Goal: Task Accomplishment & Management: Manage account settings

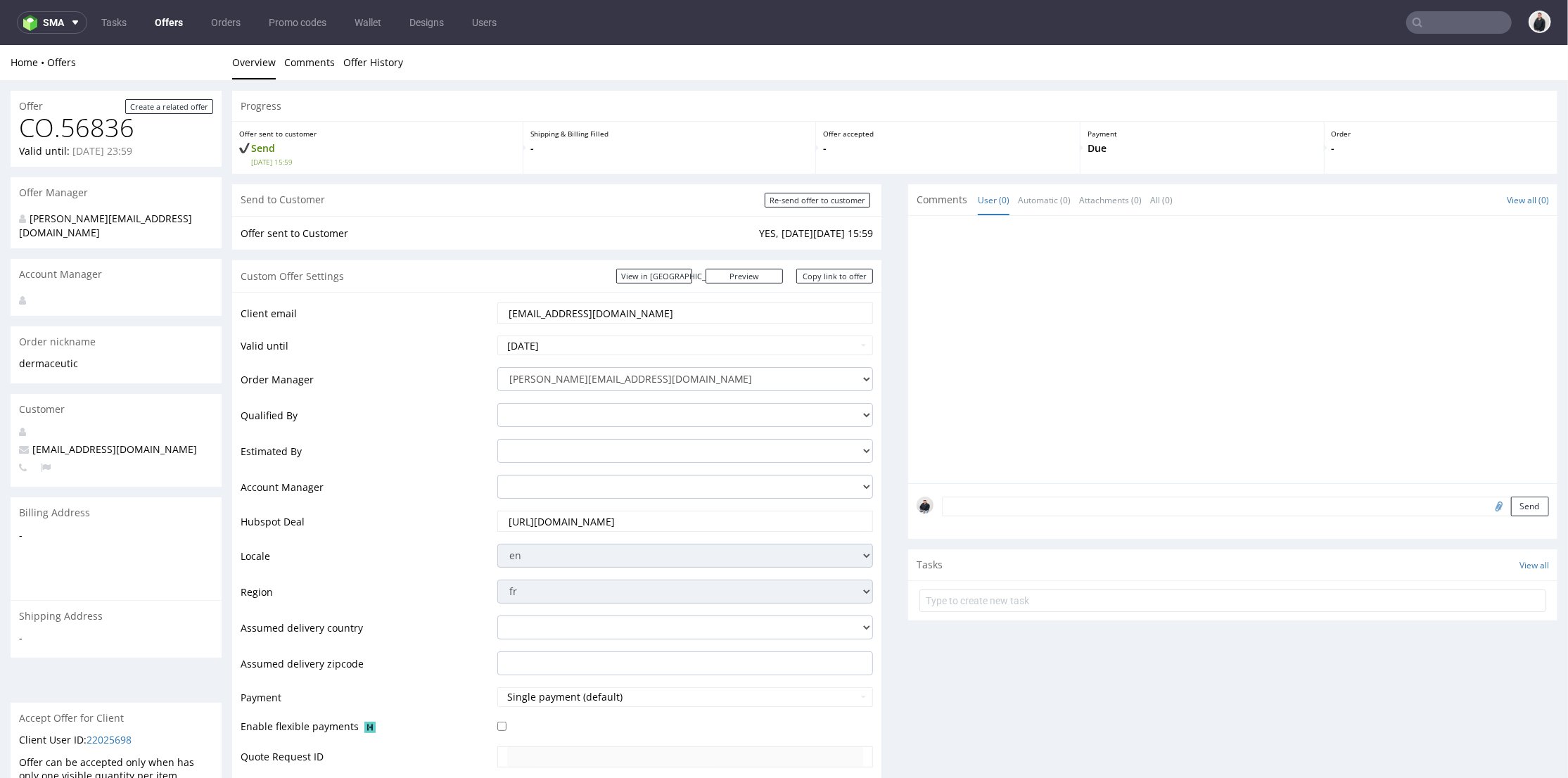
click at [168, 20] on link "Offers" at bounding box center [168, 22] width 45 height 23
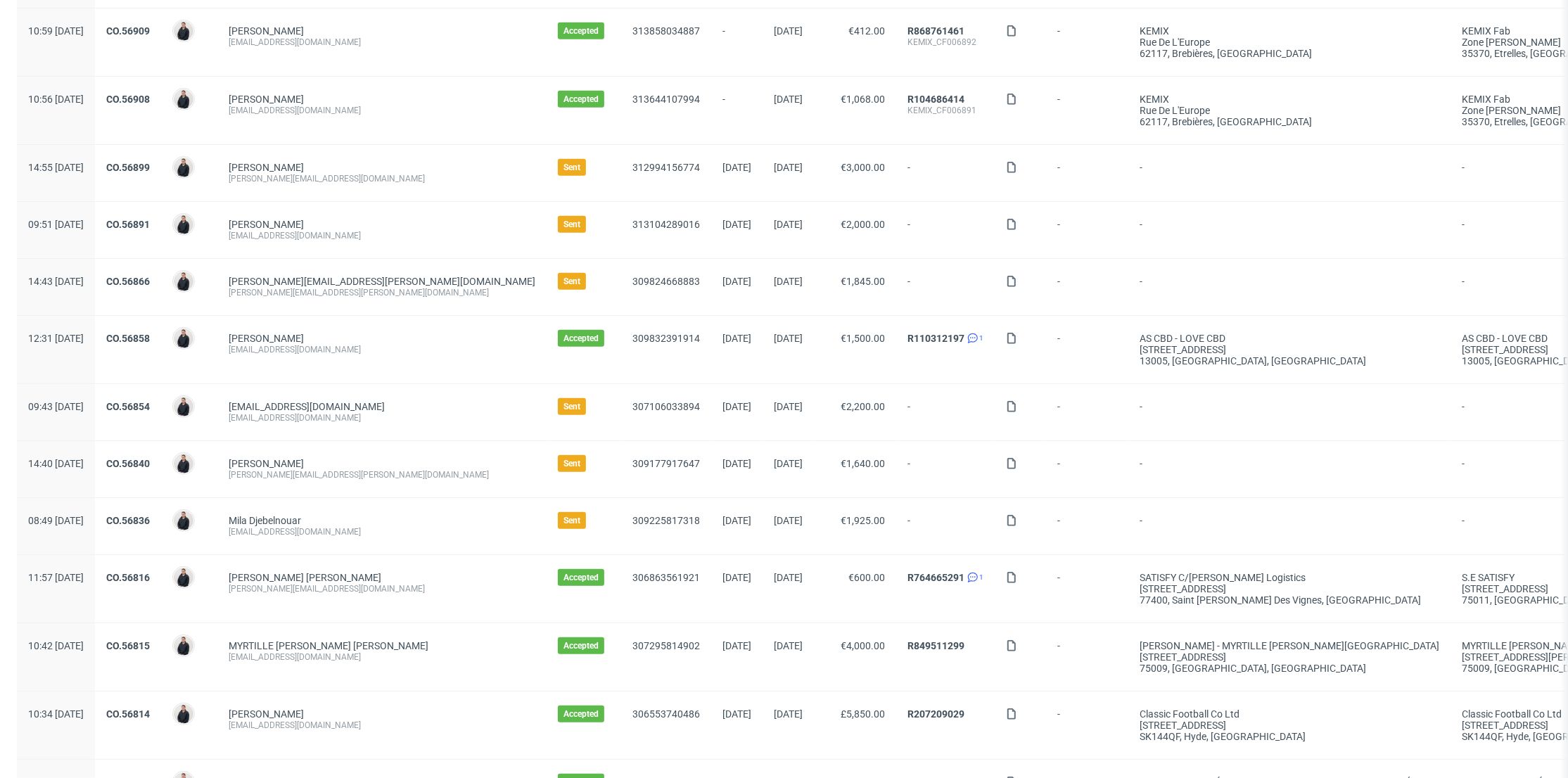
scroll to position [782, 0]
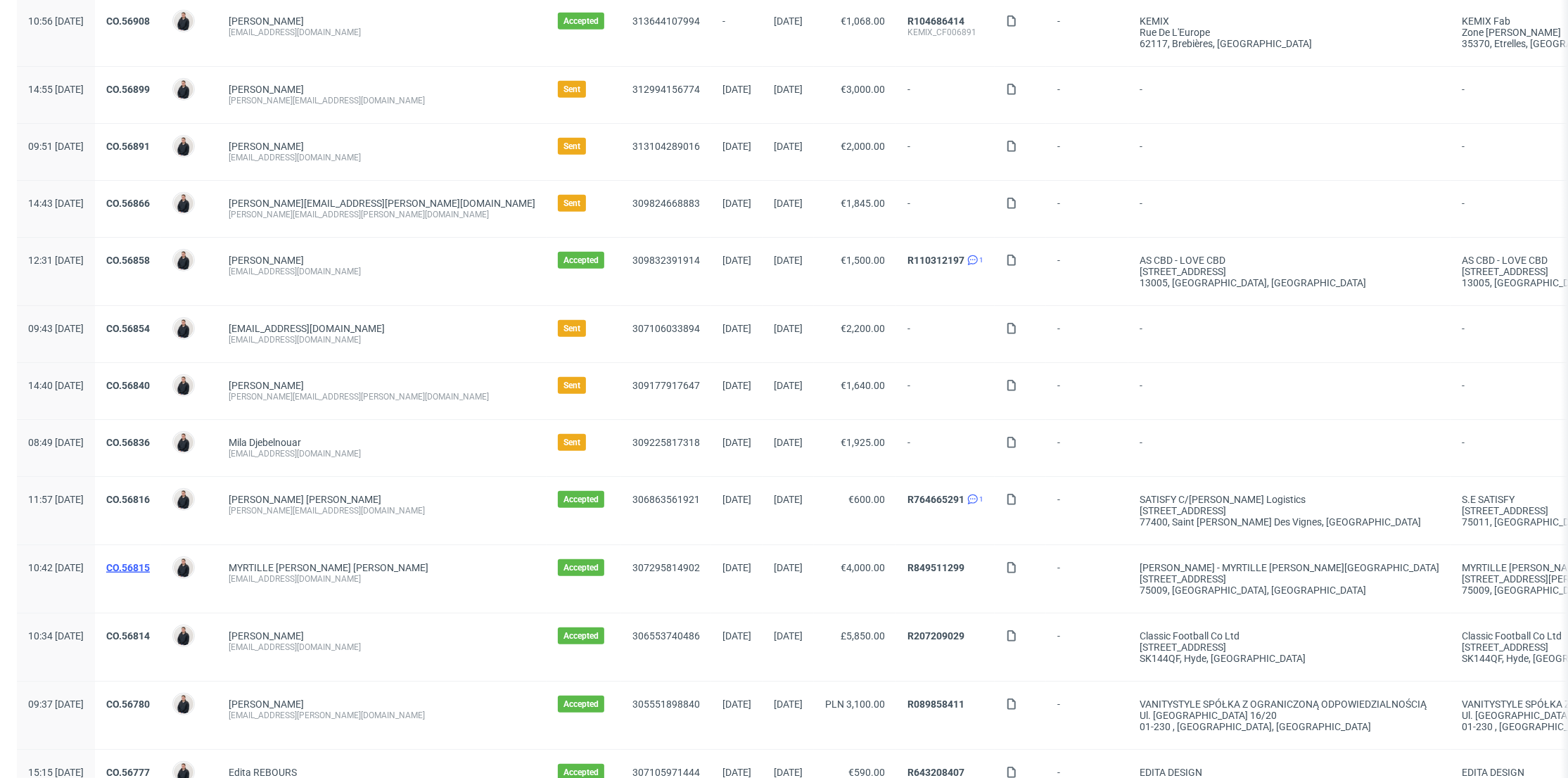
click at [149, 562] on link "CO.56815" at bounding box center [127, 568] width 43 height 11
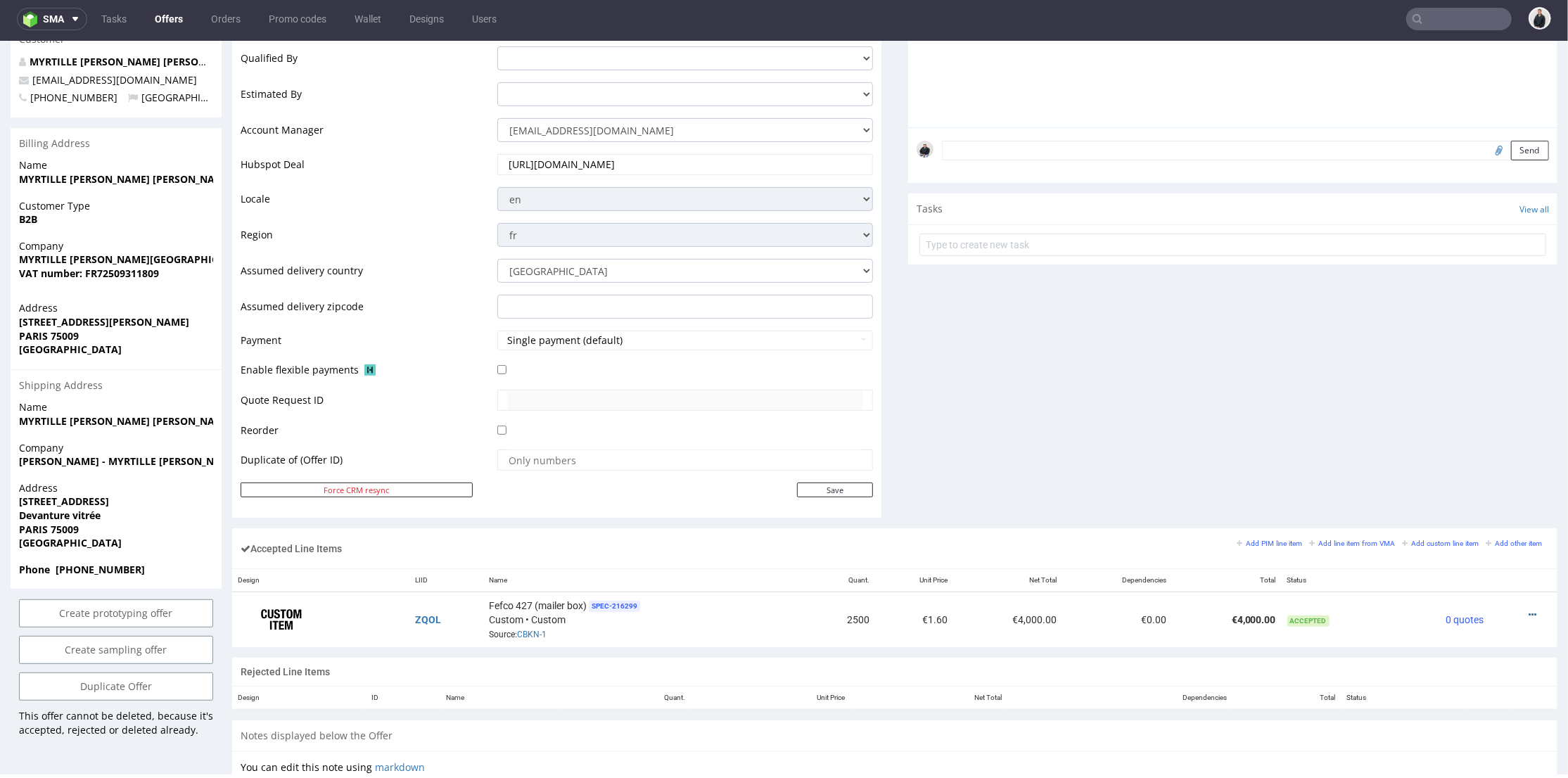
scroll to position [469, 0]
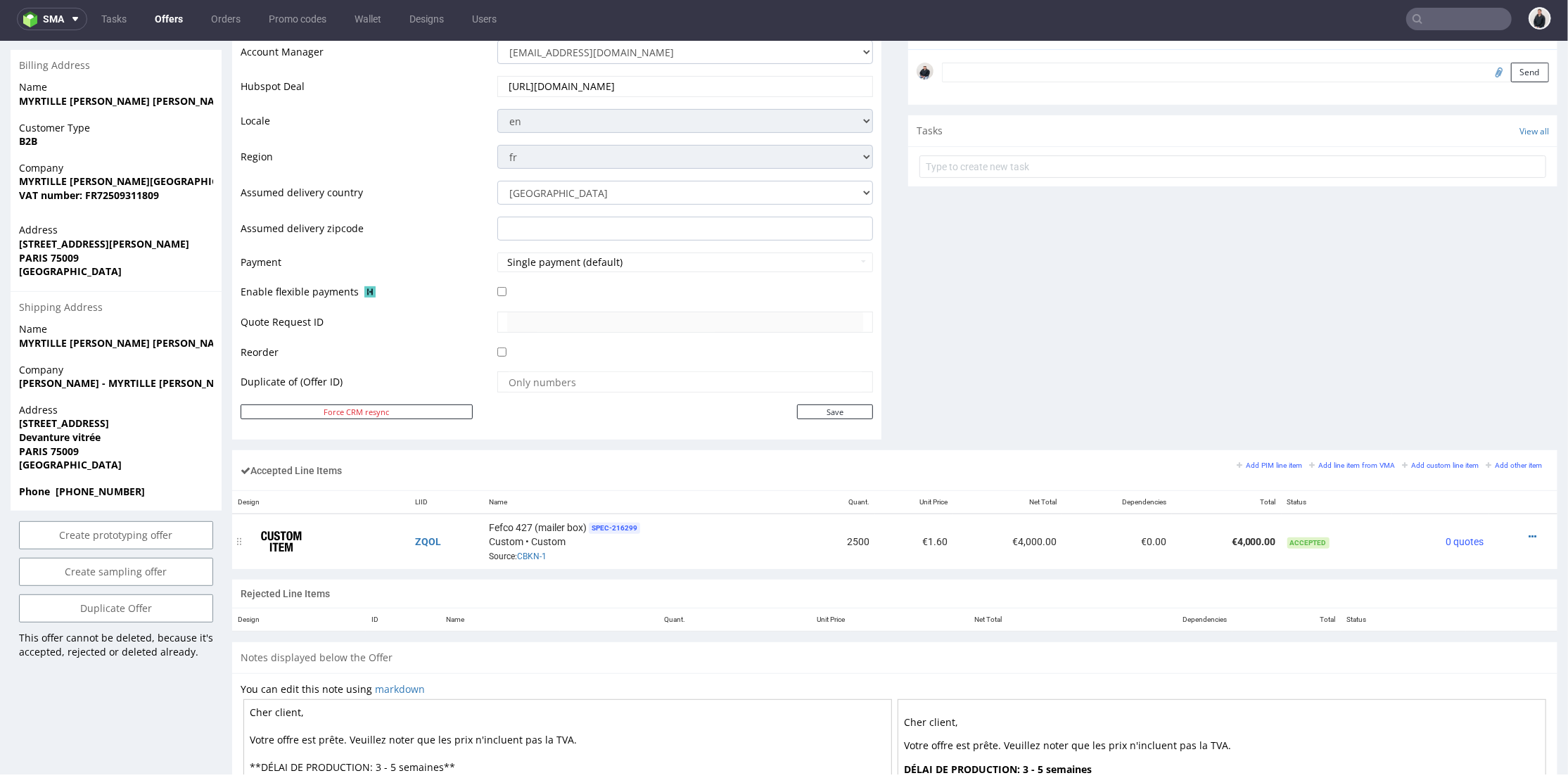
click at [1514, 532] on div at bounding box center [1519, 536] width 49 height 14
click at [1529, 532] on icon at bounding box center [1533, 536] width 8 height 10
click at [1480, 405] on span "Edit item price" at bounding box center [1475, 404] width 101 height 14
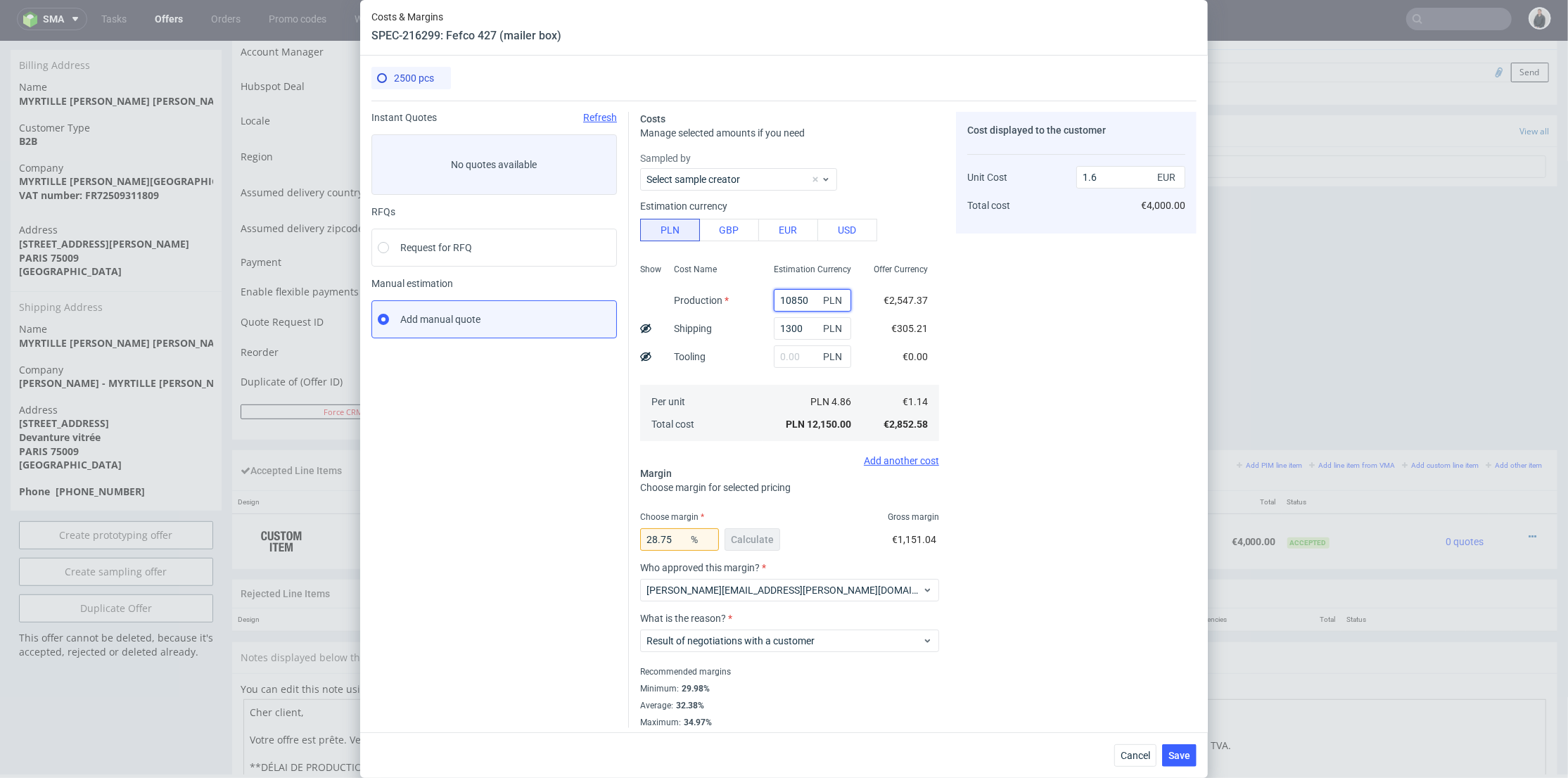
click at [780, 300] on input "10850" at bounding box center [813, 301] width 77 height 23
drag, startPoint x: 785, startPoint y: 297, endPoint x: 777, endPoint y: 297, distance: 8.0
click at [777, 297] on input "10850" at bounding box center [813, 301] width 77 height 23
type input "10520"
type input "1.56"
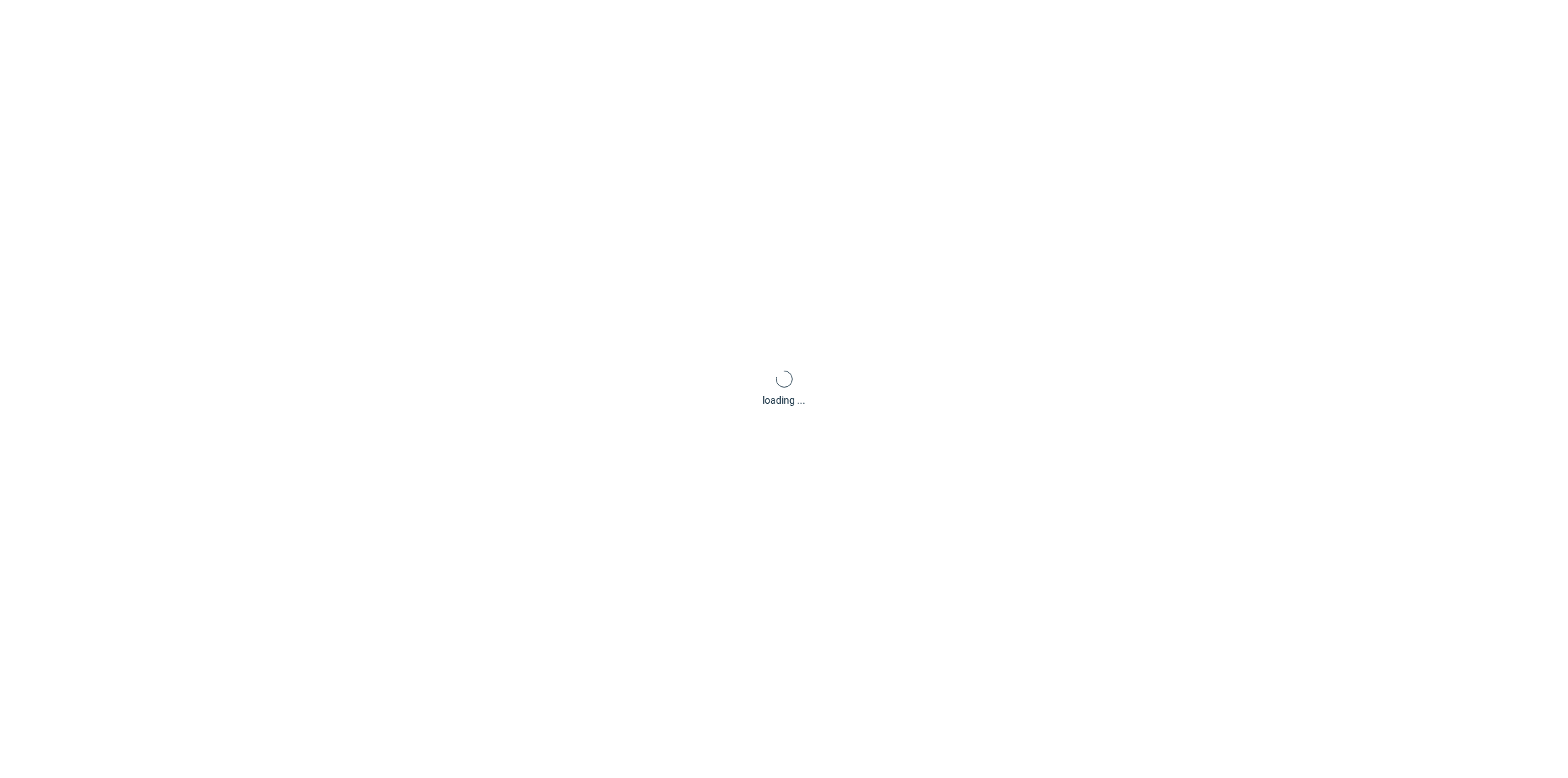
scroll to position [0, 0]
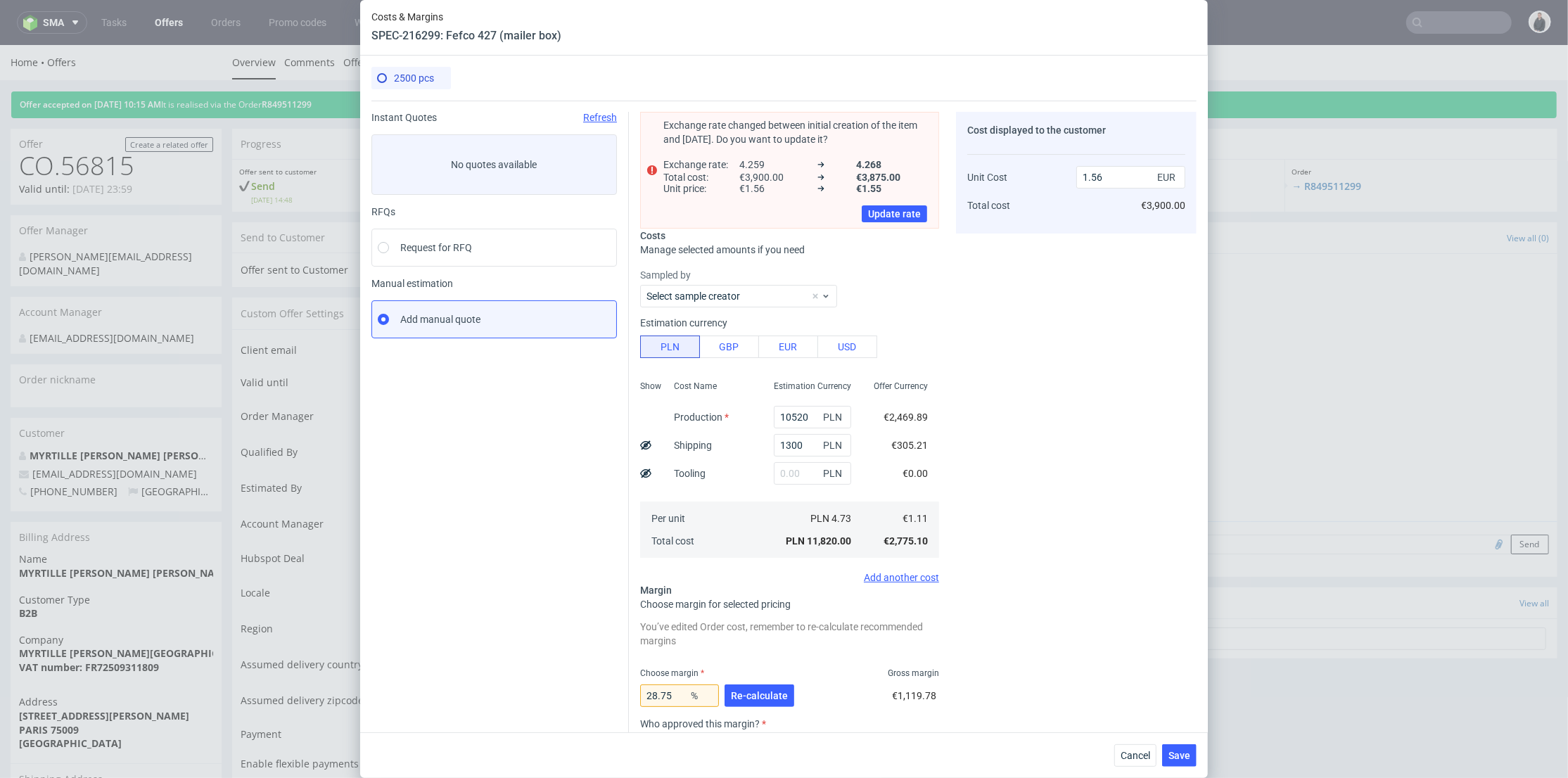
click at [994, 348] on div "Cost displayed to the customer Unit Cost Total cost 1.56 EUR €3,900.00" at bounding box center [1076, 498] width 241 height 772
drag, startPoint x: 795, startPoint y: 407, endPoint x: 788, endPoint y: 414, distance: 9.9
click at [788, 414] on input "10520" at bounding box center [813, 417] width 77 height 23
type input "10525"
click at [1071, 384] on div "Cost displayed to the customer Unit Cost Total cost 1.56 EUR €3,900.00" at bounding box center [1076, 498] width 241 height 772
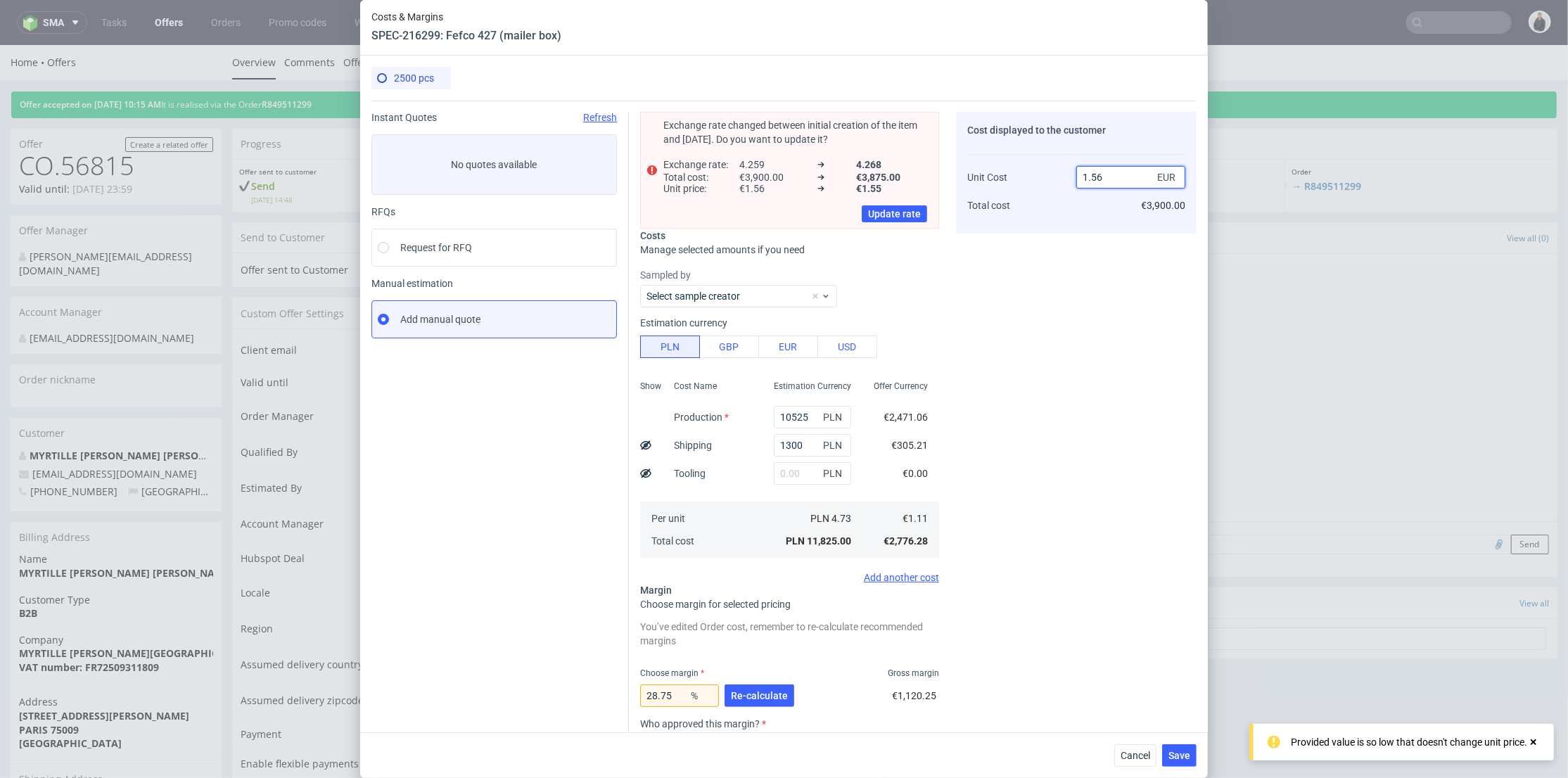
drag, startPoint x: 1087, startPoint y: 176, endPoint x: 1105, endPoint y: 183, distance: 19.3
click at [1105, 175] on input "1.56" at bounding box center [1131, 177] width 109 height 23
type input "1.6"
type input "30.624999999999993"
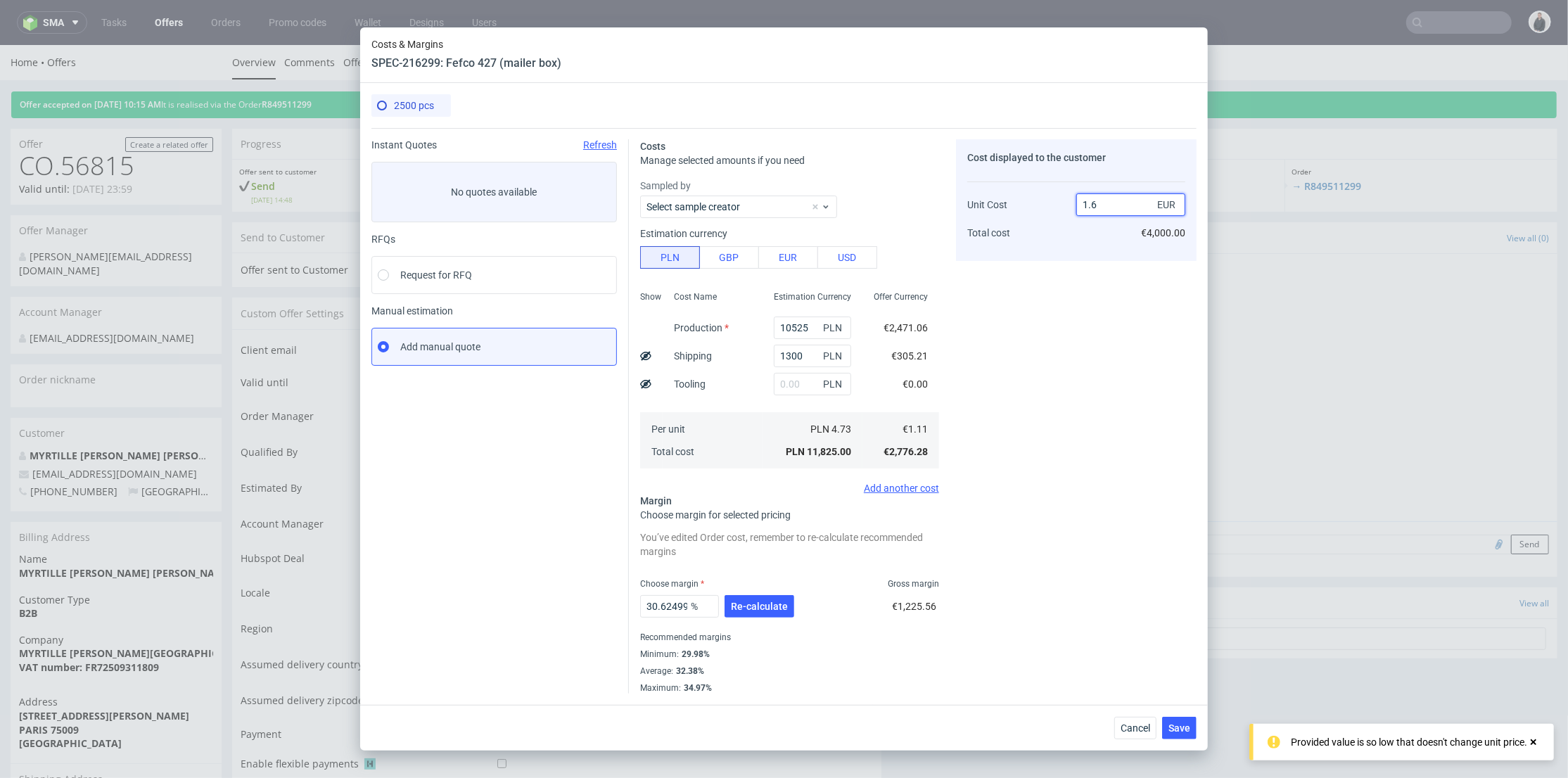
type input "1.6"
click at [1076, 283] on div "Cost displayed to the customer Unit Cost Total cost 1.6 EUR €4,000.00" at bounding box center [1076, 416] width 241 height 555
click at [756, 617] on button "Re-calculate" at bounding box center [759, 607] width 70 height 23
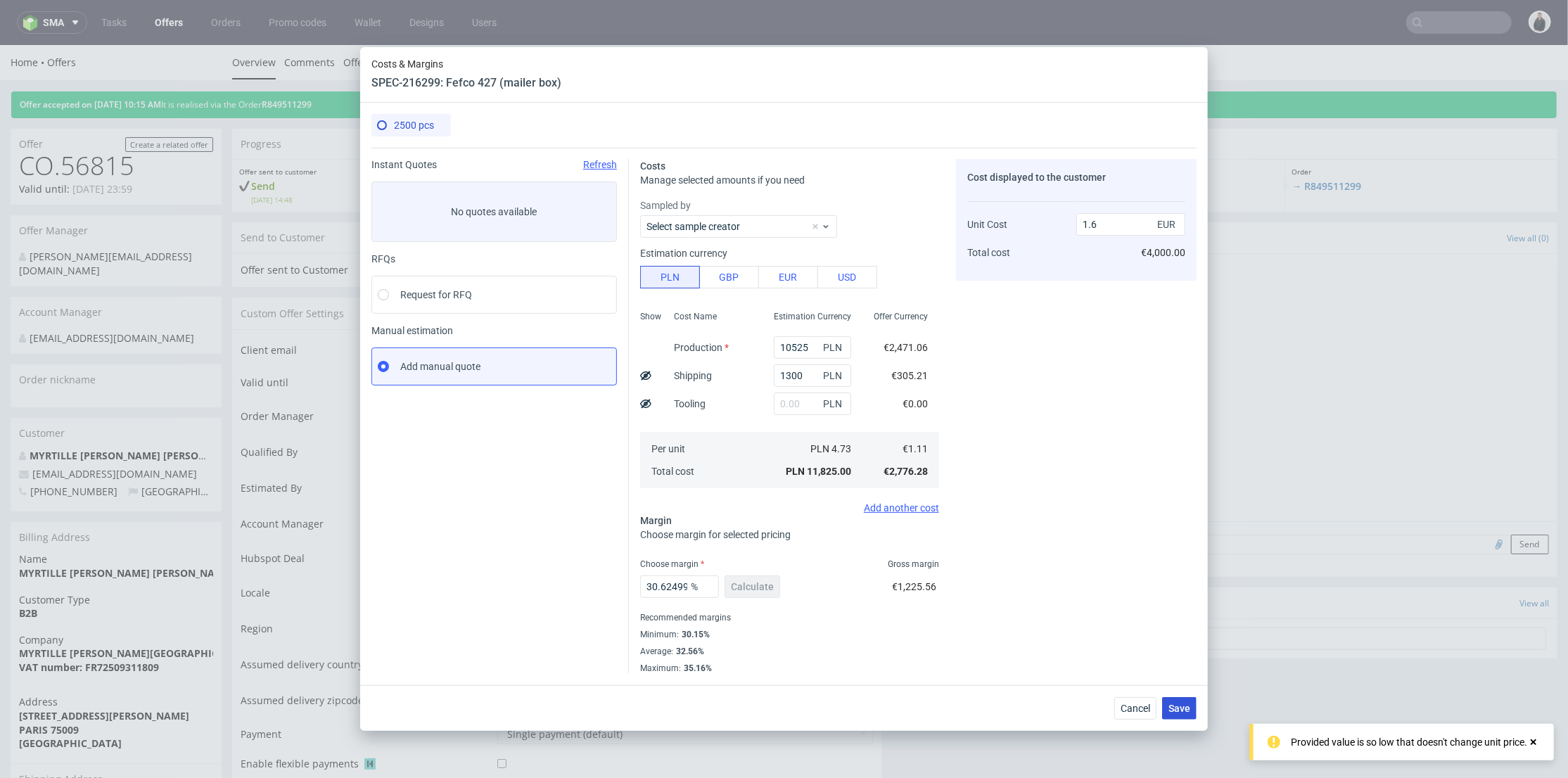
click at [1178, 713] on span "Save" at bounding box center [1179, 708] width 22 height 10
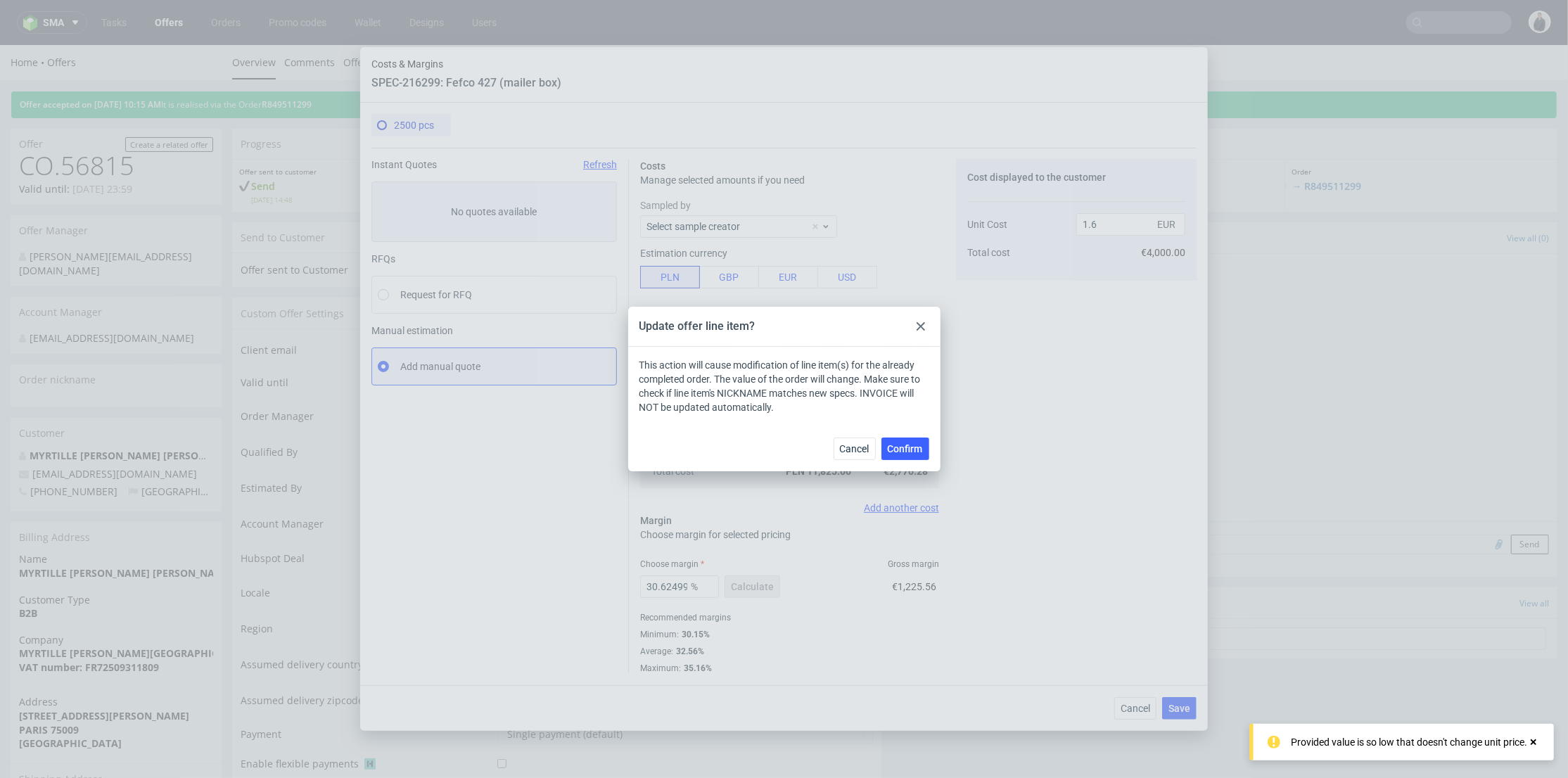
drag, startPoint x: 912, startPoint y: 449, endPoint x: 903, endPoint y: 438, distance: 14.2
click at [913, 449] on span "Confirm" at bounding box center [906, 448] width 35 height 10
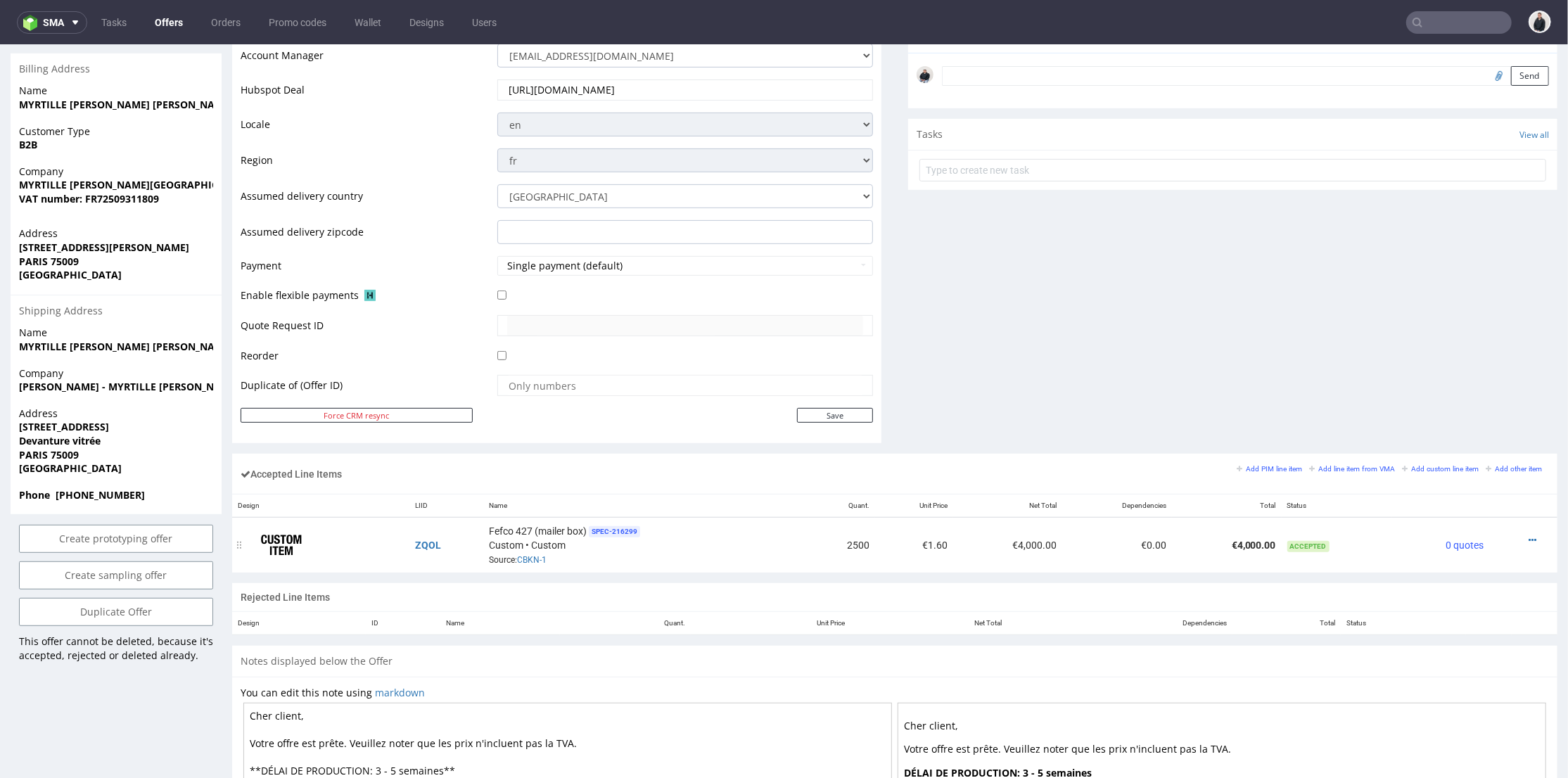
scroll to position [691, 0]
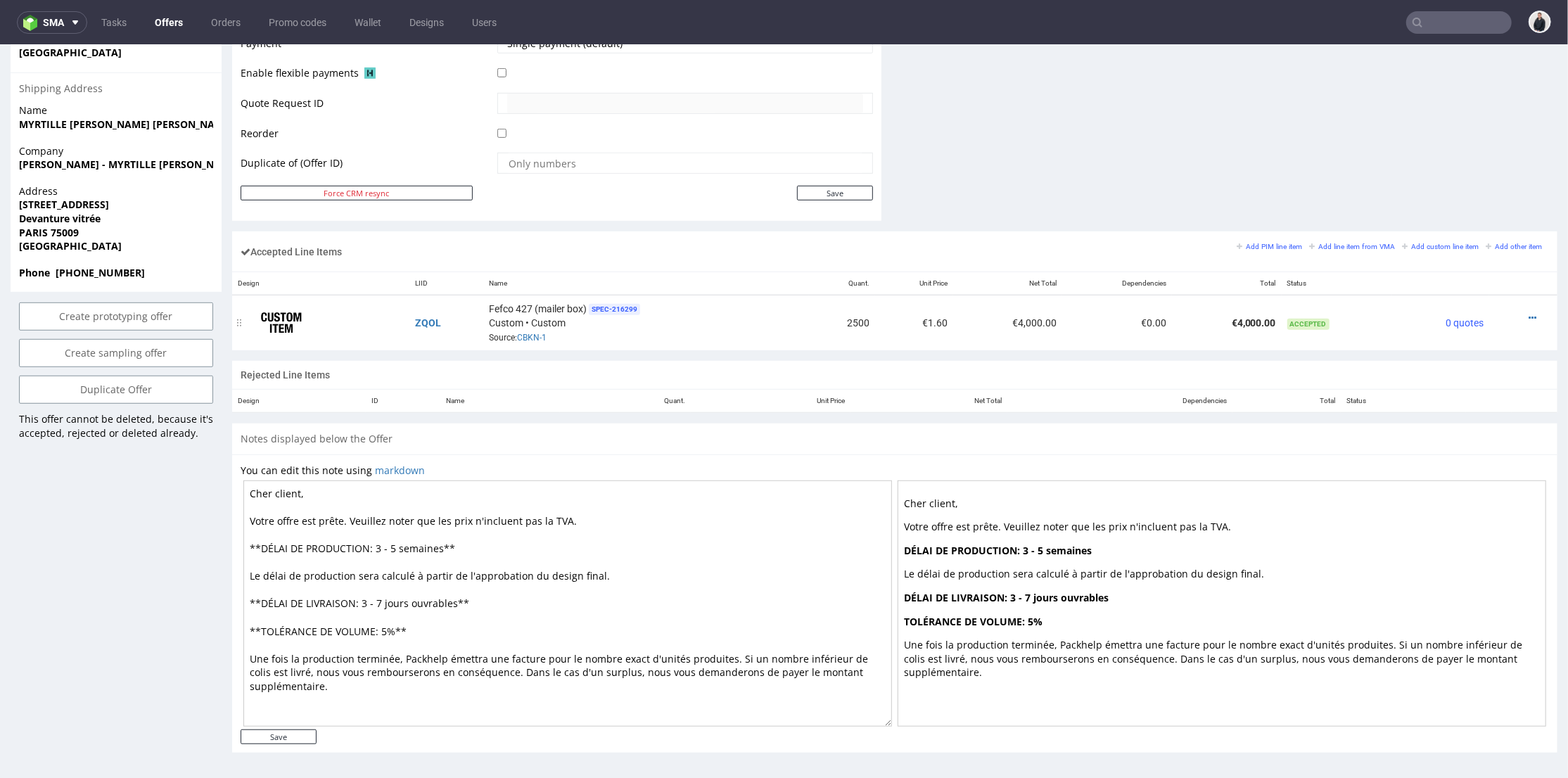
click at [449, 325] on td "ZQOL" at bounding box center [445, 323] width 73 height 56
drag, startPoint x: 442, startPoint y: 318, endPoint x: 417, endPoint y: 318, distance: 25.0
click at [413, 323] on td "ZQOL" at bounding box center [445, 323] width 73 height 56
copy link "ZQOL"
click at [1427, 17] on input "text" at bounding box center [1459, 22] width 105 height 23
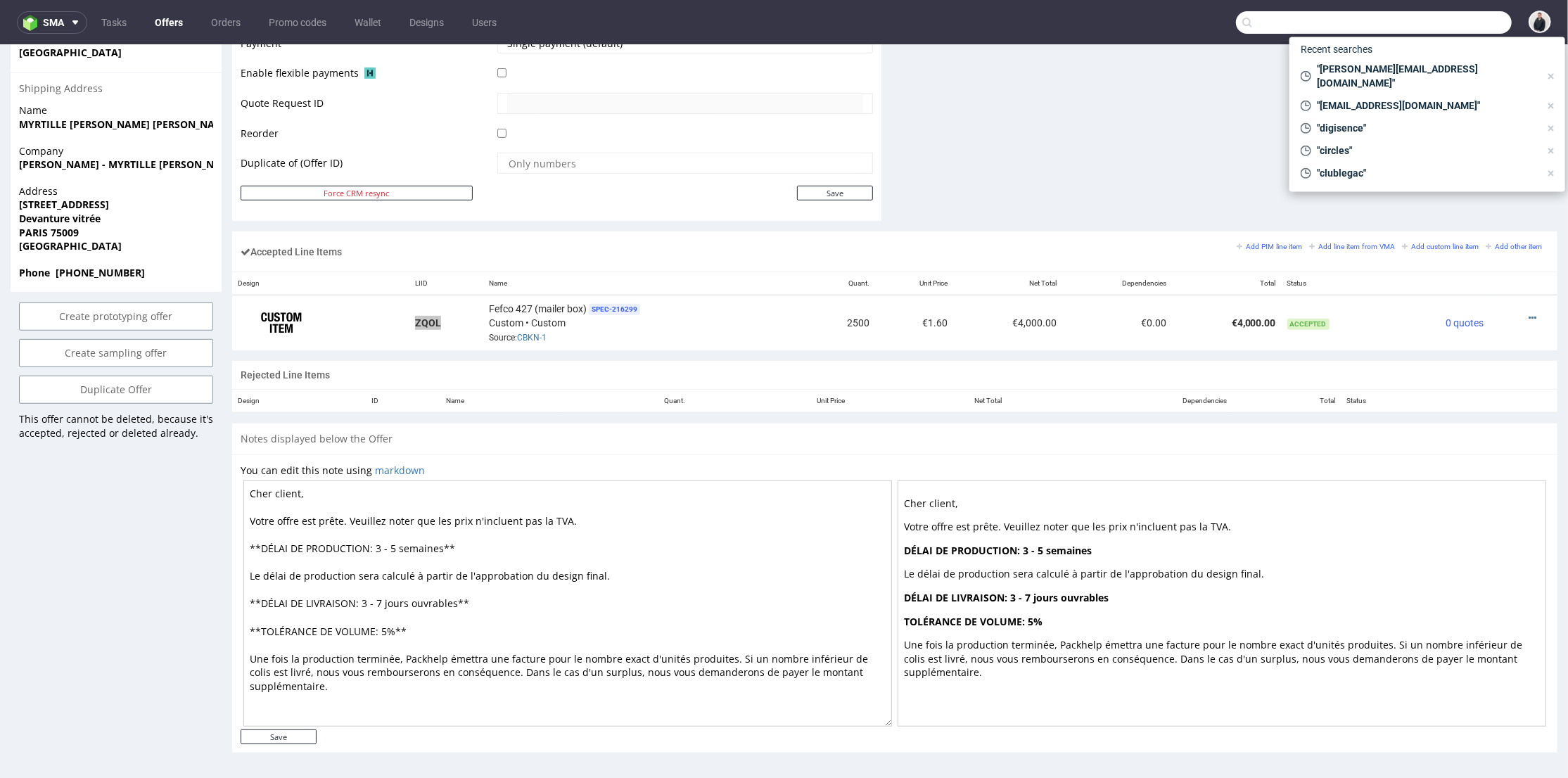
paste input "emmanuelle.rehri@grainecreative.com"
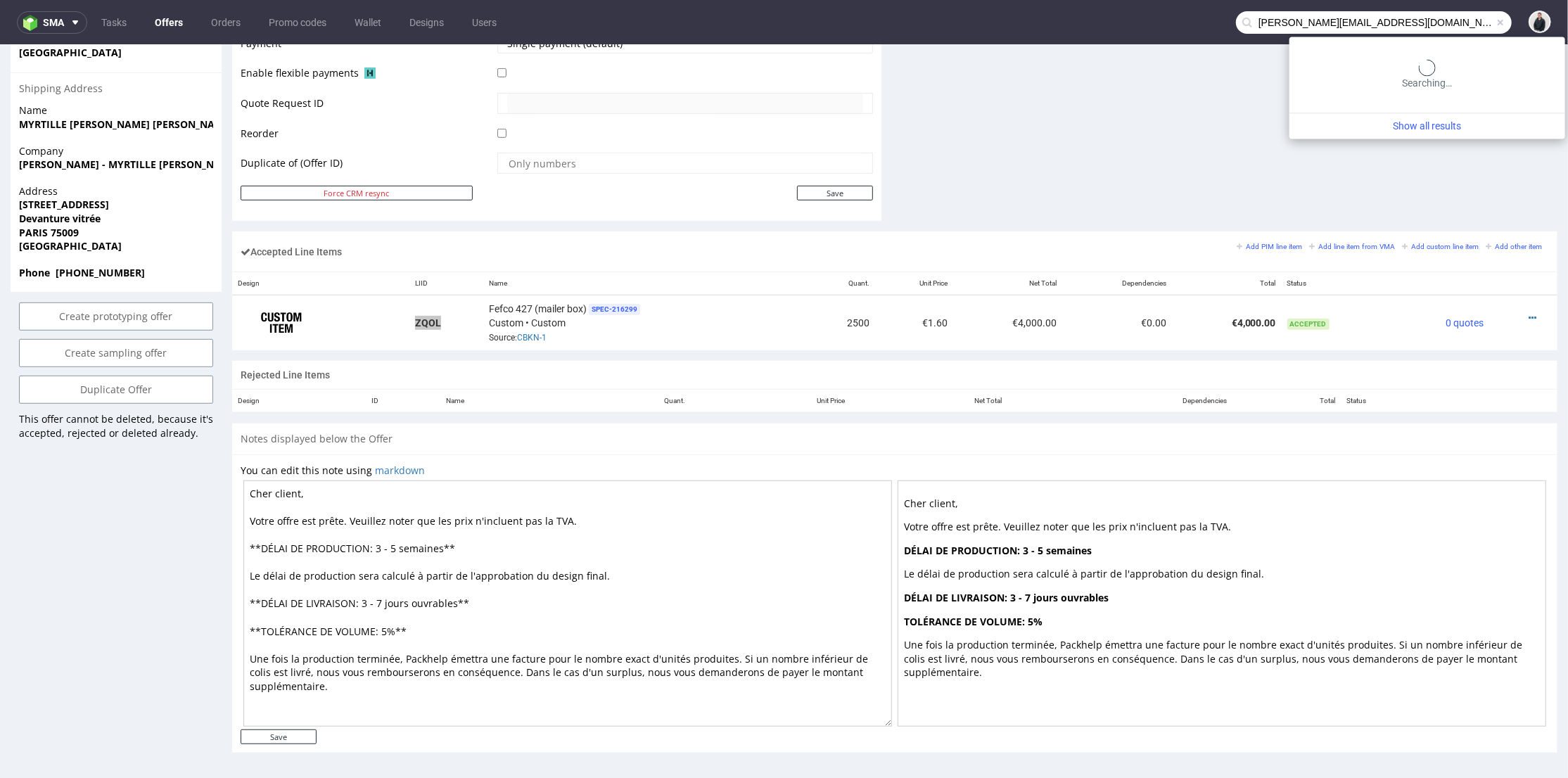
type input "emmanuelle.rehri@grainecreative.com"
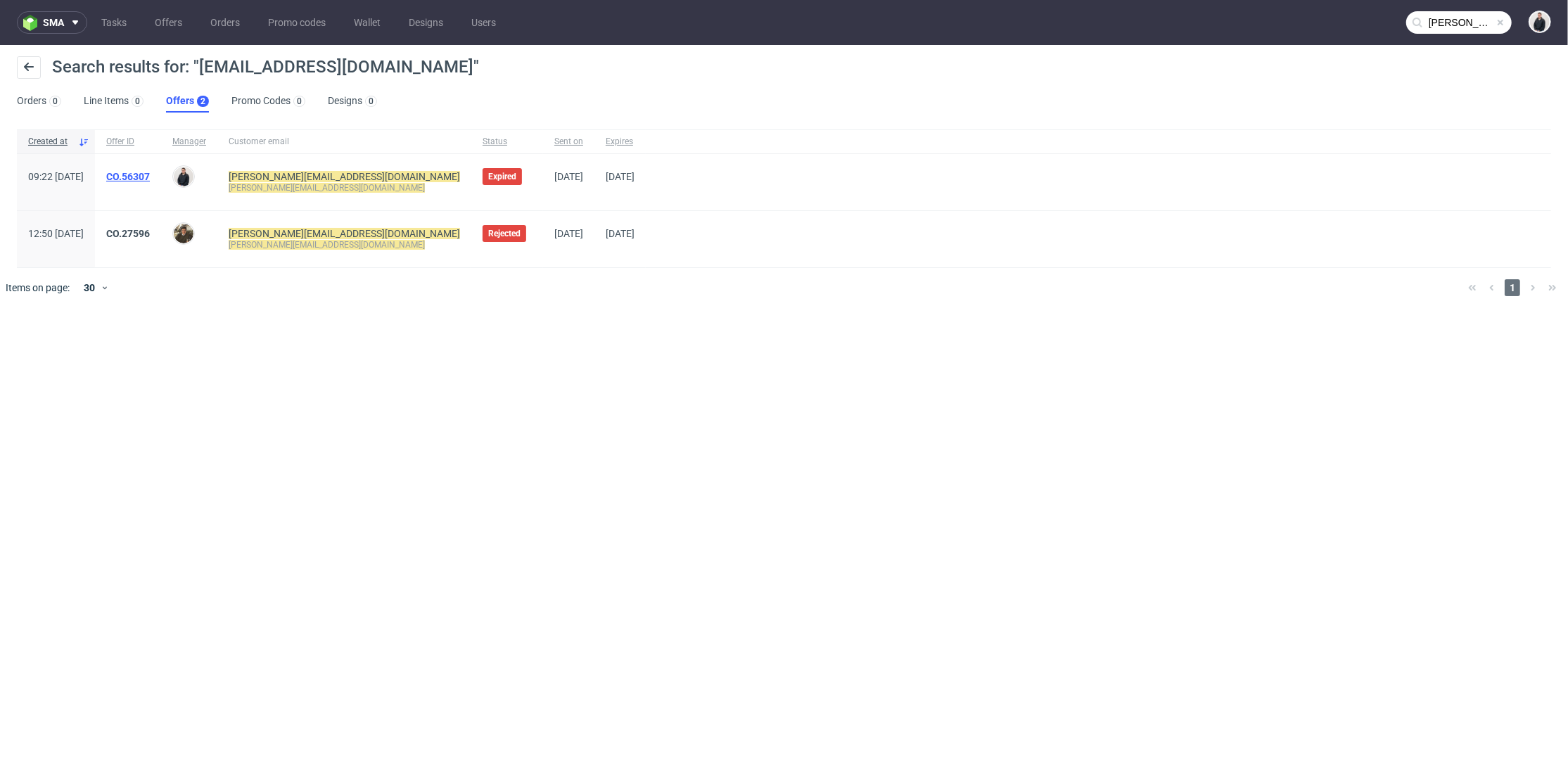
click at [149, 176] on link "CO.56307" at bounding box center [127, 176] width 43 height 11
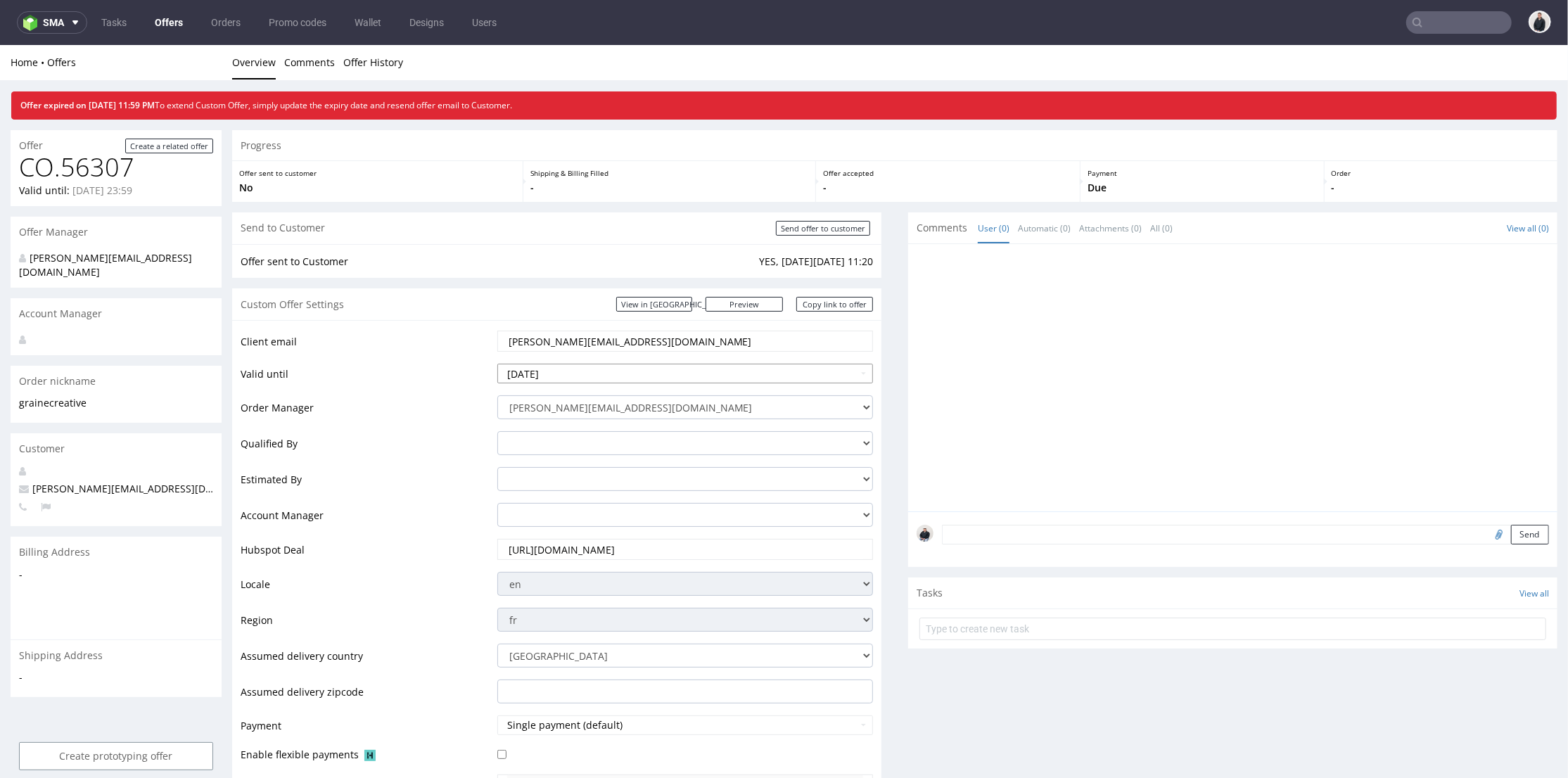
click at [641, 378] on input "2025-08-23" at bounding box center [685, 372] width 376 height 20
click at [639, 211] on th at bounding box center [635, 204] width 21 height 21
click at [633, 330] on td "4" at bounding box center [635, 330] width 21 height 21
type input "[DATE]"
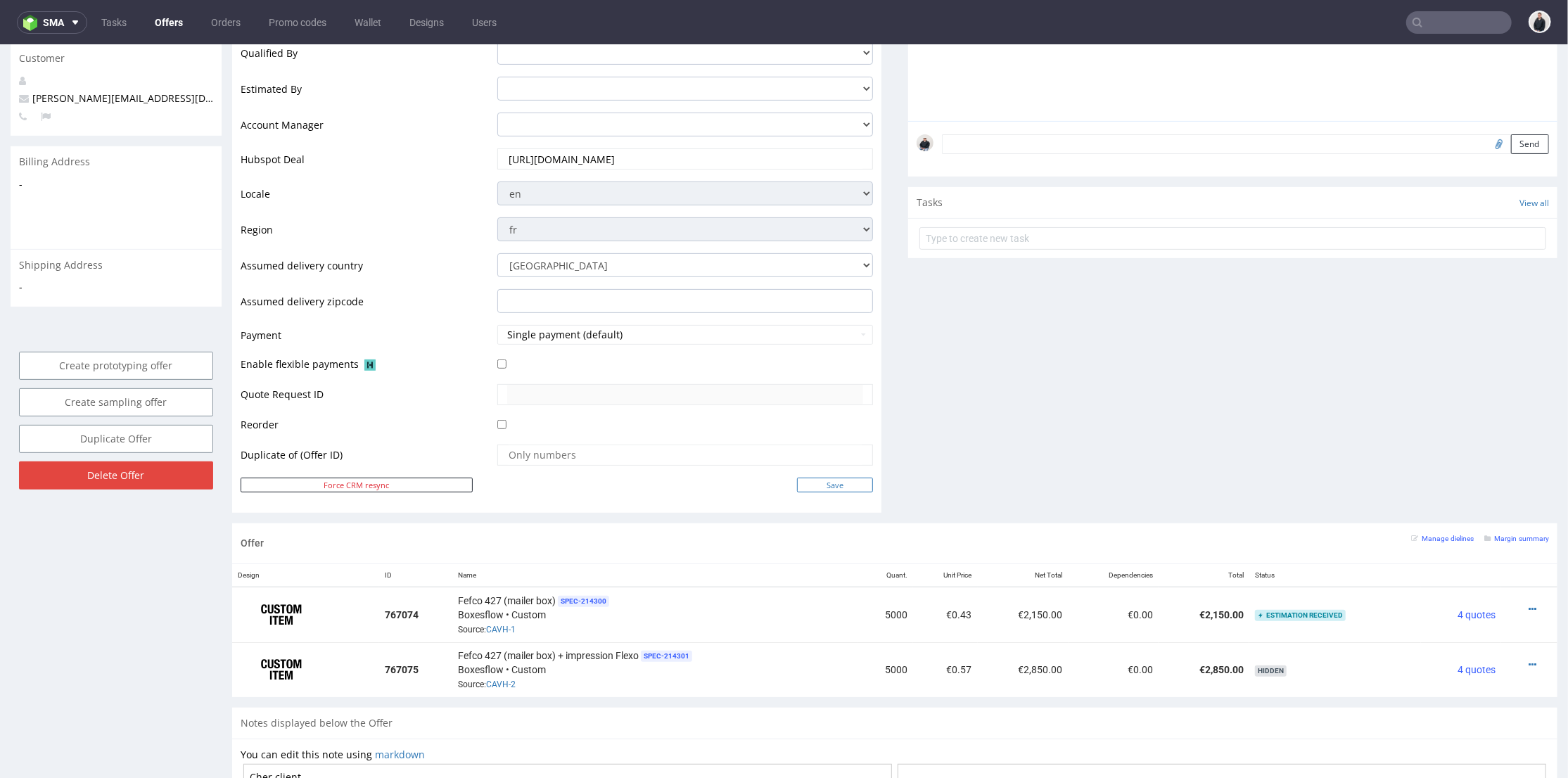
click at [802, 485] on input "Save" at bounding box center [835, 484] width 76 height 15
type input "In progress..."
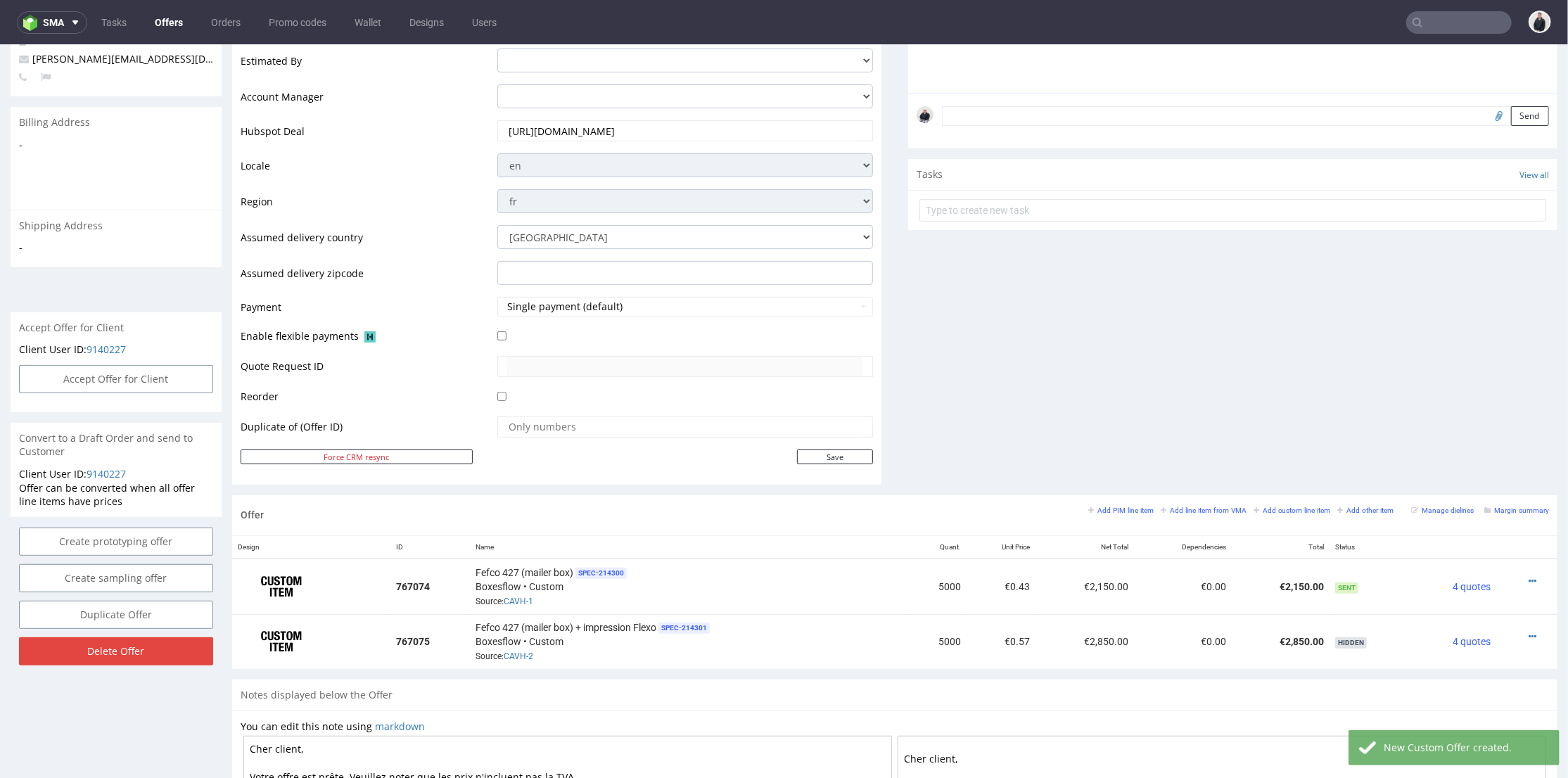
scroll to position [469, 0]
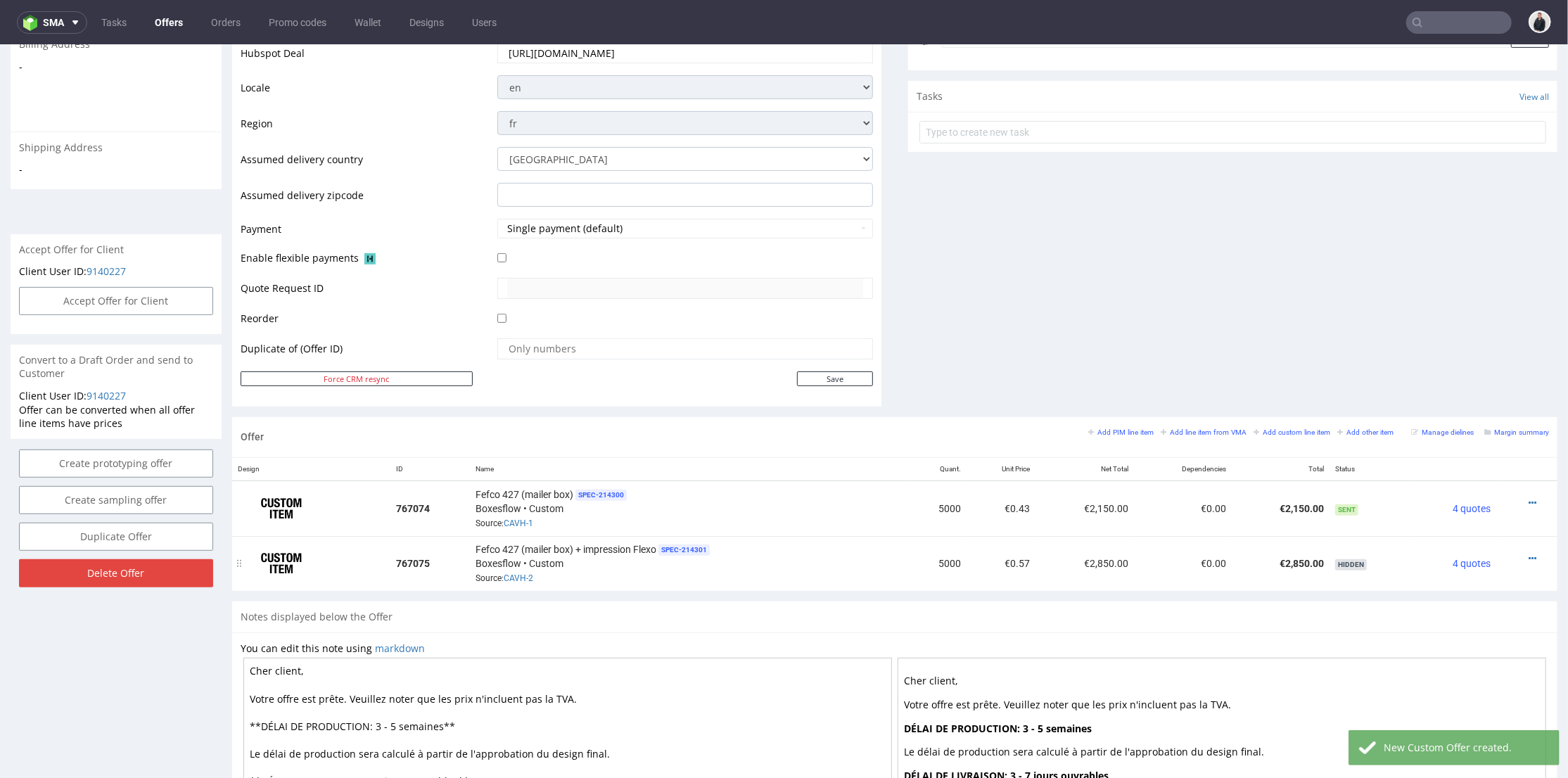
click at [1515, 551] on div at bounding box center [1523, 558] width 41 height 14
click at [1514, 551] on div at bounding box center [1523, 558] width 41 height 14
click at [1529, 555] on icon at bounding box center [1533, 558] width 8 height 10
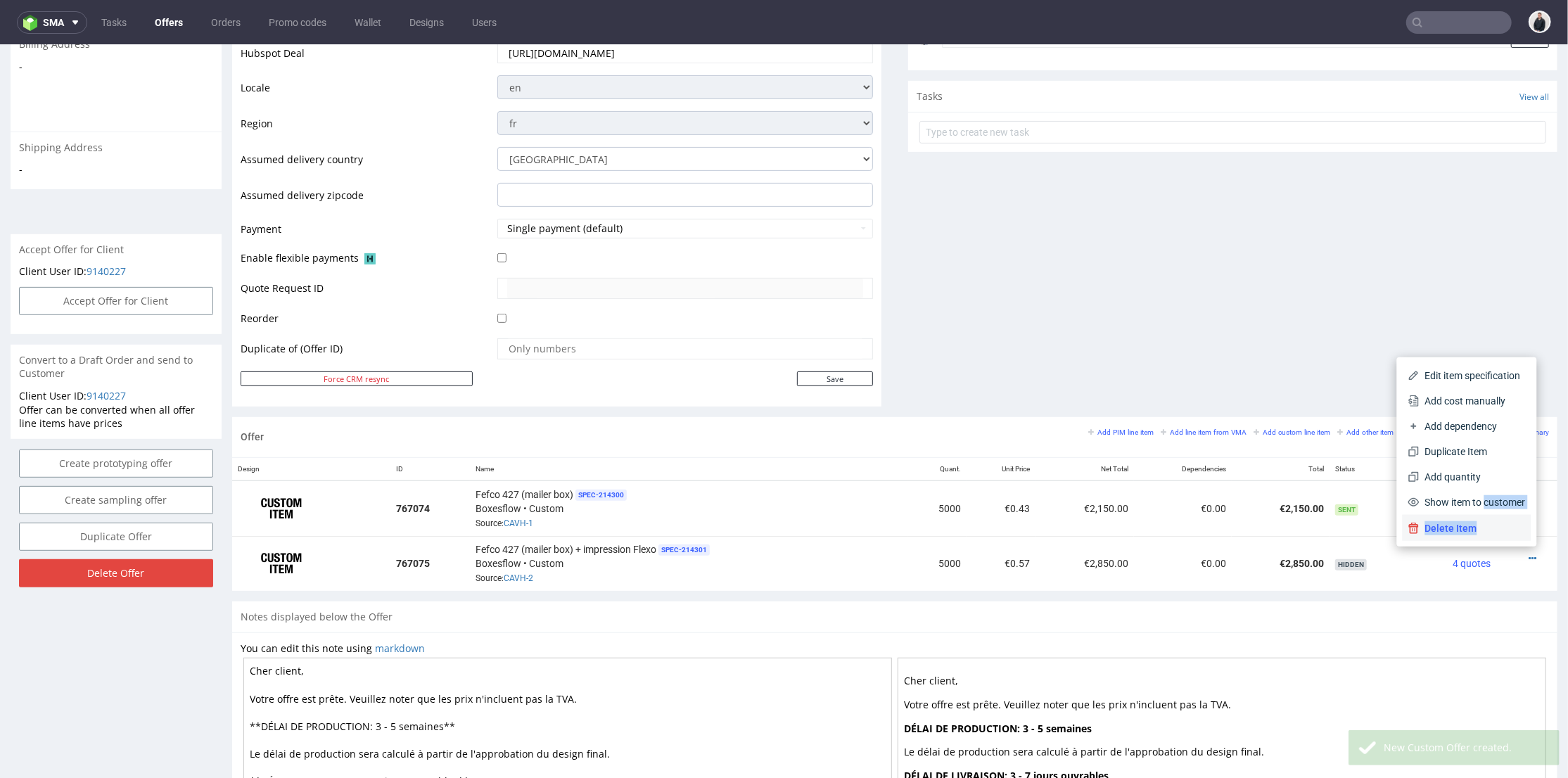
drag, startPoint x: 1460, startPoint y: 509, endPoint x: 1457, endPoint y: 525, distance: 16.3
click at [1457, 525] on ul "Edit item specification Add cost manually Add dependency Duplicate Item Add qua…" at bounding box center [1467, 452] width 129 height 178
click at [1448, 522] on span "Delete Item" at bounding box center [1473, 528] width 106 height 14
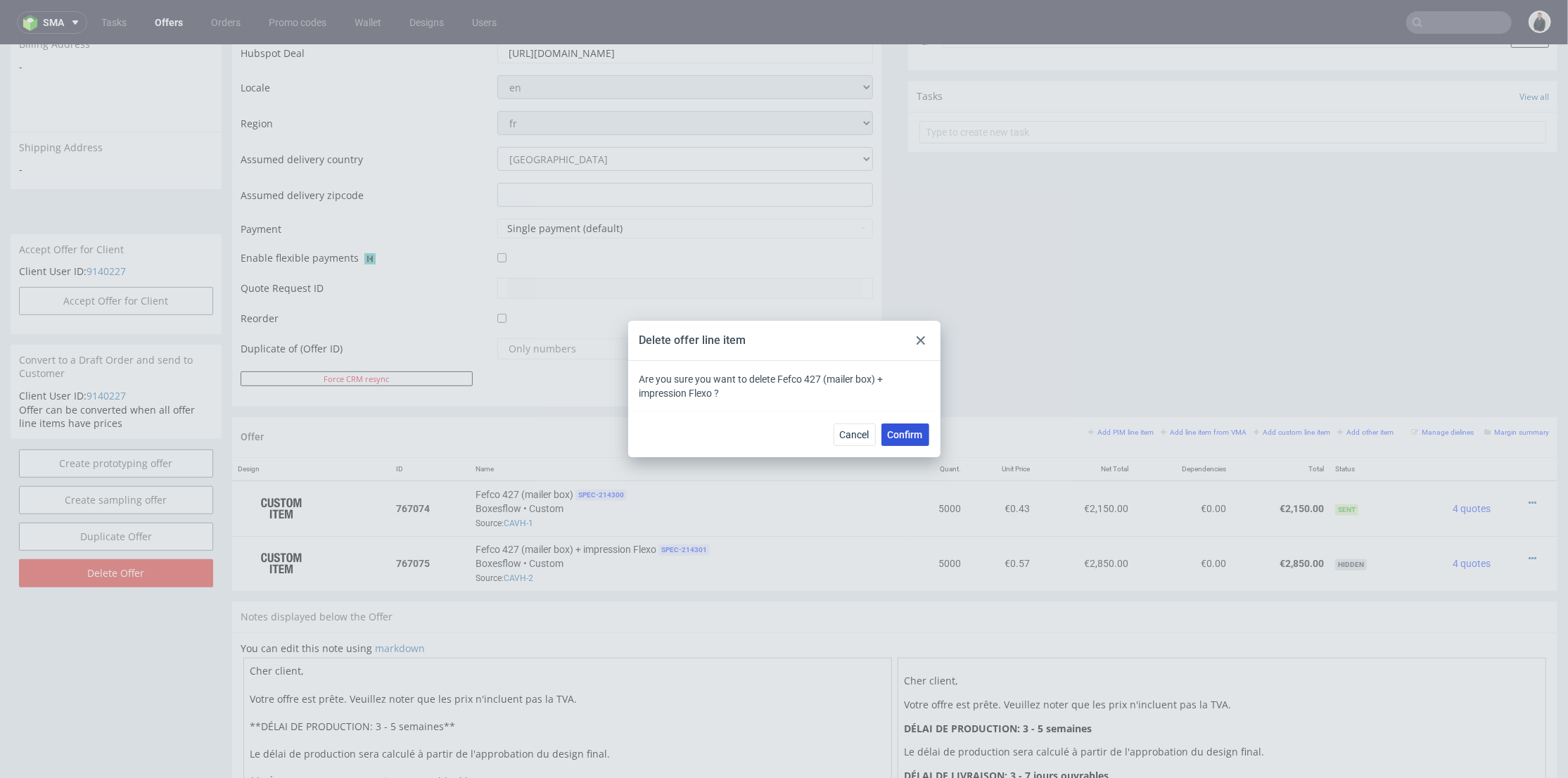
click at [924, 434] on button "Confirm" at bounding box center [905, 434] width 48 height 23
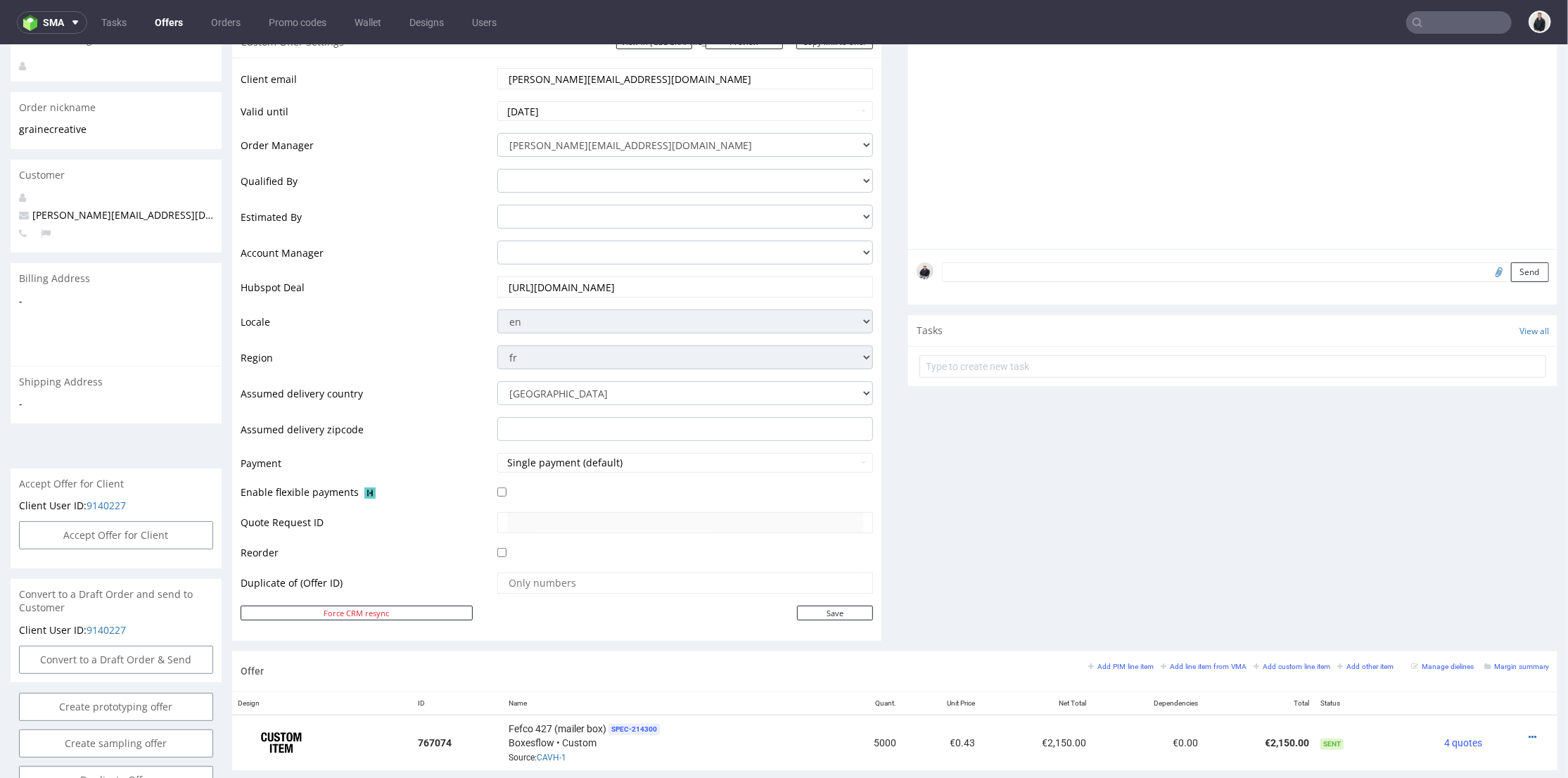
scroll to position [390, 0]
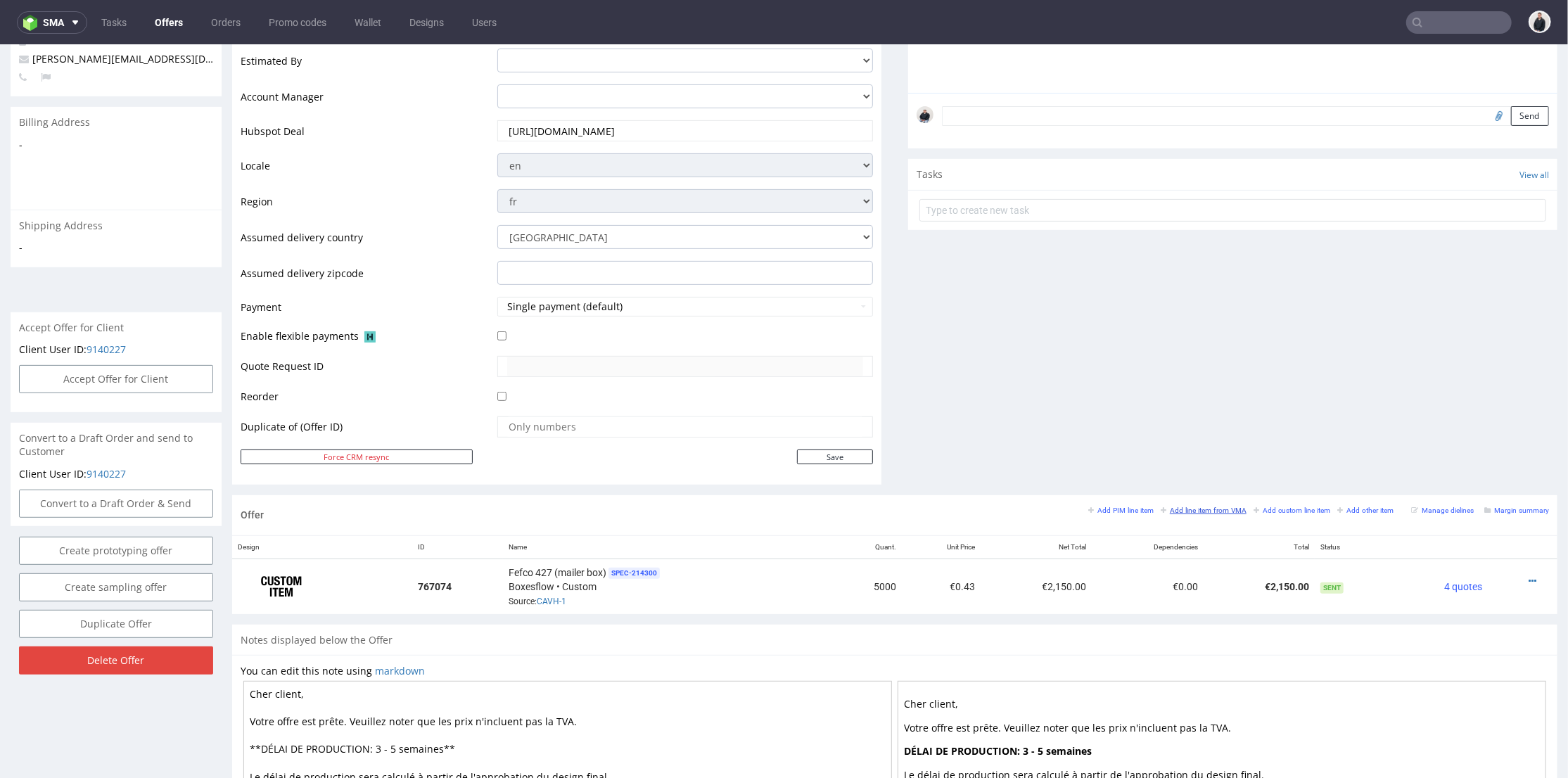
click at [1162, 507] on small "Add line item from VMA" at bounding box center [1204, 510] width 86 height 8
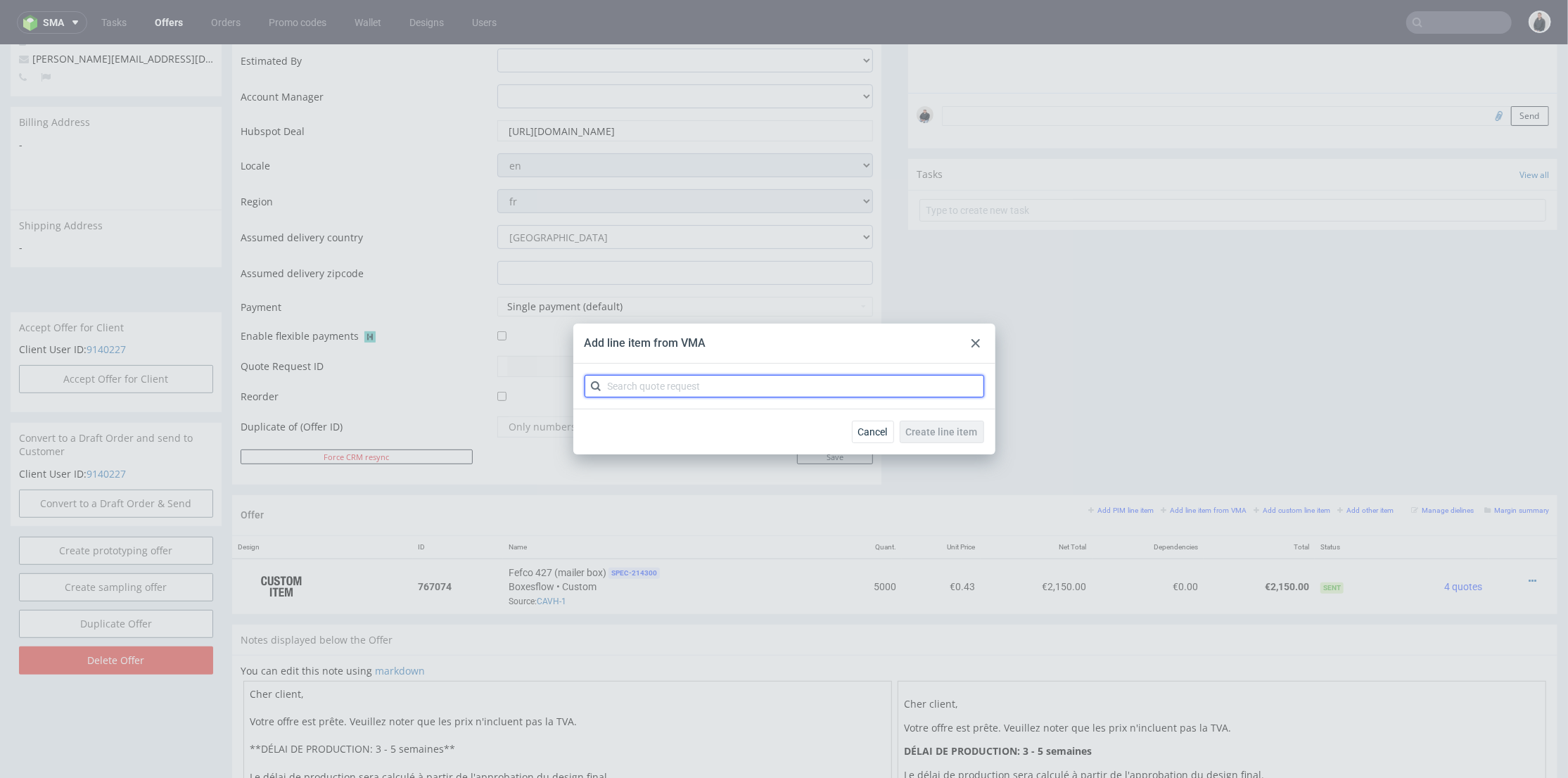
click at [808, 391] on input "text" at bounding box center [784, 386] width 400 height 23
type input "cbnz"
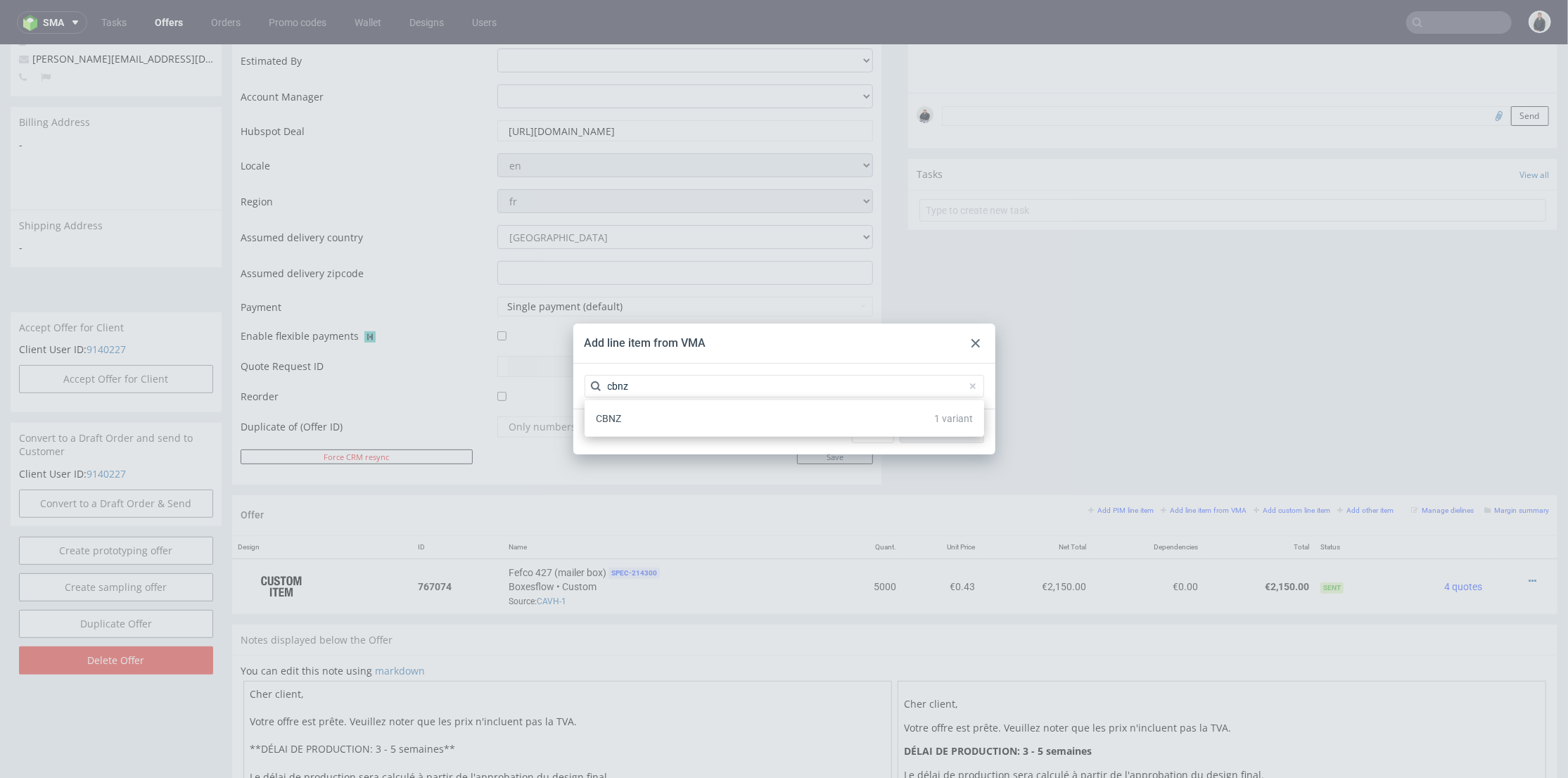
click at [738, 418] on div "CBNZ 1 variant" at bounding box center [784, 418] width 389 height 25
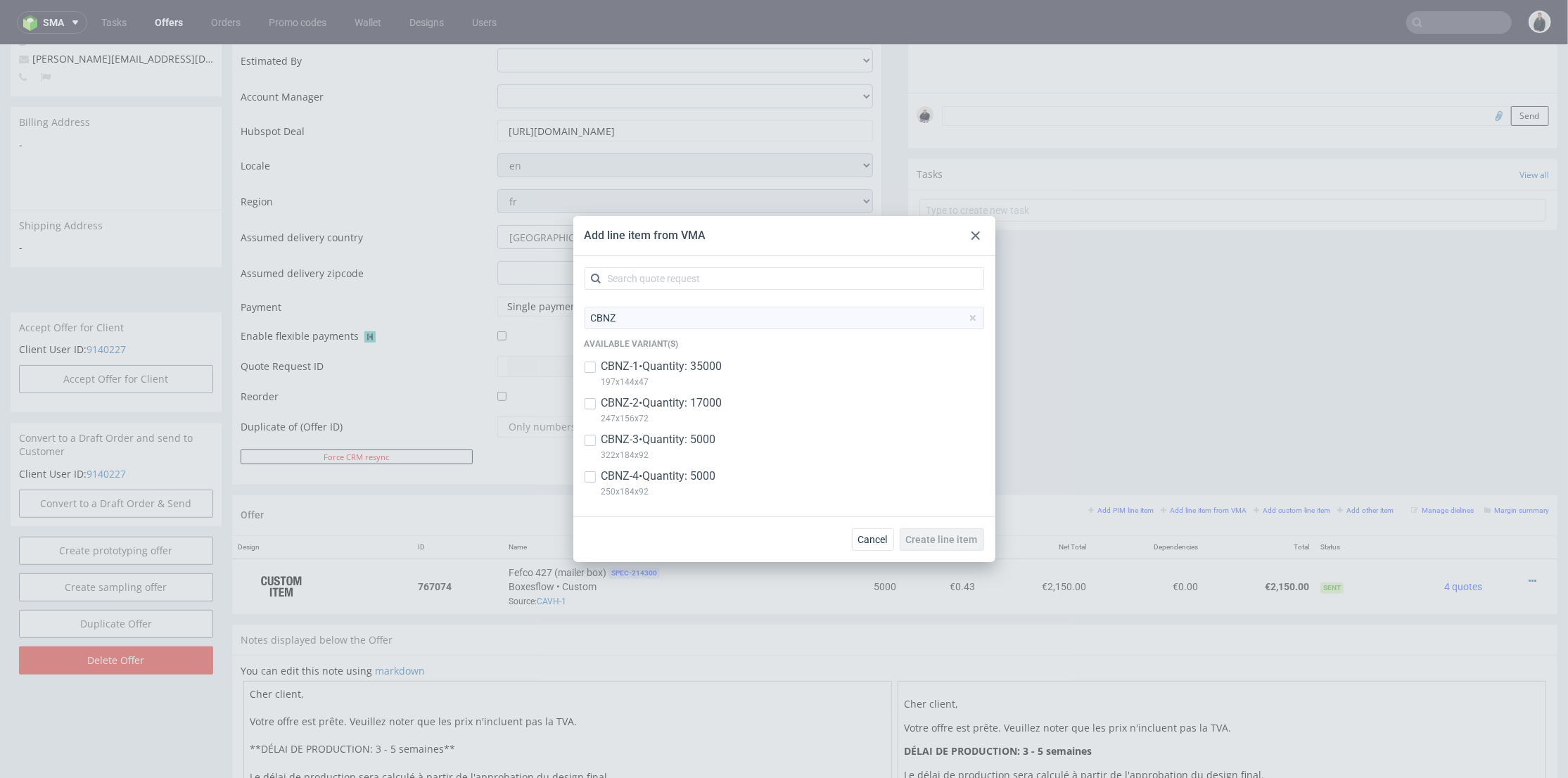
click at [708, 370] on p "CBNZ-1 • Quantity: 35000" at bounding box center [662, 367] width 121 height 16
checkbox input "true"
click at [704, 404] on p "CBNZ-2 • Quantity: 17000" at bounding box center [662, 404] width 121 height 16
checkbox input "true"
click at [707, 437] on p "CBNZ-3 • Quantity: 5000" at bounding box center [659, 440] width 115 height 16
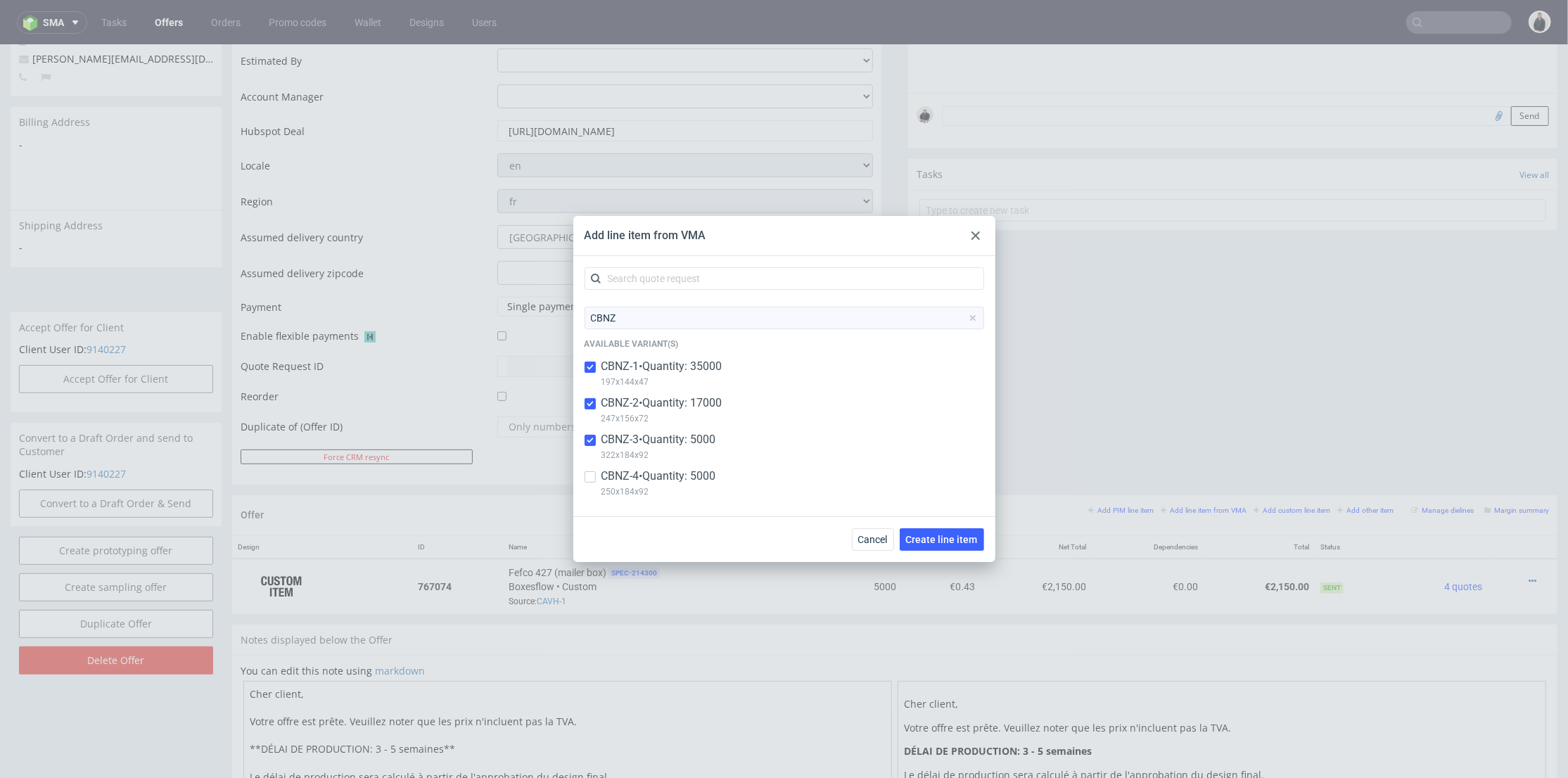
checkbox input "true"
click at [709, 484] on p "250x184x92" at bounding box center [659, 492] width 115 height 16
checkbox input "true"
click at [928, 542] on span "Create line item" at bounding box center [942, 540] width 72 height 10
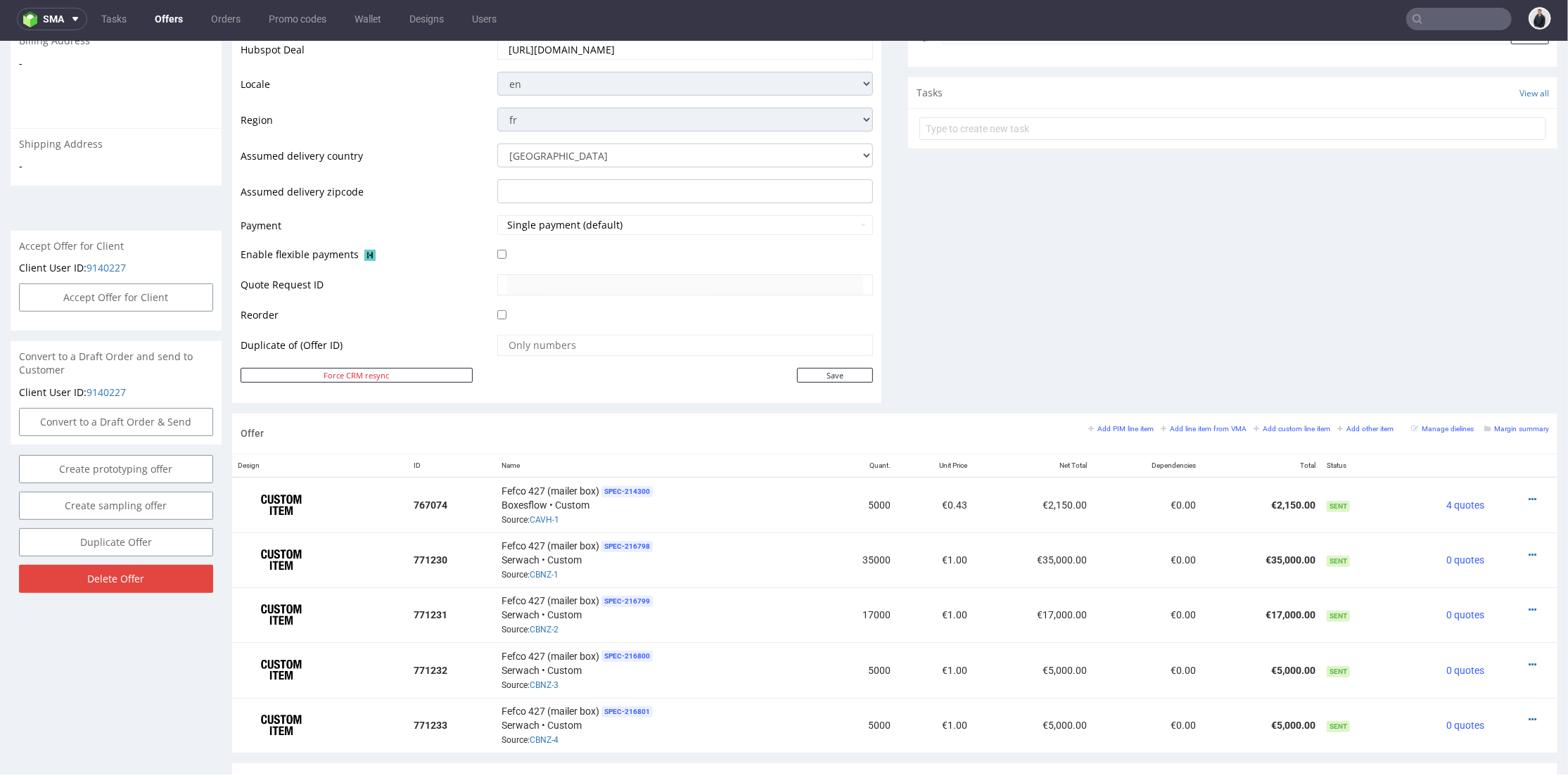
scroll to position [547, 0]
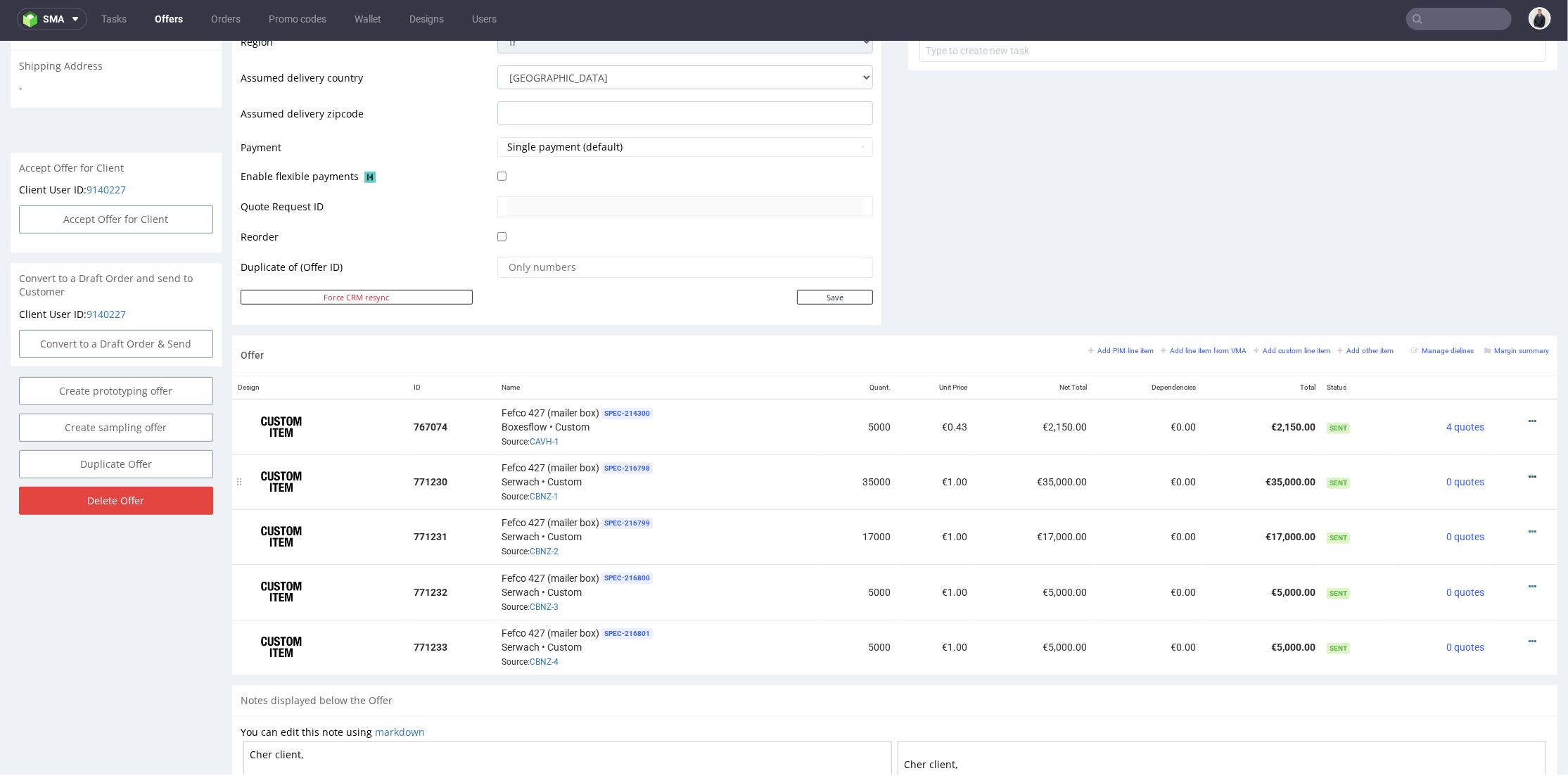
click at [1529, 473] on icon at bounding box center [1533, 476] width 8 height 10
drag, startPoint x: 1472, startPoint y: 294, endPoint x: 1001, endPoint y: 400, distance: 482.8
click at [1472, 294] on span "Edit item specification" at bounding box center [1470, 293] width 113 height 14
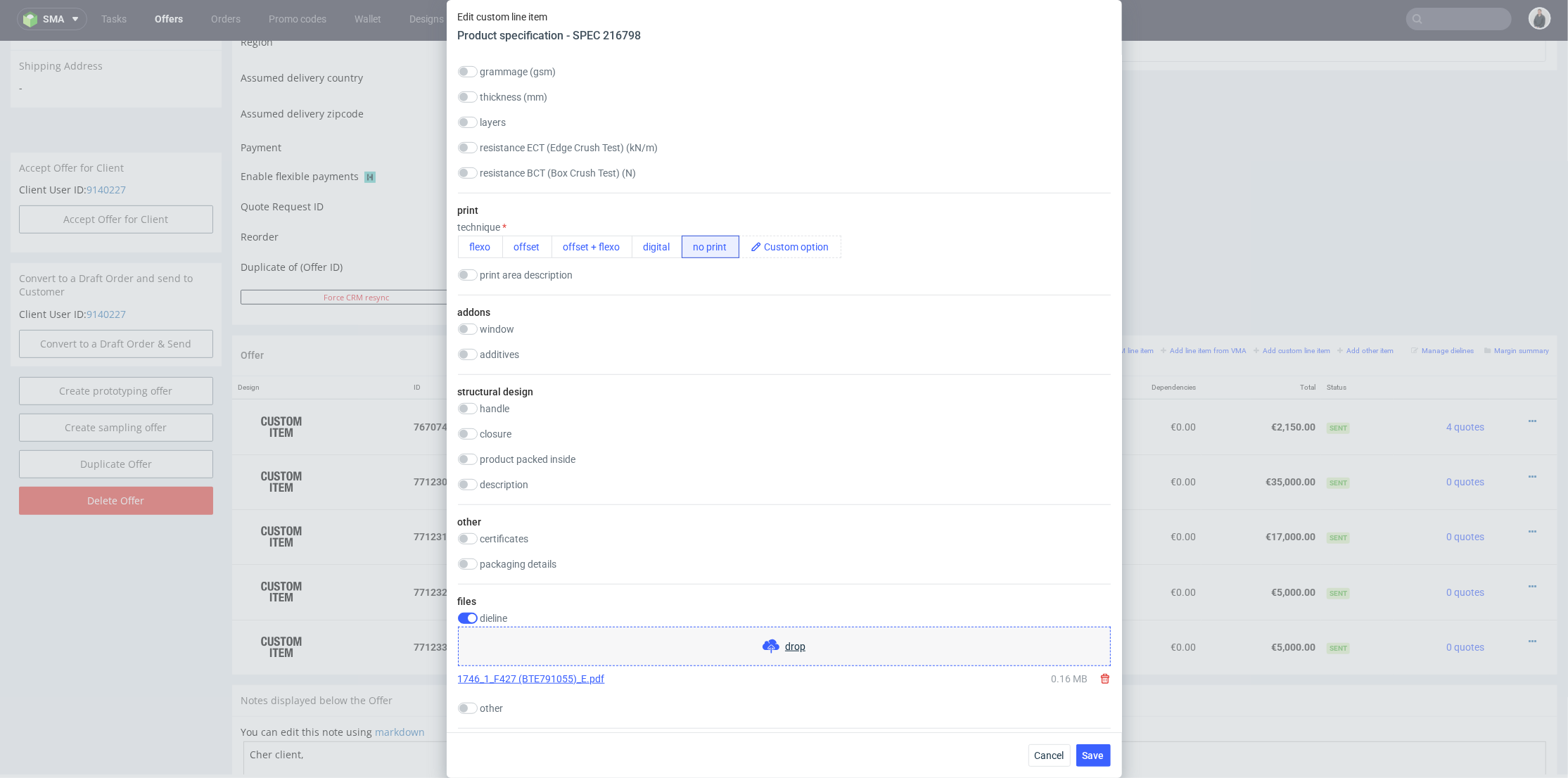
scroll to position [1172, 0]
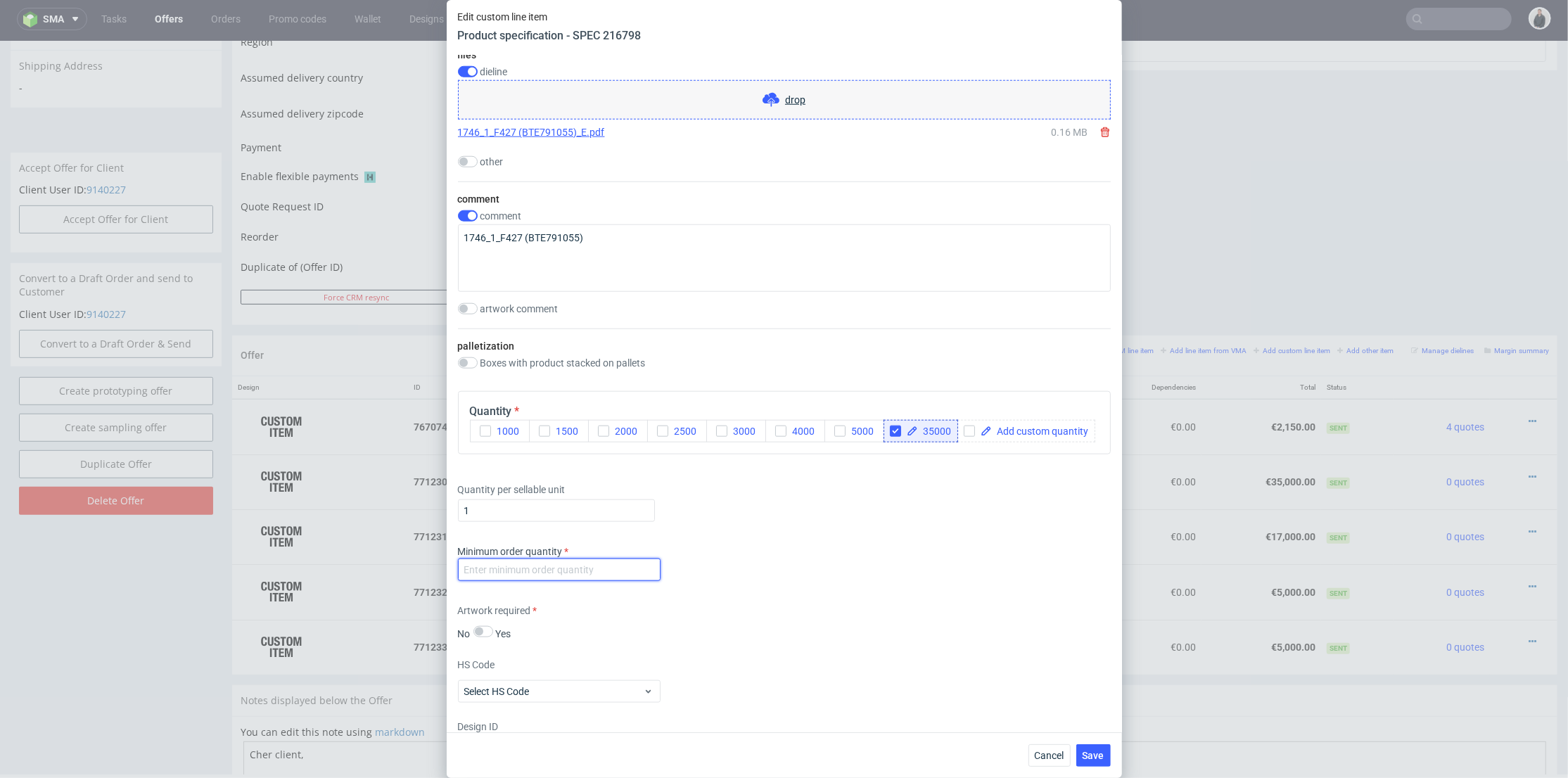
click at [589, 581] on input "number" at bounding box center [559, 570] width 203 height 23
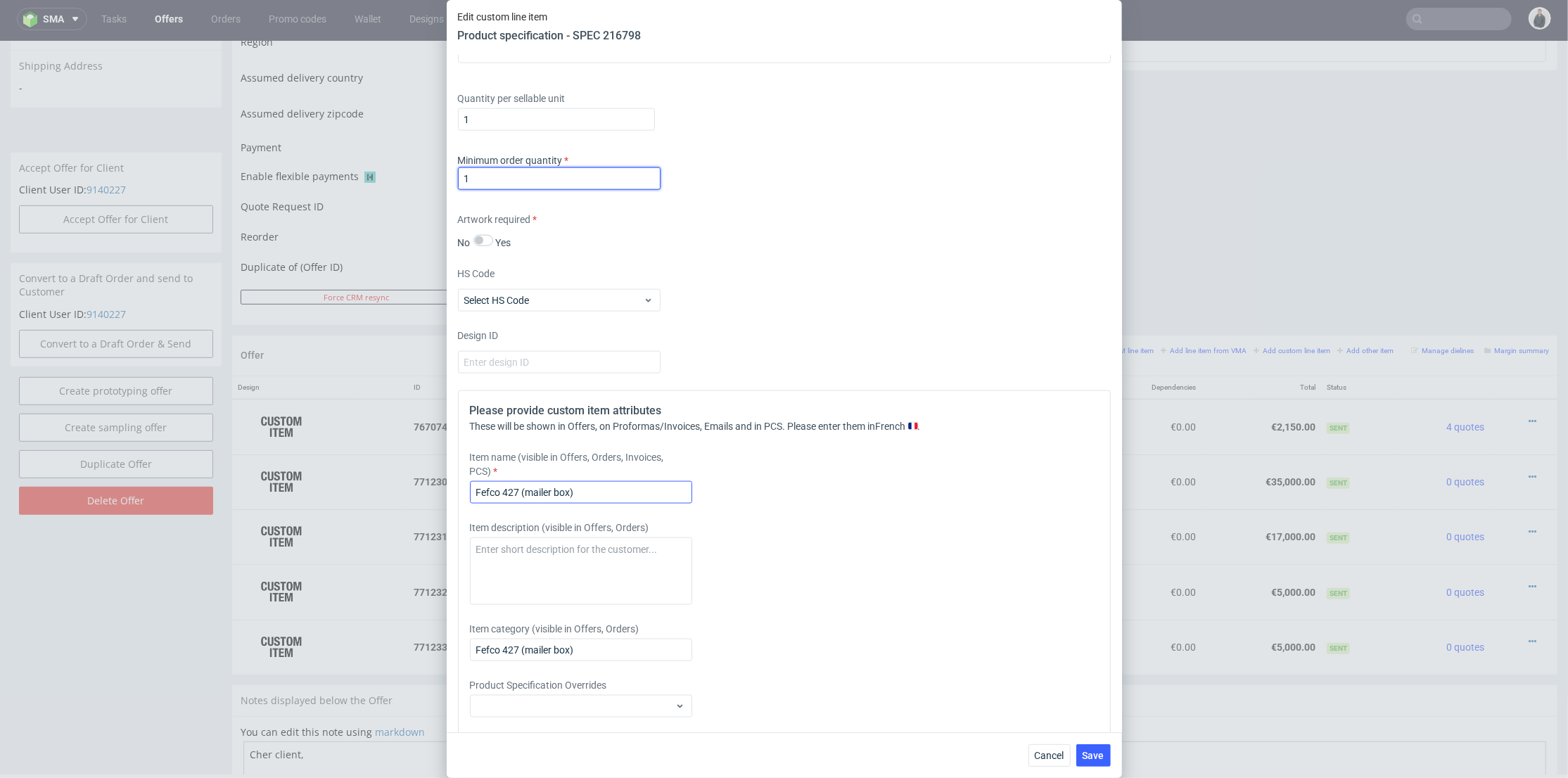
type input "1"
click at [599, 503] on input "Fefco 427 (mailer box)" at bounding box center [581, 492] width 223 height 23
drag, startPoint x: 590, startPoint y: 568, endPoint x: 522, endPoint y: 562, distance: 68.3
click at [522, 503] on input "Fefco 427 (mailer box)" at bounding box center [581, 492] width 223 height 23
paste input "BTE791055"
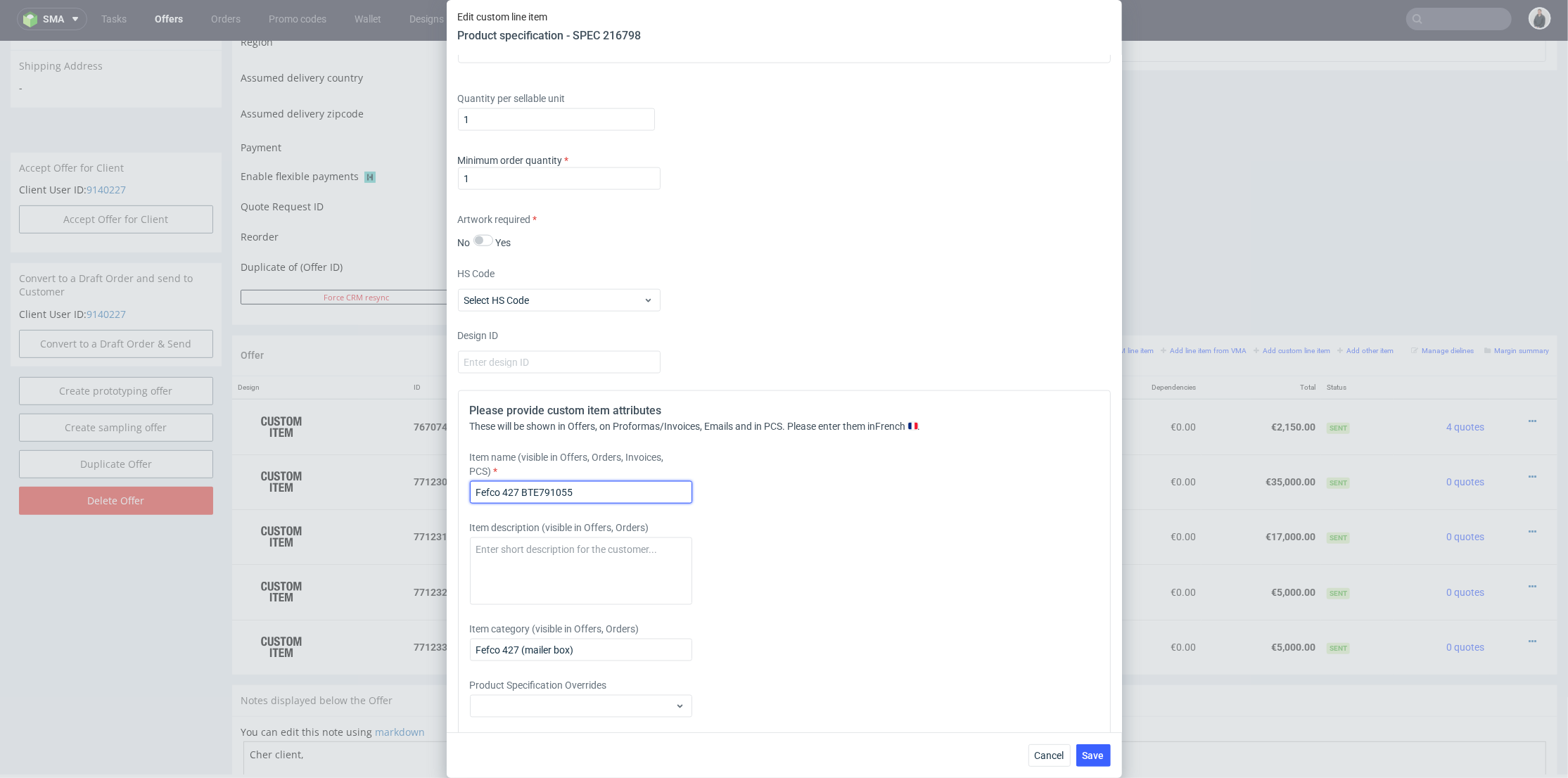
type input "Fefco 427 BTE791055"
click at [1115, 758] on div "Cancel Save" at bounding box center [784, 755] width 675 height 46
click at [1107, 758] on button "Save" at bounding box center [1094, 755] width 35 height 23
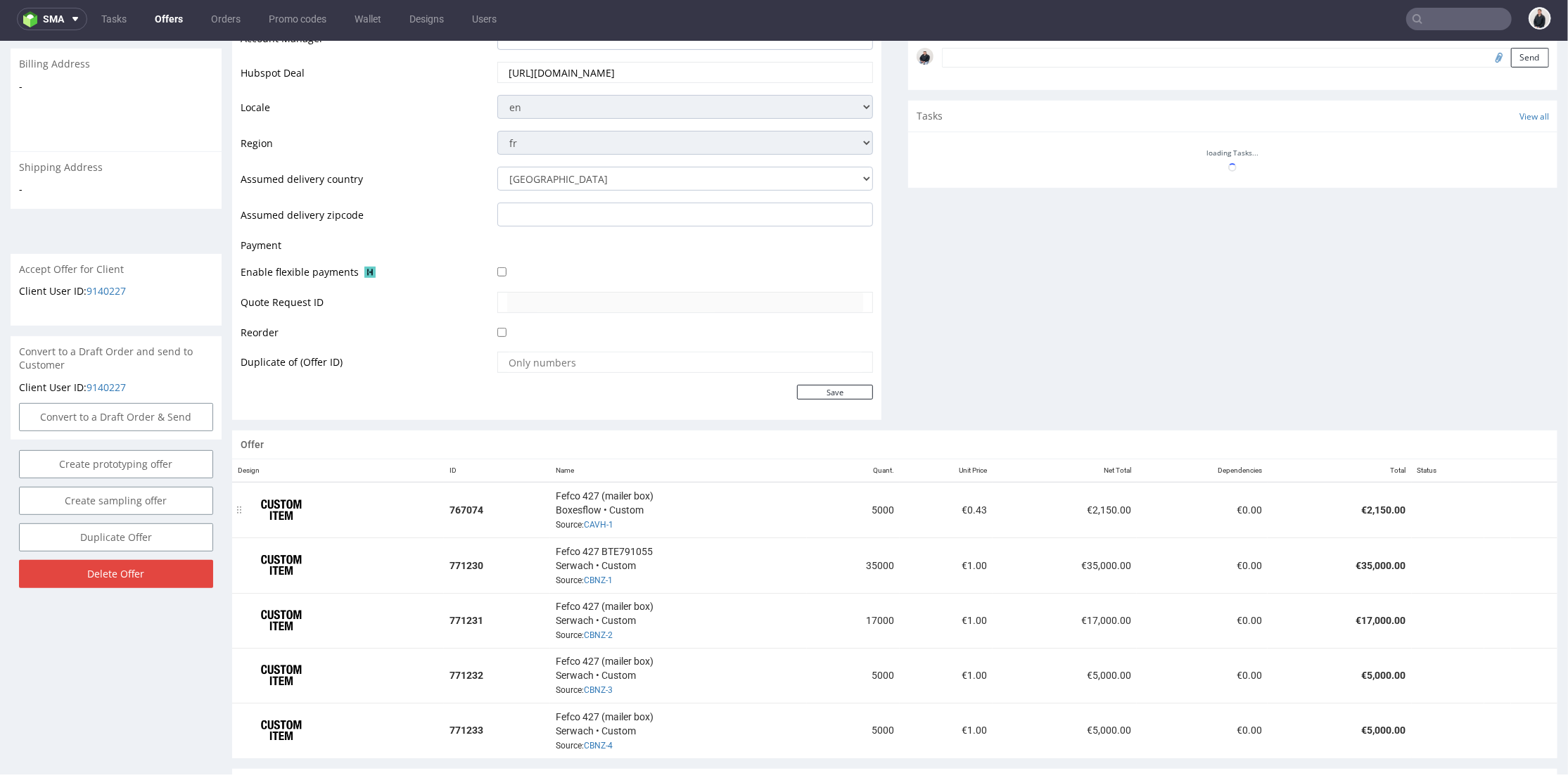
scroll to position [523, 0]
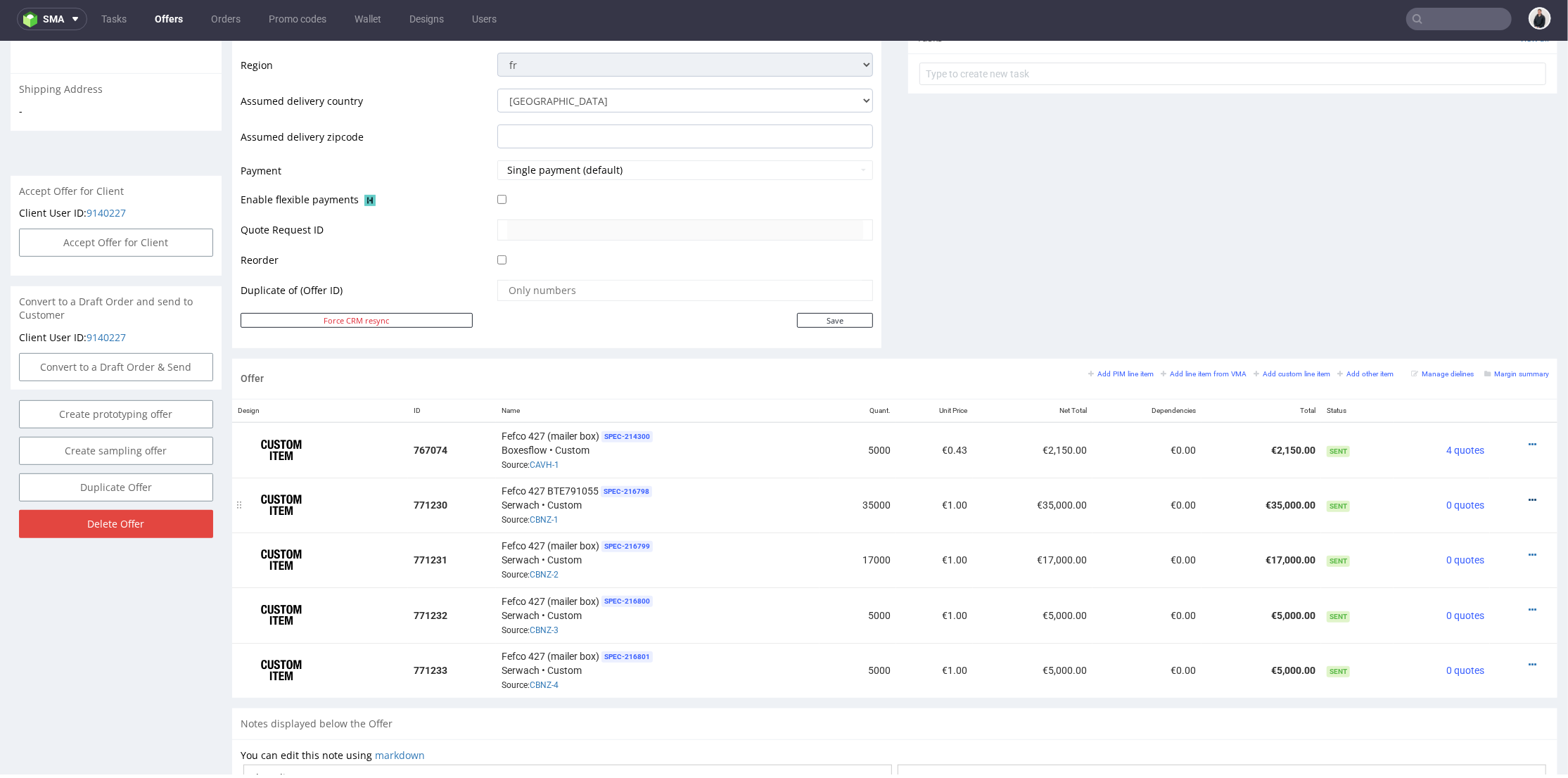
click at [1529, 495] on icon at bounding box center [1533, 500] width 8 height 10
click at [1459, 304] on li "Edit item specification" at bounding box center [1463, 316] width 136 height 25
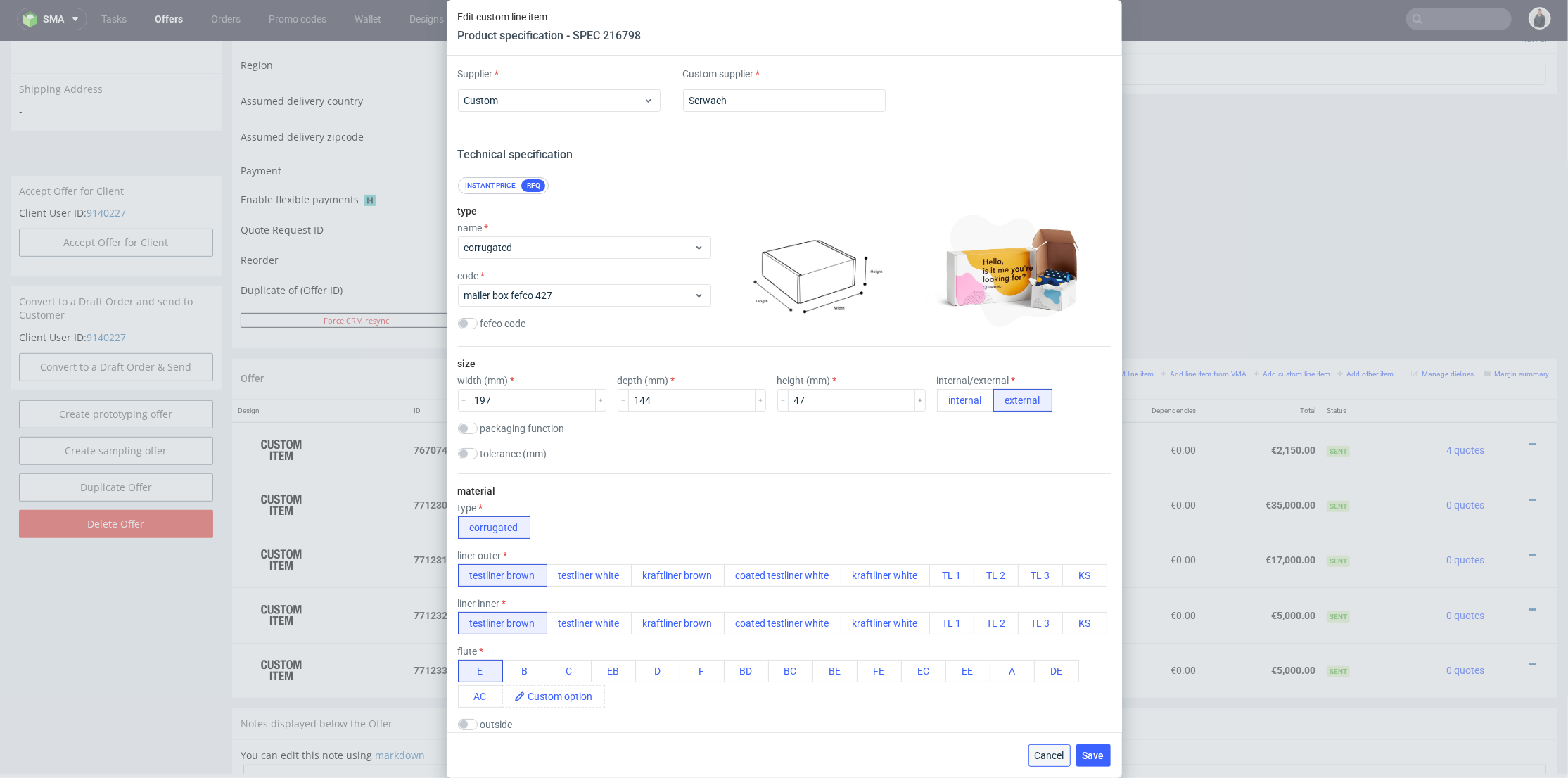
click at [1047, 750] on span "Cancel" at bounding box center [1050, 755] width 30 height 10
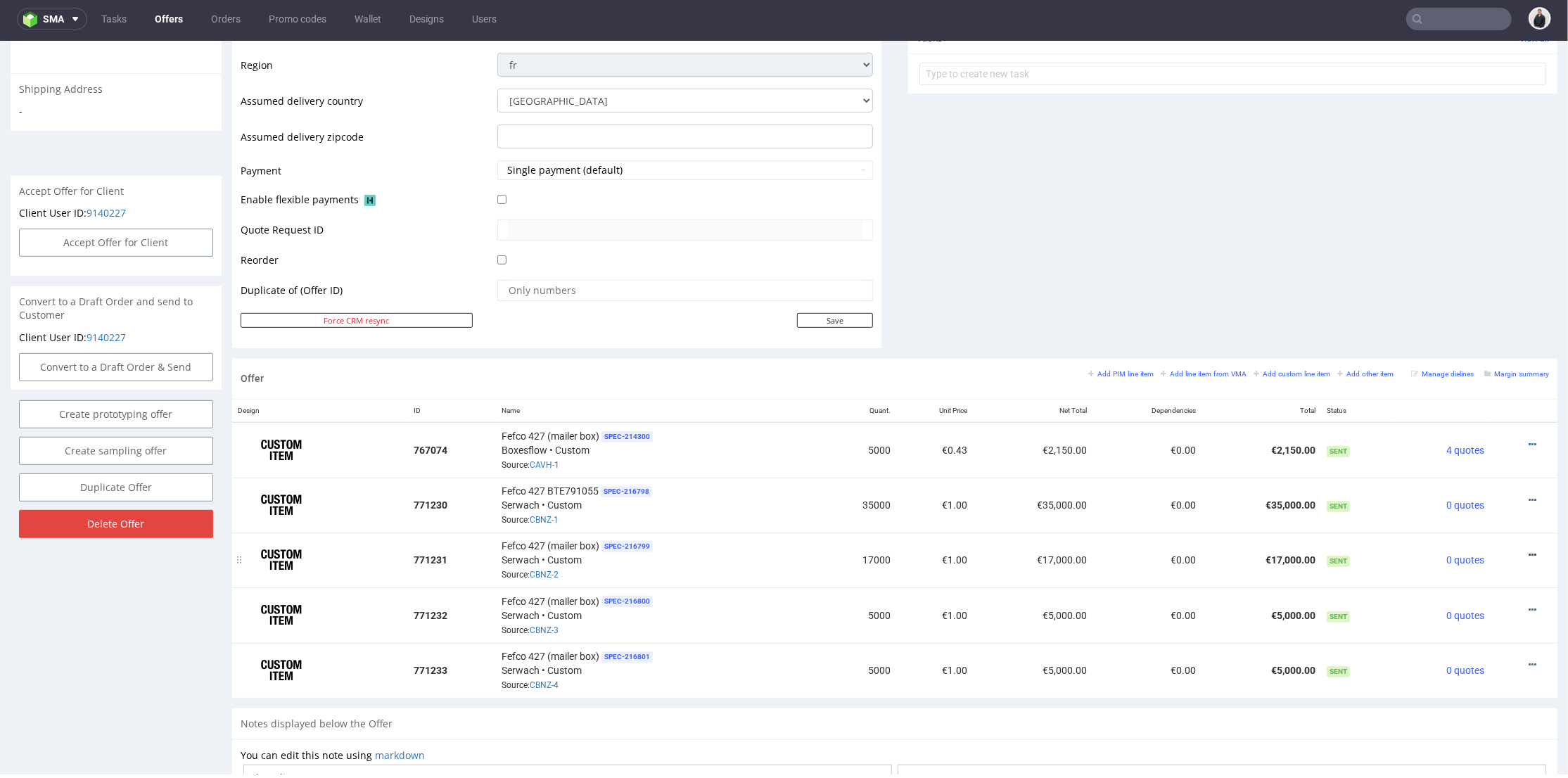
click at [1529, 549] on icon at bounding box center [1533, 554] width 8 height 10
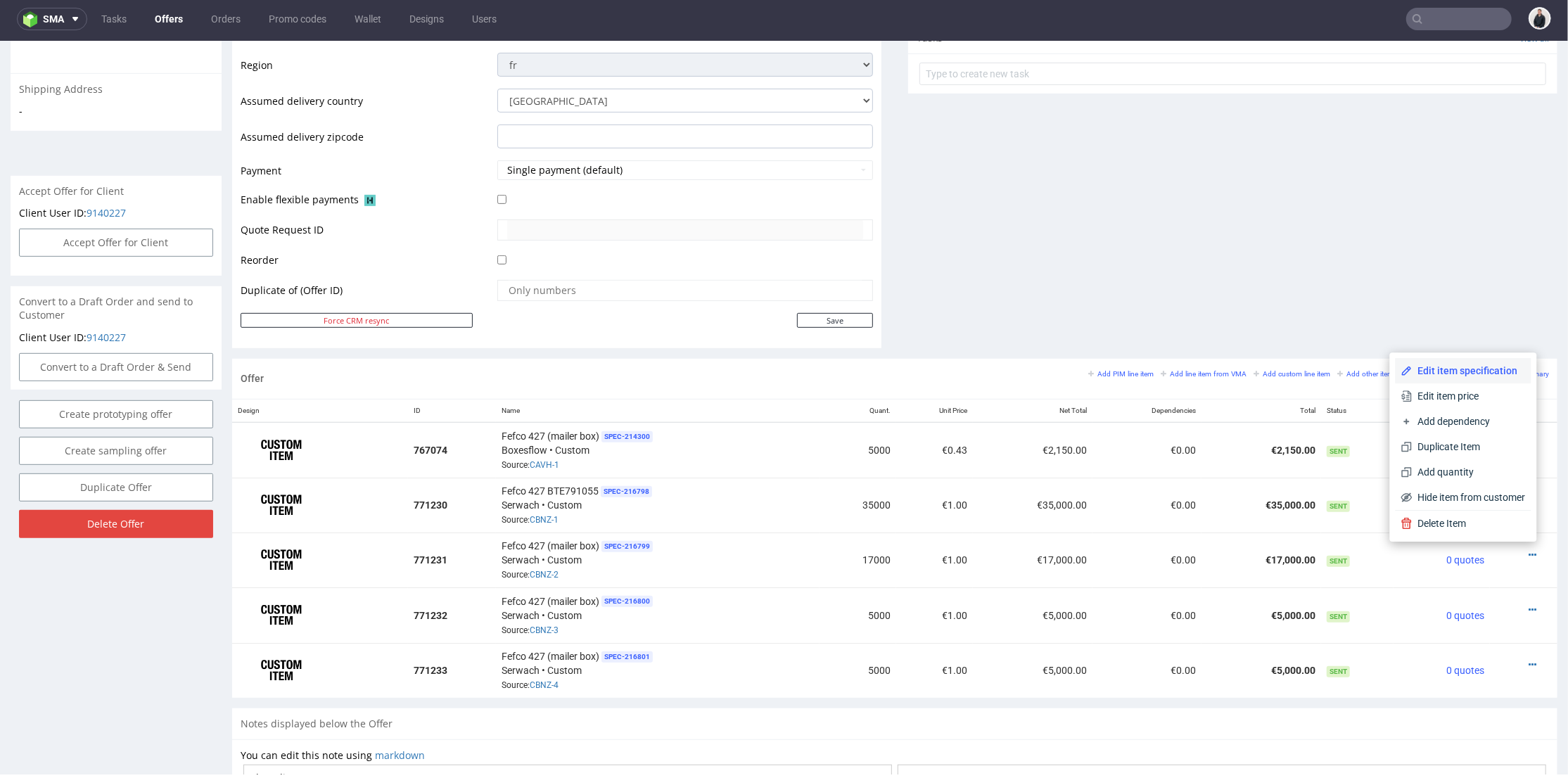
click at [1476, 367] on span "Edit item specification" at bounding box center [1470, 370] width 113 height 14
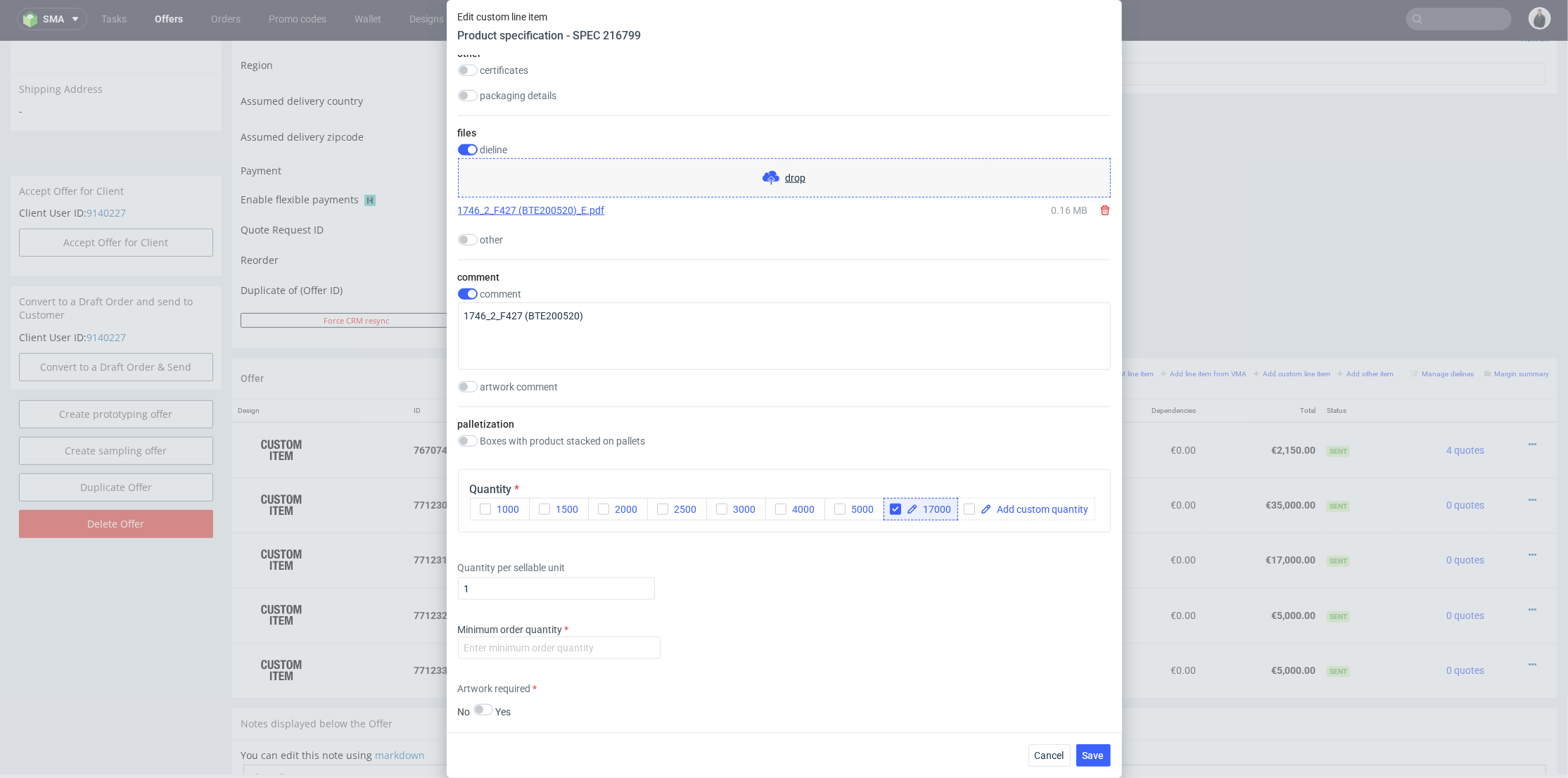
scroll to position [1250, 0]
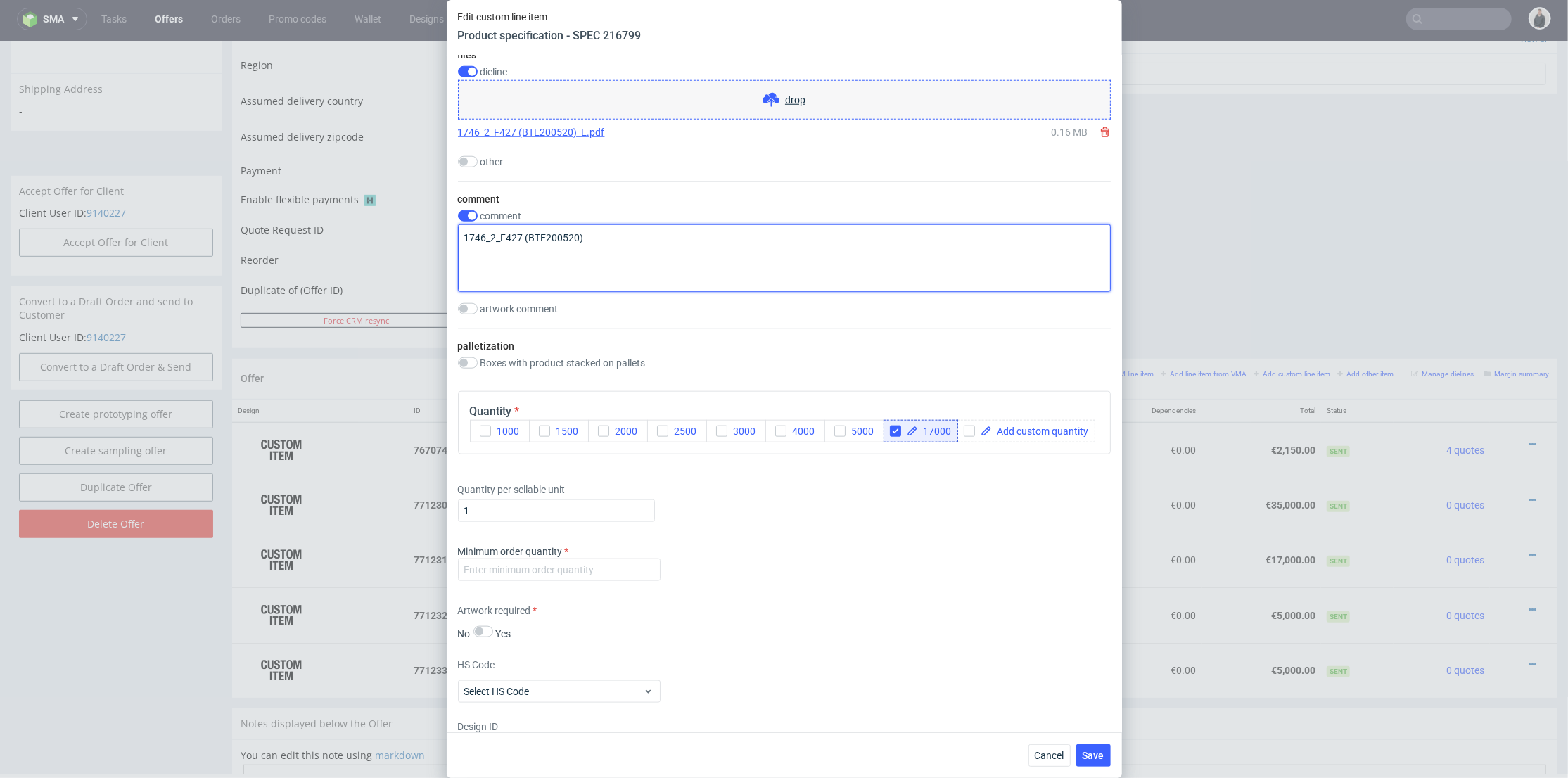
drag, startPoint x: 581, startPoint y: 285, endPoint x: 529, endPoint y: 285, distance: 52.0
click at [529, 285] on textarea "1746_2_F427 (BTE200520)" at bounding box center [784, 258] width 653 height 68
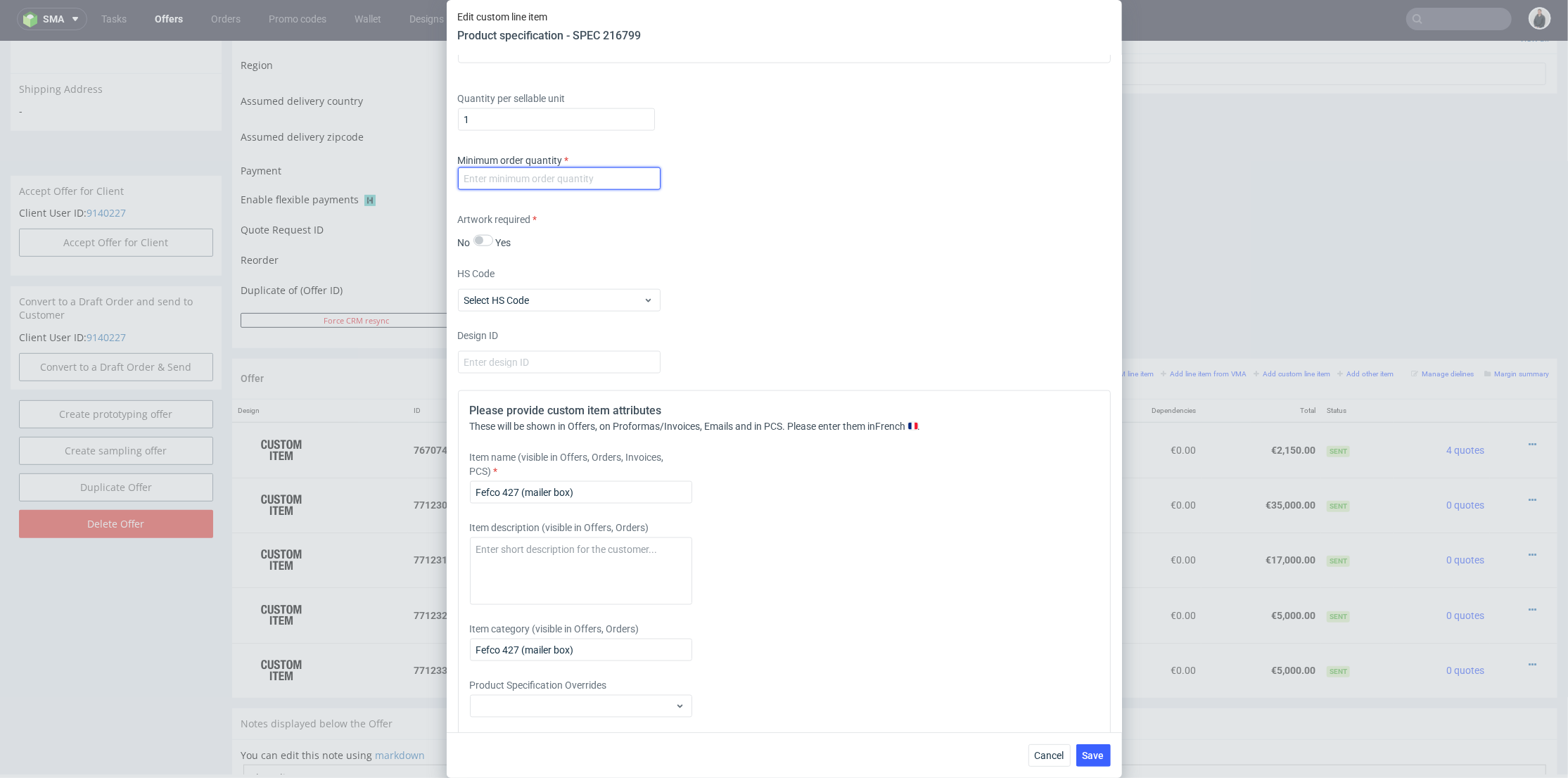
click at [583, 190] on input "number" at bounding box center [559, 179] width 203 height 23
type input "1"
drag, startPoint x: 586, startPoint y: 570, endPoint x: 666, endPoint y: 569, distance: 80.0
click at [522, 503] on input "Fefco 427 (mailer box)" at bounding box center [581, 492] width 223 height 23
paste input "BTE200520"
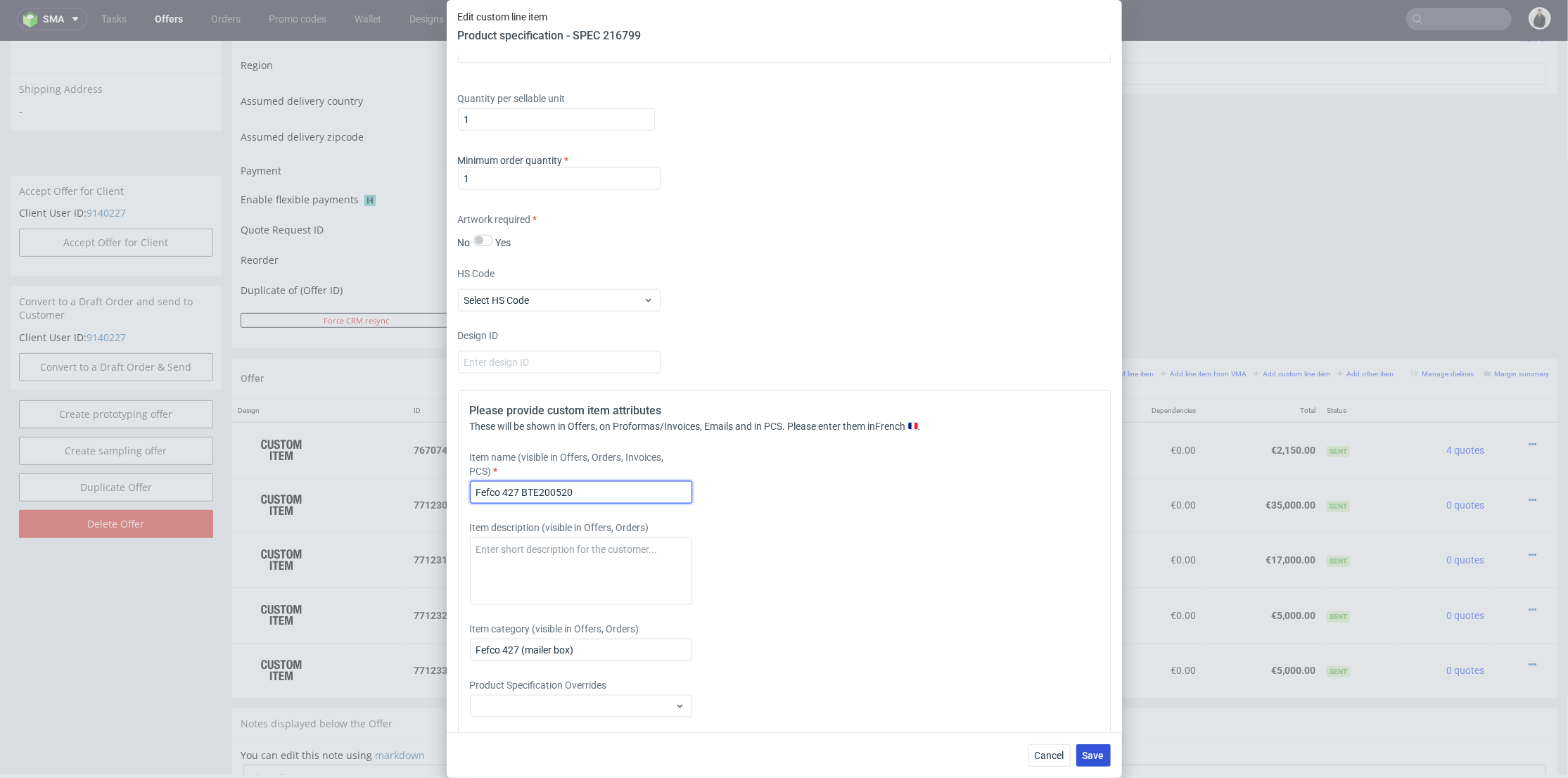
type input "Fefco 427 BTE200520"
click at [1094, 761] on button "Save" at bounding box center [1094, 755] width 35 height 23
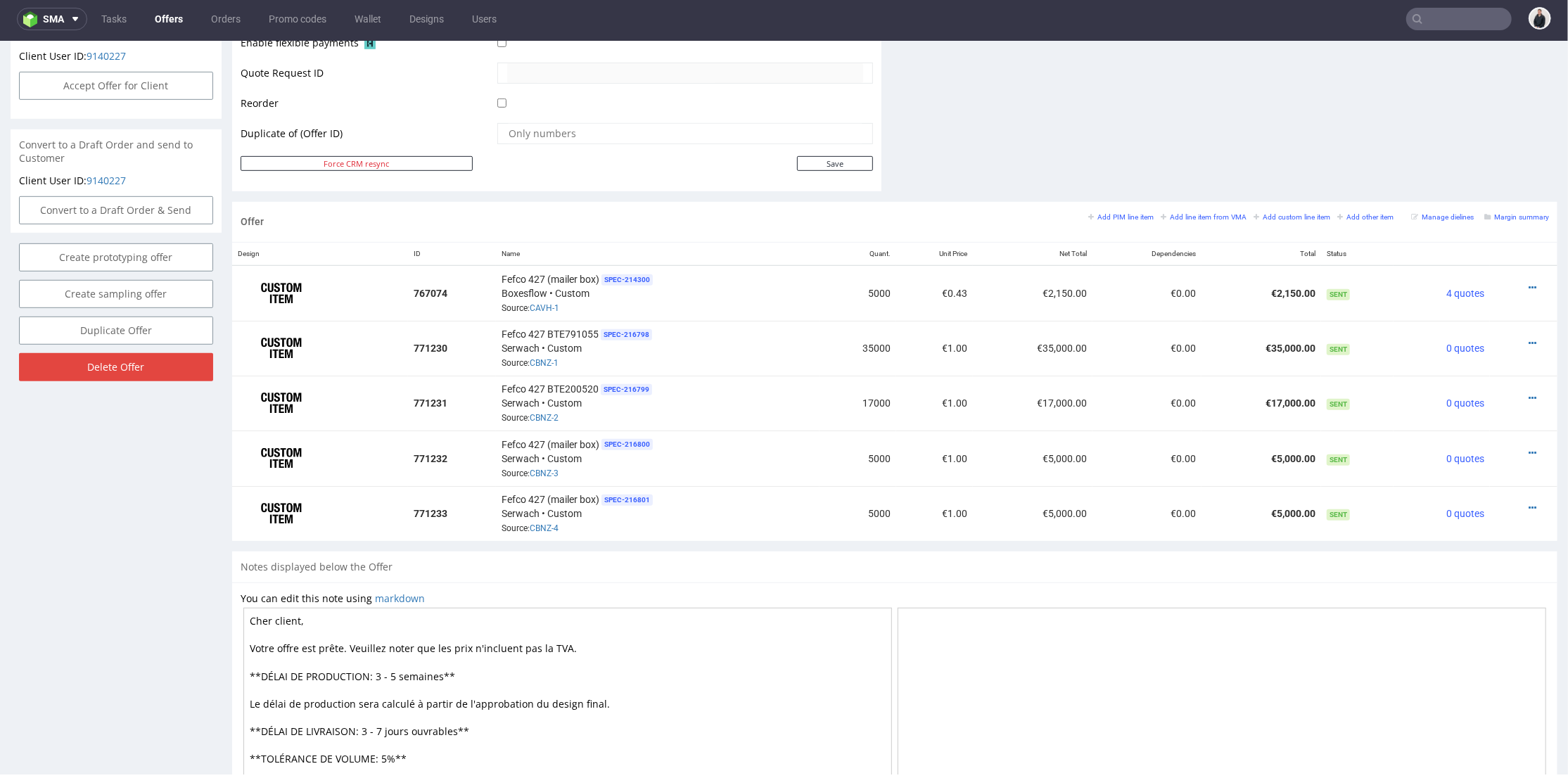
scroll to position [808, 0]
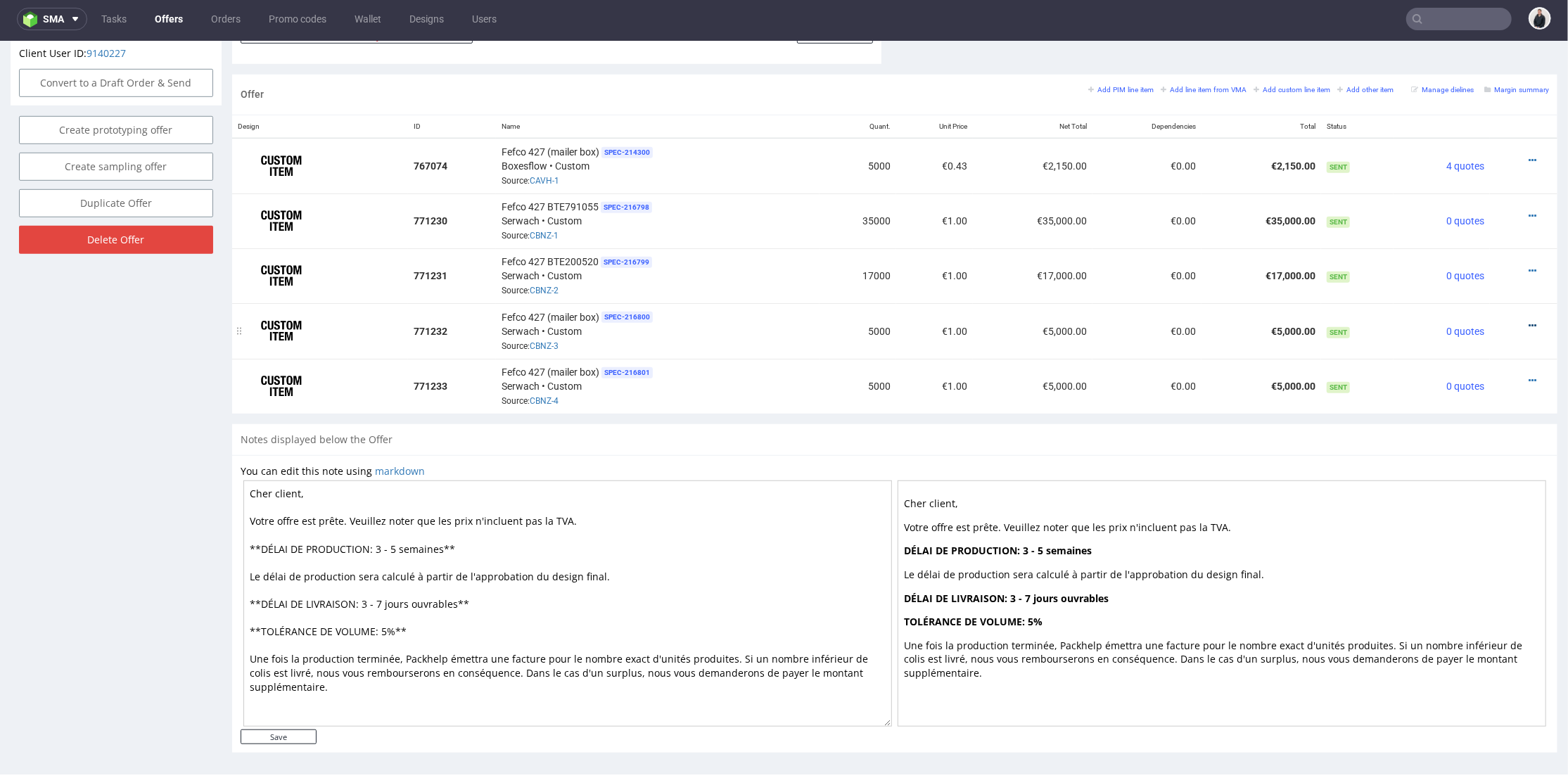
click at [1529, 320] on icon at bounding box center [1533, 325] width 8 height 10
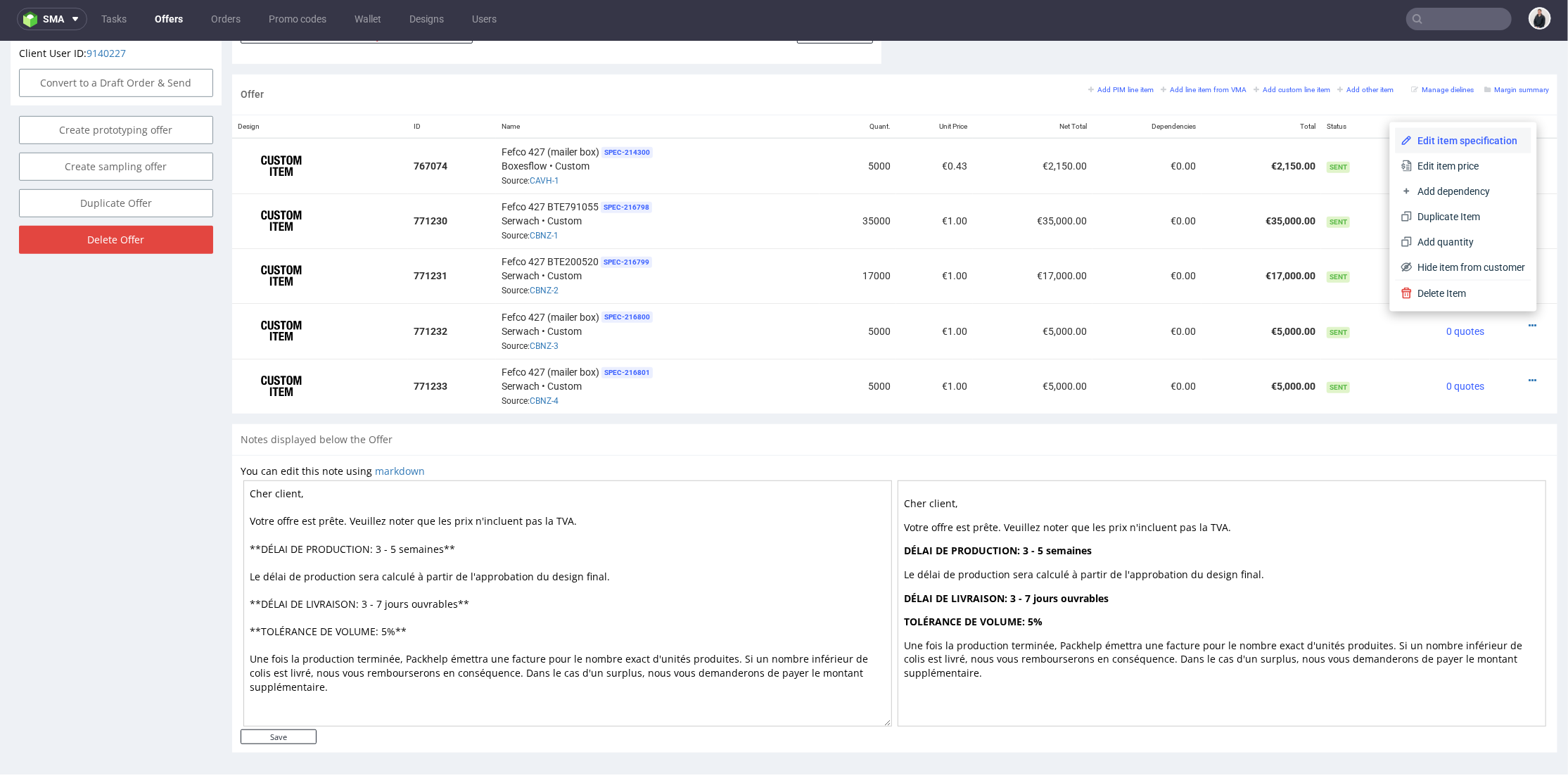
click at [1460, 145] on span "Edit item specification" at bounding box center [1470, 140] width 113 height 14
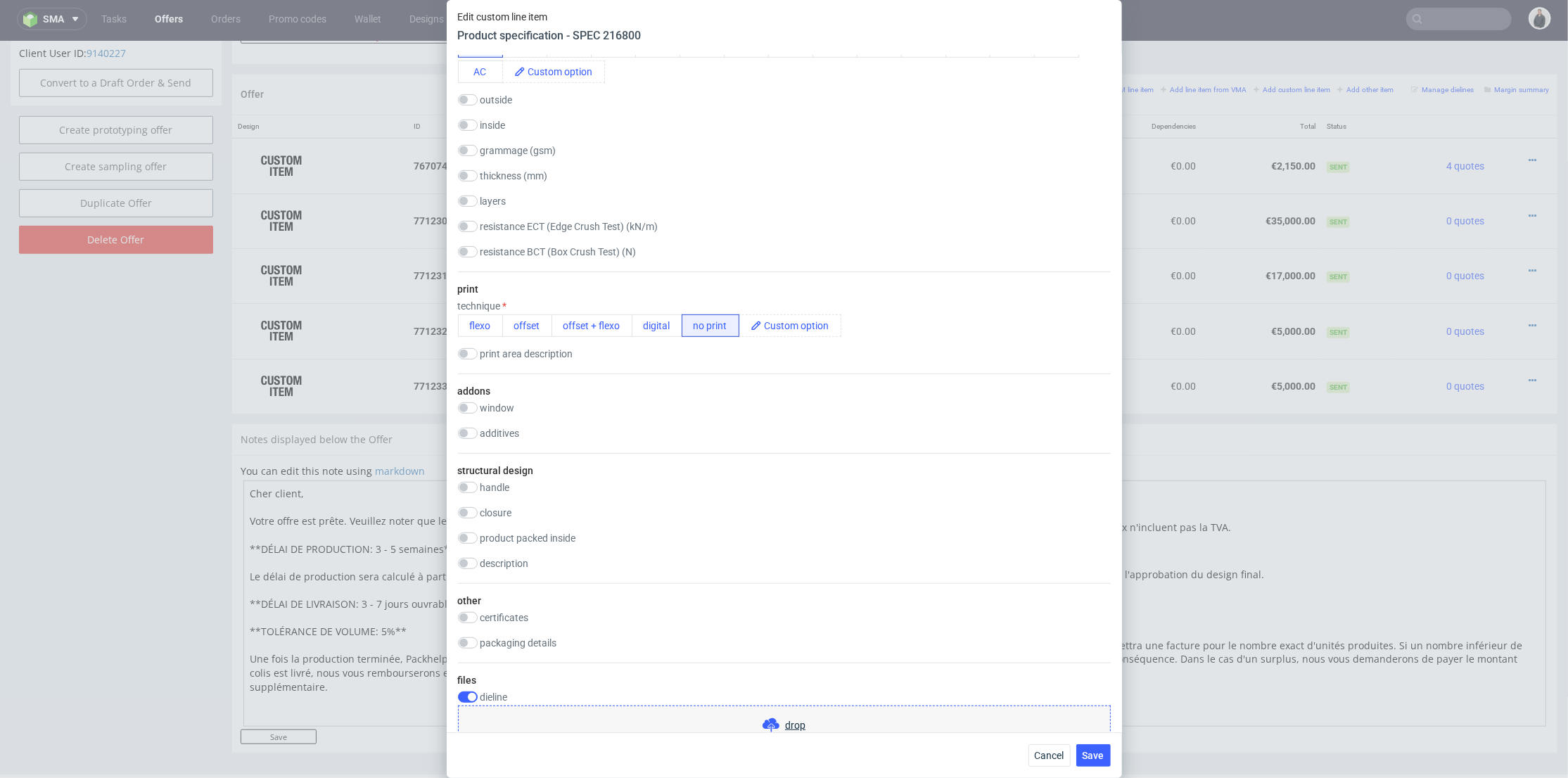
scroll to position [1016, 0]
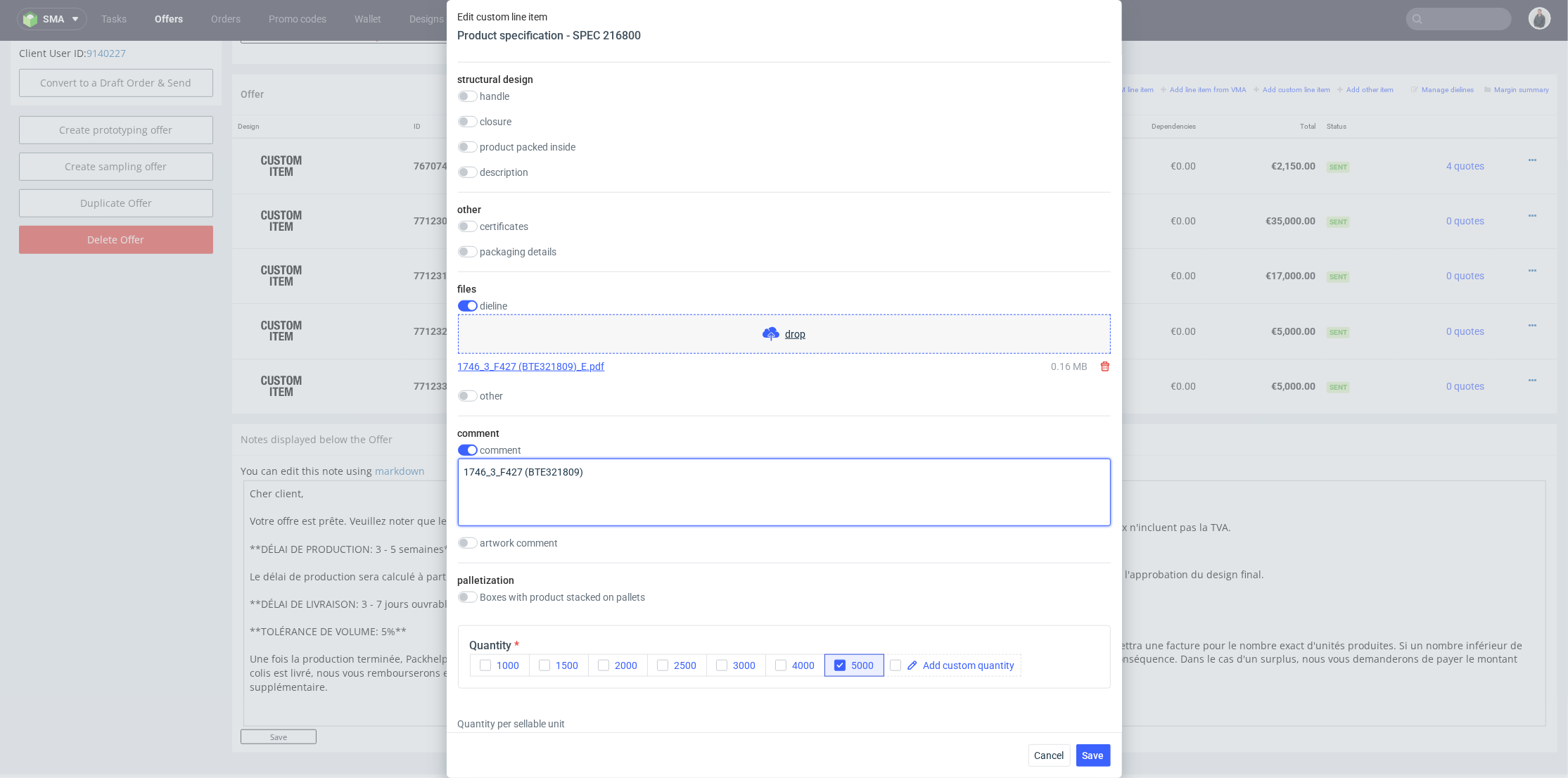
drag, startPoint x: 578, startPoint y: 519, endPoint x: 529, endPoint y: 524, distance: 49.3
click at [529, 524] on textarea "1746_3_F427 (BTE321809)" at bounding box center [784, 492] width 653 height 68
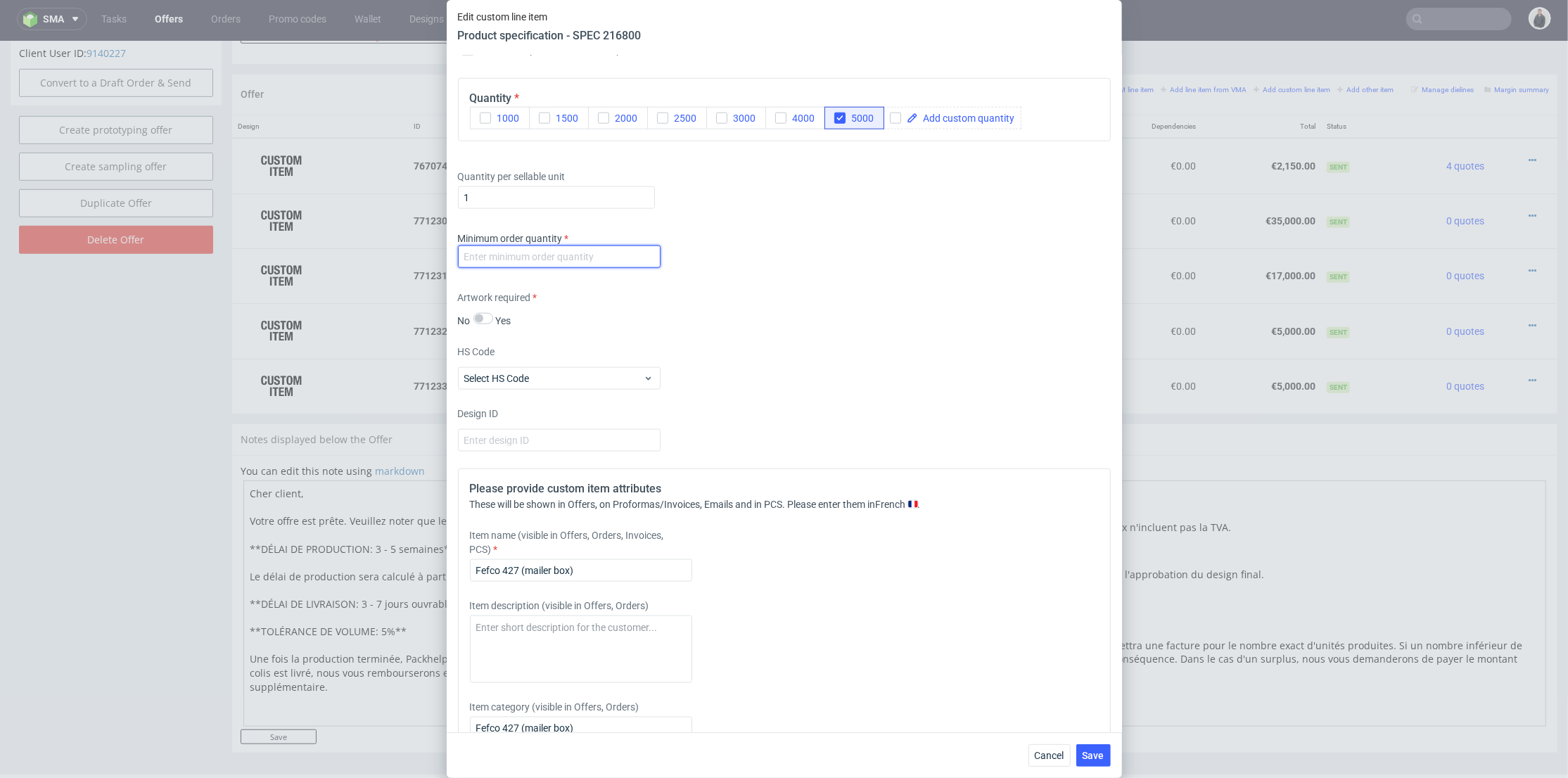
click at [555, 268] on input "number" at bounding box center [559, 256] width 203 height 23
type input "1"
drag, startPoint x: 578, startPoint y: 621, endPoint x: 521, endPoint y: 628, distance: 57.4
click at [521, 582] on input "Fefco 427 (mailer box)" at bounding box center [581, 570] width 223 height 23
paste input "BTE321809"
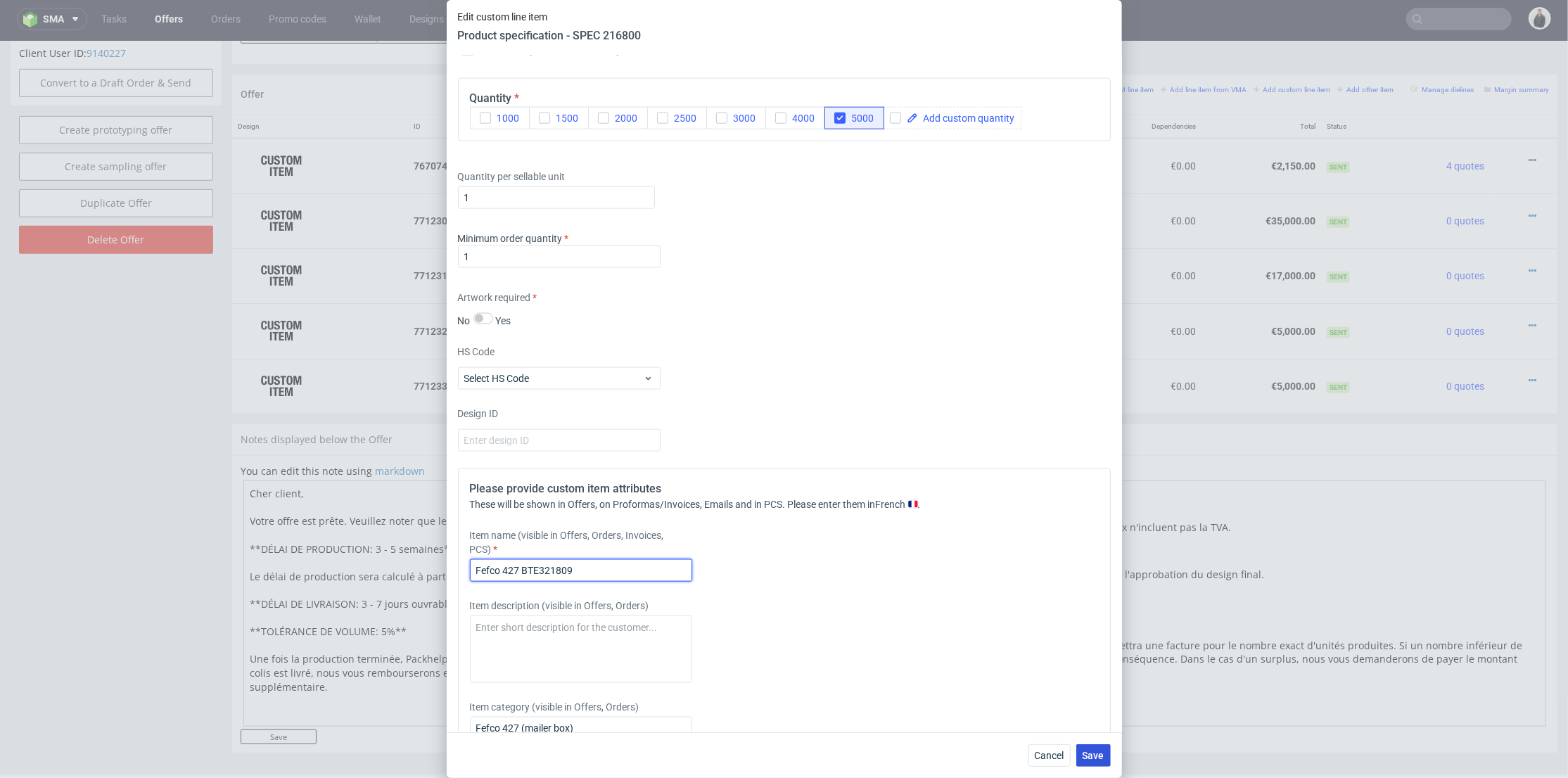
type input "Fefco 427 BTE321809"
click at [1083, 756] on span "Save" at bounding box center [1094, 755] width 22 height 10
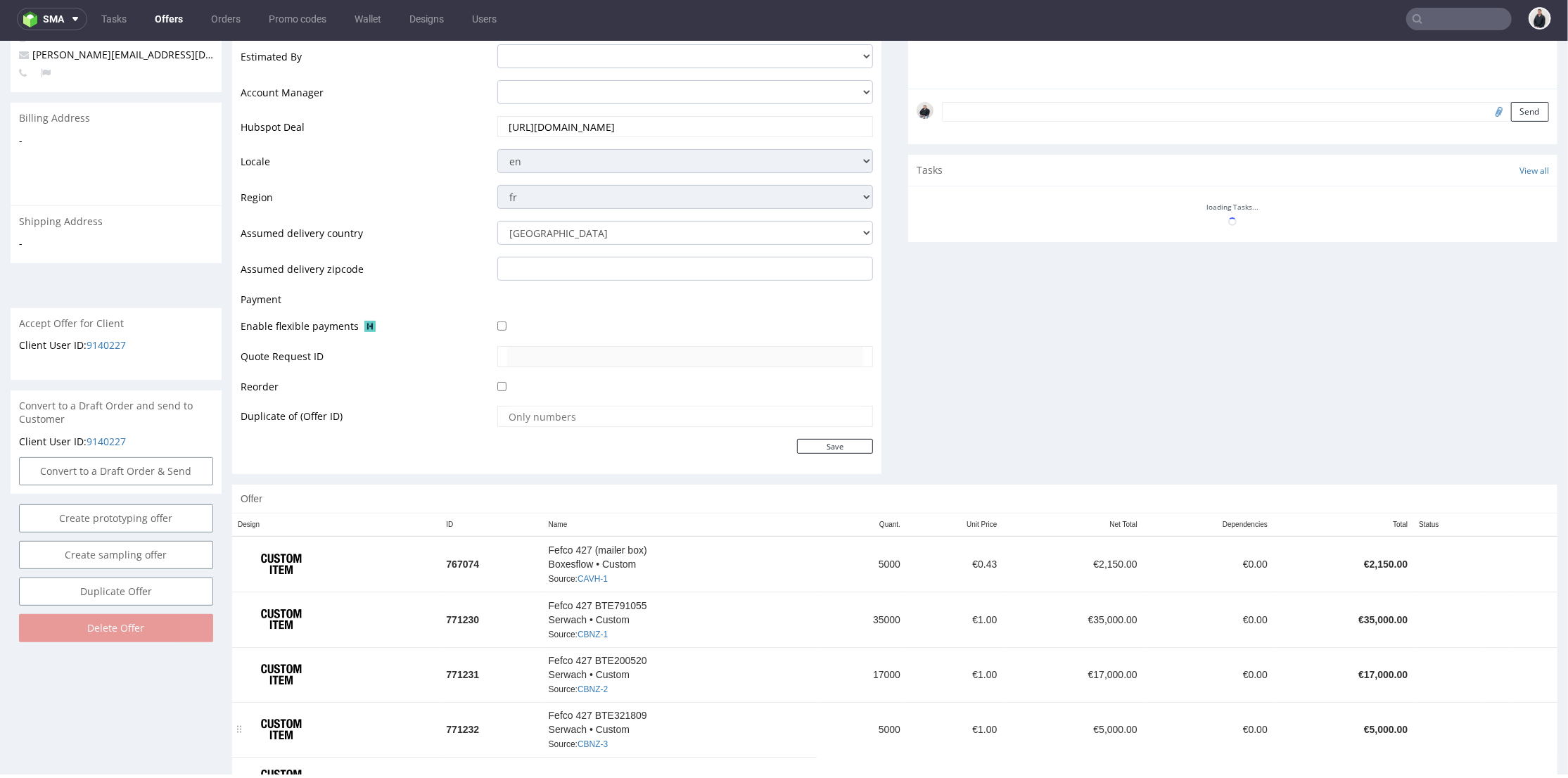
scroll to position [588, 0]
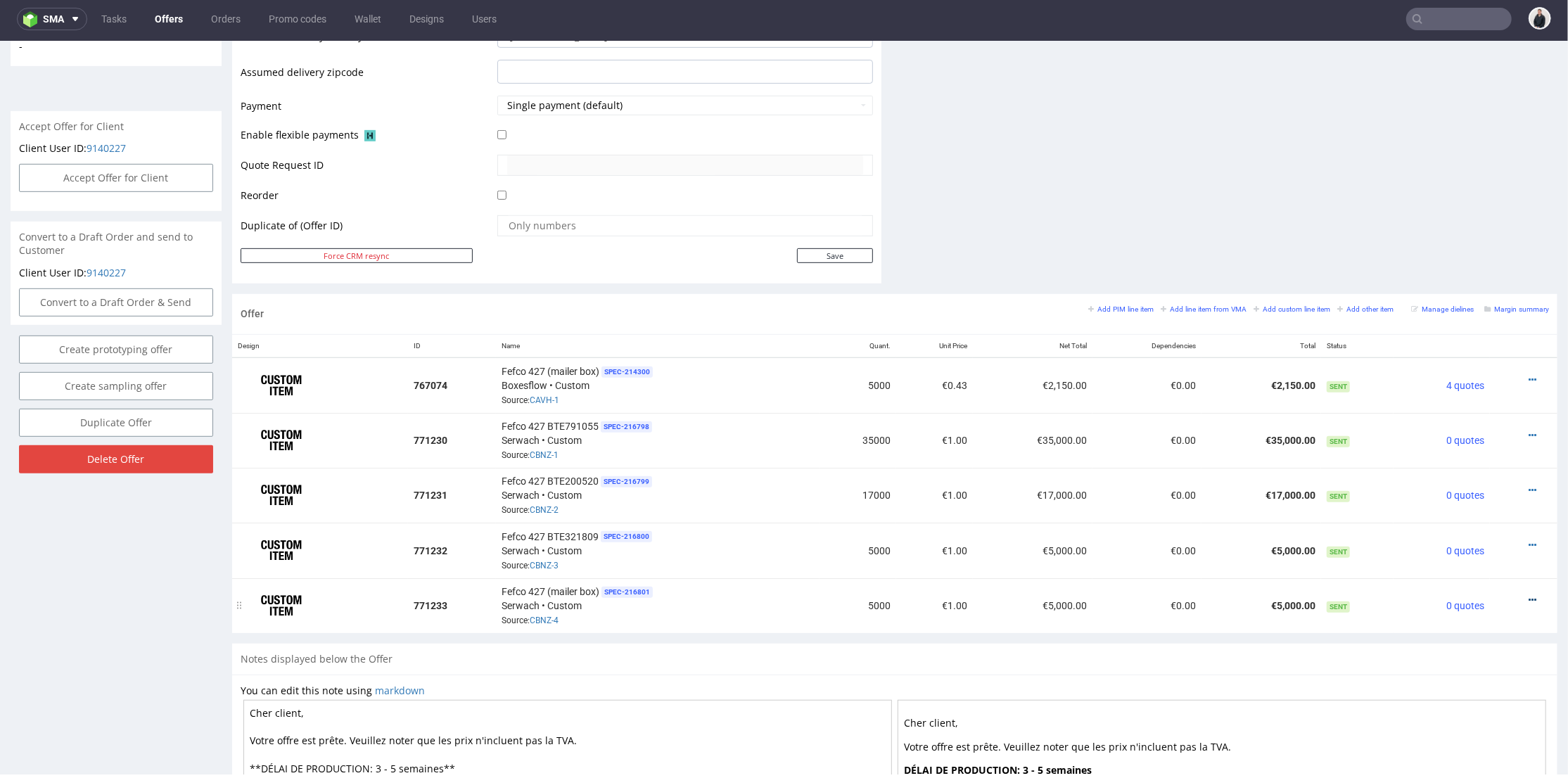
click at [1529, 595] on icon at bounding box center [1533, 599] width 8 height 10
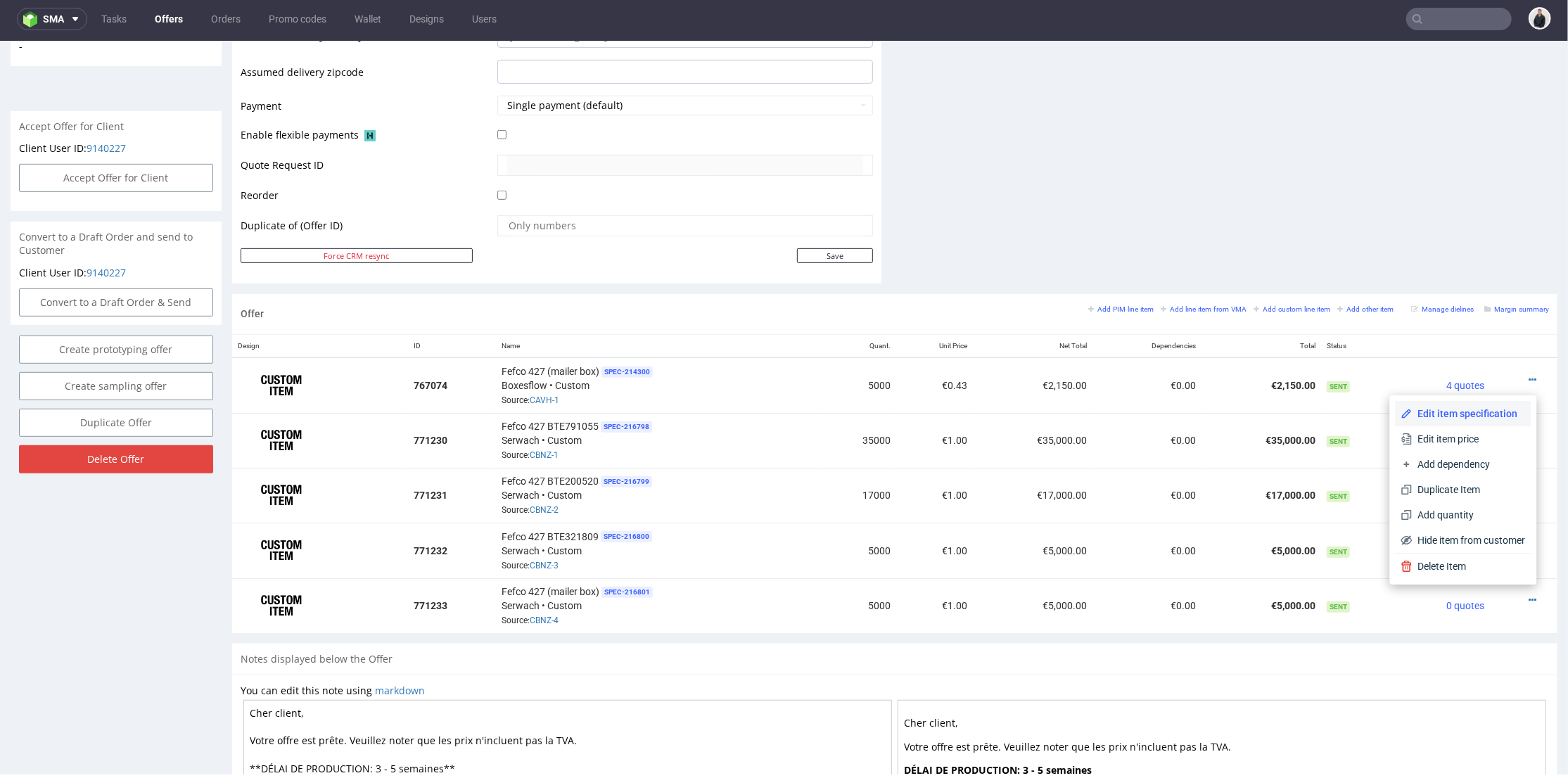
click at [1454, 418] on span "Edit item specification" at bounding box center [1470, 413] width 113 height 14
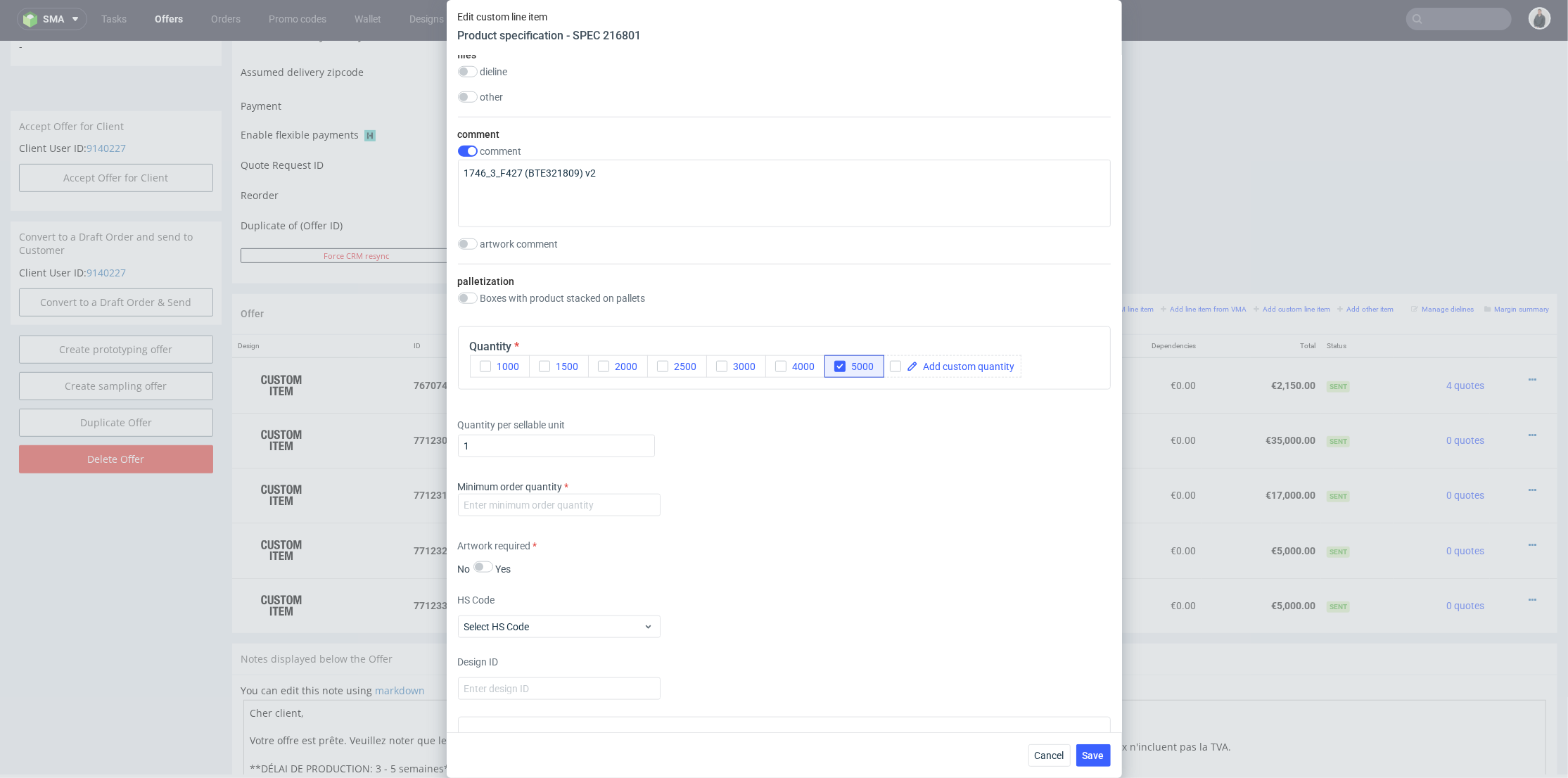
scroll to position [1172, 0]
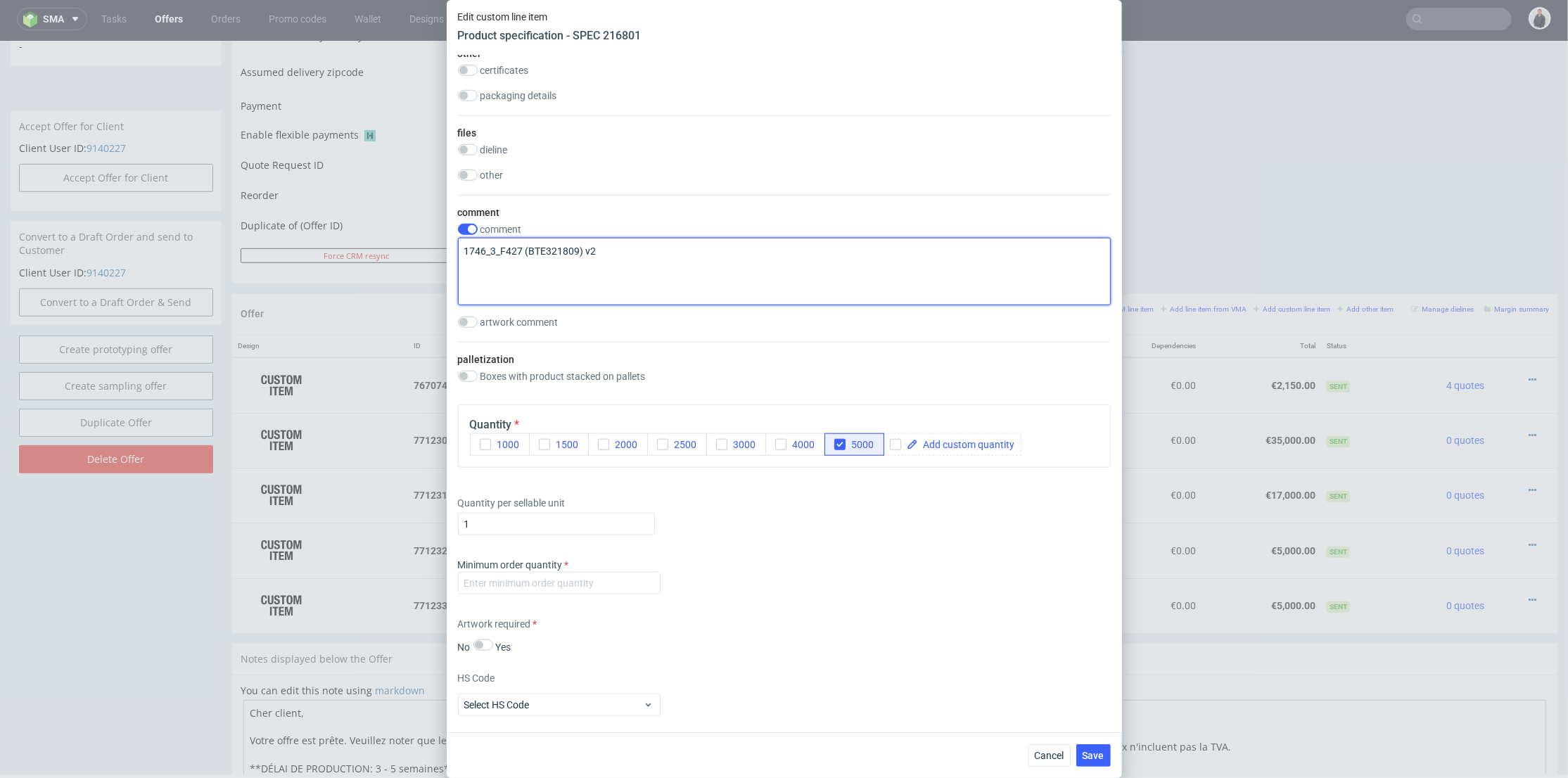
drag, startPoint x: 591, startPoint y: 300, endPoint x: 527, endPoint y: 304, distance: 64.1
click at [527, 304] on textarea "1746_3_F427 (BTE321809) v2" at bounding box center [784, 271] width 653 height 68
drag, startPoint x: 524, startPoint y: 304, endPoint x: 590, endPoint y: 313, distance: 66.6
click at [600, 303] on textarea "1746_3_F427 (BTE321809) v2" at bounding box center [784, 271] width 653 height 68
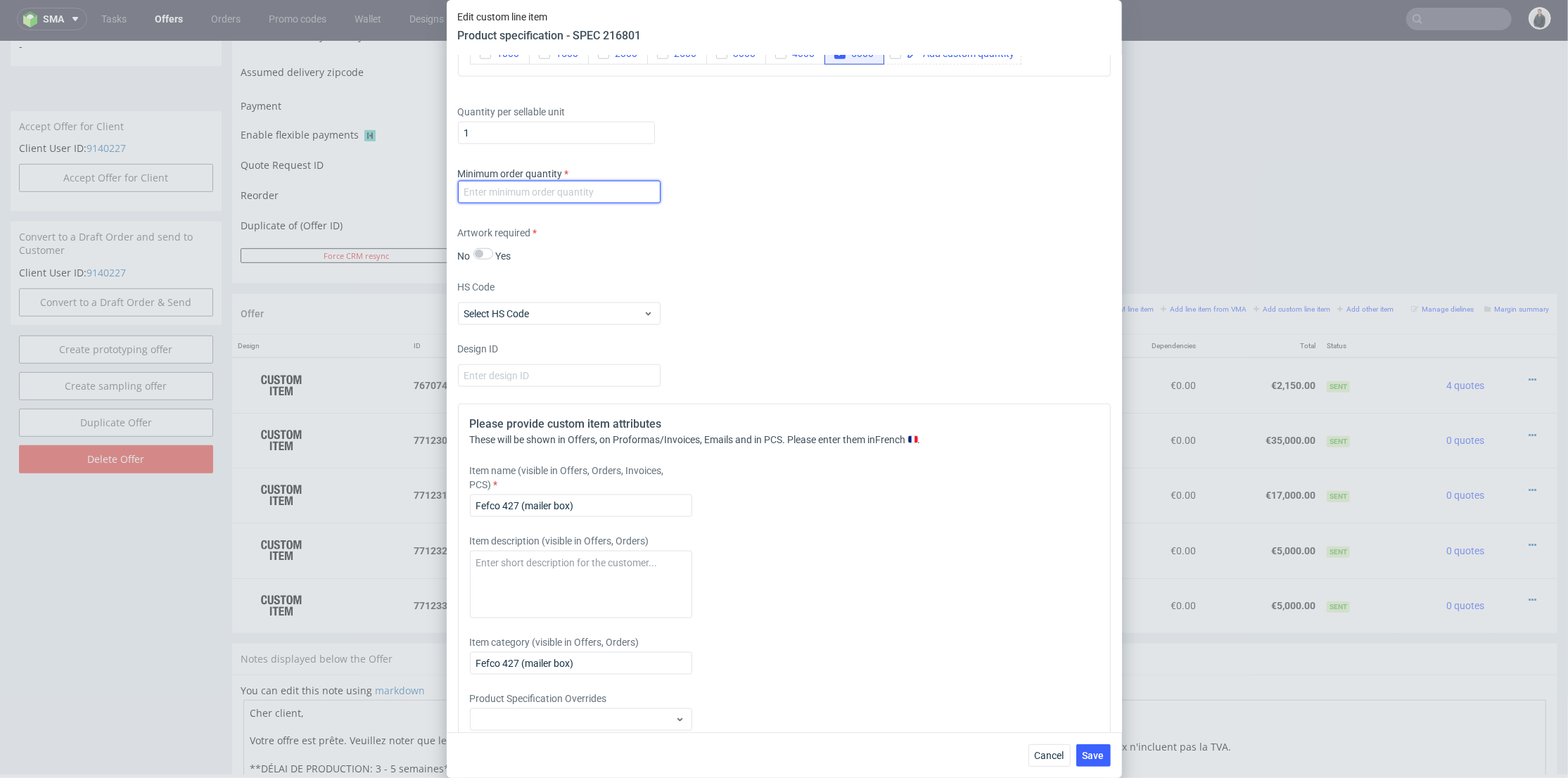
click at [588, 203] on input "number" at bounding box center [559, 192] width 203 height 23
type input "1"
drag, startPoint x: 581, startPoint y: 556, endPoint x: 520, endPoint y: 559, distance: 61.1
click at [520, 517] on input "Fefco 427 (mailer box)" at bounding box center [581, 506] width 223 height 23
paste input "(BTE321809) v2"
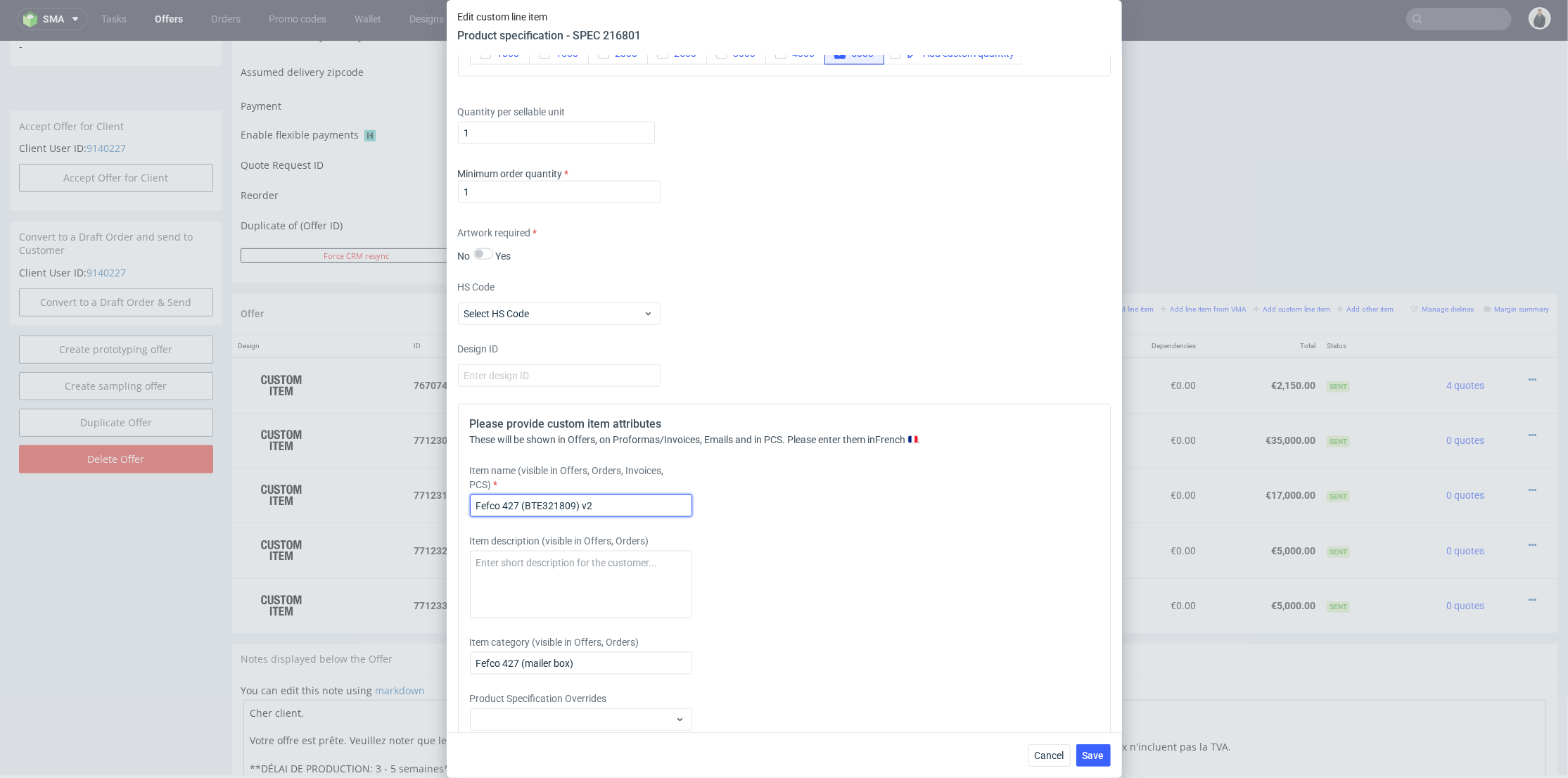
click at [525, 517] on input "Fefco 427 (BTE321809) v2" at bounding box center [581, 506] width 223 height 23
click at [575, 517] on input "Fefco 427 BTE321809) v2" at bounding box center [581, 506] width 223 height 23
type input "Fefco 427 BTE321809 v2"
click at [1098, 753] on span "Save" at bounding box center [1094, 755] width 22 height 10
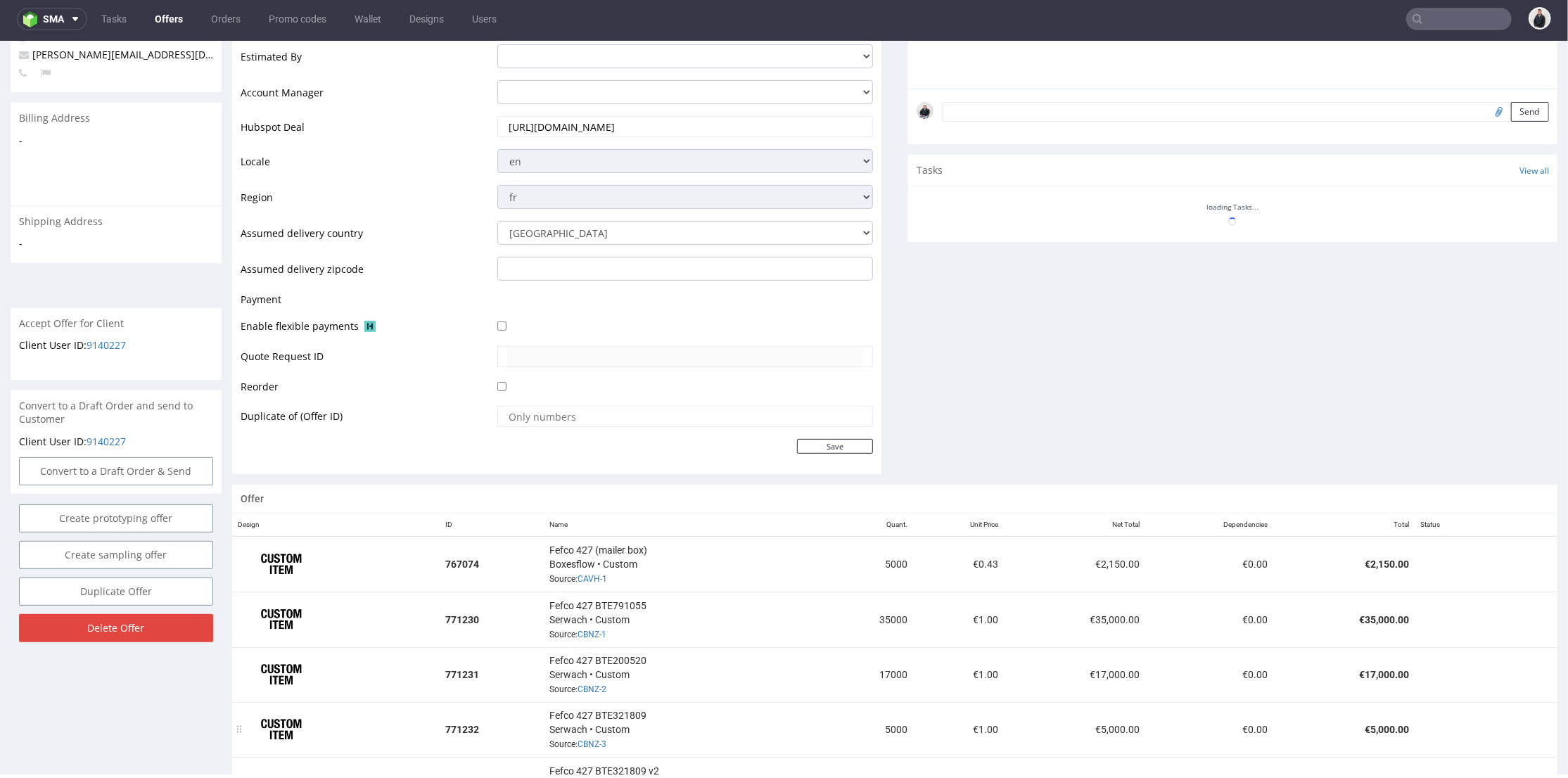
scroll to position [588, 0]
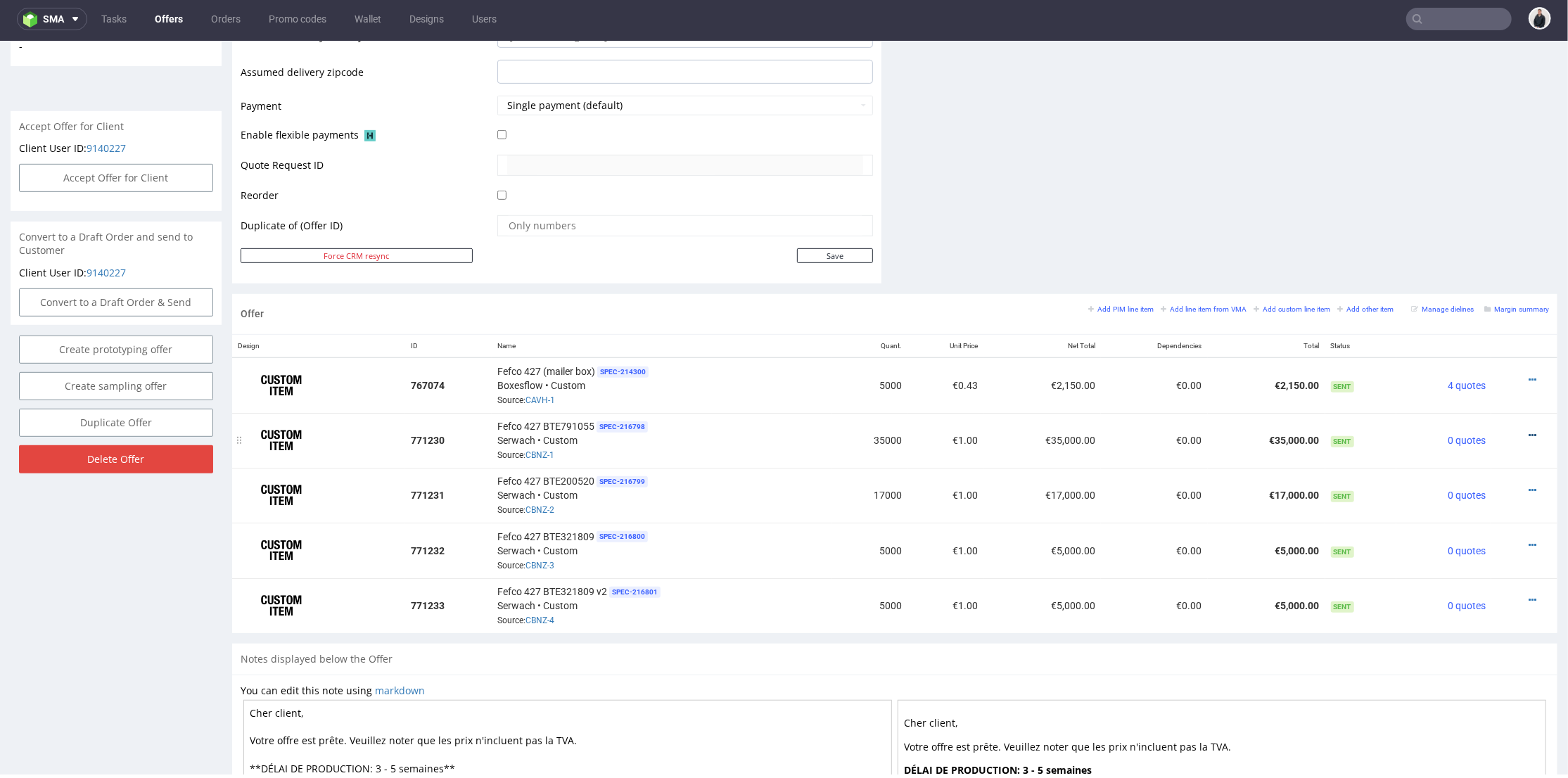
click at [1529, 433] on icon at bounding box center [1533, 434] width 8 height 10
click at [1467, 282] on span "Edit item price" at bounding box center [1470, 277] width 113 height 14
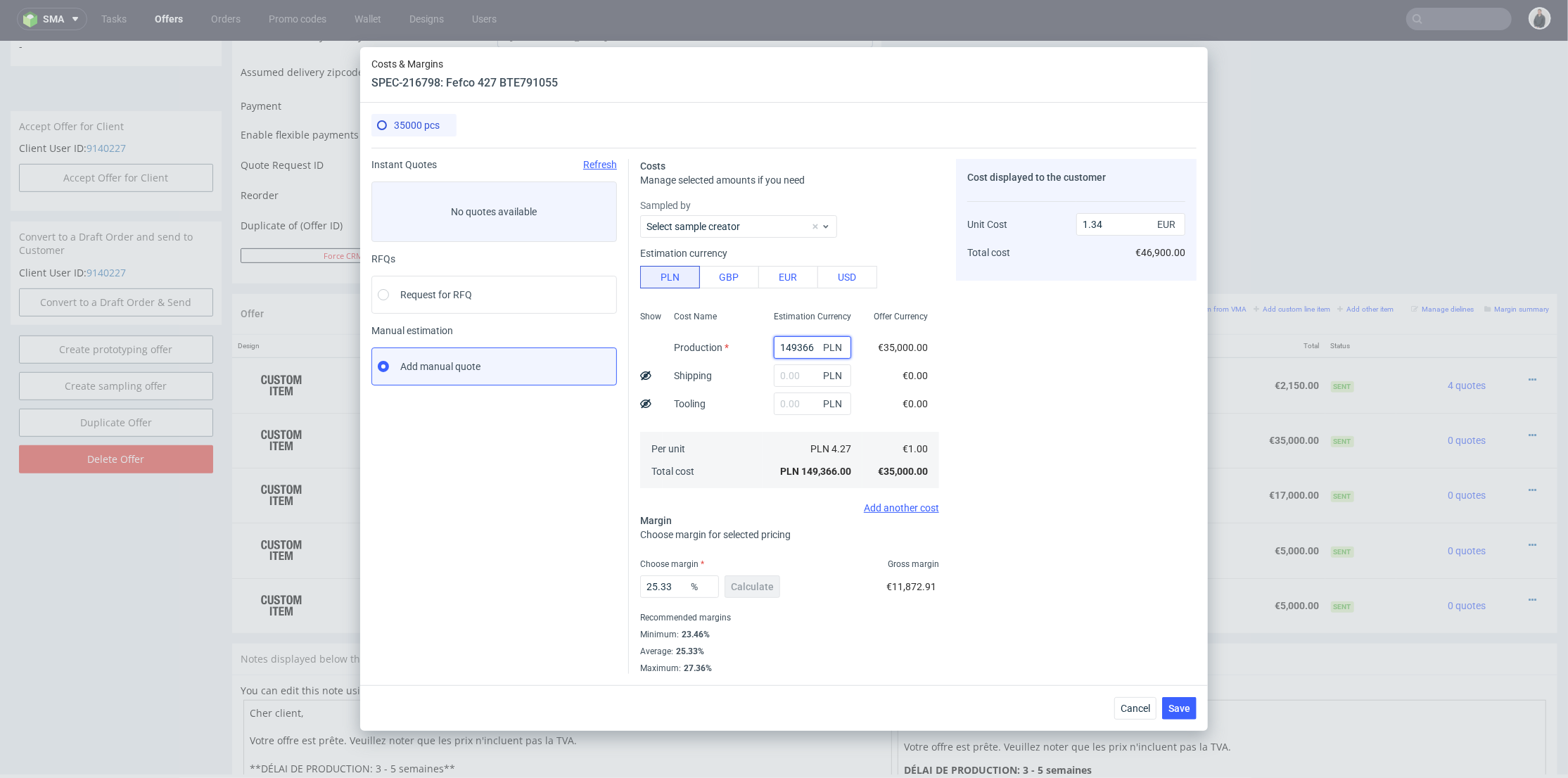
click at [796, 349] on input "149366" at bounding box center [813, 347] width 77 height 23
paste input "8750"
type input "8750"
type input "0.08"
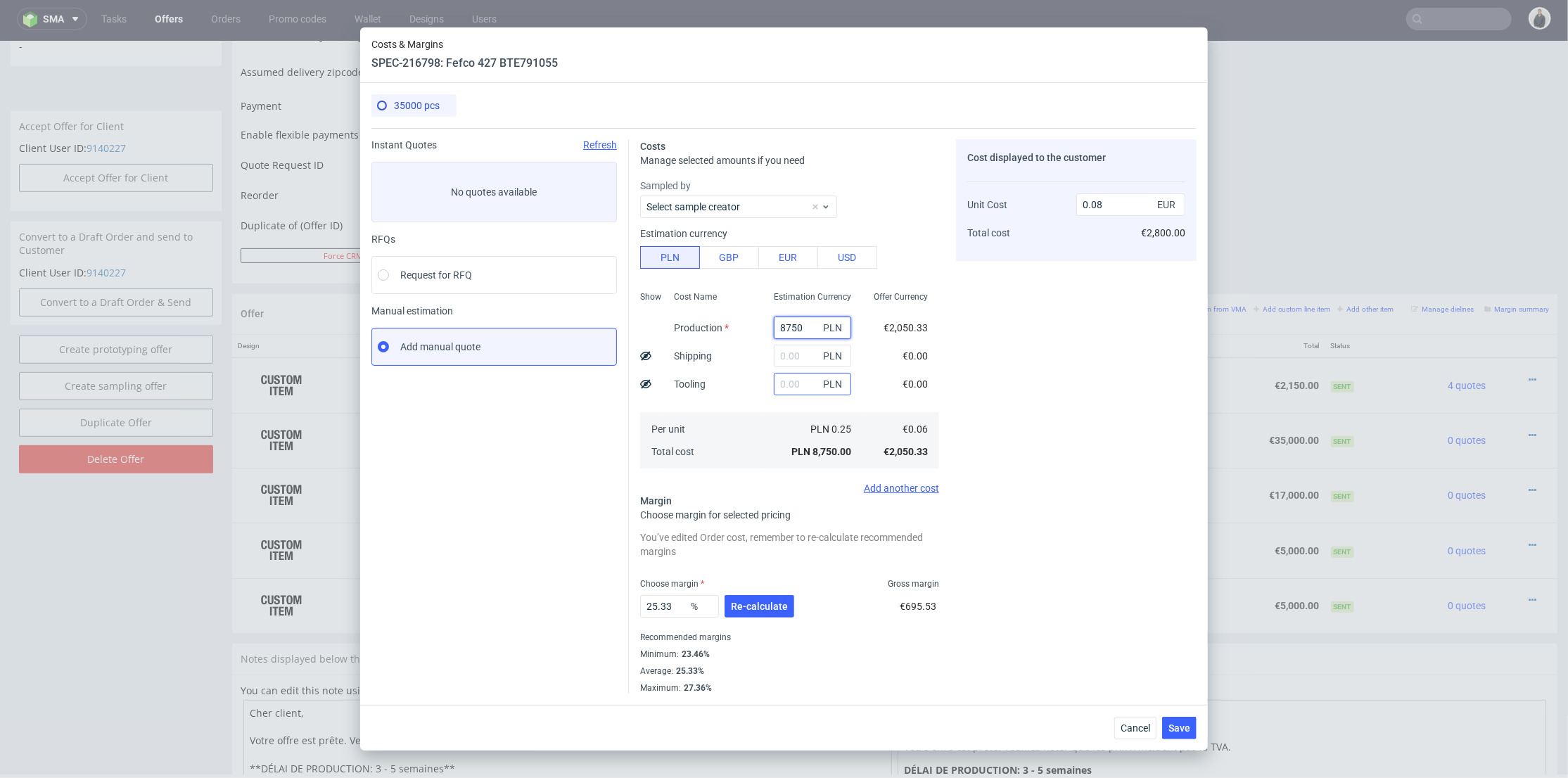
type input "8750"
click at [793, 382] on input "text" at bounding box center [813, 384] width 77 height 23
type input "2700"
click at [972, 361] on div "Cost displayed to the customer Unit Cost Total cost 0.08 EUR €2,800.00" at bounding box center [1076, 416] width 241 height 555
type input "0.1"
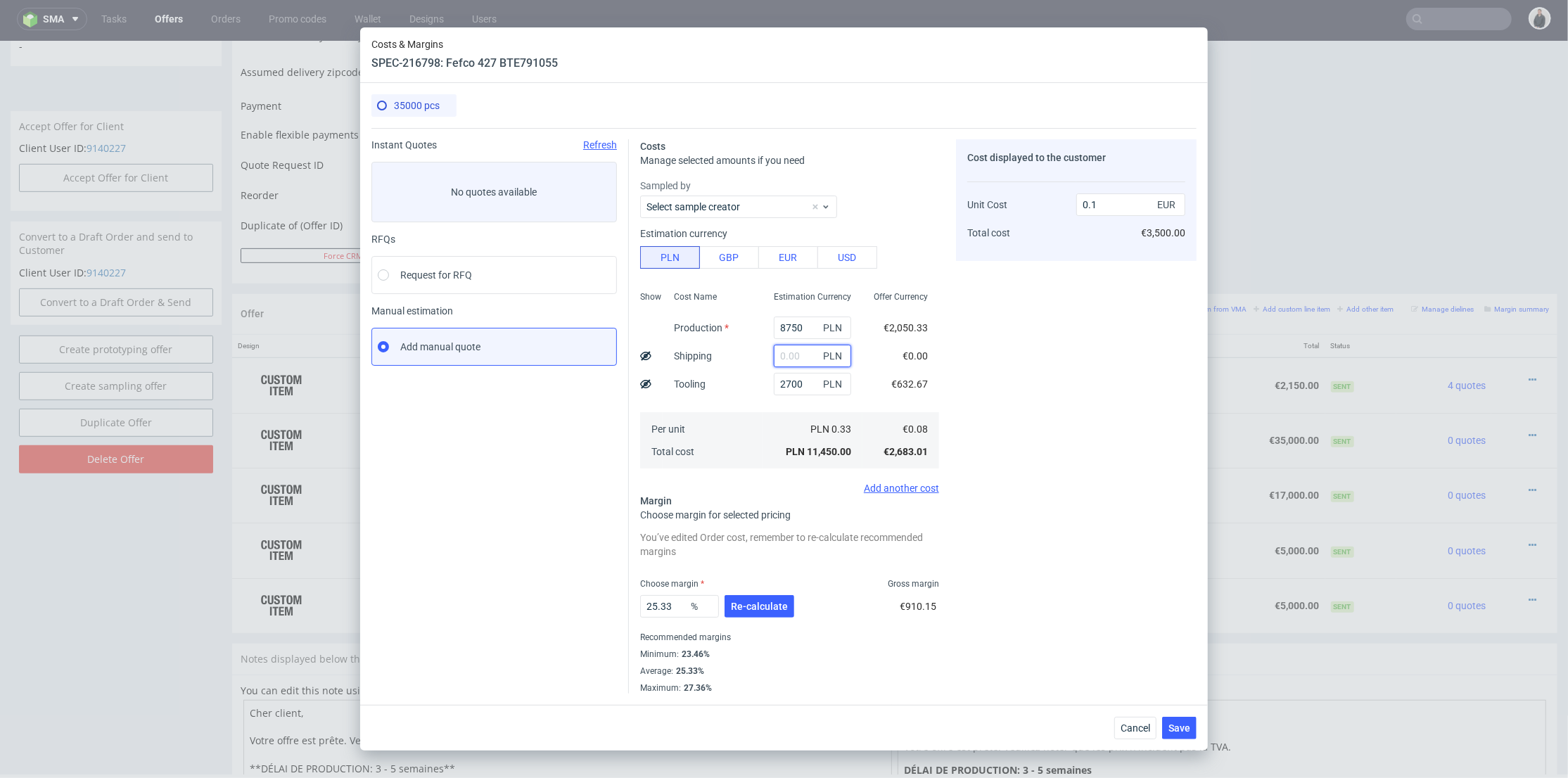
click at [792, 353] on input "text" at bounding box center [813, 356] width 77 height 23
drag, startPoint x: 785, startPoint y: 354, endPoint x: 769, endPoint y: 354, distance: 16.0
click at [774, 353] on input "6" at bounding box center [813, 356] width 77 height 23
type input "5900"
click at [762, 423] on div "PLN 0.33" at bounding box center [812, 429] width 100 height 23
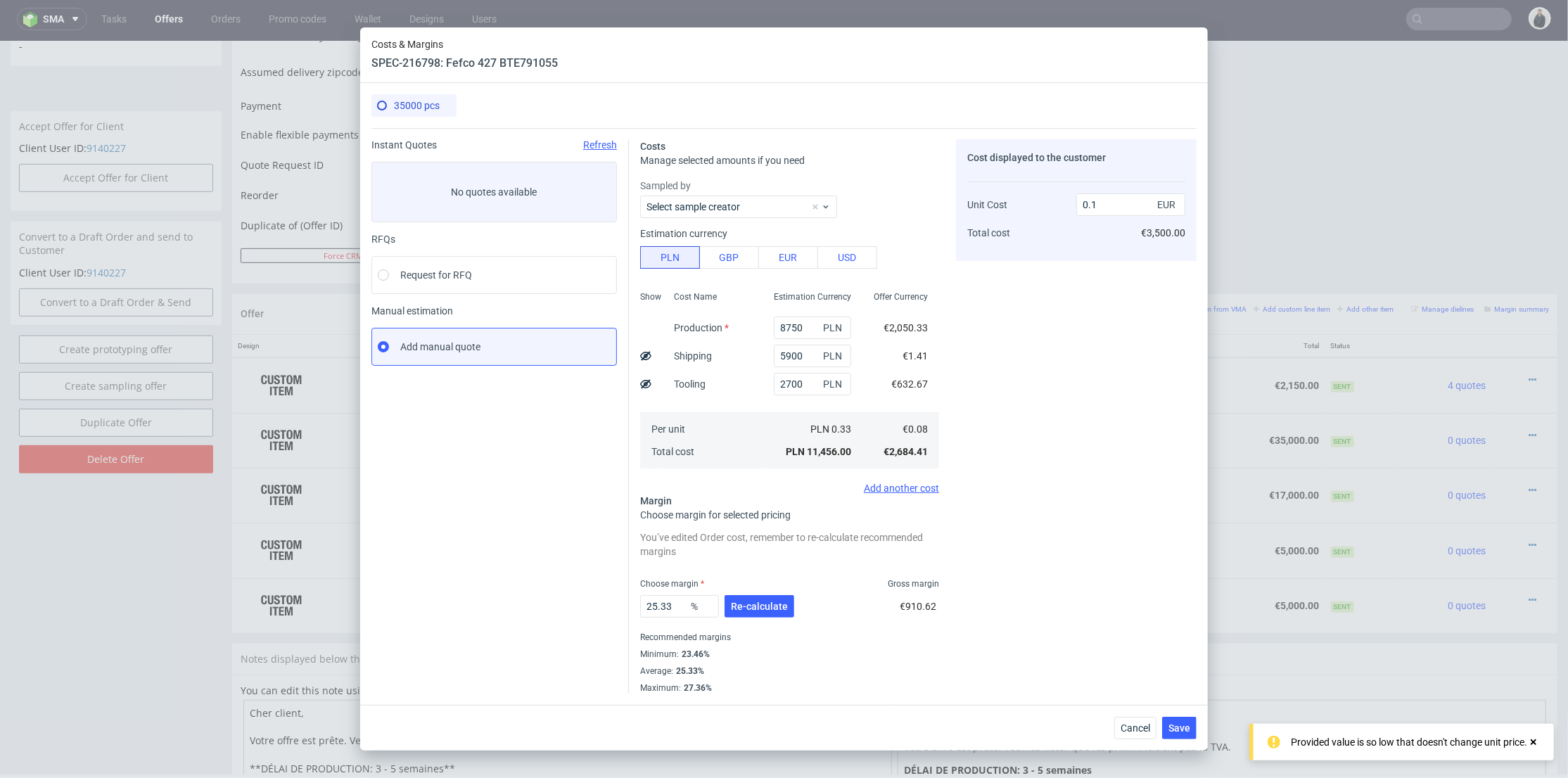
type input "0.16"
click at [758, 596] on button "Re-calculate" at bounding box center [759, 607] width 70 height 23
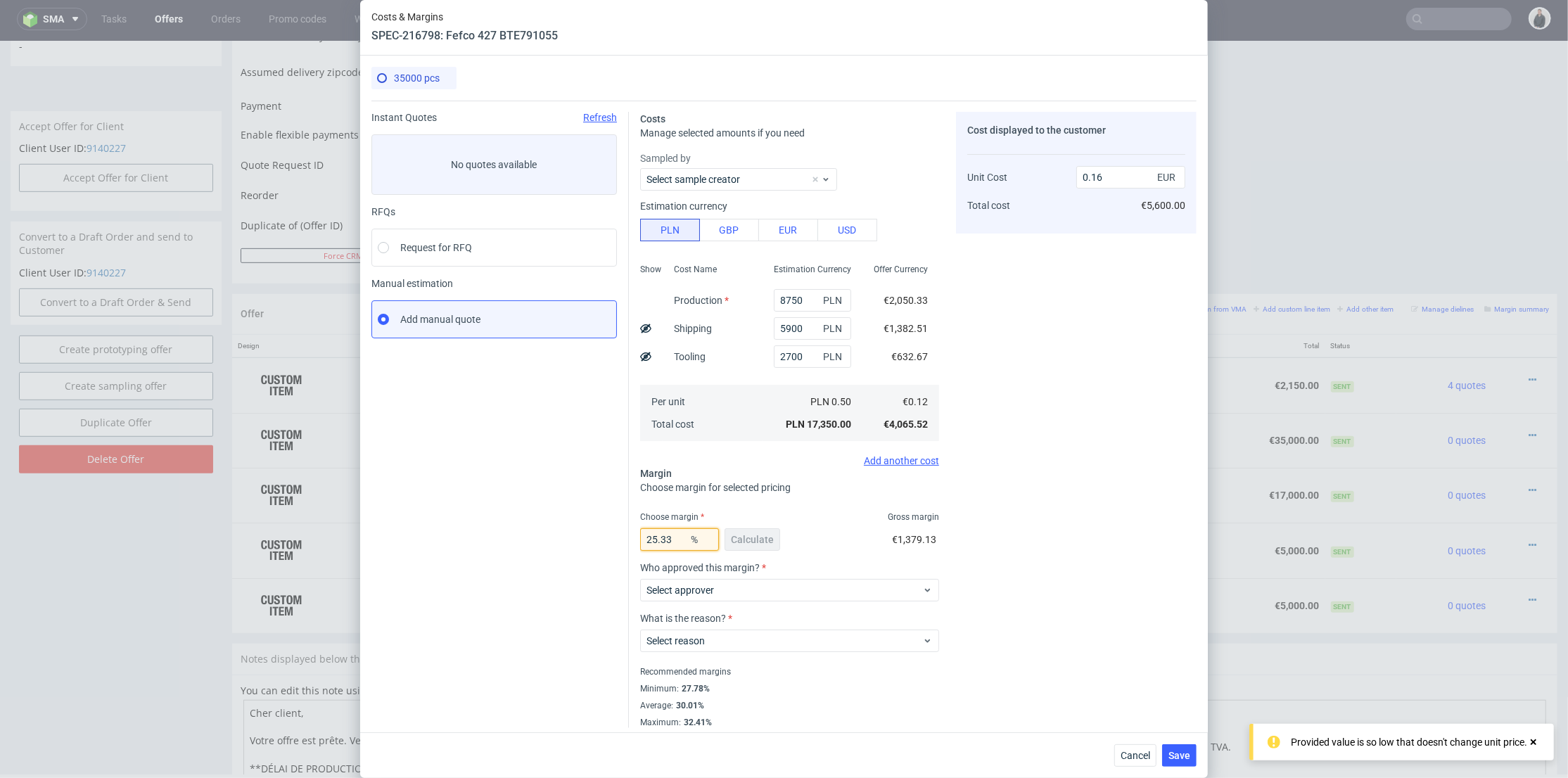
drag, startPoint x: 679, startPoint y: 544, endPoint x: 956, endPoint y: 485, distance: 283.2
click at [600, 543] on div "Instant Quotes Refresh No quotes available RFQs Request for RFQ Manual estimati…" at bounding box center [784, 415] width 825 height 628
type input "28"
click at [1118, 460] on div "Cost displayed to the customer Unit Cost Total cost 0.16 EUR €5,600.00" at bounding box center [1076, 419] width 241 height 616
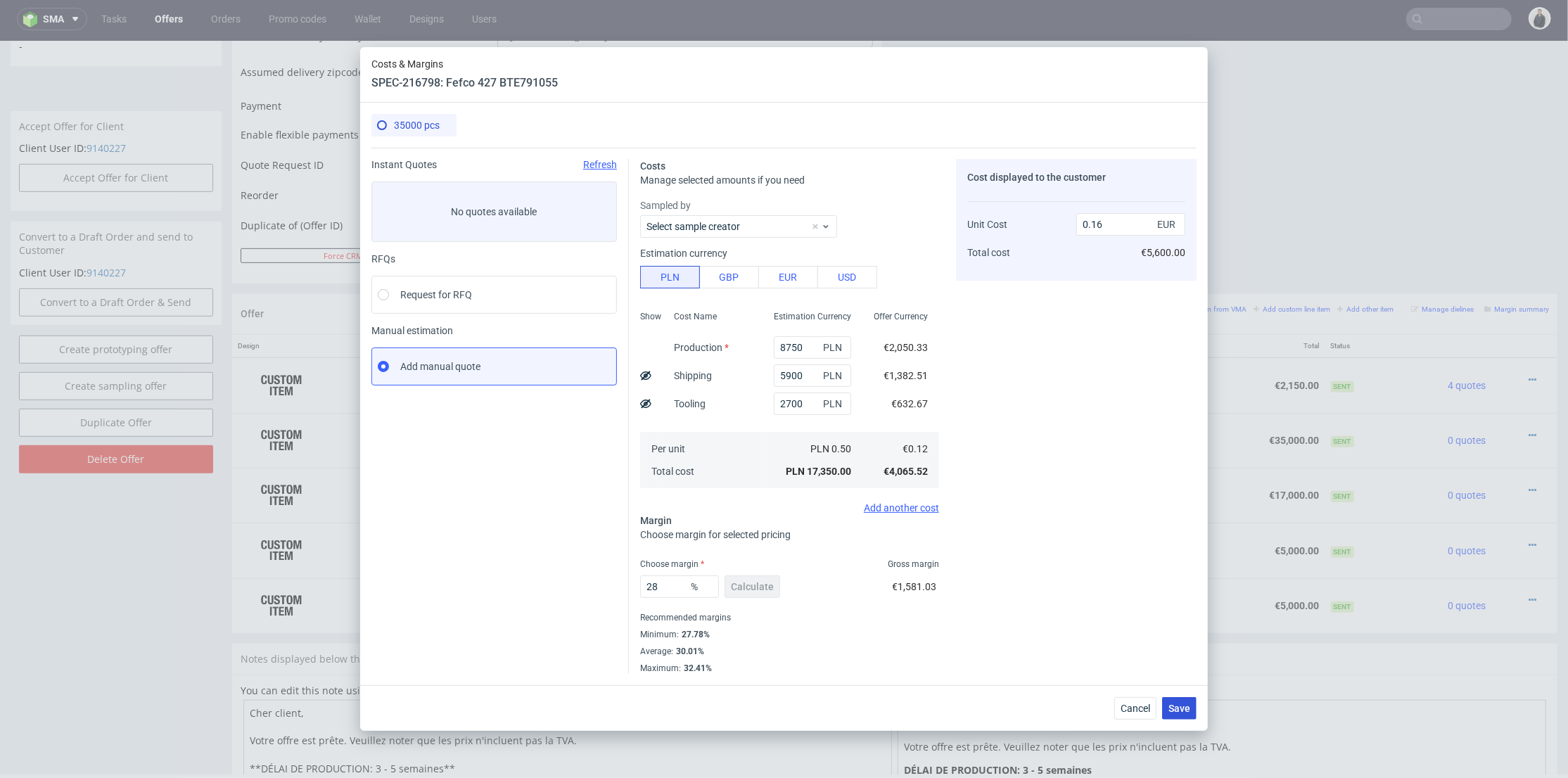
click at [1194, 710] on button "Save" at bounding box center [1179, 708] width 35 height 23
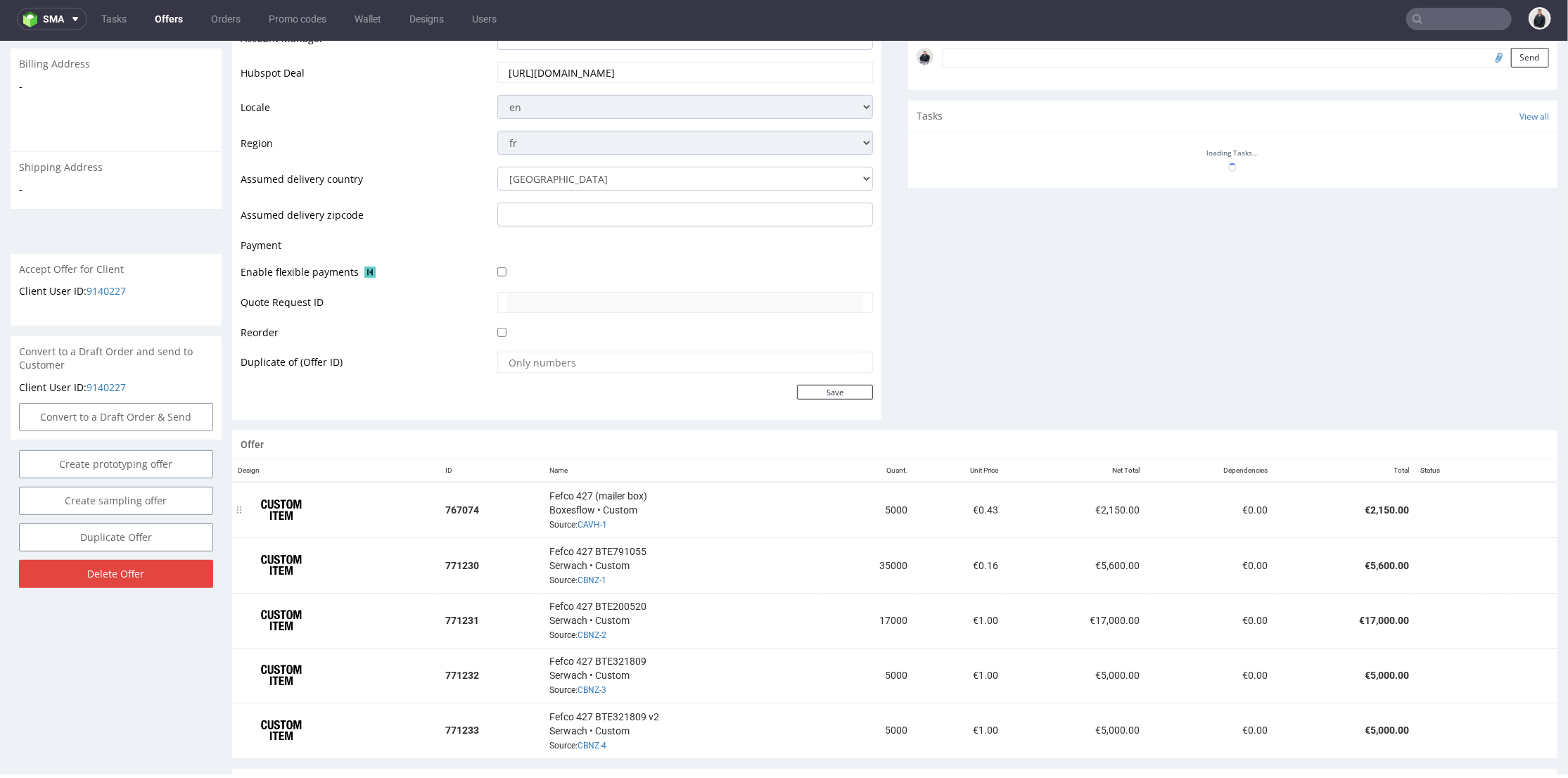
scroll to position [680, 0]
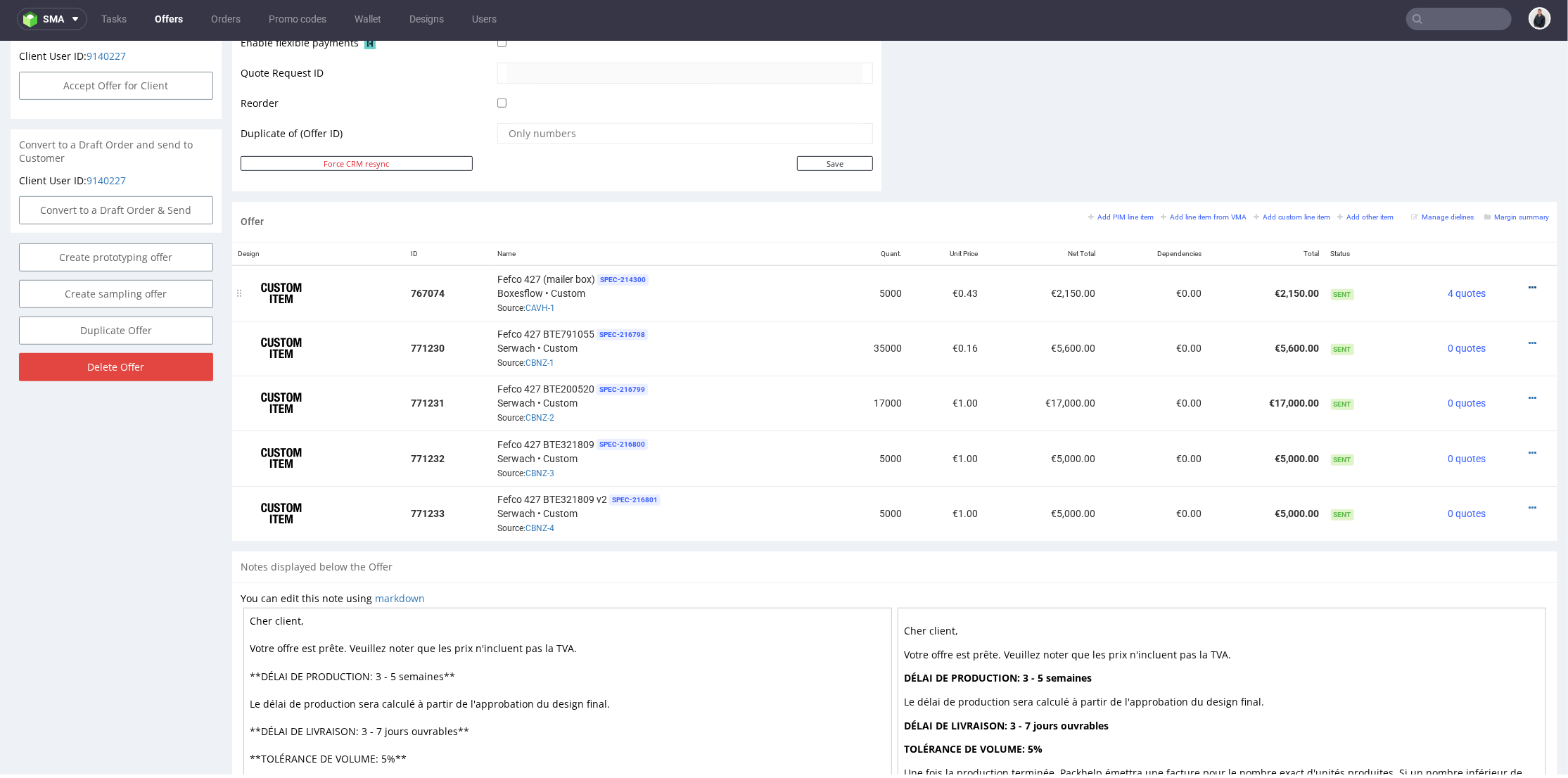
click at [1529, 287] on icon at bounding box center [1533, 287] width 8 height 10
click at [1433, 130] on span "Edit item price" at bounding box center [1470, 131] width 113 height 14
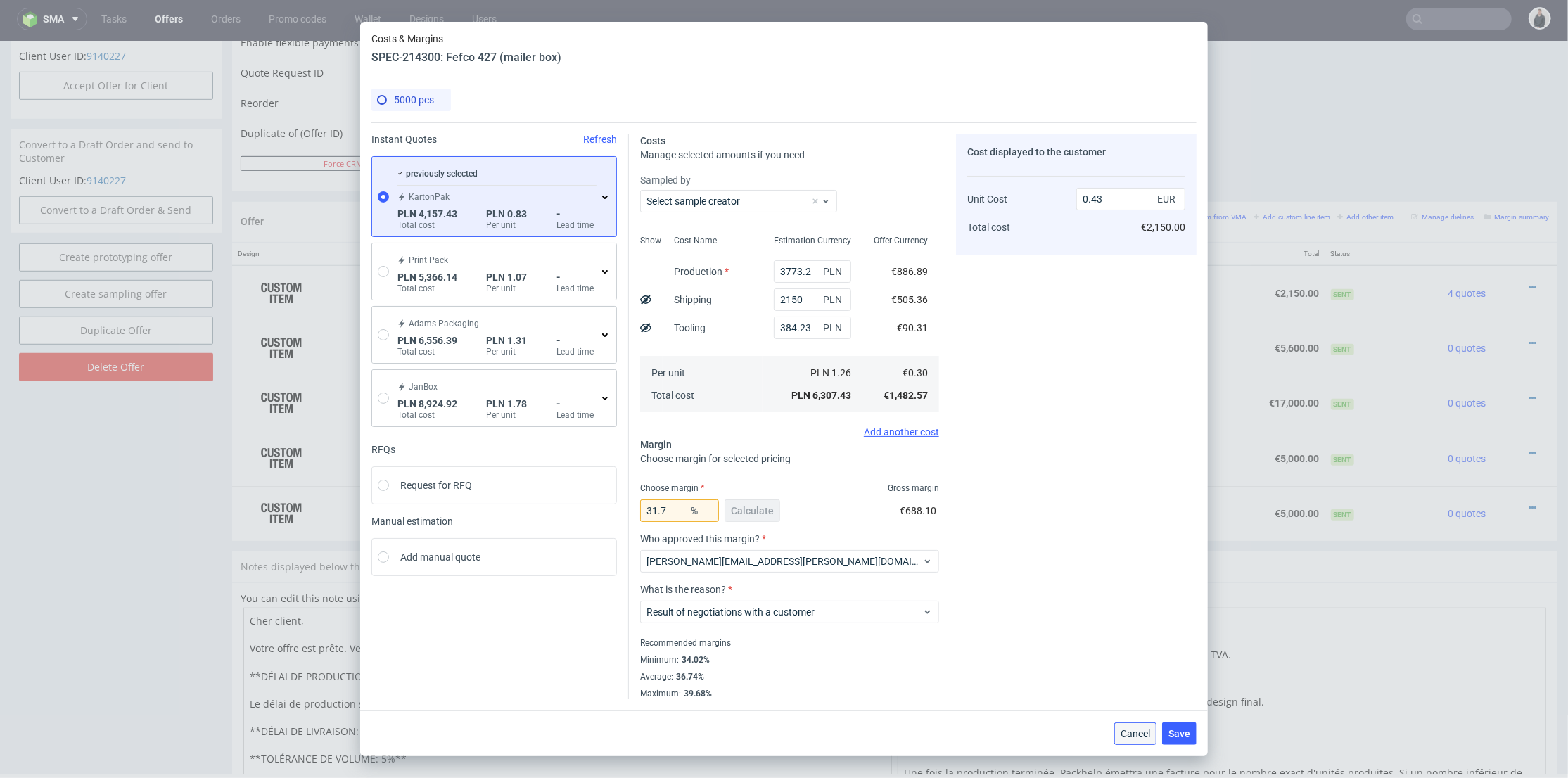
click at [1129, 735] on span "Cancel" at bounding box center [1136, 733] width 30 height 10
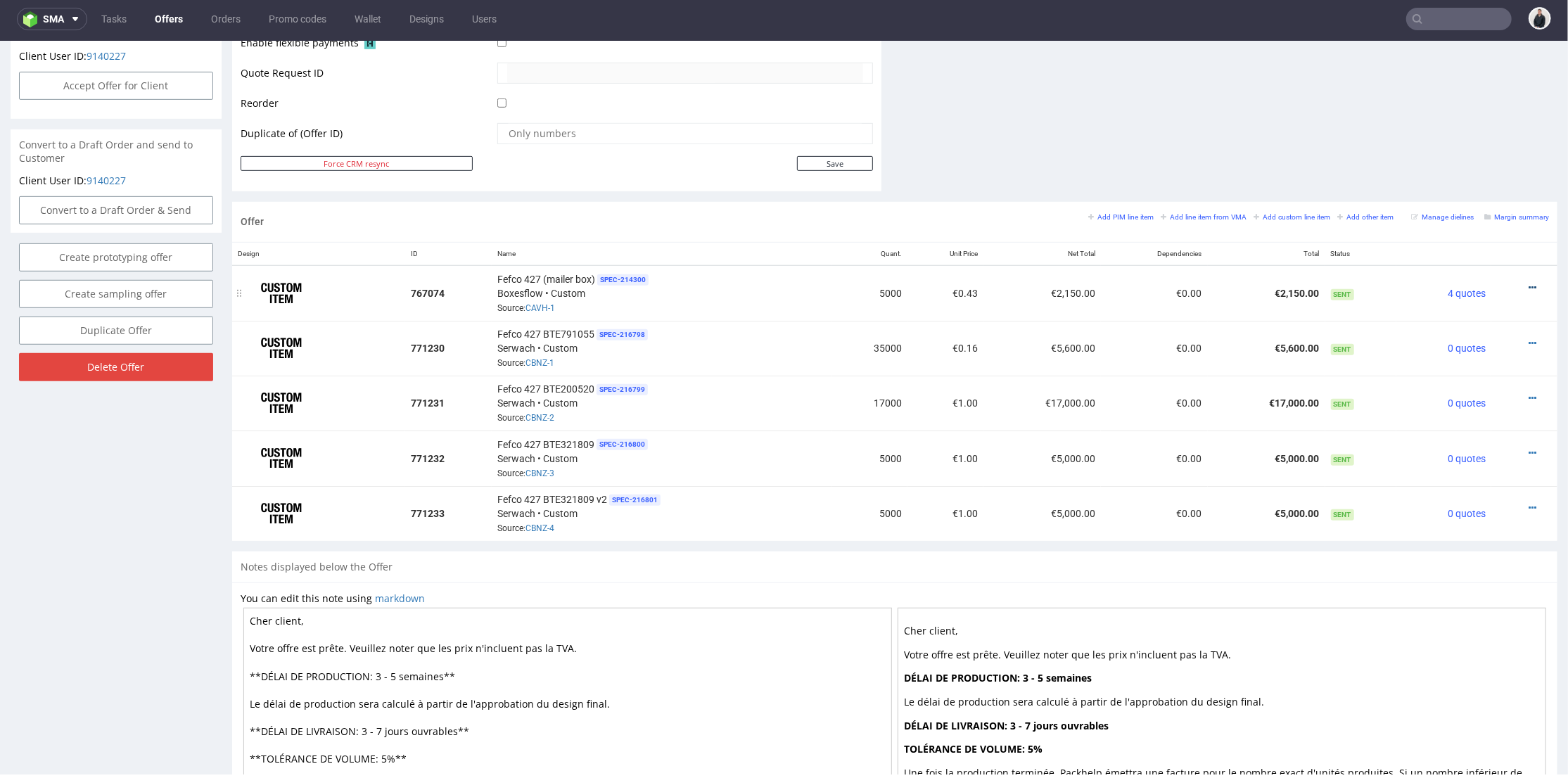
click at [1529, 286] on icon at bounding box center [1533, 287] width 8 height 10
click at [1485, 234] on span "Hide item from customer" at bounding box center [1467, 232] width 116 height 14
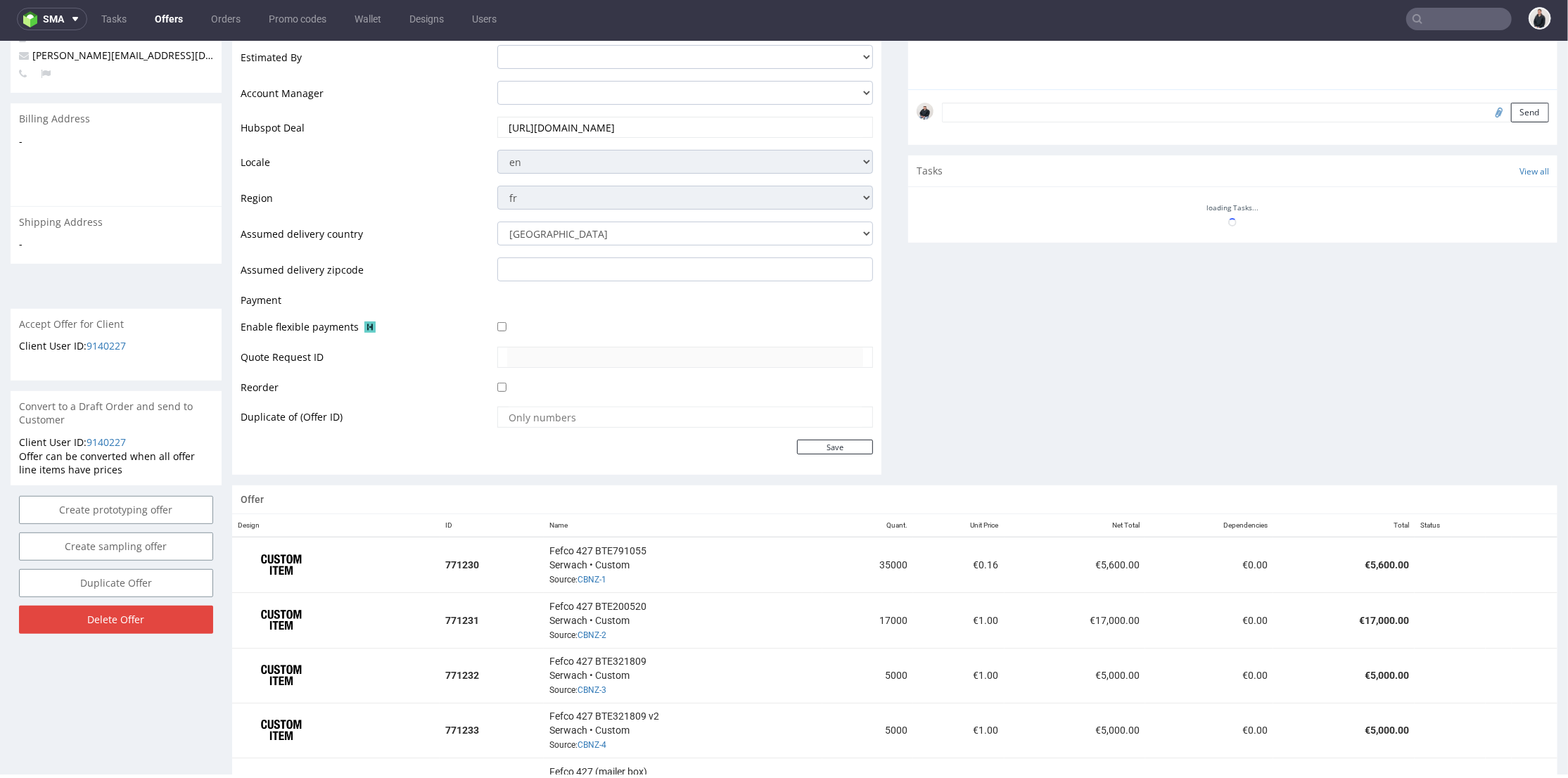
scroll to position [547, 0]
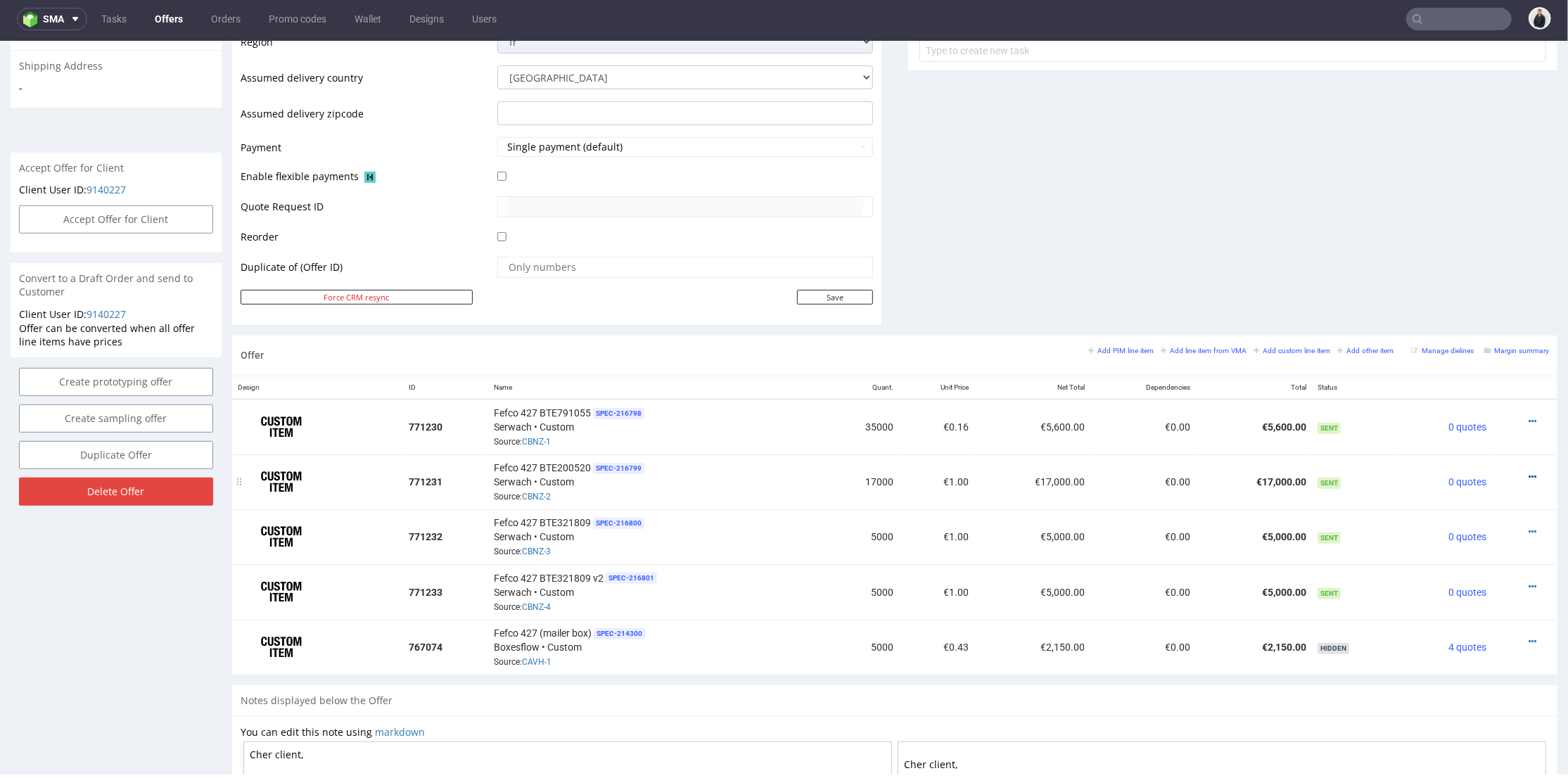
click at [1529, 473] on icon at bounding box center [1533, 476] width 8 height 10
click at [1470, 316] on span "Edit item price" at bounding box center [1470, 319] width 113 height 14
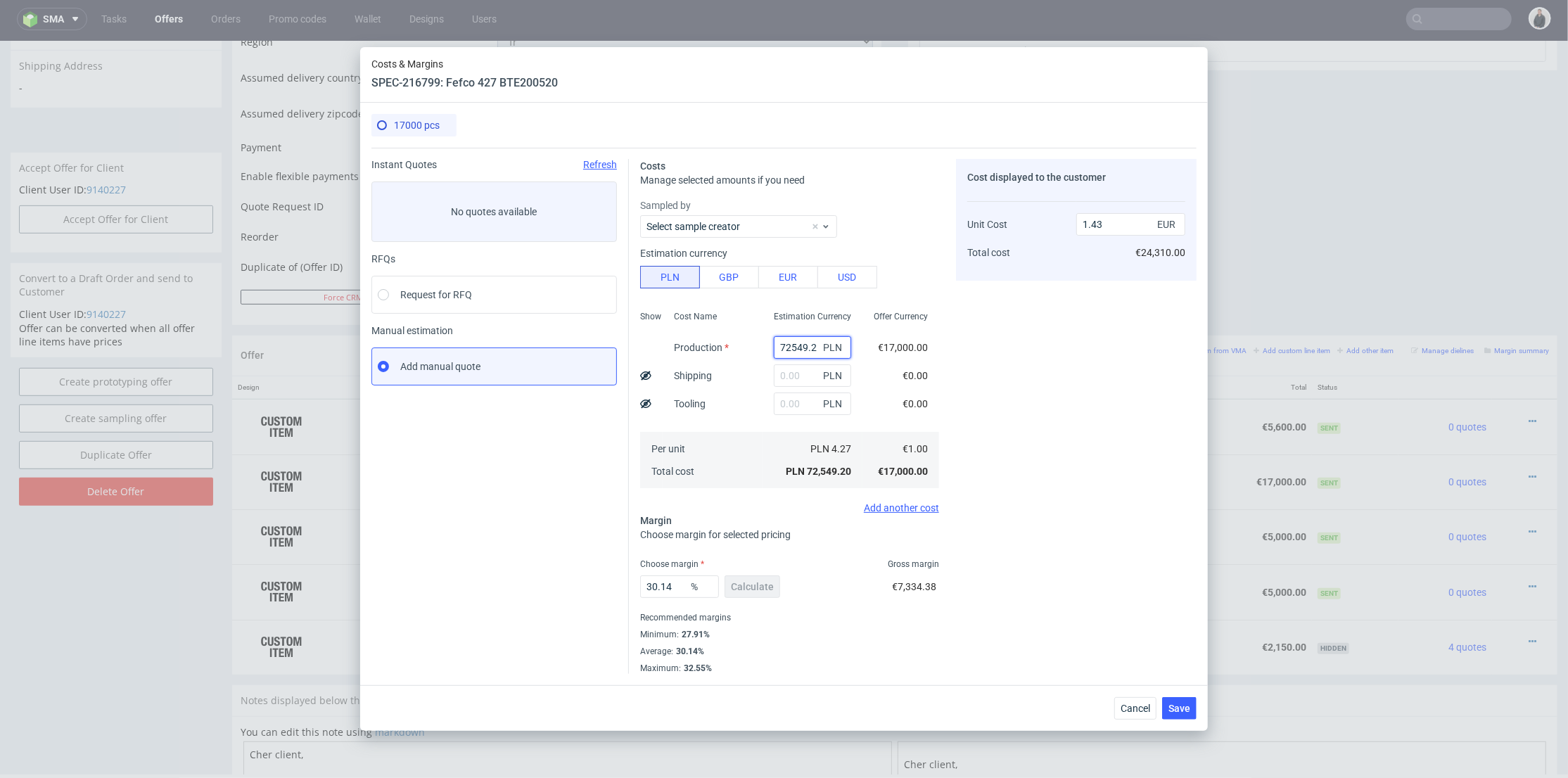
click at [784, 345] on input "72549.2" at bounding box center [813, 347] width 77 height 23
paste input "7650"
type input "727650549.2"
type input "14356.93"
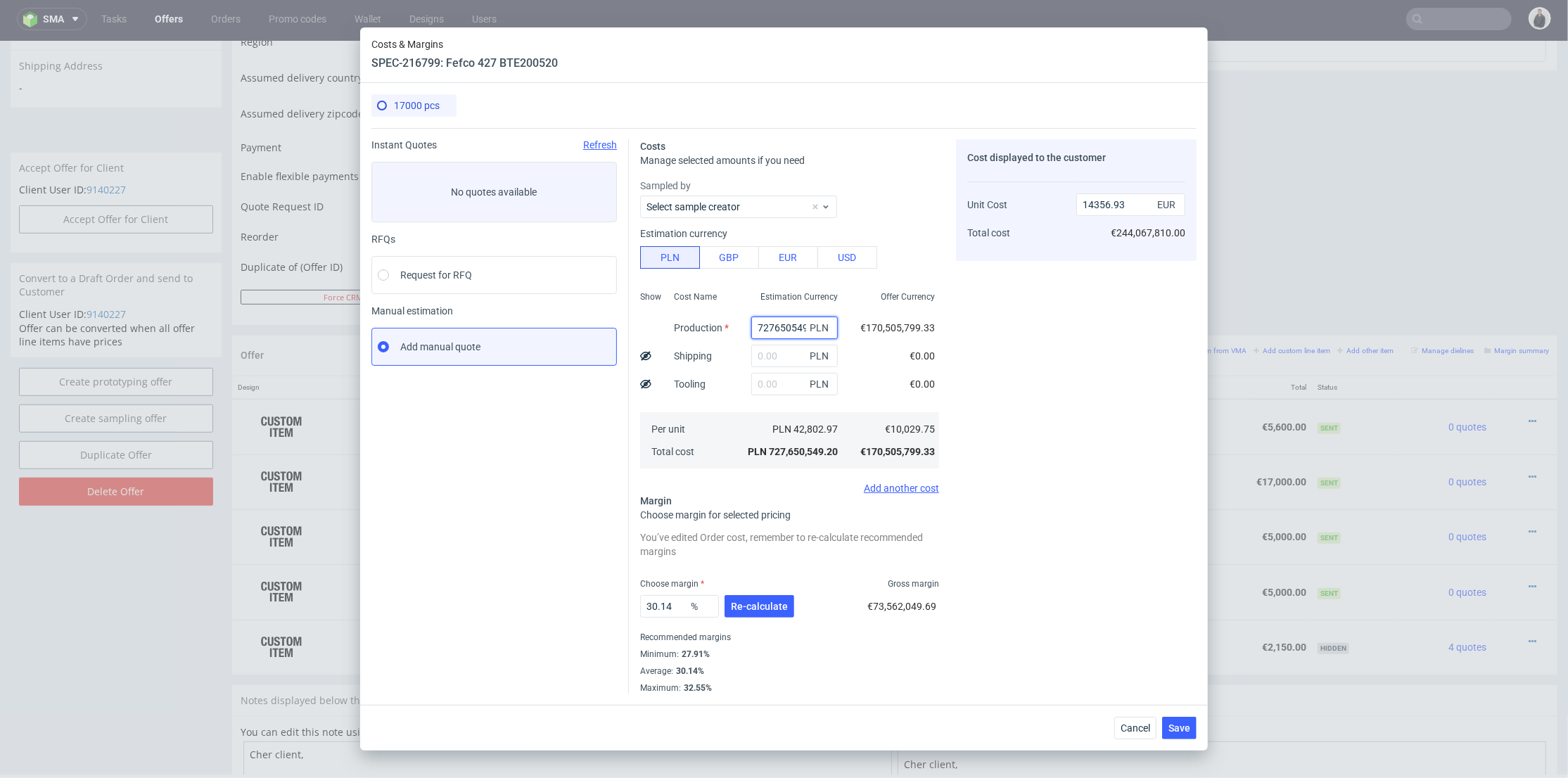
paste input "650"
type input "7650"
type input "0.15"
type input "7650"
drag, startPoint x: 783, startPoint y: 378, endPoint x: 791, endPoint y: 376, distance: 8.2
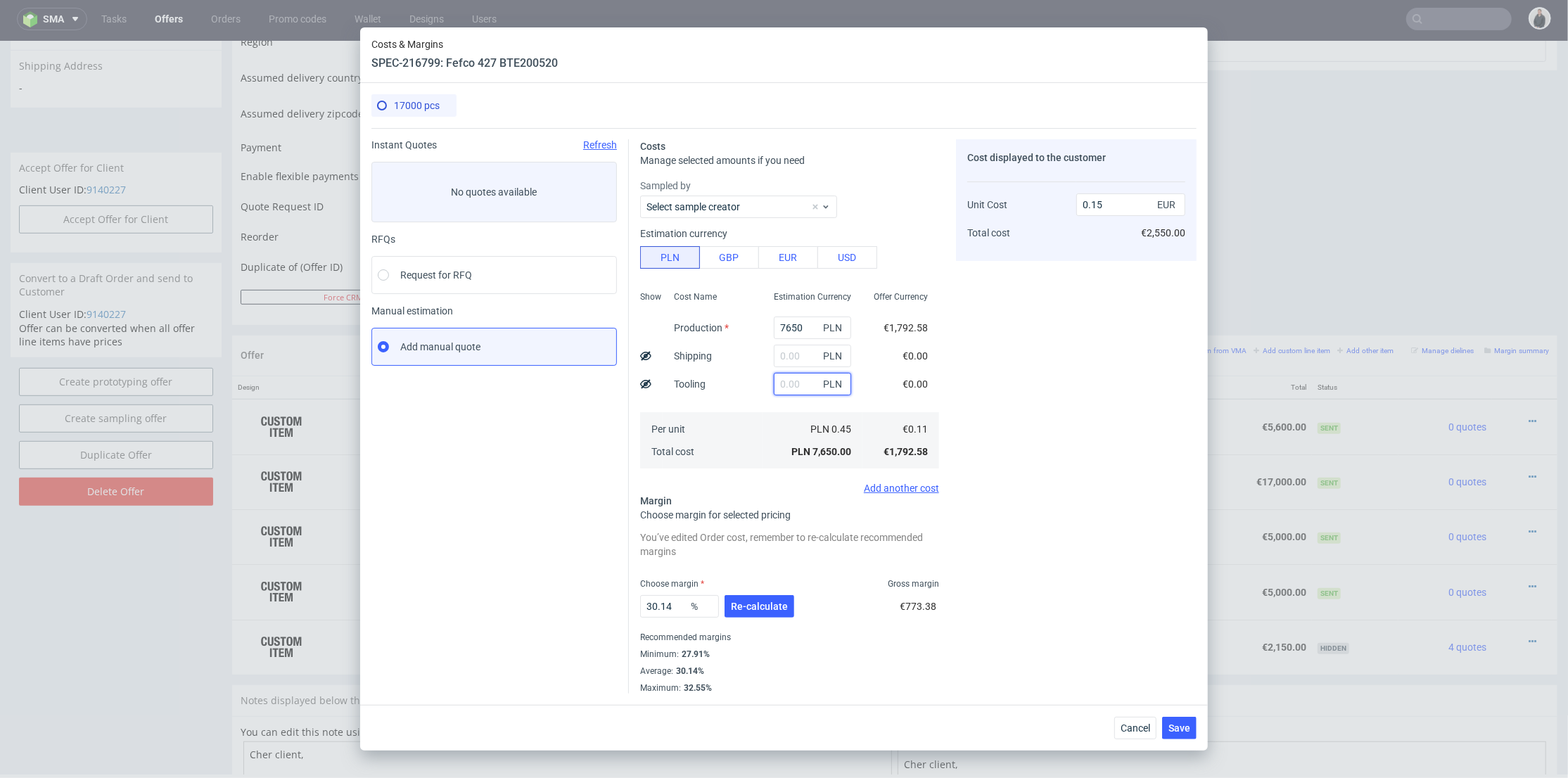
click at [784, 378] on input "text" at bounding box center [813, 384] width 77 height 23
type input "2200"
click at [797, 357] on input "text" at bounding box center [813, 356] width 77 height 23
type input "0.19"
type input "5900"
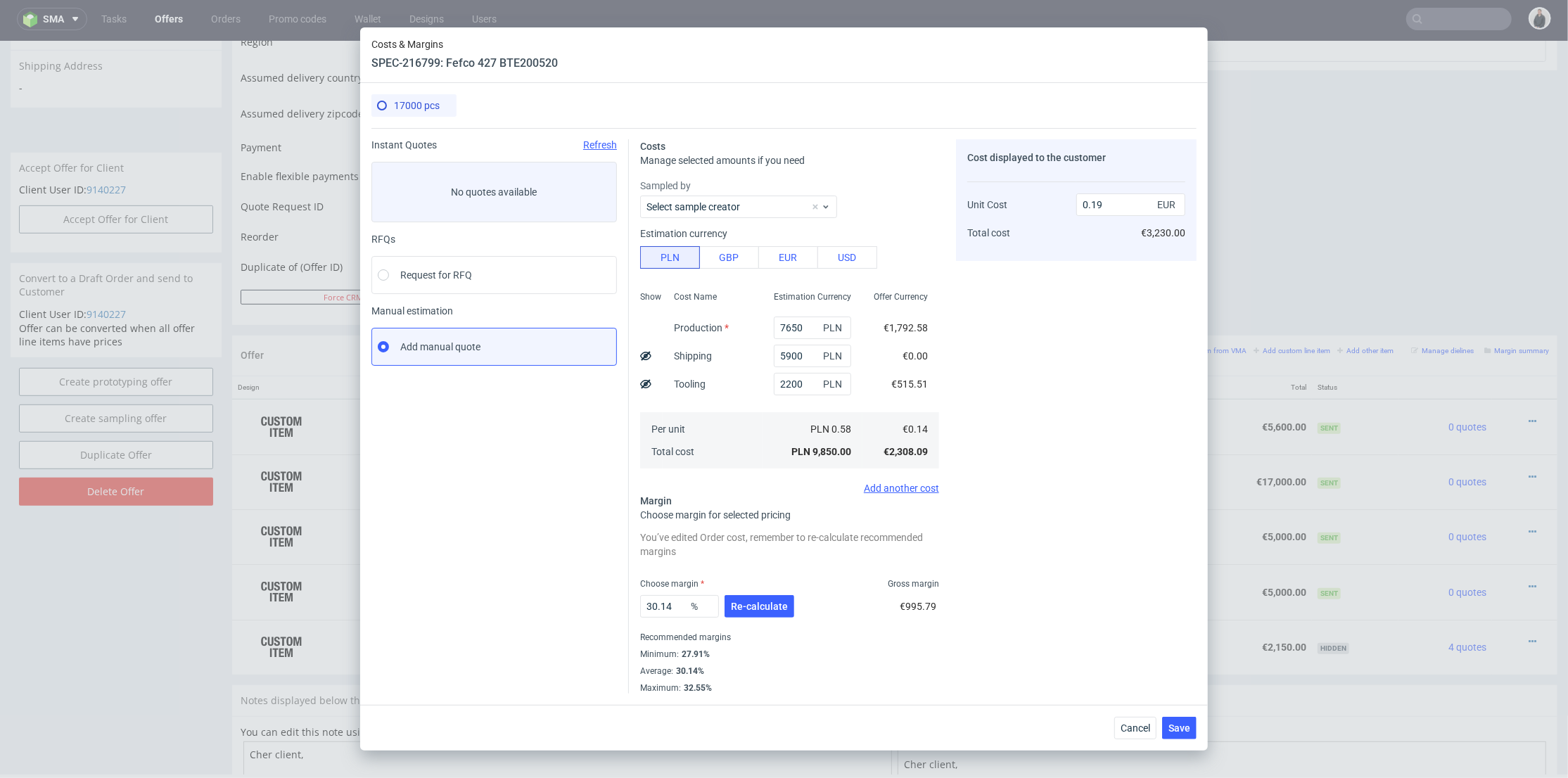
click at [729, 382] on div "Cost Name Production Shipping Tooling Per unit Total cost" at bounding box center [712, 378] width 100 height 186
type input "0.31"
drag, startPoint x: 774, startPoint y: 610, endPoint x: 726, endPoint y: 602, distance: 48.7
click at [775, 610] on span "Re-calculate" at bounding box center [759, 607] width 57 height 10
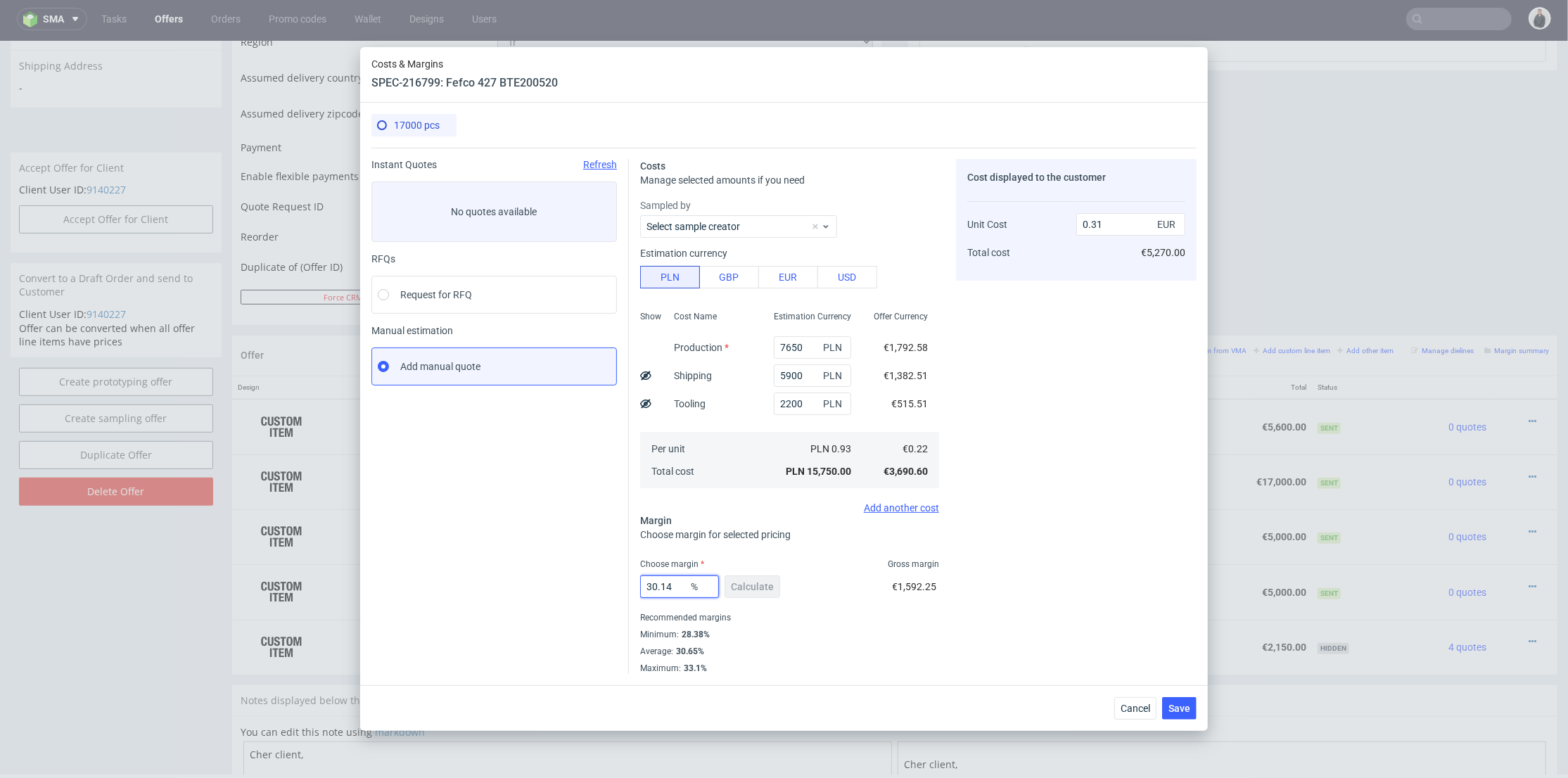
drag, startPoint x: 676, startPoint y: 578, endPoint x: 780, endPoint y: 562, distance: 105.2
click at [588, 582] on div "Instant Quotes Refresh No quotes available RFQs Request for RFQ Manual estimati…" at bounding box center [784, 411] width 825 height 526
type input "29"
click at [1094, 532] on div "Cost displayed to the customer Unit Cost Total cost 0.31 EUR €5,270.00" at bounding box center [1076, 416] width 241 height 515
type input "0.3"
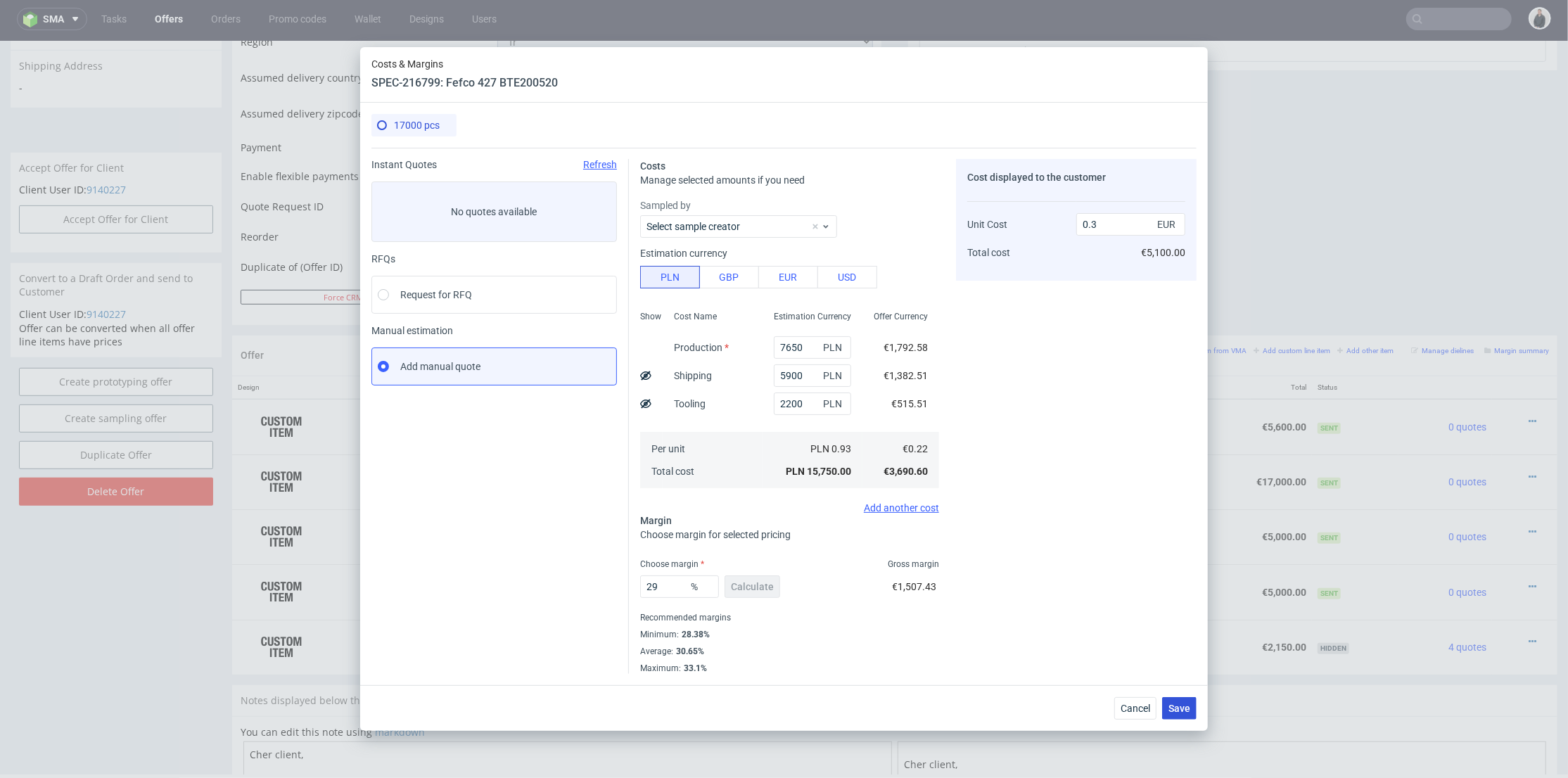
click at [1181, 703] on span "Save" at bounding box center [1179, 708] width 22 height 10
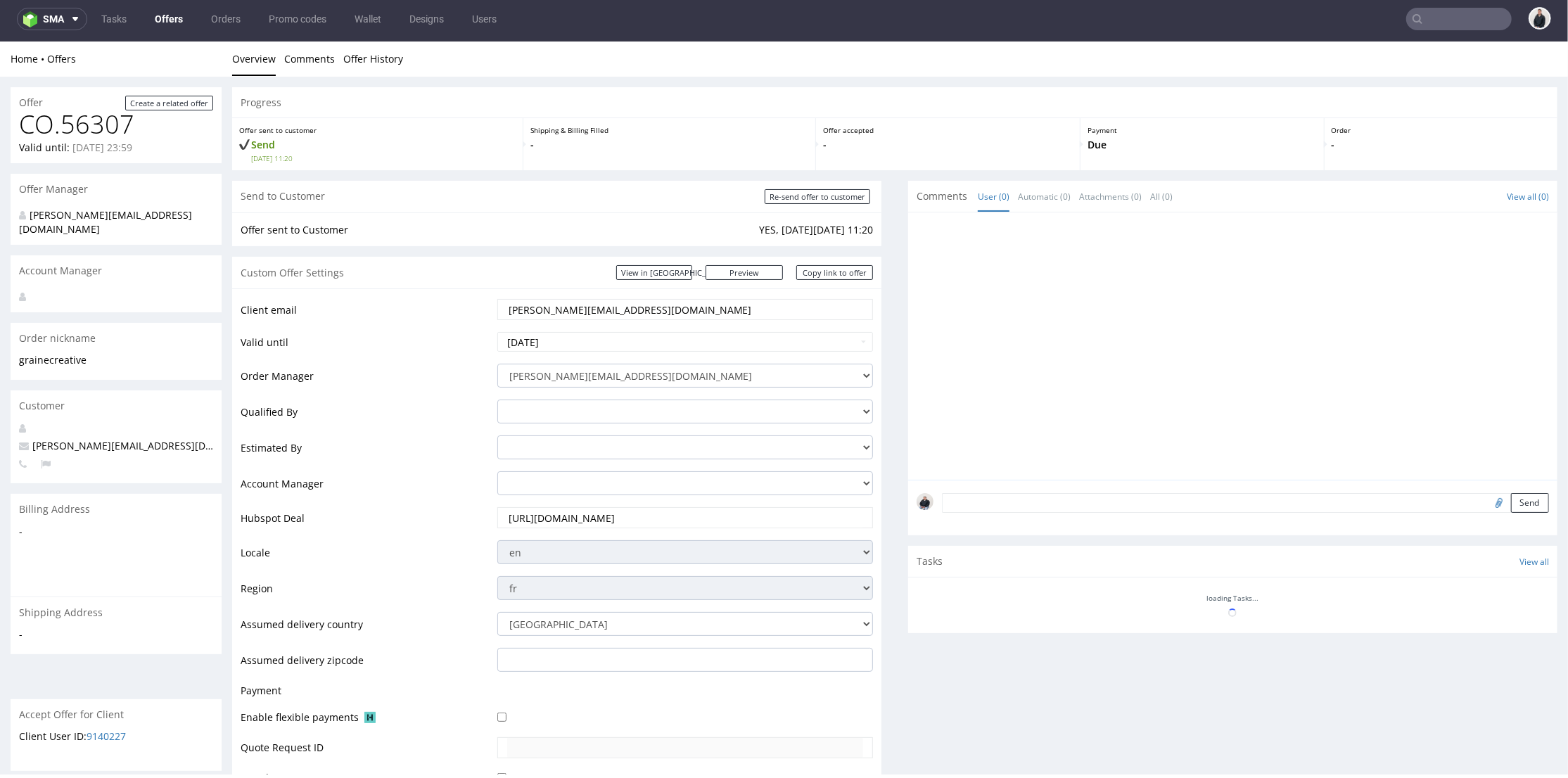
scroll to position [469, 0]
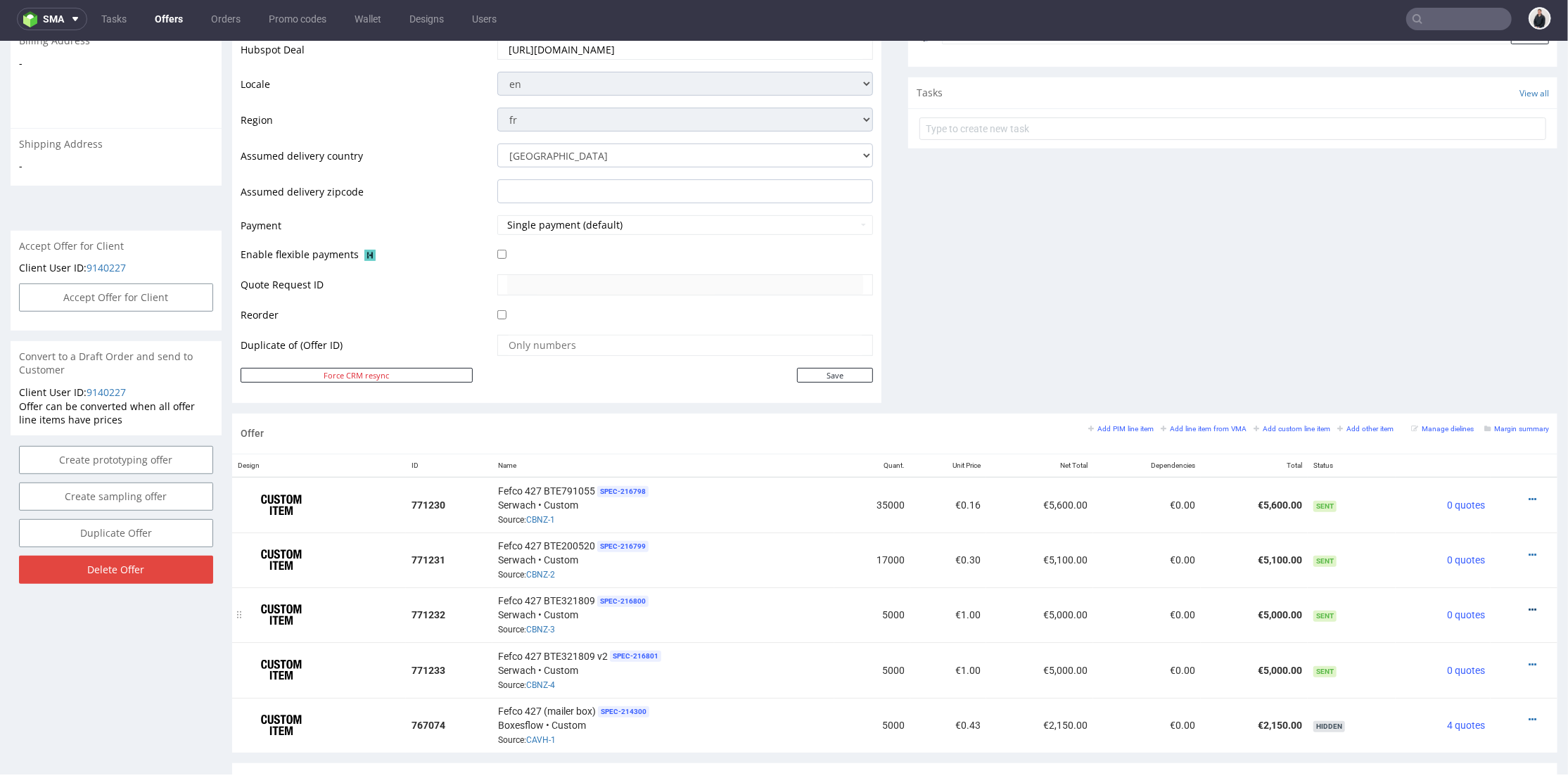
click at [1529, 605] on icon at bounding box center [1533, 609] width 8 height 10
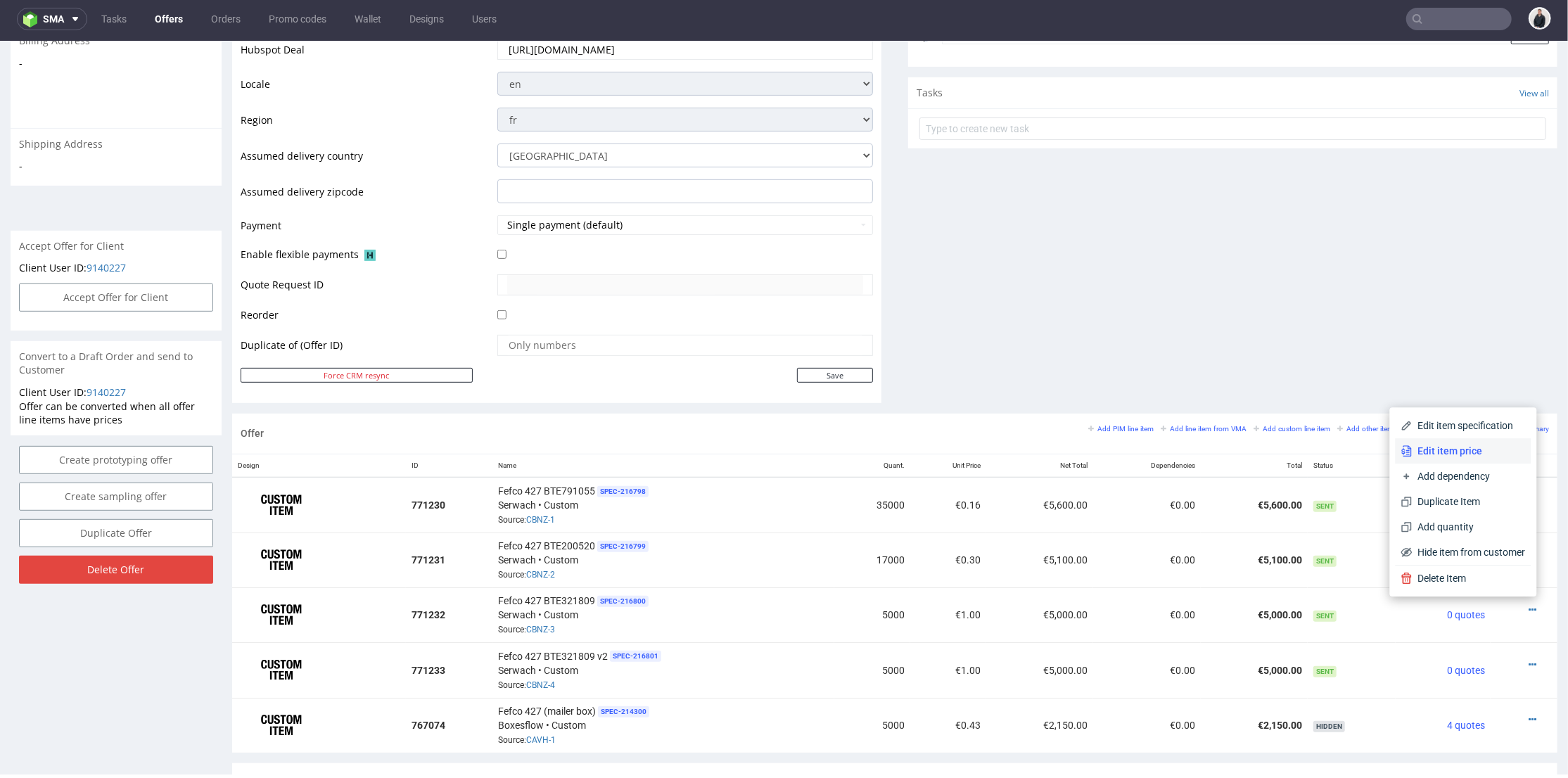
click at [1459, 454] on span "Edit item price" at bounding box center [1470, 450] width 113 height 14
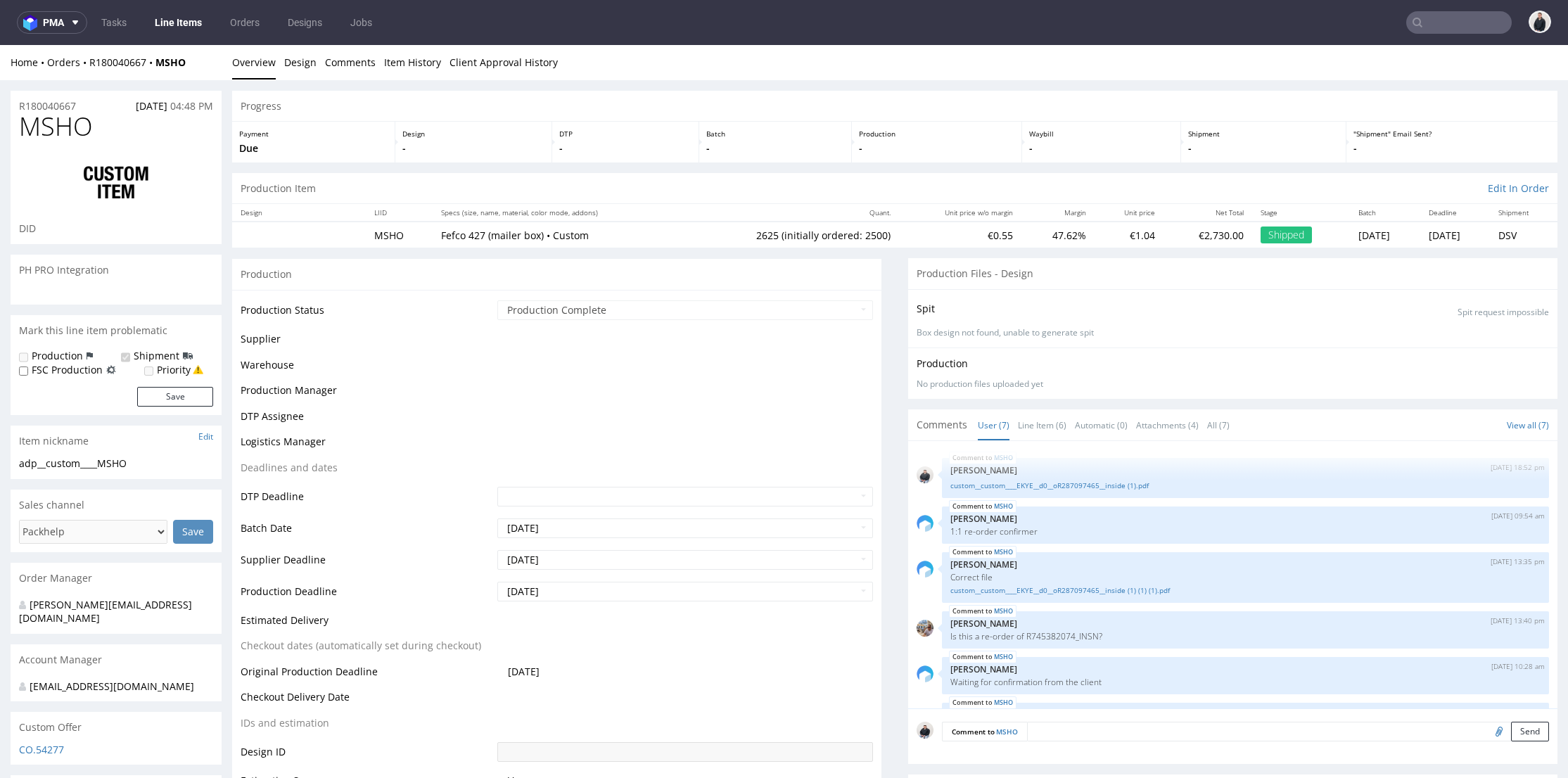
select select "in_progress"
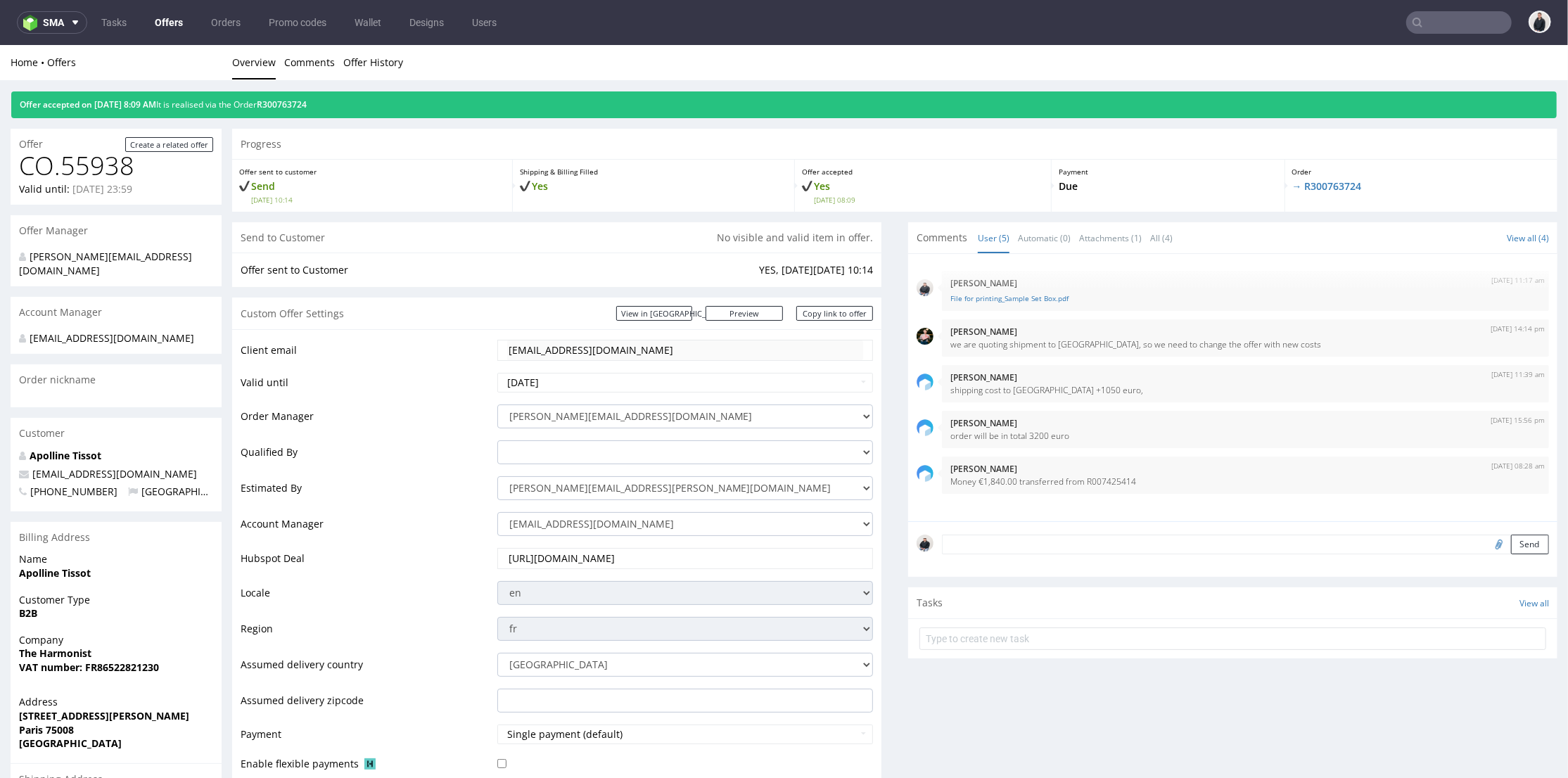
click at [1430, 26] on input "text" at bounding box center [1459, 22] width 105 height 23
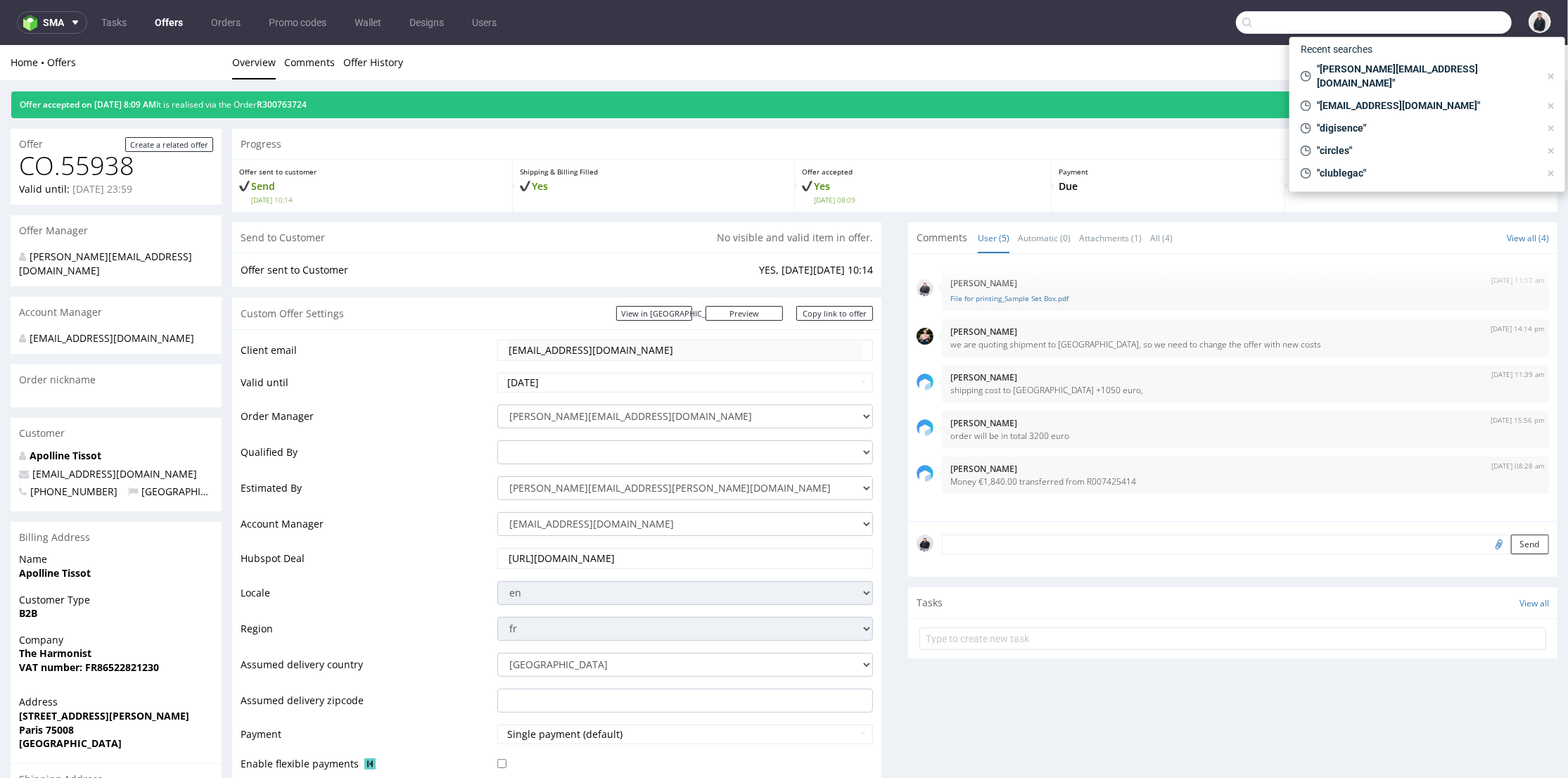
paste input "grainecreative.com"
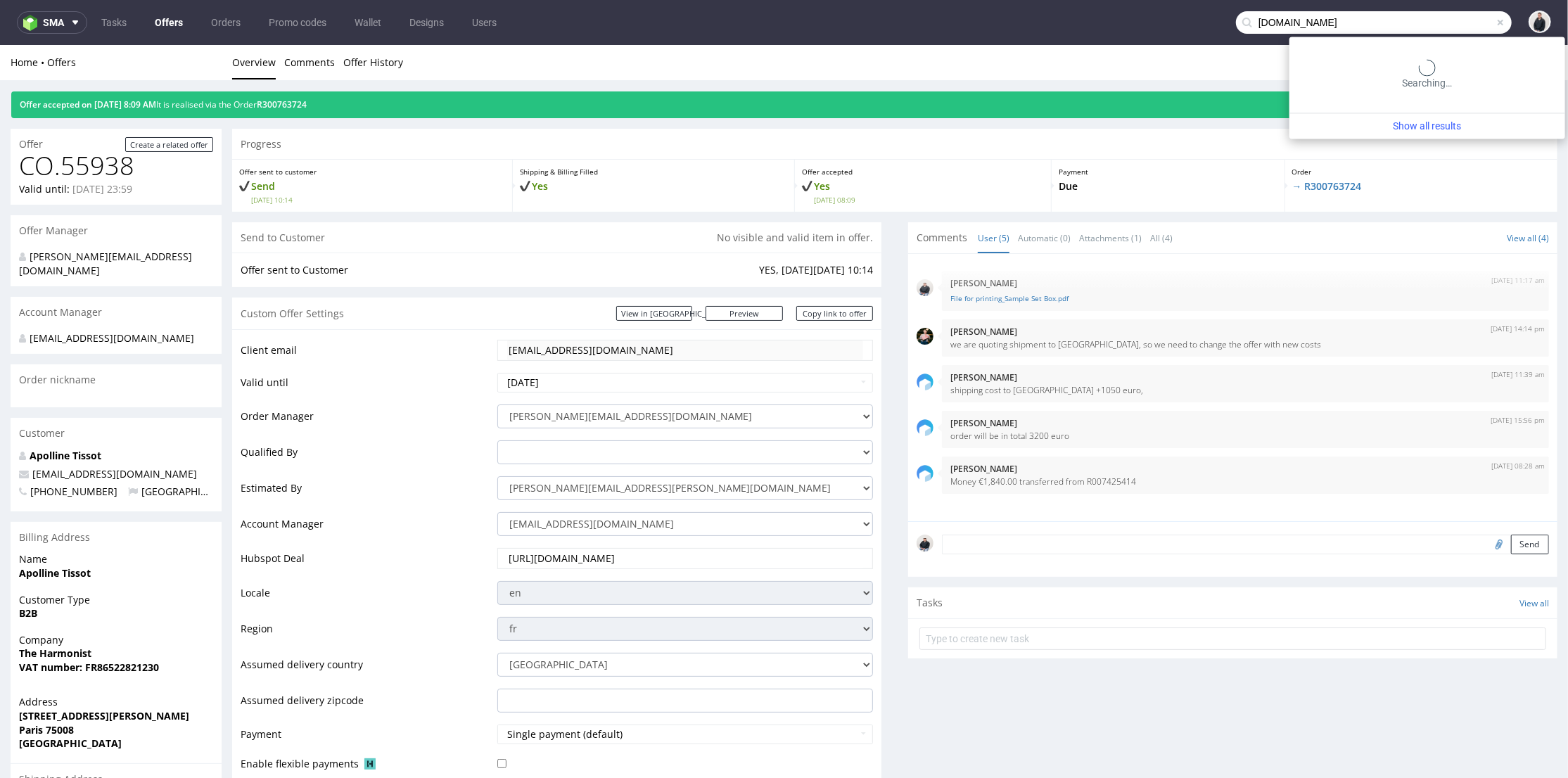
type input "grainecreative.com"
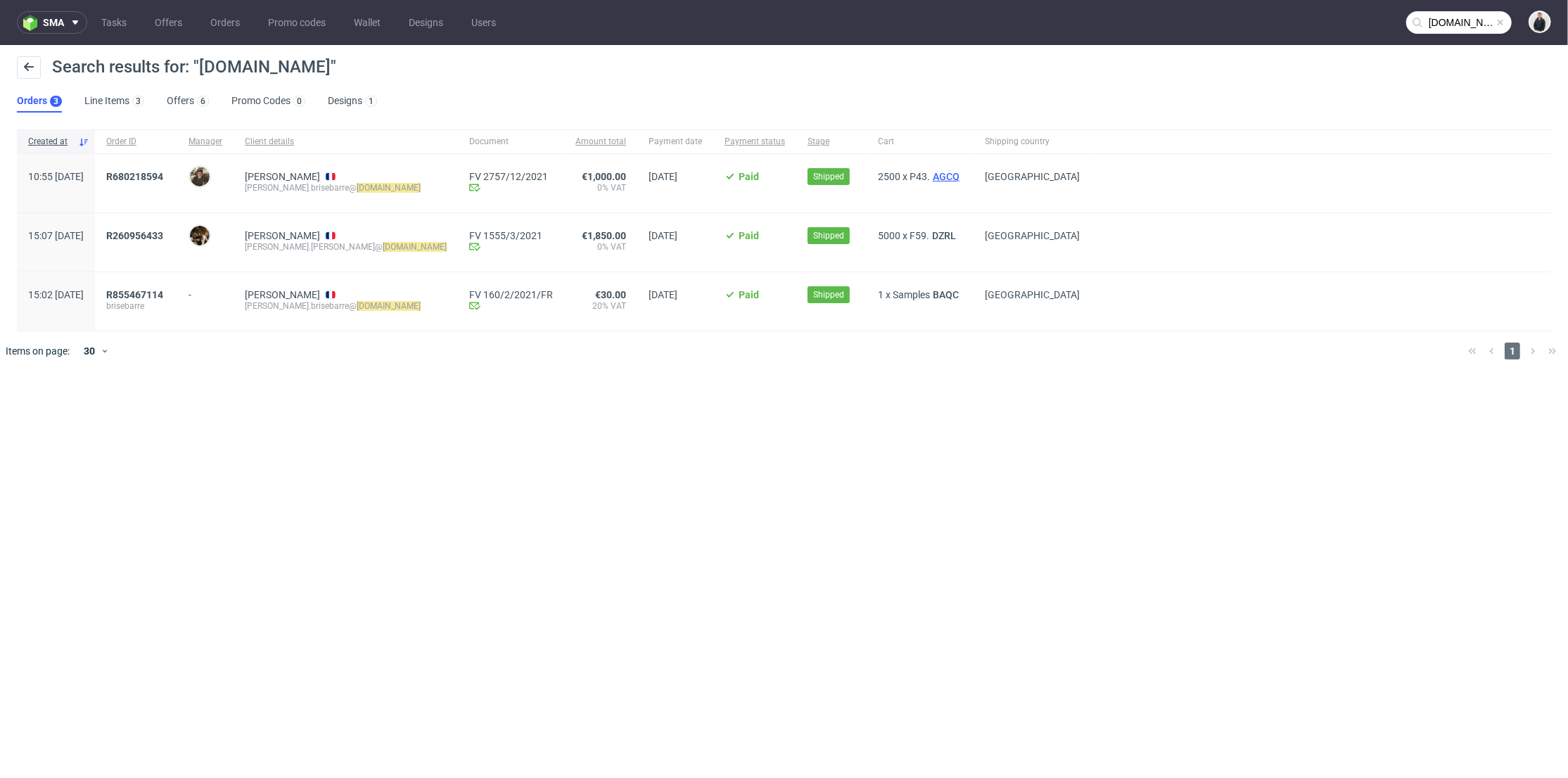
click at [930, 176] on span "AGCQ" at bounding box center [946, 176] width 32 height 11
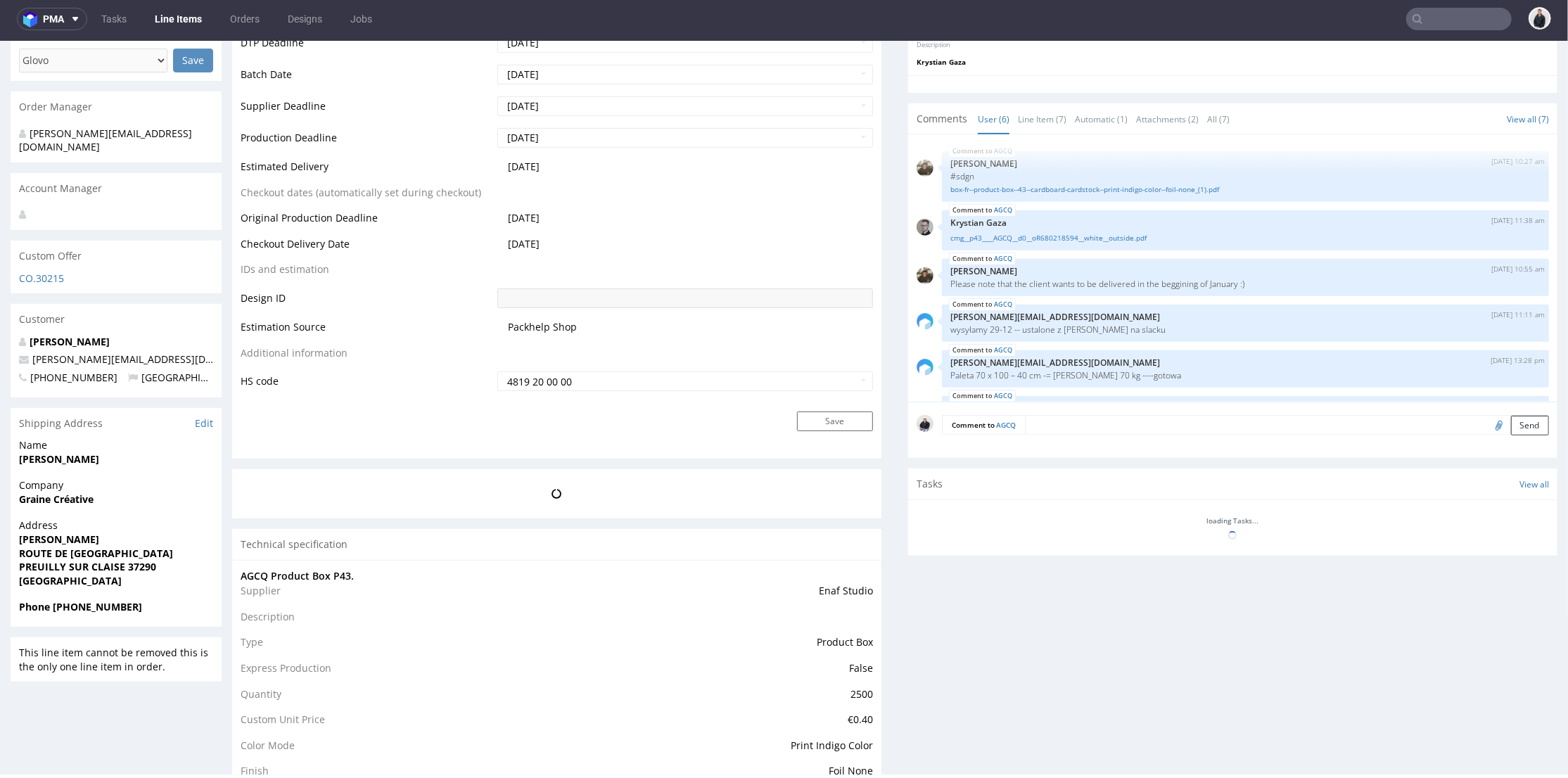
scroll to position [39, 0]
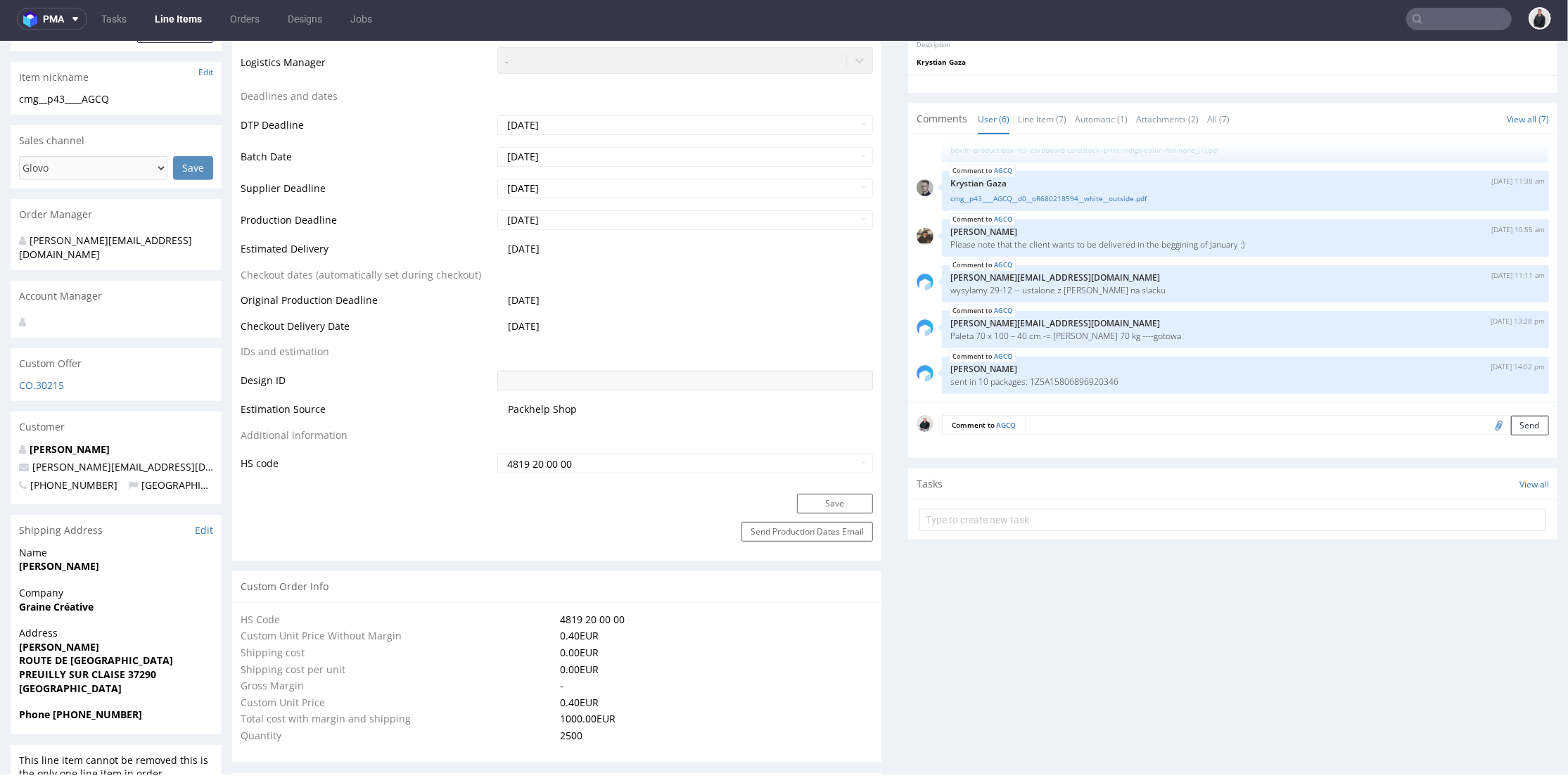
select select "done"
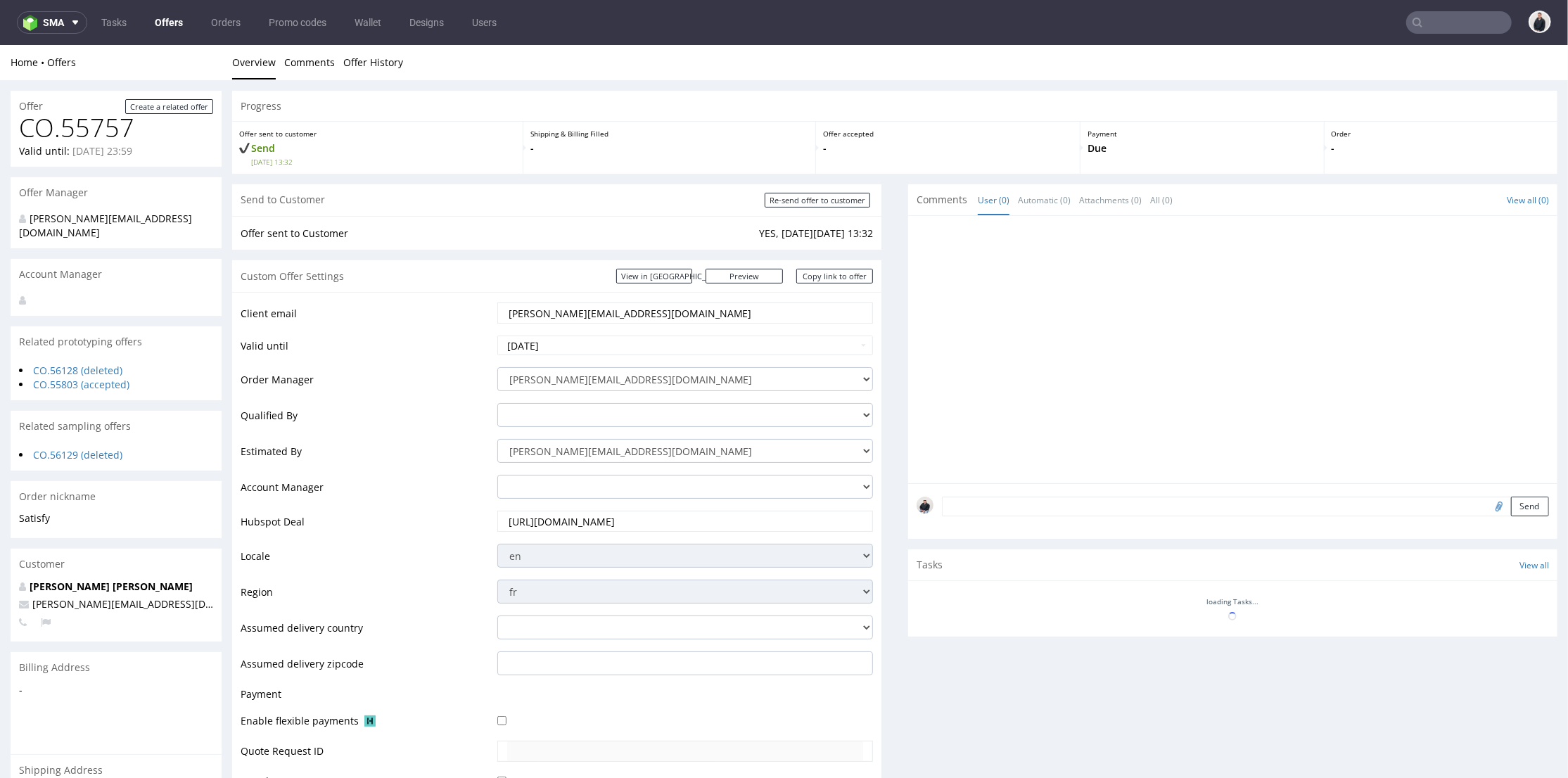
click at [172, 17] on link "Offers" at bounding box center [168, 22] width 45 height 23
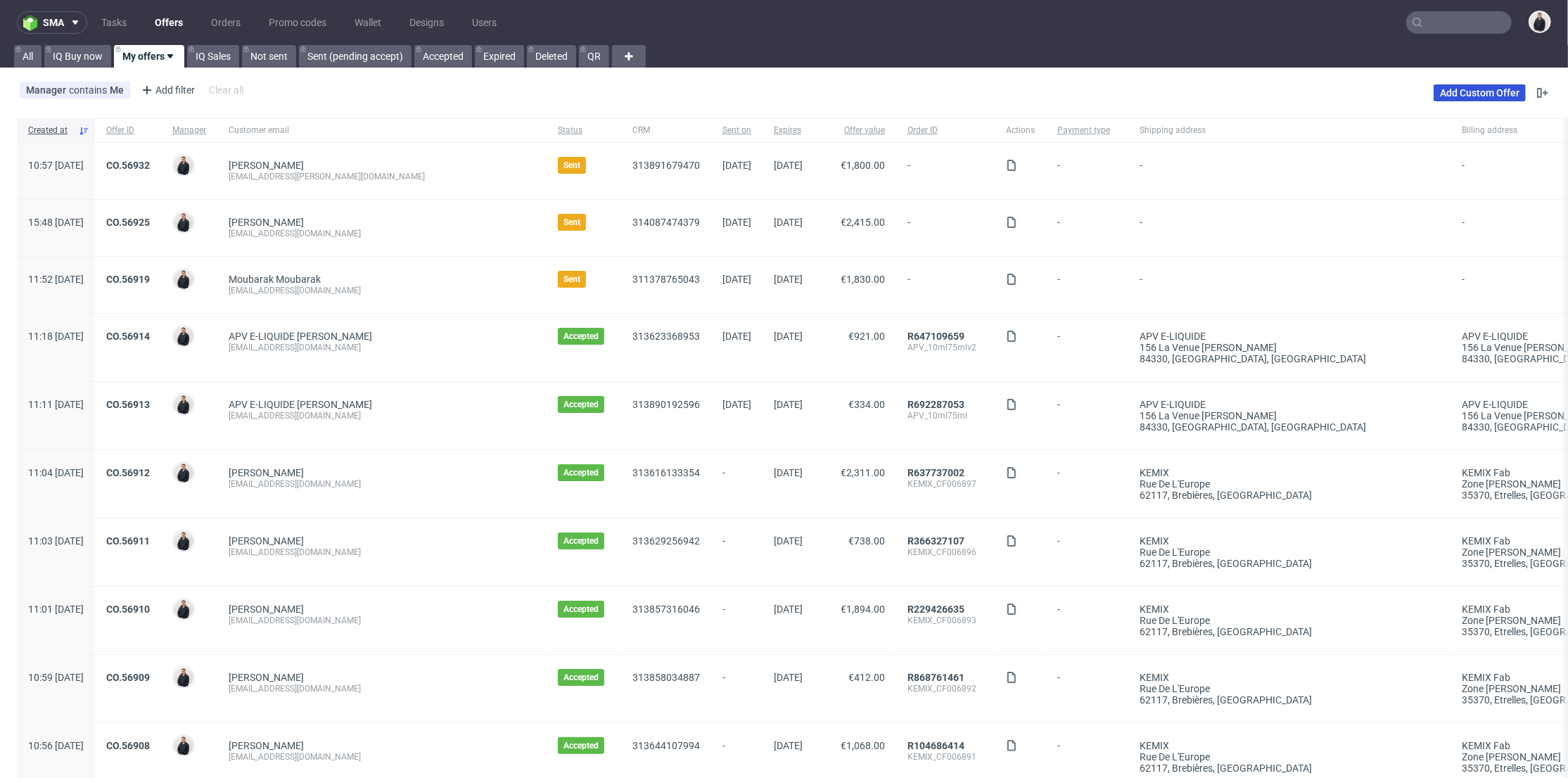
click at [1459, 91] on link "Add Custom Offer" at bounding box center [1479, 92] width 92 height 17
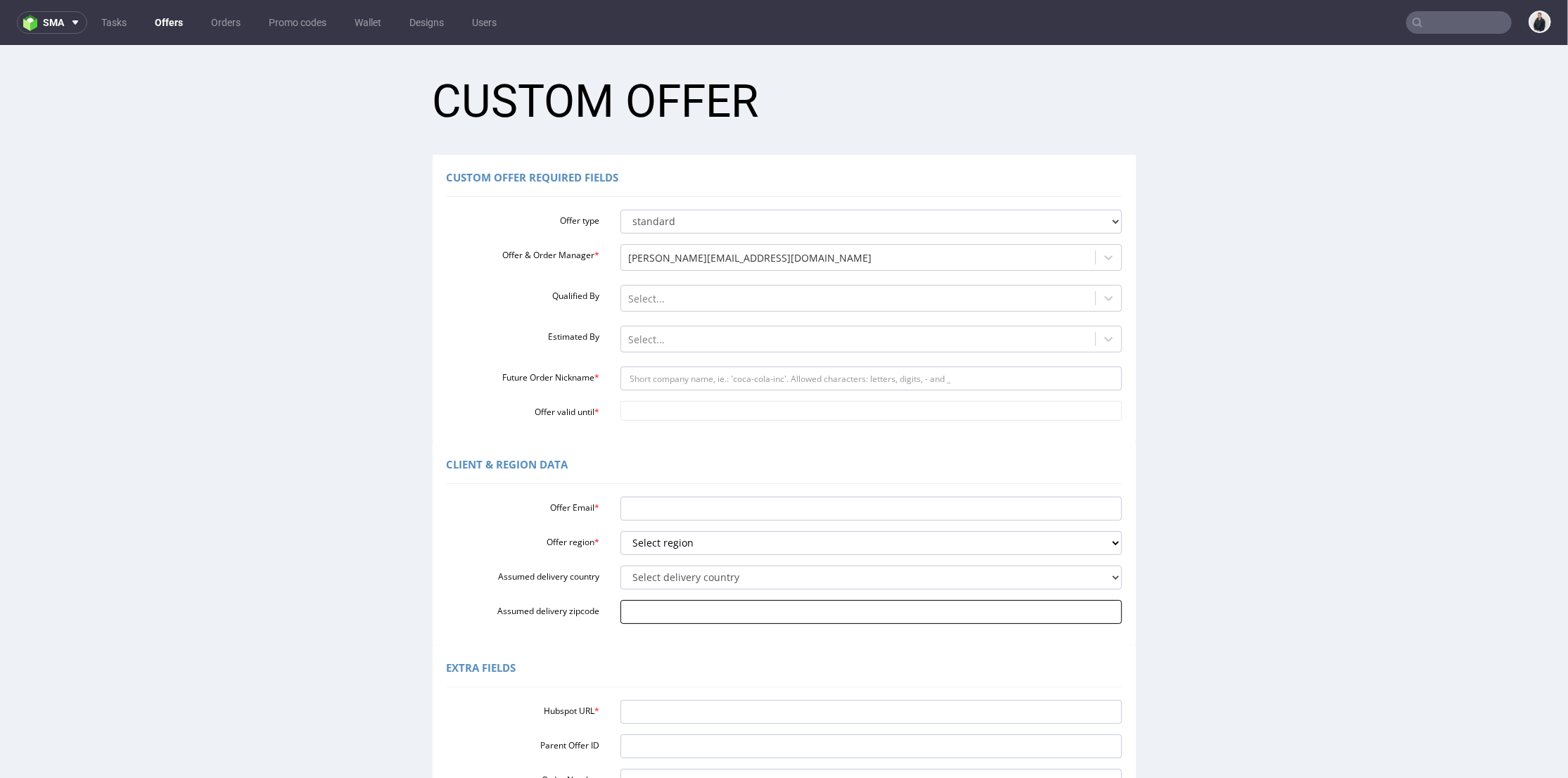
scroll to position [157, 0]
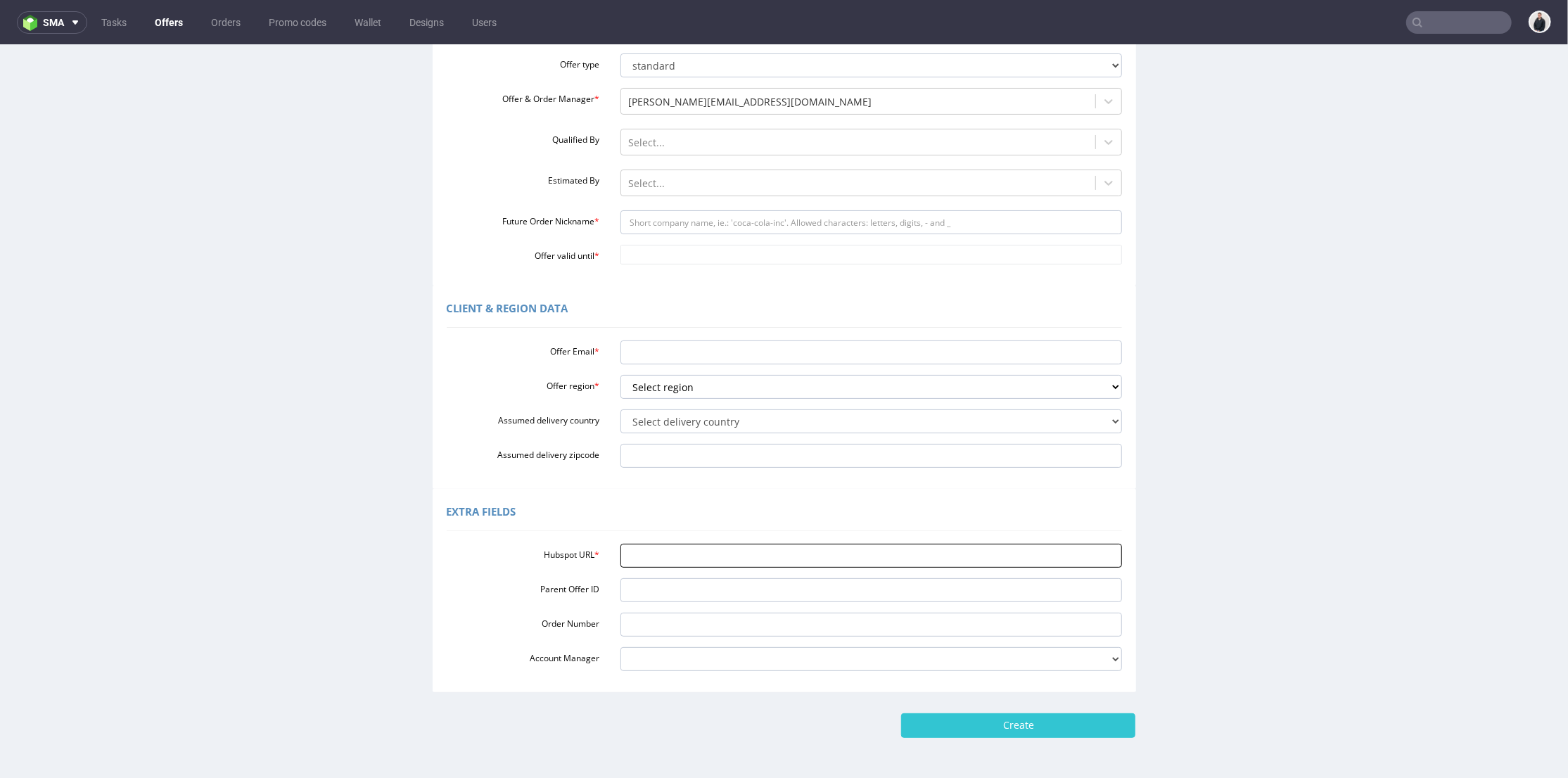
click at [688, 559] on input "Hubspot URL *" at bounding box center [872, 555] width 502 height 24
paste input "[URL][DOMAIN_NAME]"
type input "[URL][DOMAIN_NAME]"
click at [697, 392] on select "Select region eu gb de pl fr it es" at bounding box center [872, 386] width 502 height 24
select select "fr"
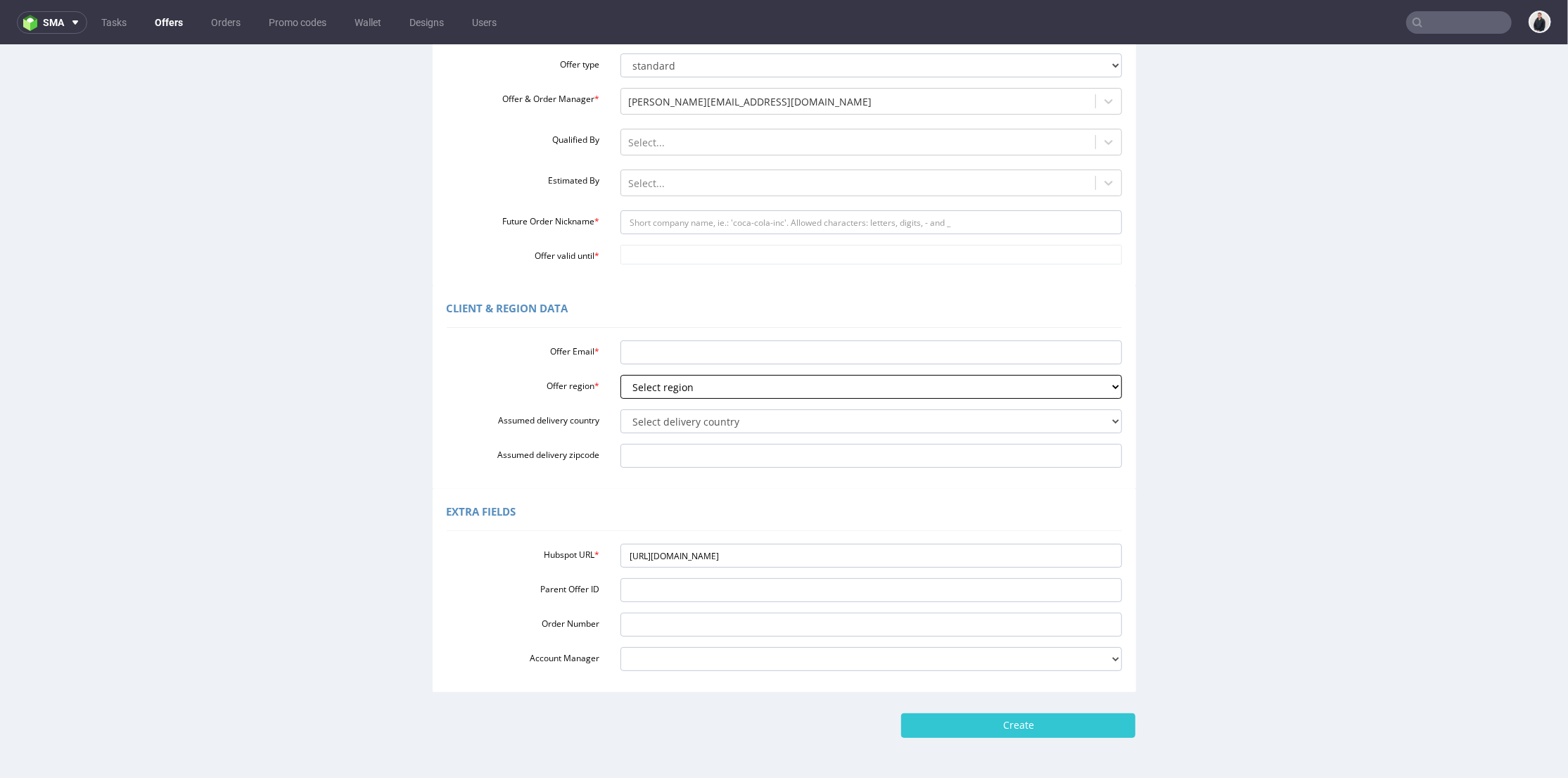
click at [621, 374] on select "Select region eu gb de pl fr it es" at bounding box center [872, 386] width 502 height 24
click at [653, 352] on input "Offer Email *" at bounding box center [872, 352] width 502 height 24
paste input "anne-sophie@happykidsbox.com"
drag, startPoint x: 729, startPoint y: 349, endPoint x: 675, endPoint y: 352, distance: 54.1
click at [675, 352] on input "[PERSON_NAME][EMAIL_ADDRESS][DOMAIN_NAME]" at bounding box center [872, 352] width 502 height 24
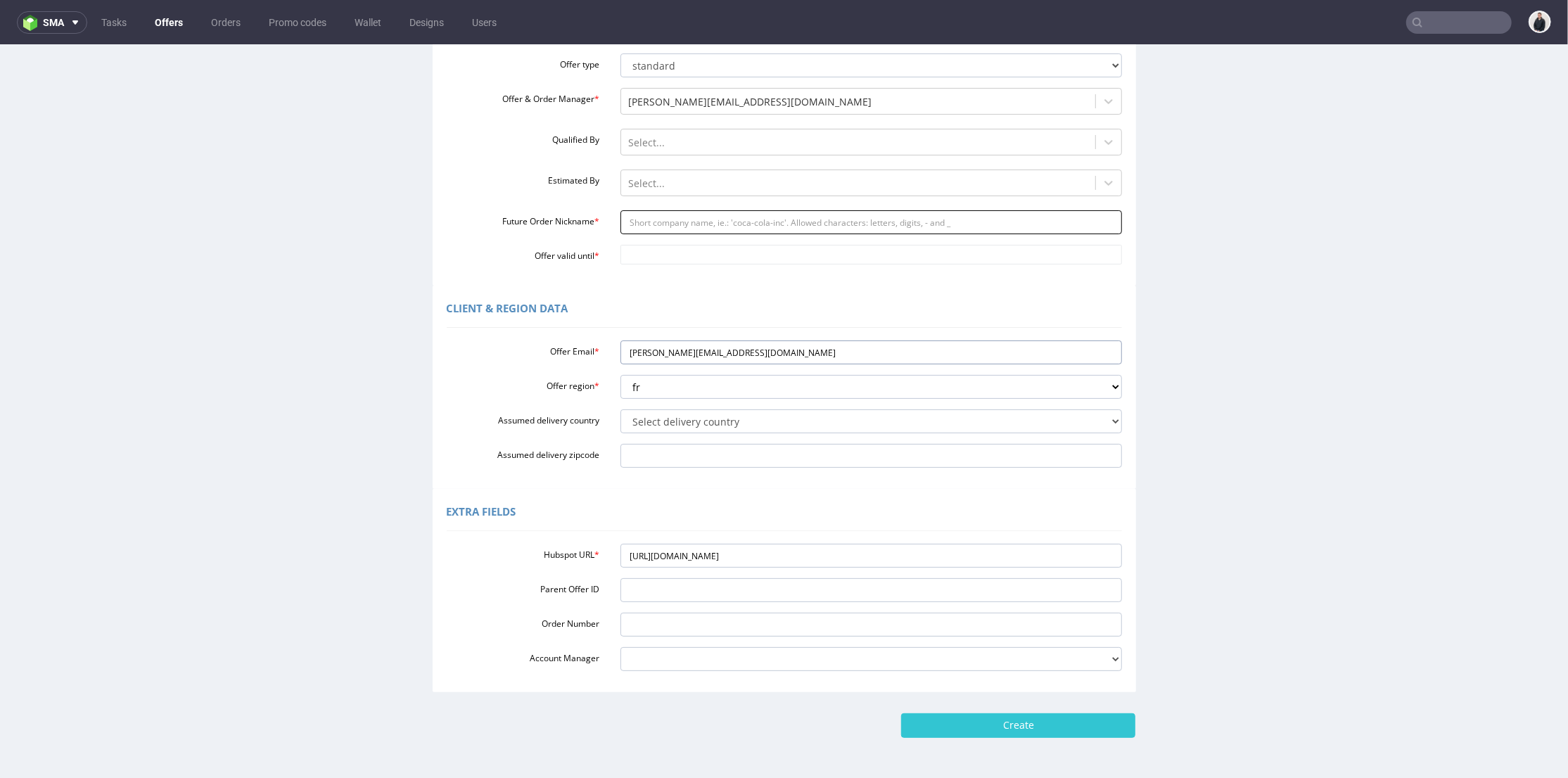
type input "[PERSON_NAME][EMAIL_ADDRESS][DOMAIN_NAME]"
click at [666, 222] on input "Future Order Nickname *" at bounding box center [872, 221] width 502 height 24
paste input "happykidsbox"
type input "happykidsbox"
click at [658, 247] on body "Production Shipped DTP Orders Offers Shipments Designs Promotions Users Jobs Ad…" at bounding box center [784, 359] width 1568 height 941
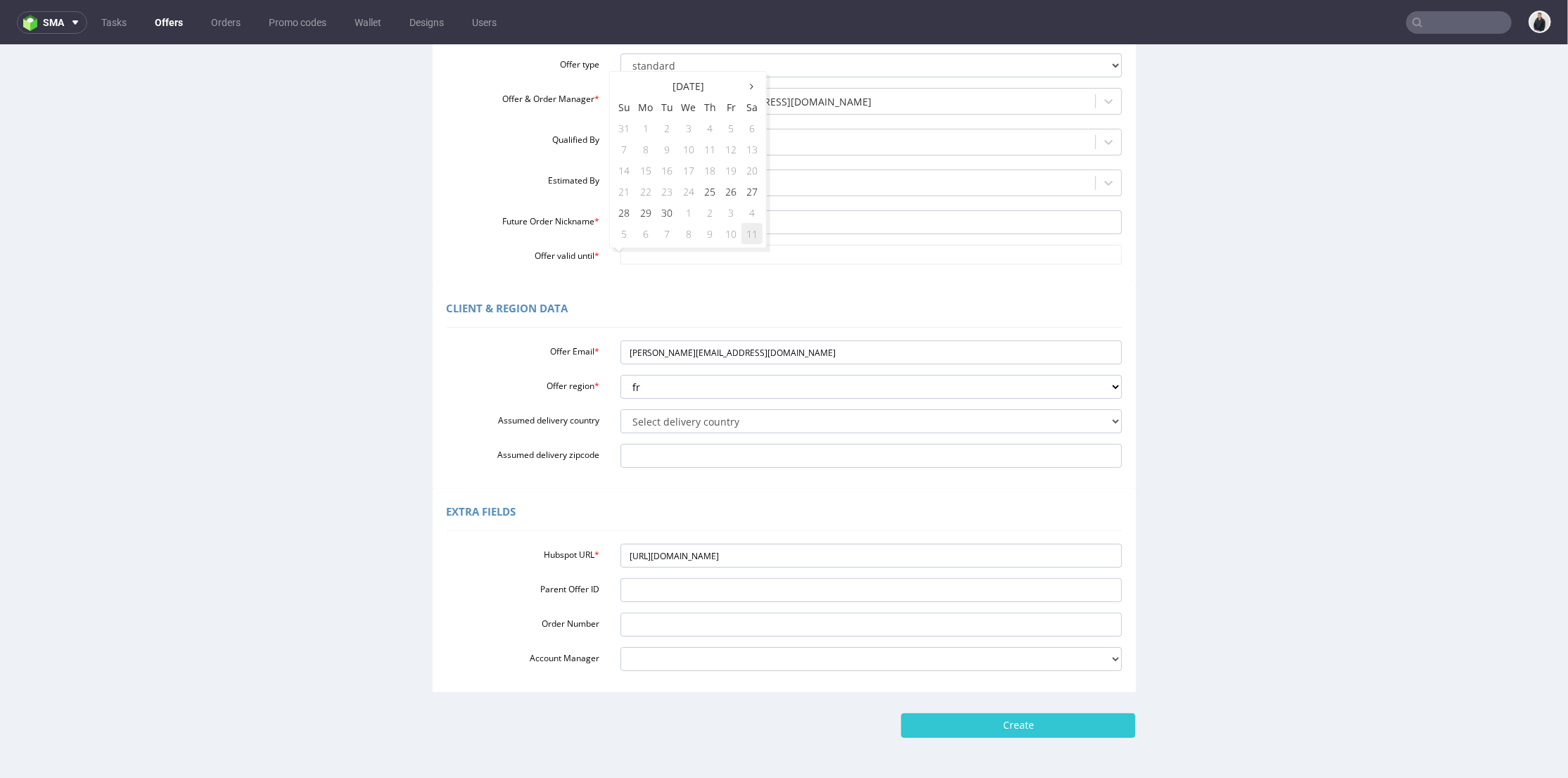
click at [757, 230] on td "11" at bounding box center [752, 233] width 21 height 21
type input "2025-10-11"
click at [1017, 729] on input "Create" at bounding box center [1019, 725] width 234 height 24
type input "Please wait..."
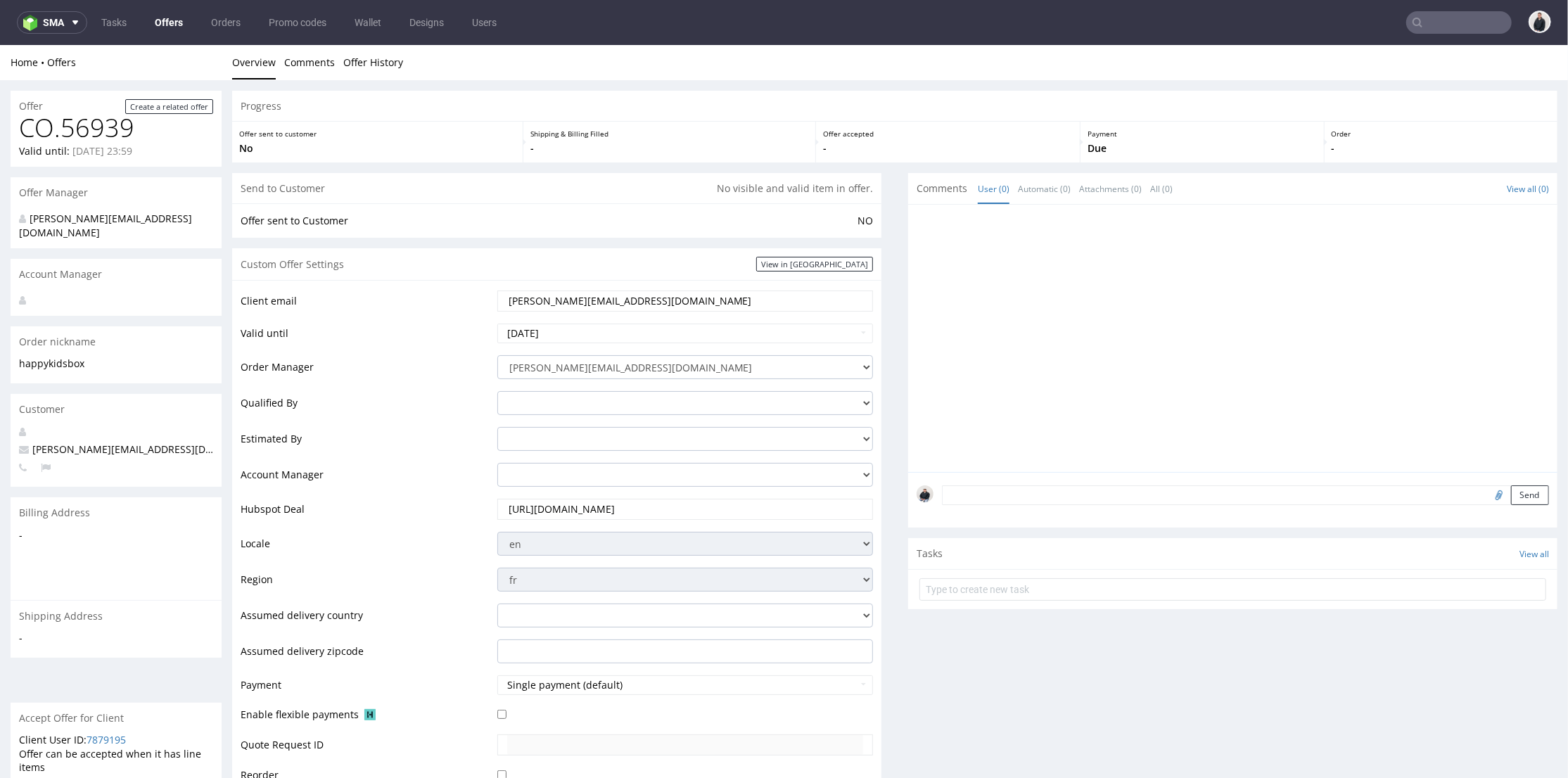
scroll to position [469, 0]
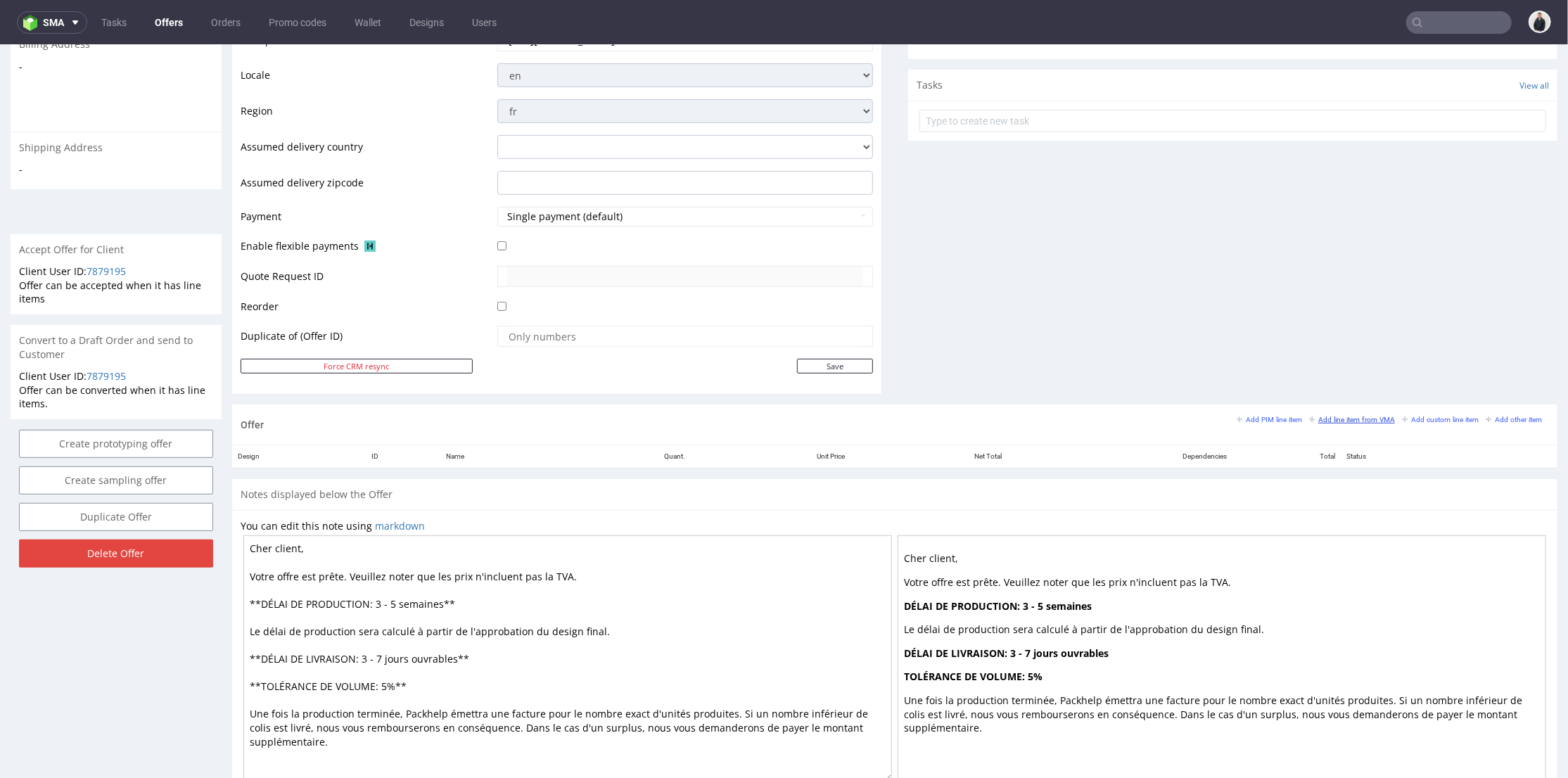
click at [1330, 416] on small "Add line item from VMA" at bounding box center [1352, 419] width 86 height 8
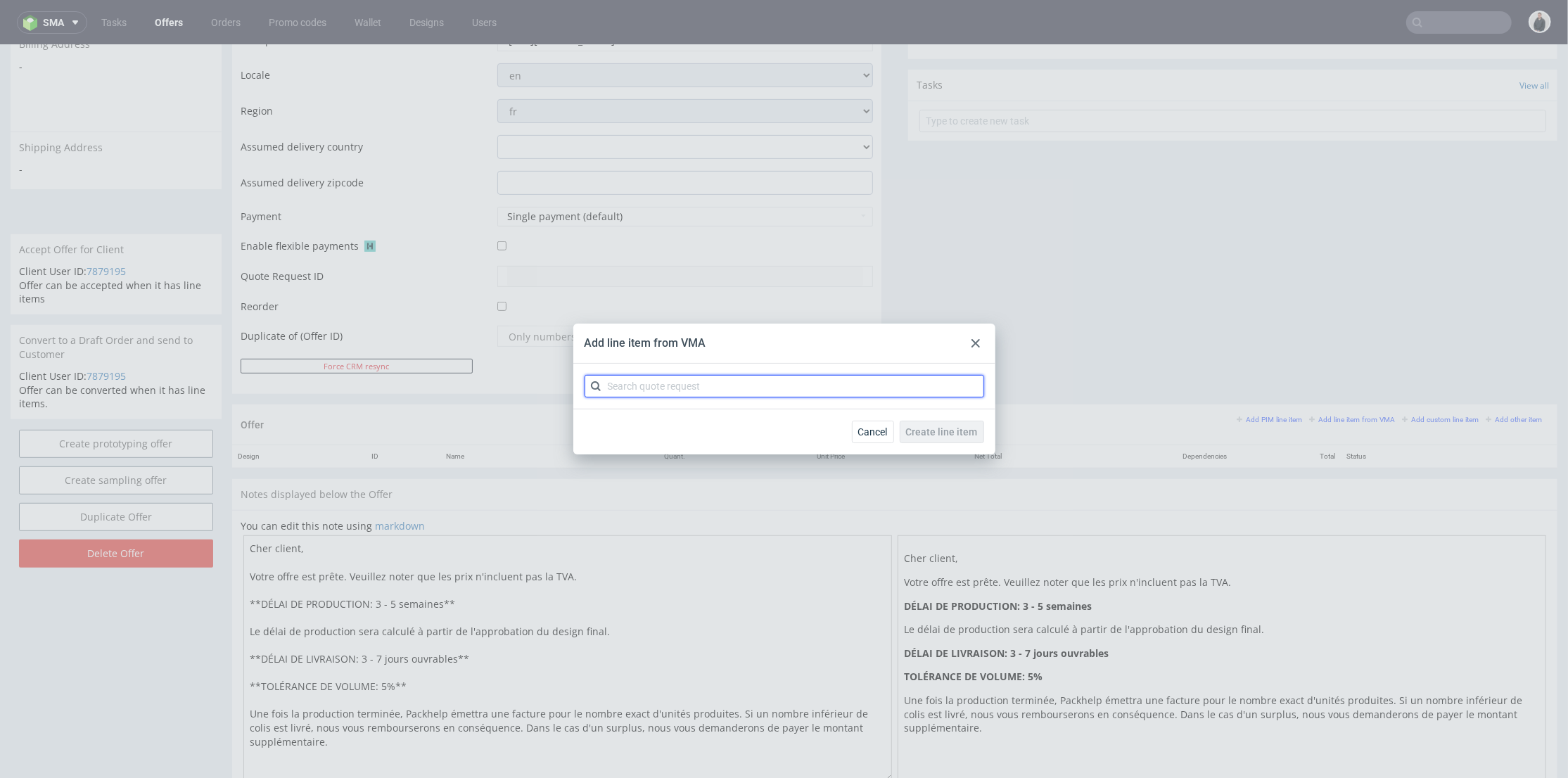
click at [840, 382] on input "text" at bounding box center [784, 386] width 400 height 23
type input "cbne"
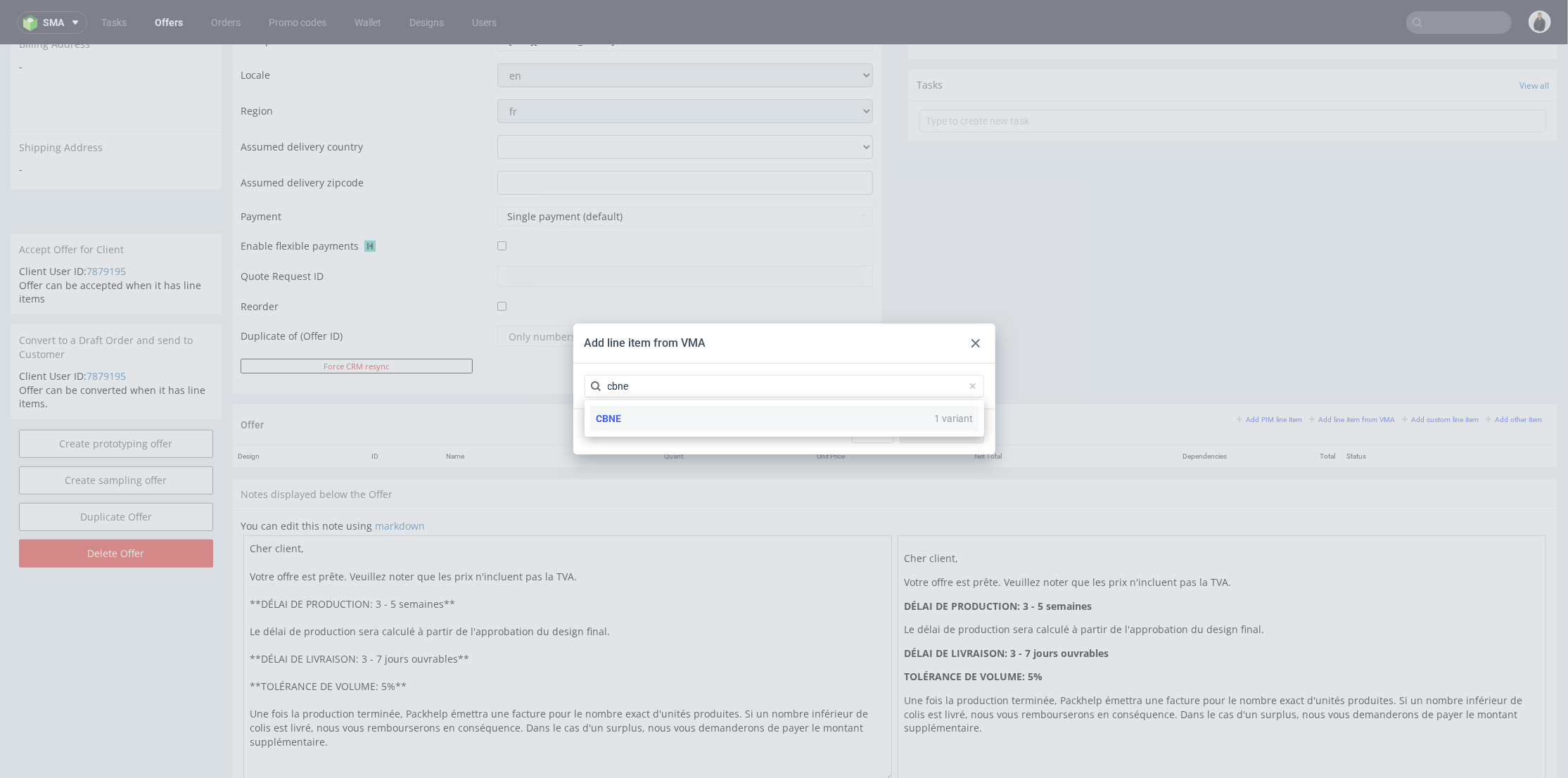
click at [819, 421] on div "CBNE 1 variant" at bounding box center [784, 418] width 389 height 25
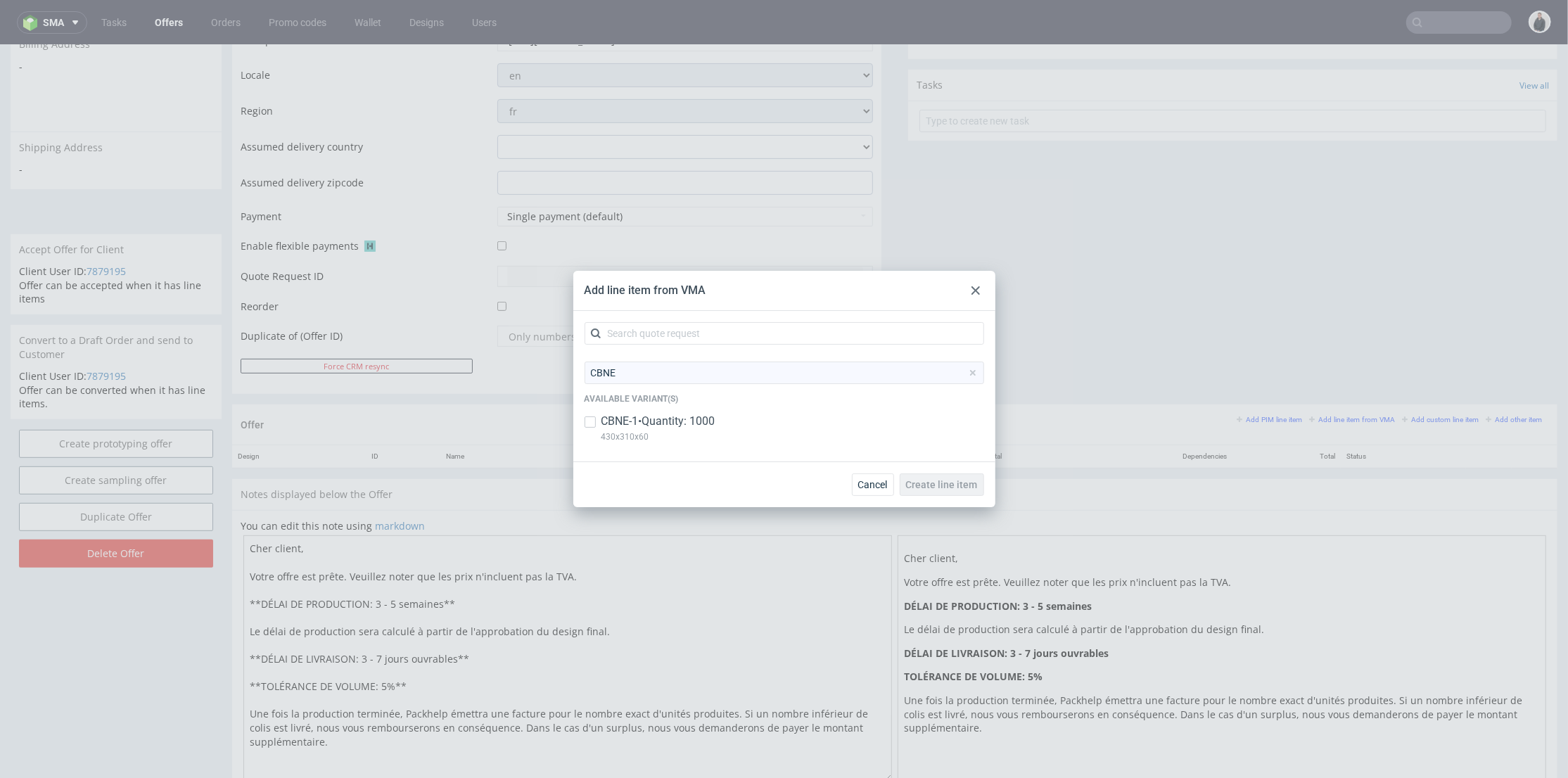
click at [837, 424] on div "CBNE-1 • Quantity: 1000 430x310x60" at bounding box center [784, 432] width 400 height 37
checkbox input "true"
click at [968, 496] on div "Cancel Create line item" at bounding box center [784, 485] width 422 height 46
click at [965, 489] on span "Create line item" at bounding box center [942, 485] width 72 height 10
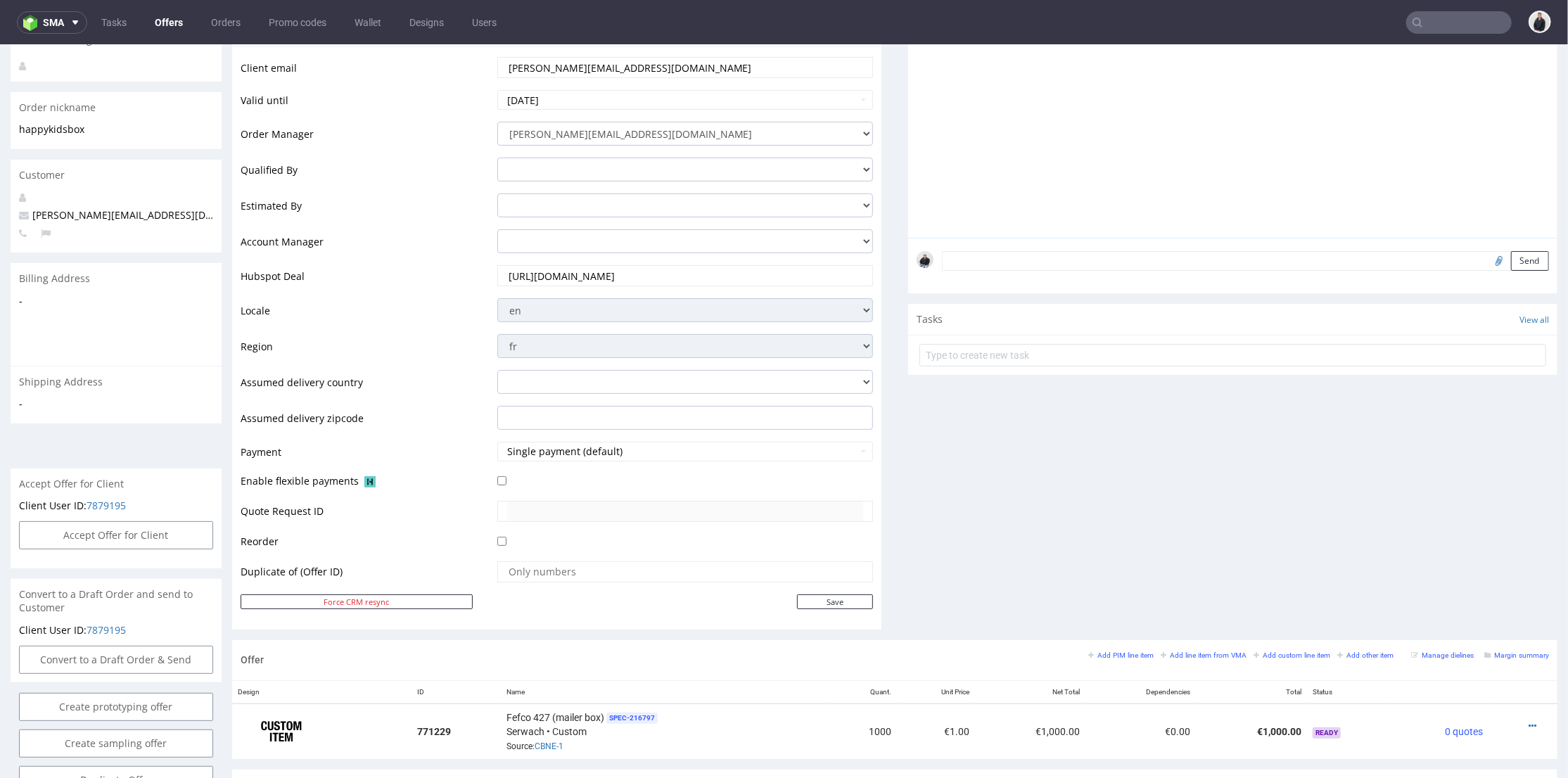
scroll to position [312, 0]
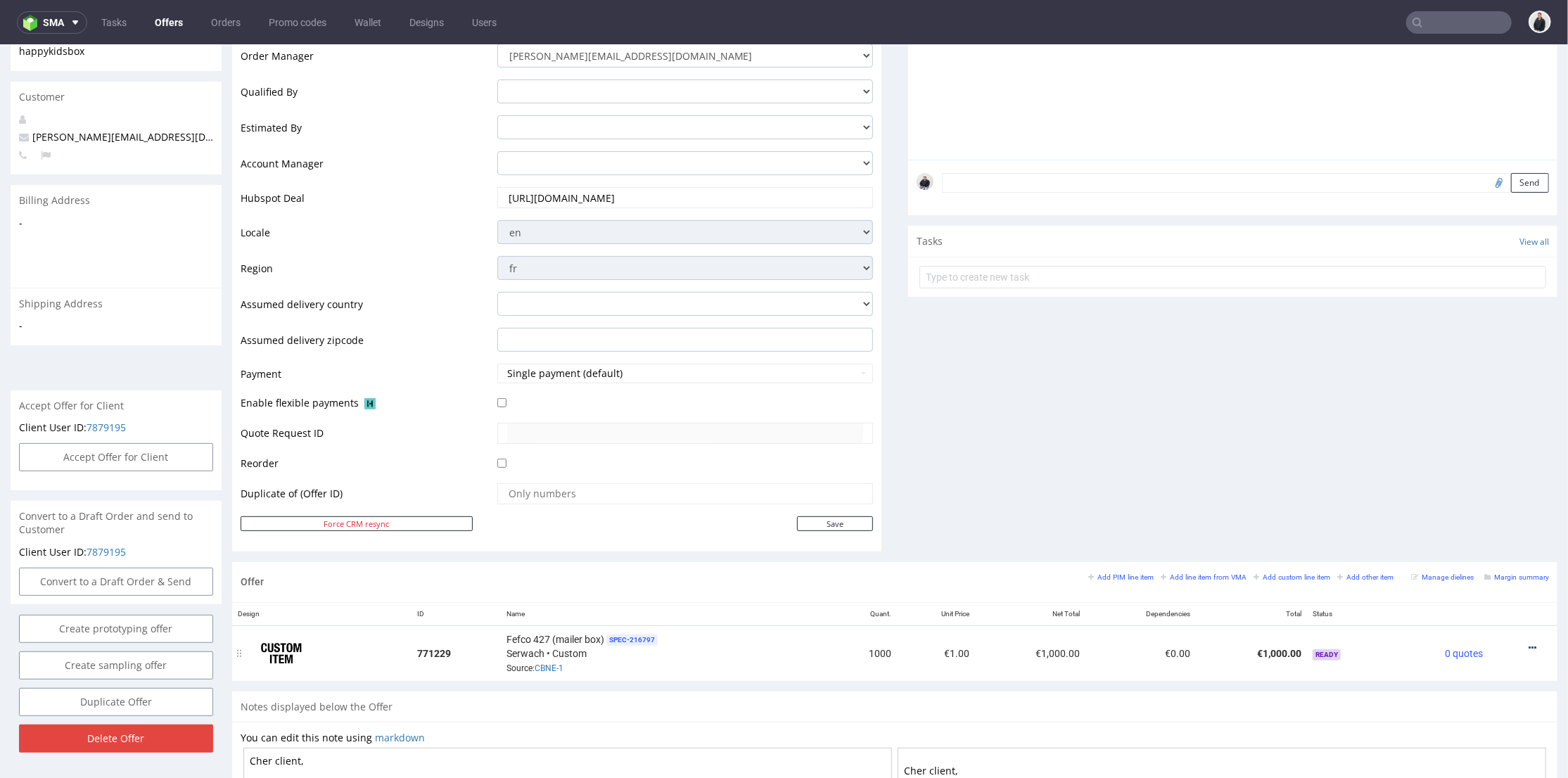
click at [1529, 644] on icon at bounding box center [1533, 647] width 8 height 10
click at [1460, 489] on span "Edit item price" at bounding box center [1470, 491] width 113 height 14
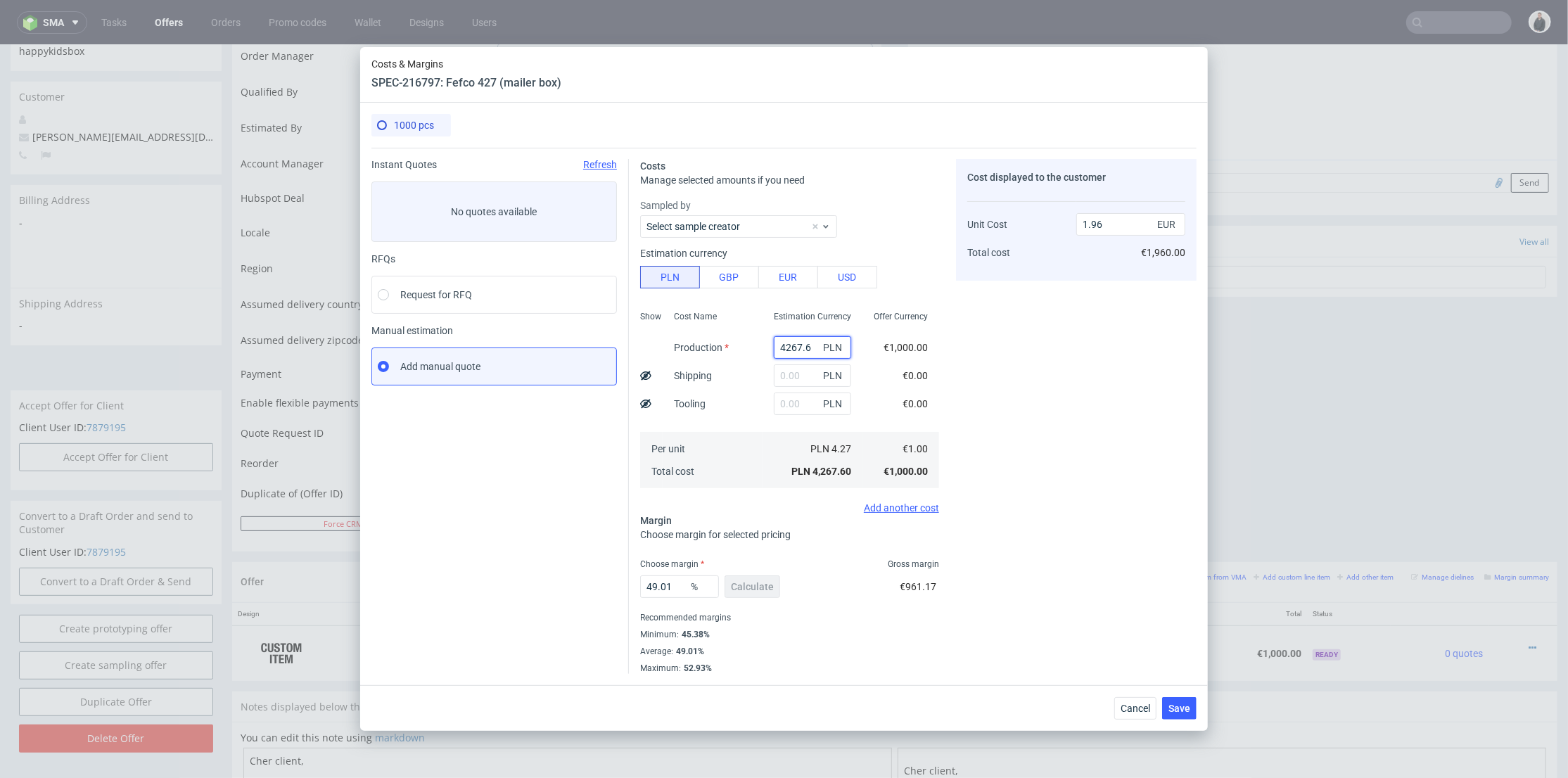
click at [796, 347] on input "4267.6" at bounding box center [813, 347] width 77 height 23
paste input "3900"
type input "3900"
type input "1.79"
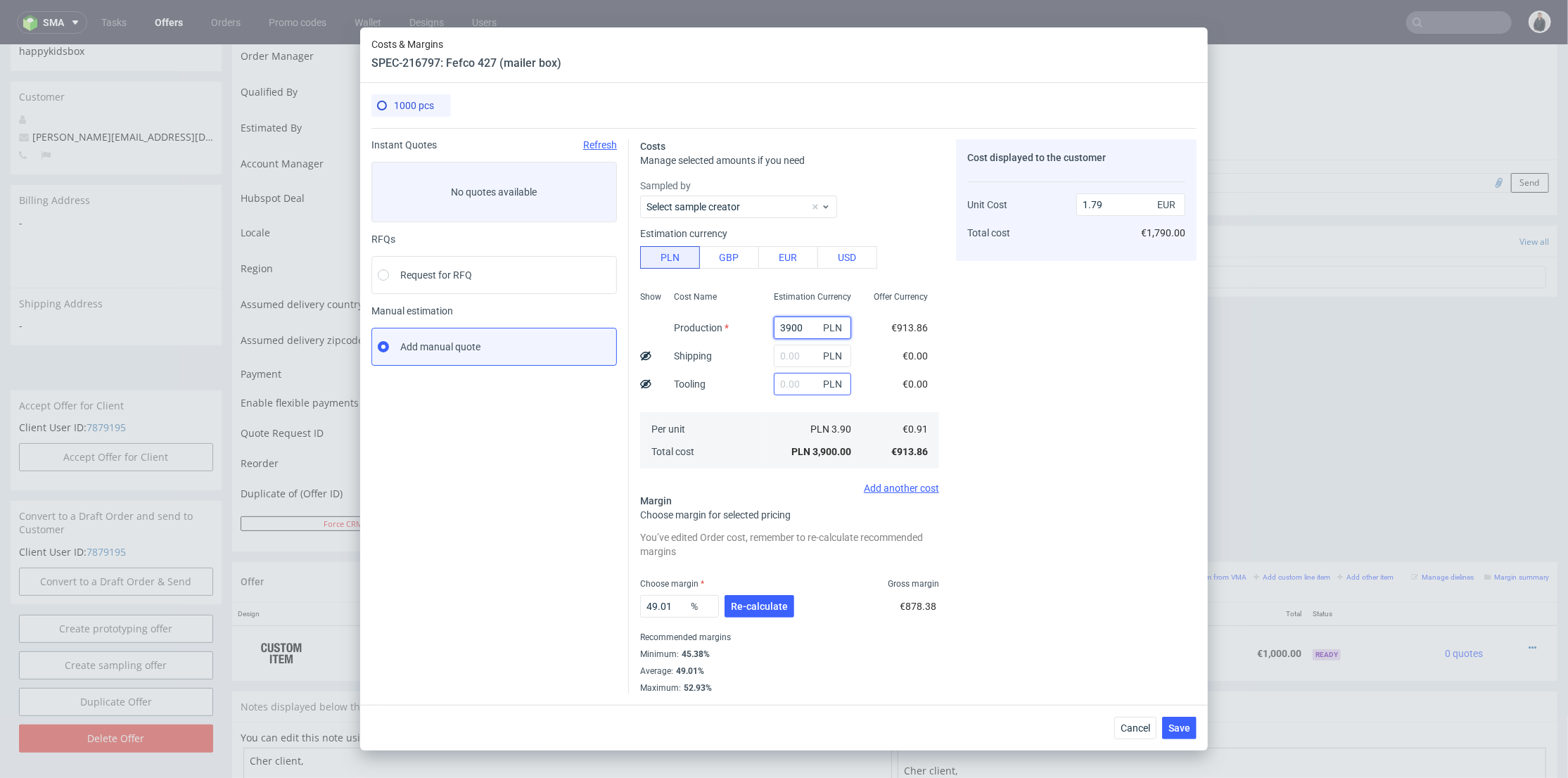
type input "3900"
click at [792, 384] on input "text" at bounding box center [813, 384] width 77 height 23
type input "1800"
click at [785, 356] on input "text" at bounding box center [813, 356] width 77 height 23
type input "2.62"
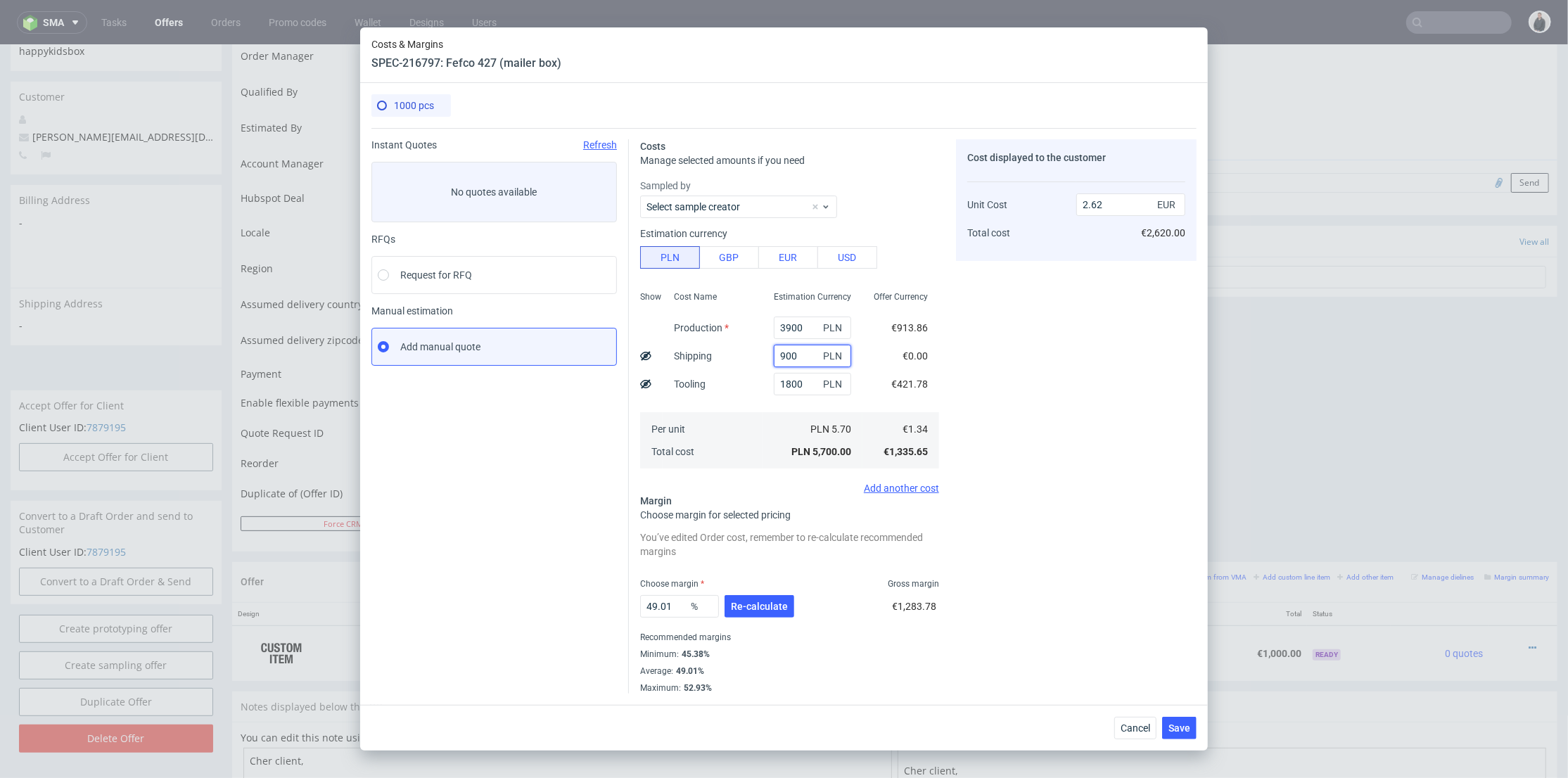
type input "900"
drag, startPoint x: 735, startPoint y: 383, endPoint x: 773, endPoint y: 471, distance: 95.9
click at [735, 385] on div "Cost Name Production Shipping Tooling Per unit Total cost" at bounding box center [712, 378] width 100 height 186
type input "3.03"
click at [752, 595] on button "Re-calculate" at bounding box center [759, 607] width 70 height 23
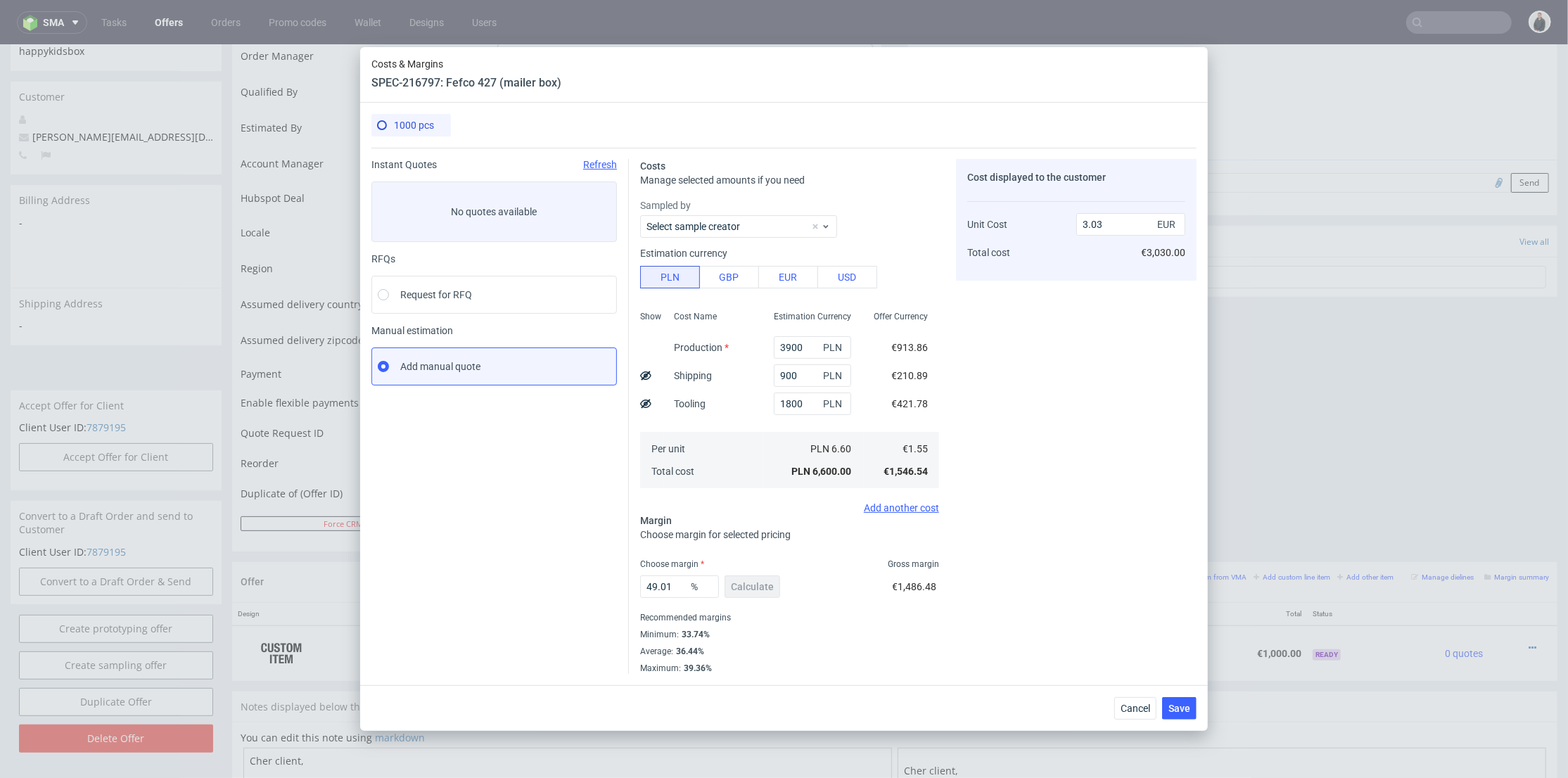
click at [752, 607] on div "49.01 % Calculate" at bounding box center [712, 589] width 143 height 39
drag, startPoint x: 665, startPoint y: 582, endPoint x: 573, endPoint y: 567, distance: 93.2
click at [559, 570] on div "Instant Quotes Refresh No quotes available RFQs Request for RFQ Manual estimati…" at bounding box center [784, 411] width 825 height 526
type input "34"
click at [1029, 481] on div "Cost displayed to the customer Unit Cost Total cost 3.03 EUR €3,030.00" at bounding box center [1076, 416] width 241 height 515
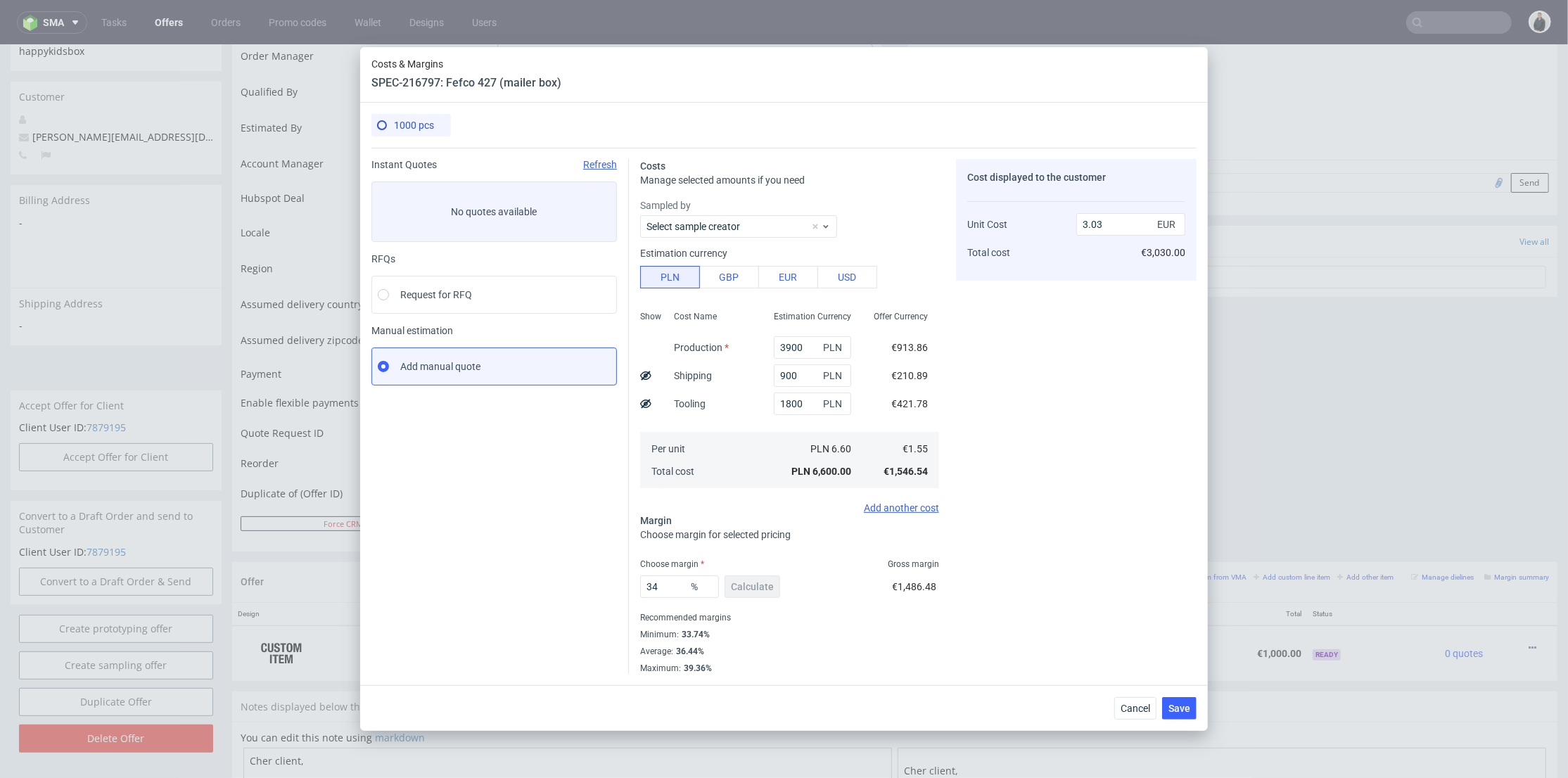
type input "2.34"
click at [1185, 709] on span "Save" at bounding box center [1179, 708] width 22 height 10
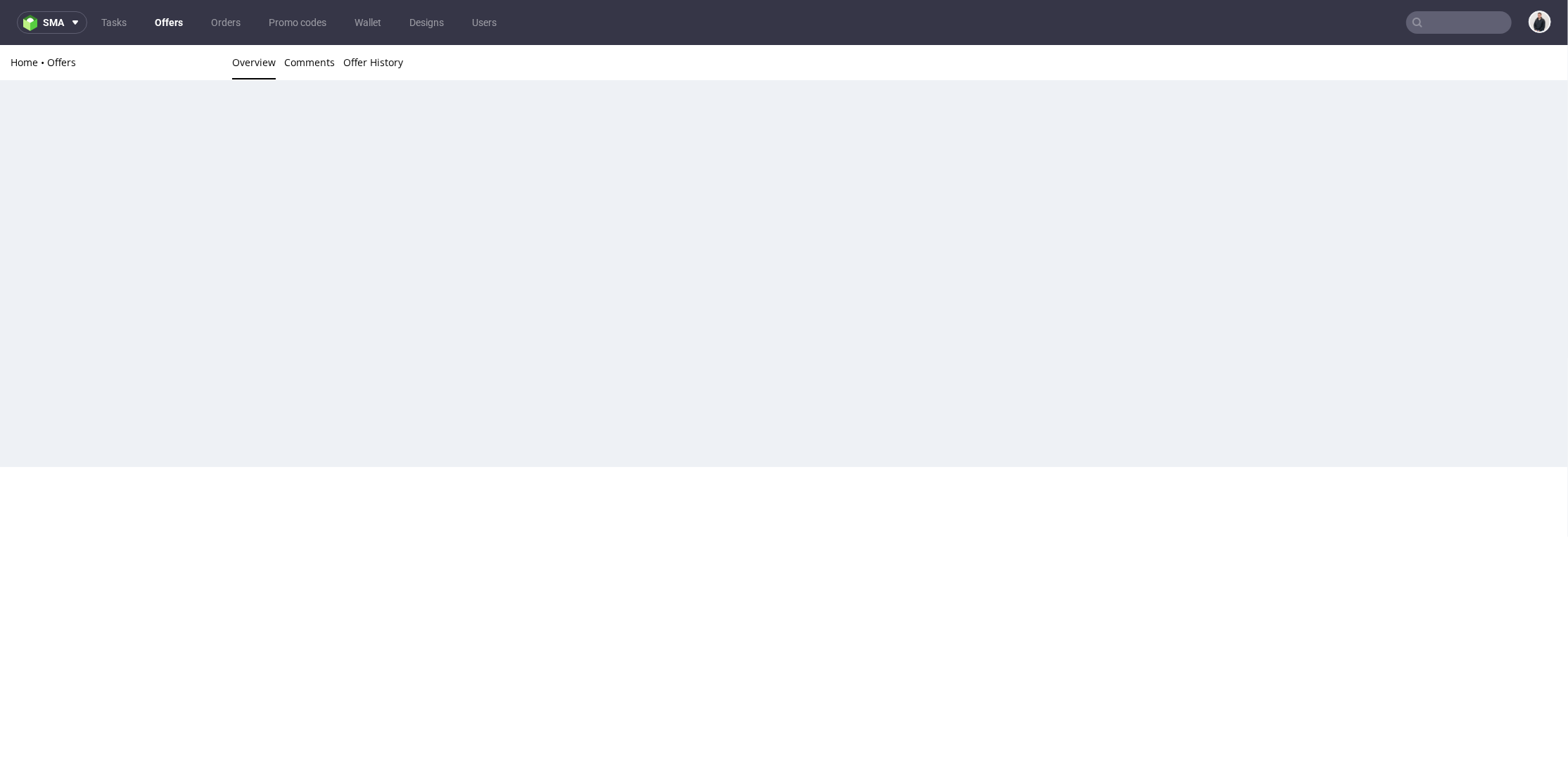
scroll to position [0, 0]
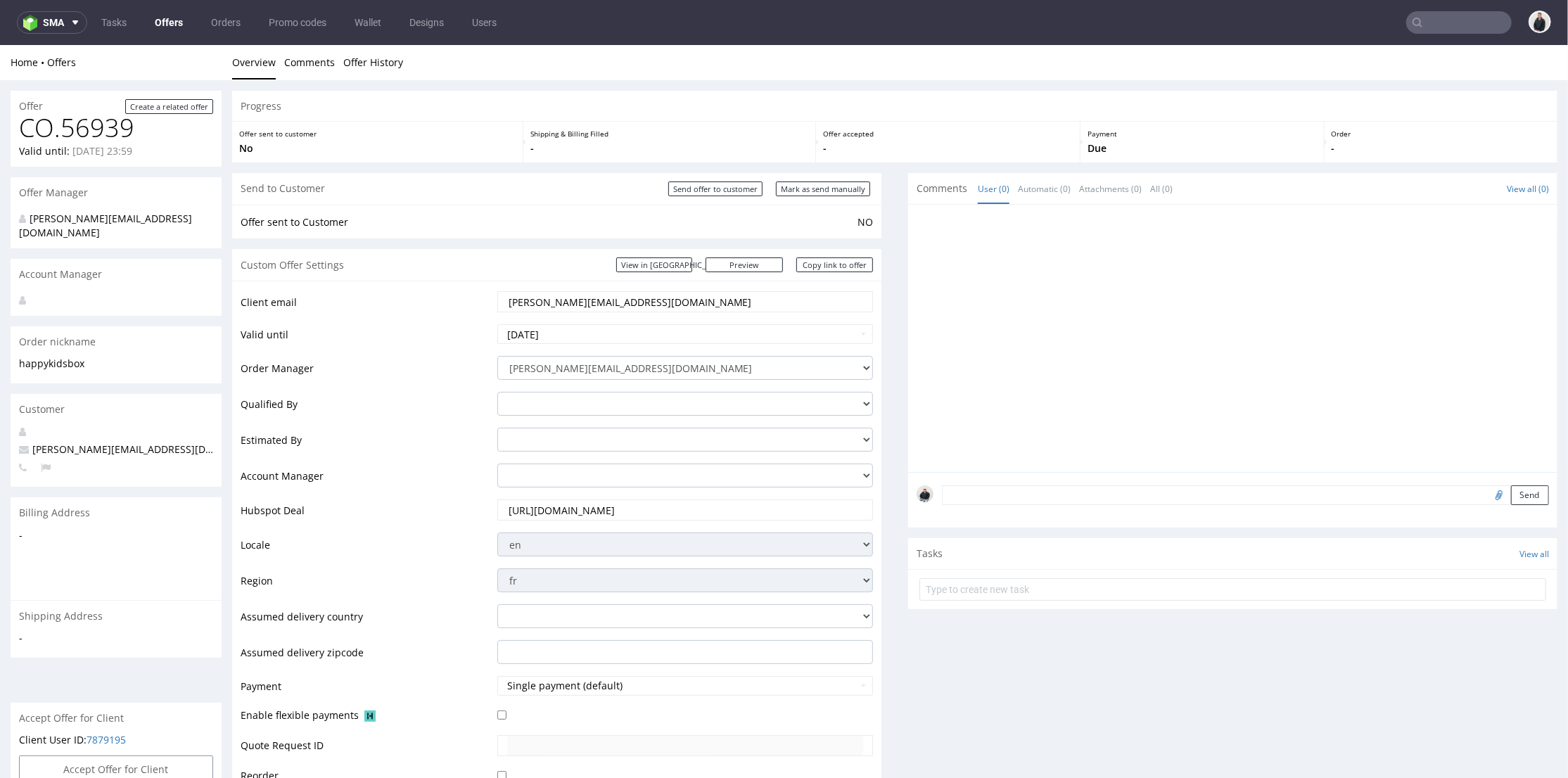
drag, startPoint x: 631, startPoint y: 301, endPoint x: 571, endPoint y: 305, distance: 60.1
click at [571, 305] on input "anne-sophie@happykidsbox.com" at bounding box center [685, 301] width 356 height 20
click at [179, 22] on link "Offers" at bounding box center [168, 22] width 45 height 23
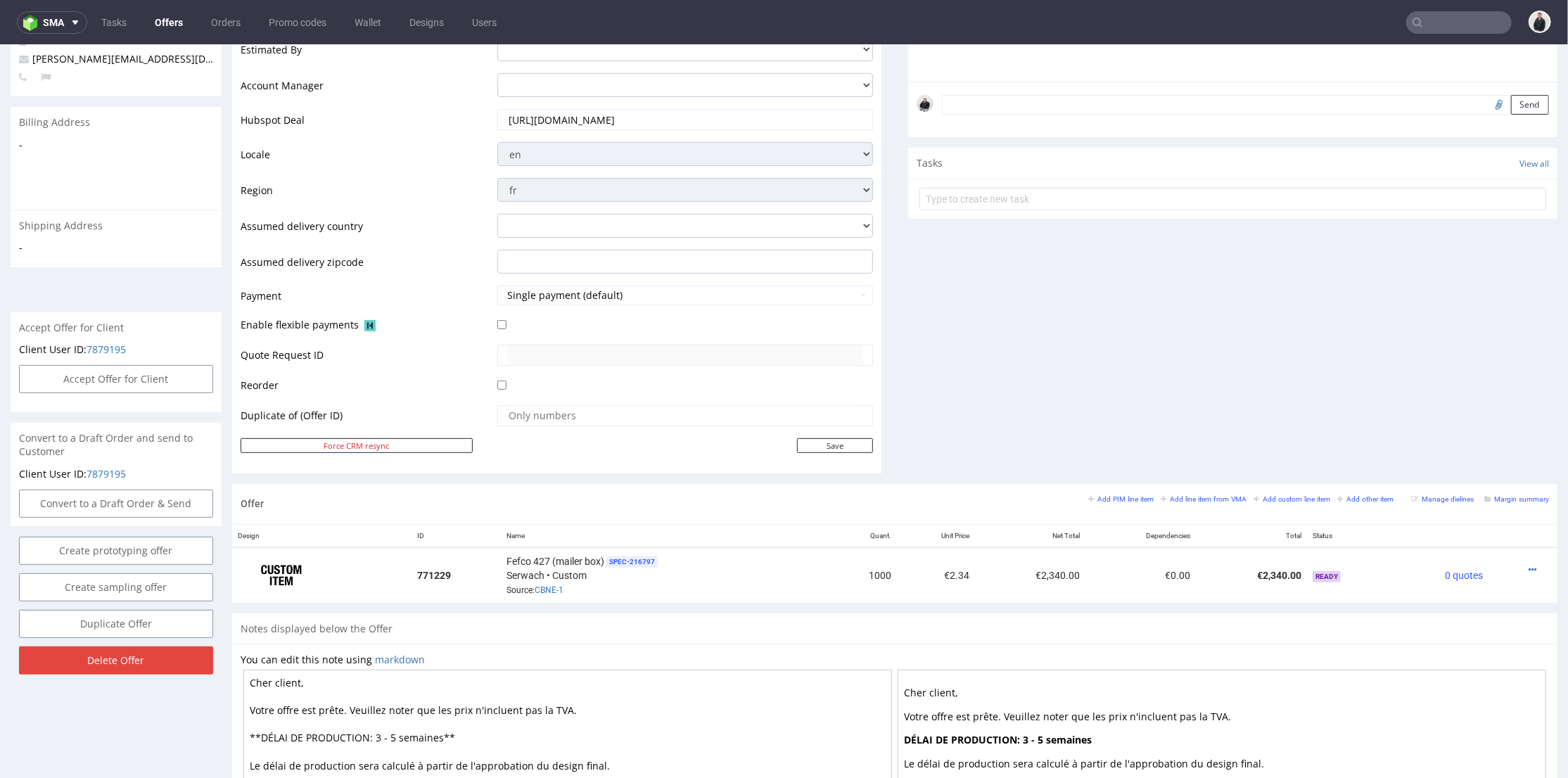
scroll to position [469, 0]
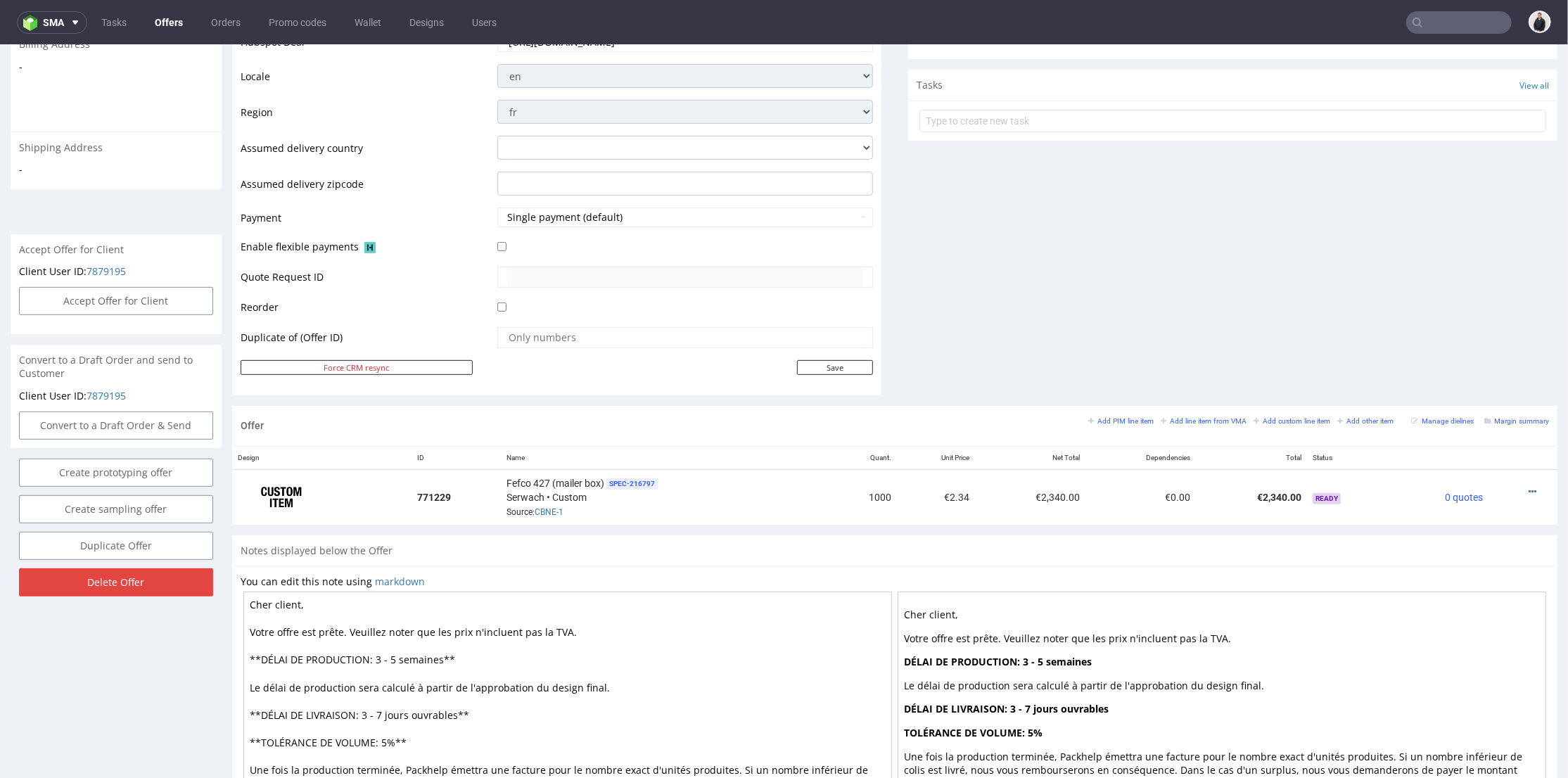
click at [957, 268] on div "Comments User (0) Automatic (0) Attachments (0) All (0) View all (0) Send Tasks…" at bounding box center [1232, 55] width 649 height 702
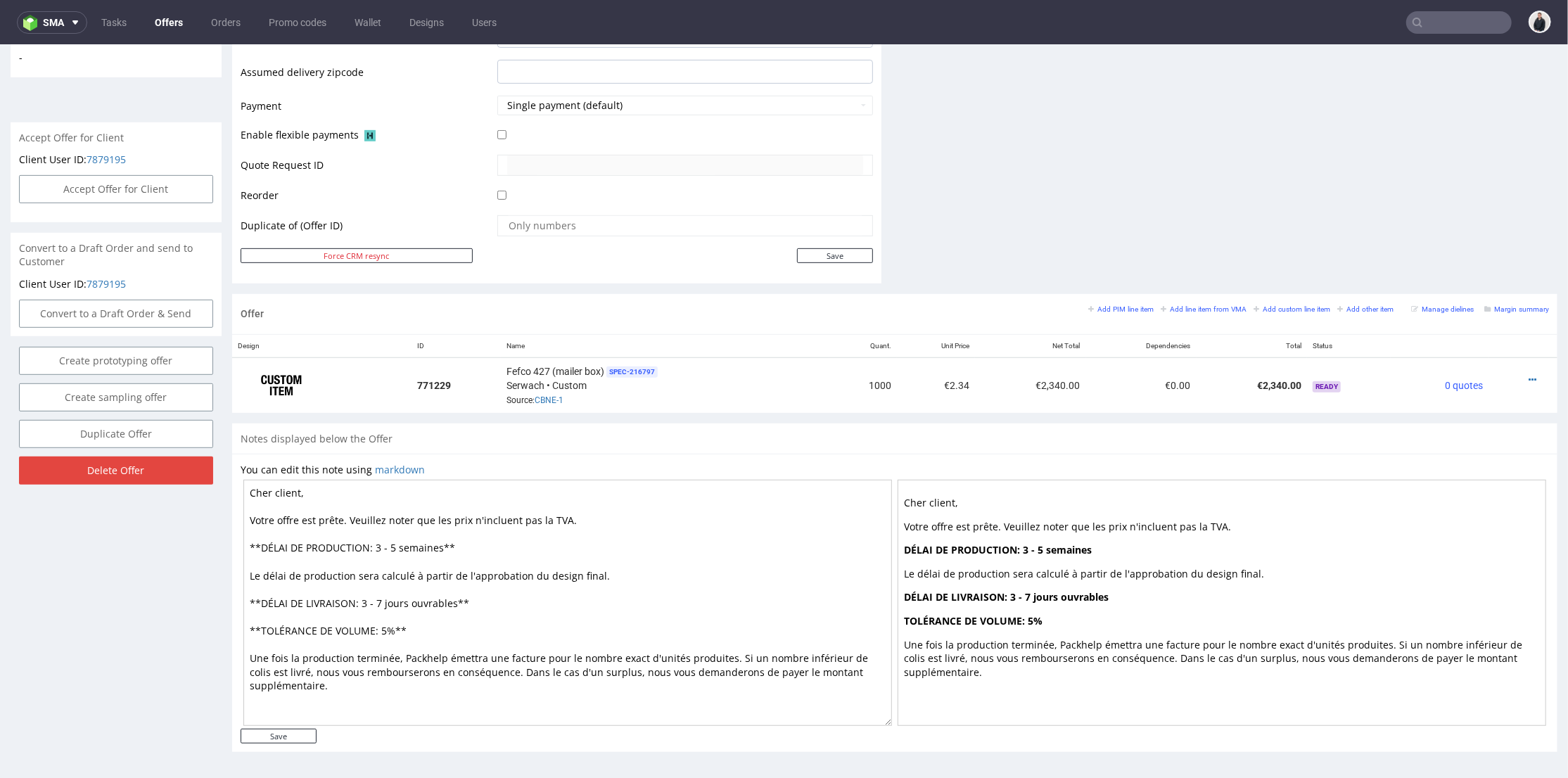
click at [388, 545] on textarea "Cher client, Votre offre est prête. Veuillez noter que les prix n'incluent pas …" at bounding box center [567, 602] width 649 height 246
drag, startPoint x: 391, startPoint y: 547, endPoint x: 341, endPoint y: 655, distance: 119.0
click at [389, 548] on textarea "Cher client, Votre offre est prête. Veuillez noter que les prix n'incluent pas …" at bounding box center [567, 602] width 649 height 246
type textarea "Cher client, Votre offre est prête. Veuillez noter que les prix n'incluent pas …"
click at [290, 732] on input "Save" at bounding box center [279, 736] width 76 height 15
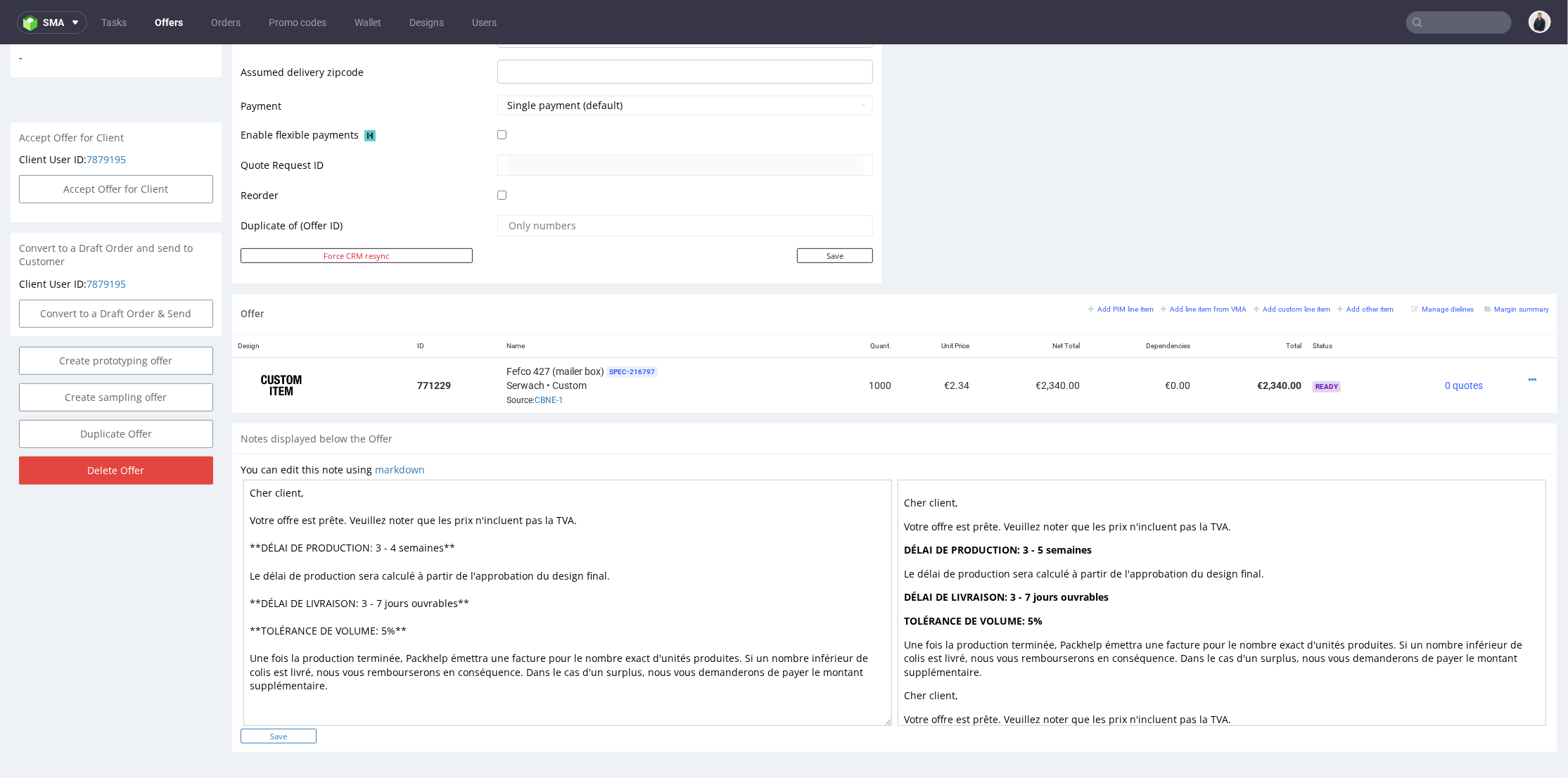
type input "In progress..."
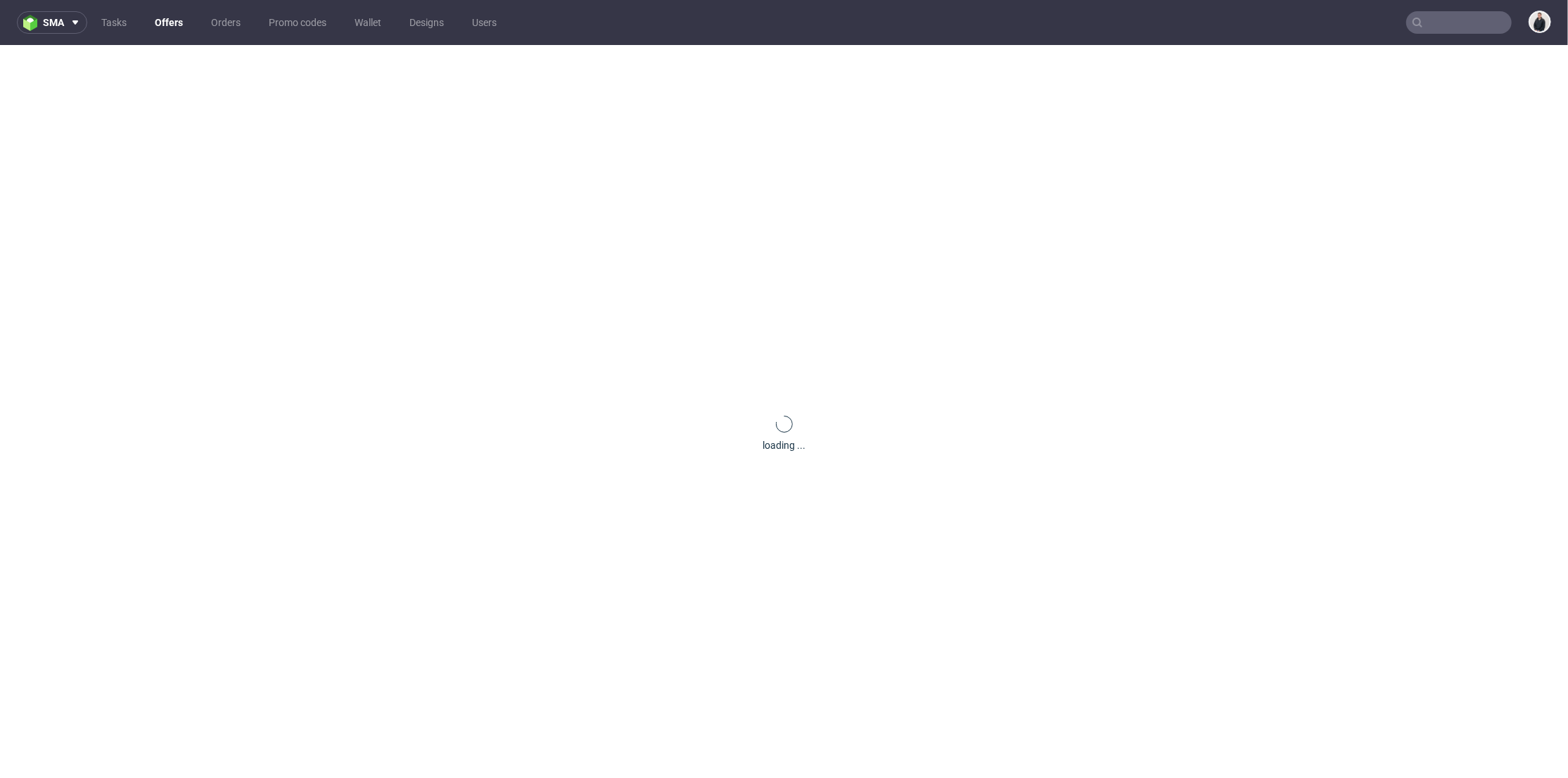
scroll to position [0, 0]
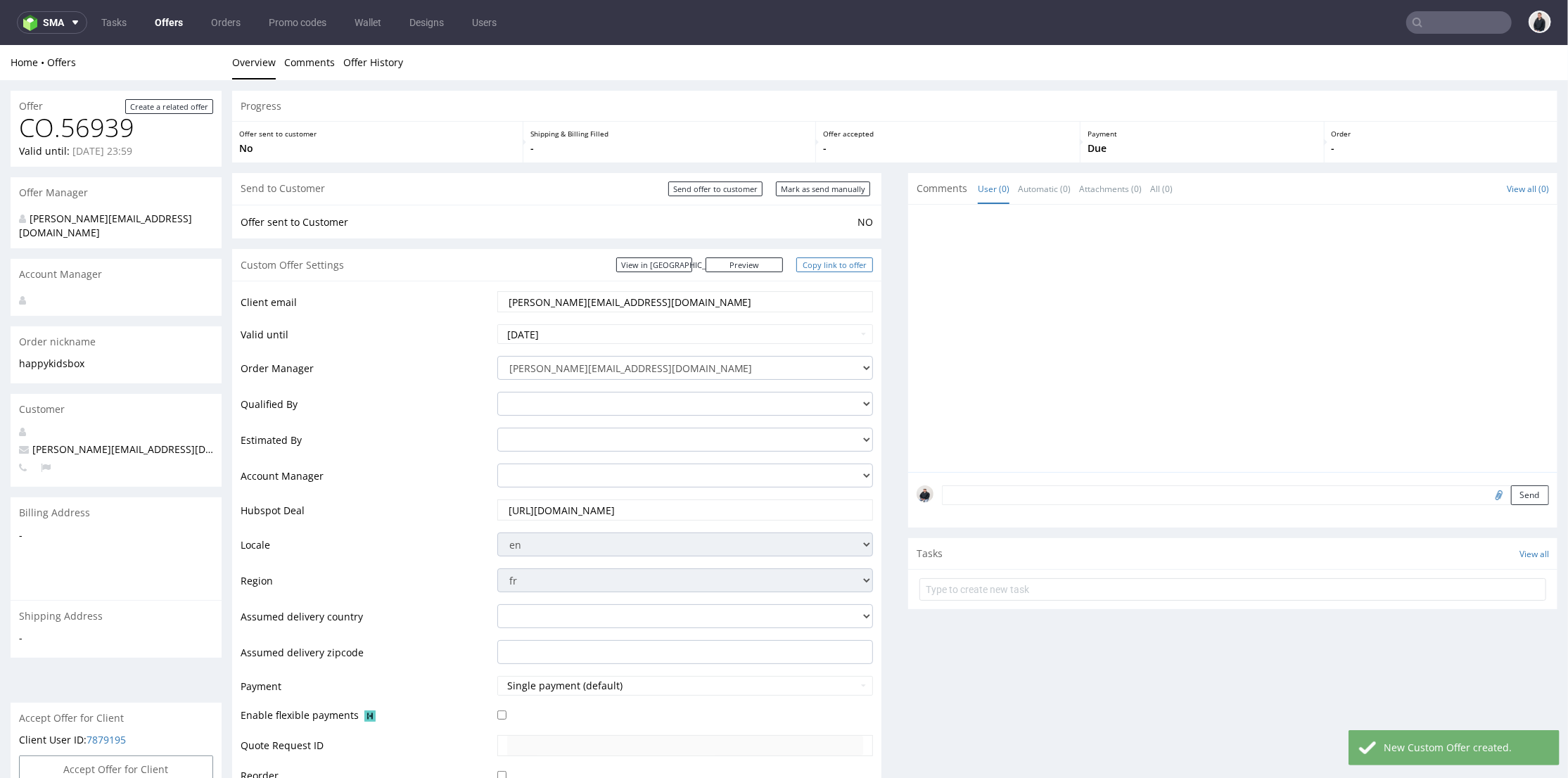
click at [832, 269] on link "Copy link to offer" at bounding box center [835, 264] width 77 height 15
click at [729, 185] on input "Send offer to customer" at bounding box center [716, 188] width 94 height 15
type input "In progress..."
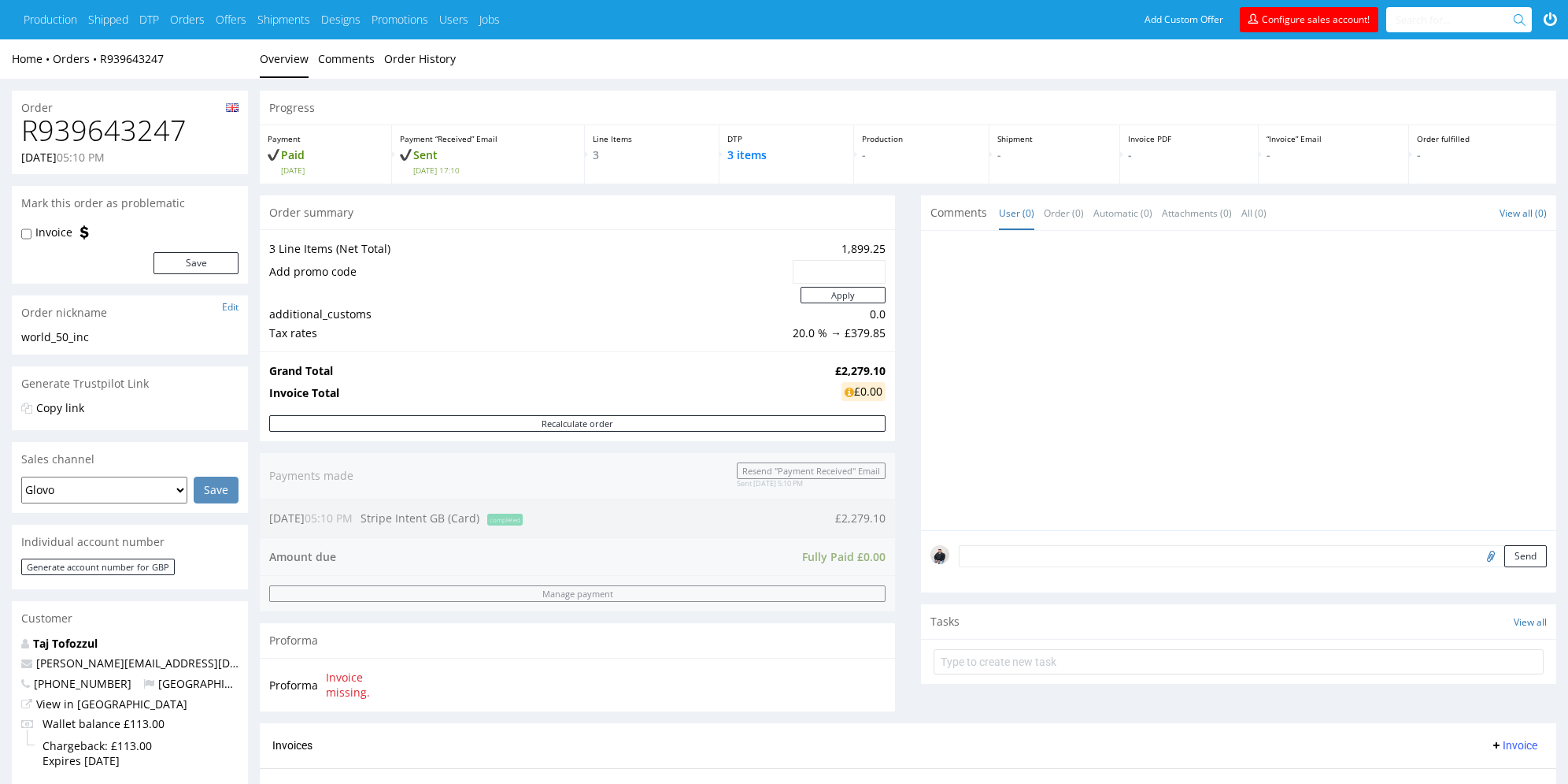
scroll to position [551, 0]
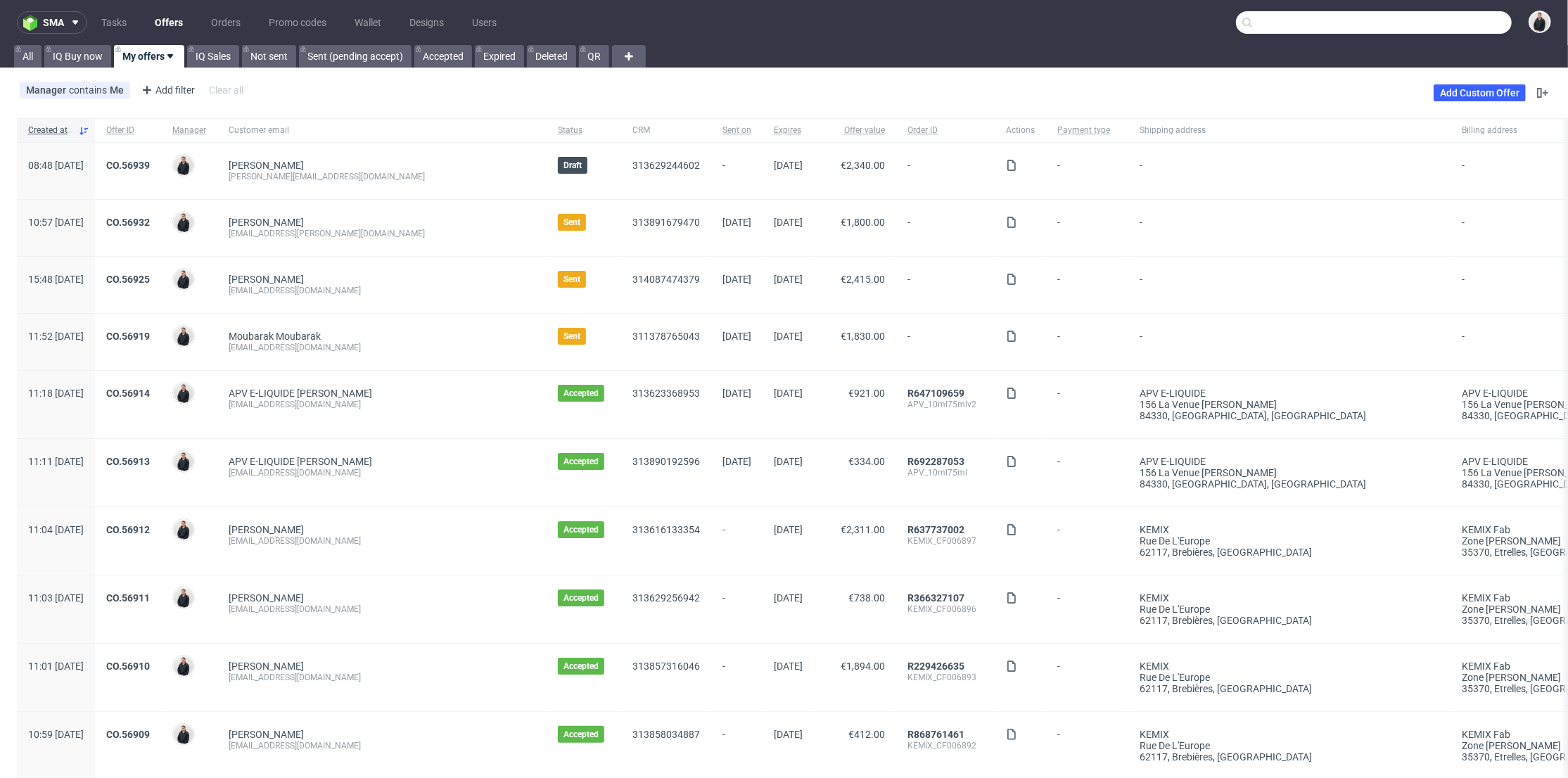
click at [1460, 30] on input "text" at bounding box center [1374, 22] width 276 height 23
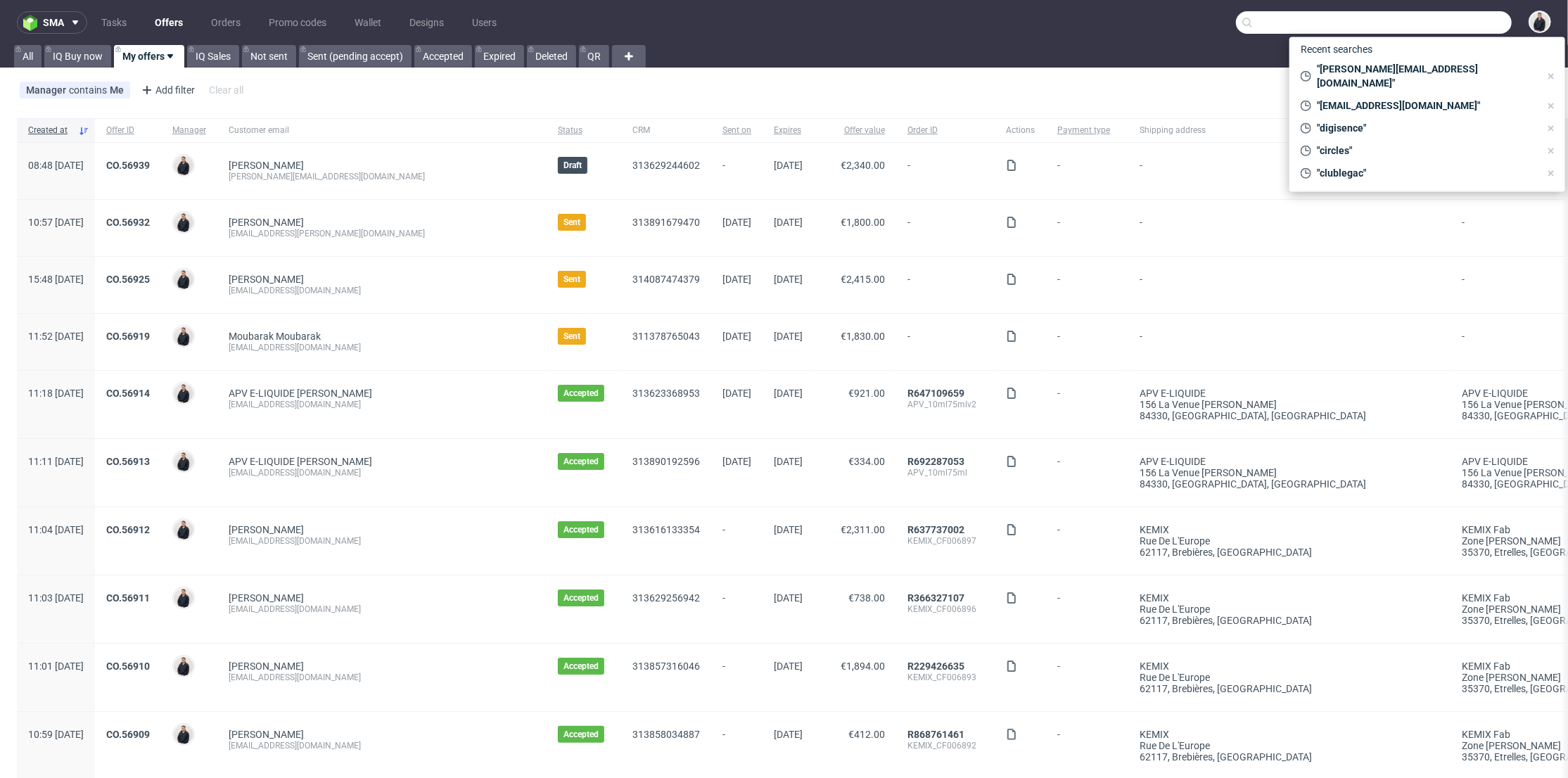
paste input "happykidsbo"
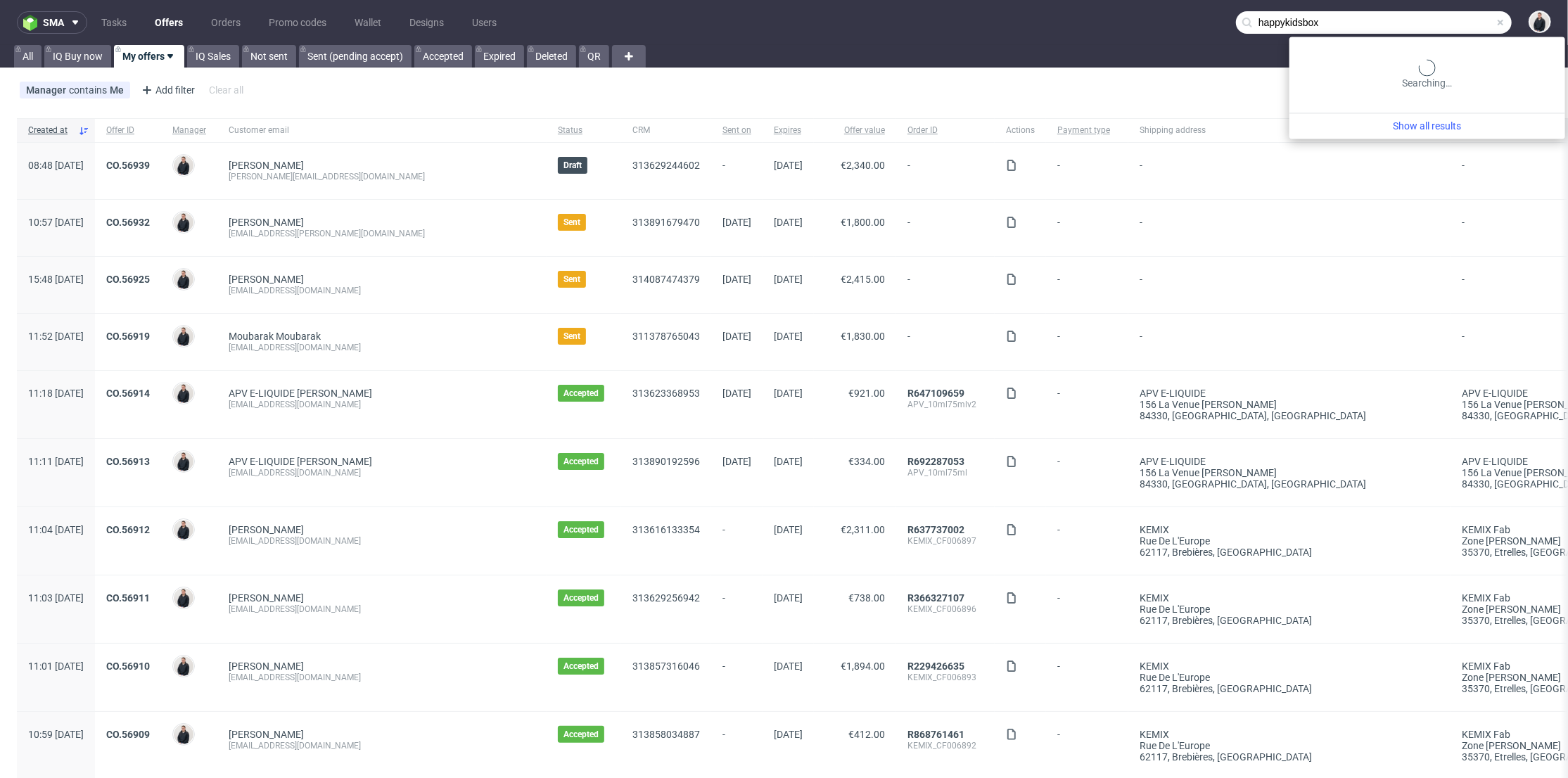
type input "happykidsbox"
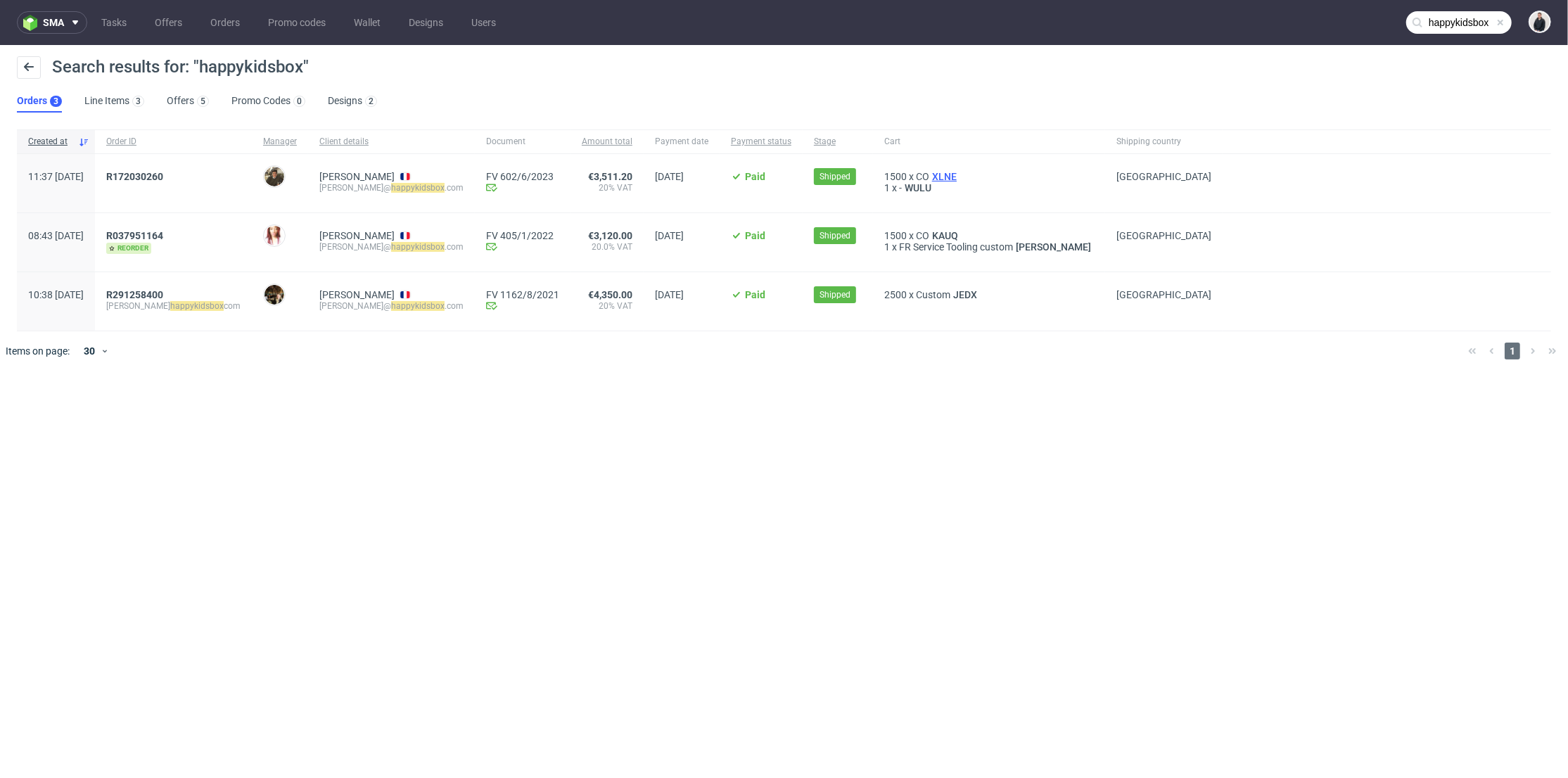
click at [946, 176] on span "XLNE" at bounding box center [944, 176] width 30 height 11
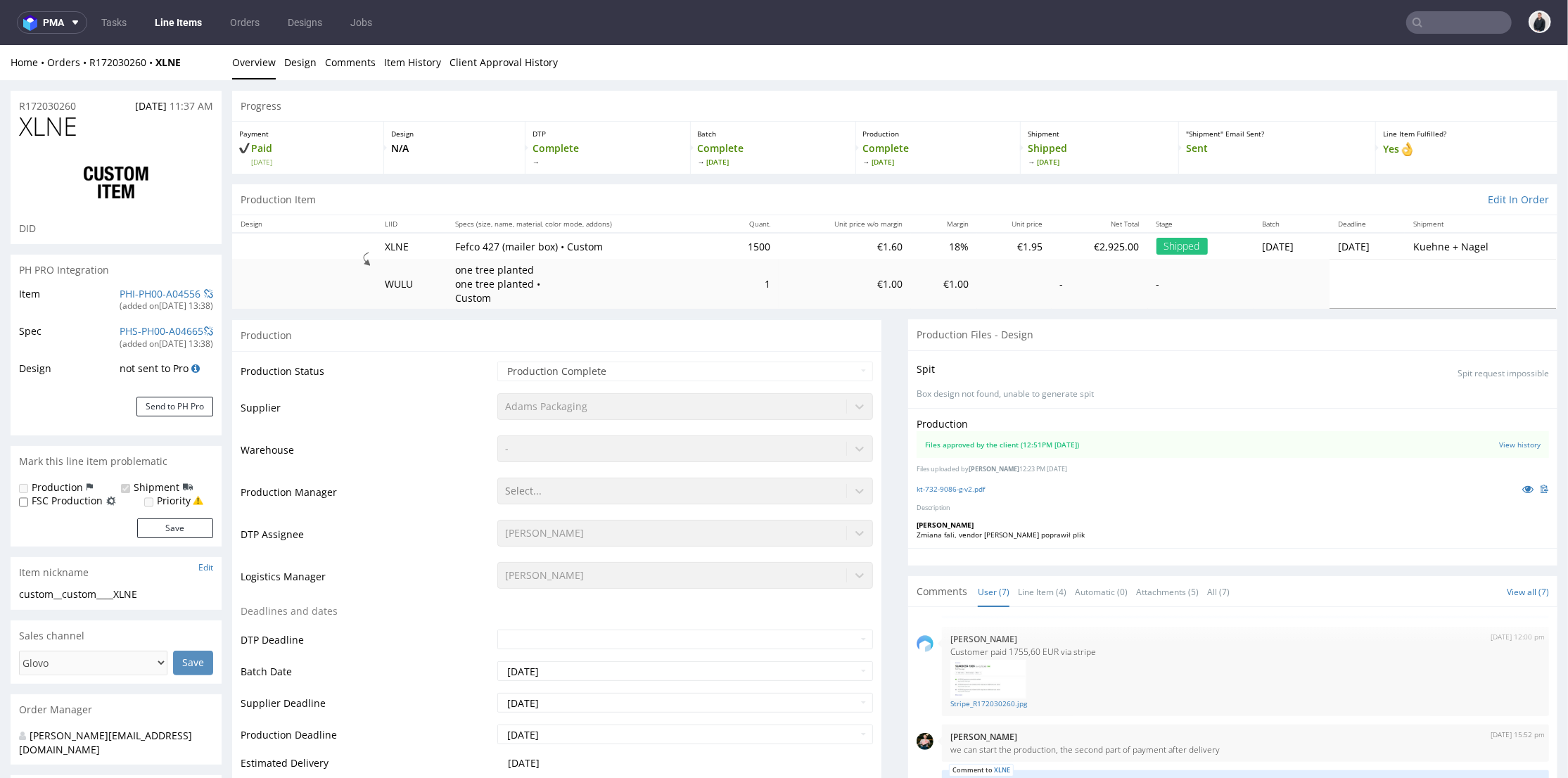
scroll to position [4, 0]
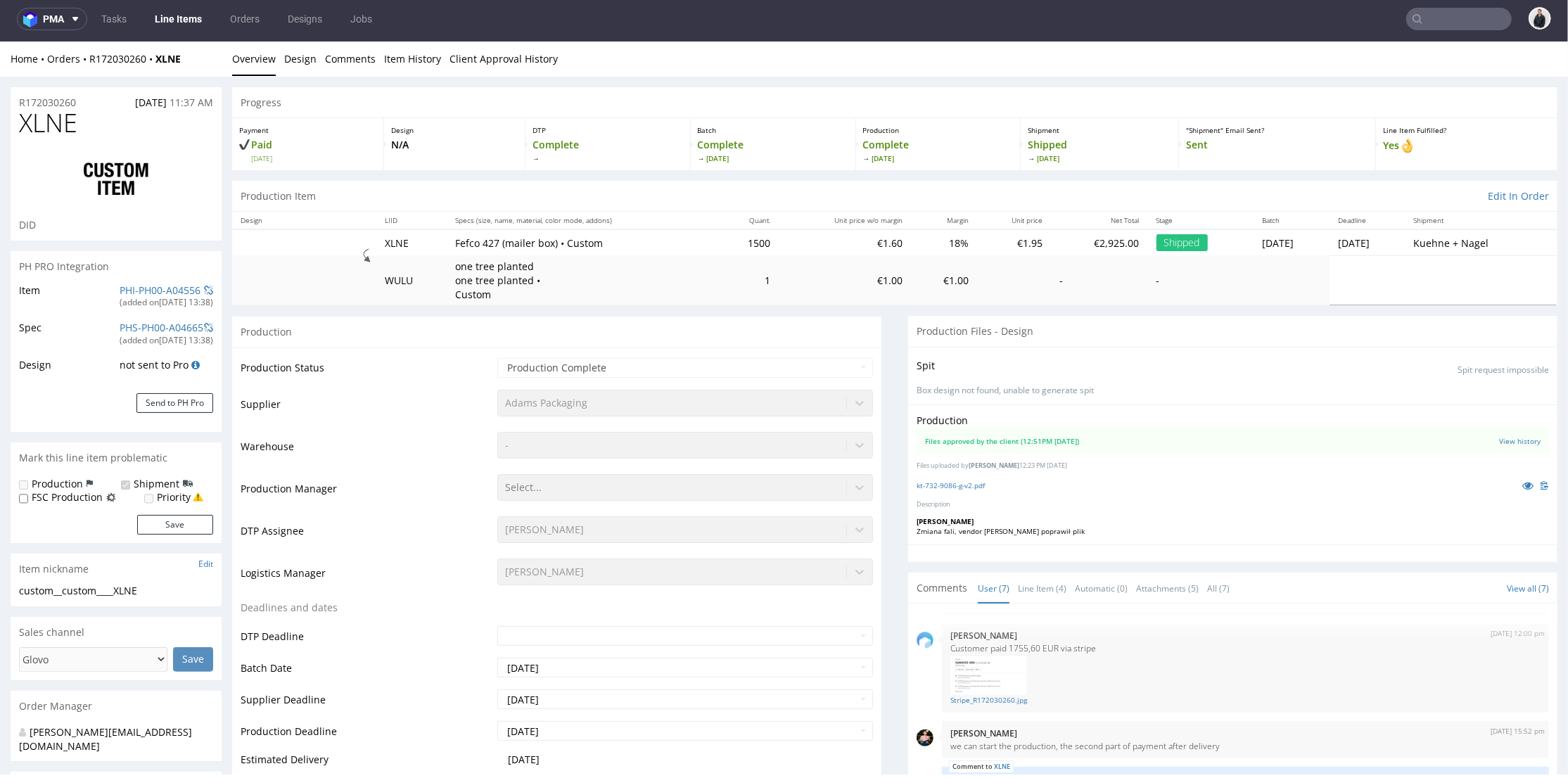
select select "in_progress"
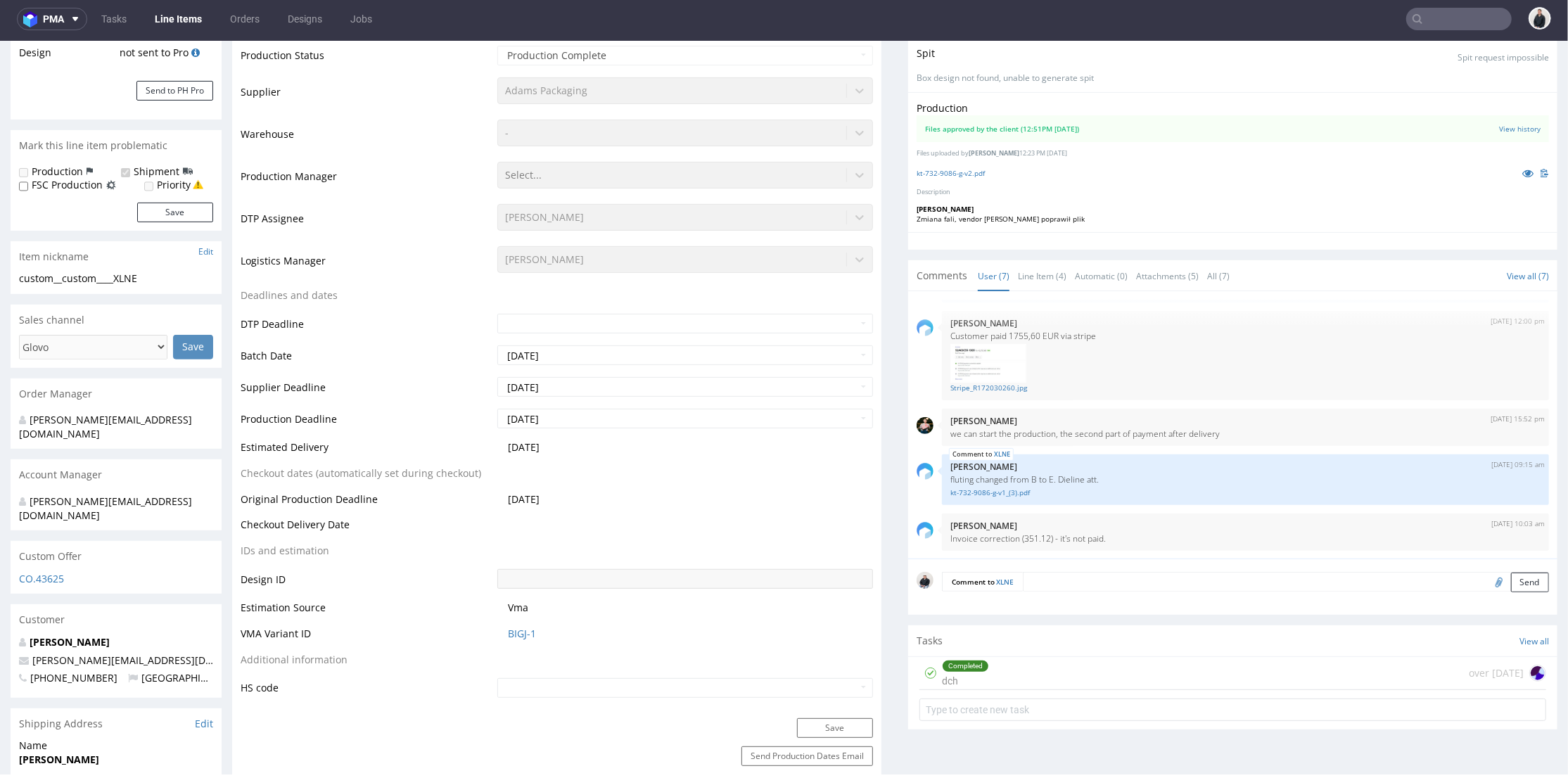
scroll to position [157, 0]
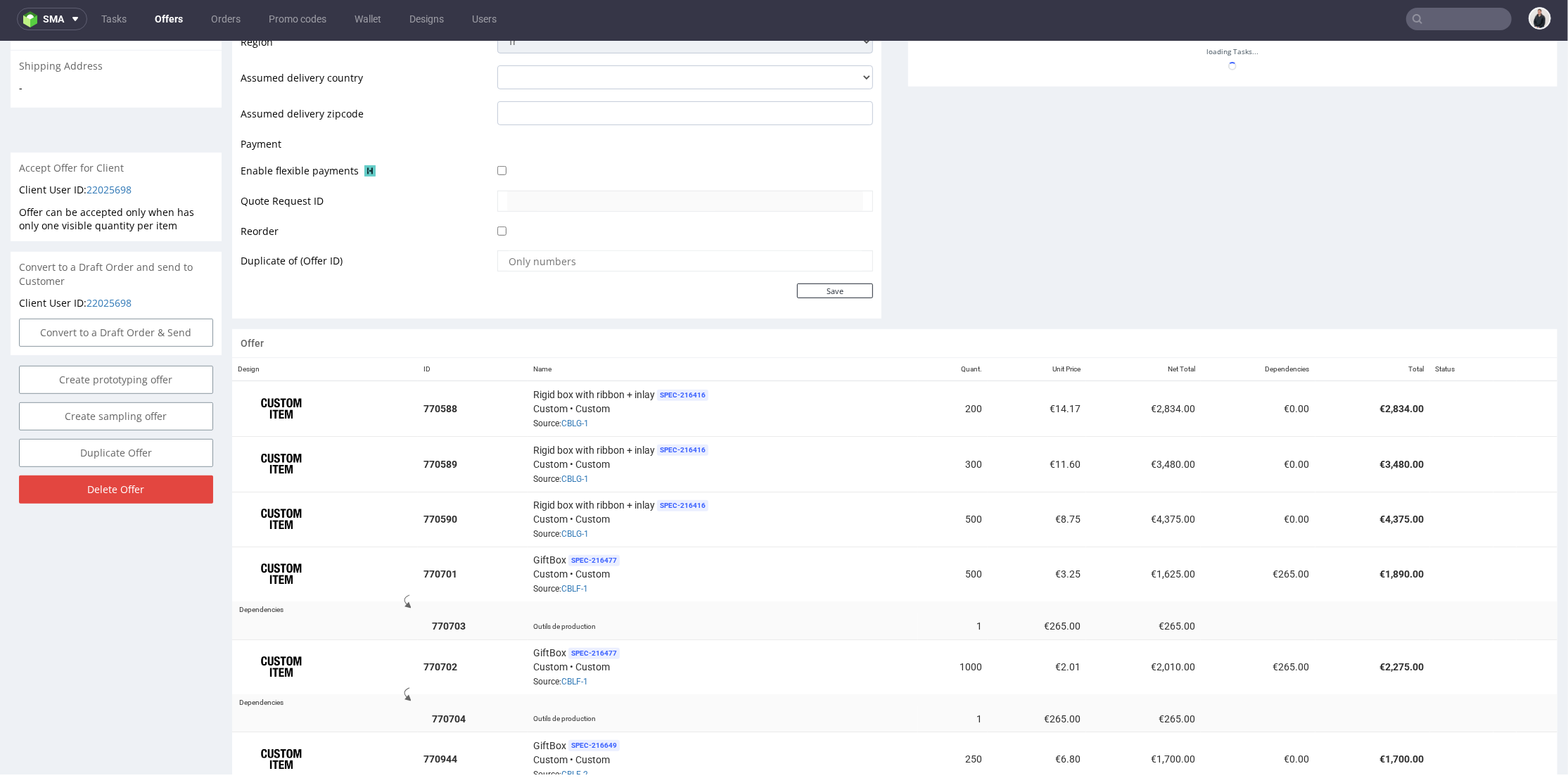
scroll to position [989, 0]
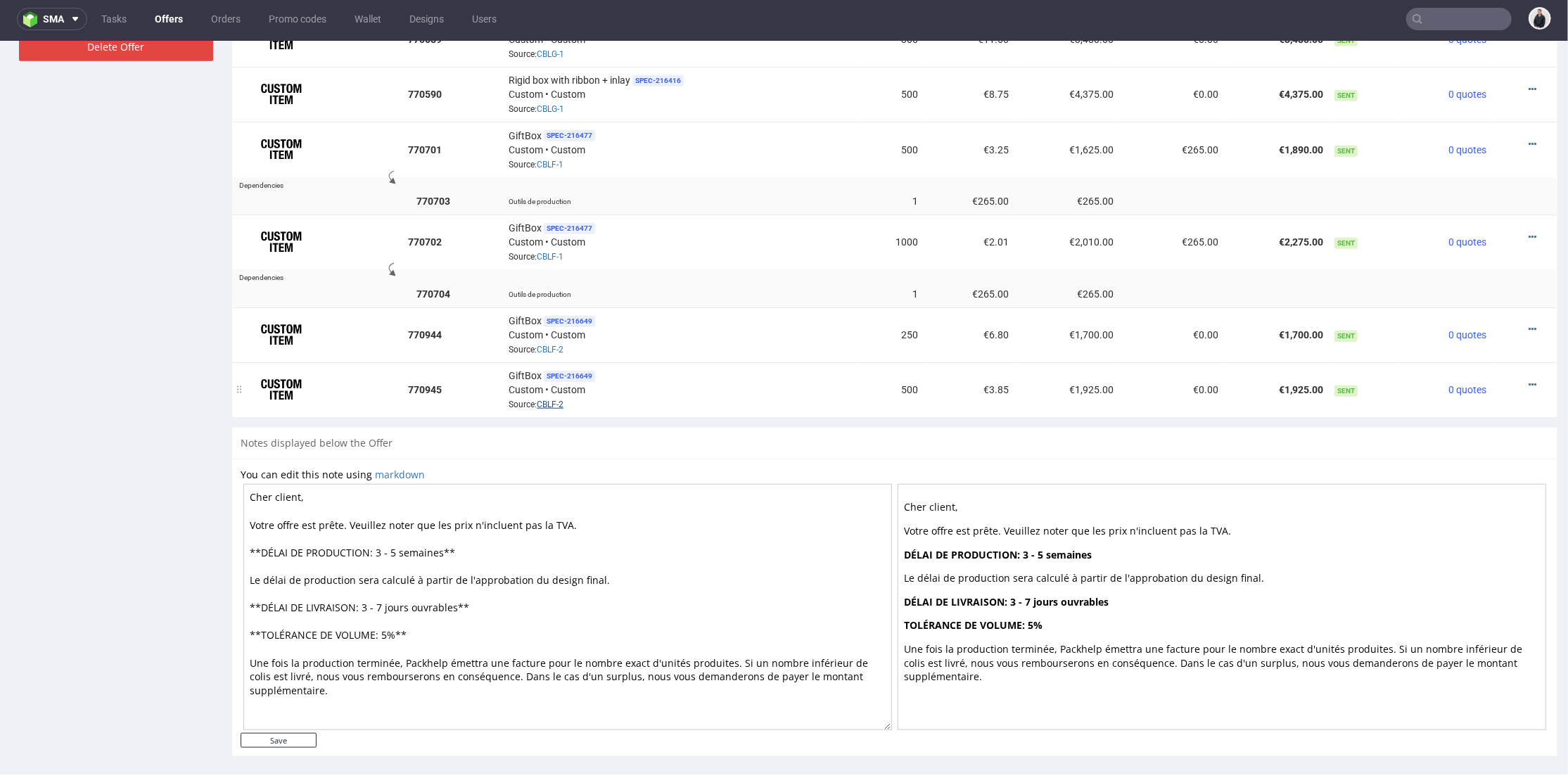
click at [552, 399] on link "CBLF-2" at bounding box center [550, 404] width 27 height 10
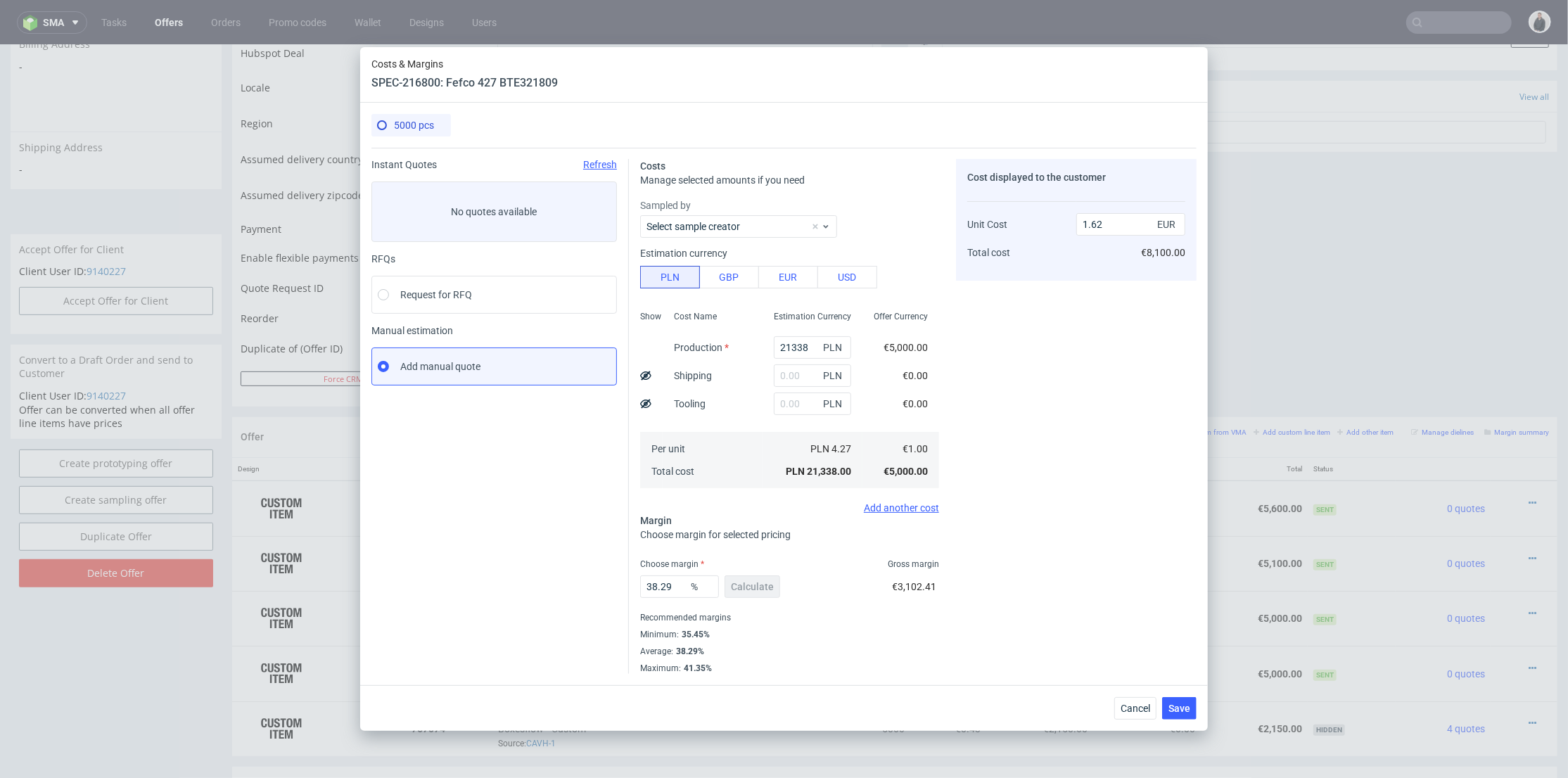
scroll to position [4, 0]
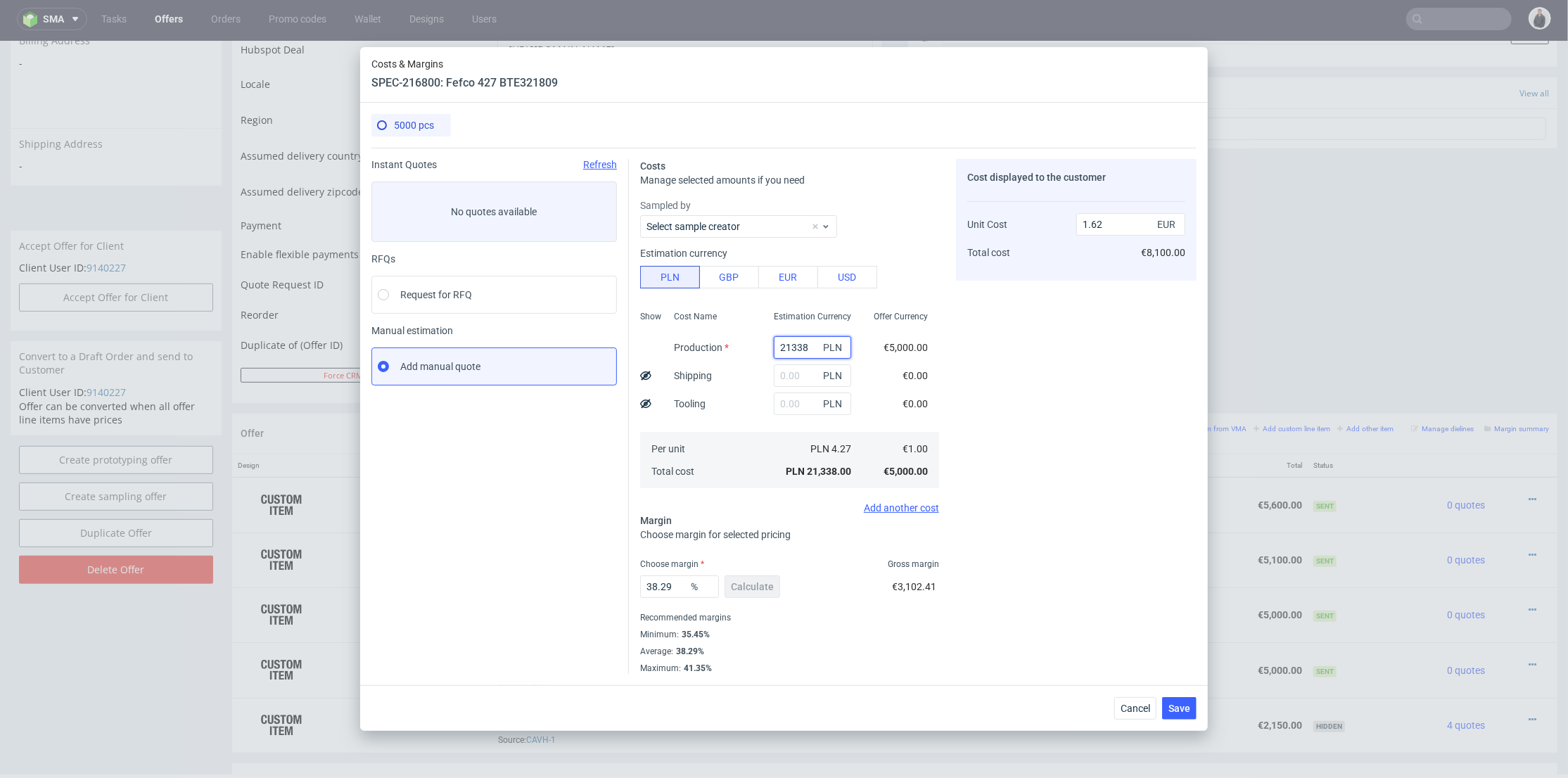
click at [793, 351] on input "21338" at bounding box center [813, 347] width 77 height 23
paste input "3400"
type input "3400"
type input "0.26"
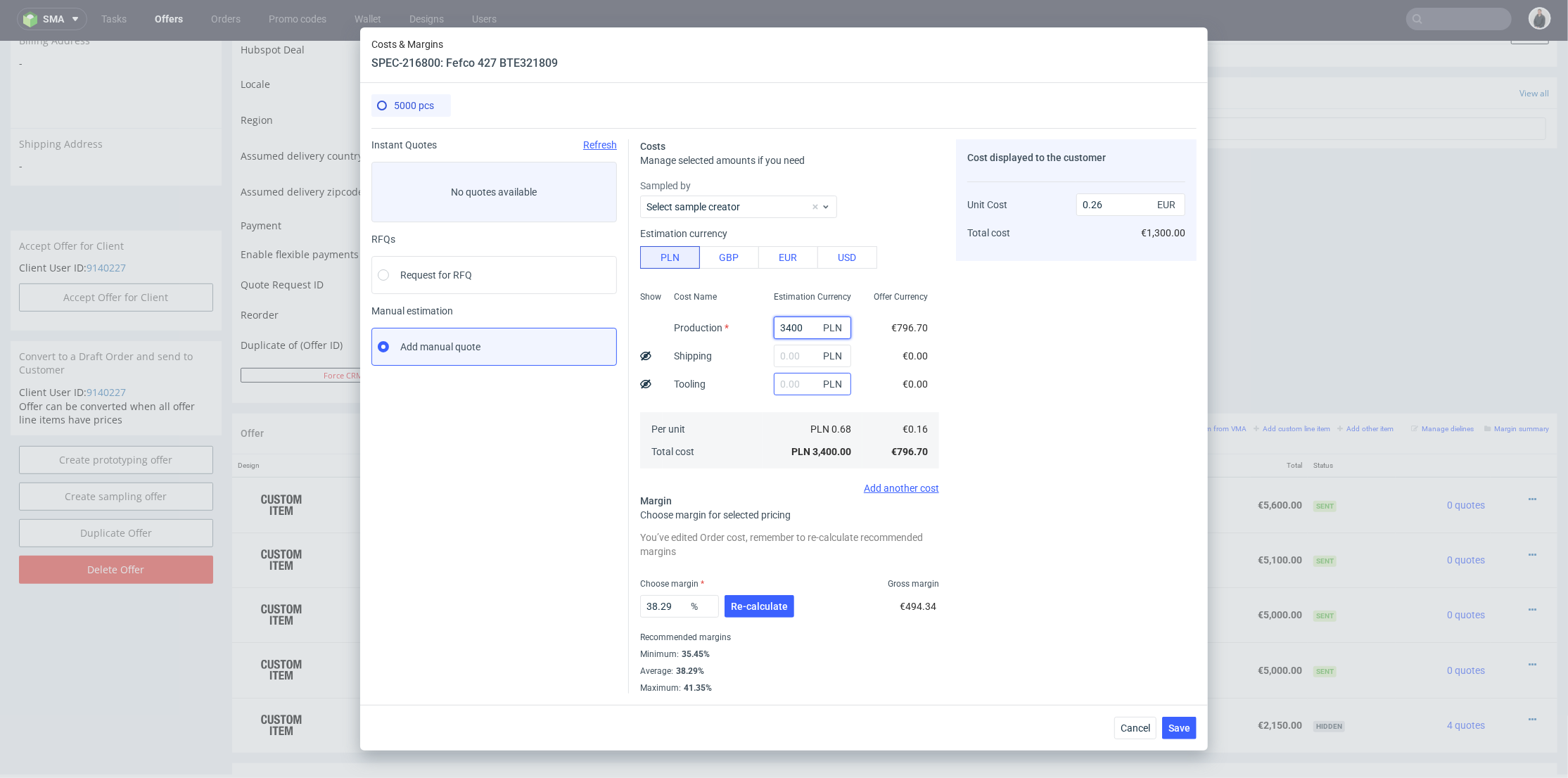
type input "3400"
click at [774, 385] on input "text" at bounding box center [813, 384] width 77 height 23
type input "2200"
type input "0.42"
type input "2200"
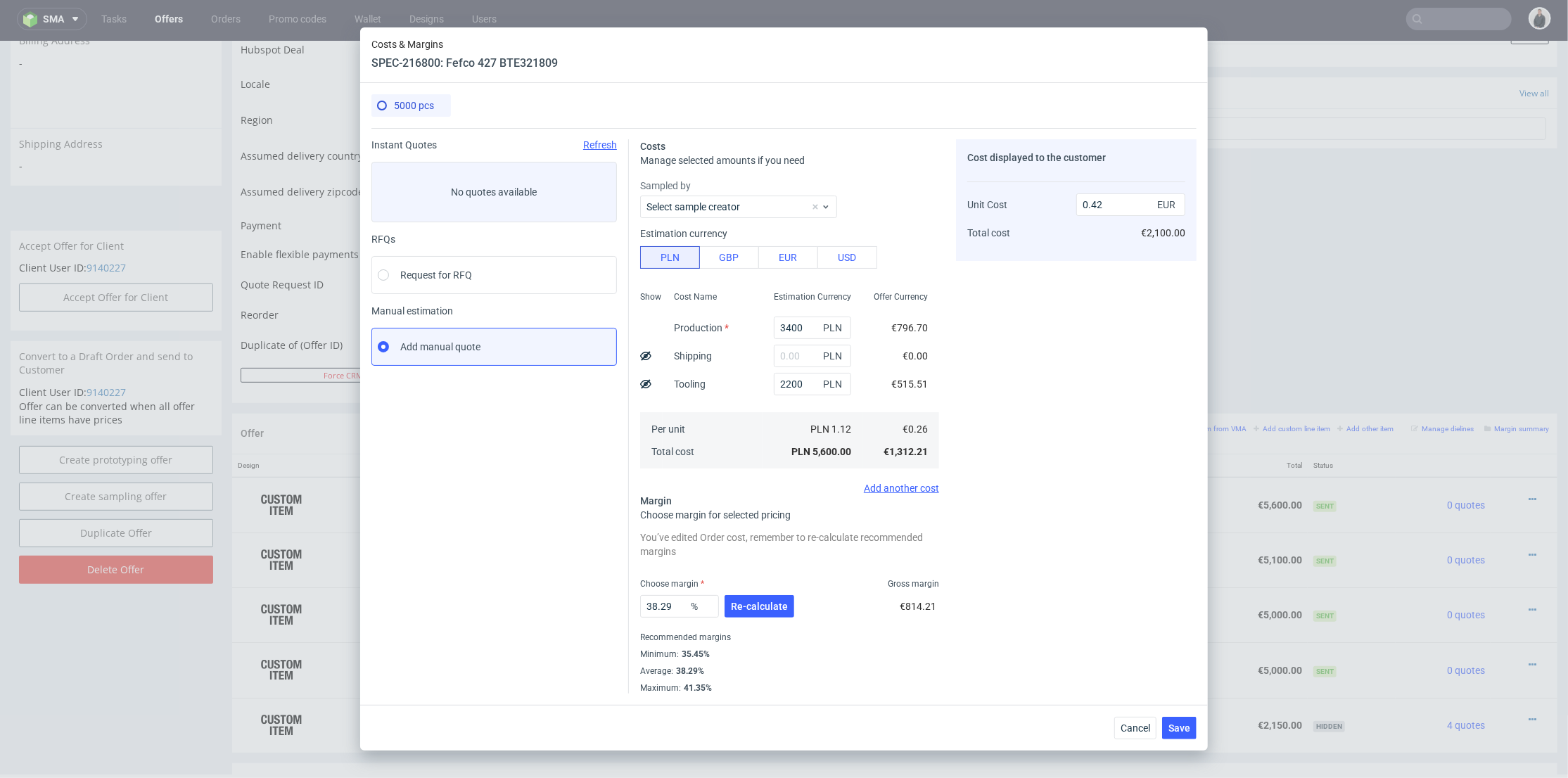
click at [762, 358] on div "PLN" at bounding box center [812, 356] width 100 height 28
click at [778, 353] on input "1" at bounding box center [813, 356] width 77 height 23
type input "1850"
click at [724, 385] on div "Cost Name Production Shipping Tooling Per unit Total cost" at bounding box center [712, 378] width 100 height 186
type input "0.57"
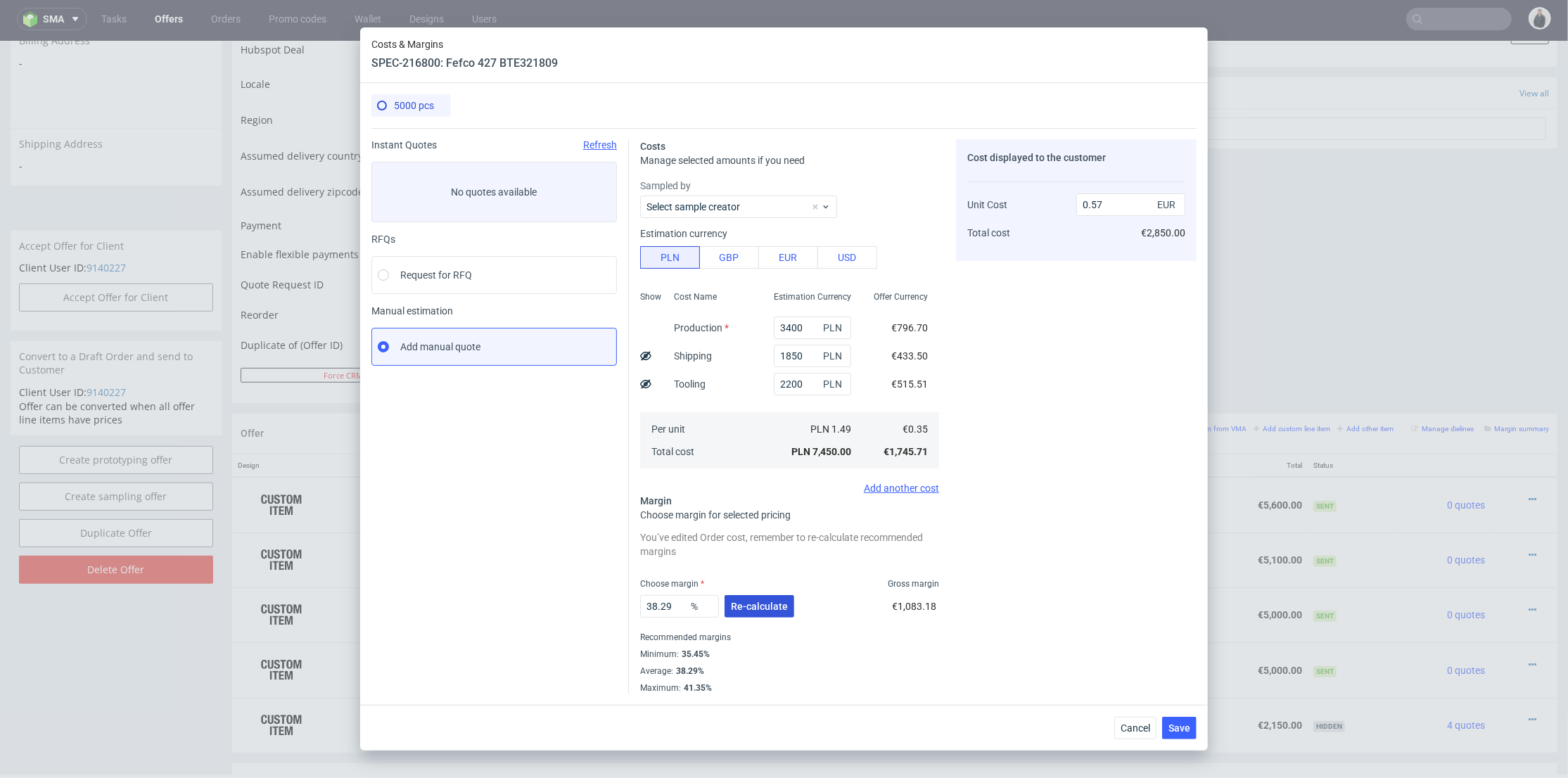
click at [763, 610] on span "Re-calculate" at bounding box center [759, 607] width 57 height 10
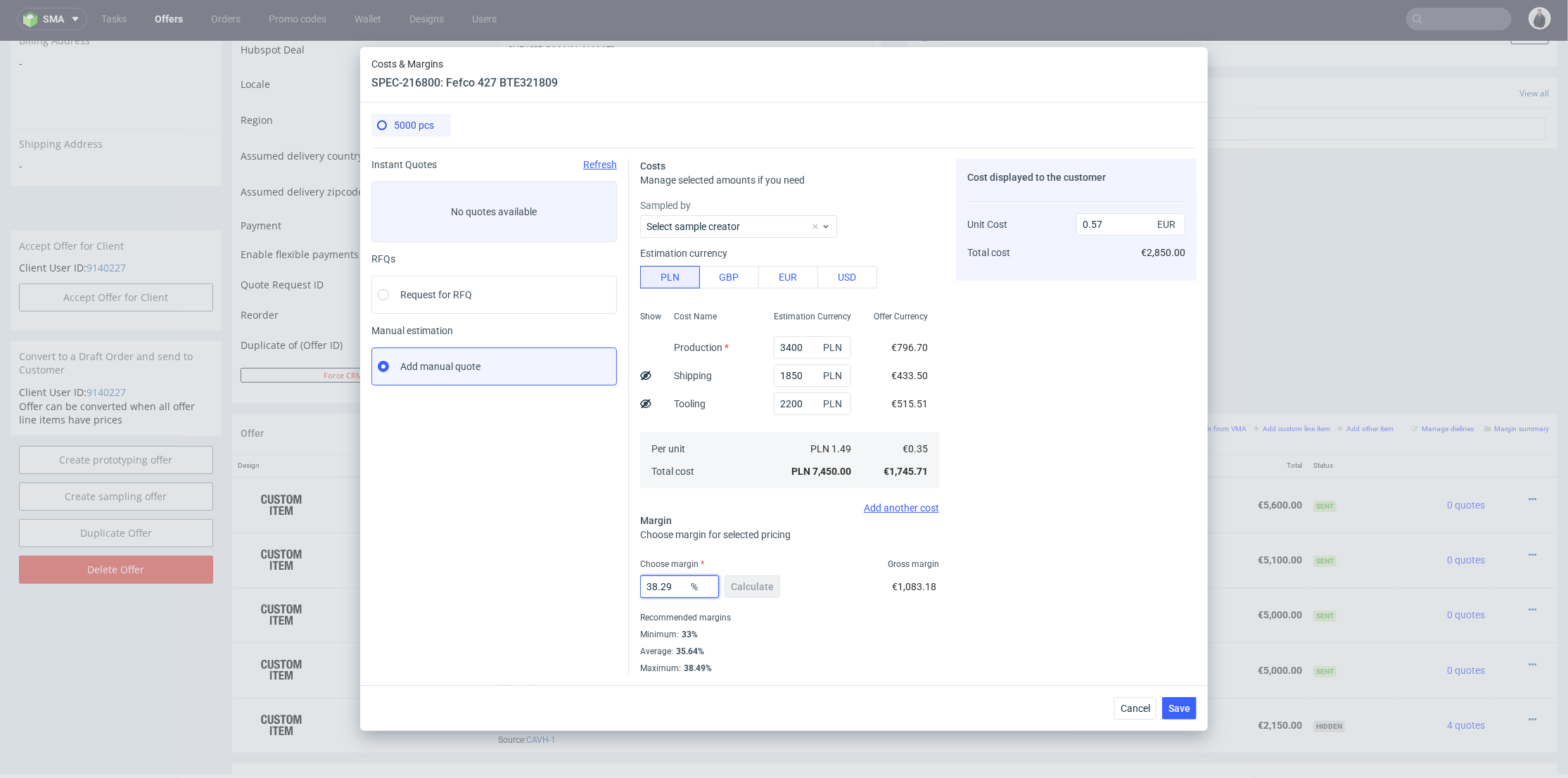
drag, startPoint x: 684, startPoint y: 581, endPoint x: 1020, endPoint y: 538, distance: 338.7
click at [597, 582] on div "Instant Quotes Refresh No quotes available RFQs Request for RFQ Manual estimati…" at bounding box center [784, 411] width 825 height 526
type input "33"
click at [1144, 542] on div "Cost displayed to the customer Unit Cost Total cost 0.57 EUR €2,850.00" at bounding box center [1076, 416] width 241 height 515
type input "0.52"
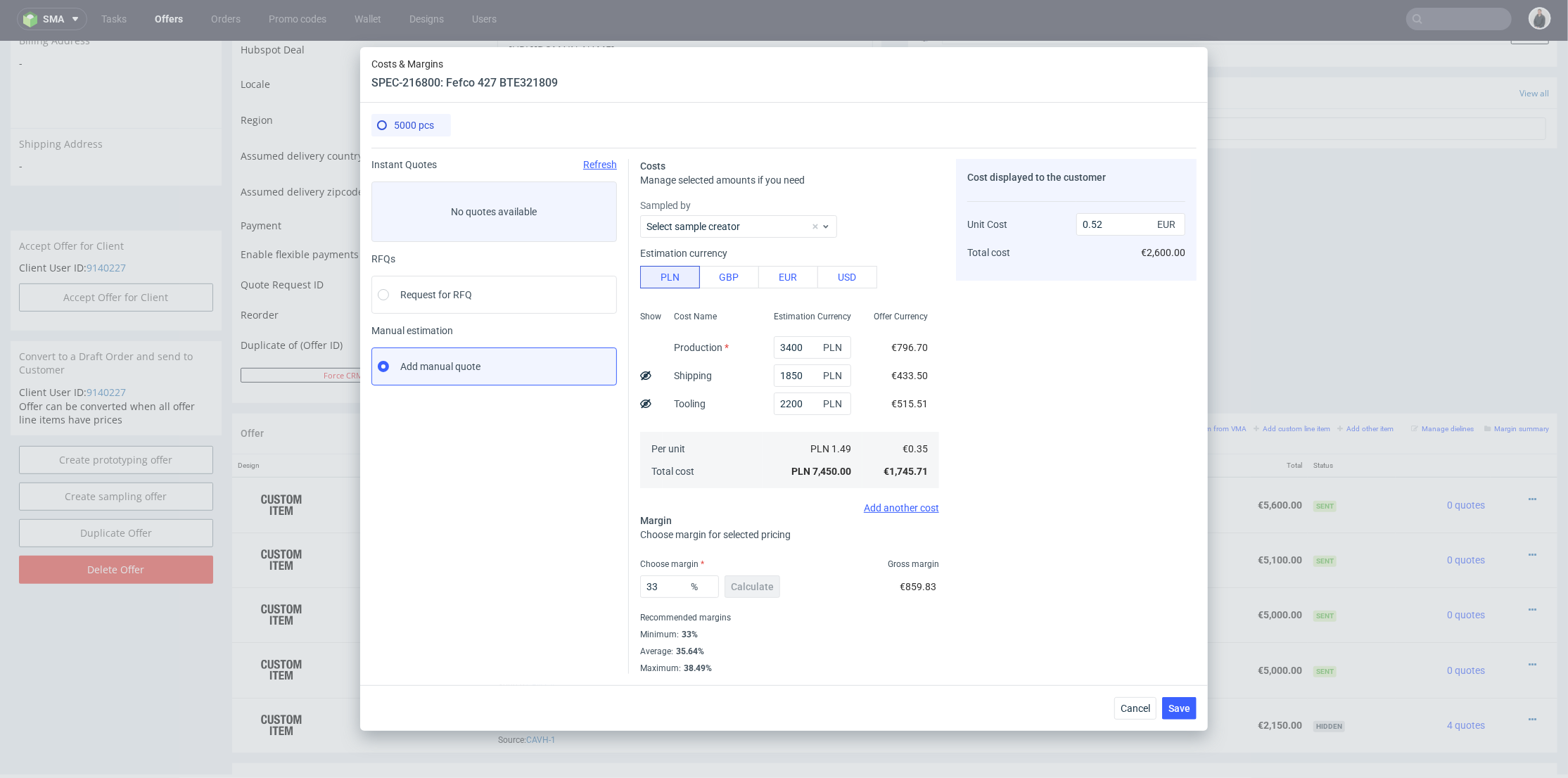
click at [1179, 678] on div "5000 pcs Instant Quotes Refresh No quotes available RFQs Request for RFQ Manual…" at bounding box center [784, 394] width 848 height 582
click at [1190, 708] on span "Save" at bounding box center [1179, 708] width 22 height 10
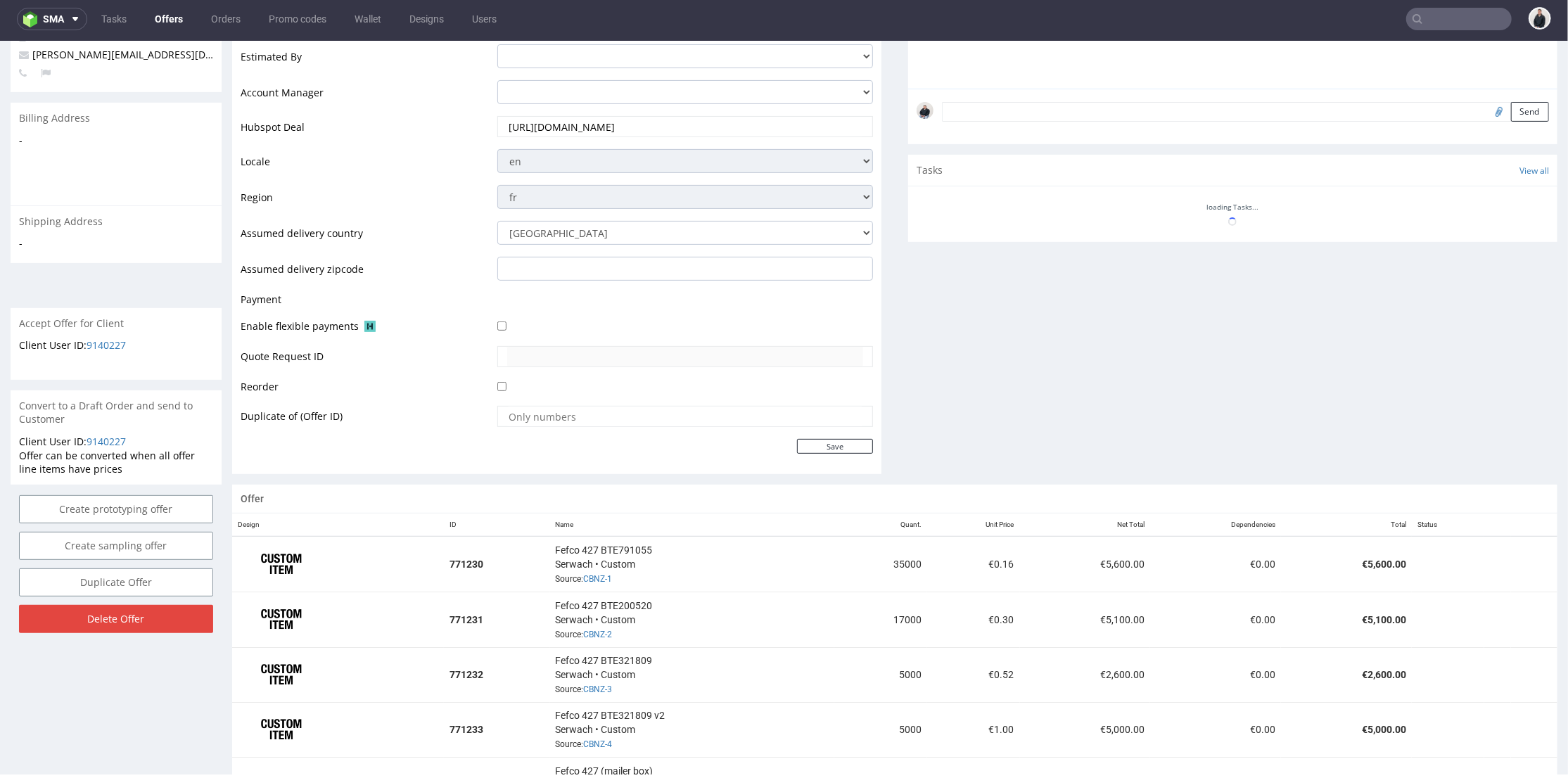
scroll to position [588, 0]
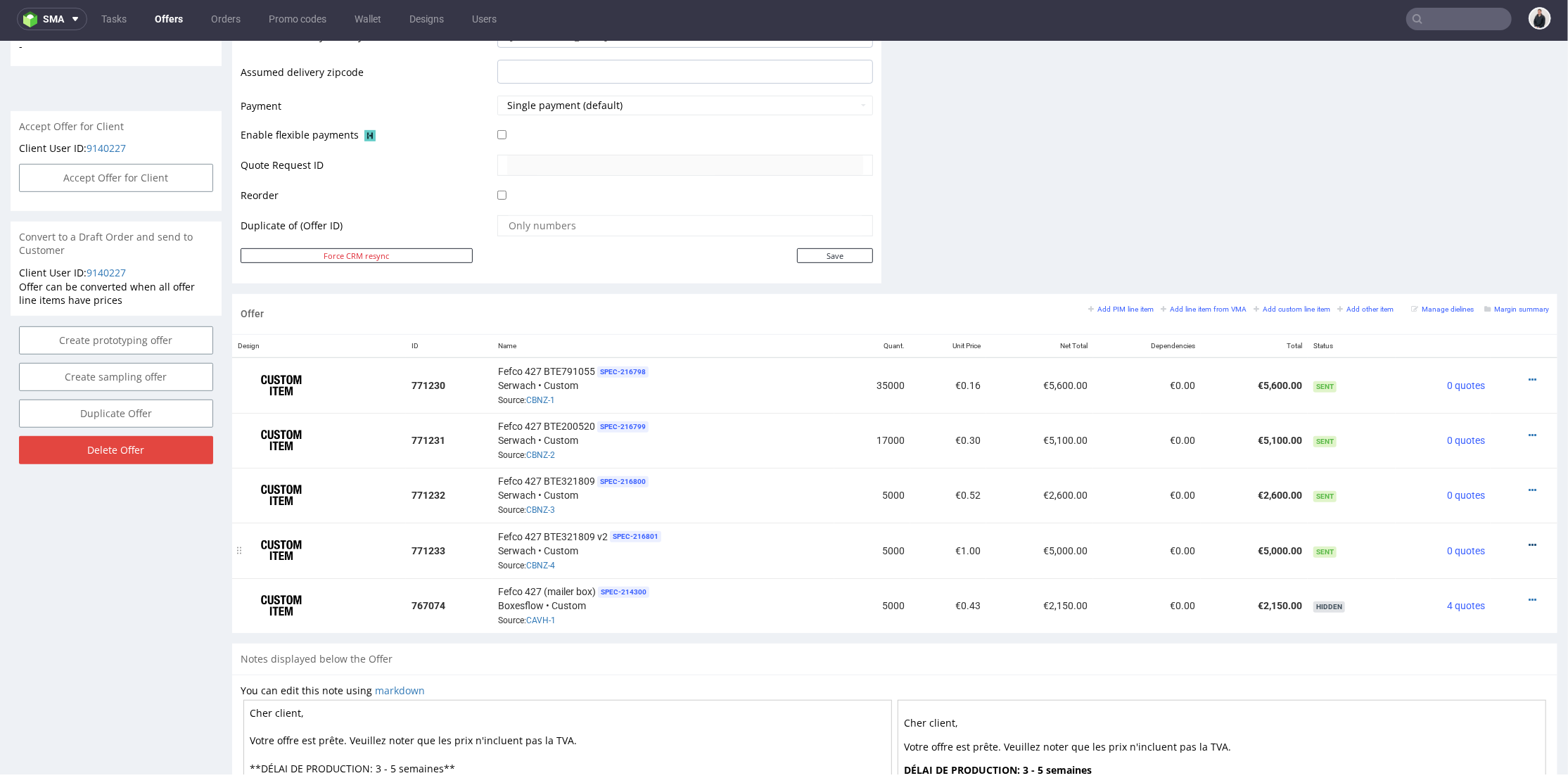
click at [1529, 540] on icon at bounding box center [1533, 544] width 8 height 10
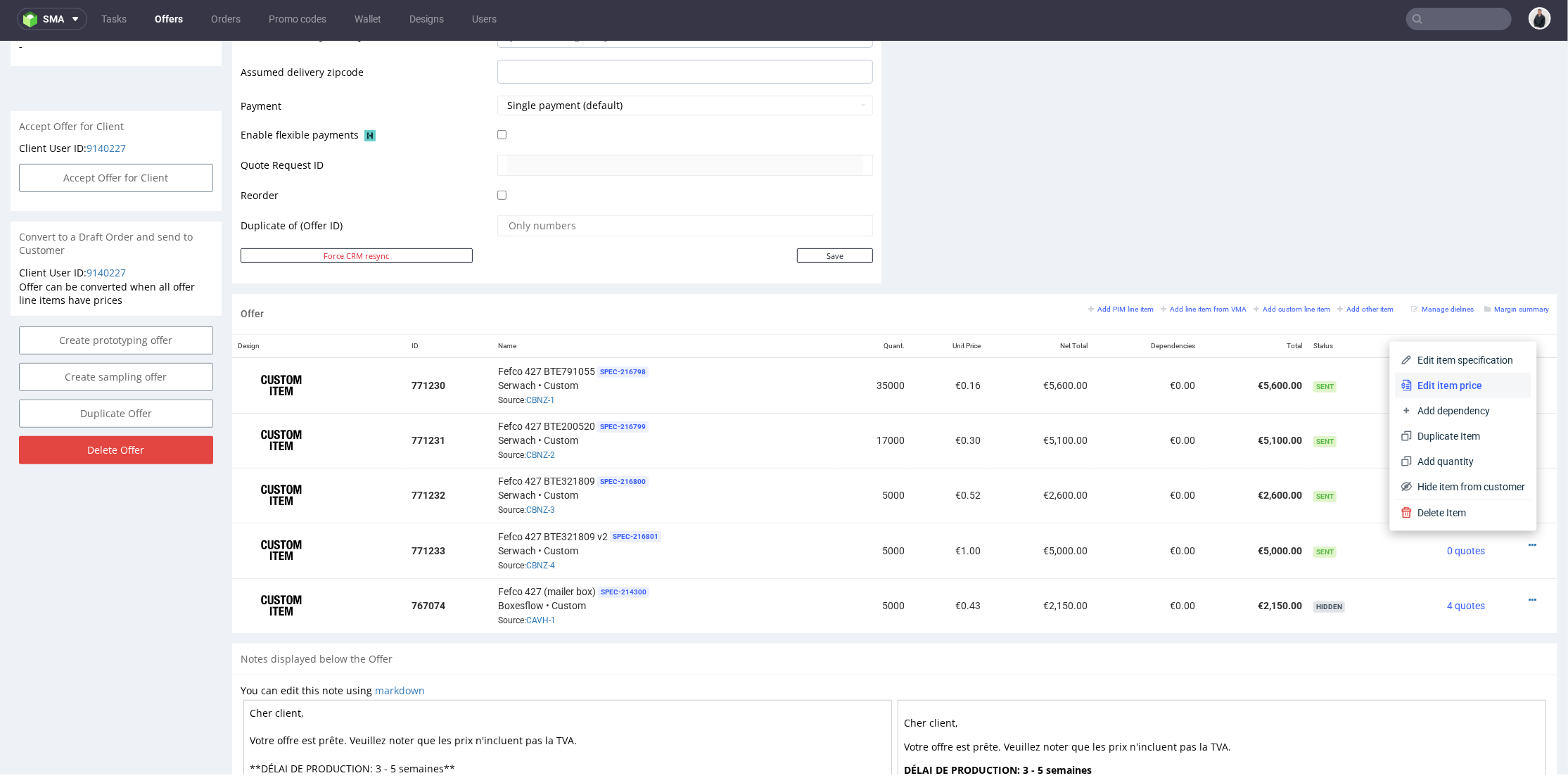
click at [1452, 379] on span "Edit item price" at bounding box center [1470, 385] width 113 height 14
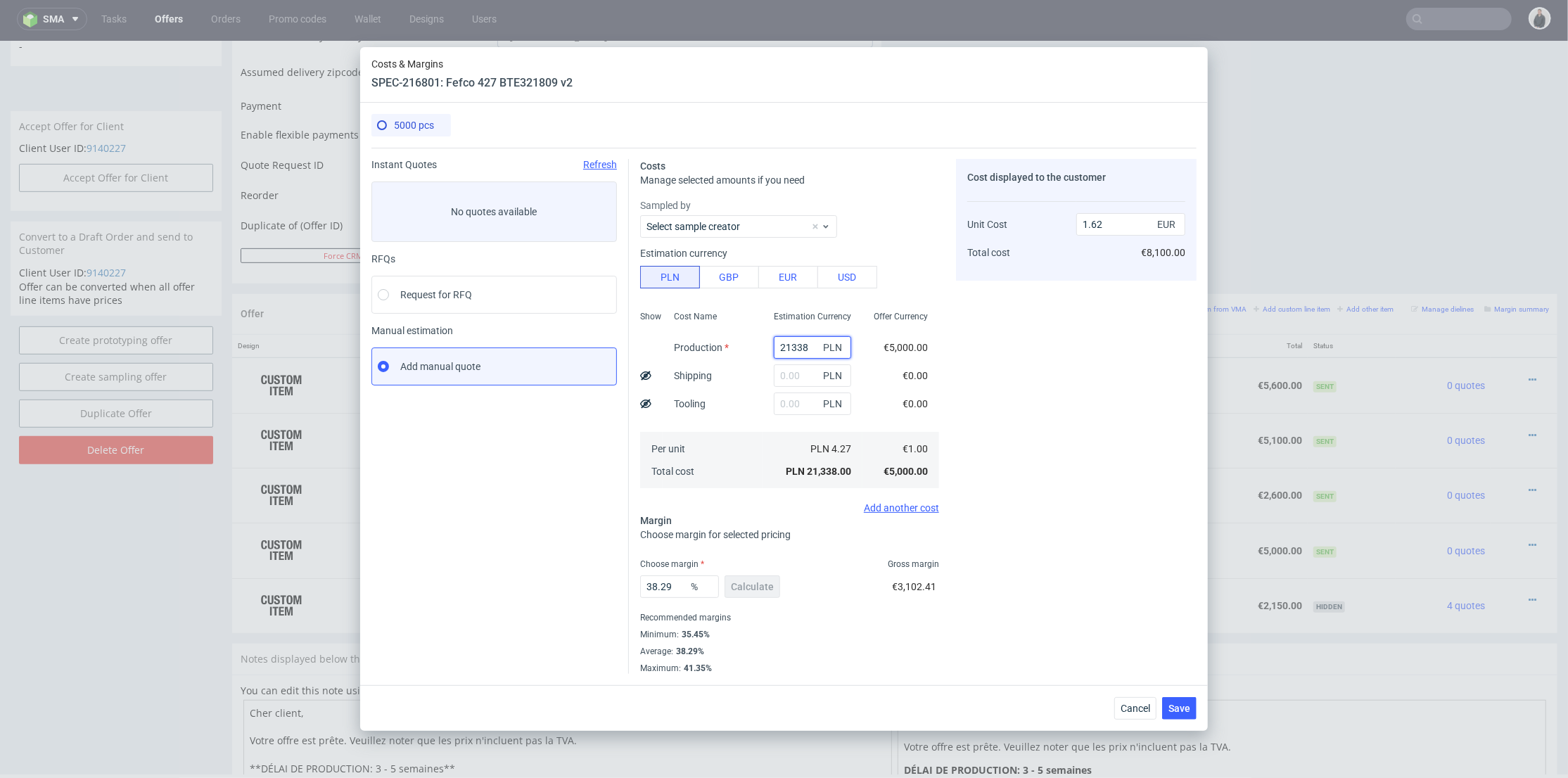
click at [787, 347] on input "21338" at bounding box center [813, 347] width 77 height 23
paste input "950"
type input "2950"
type input "0.22"
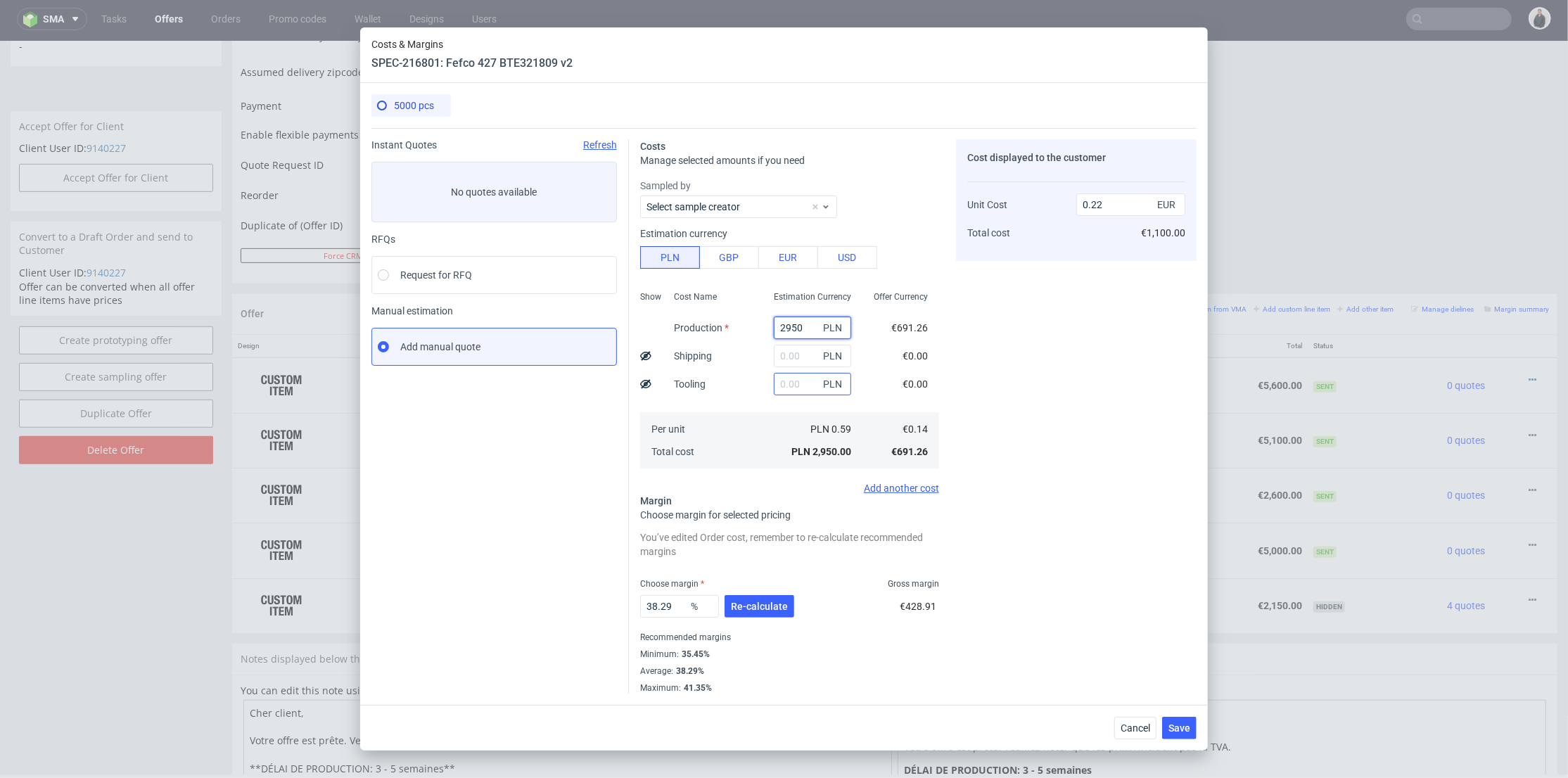
type input "2950"
drag, startPoint x: 769, startPoint y: 393, endPoint x: 778, endPoint y: 383, distance: 13.5
click at [774, 393] on input "text" at bounding box center [813, 384] width 77 height 23
type input "2200"
type input "0.39"
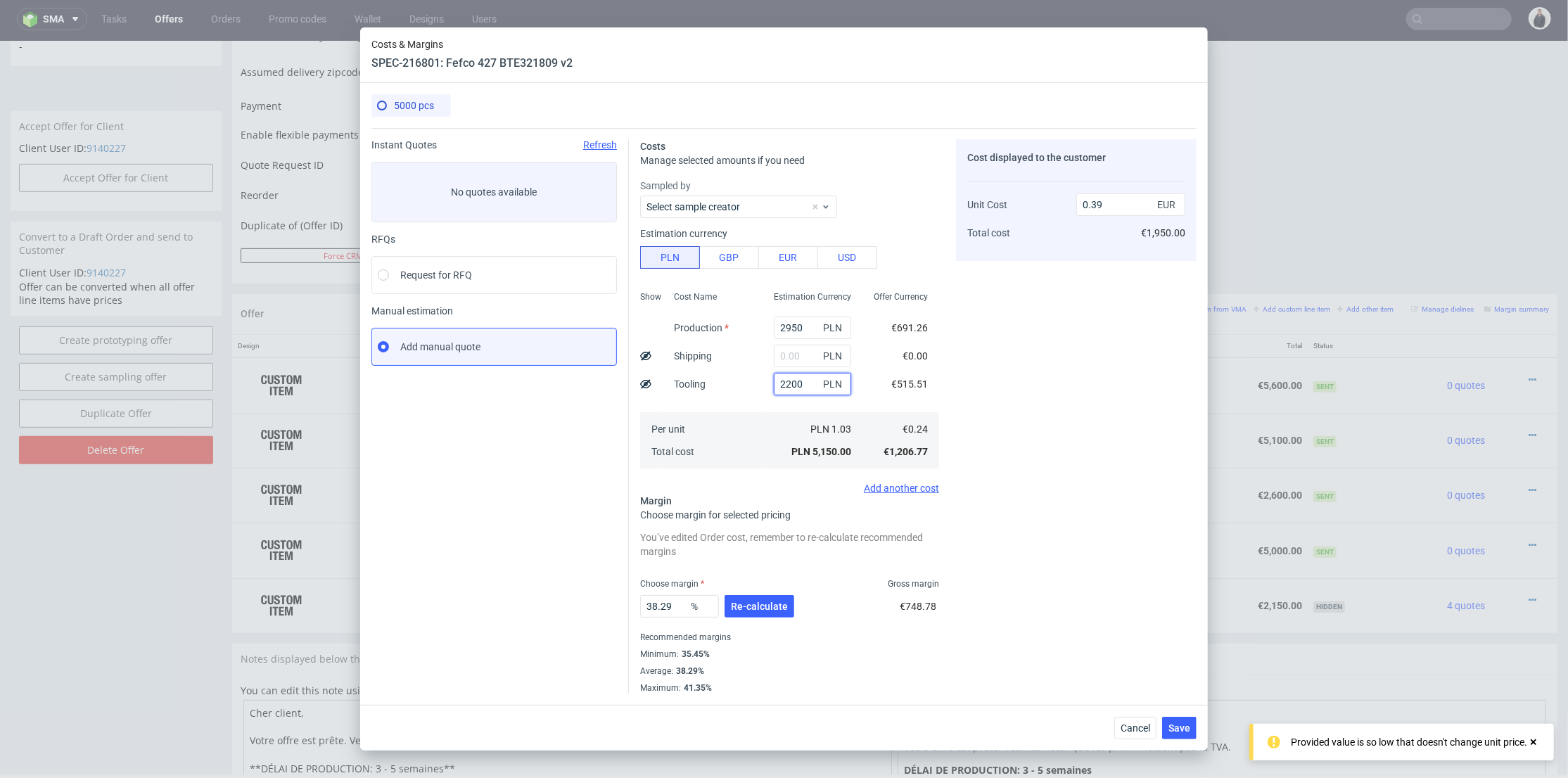
type input "2200"
click at [791, 355] on input "1" at bounding box center [813, 356] width 77 height 23
type input "1850"
click at [715, 376] on div "Tooling" at bounding box center [689, 384] width 54 height 28
type input "0.53"
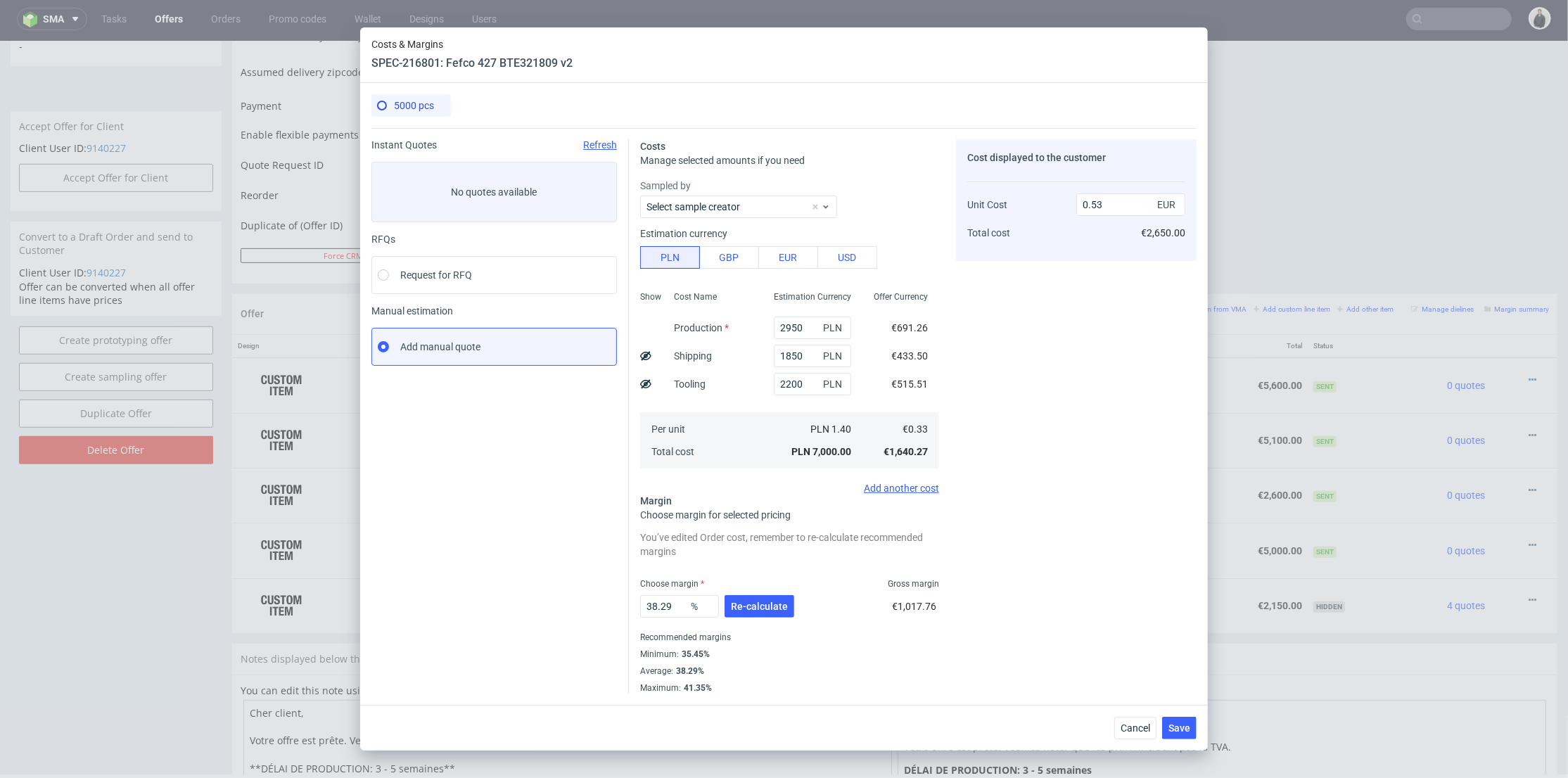
drag, startPoint x: 746, startPoint y: 609, endPoint x: 714, endPoint y: 606, distance: 32.1
click at [746, 608] on span "Re-calculate" at bounding box center [759, 607] width 57 height 10
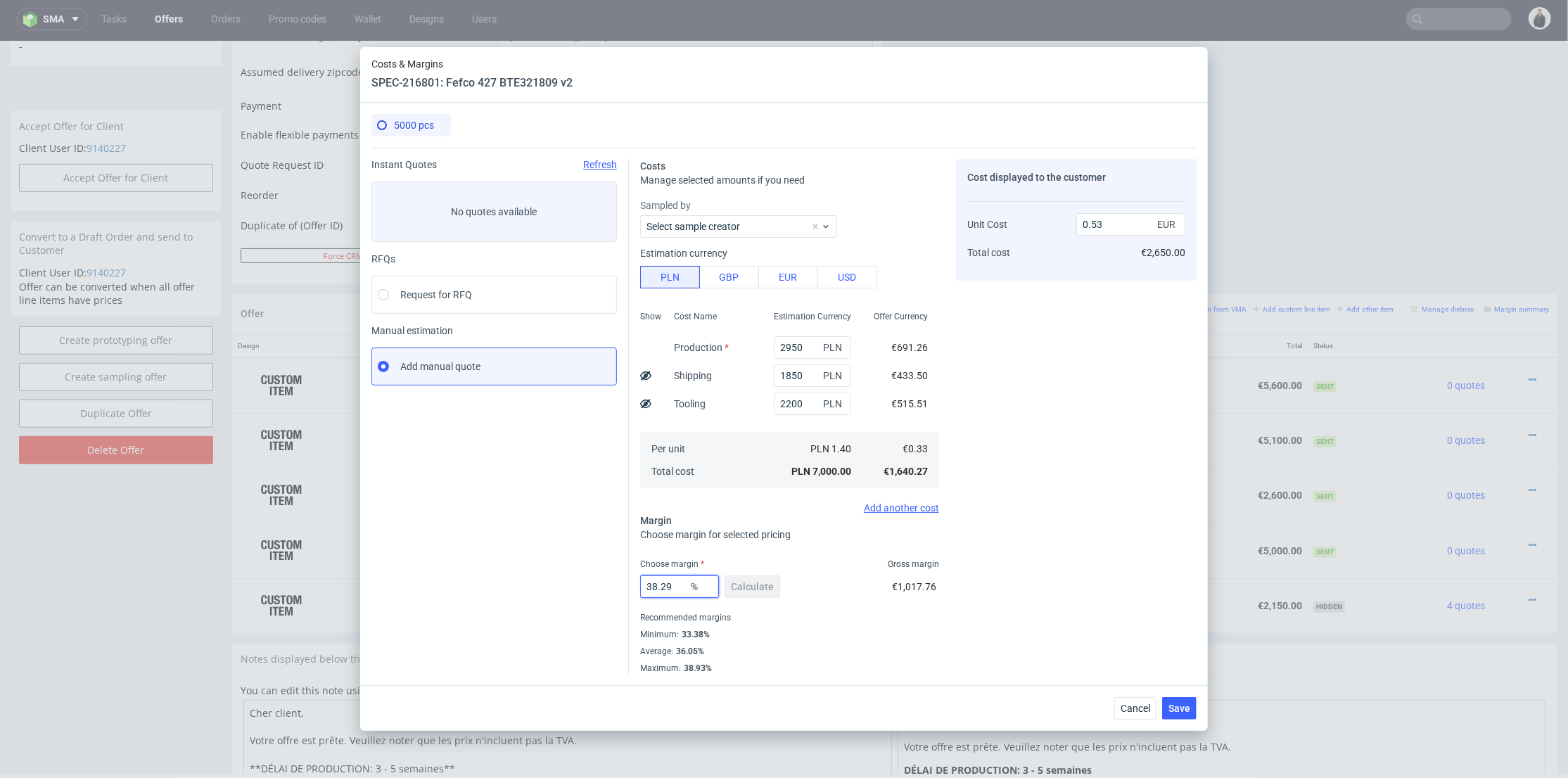
drag, startPoint x: 670, startPoint y: 584, endPoint x: 749, endPoint y: 570, distance: 80.2
click at [592, 579] on div "Instant Quotes Refresh No quotes available RFQs Request for RFQ Manual estimati…" at bounding box center [784, 411] width 825 height 526
type input "34"
drag, startPoint x: 1088, startPoint y: 550, endPoint x: 1114, endPoint y: 569, distance: 32.2
click at [1088, 550] on div "Cost displayed to the customer Unit Cost Total cost 0.53 EUR €2,650.00" at bounding box center [1076, 416] width 241 height 515
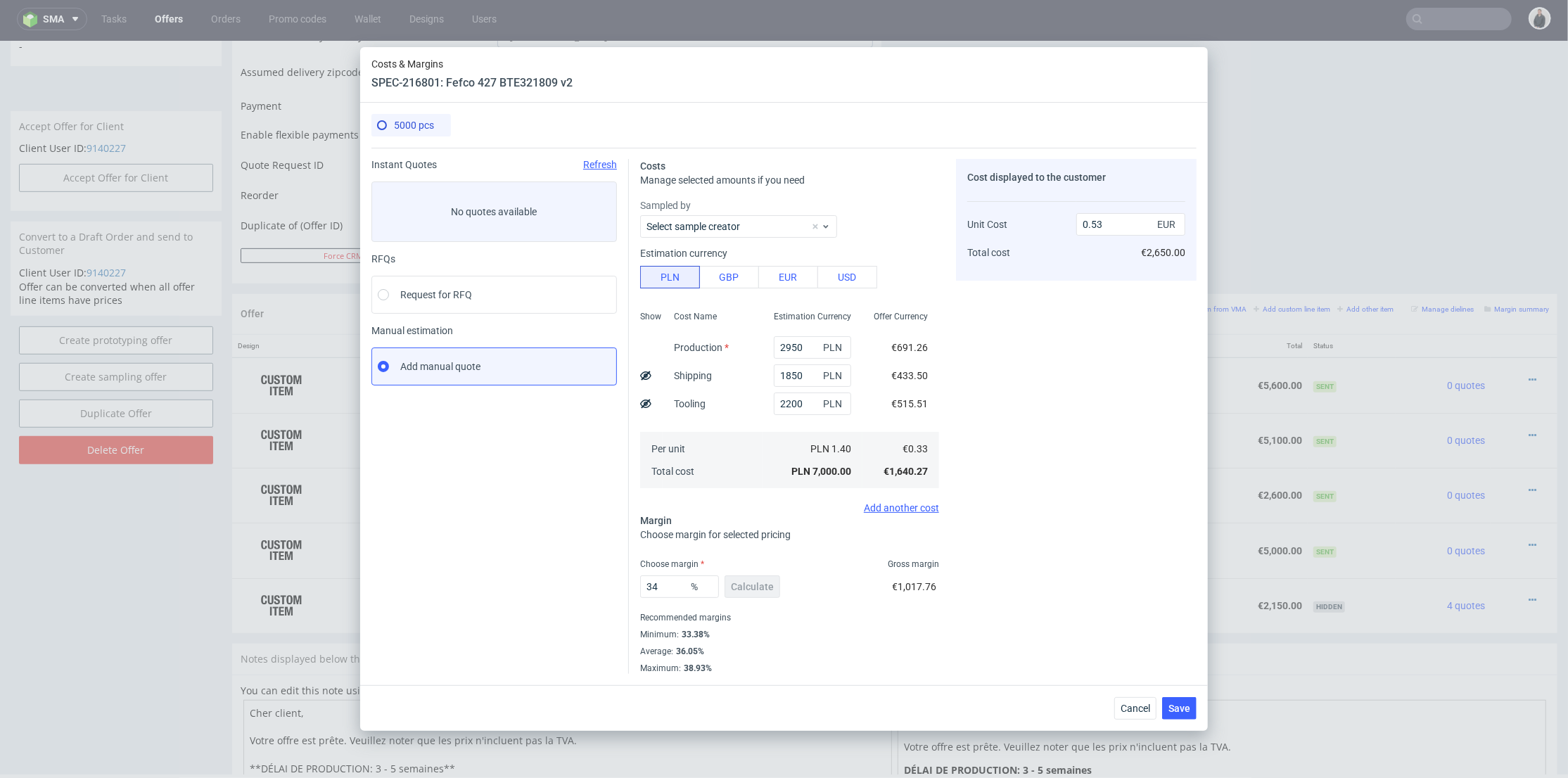
type input "0.5"
click at [1181, 707] on span "Save" at bounding box center [1179, 708] width 22 height 10
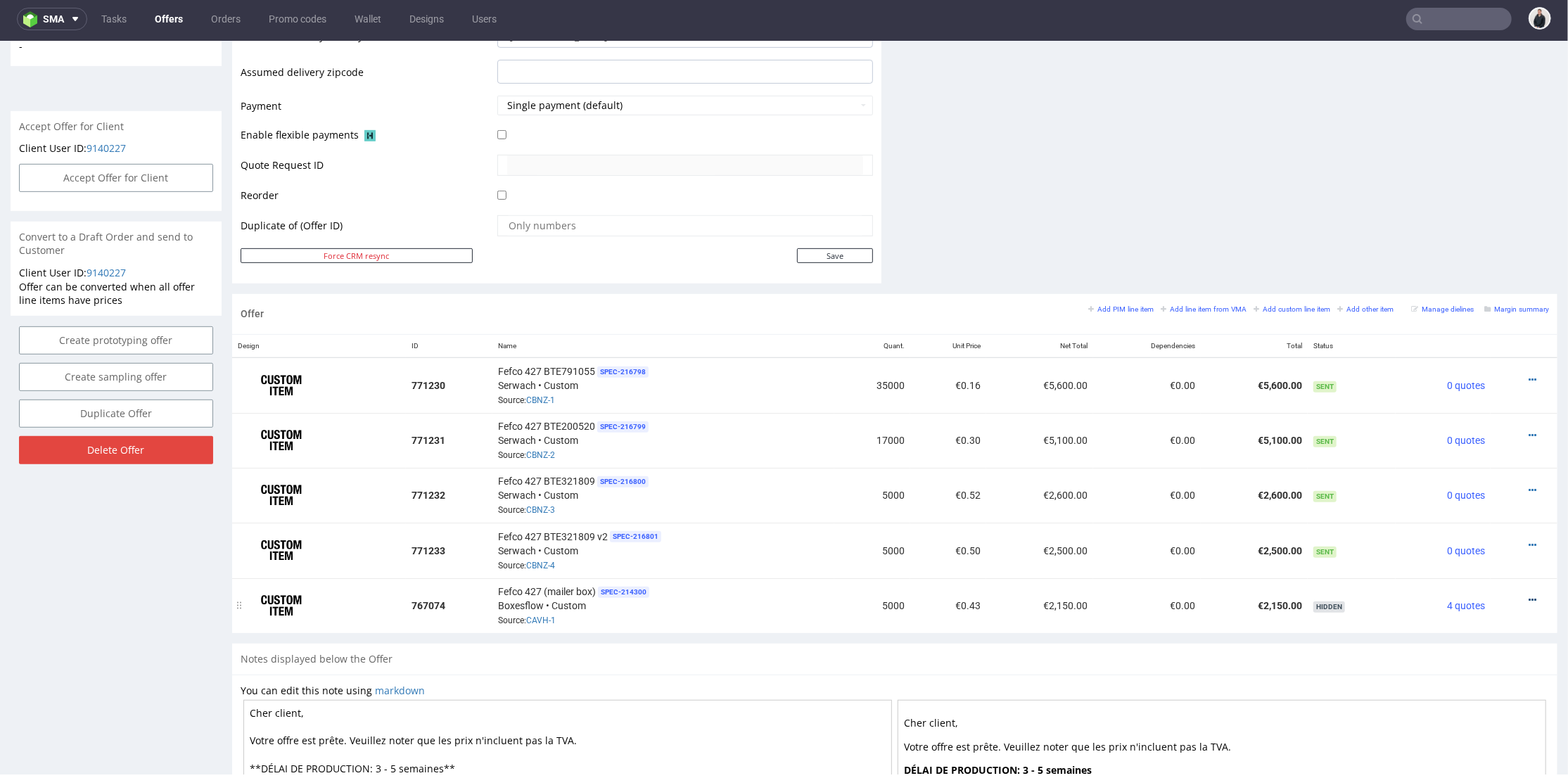
click at [1529, 595] on icon at bounding box center [1533, 599] width 8 height 10
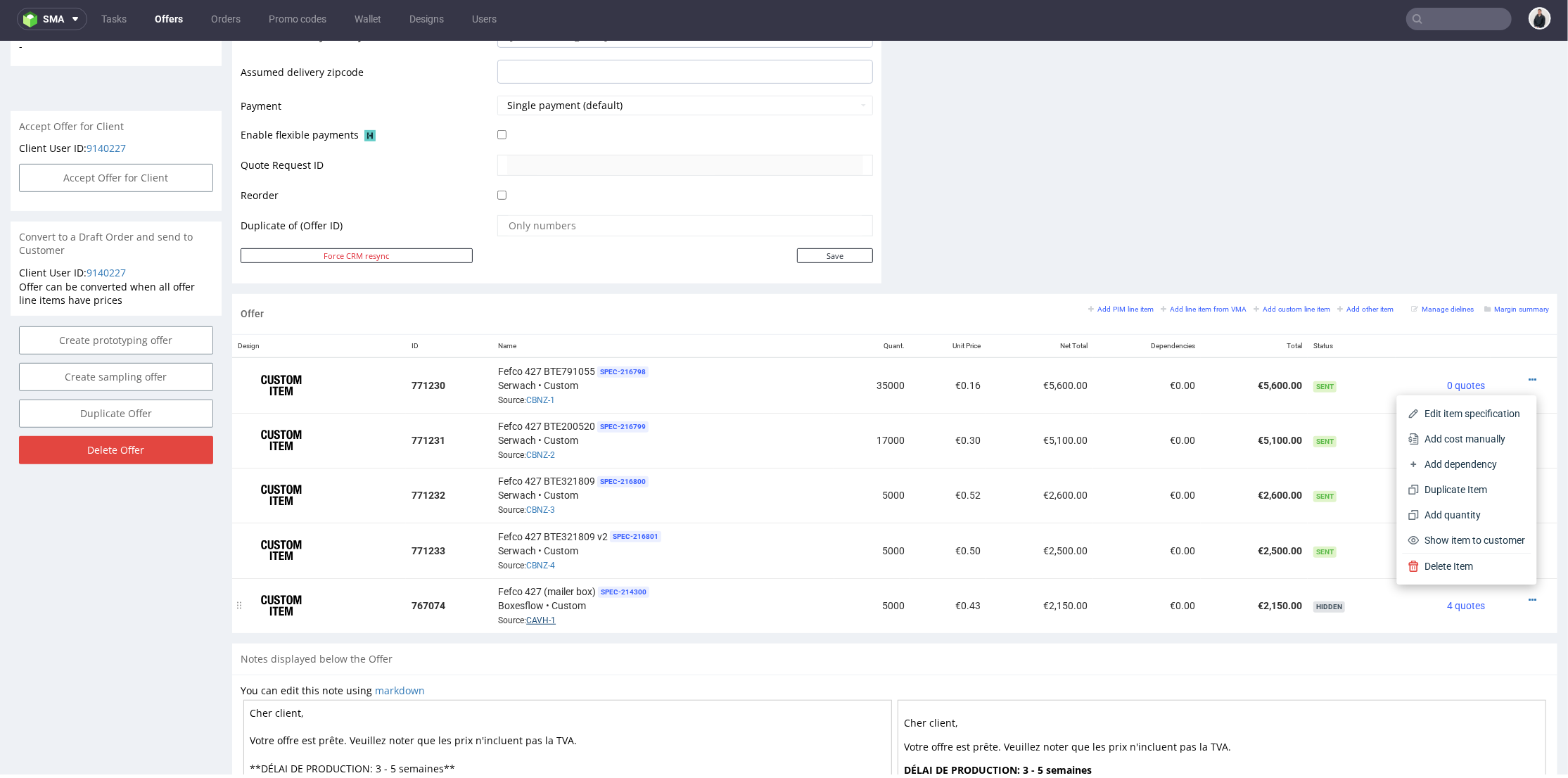
click at [536, 615] on link "CAVH-1" at bounding box center [541, 620] width 30 height 10
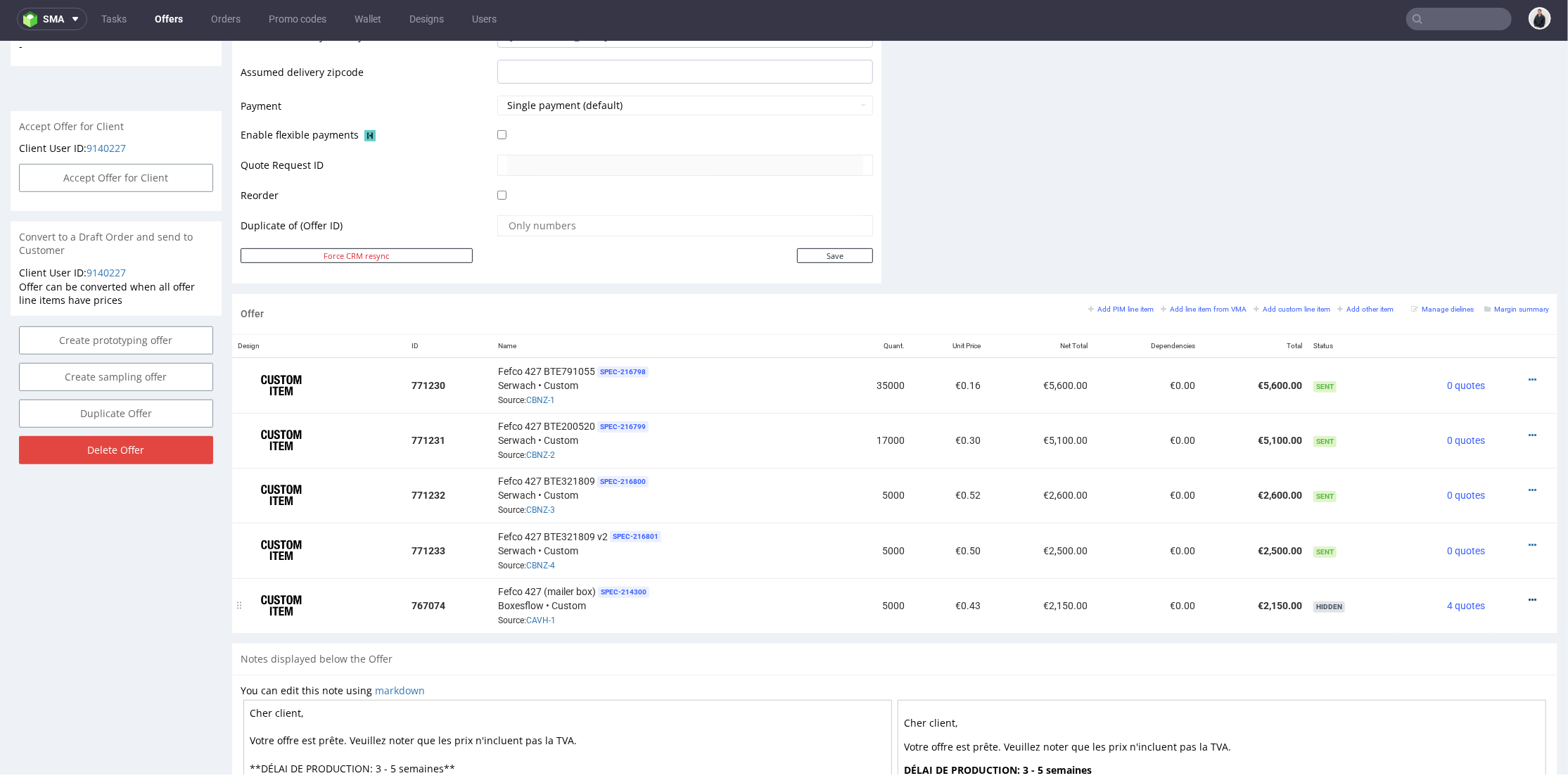
click at [1529, 595] on icon at bounding box center [1533, 599] width 8 height 10
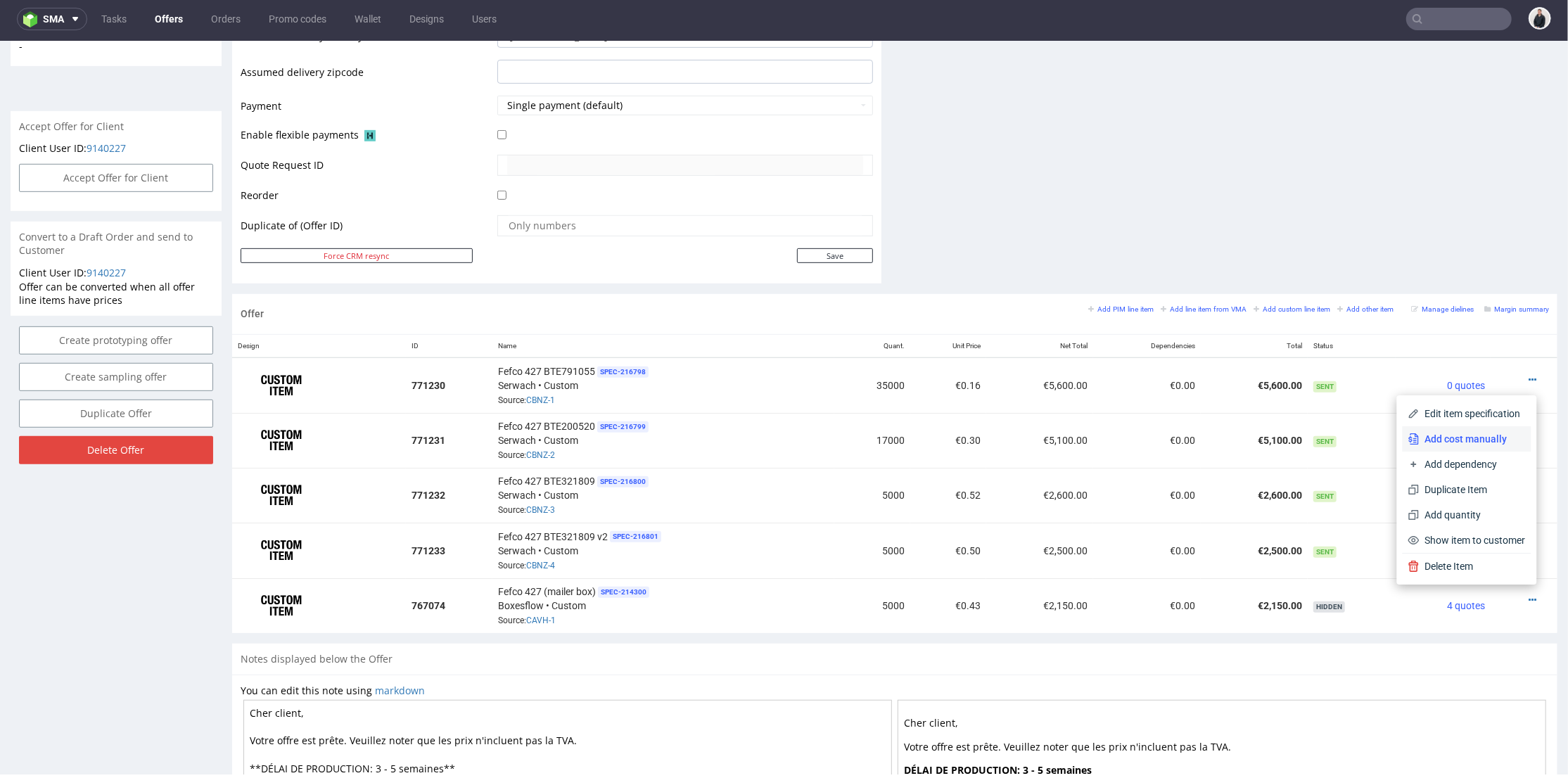
click at [1447, 439] on span "Add cost manually" at bounding box center [1473, 438] width 106 height 14
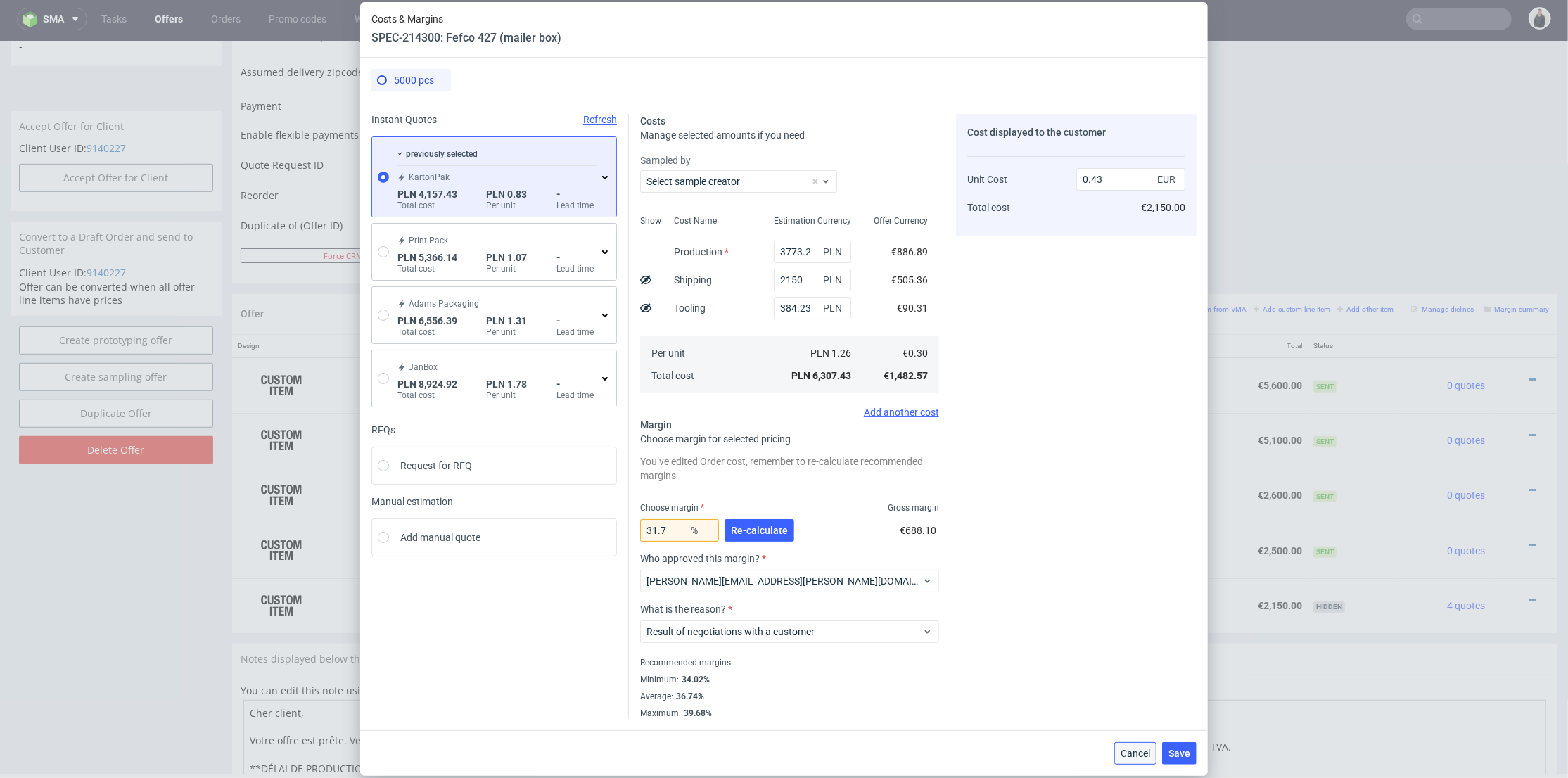
click at [1134, 750] on span "Cancel" at bounding box center [1136, 753] width 30 height 10
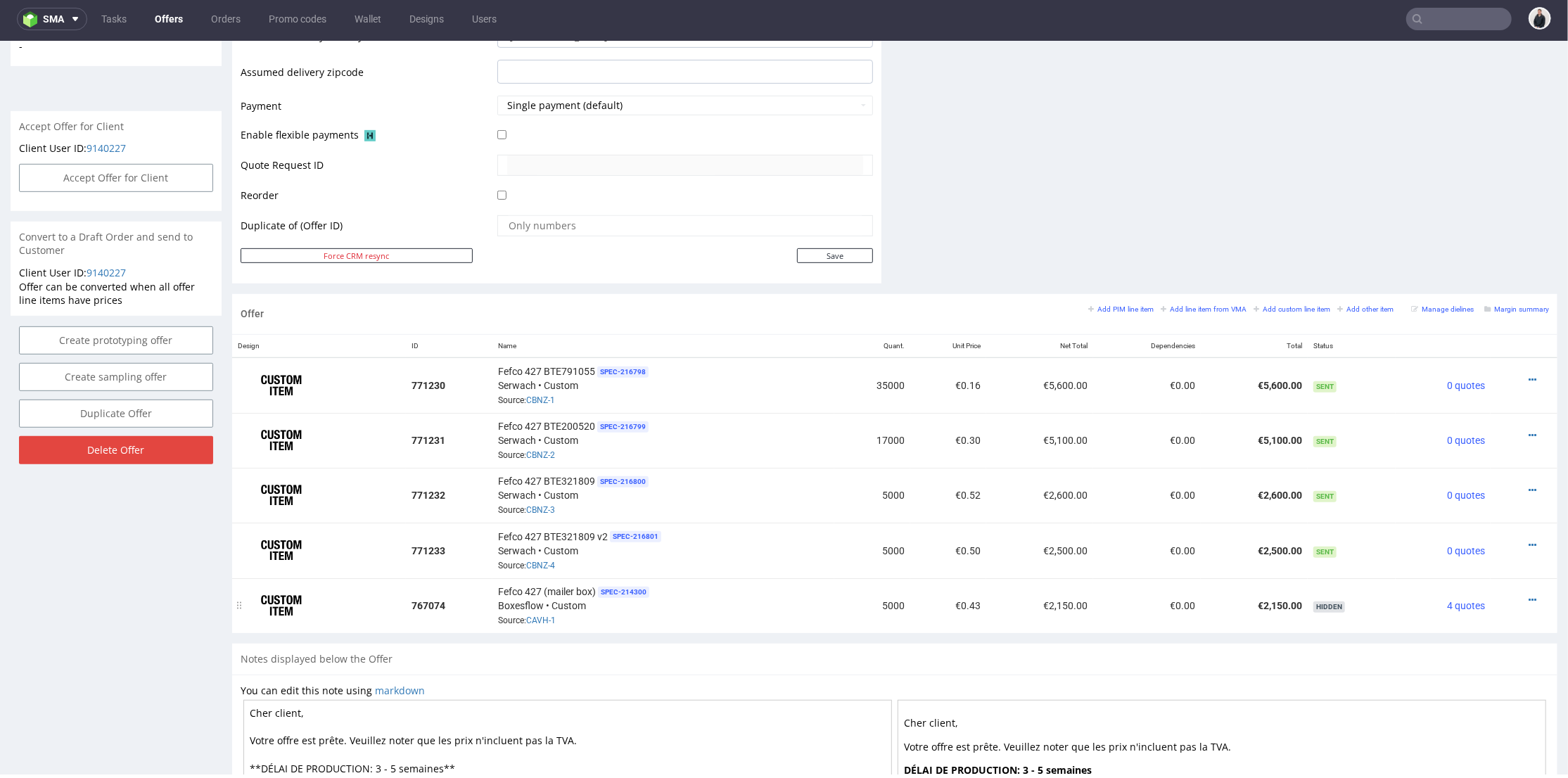
click at [1002, 603] on td "€2,150.00" at bounding box center [1040, 605] width 107 height 55
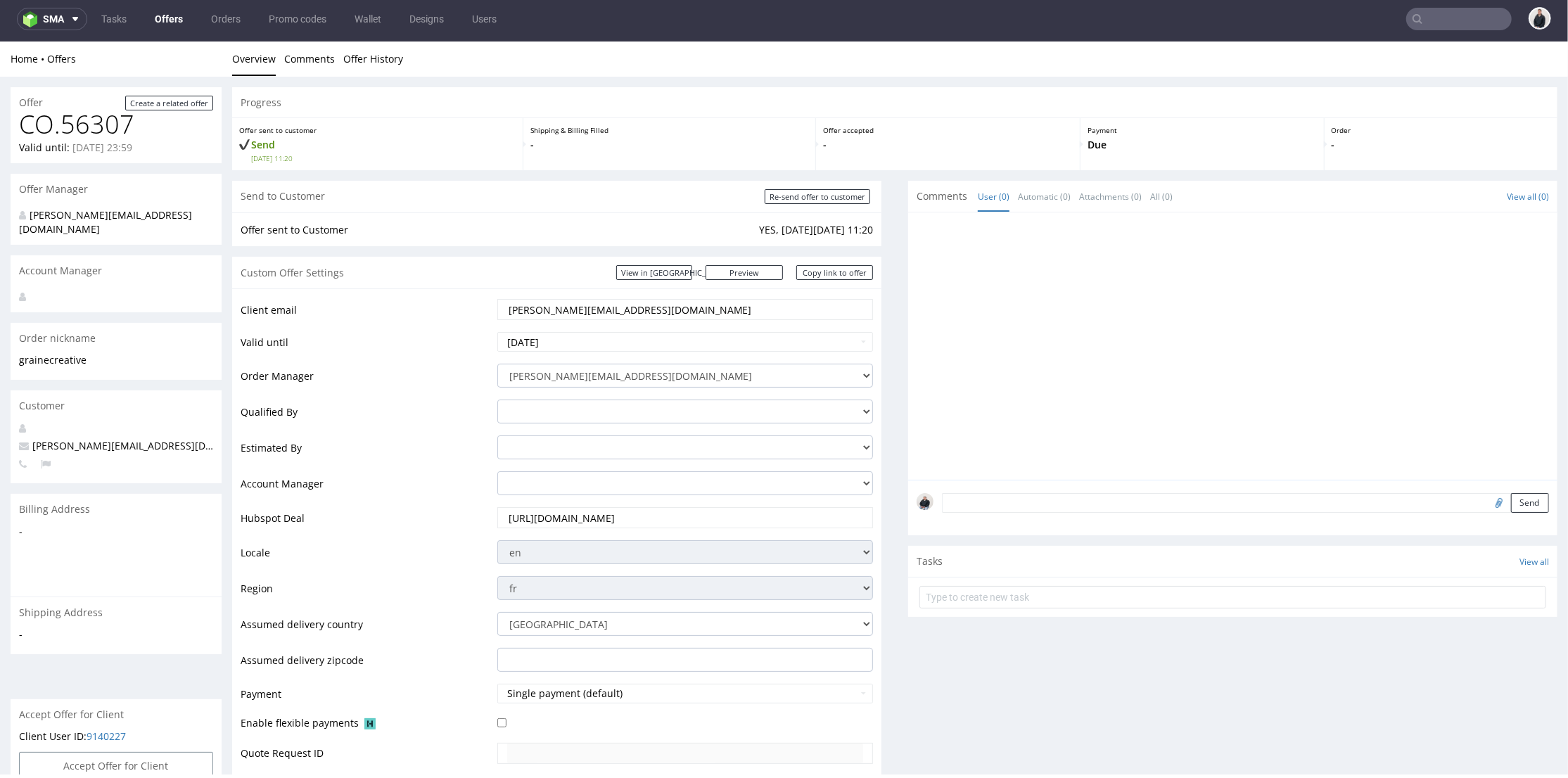
click at [955, 341] on div at bounding box center [1237, 349] width 641 height 259
click at [853, 274] on link "Copy link to offer" at bounding box center [835, 271] width 77 height 15
click at [825, 193] on input "Re-send offer to customer" at bounding box center [817, 196] width 105 height 15
type input "In progress..."
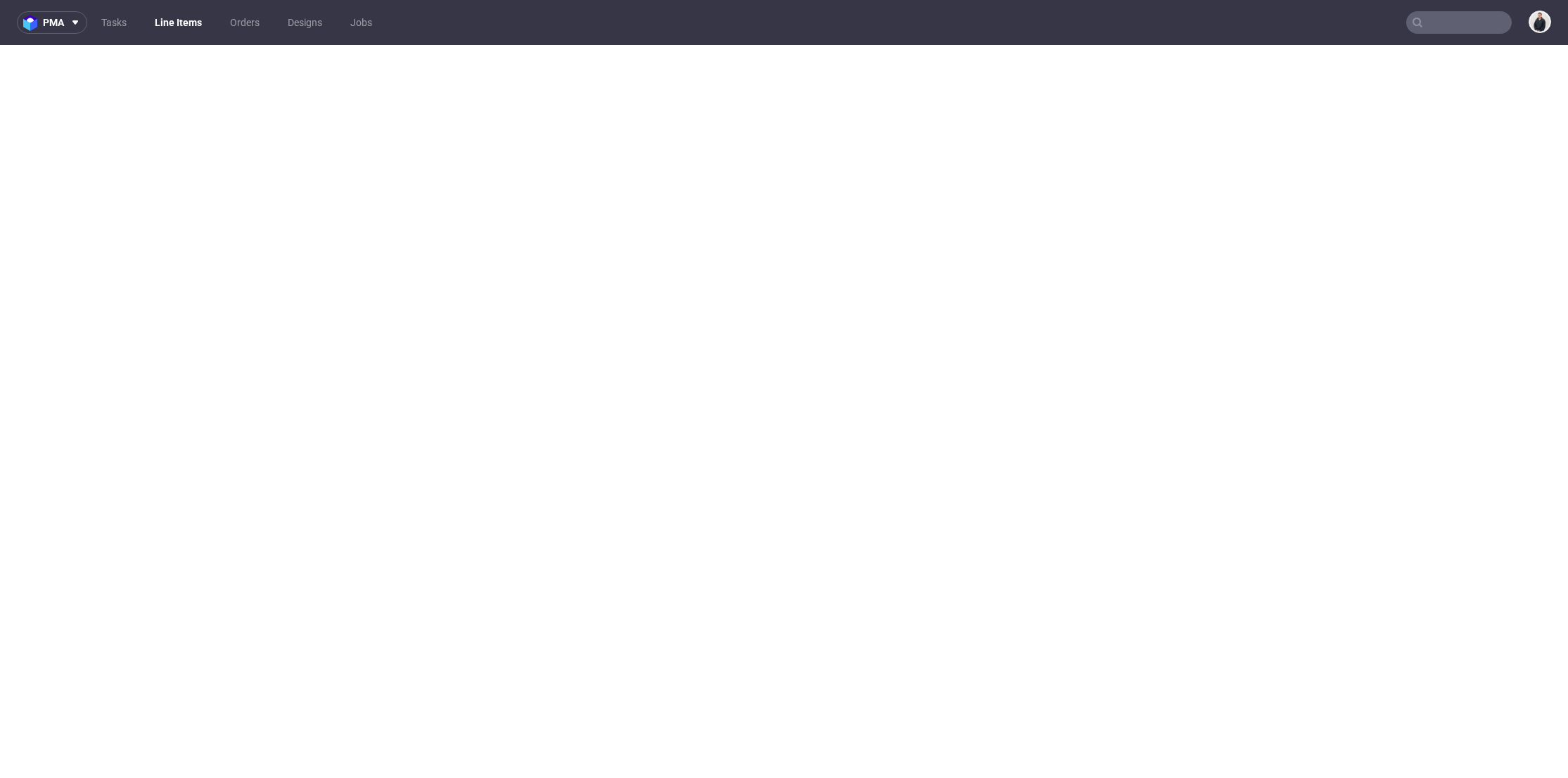
select select "in_progress"
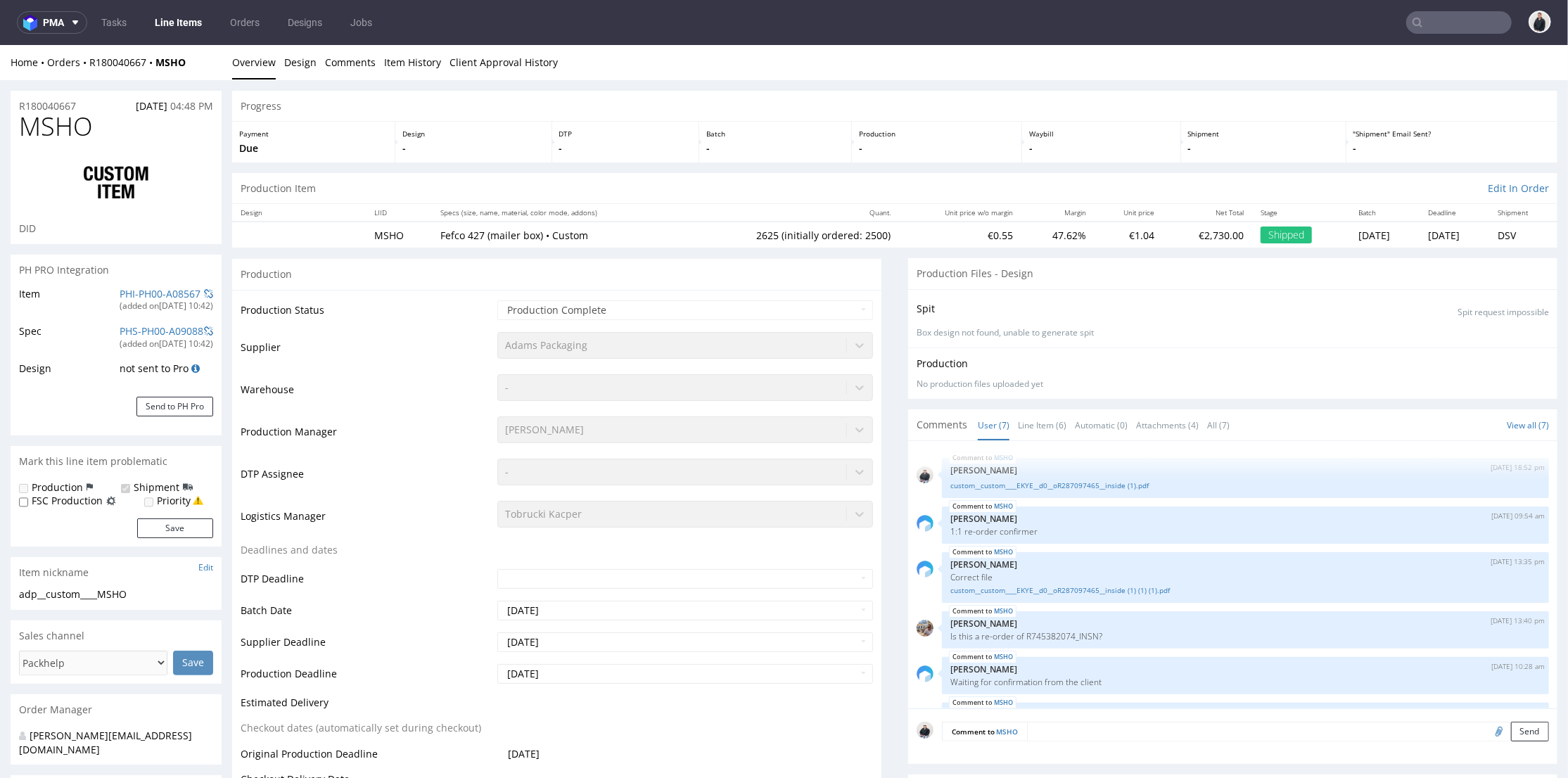
scroll to position [146, 0]
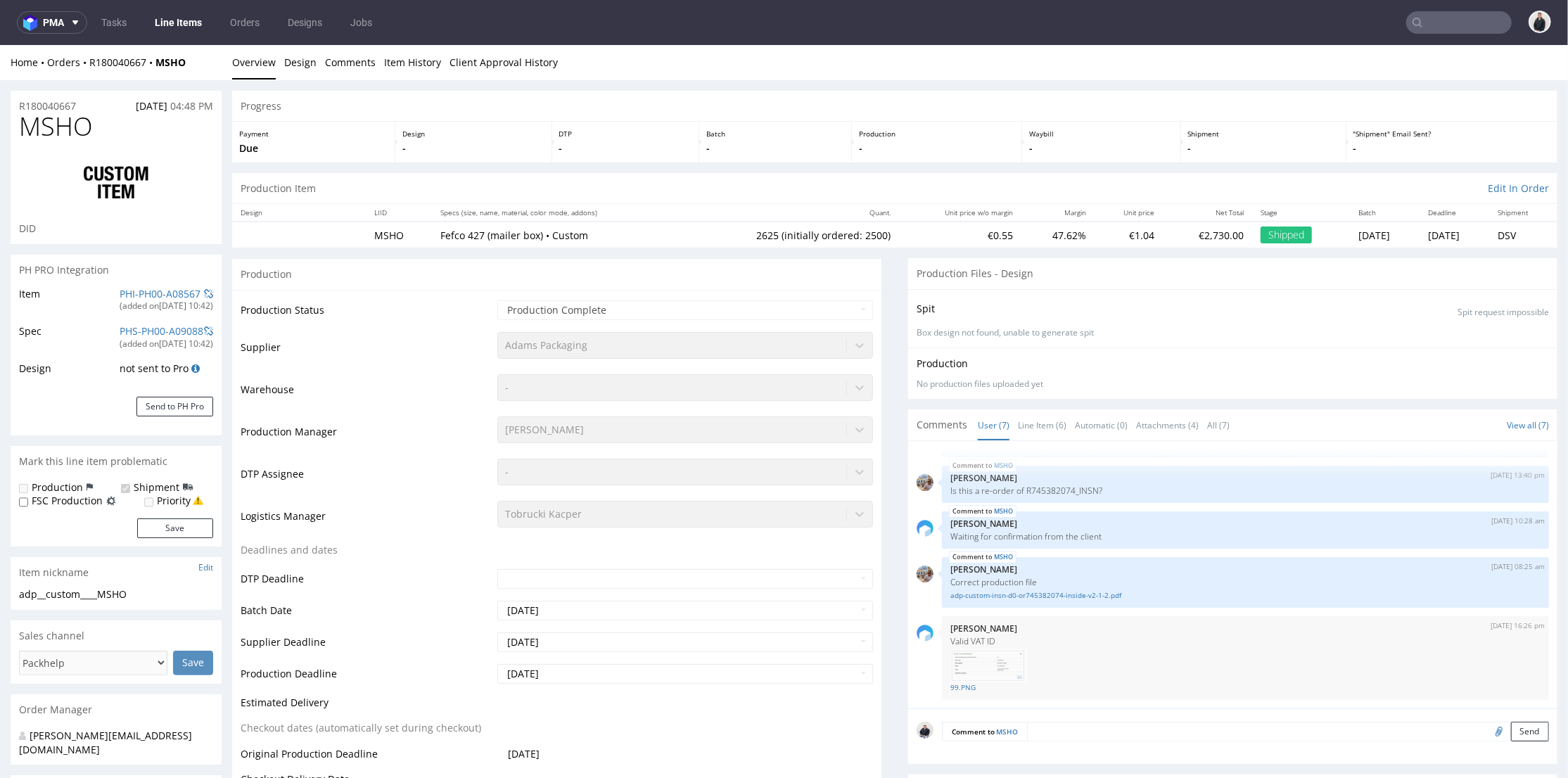
click at [1444, 26] on input "text" at bounding box center [1459, 22] width 105 height 23
paste input "[PERSON_NAME][EMAIL_ADDRESS][DOMAIN_NAME]"
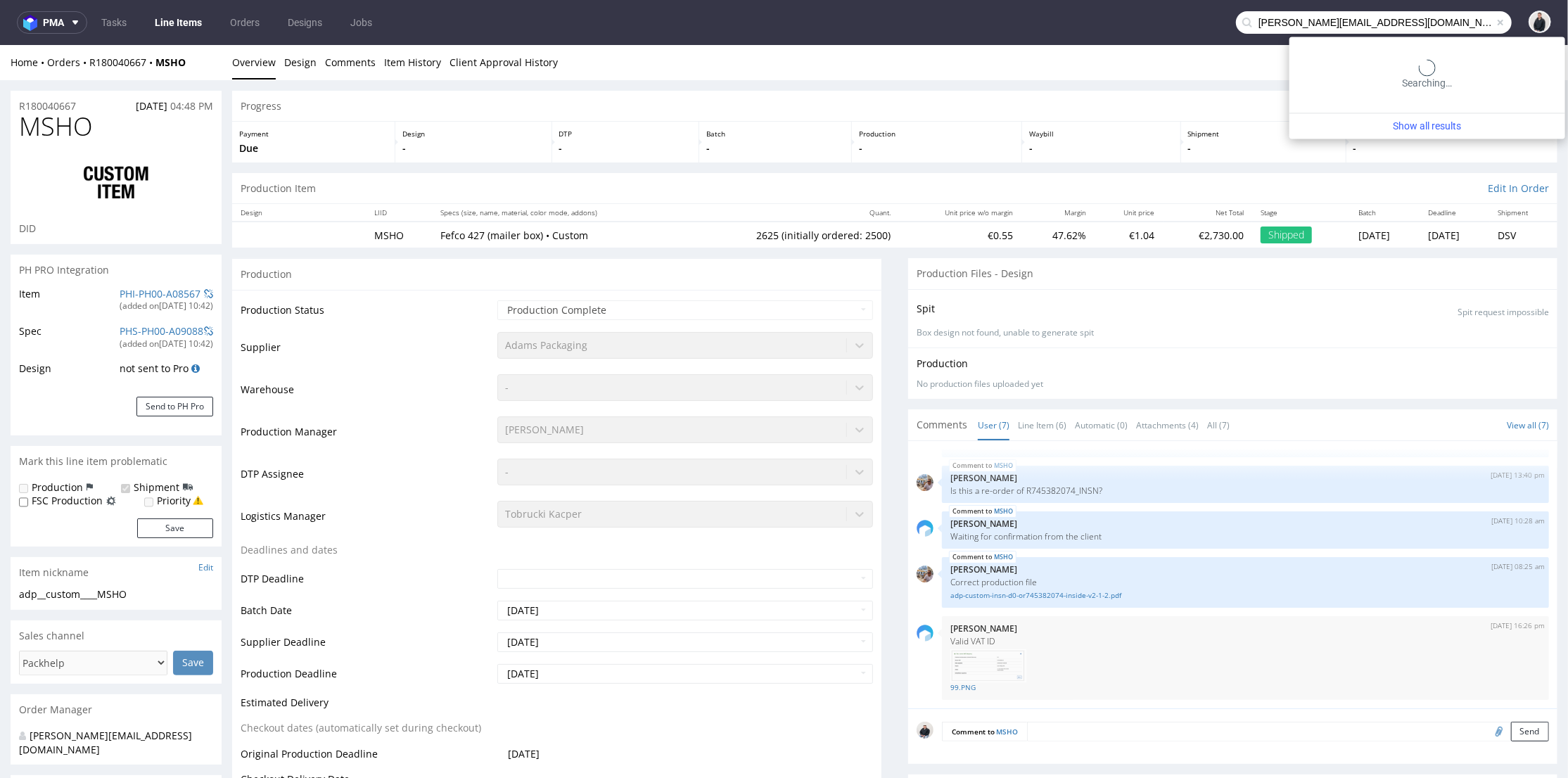
type input "[PERSON_NAME][EMAIL_ADDRESS][DOMAIN_NAME]"
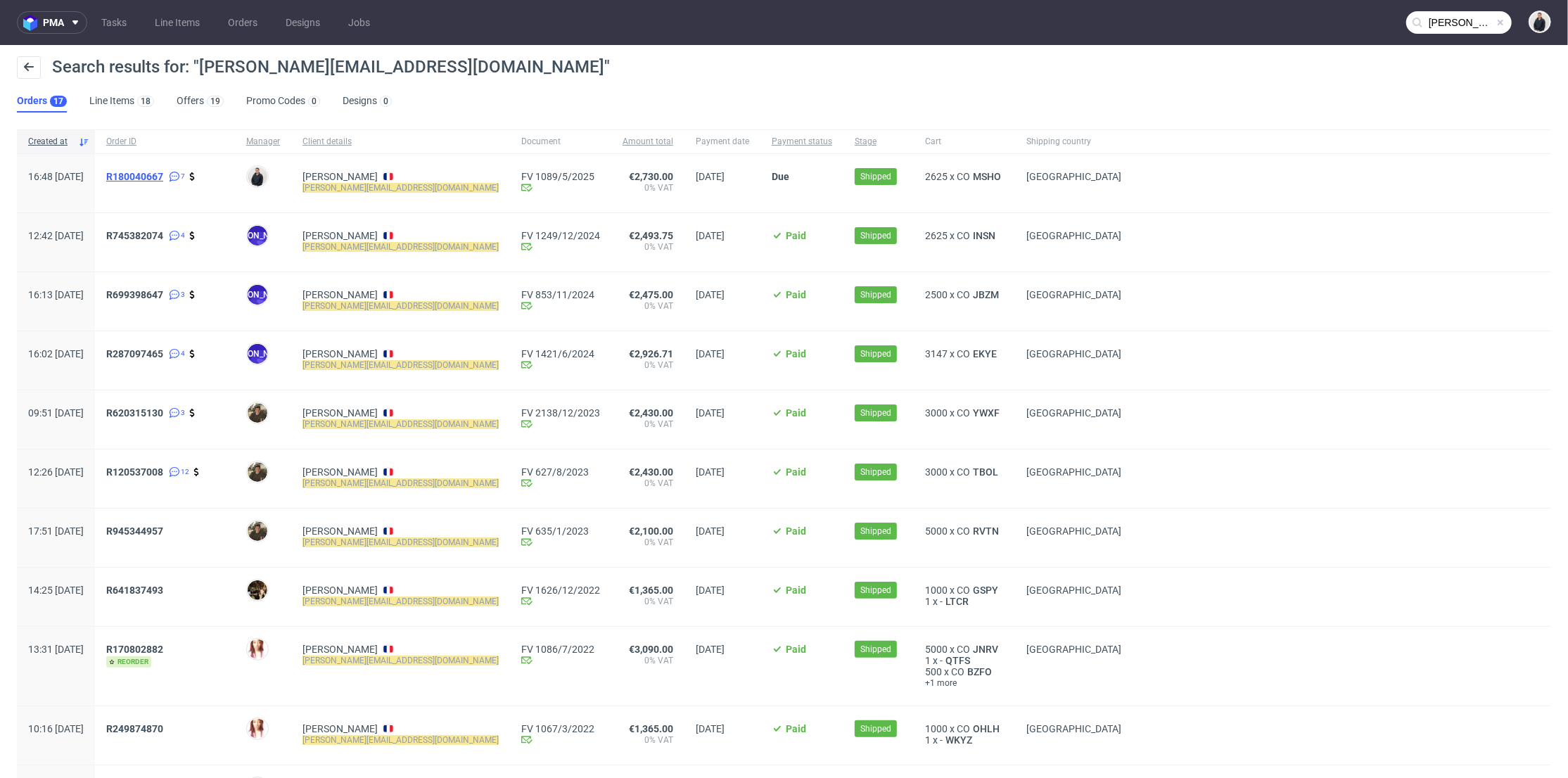
click at [163, 176] on span "R180040667" at bounding box center [135, 176] width 57 height 11
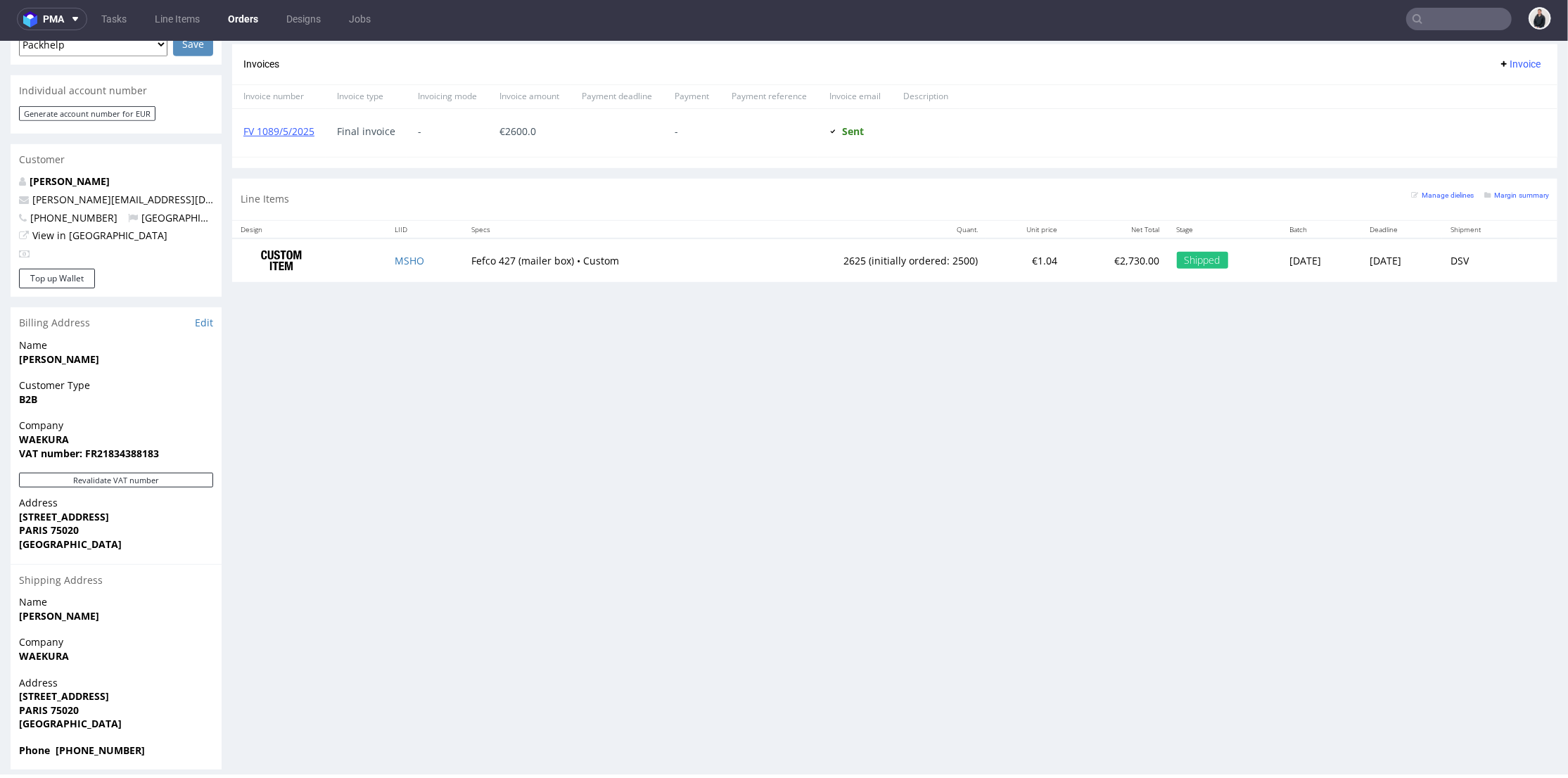
scroll to position [162, 0]
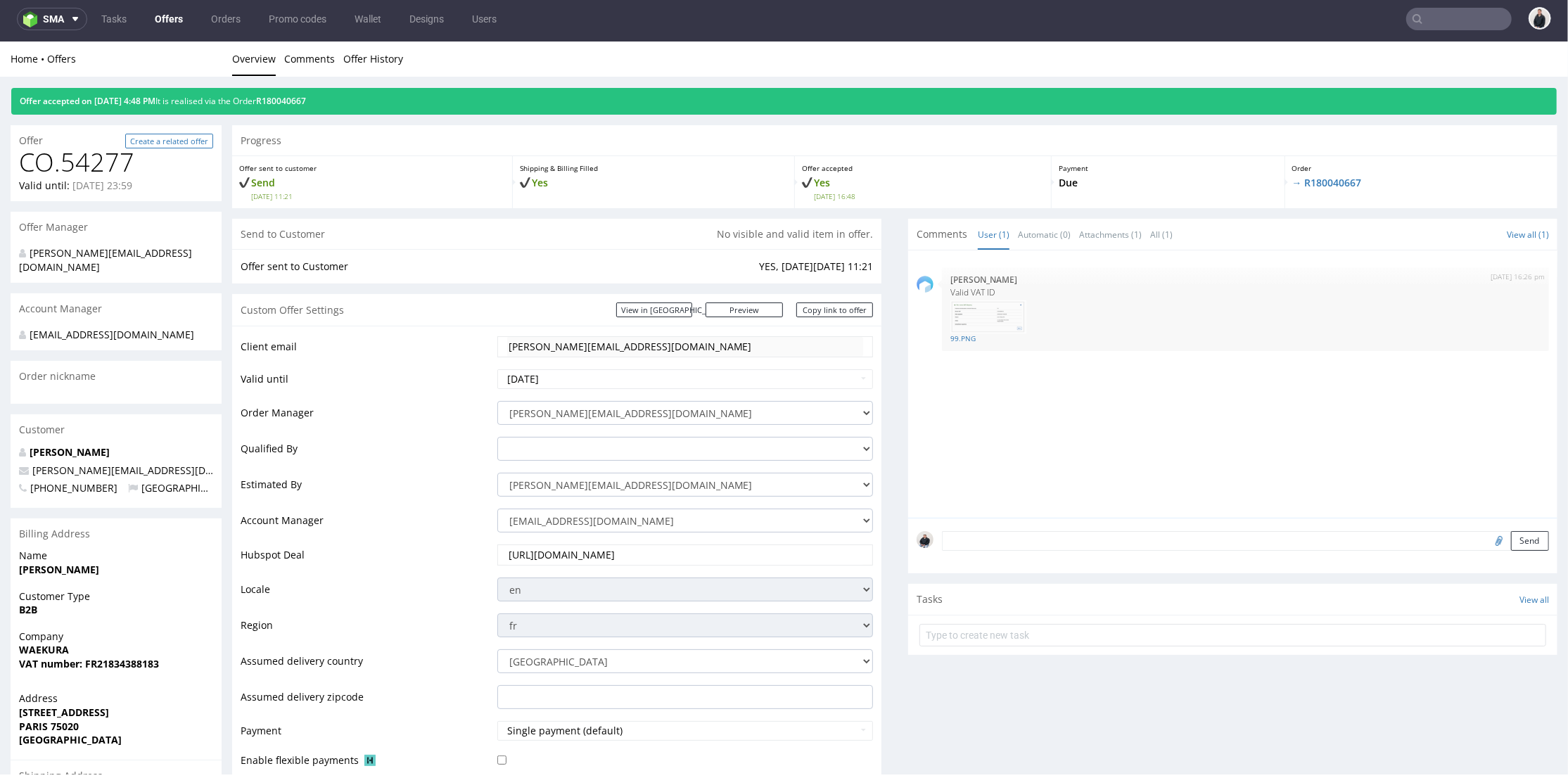
click at [194, 138] on link "Create a related offer" at bounding box center [169, 140] width 88 height 15
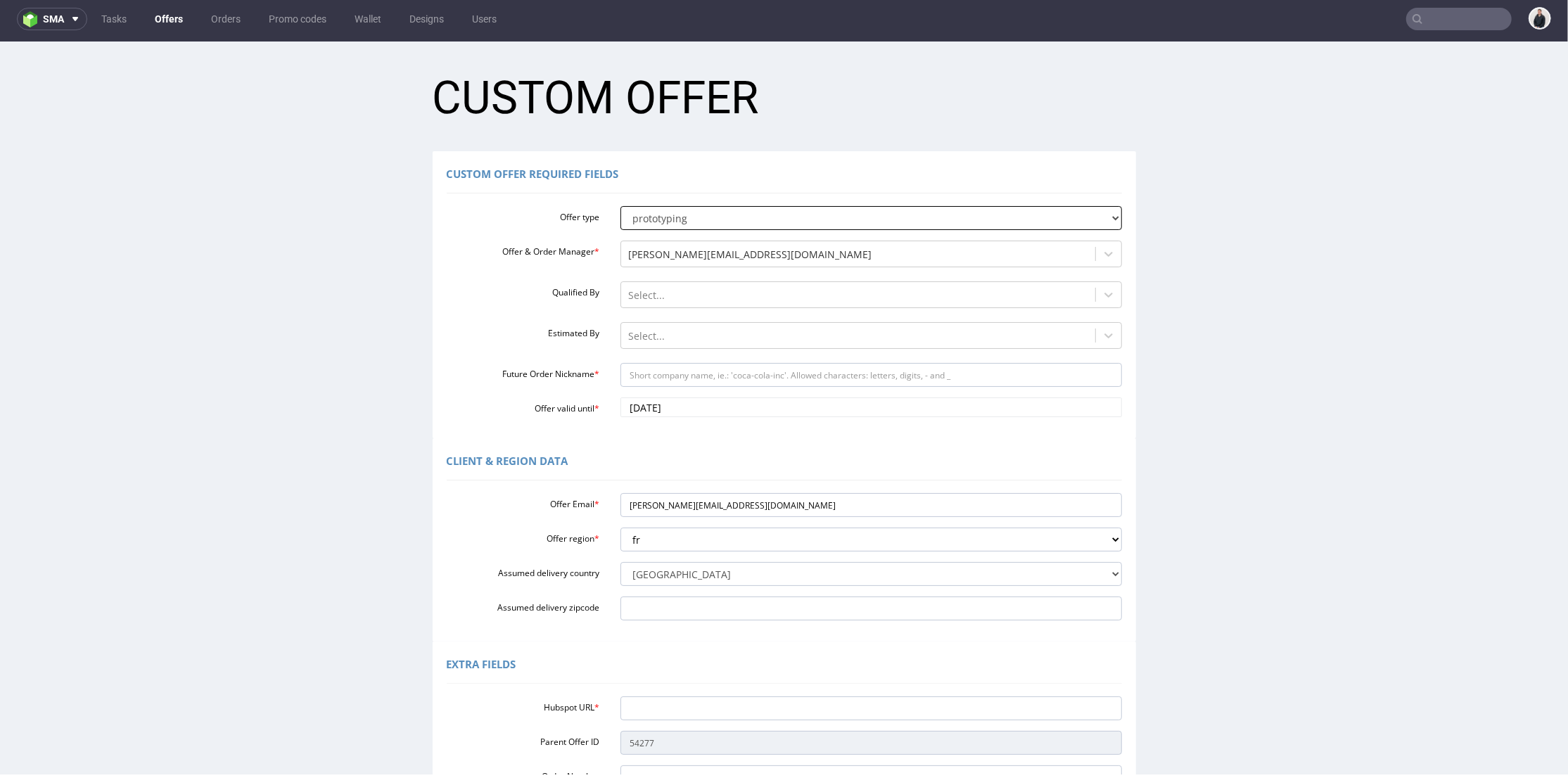
click at [751, 219] on select "standard prototyping sampling" at bounding box center [872, 217] width 502 height 24
select select "0"
click at [621, 205] on select "standard prototyping sampling" at bounding box center [872, 217] width 502 height 24
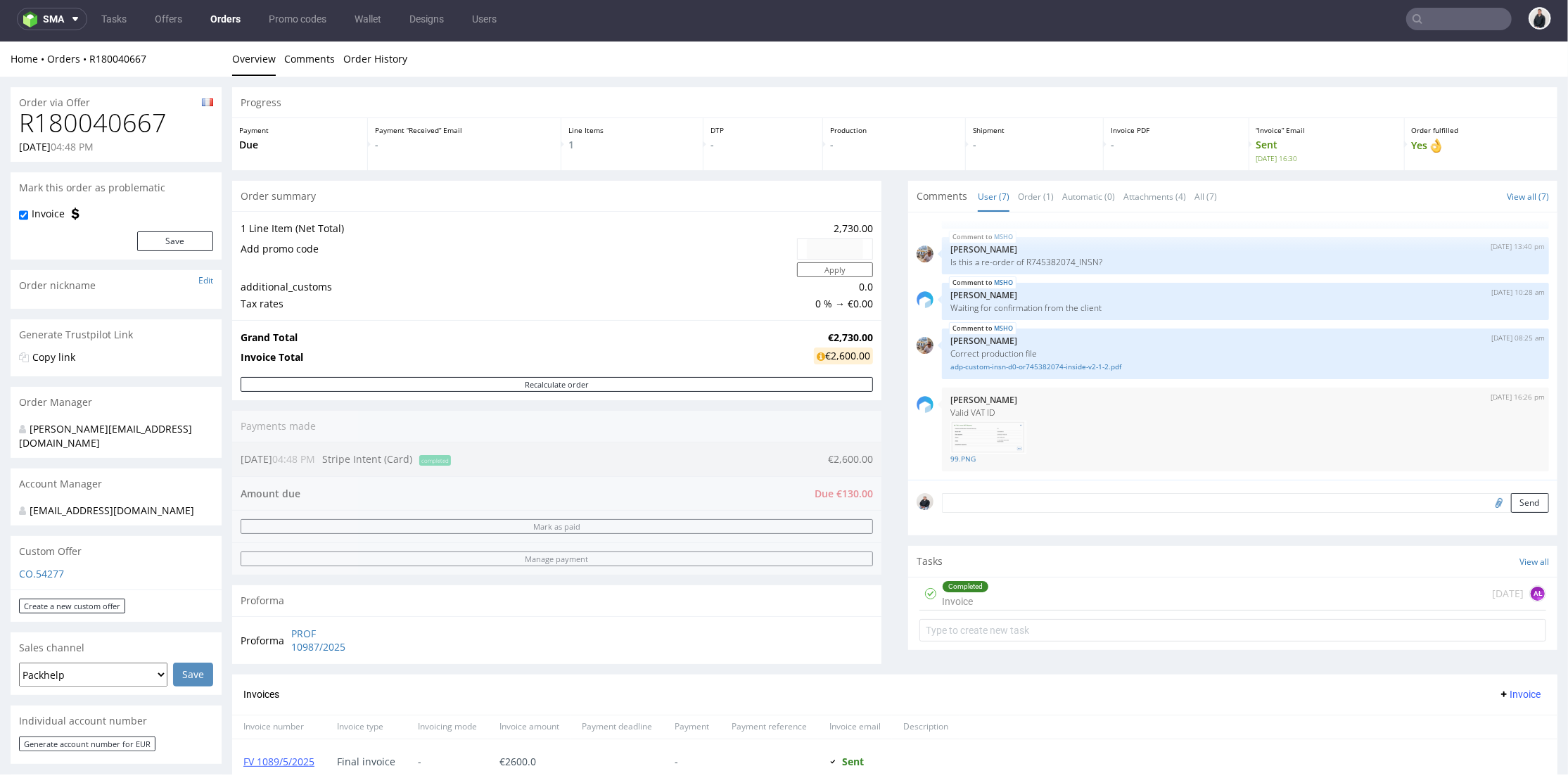
scroll to position [312, 0]
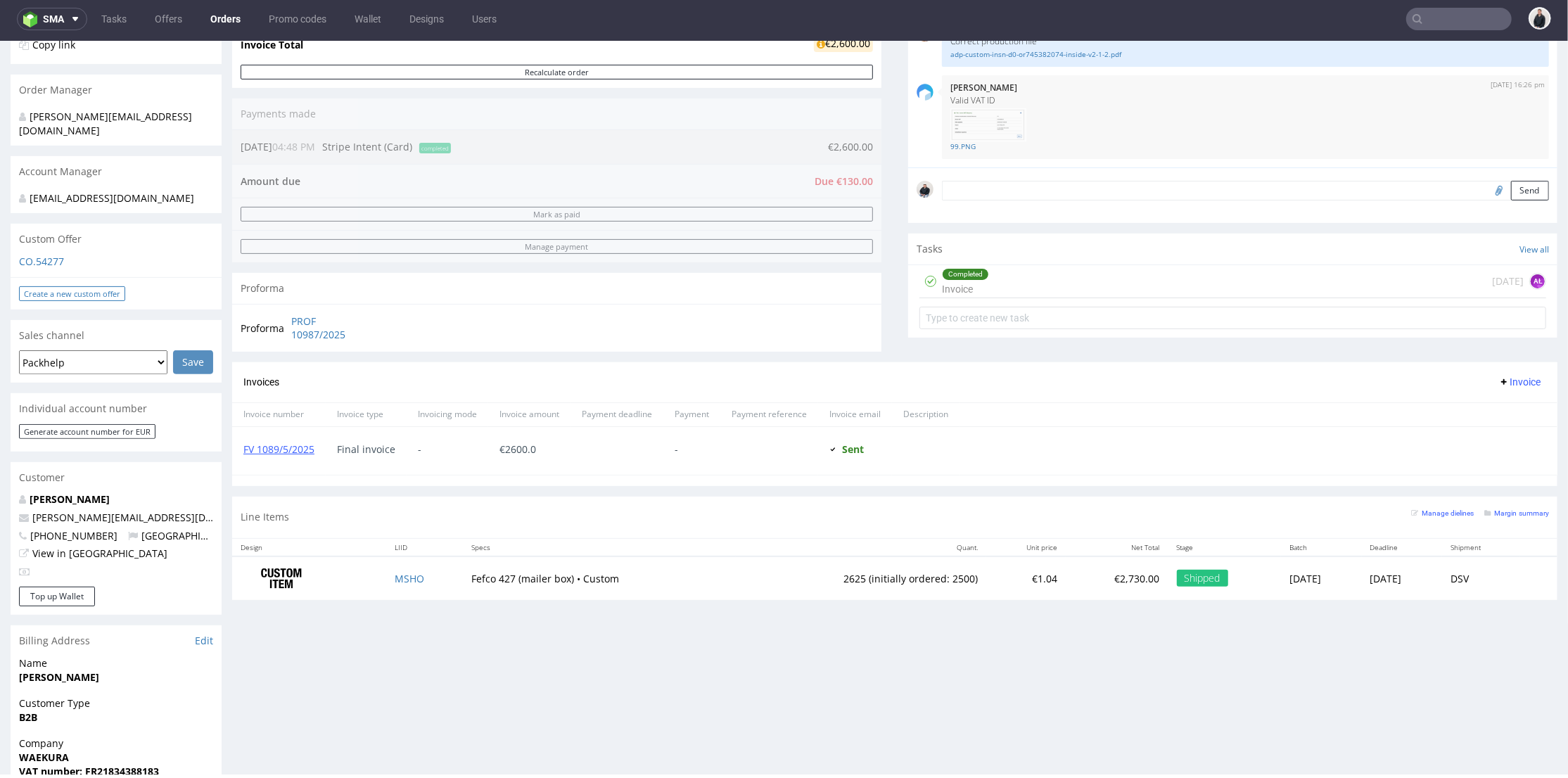
click at [115, 286] on link "Create a new custom offer" at bounding box center [72, 293] width 106 height 15
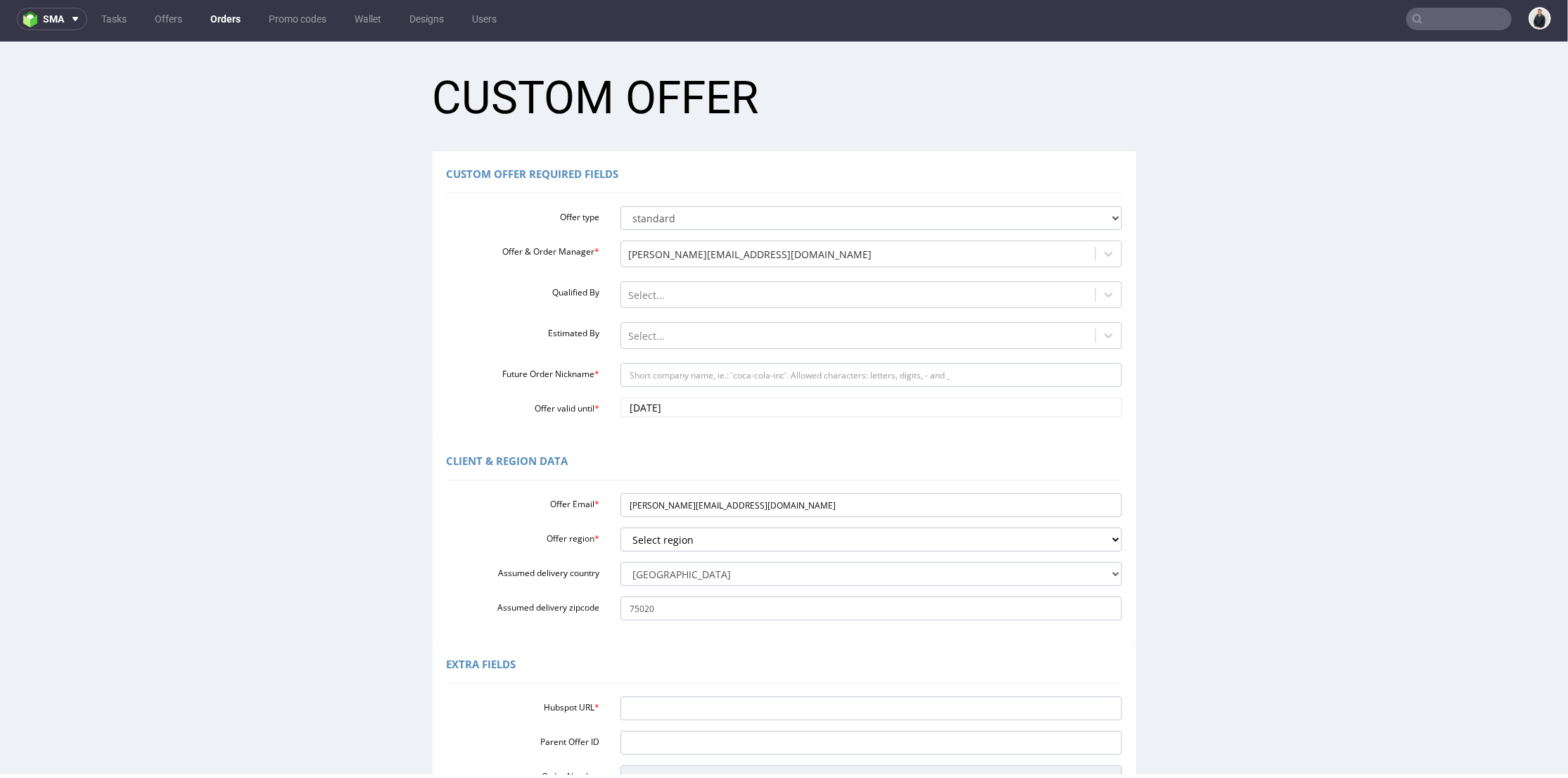
scroll to position [207, 0]
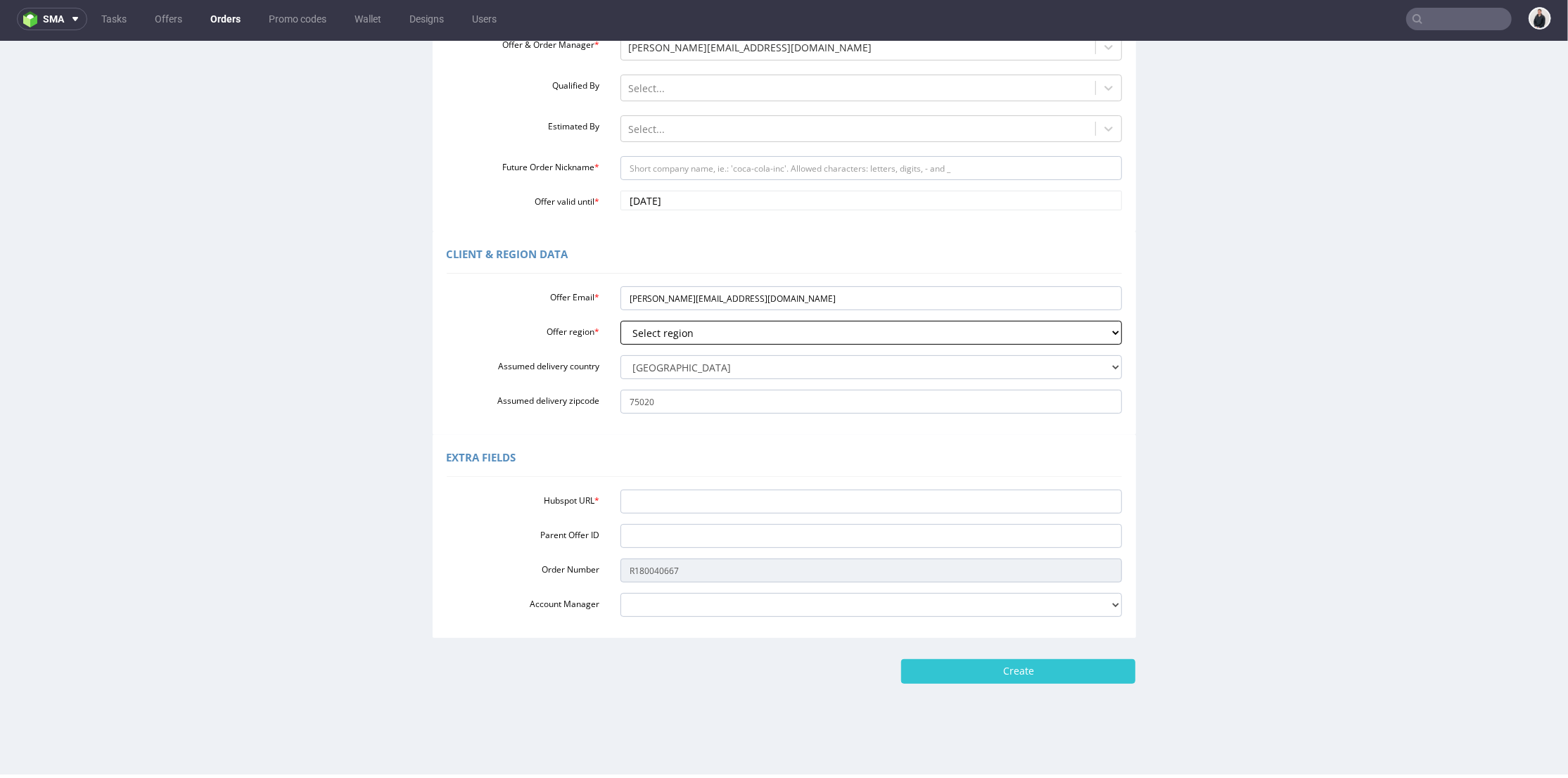
click at [688, 326] on select "Select region eu gb de pl fr it es" at bounding box center [872, 332] width 502 height 24
select select "fr"
click at [621, 320] on select "Select region eu gb de pl fr it es" at bounding box center [872, 332] width 502 height 24
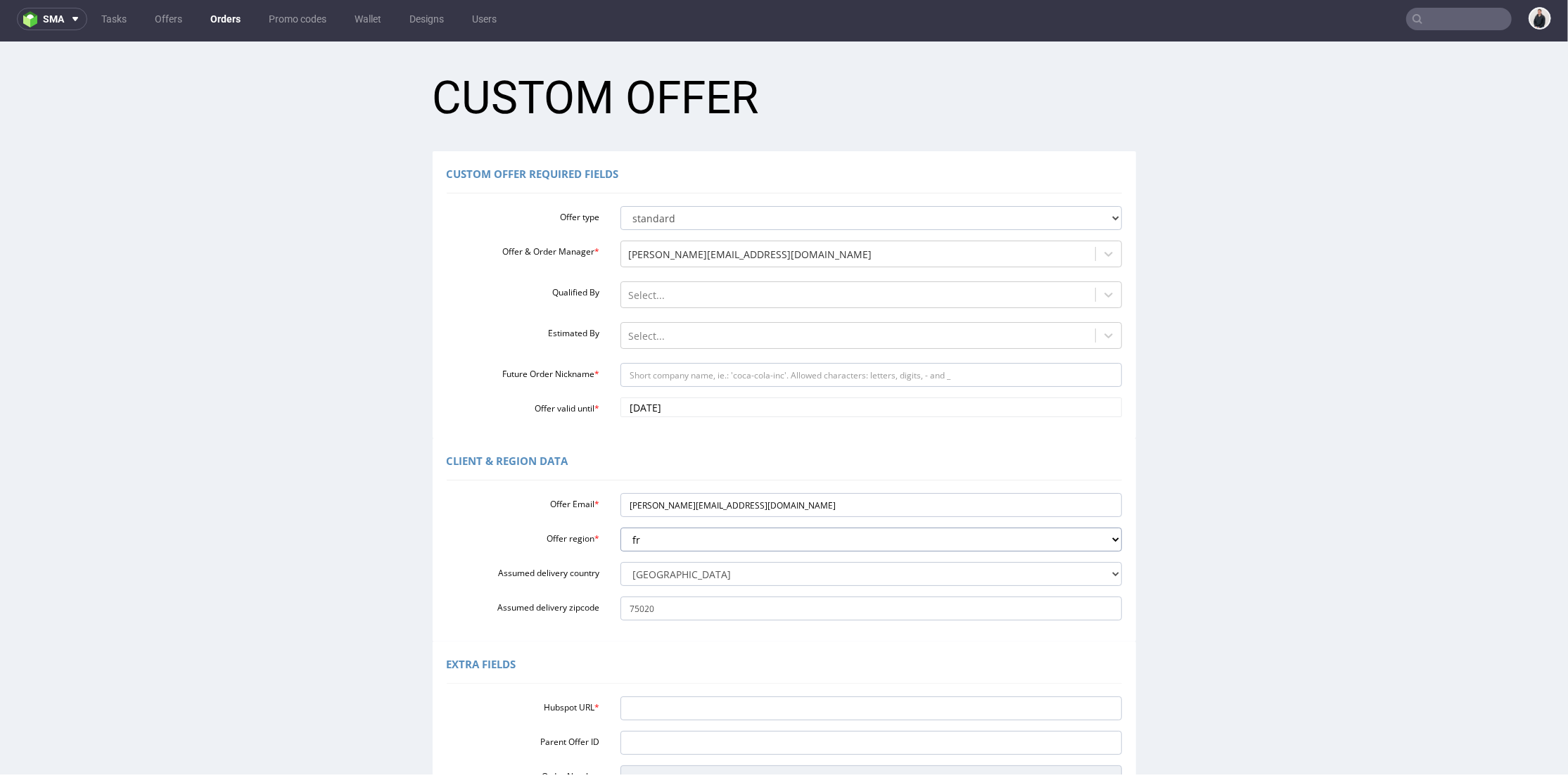
scroll to position [157, 0]
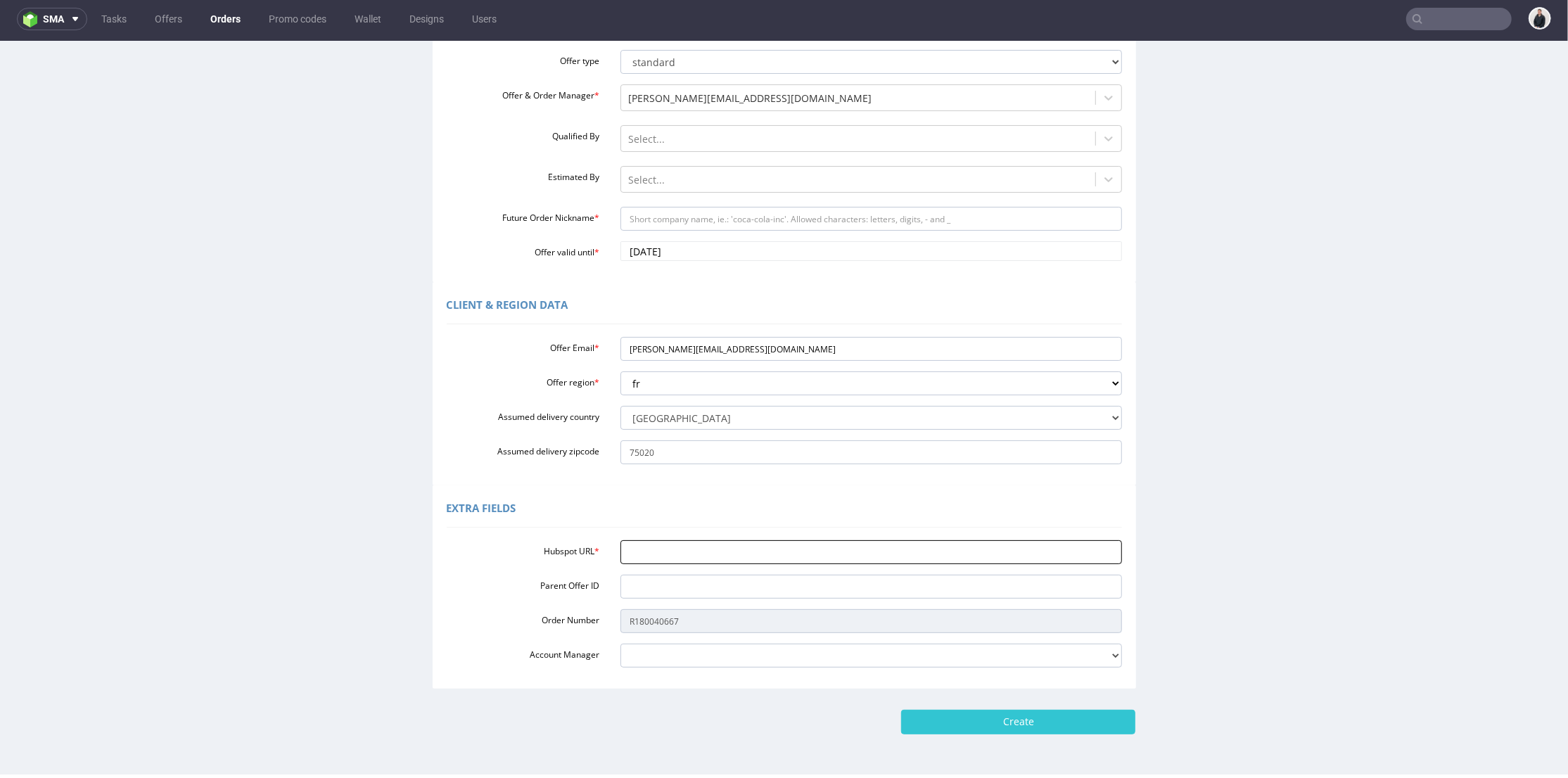
click at [649, 556] on input "Hubspot URL *" at bounding box center [872, 551] width 502 height 24
paste input "https://app-eu1.hubspot.com/contacts/25600958/record/0-3/315169784026"
type input "https://app-eu1.hubspot.com/contacts/25600958/record/0-3/315169784026"
drag, startPoint x: 682, startPoint y: 343, endPoint x: 649, endPoint y: 345, distance: 33.1
click at [649, 345] on input "[PERSON_NAME][EMAIL_ADDRESS][DOMAIN_NAME]" at bounding box center [872, 348] width 502 height 24
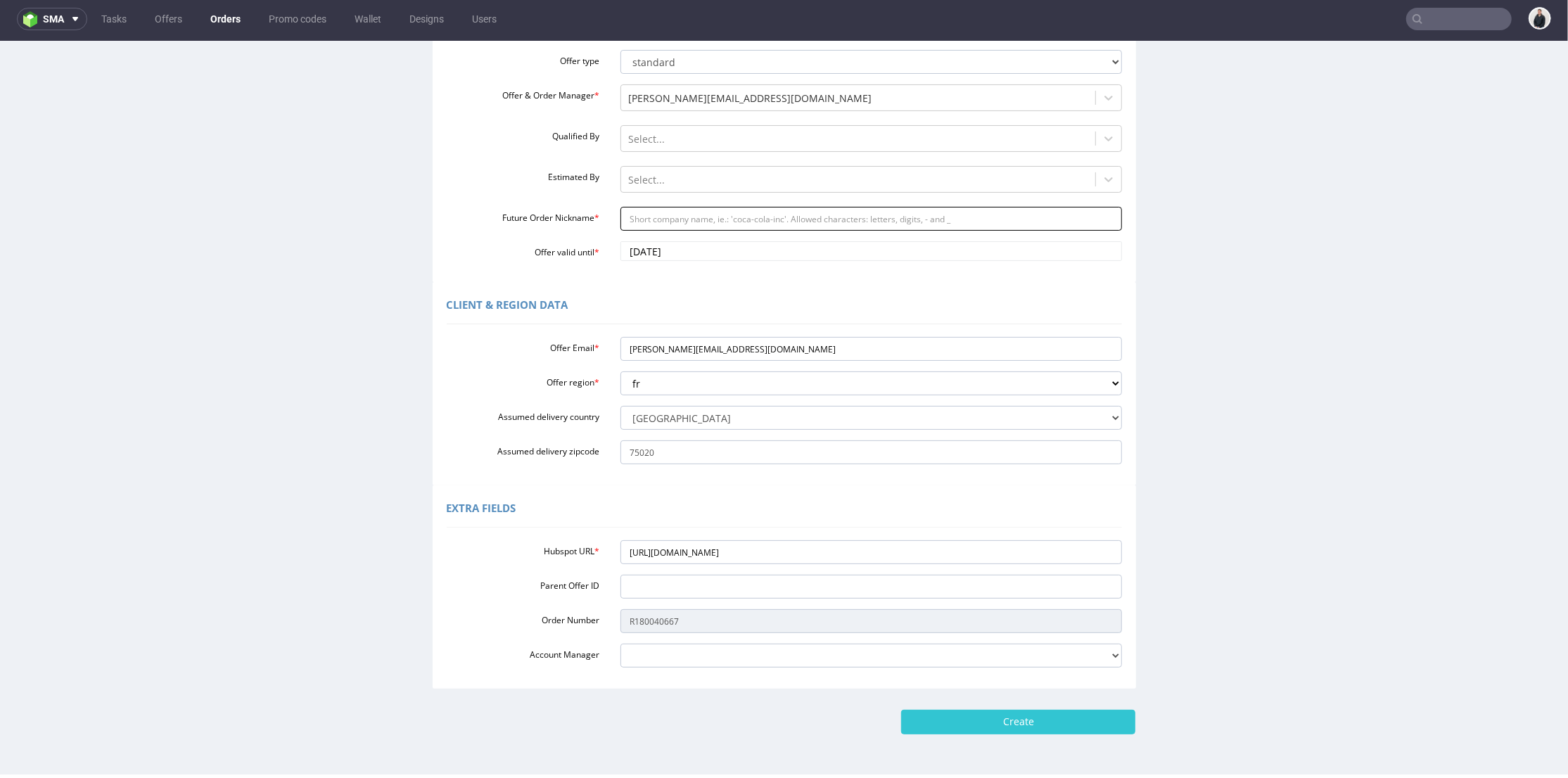
click at [690, 223] on input "Future Order Nickname *" at bounding box center [872, 218] width 502 height 24
paste input "waekura"
type input "waekura"
click at [1002, 724] on input "Create" at bounding box center [1019, 721] width 234 height 24
type input "Please wait..."
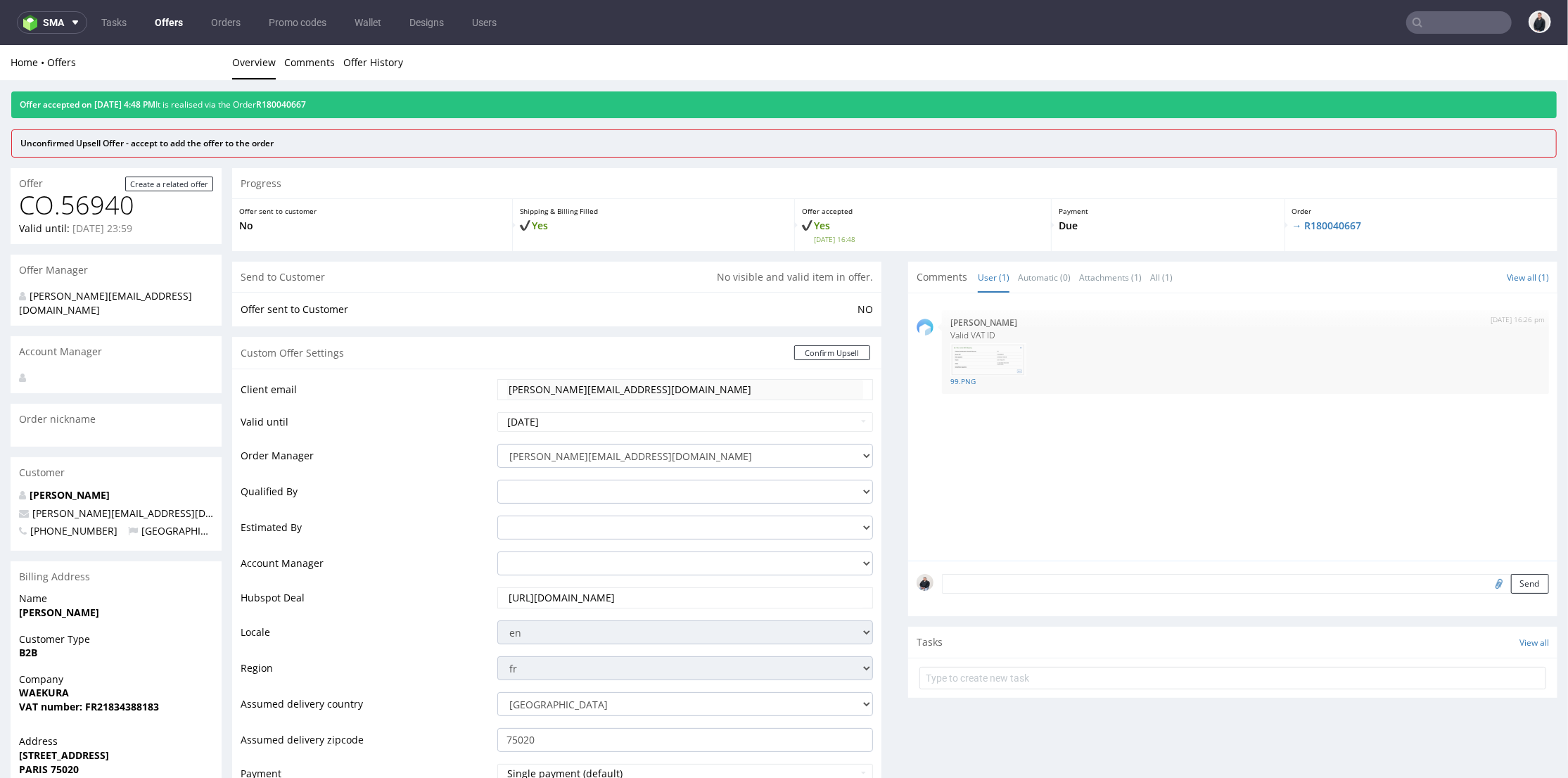
click at [172, 18] on link "Offers" at bounding box center [168, 22] width 45 height 23
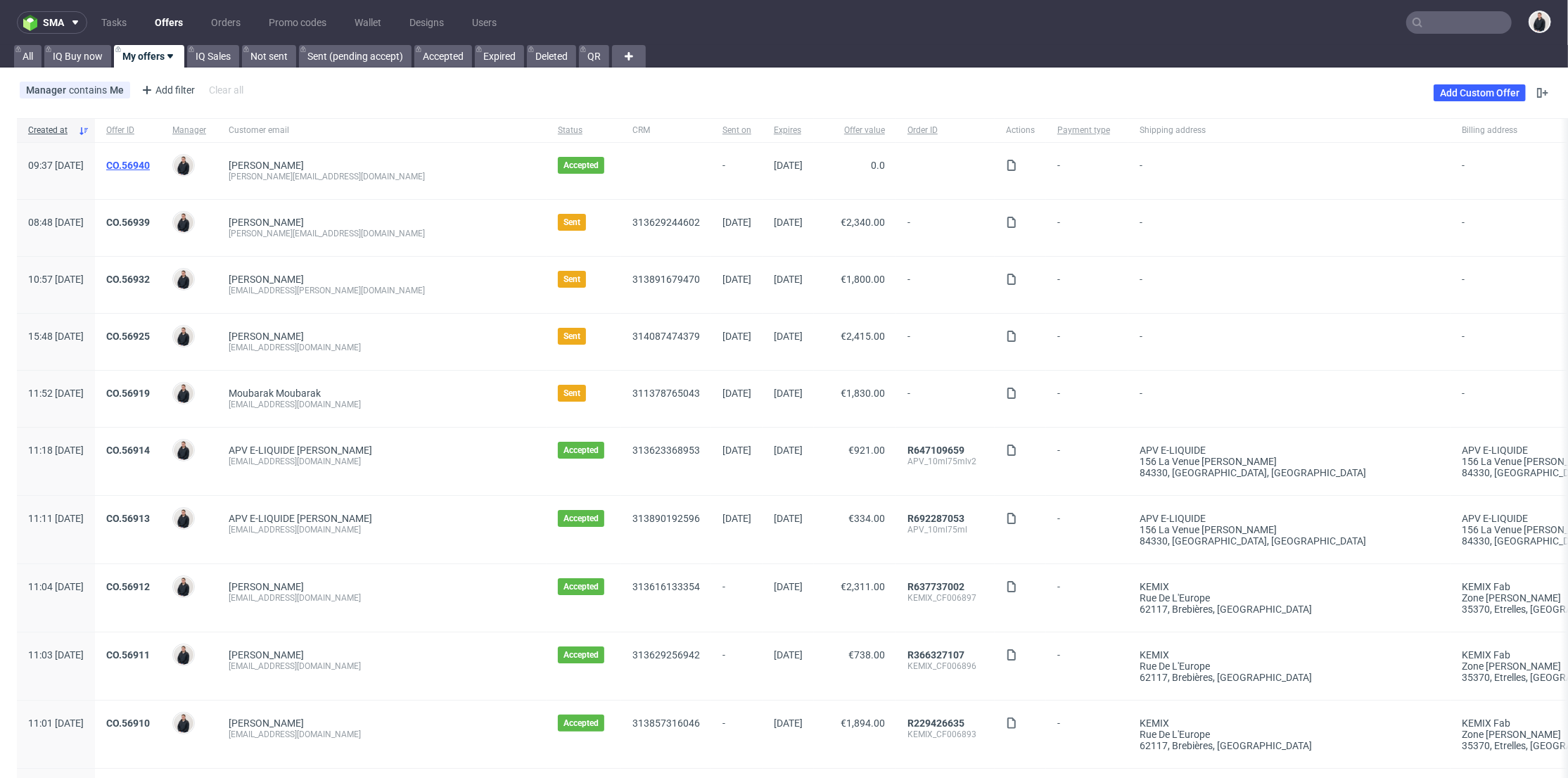
click at [149, 160] on link "CO.56940" at bounding box center [127, 165] width 43 height 11
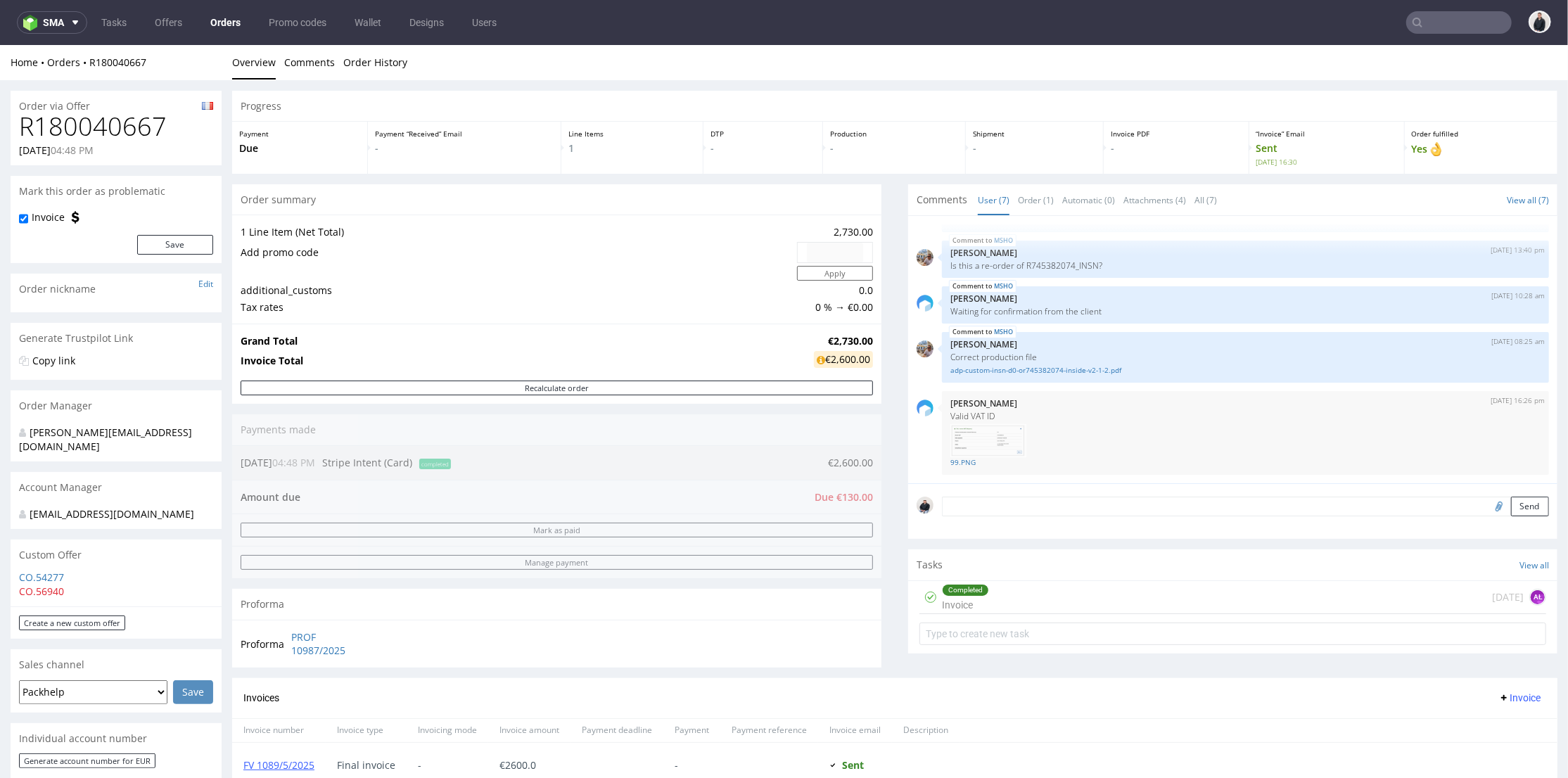
scroll to position [234, 0]
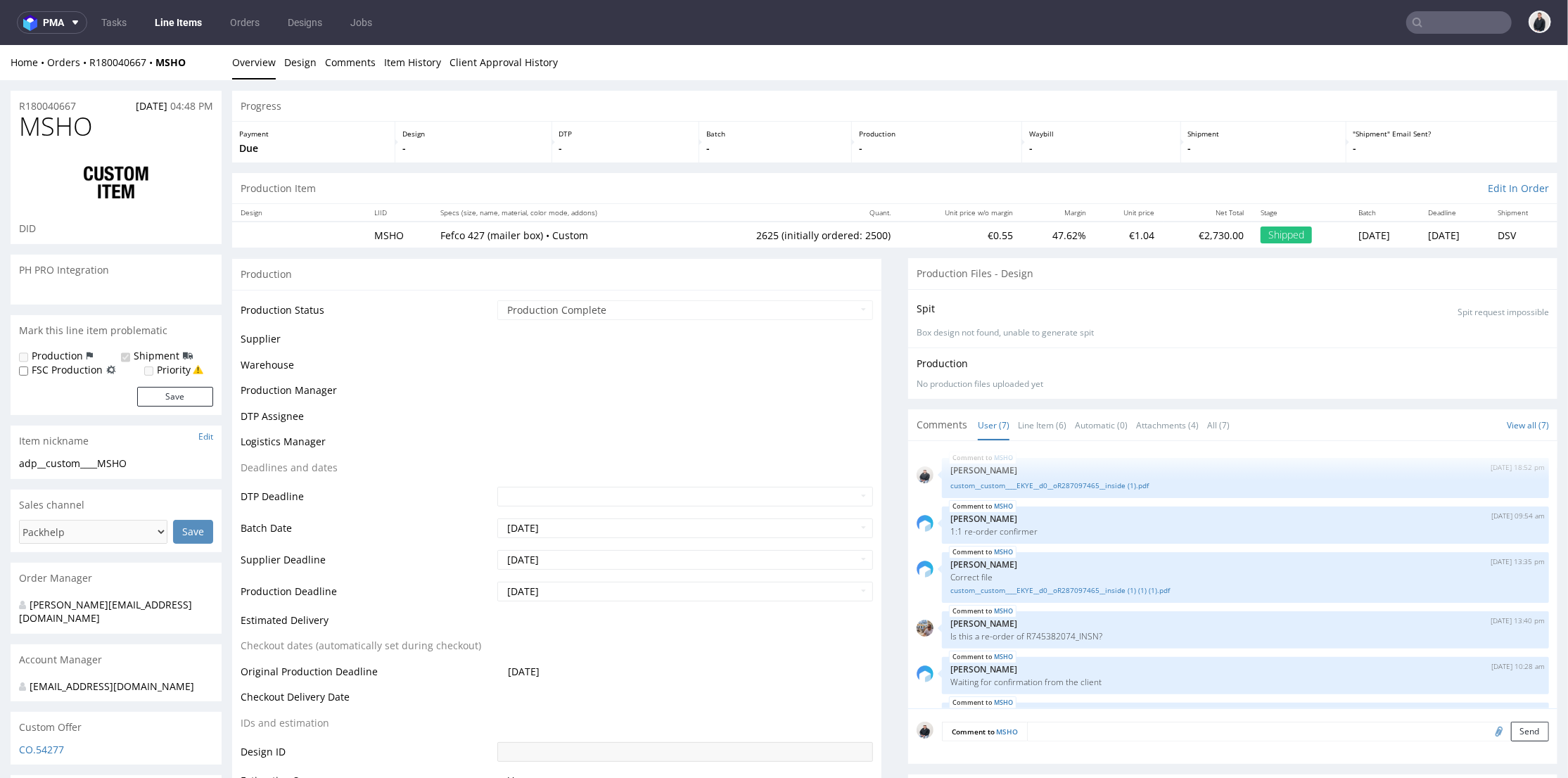
scroll to position [146, 0]
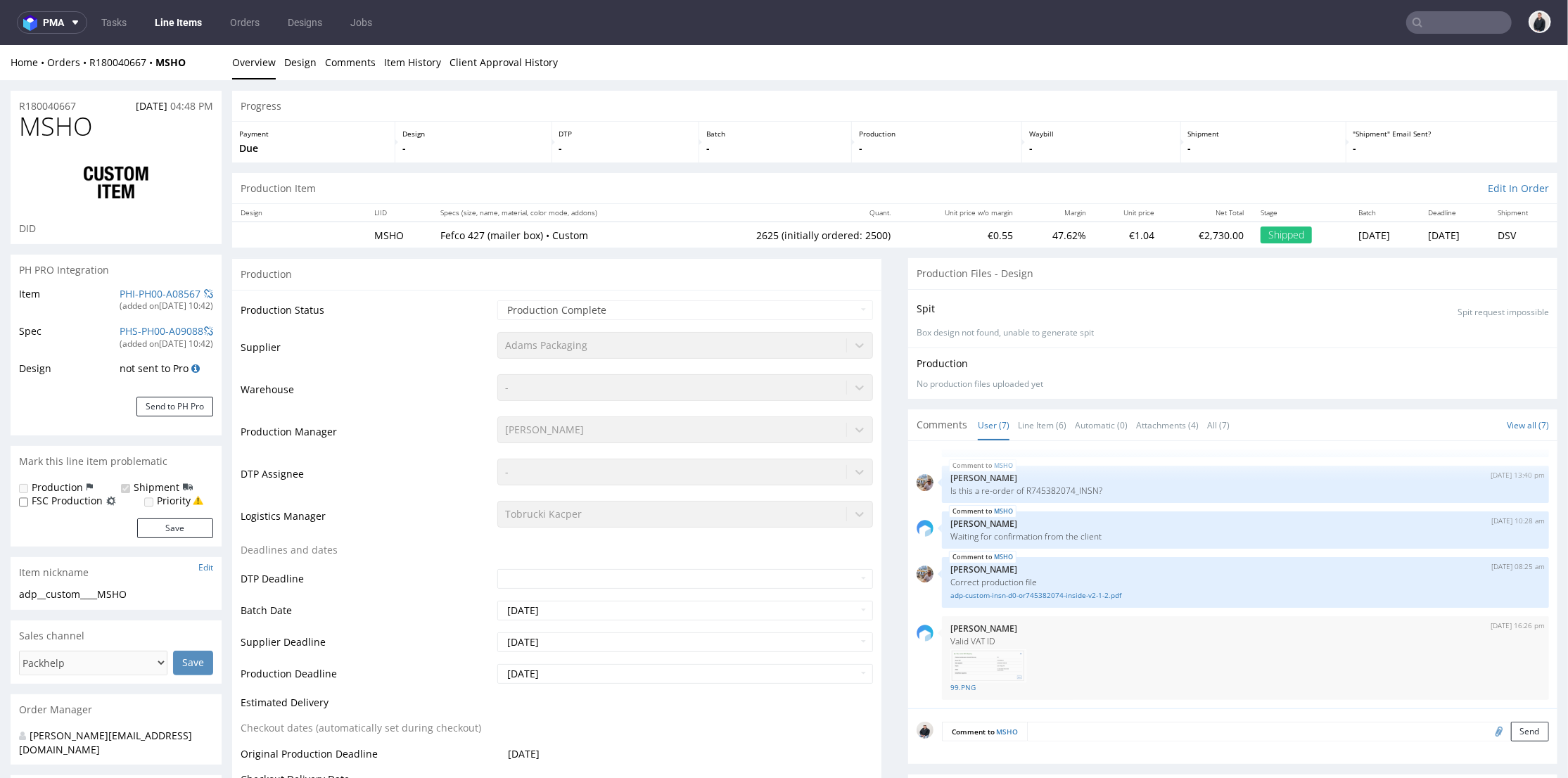
select select "in_progress"
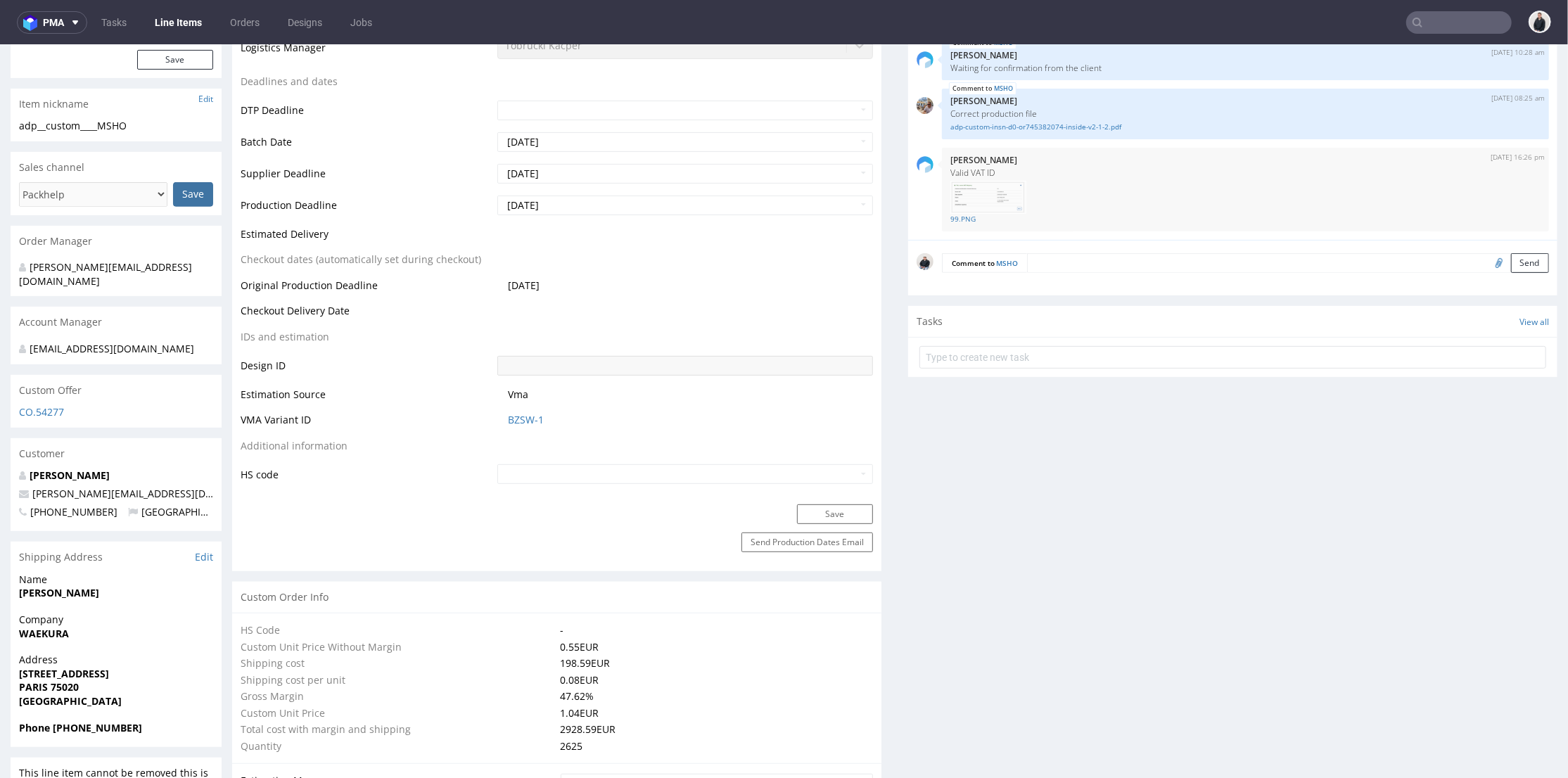
scroll to position [0, 0]
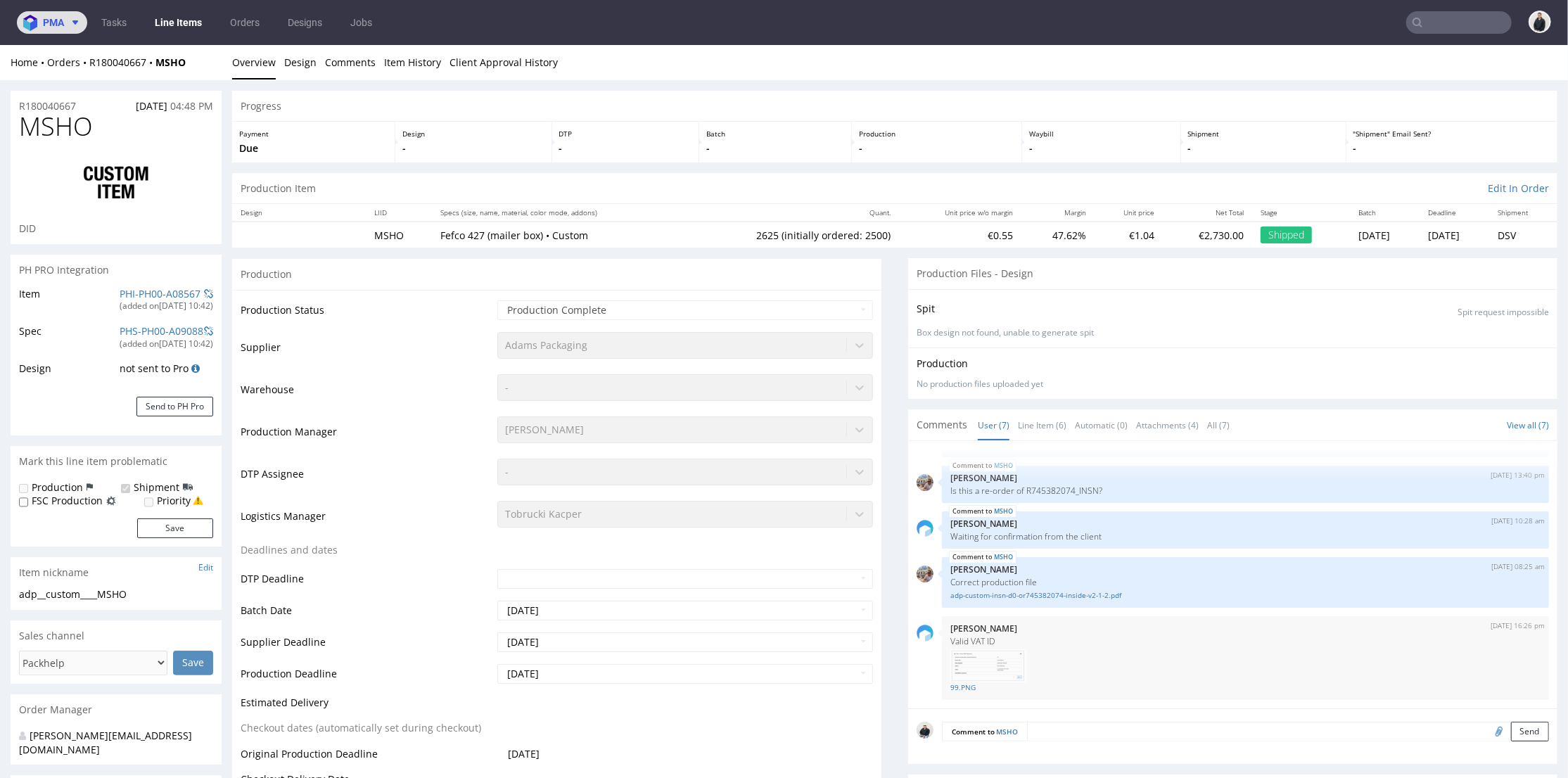
drag, startPoint x: 55, startPoint y: 17, endPoint x: 65, endPoint y: 32, distance: 18.0
click at [55, 17] on span "pma" at bounding box center [53, 22] width 21 height 10
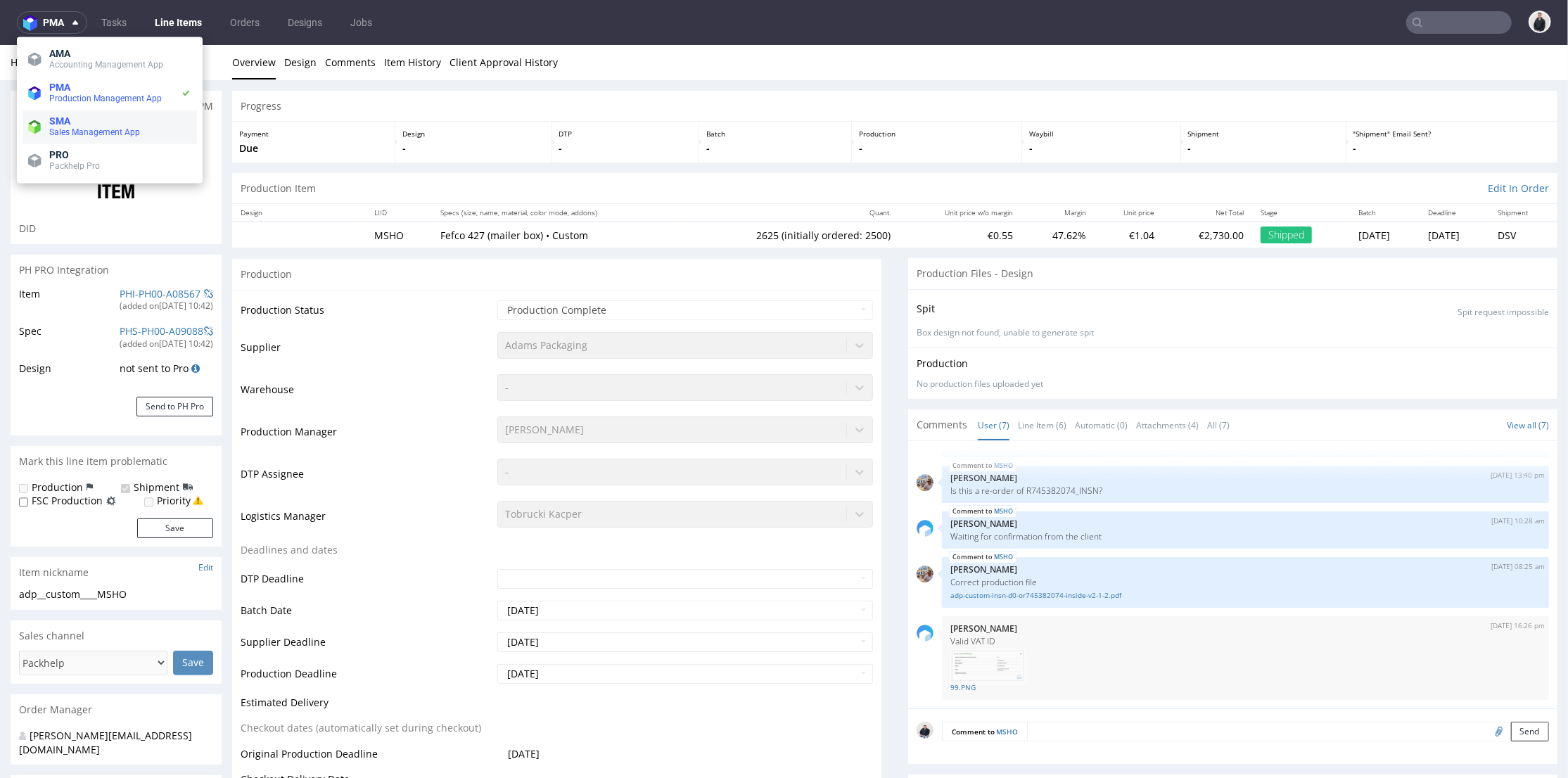
click at [83, 120] on span "SMA" at bounding box center [120, 121] width 142 height 11
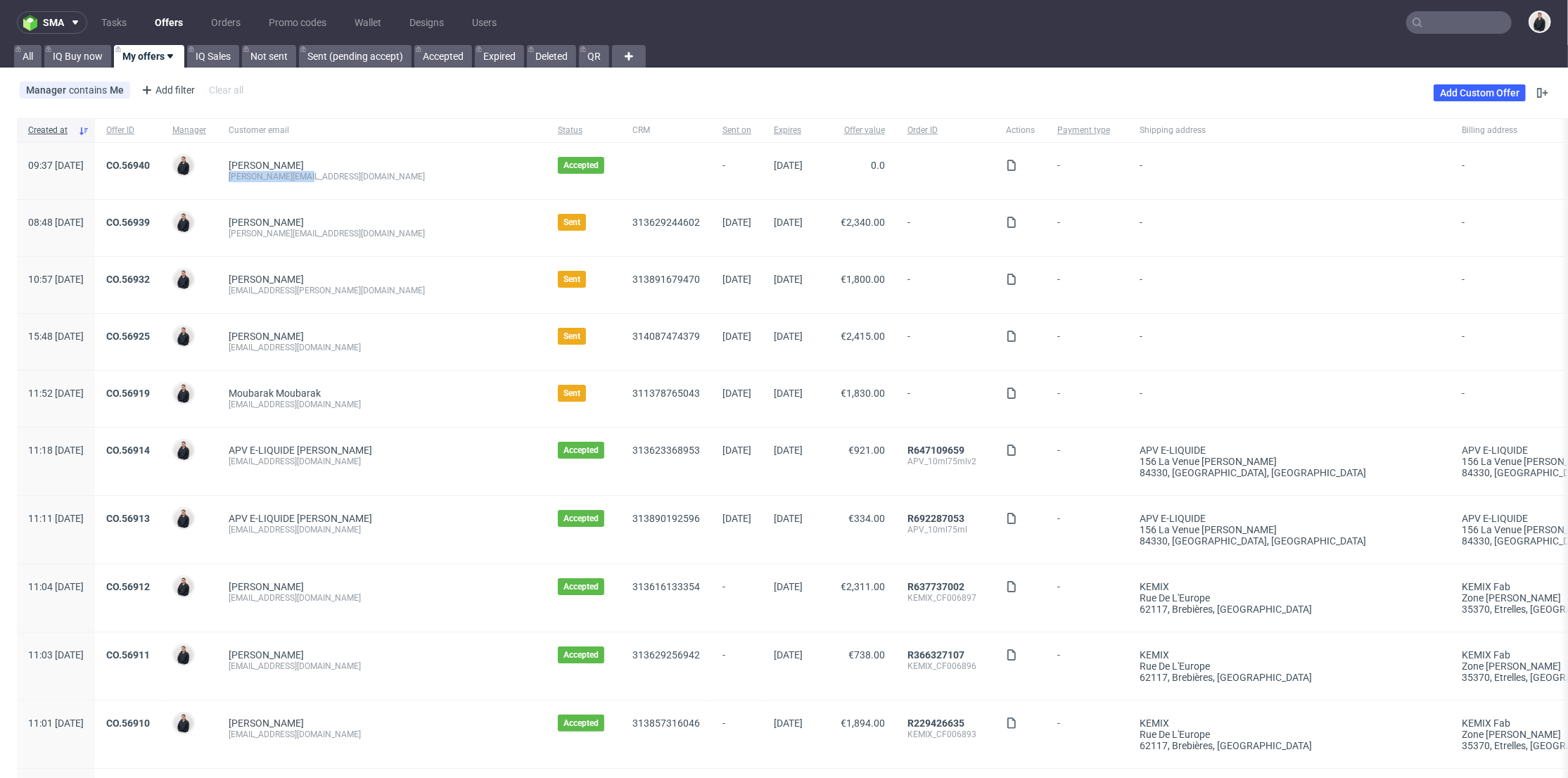
drag, startPoint x: 356, startPoint y: 183, endPoint x: 269, endPoint y: 175, distance: 87.4
click at [269, 175] on div "PHILIP DAHLEN philip@waekura.com" at bounding box center [382, 171] width 330 height 57
copy div "[PERSON_NAME][EMAIL_ADDRESS][DOMAIN_NAME]"
click at [1457, 93] on link "Add Custom Offer" at bounding box center [1479, 92] width 92 height 17
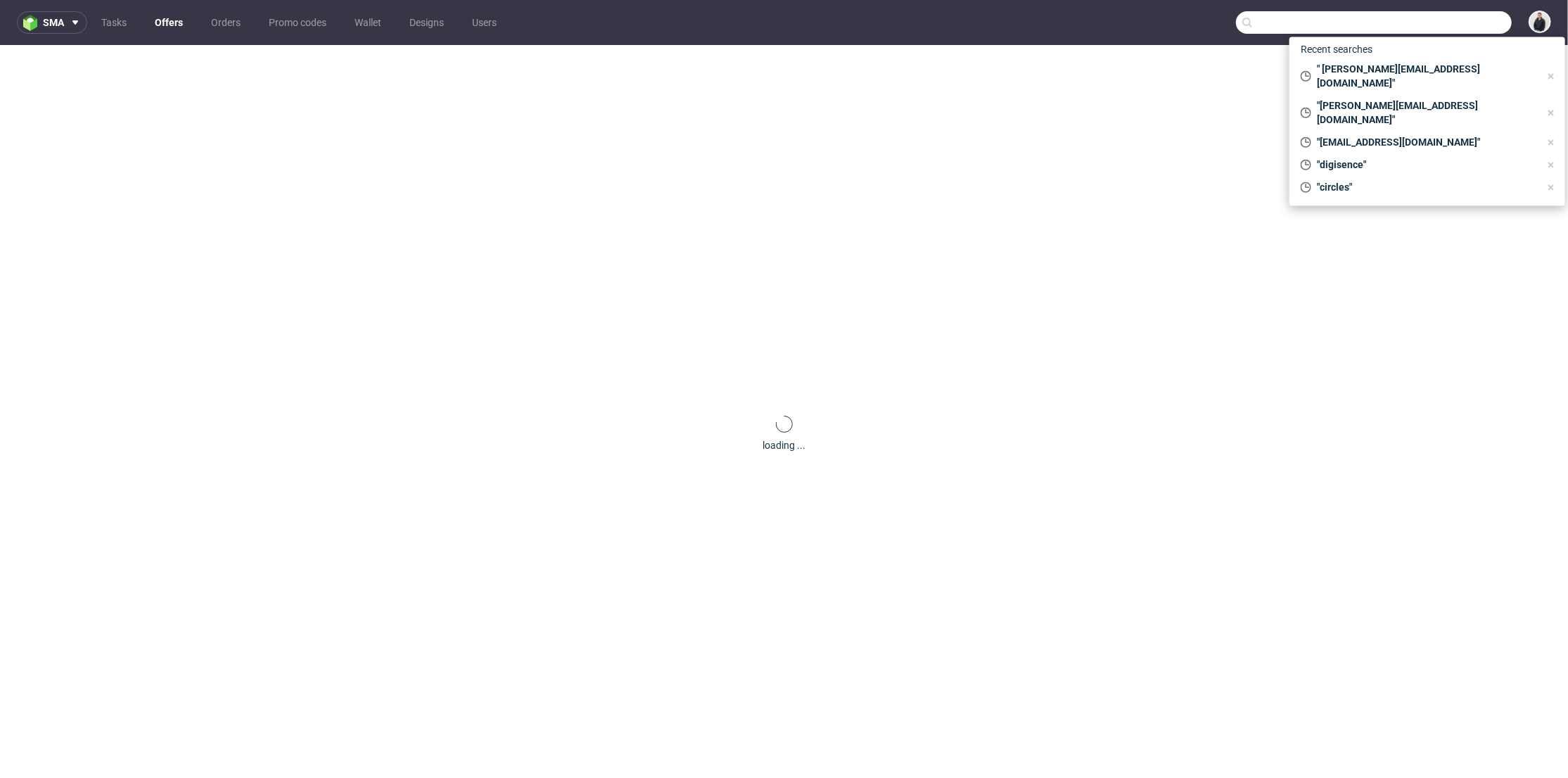
click at [1454, 17] on input "text" at bounding box center [1374, 22] width 276 height 23
paste input "[PERSON_NAME][EMAIL_ADDRESS][DOMAIN_NAME]"
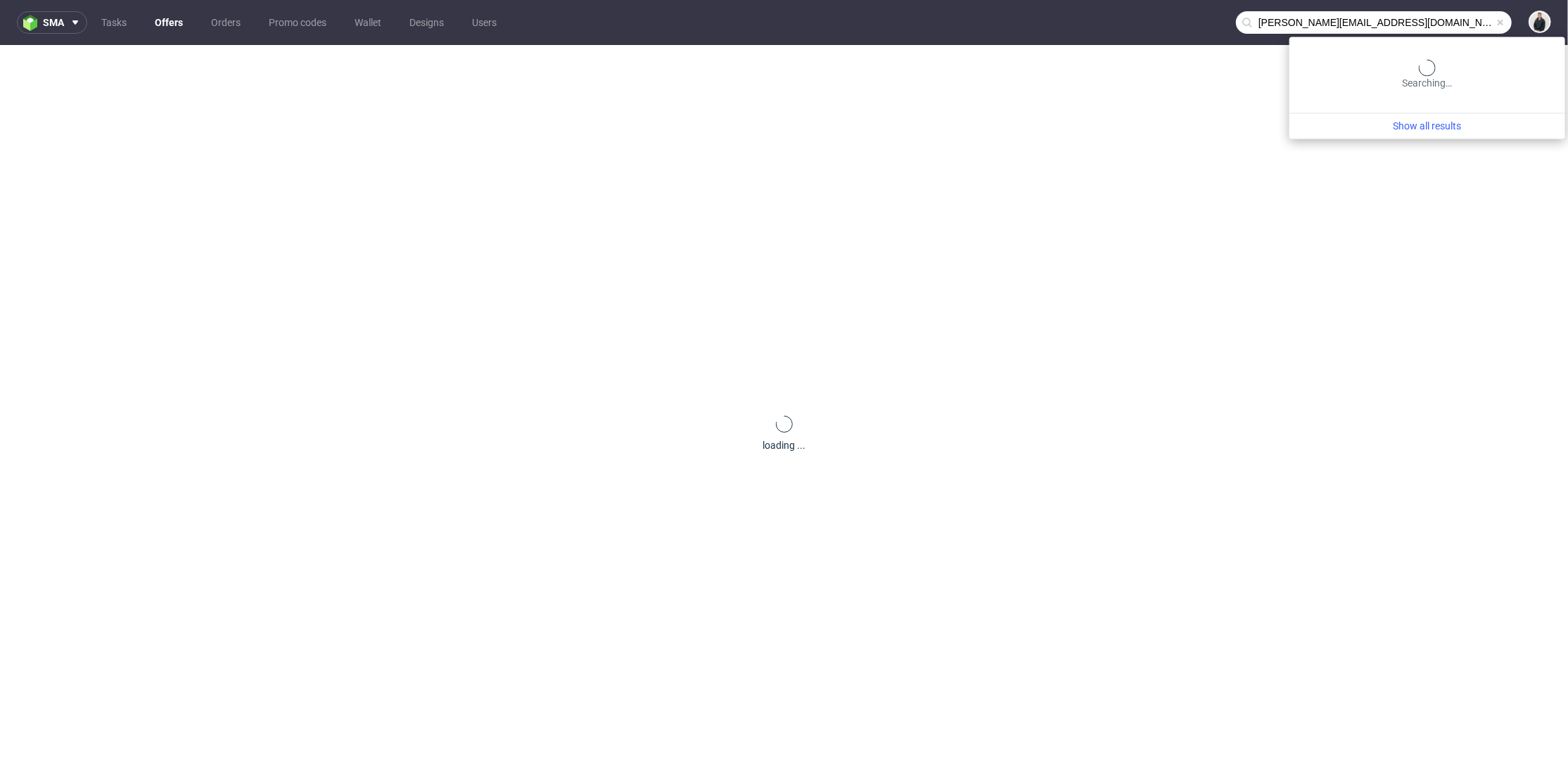
type input "[PERSON_NAME][EMAIL_ADDRESS][DOMAIN_NAME]"
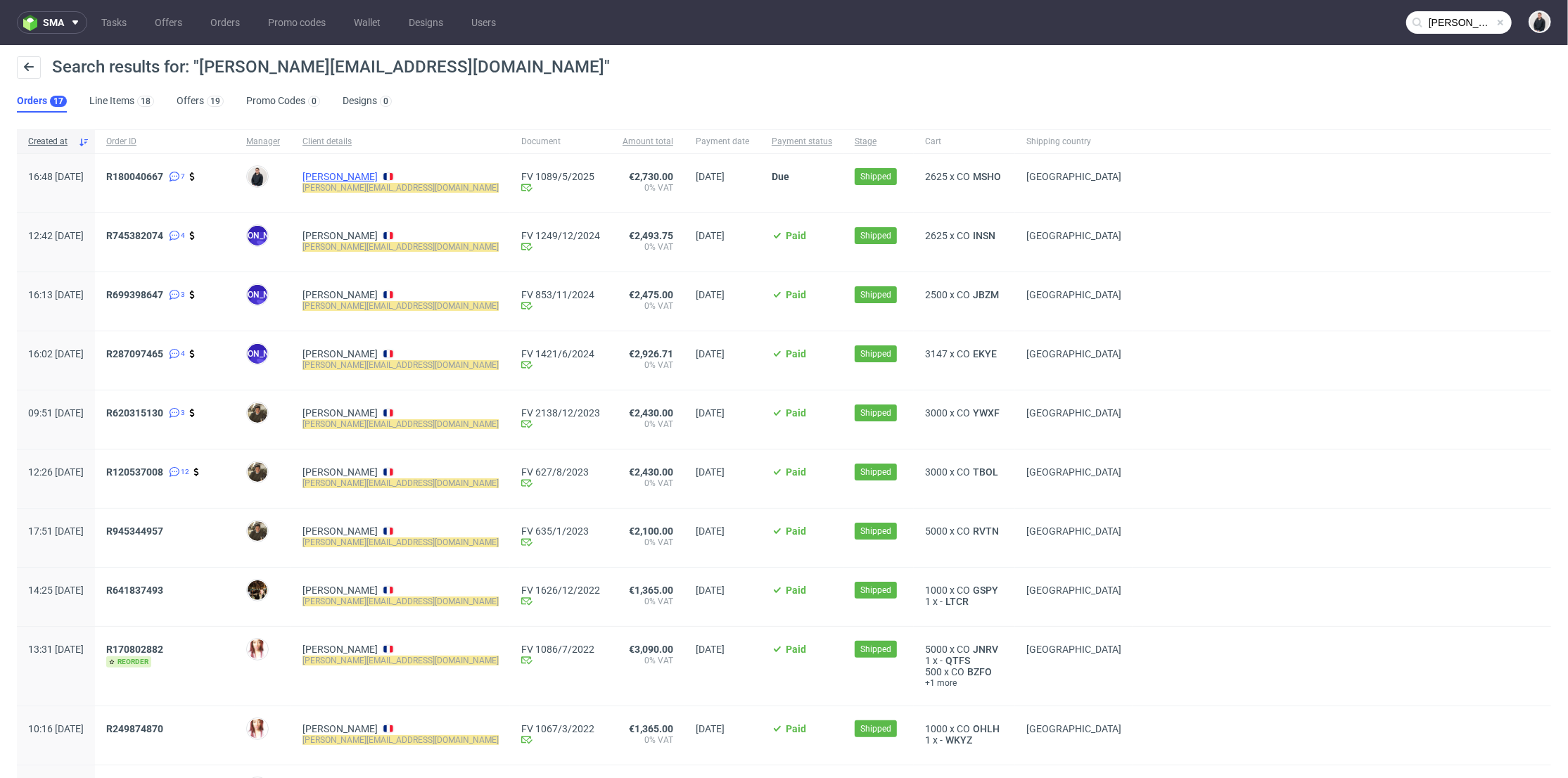
click at [347, 171] on link "[PERSON_NAME]" at bounding box center [341, 176] width 76 height 11
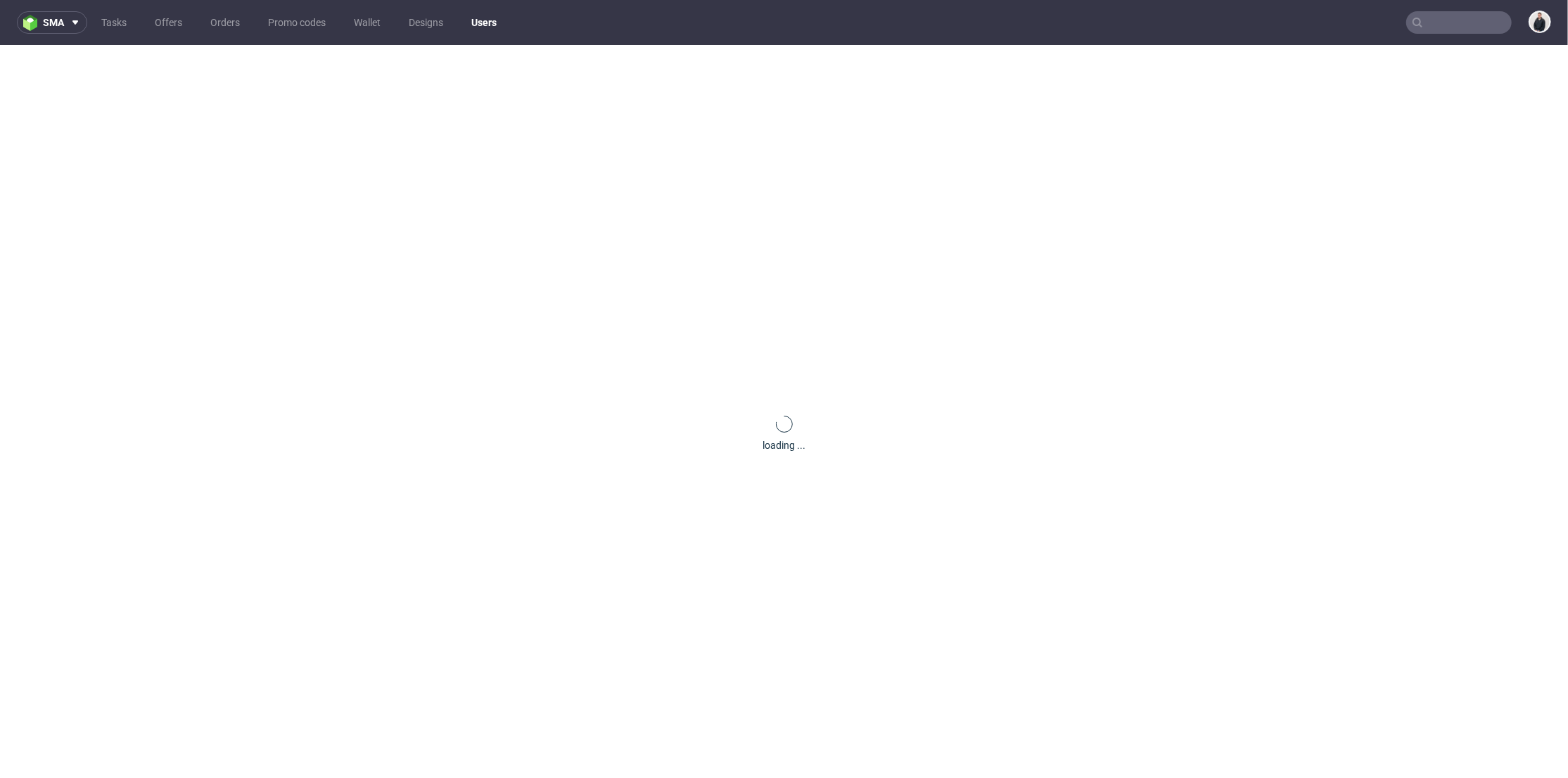
scroll to position [4, 0]
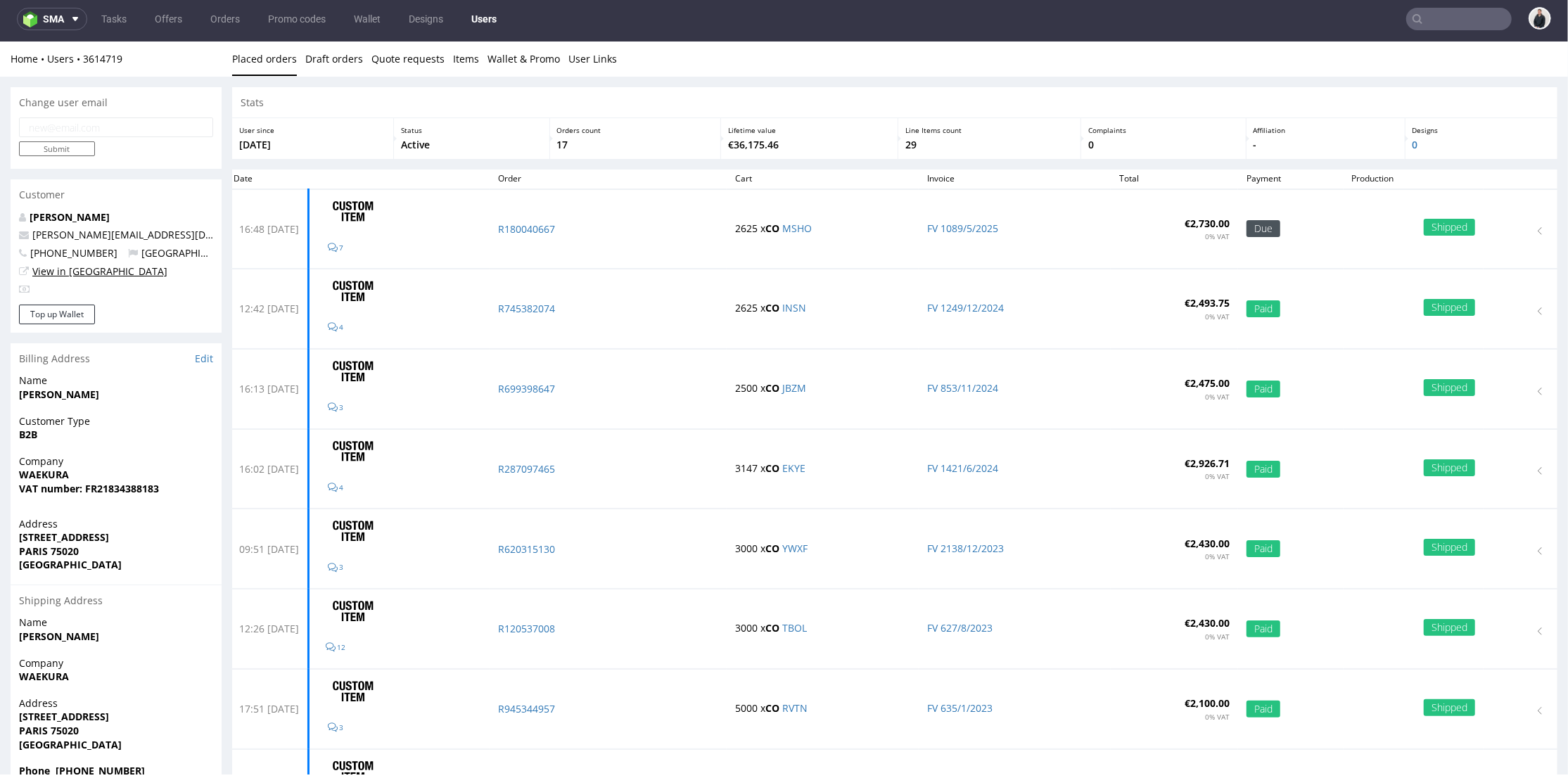
click at [81, 275] on link "View in [GEOGRAPHIC_DATA]" at bounding box center [100, 270] width 135 height 13
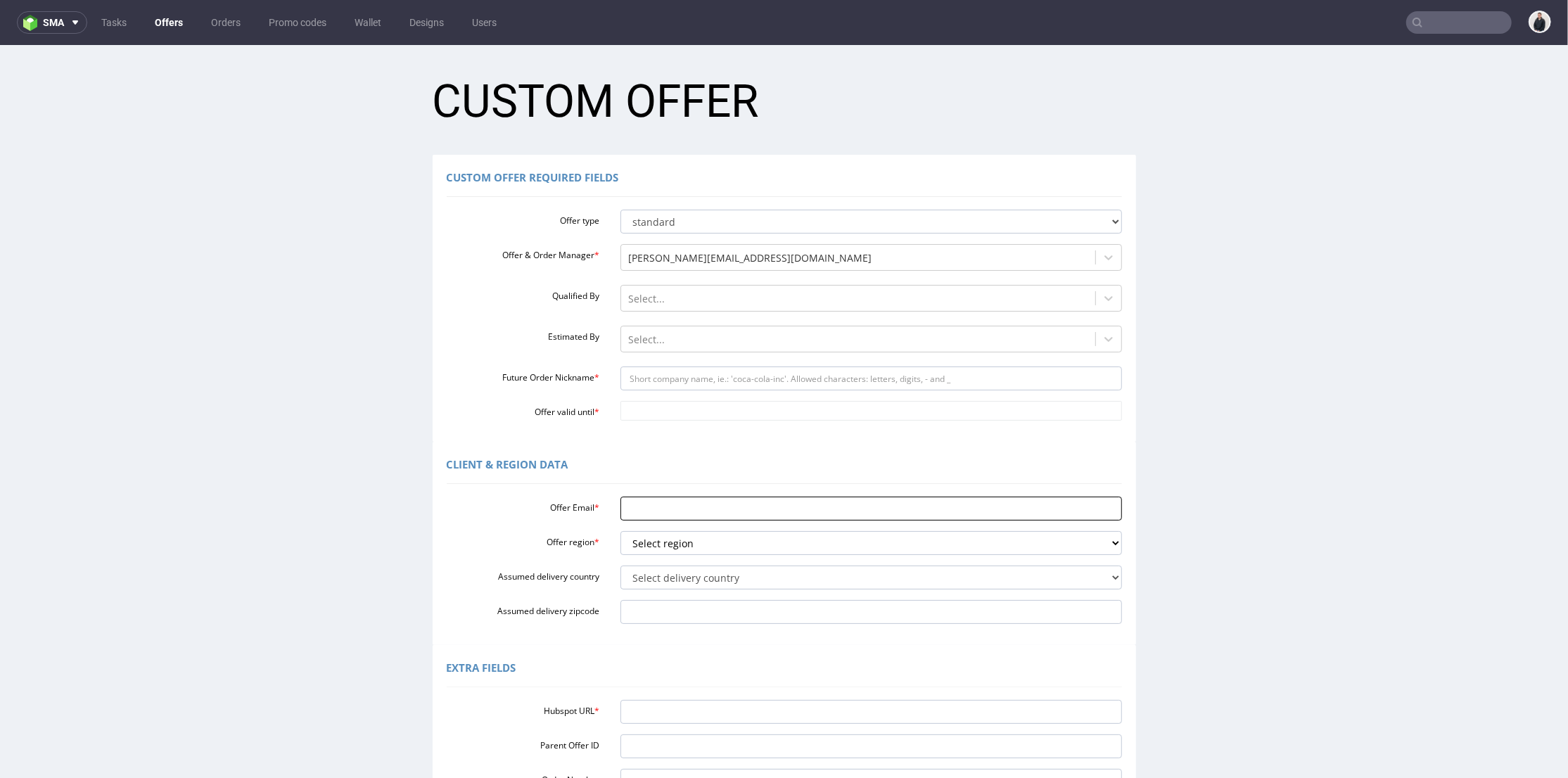
click at [673, 511] on input "Offer Email *" at bounding box center [872, 507] width 502 height 24
paste input "[PERSON_NAME][EMAIL_ADDRESS][DOMAIN_NAME]"
type input "[PERSON_NAME][EMAIL_ADDRESS][DOMAIN_NAME]"
click at [663, 533] on select "Select region eu gb de pl fr it es" at bounding box center [872, 542] width 502 height 24
select select "fr"
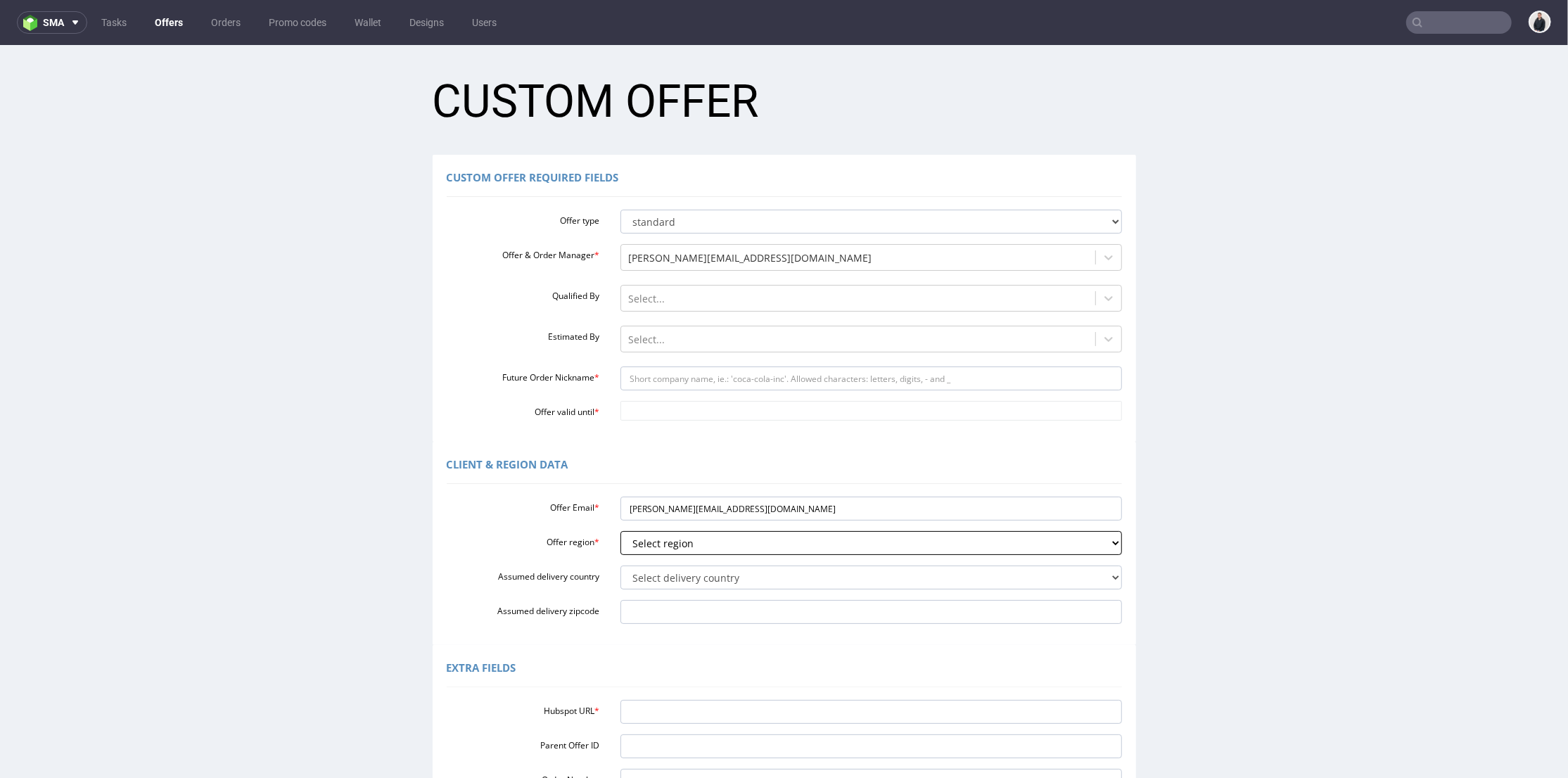
click at [621, 530] on select "Select region eu gb de pl fr it es" at bounding box center [872, 542] width 502 height 24
click at [668, 587] on select "Select delivery country [GEOGRAPHIC_DATA] [GEOGRAPHIC_DATA] [GEOGRAPHIC_DATA] […" at bounding box center [872, 577] width 502 height 24
click at [625, 668] on div "Extra Fields" at bounding box center [784, 669] width 675 height 34
drag, startPoint x: 680, startPoint y: 504, endPoint x: 651, endPoint y: 504, distance: 29.0
click at [651, 504] on input "[PERSON_NAME][EMAIL_ADDRESS][DOMAIN_NAME]" at bounding box center [872, 507] width 502 height 24
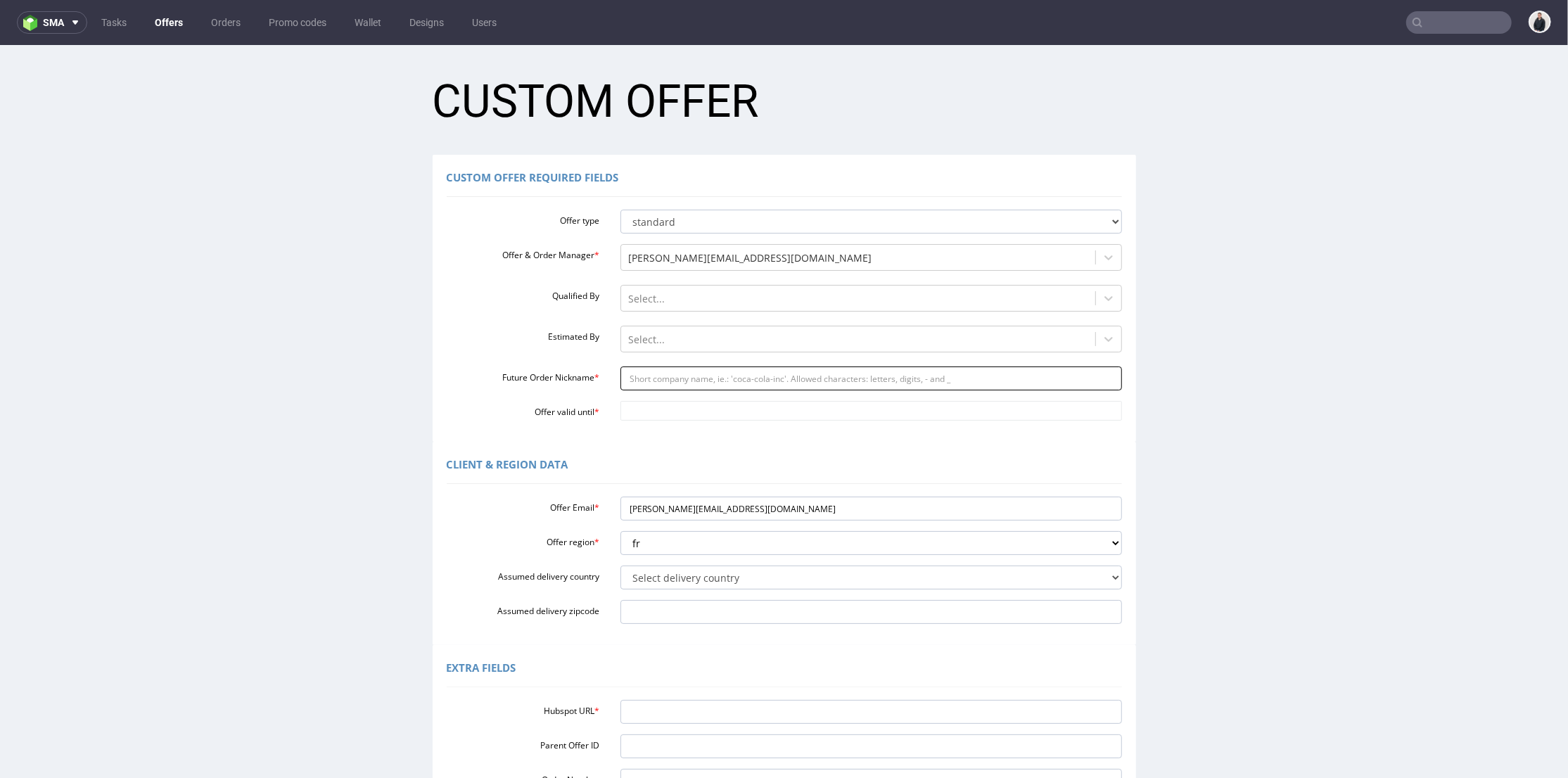
click at [662, 385] on input "Future Order Nickname *" at bounding box center [872, 378] width 502 height 24
paste input "waekura"
type input "waekura"
click at [677, 422] on div "Custom Offer Required Fields Offer type standard prototyping sampling Offer & O…" at bounding box center [784, 297] width 703 height 287
click at [684, 411] on input "Offer valid until *" at bounding box center [872, 410] width 502 height 20
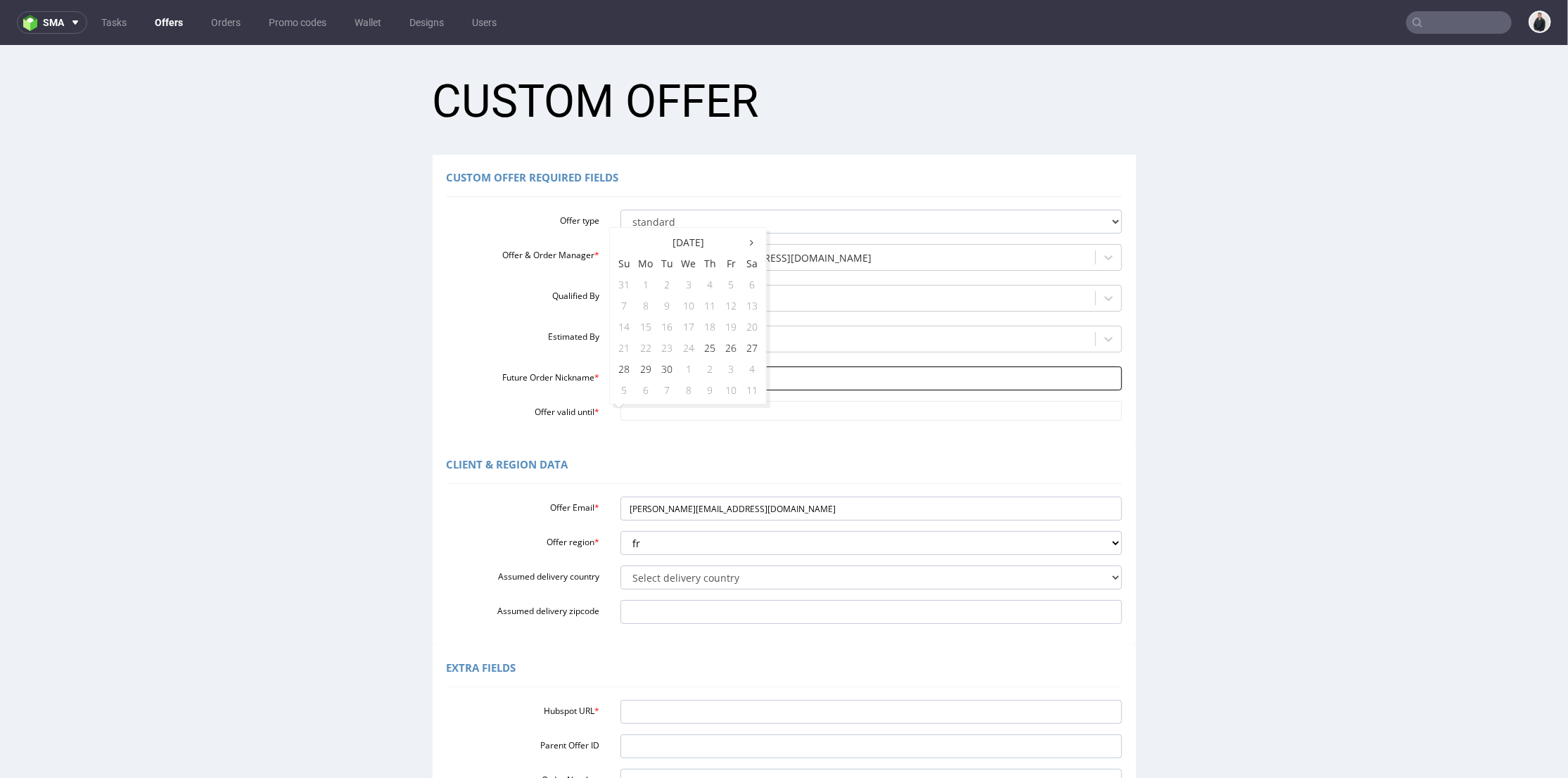
click at [748, 369] on td "4" at bounding box center [752, 367] width 21 height 21
type input "[DATE]"
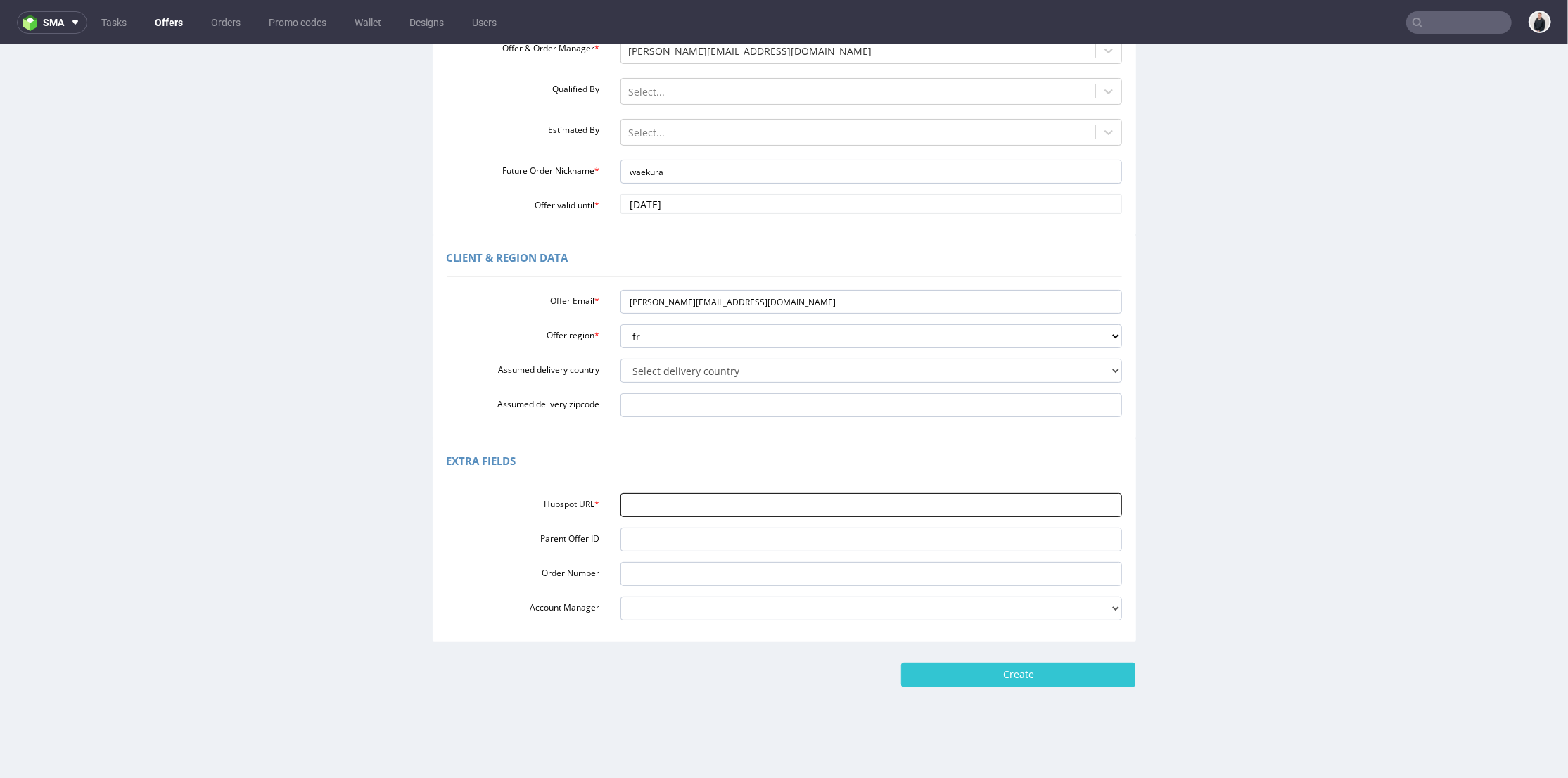
click at [738, 503] on input "Hubspot URL *" at bounding box center [872, 504] width 502 height 24
paste input "[URL][DOMAIN_NAME]"
type input "[URL][DOMAIN_NAME]"
click at [968, 669] on input "Create" at bounding box center [1019, 673] width 234 height 24
type input "Please wait..."
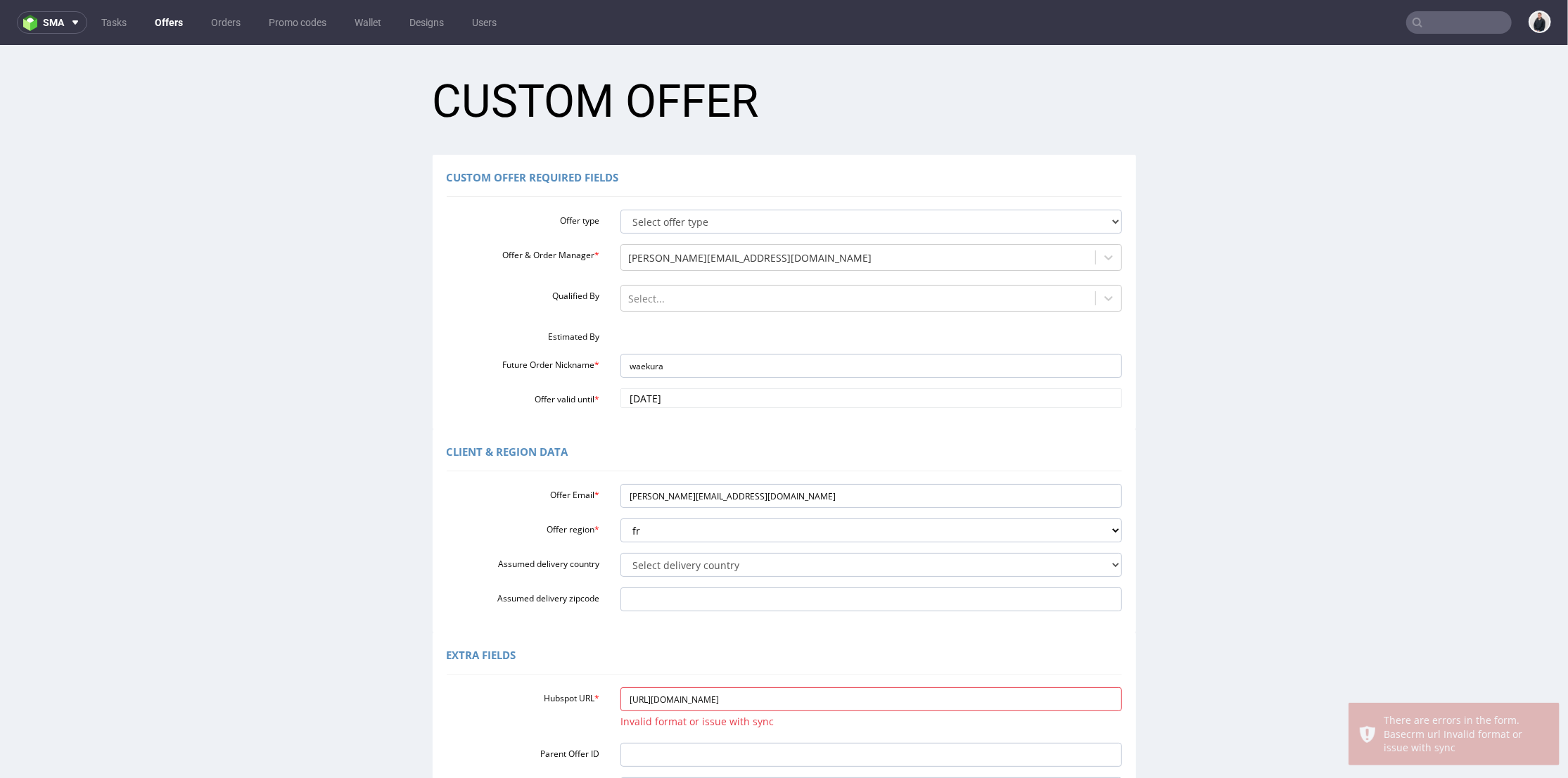
scroll to position [0, 0]
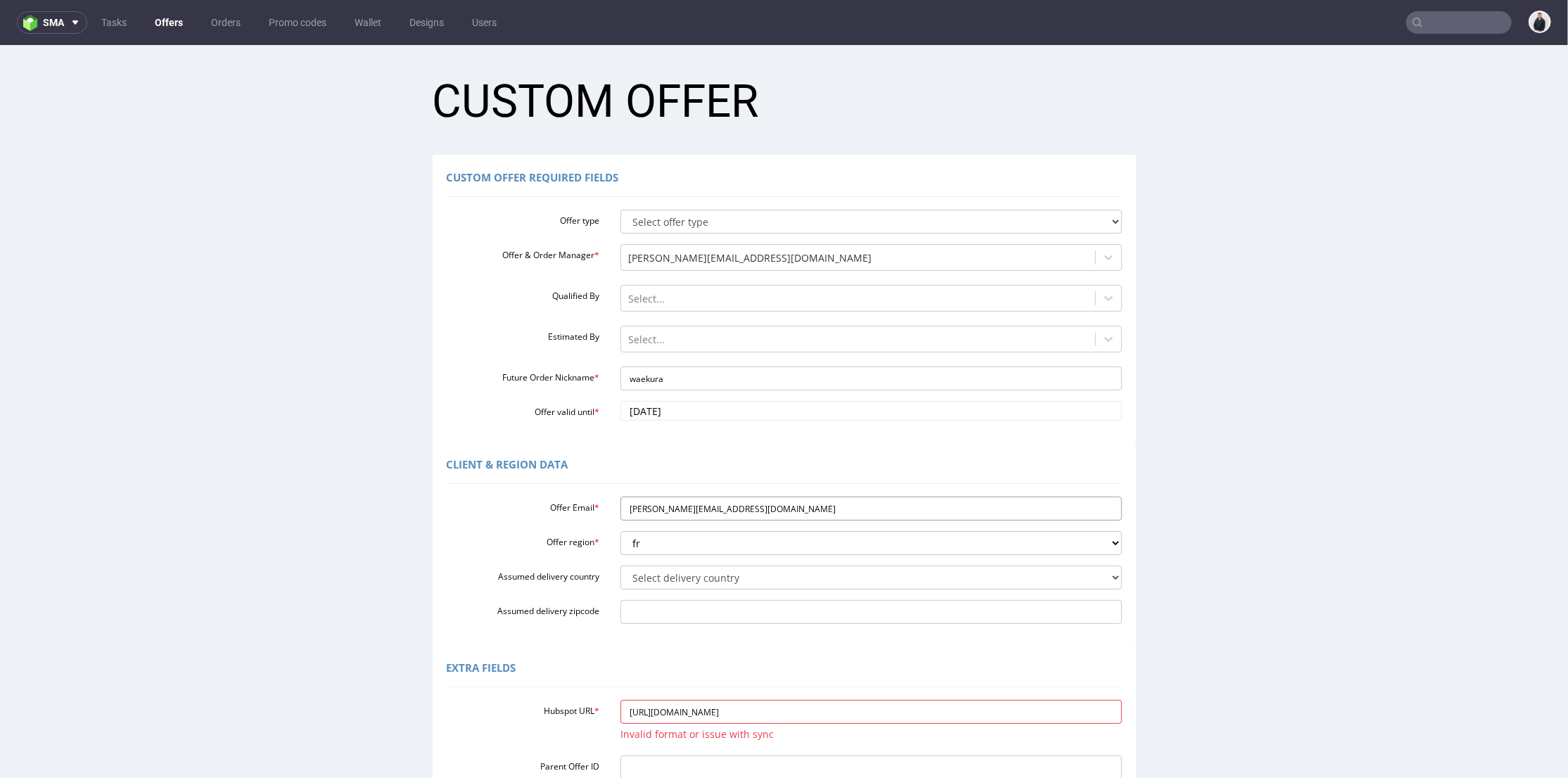
drag, startPoint x: 709, startPoint y: 511, endPoint x: 571, endPoint y: 505, distance: 138.1
click at [570, 507] on div "Offer Email * [PERSON_NAME][EMAIL_ADDRESS][DOMAIN_NAME]" at bounding box center [784, 507] width 696 height 24
click at [821, 710] on input "[URL][DOMAIN_NAME]" at bounding box center [872, 711] width 502 height 24
click at [691, 702] on input "[URL][DOMAIN_NAME]" at bounding box center [872, 711] width 502 height 24
paste input "6011383022"
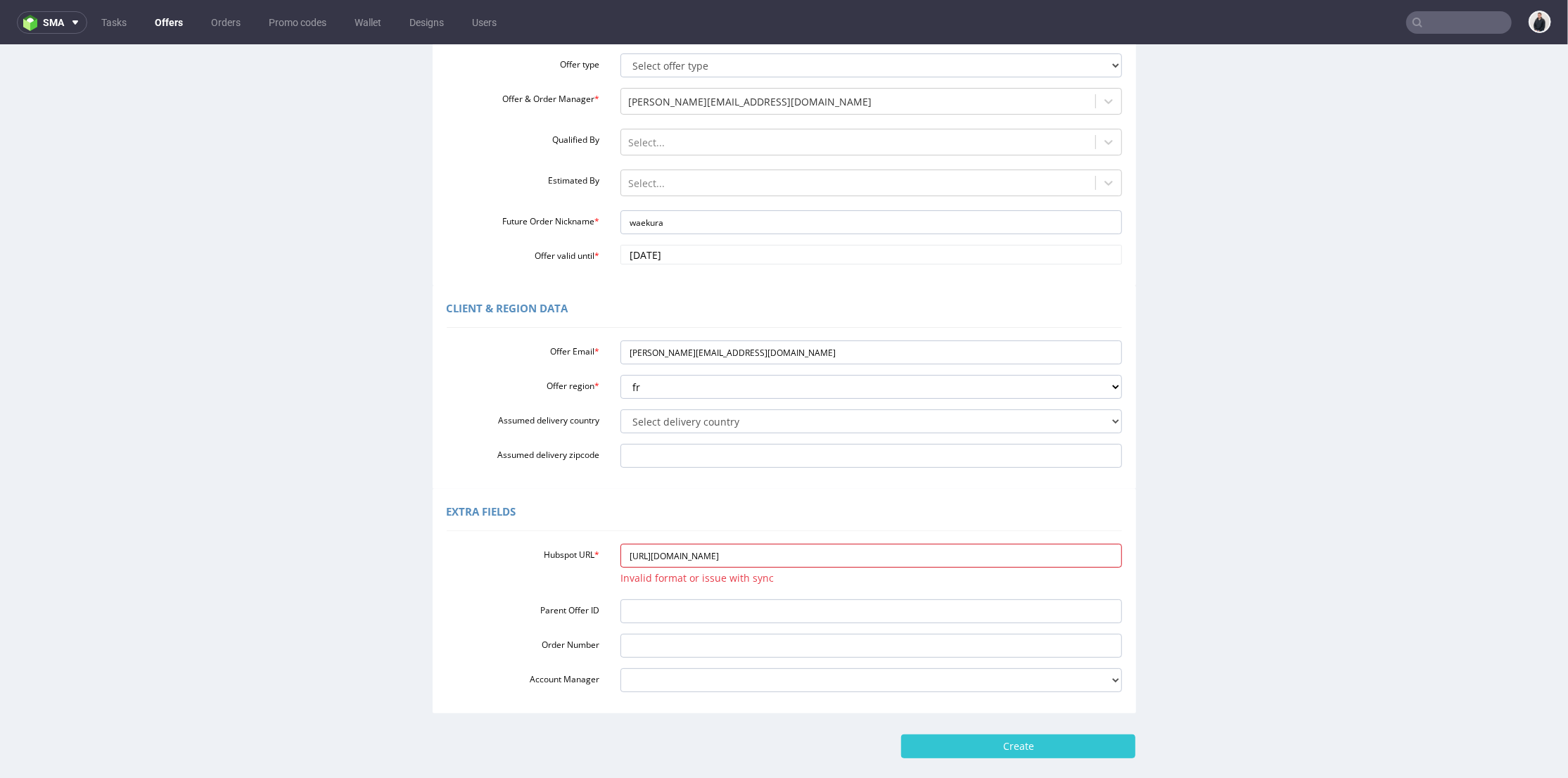
scroll to position [234, 0]
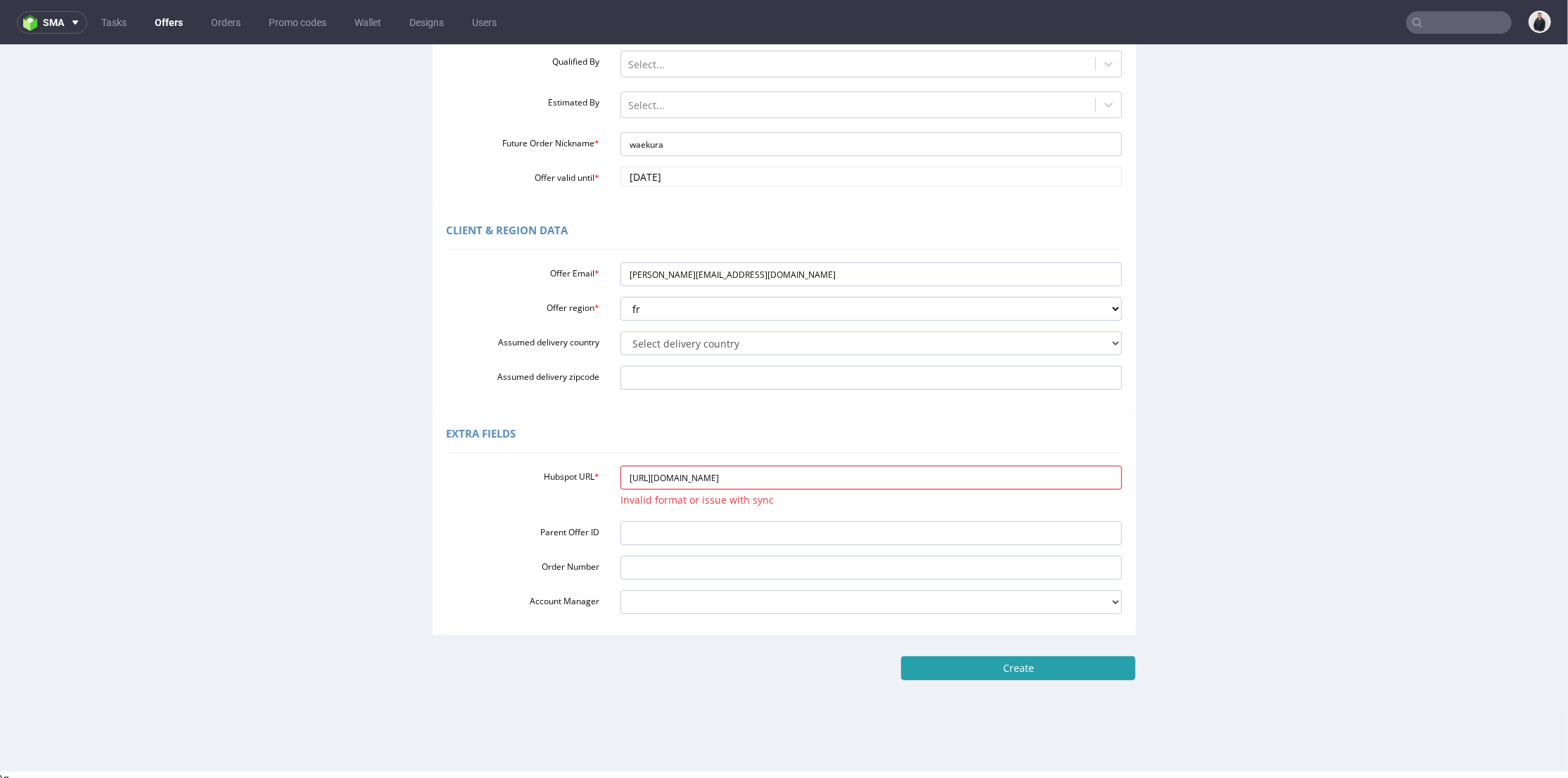
type input "[URL][DOMAIN_NAME]"
click at [1016, 662] on input "Create" at bounding box center [1019, 667] width 234 height 24
type input "Please wait..."
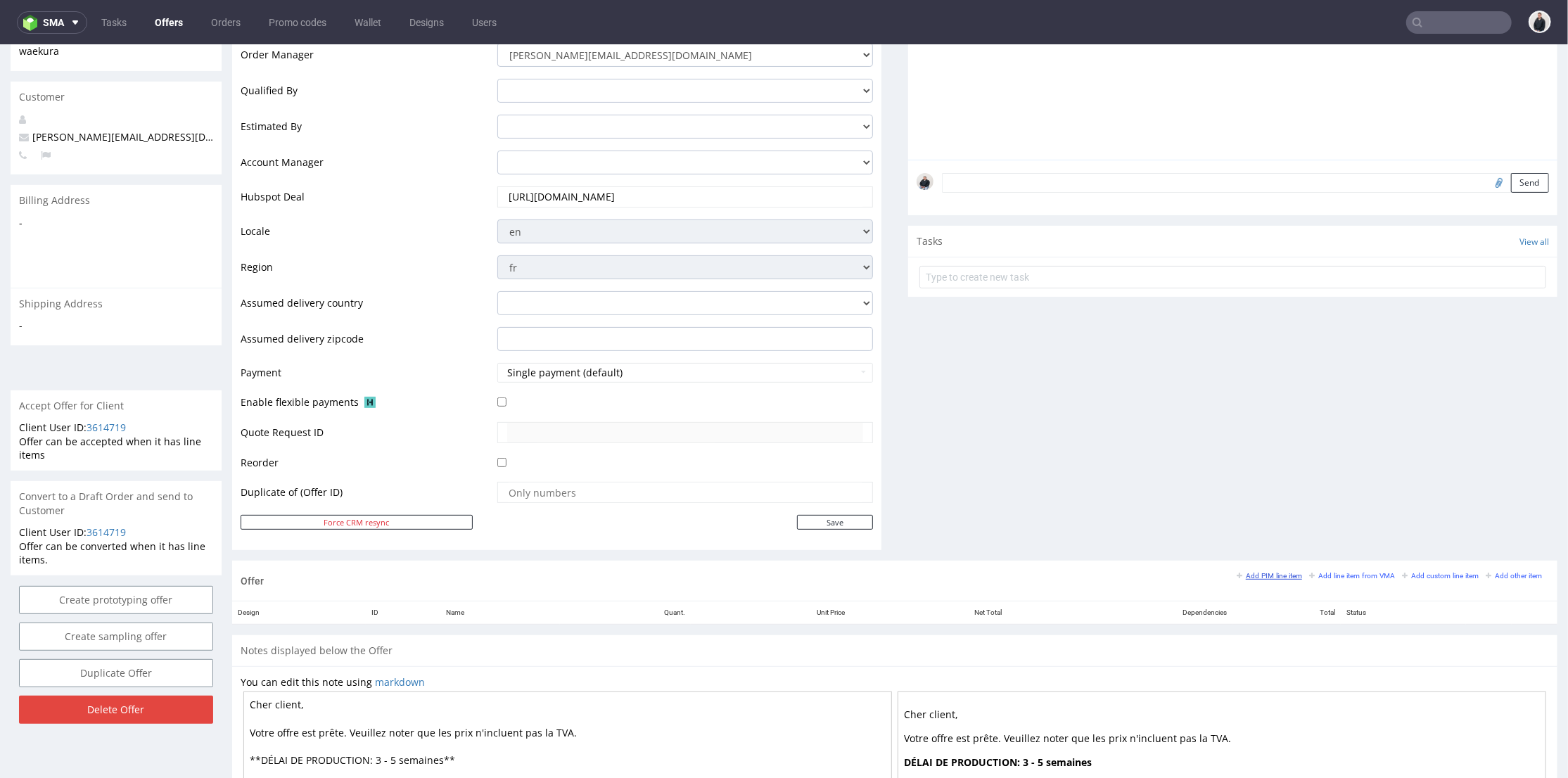
scroll to position [469, 0]
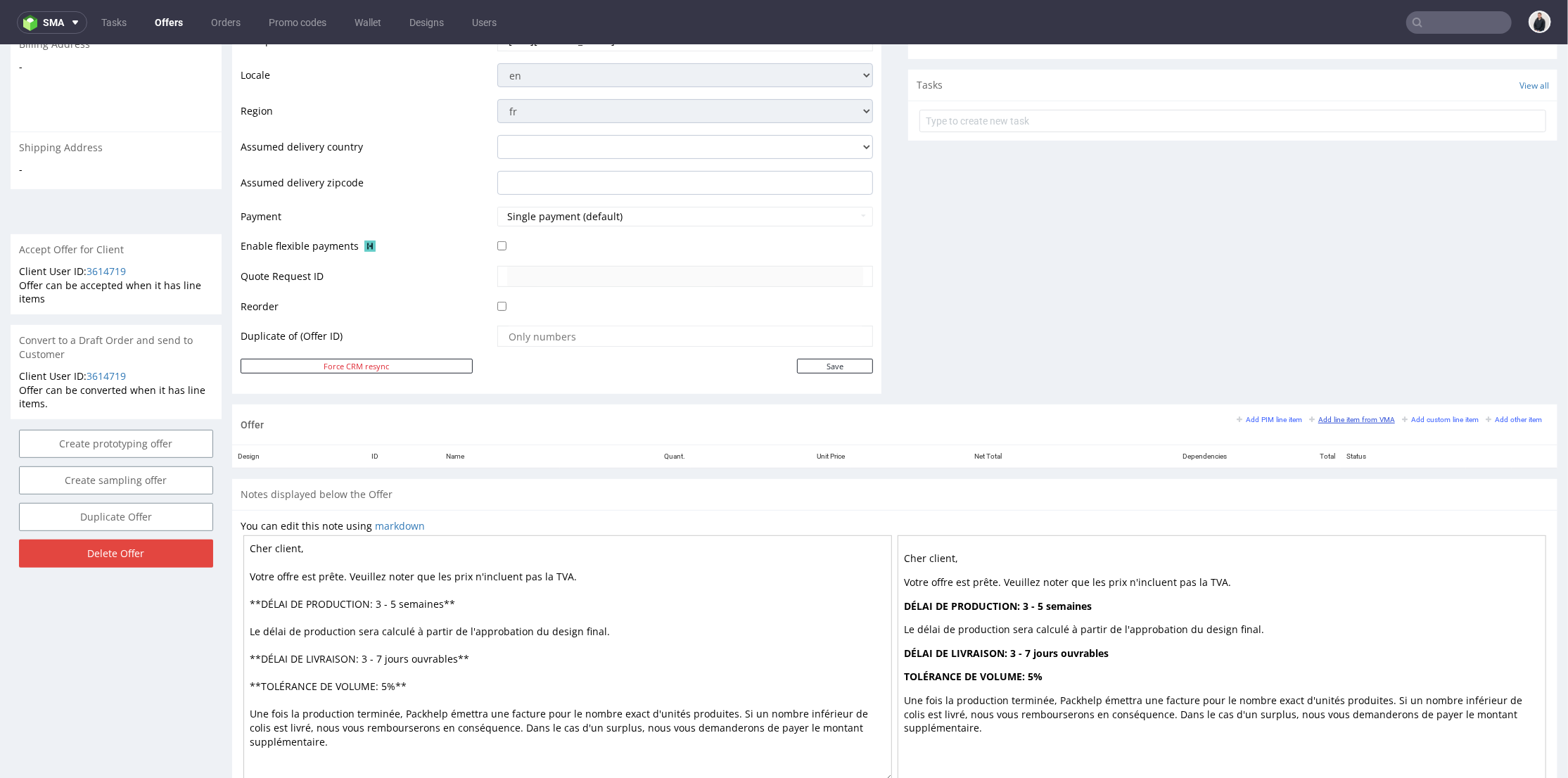
click at [1337, 420] on small "Add line item from VMA" at bounding box center [1352, 419] width 86 height 8
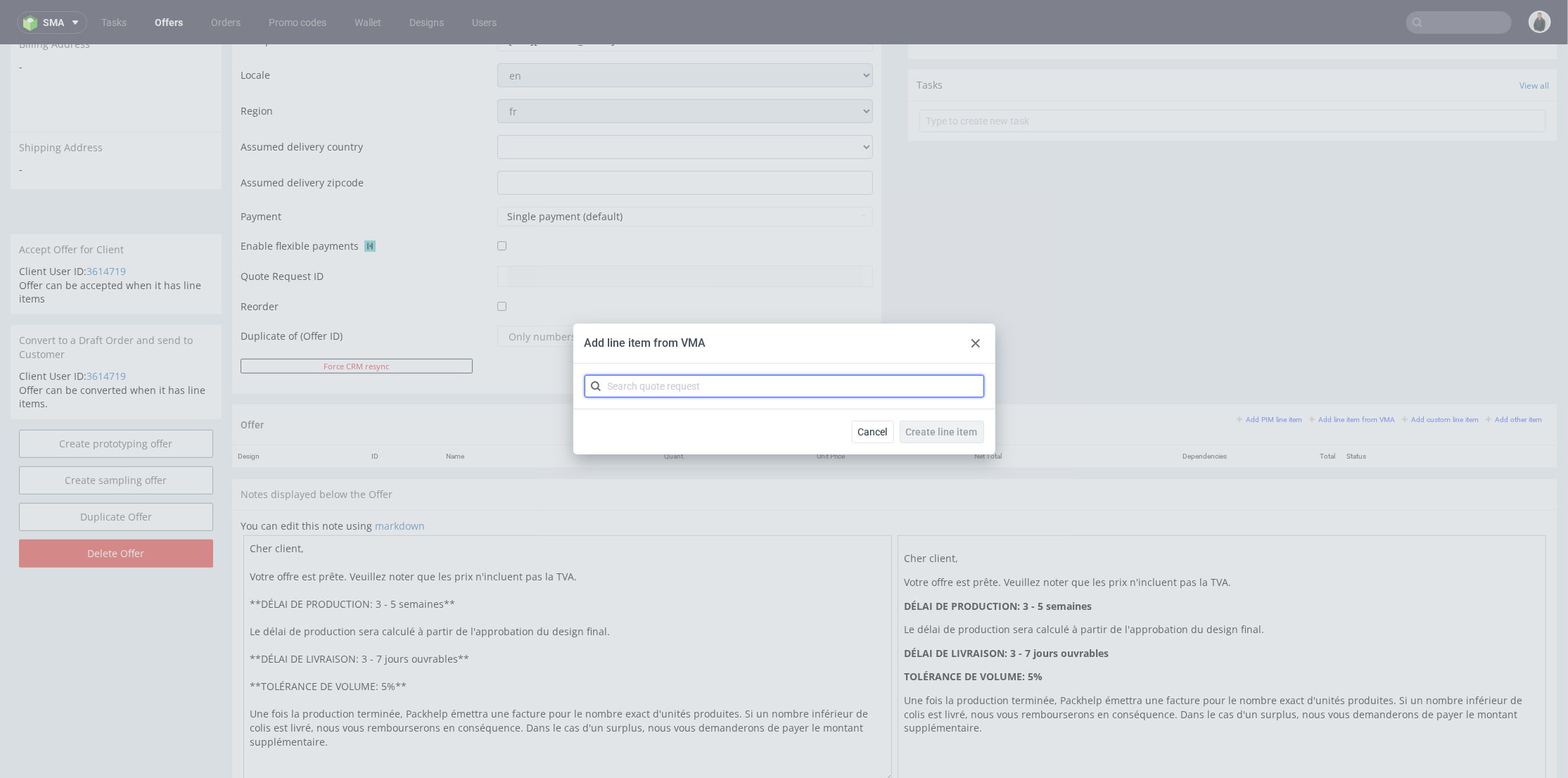
click at [784, 395] on input "text" at bounding box center [784, 386] width 400 height 23
type input "cbod"
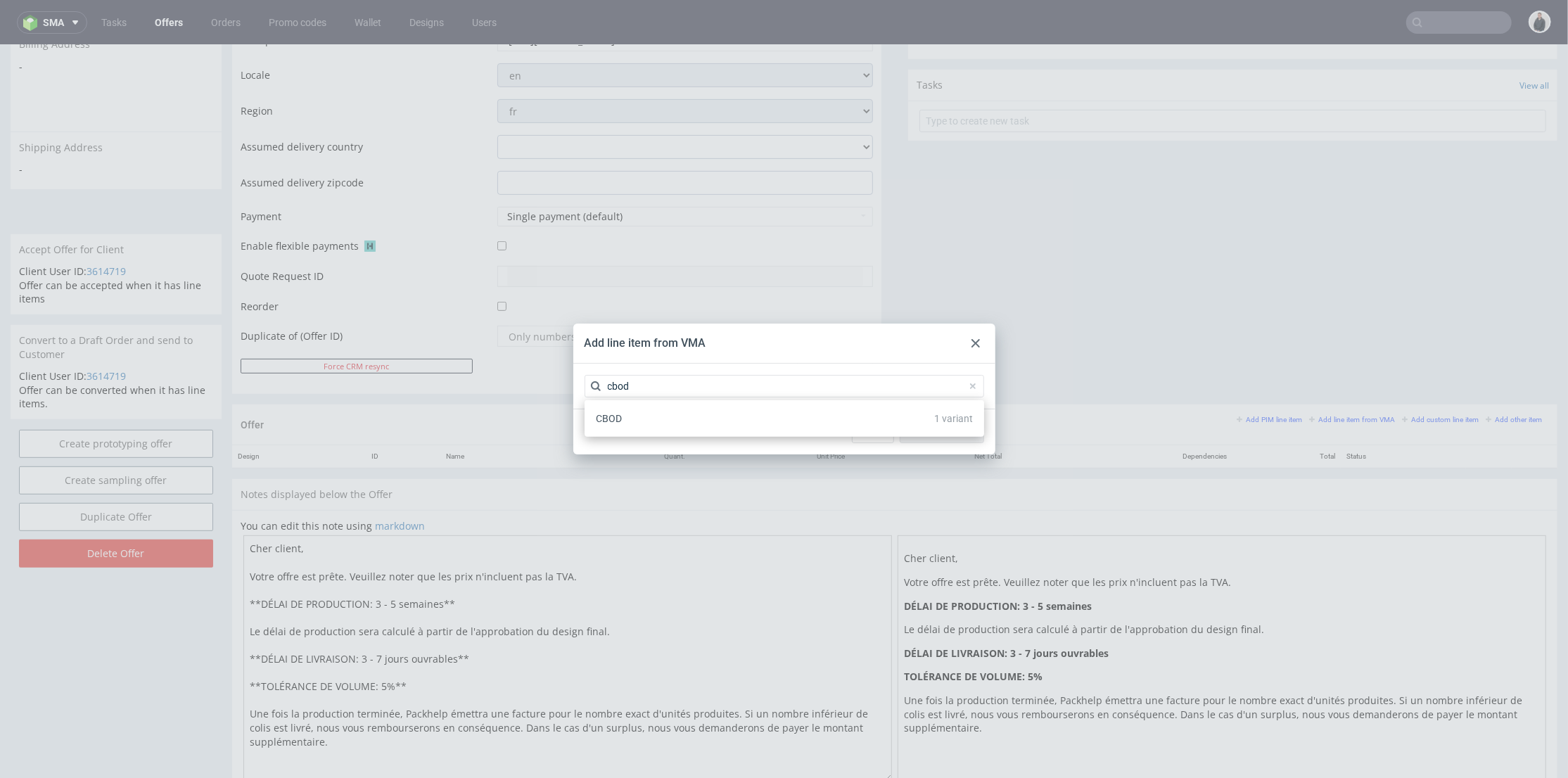
click at [712, 430] on div "CBOD 1 variant" at bounding box center [784, 418] width 389 height 25
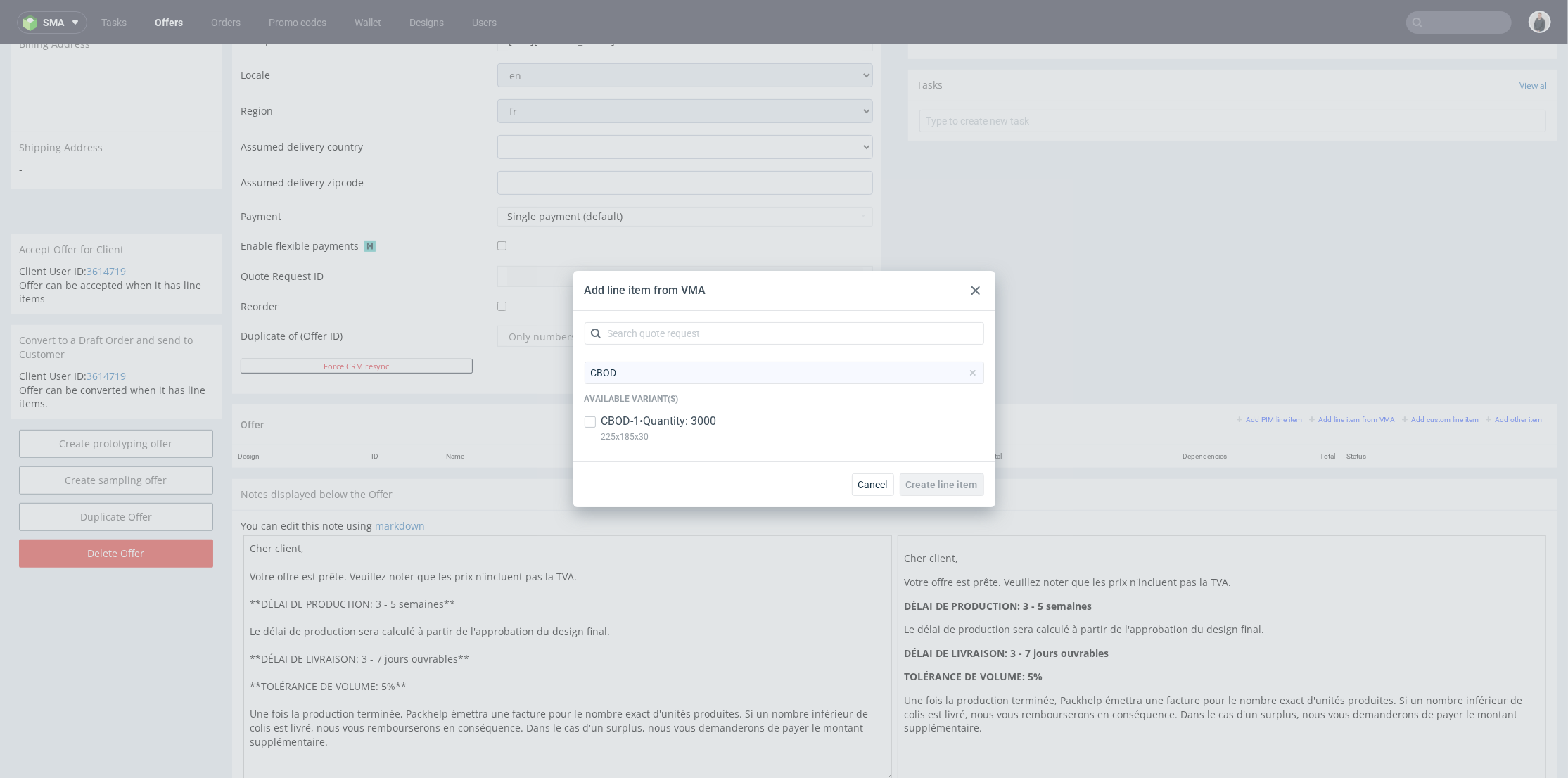
click at [709, 418] on p "CBOD-1 • Quantity: 3000" at bounding box center [659, 422] width 116 height 16
checkbox input "true"
click at [1003, 502] on div "Add line item from VMA CBOD Available variant(s) CBOD-1 • Quantity: 3000 225x18…" at bounding box center [784, 389] width 1568 height 778
click at [960, 489] on span "Create line item" at bounding box center [942, 485] width 72 height 10
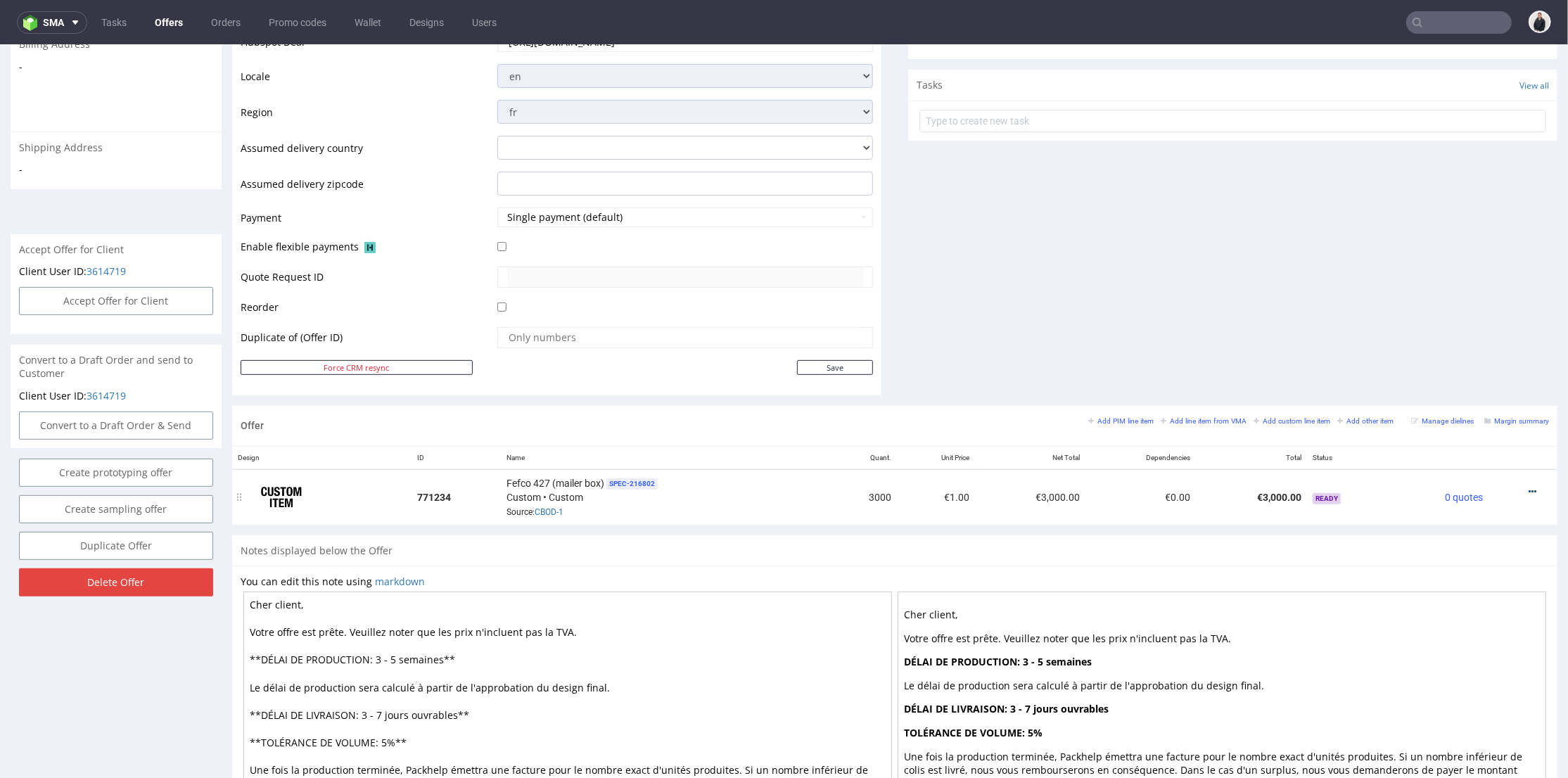
click at [1529, 490] on icon at bounding box center [1533, 491] width 8 height 10
click at [1463, 334] on span "Edit item price" at bounding box center [1470, 335] width 113 height 14
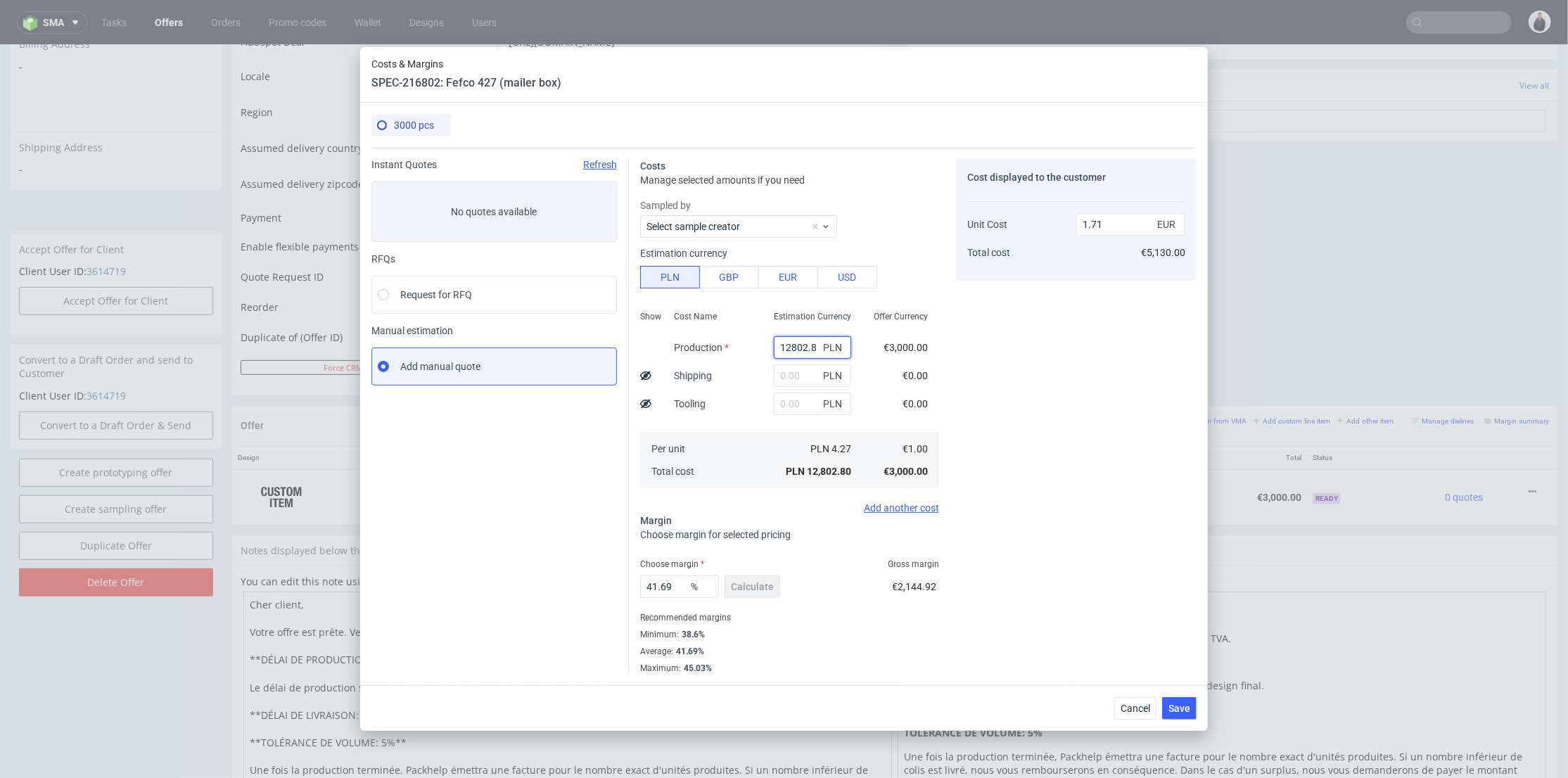
click at [798, 349] on input "12802.8" at bounding box center [813, 347] width 77 height 23
paste input "5460"
type input "5460"
type input "0.73"
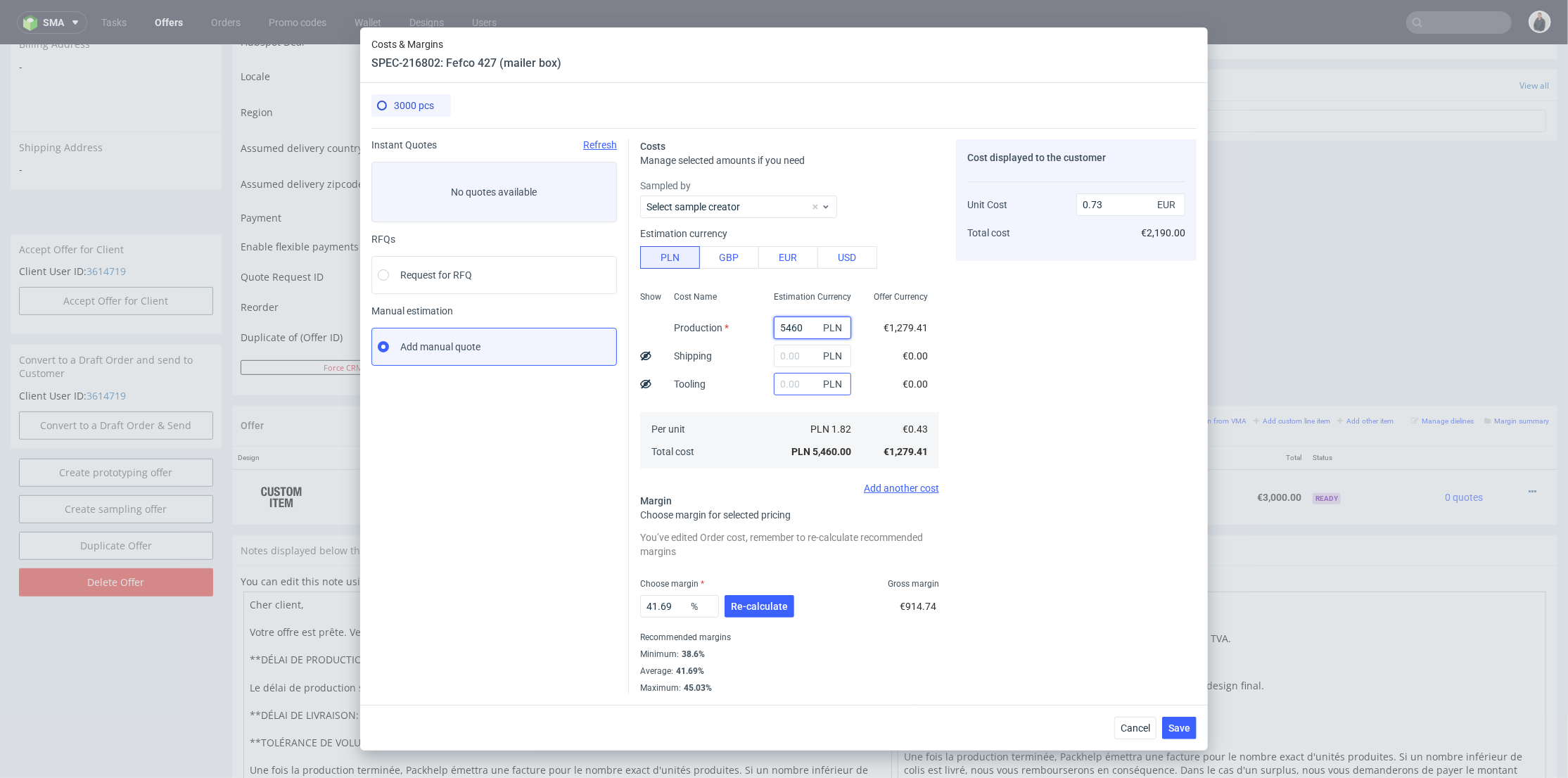
type input "5460"
click at [774, 378] on input "text" at bounding box center [813, 384] width 77 height 23
click at [776, 356] on input "text" at bounding box center [813, 356] width 77 height 23
type input "900"
drag, startPoint x: 735, startPoint y: 395, endPoint x: 744, endPoint y: 426, distance: 32.3
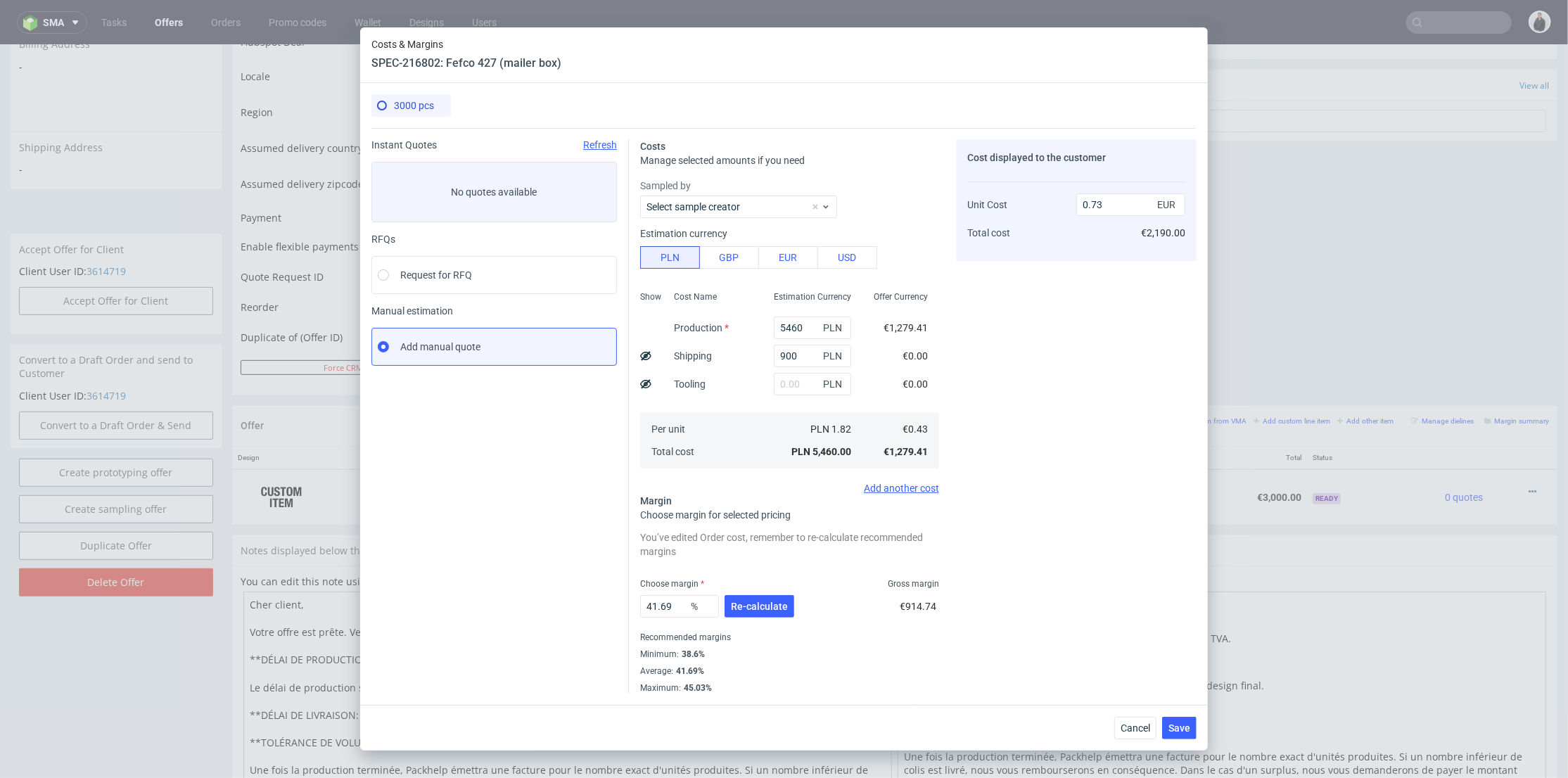
click at [735, 395] on div "Cost Name Production Shipping Tooling Per unit Total cost" at bounding box center [712, 378] width 100 height 186
type input "0.85"
click at [751, 612] on button "Re-calculate" at bounding box center [759, 607] width 70 height 23
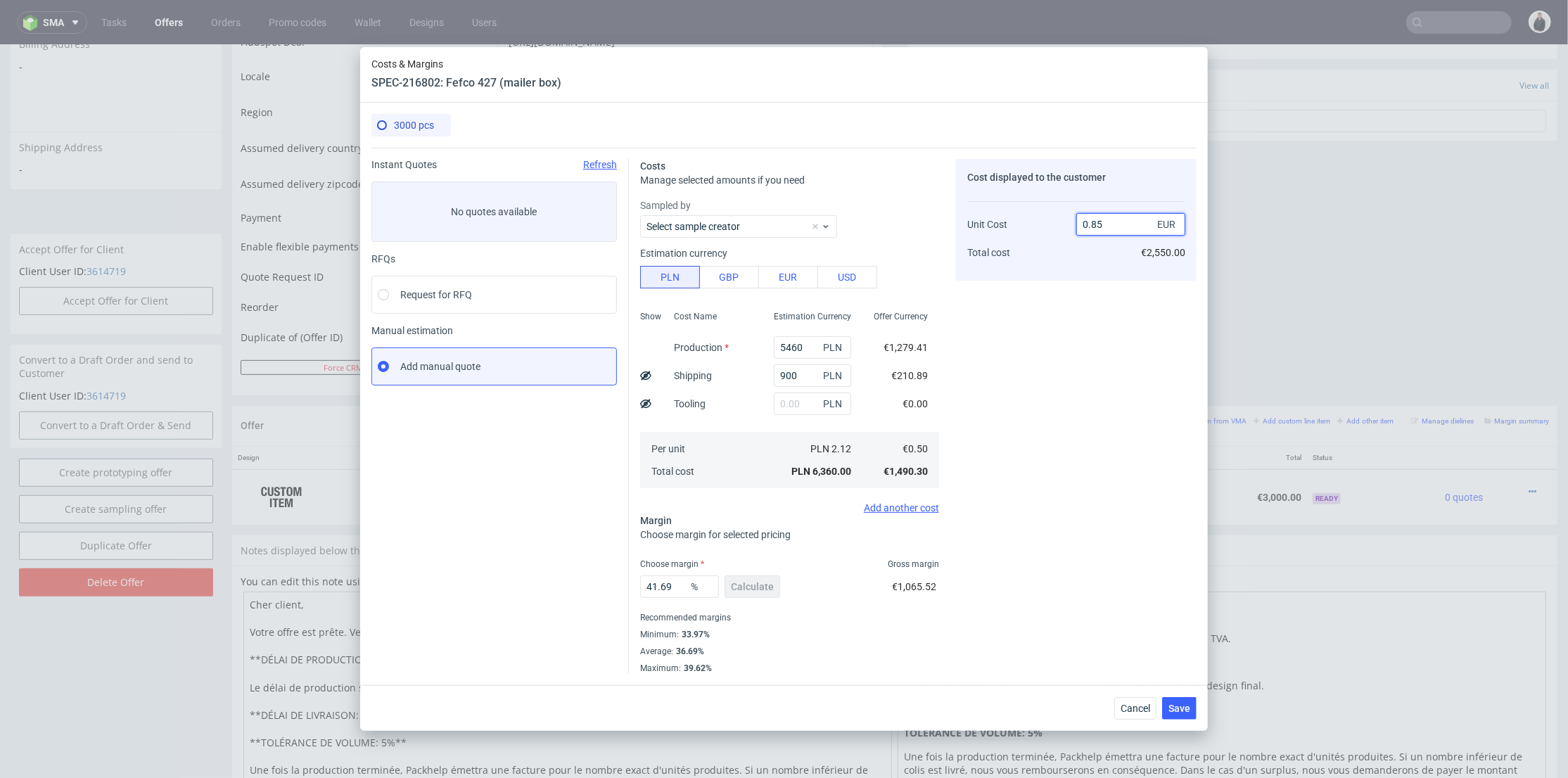
drag, startPoint x: 1092, startPoint y: 221, endPoint x: 1100, endPoint y: 221, distance: 8.0
click at [1100, 221] on input "0.85" at bounding box center [1131, 224] width 109 height 23
drag, startPoint x: 673, startPoint y: 584, endPoint x: 652, endPoint y: 586, distance: 21.1
click at [652, 586] on input "41.69" at bounding box center [680, 586] width 79 height 23
type input "44"
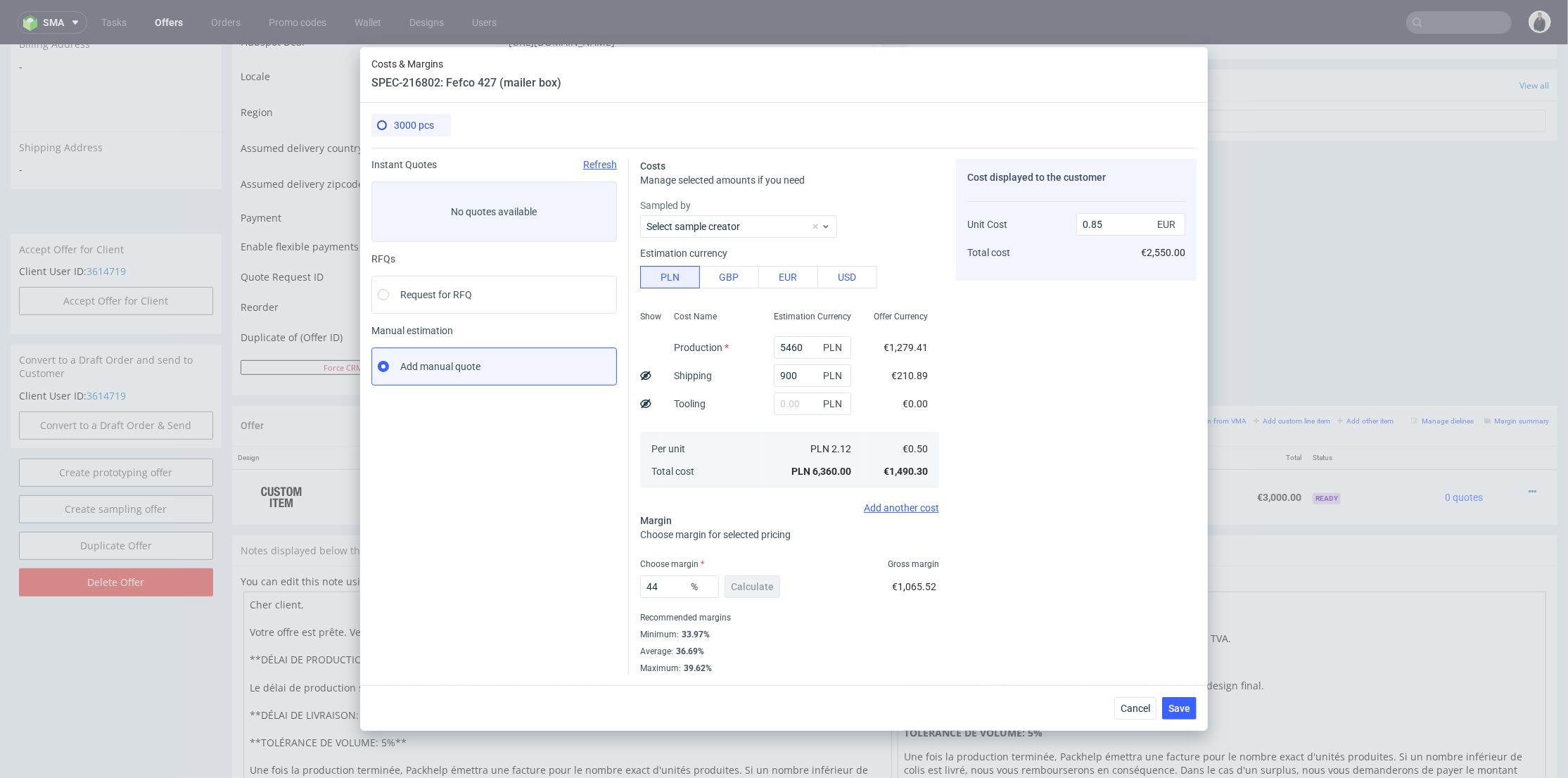
click at [1013, 501] on div "Cost displayed to the customer Unit Cost Total cost 0.85 EUR €2,550.00" at bounding box center [1076, 416] width 241 height 515
type input "0.89"
click at [652, 595] on input "44" at bounding box center [680, 586] width 79 height 23
type input "45"
drag, startPoint x: 1145, startPoint y: 482, endPoint x: 1134, endPoint y: 486, distance: 11.7
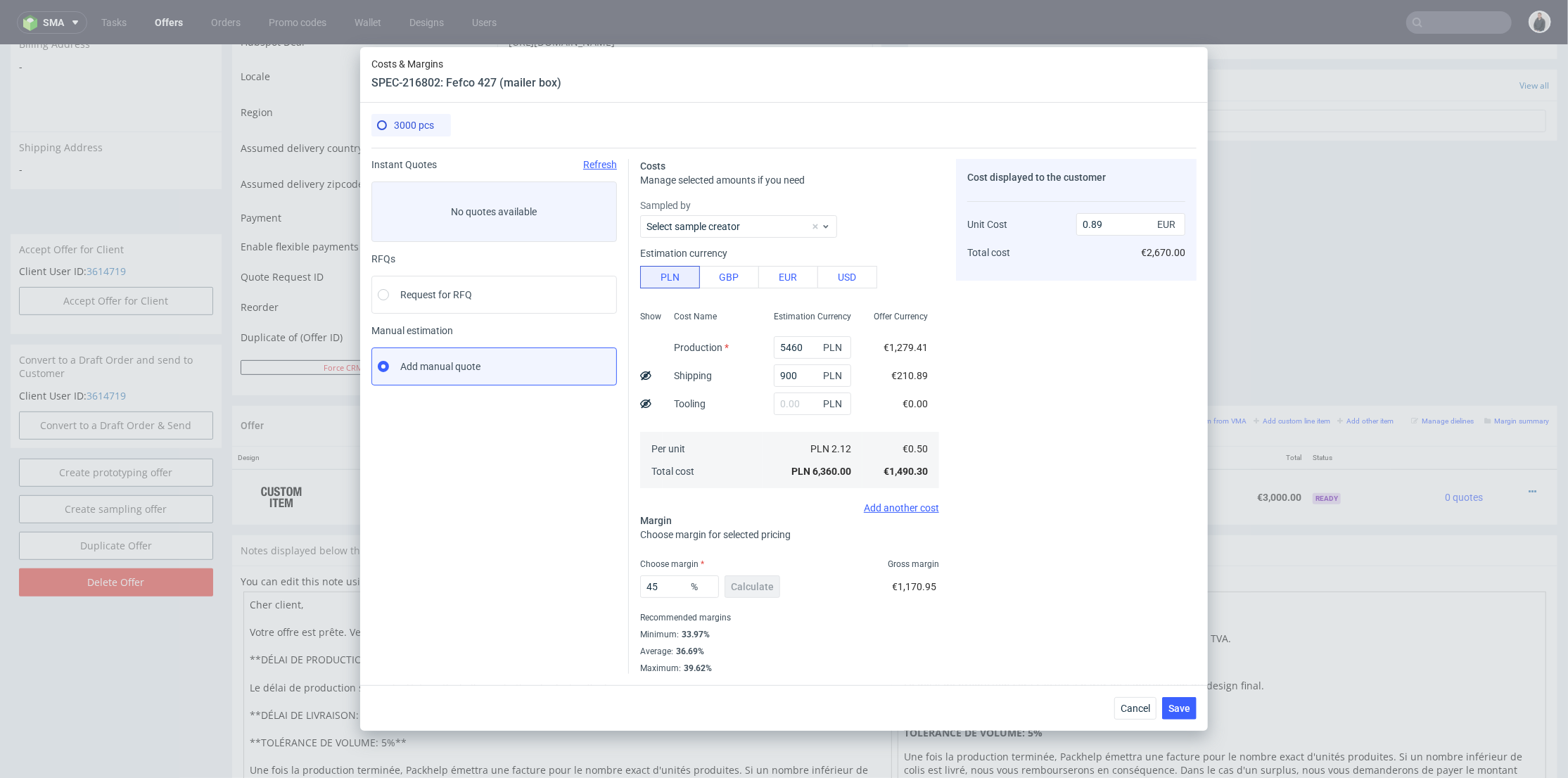
click at [1139, 485] on div "Cost displayed to the customer Unit Cost Total cost 0.89 EUR €2,670.00" at bounding box center [1076, 416] width 241 height 515
type input "0.9"
click at [1179, 708] on span "Save" at bounding box center [1179, 708] width 22 height 10
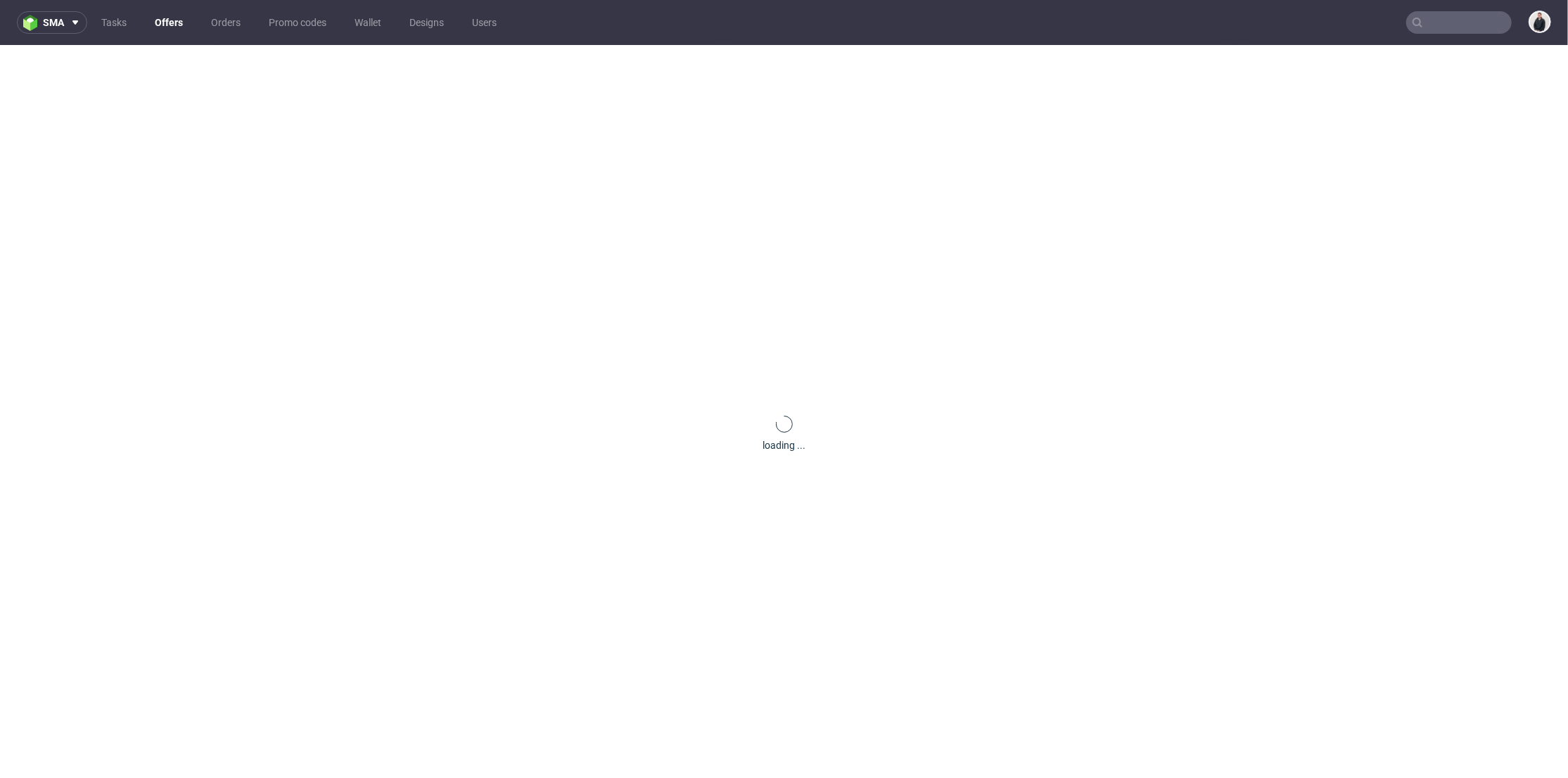
scroll to position [0, 0]
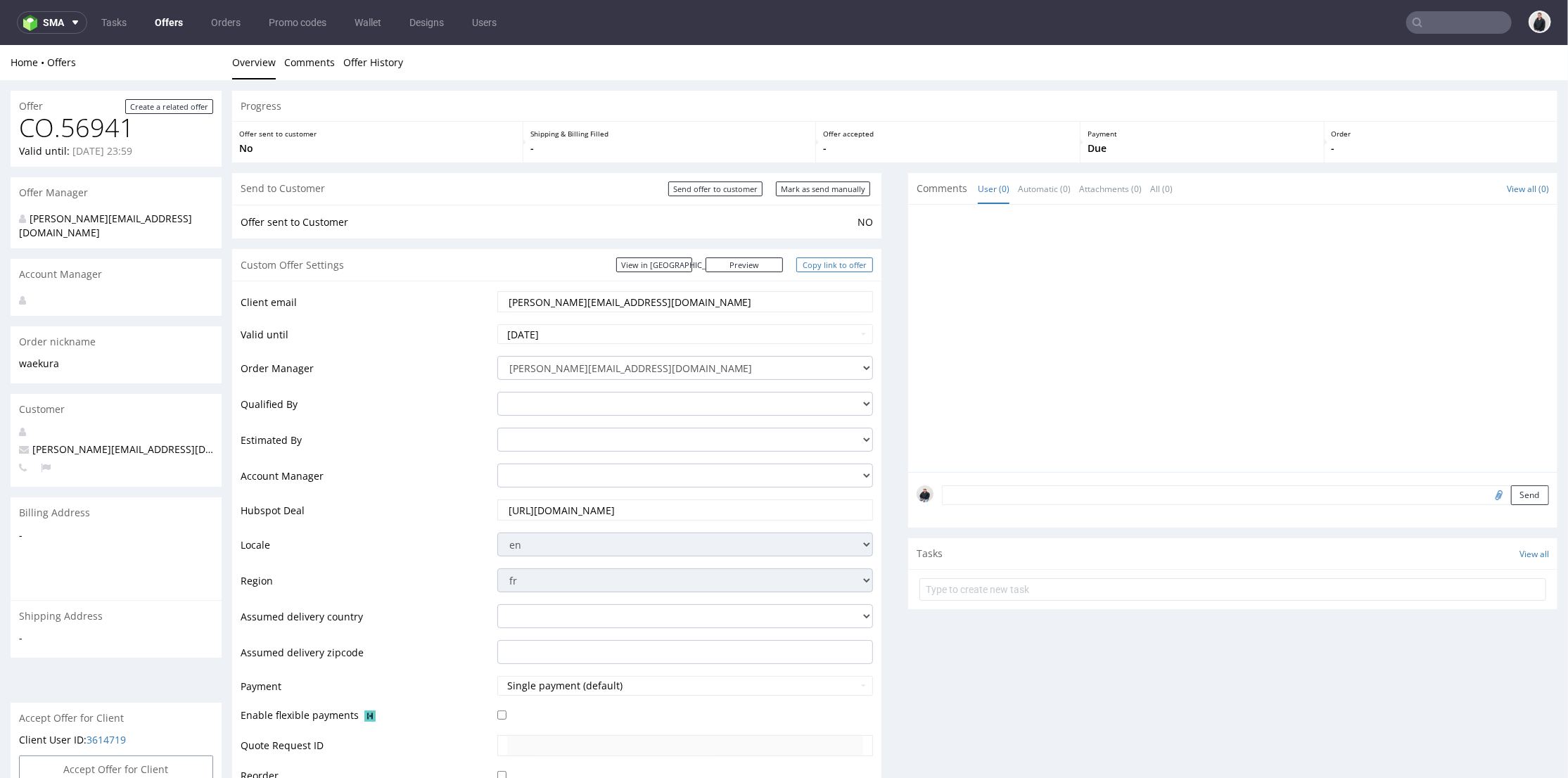
click at [830, 268] on link "Copy link to offer" at bounding box center [835, 264] width 77 height 15
click at [711, 193] on input "Send offer to customer" at bounding box center [716, 188] width 94 height 15
type input "In progress..."
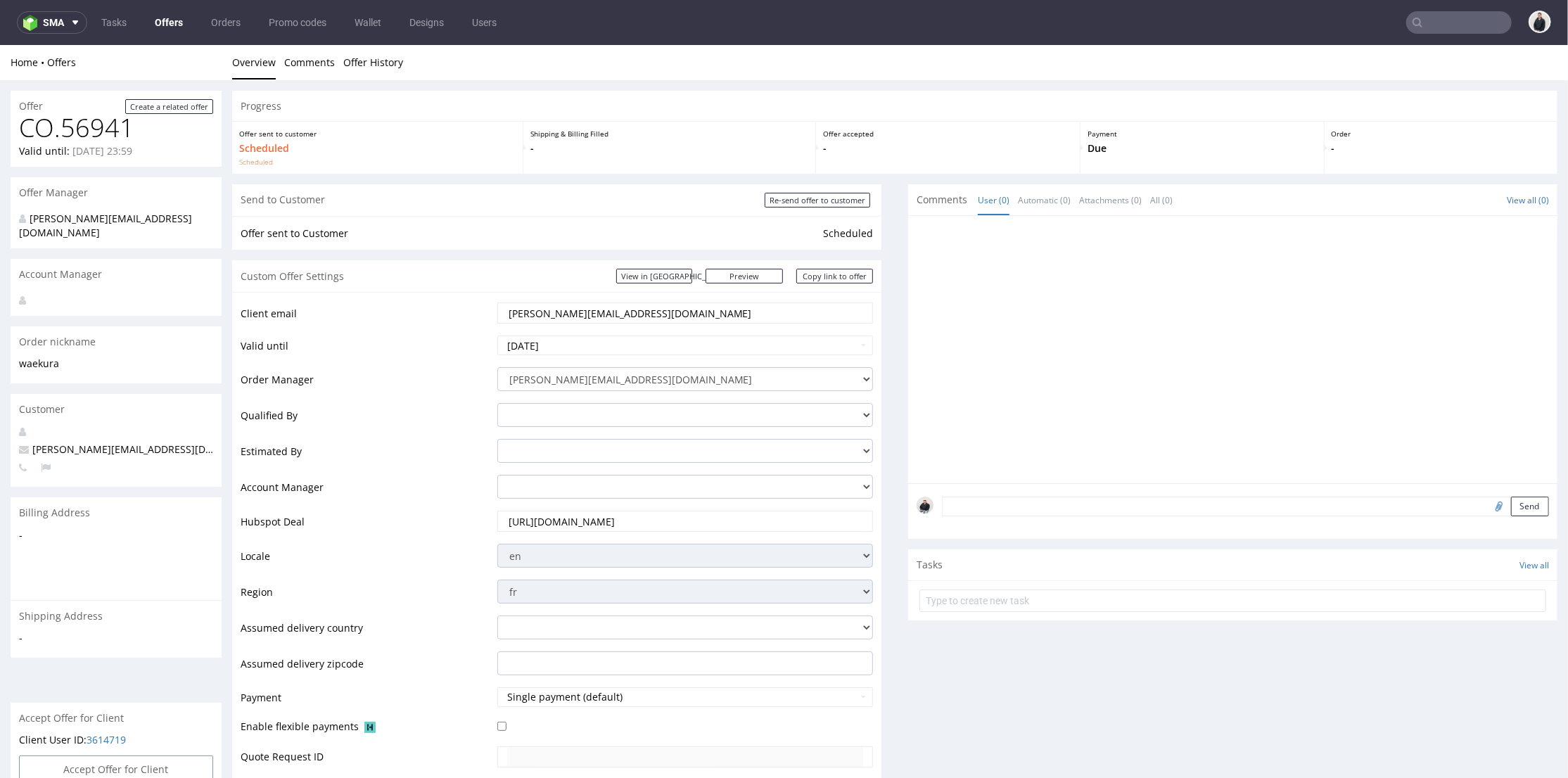
click at [153, 16] on link "Offers" at bounding box center [168, 22] width 45 height 23
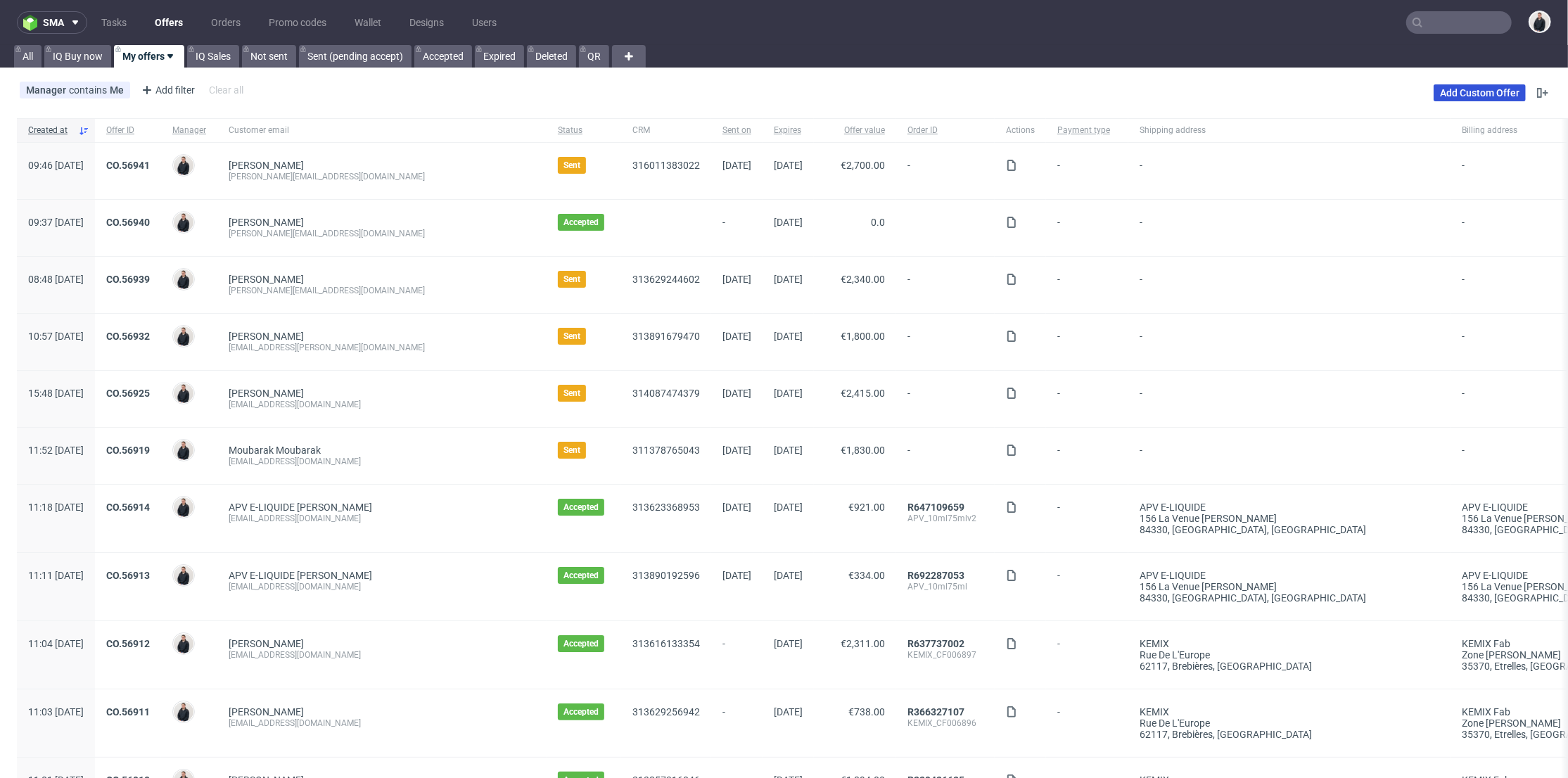
click at [1452, 87] on link "Add Custom Offer" at bounding box center [1479, 92] width 92 height 17
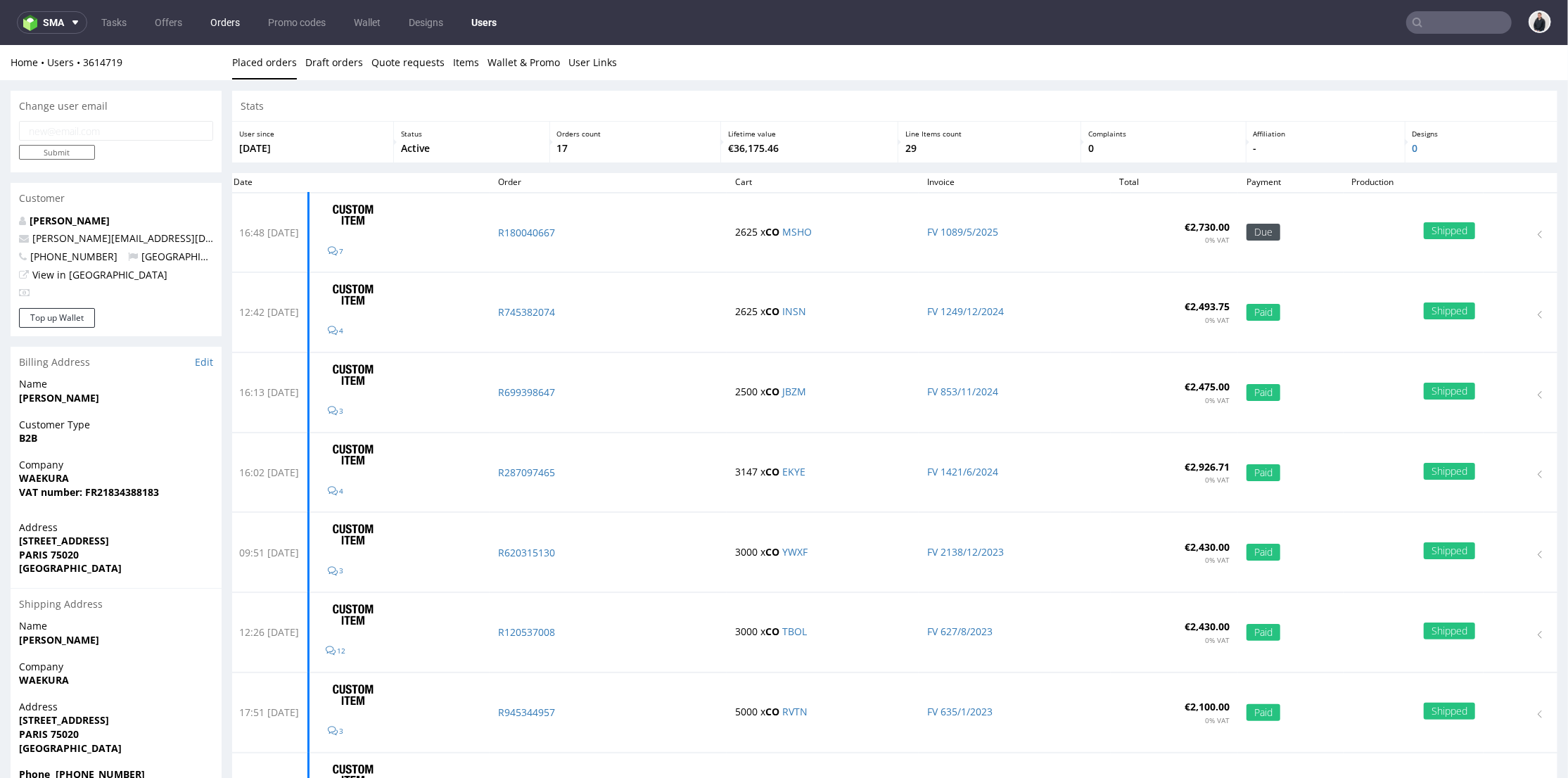
click at [216, 24] on link "Orders" at bounding box center [225, 22] width 46 height 23
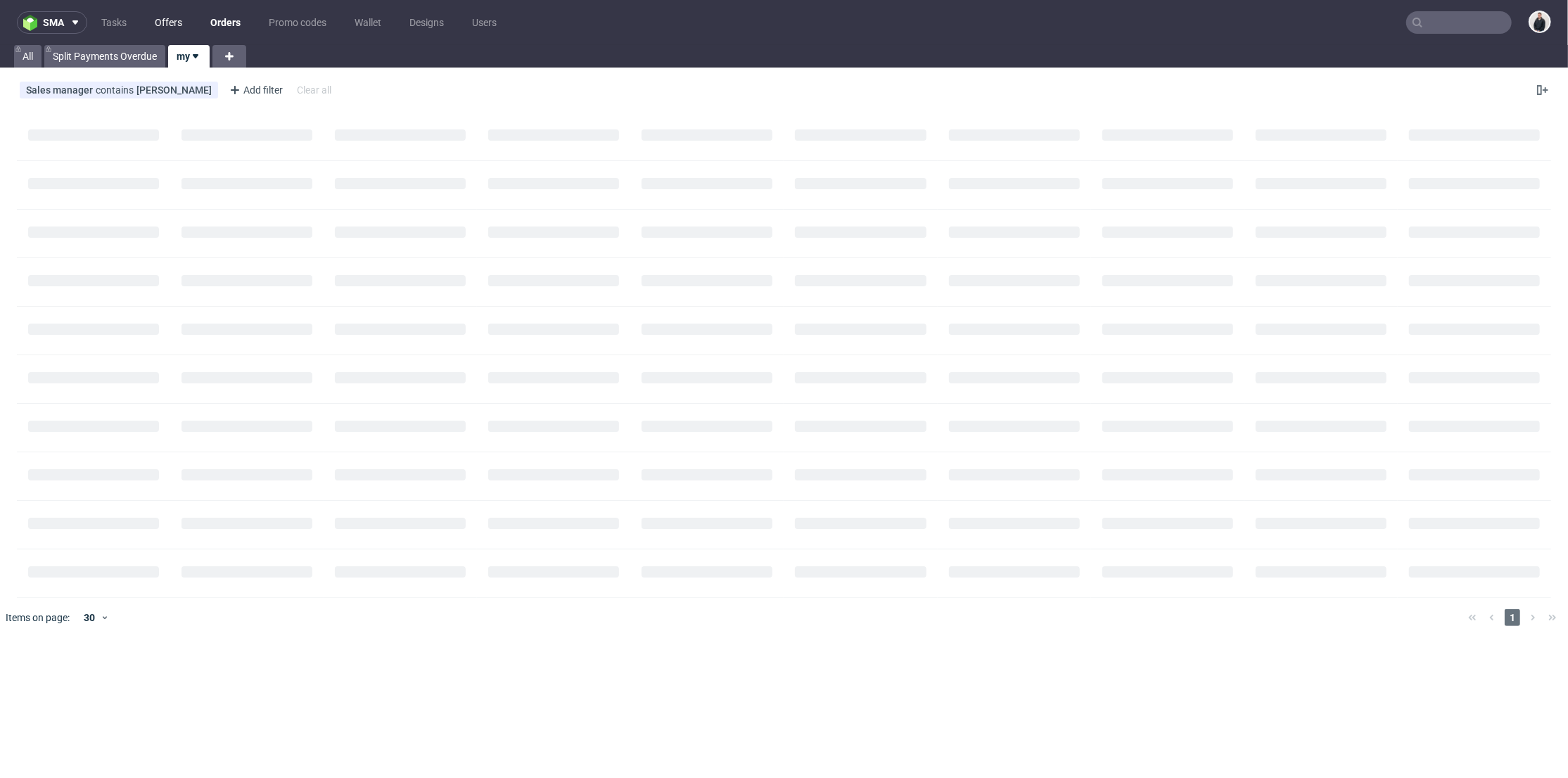
click at [158, 20] on link "Offers" at bounding box center [168, 22] width 44 height 23
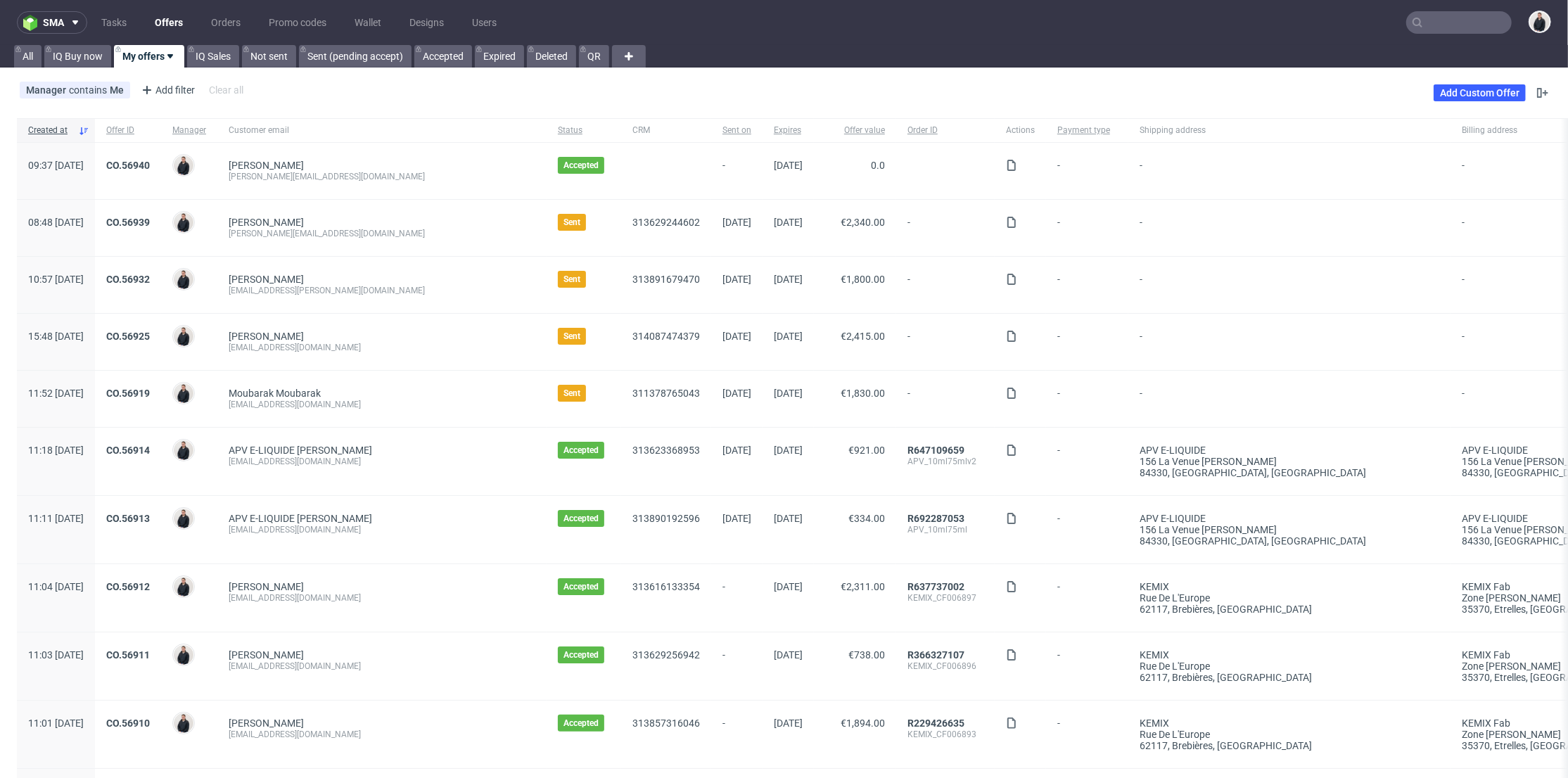
click at [161, 152] on div "CO.56940" at bounding box center [128, 171] width 66 height 57
click at [149, 164] on link "CO.56940" at bounding box center [127, 165] width 43 height 11
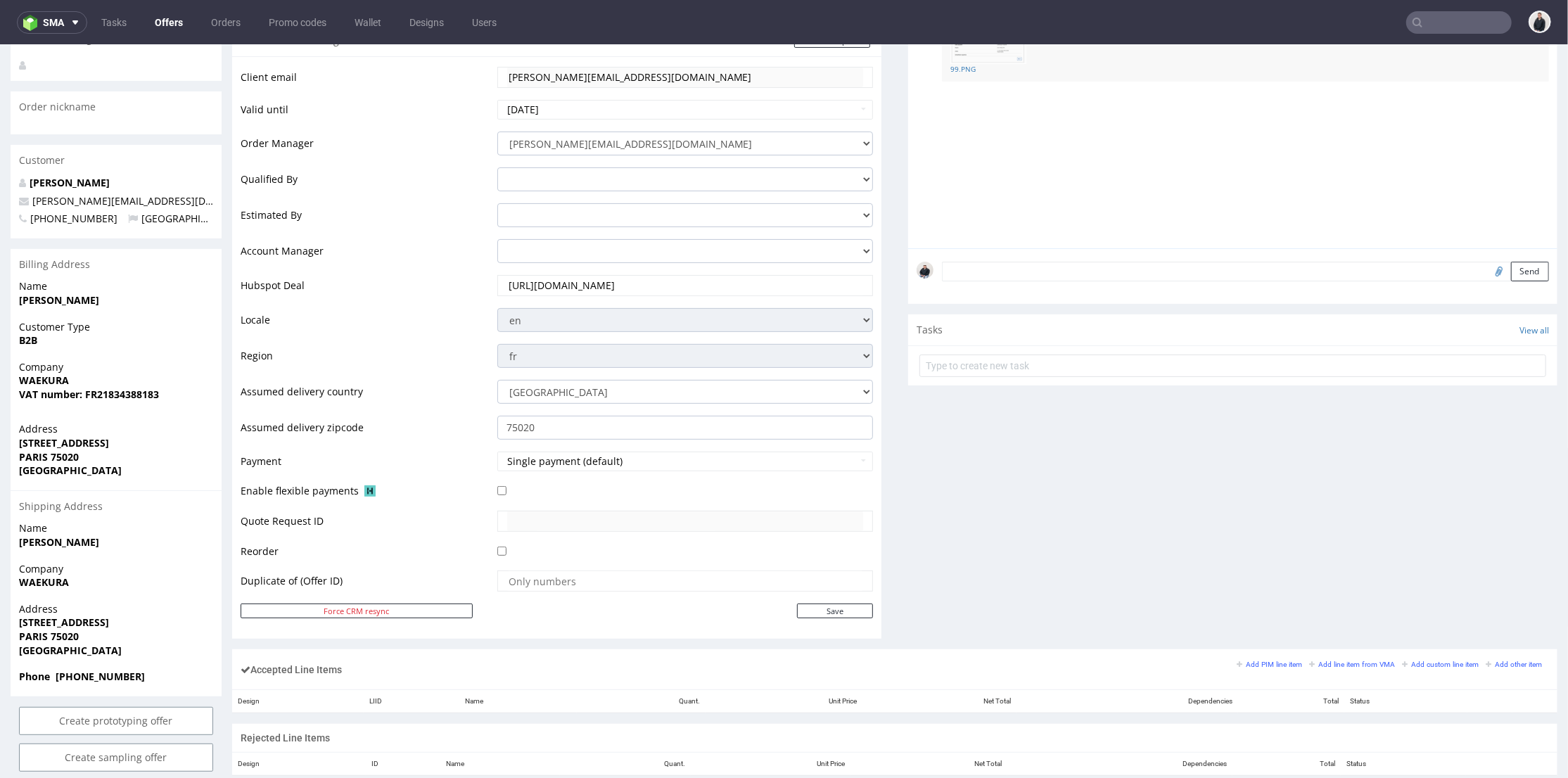
scroll to position [0, 2]
drag, startPoint x: 826, startPoint y: 283, endPoint x: 928, endPoint y: 298, distance: 103.1
click at [928, 298] on div "Progress Offer sent to customer No Shipping & Billing Filled Yes Offer accepted…" at bounding box center [895, 490] width 1326 height 1270
type input "https://app-eu1.hubspot.com/contacts/25600958/record/0-3/3151697840266"
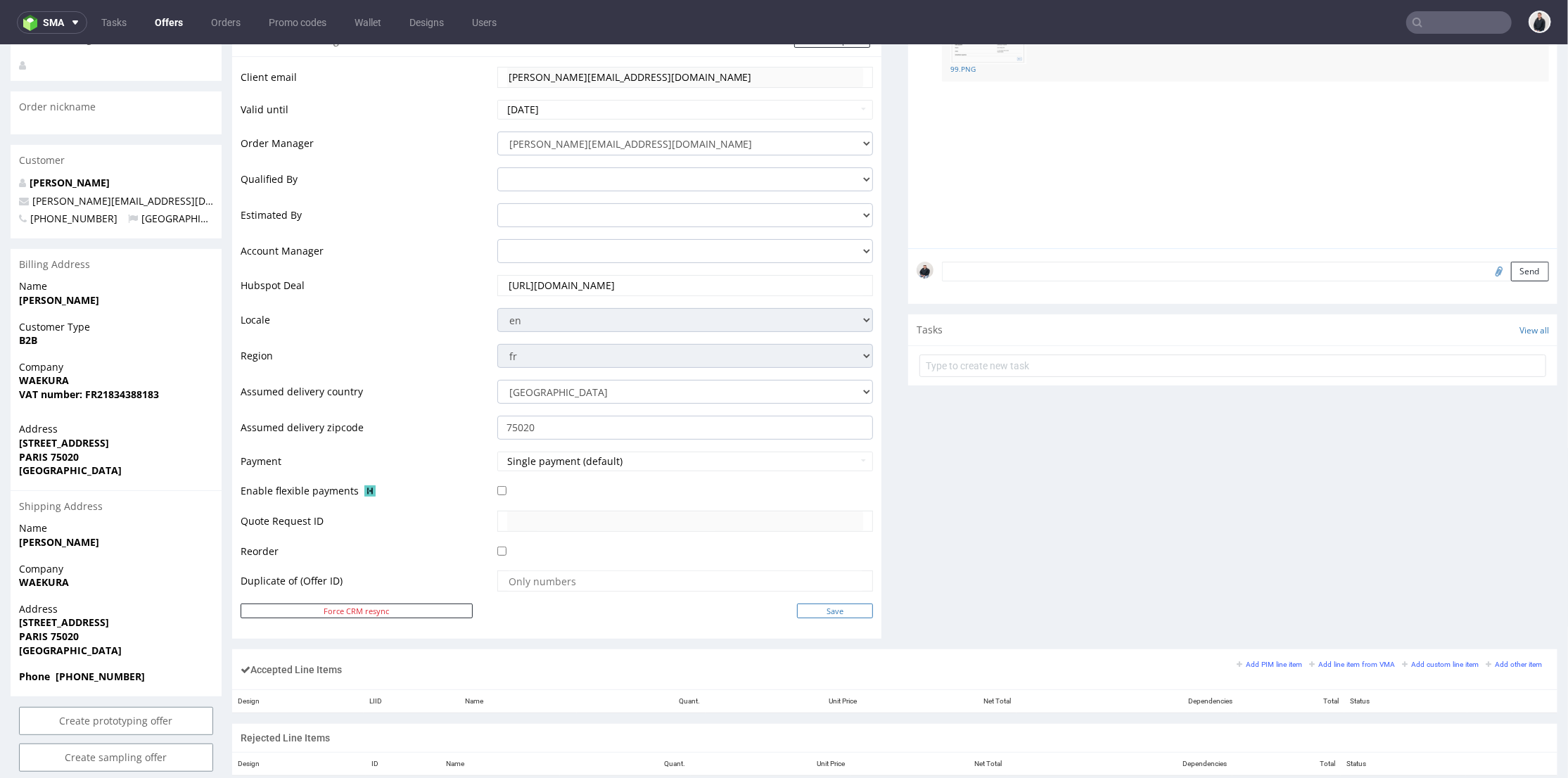
click at [850, 614] on input "Save" at bounding box center [835, 610] width 76 height 15
type input "In progress..."
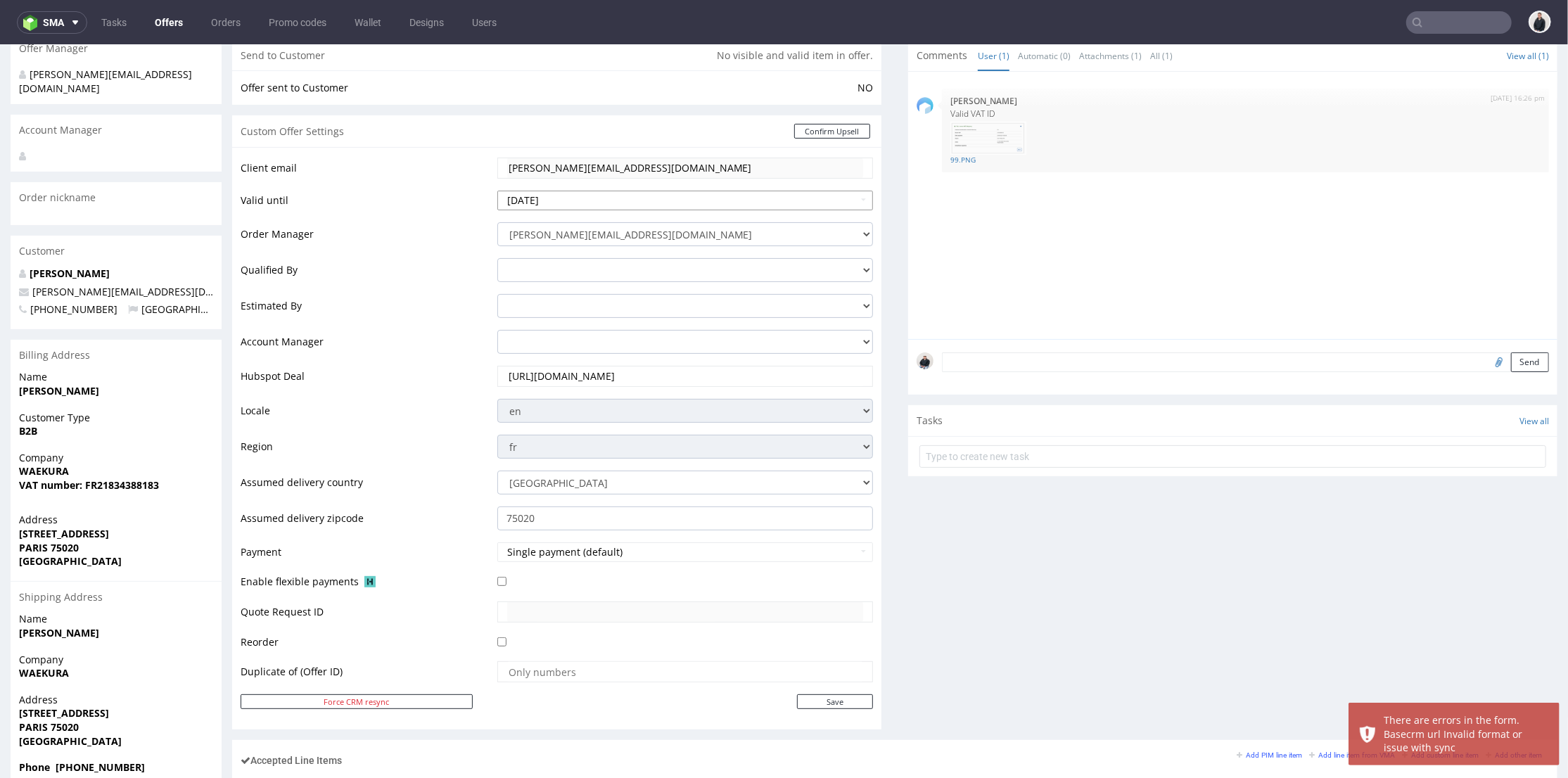
scroll to position [0, 0]
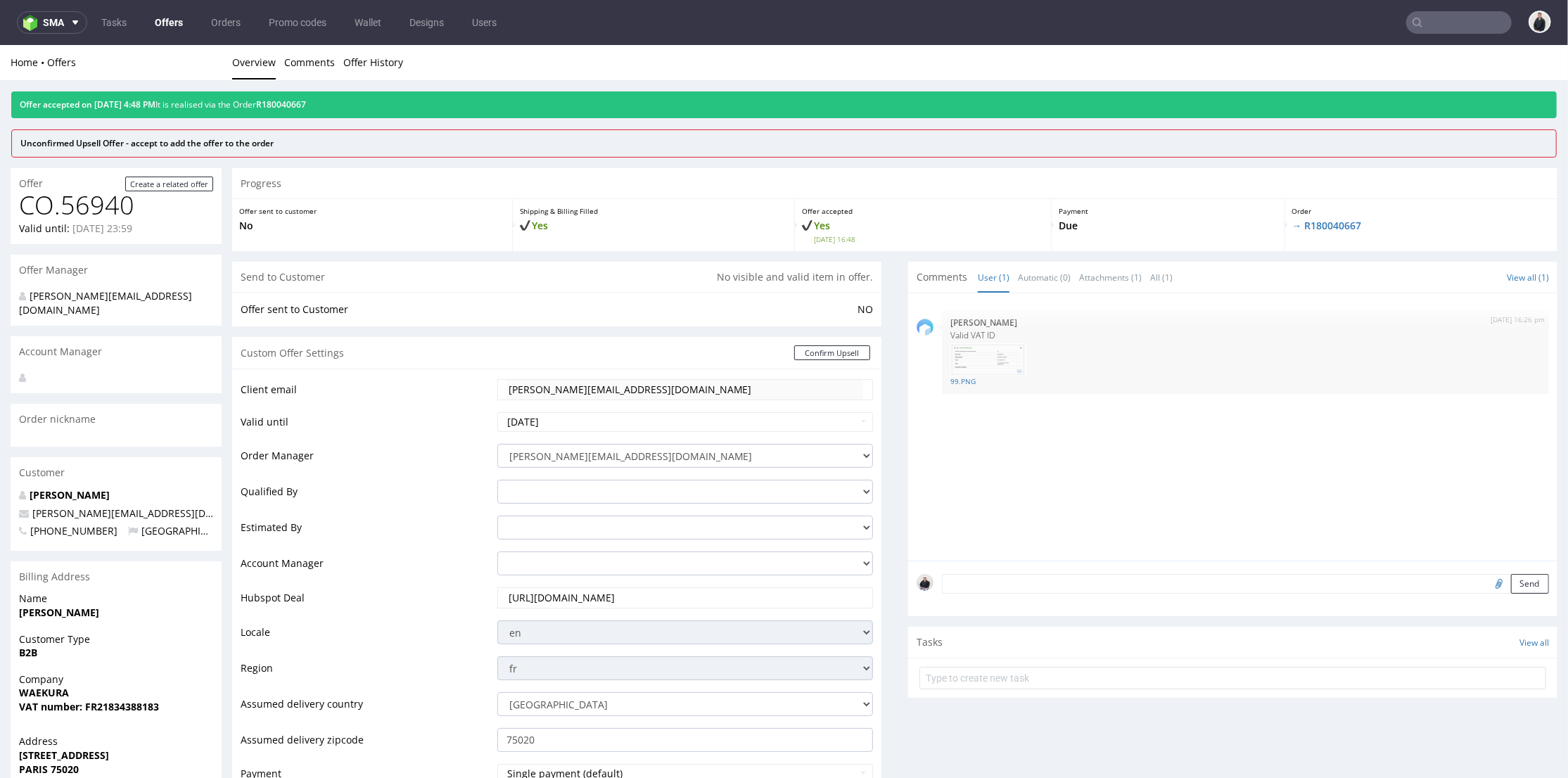
click at [159, 21] on link "Offers" at bounding box center [168, 22] width 45 height 23
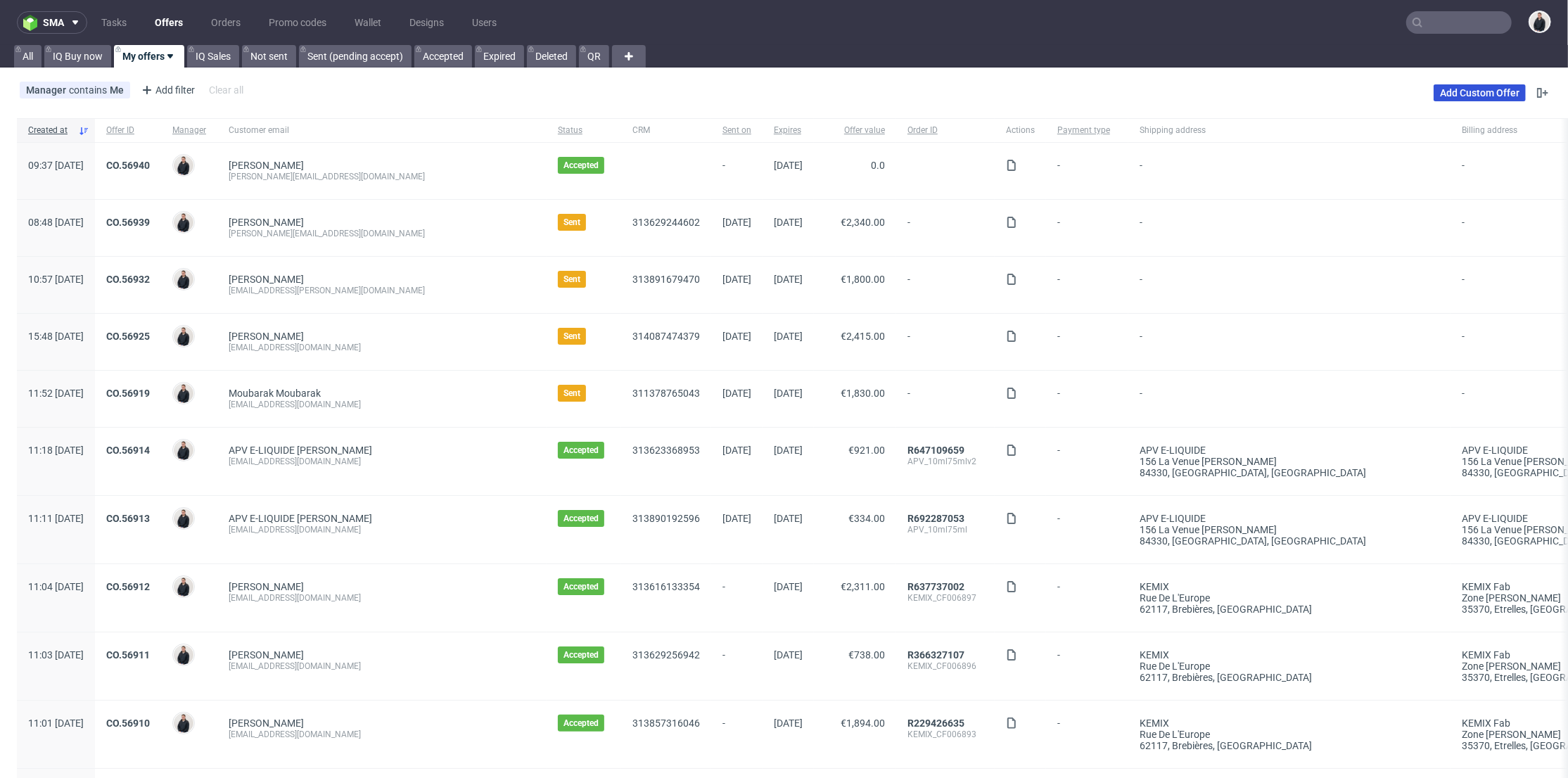
click at [1438, 86] on link "Add Custom Offer" at bounding box center [1479, 92] width 92 height 17
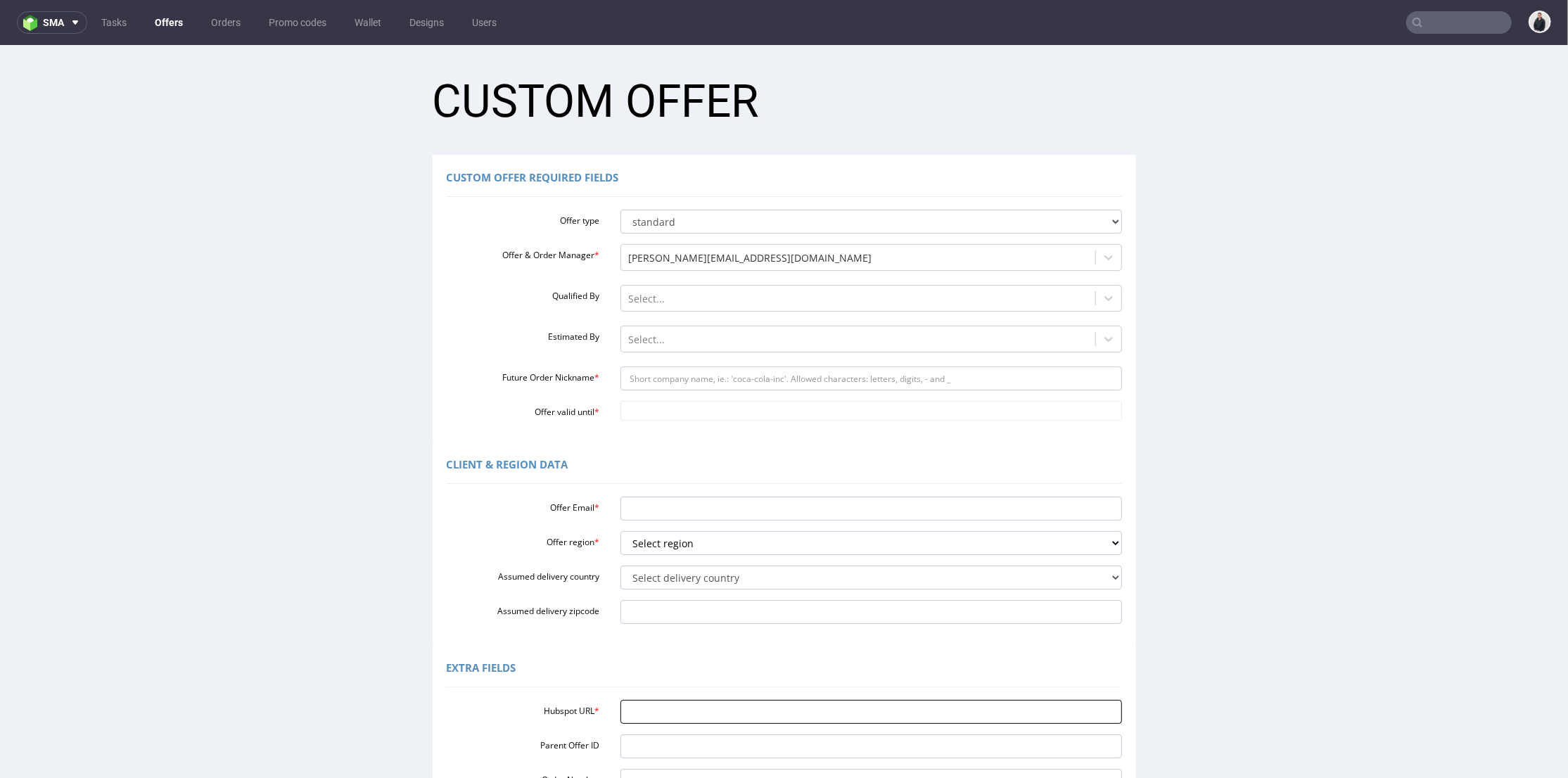
click at [641, 714] on input "Hubspot URL *" at bounding box center [872, 711] width 502 height 24
paste input "https://app-eu1.hubspot.com/contacts/25600958/record/0-3/316011383022"
type input "https://app-eu1.hubspot.com/contacts/25600958/record/0-3/316011383022"
click at [684, 546] on select "Select region eu gb de pl fr it es" at bounding box center [872, 542] width 502 height 24
select select "fr"
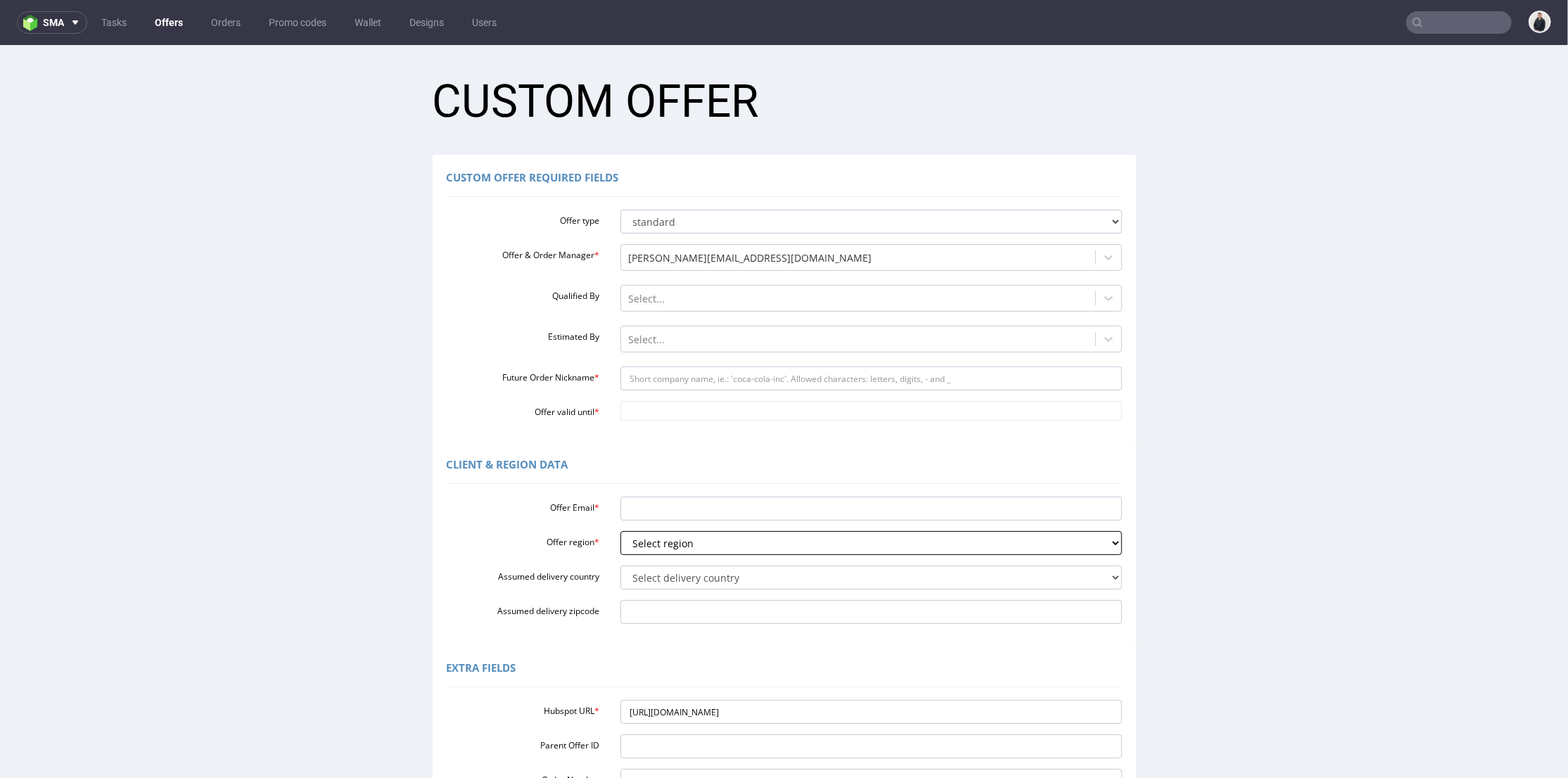
click at [621, 530] on select "Select region eu gb de pl fr it es" at bounding box center [872, 542] width 502 height 24
click at [756, 717] on input "https://app-eu1.hubspot.com/contacts/25600958/record/0-3/316011383022" at bounding box center [872, 711] width 502 height 24
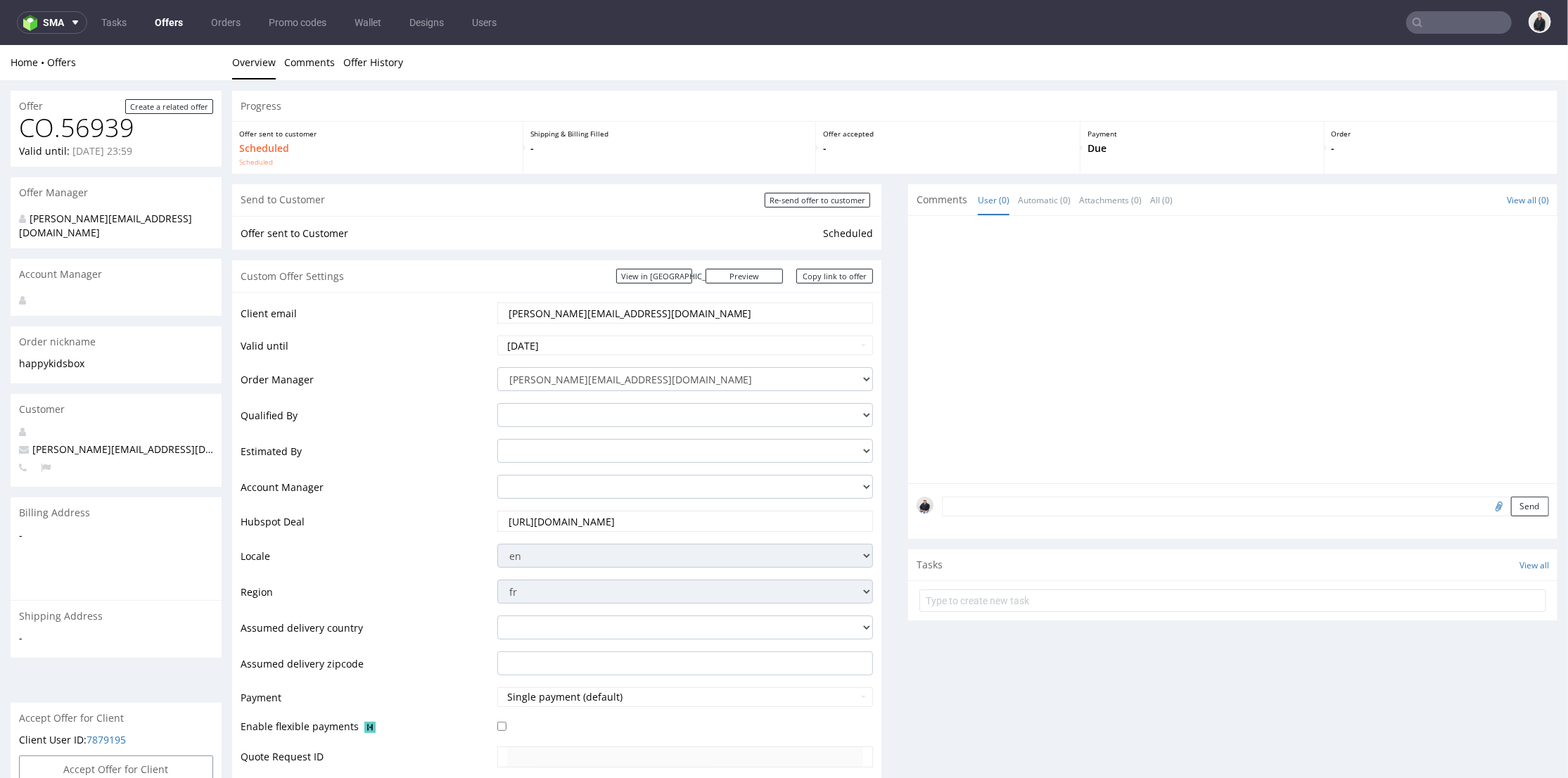
click at [1457, 15] on input "text" at bounding box center [1459, 22] width 105 height 23
paste input "MSHO"
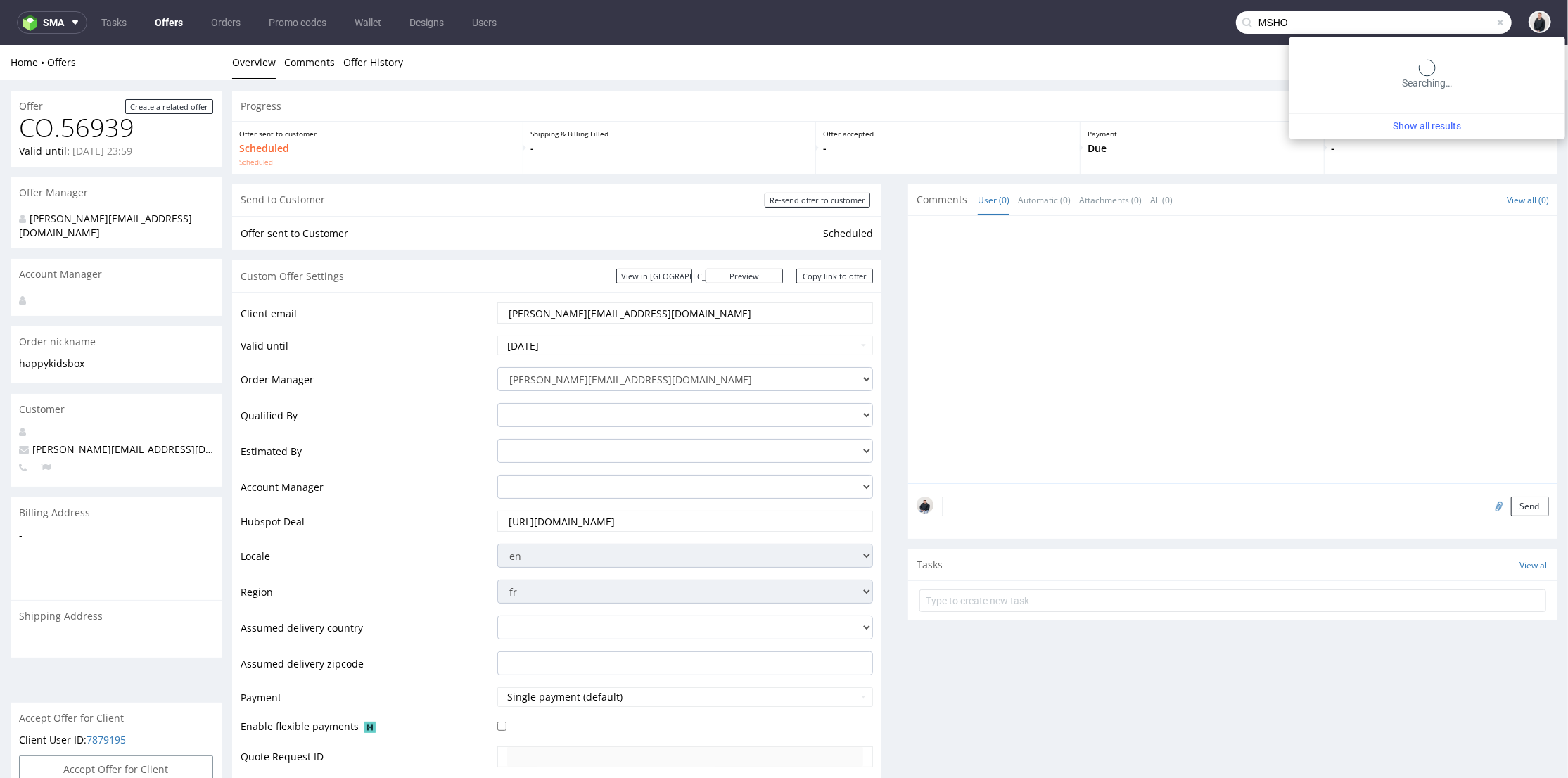
type input "MSHO"
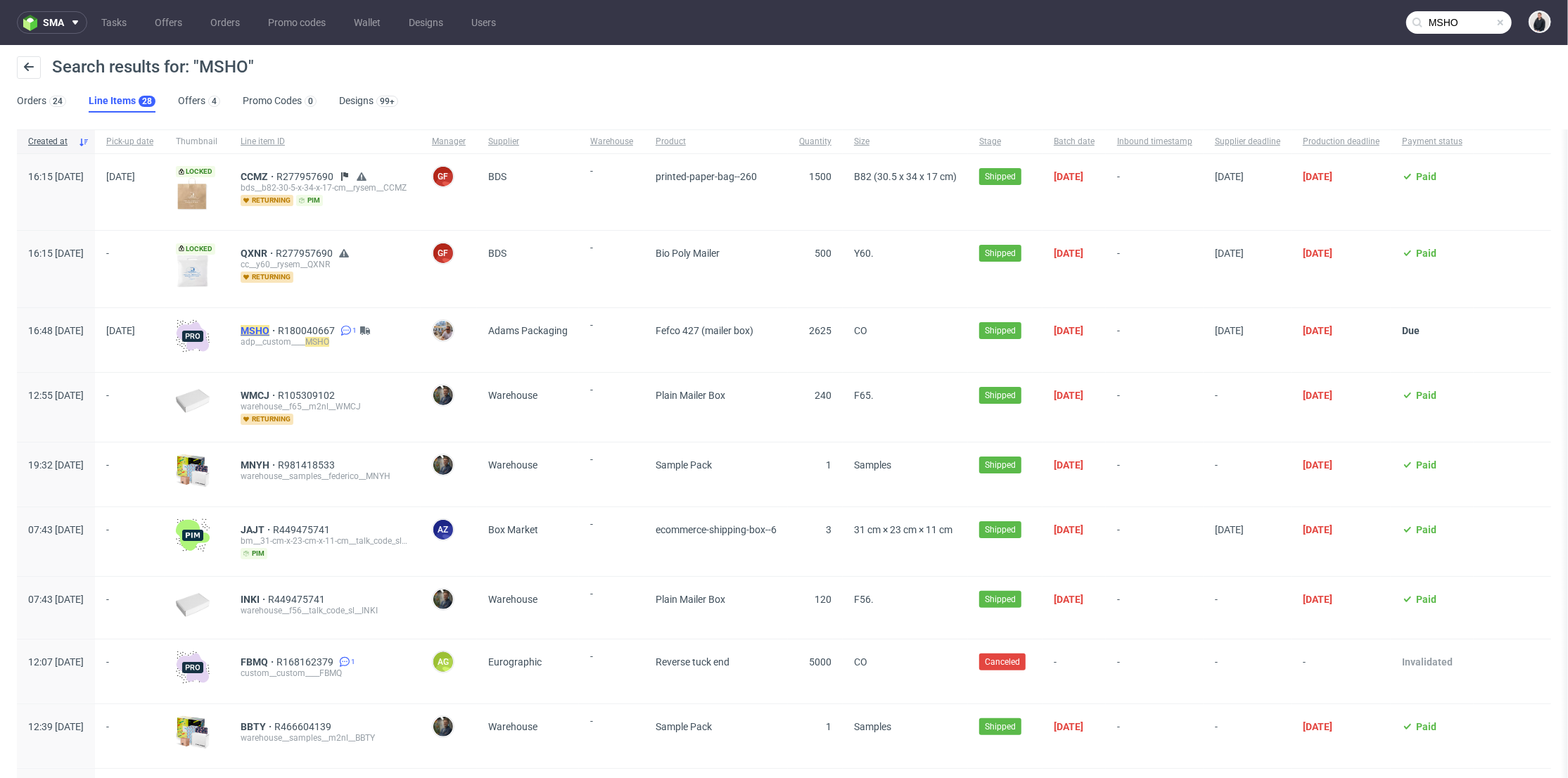
click at [269, 332] on mark "MSHO" at bounding box center [255, 330] width 29 height 11
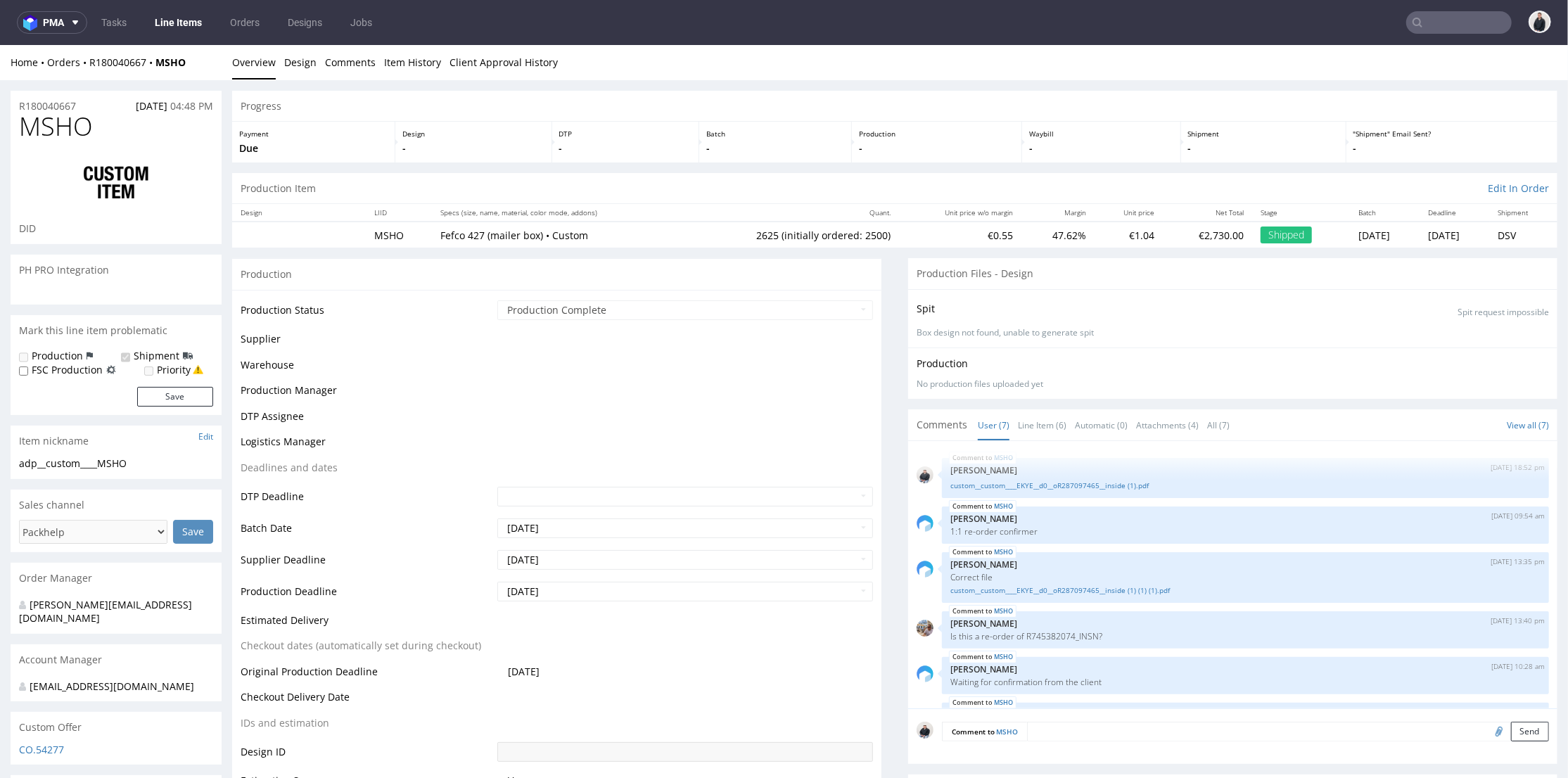
scroll to position [146, 0]
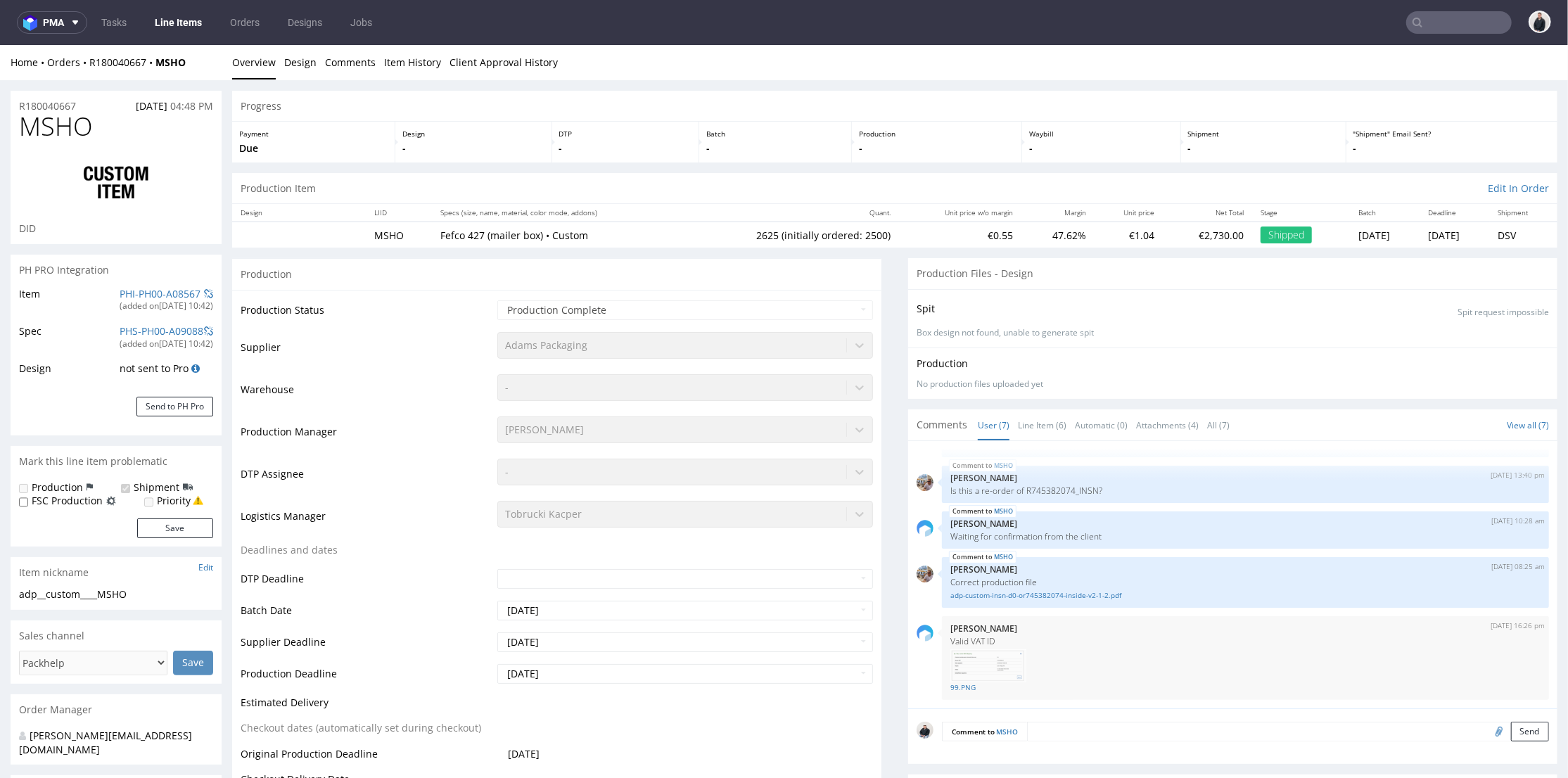
select select "in_progress"
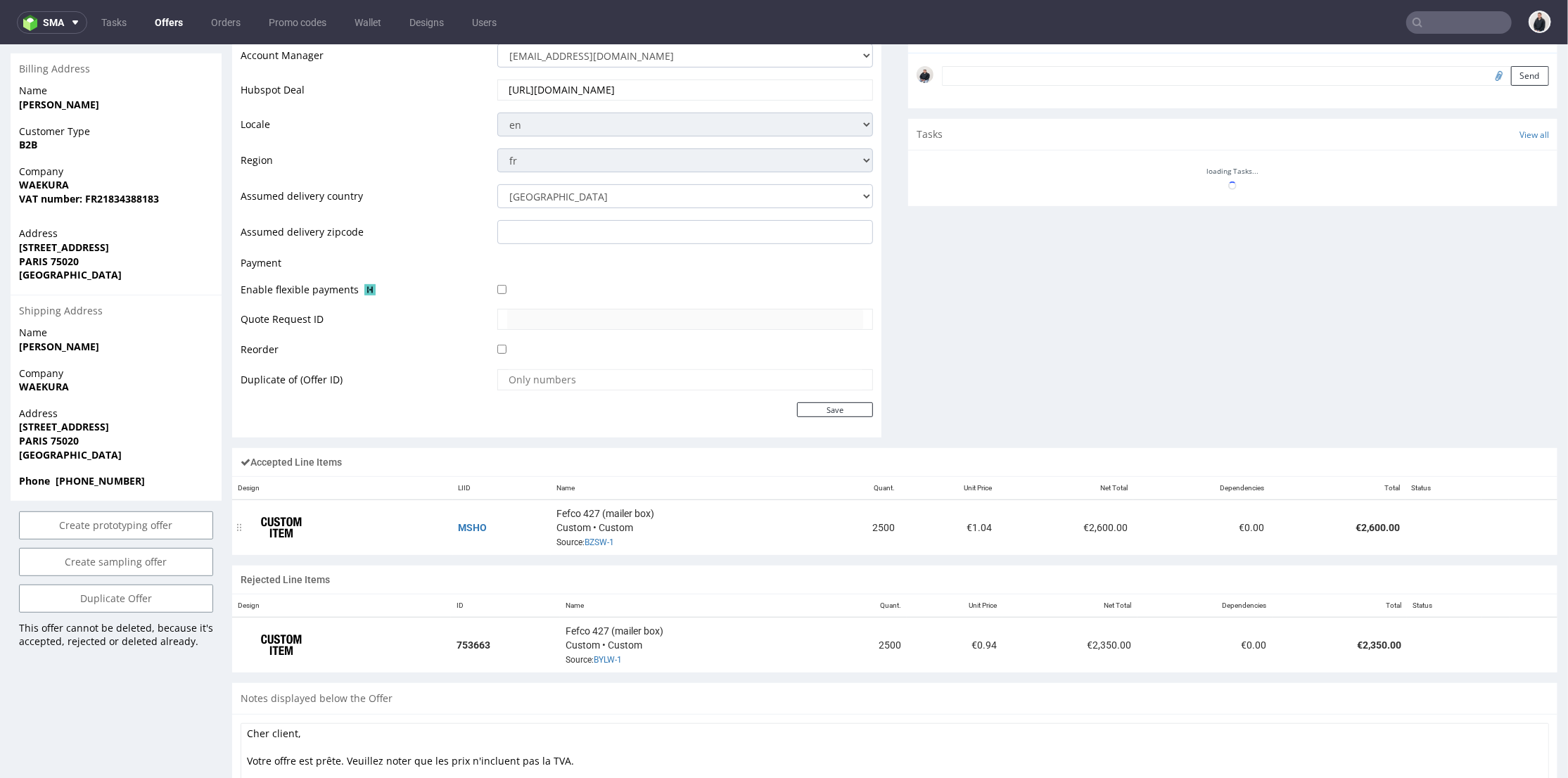
scroll to position [547, 0]
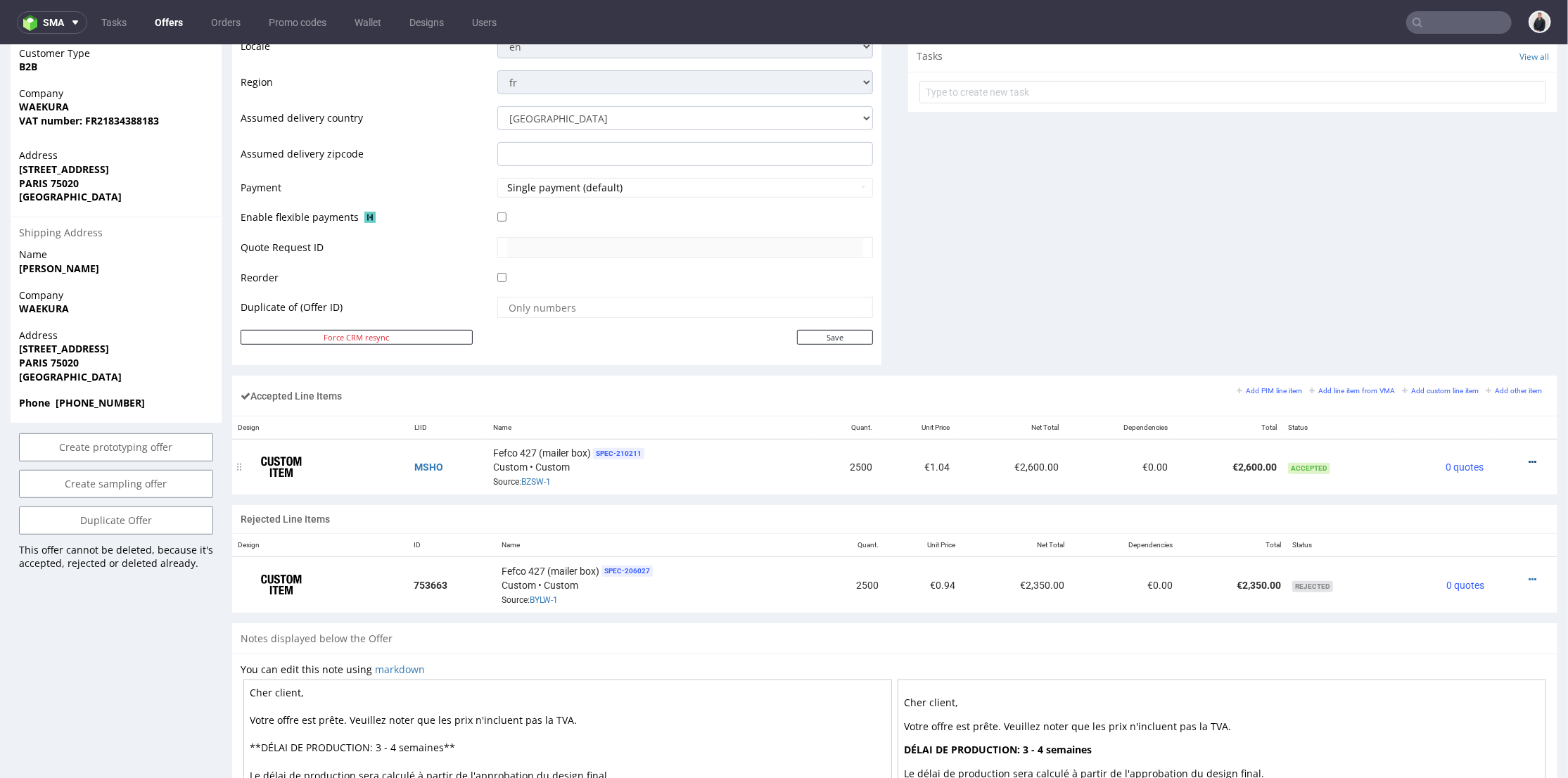
click at [1529, 462] on icon at bounding box center [1533, 461] width 8 height 10
click at [1483, 333] on span "Edit item price" at bounding box center [1475, 330] width 101 height 14
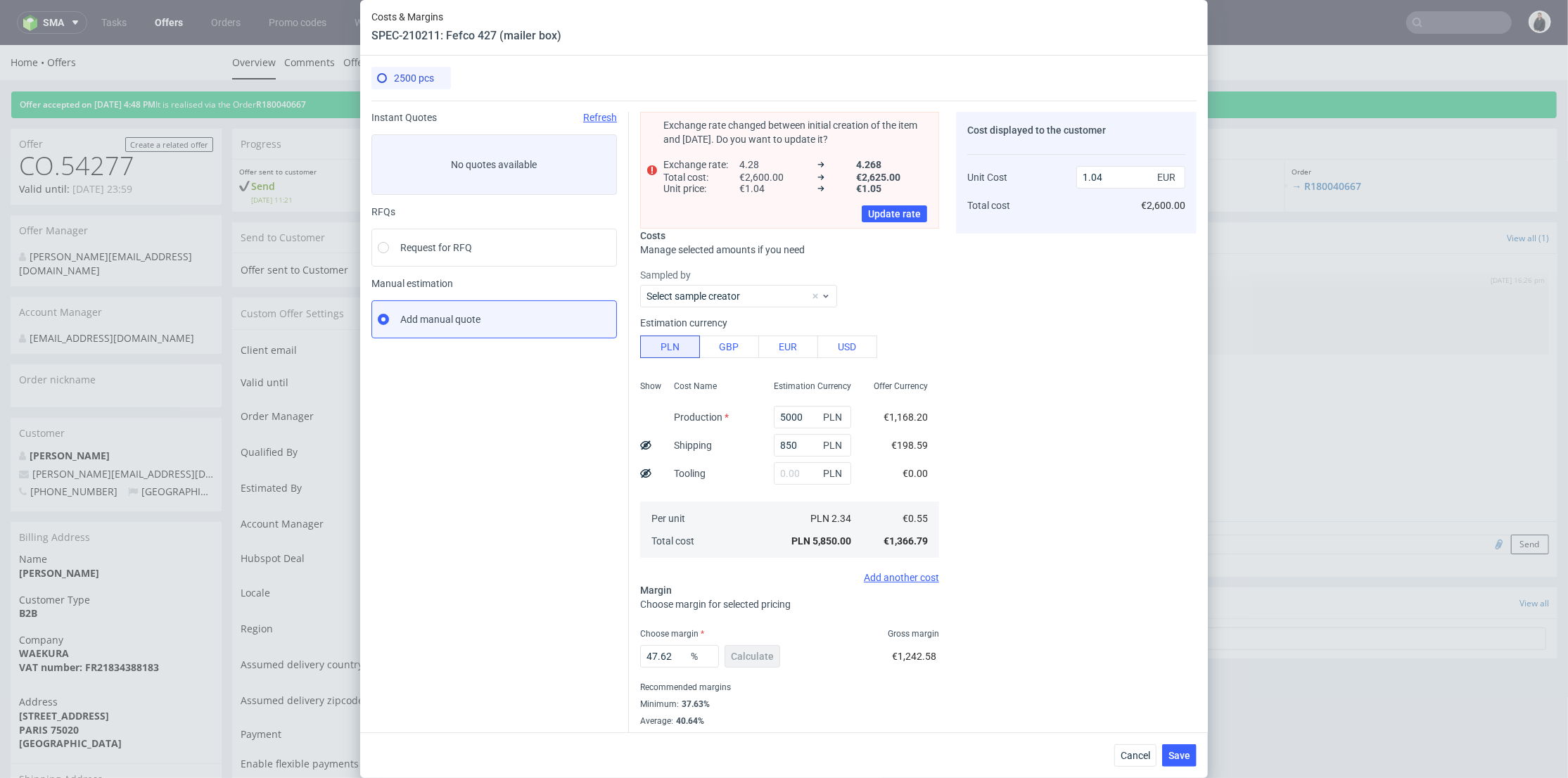
scroll to position [23, 0]
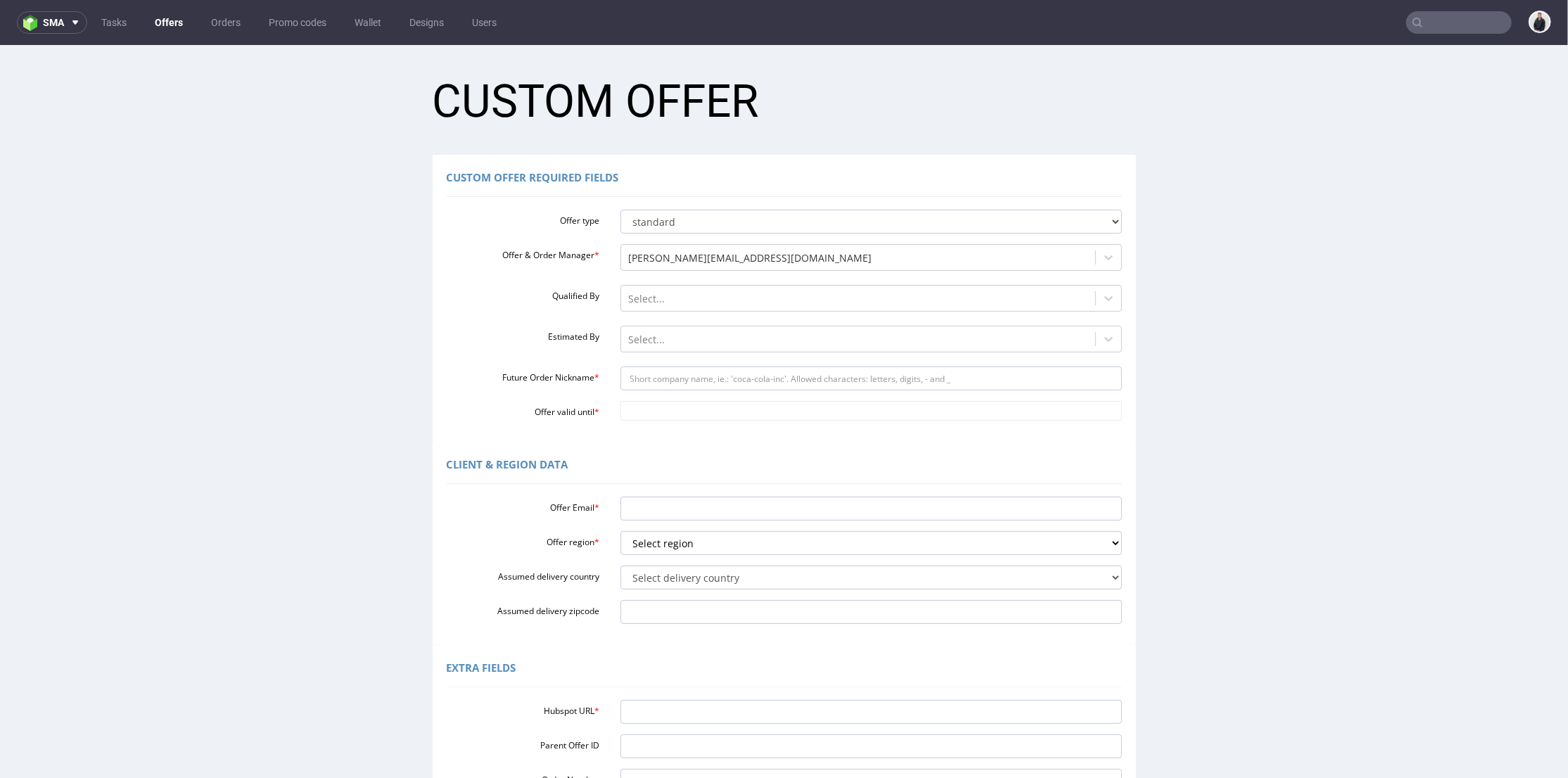
click at [680, 483] on div "Client & Region data Offer Email * Offer region * Select region eu gb de pl fr …" at bounding box center [784, 543] width 703 height 203
drag, startPoint x: 681, startPoint y: 500, endPoint x: 672, endPoint y: 521, distance: 22.8
click at [681, 501] on input "Offer Email *" at bounding box center [872, 507] width 502 height 24
paste input "[PERSON_NAME][EMAIL_ADDRESS][DOMAIN_NAME]"
type input "[PERSON_NAME][EMAIL_ADDRESS][DOMAIN_NAME]"
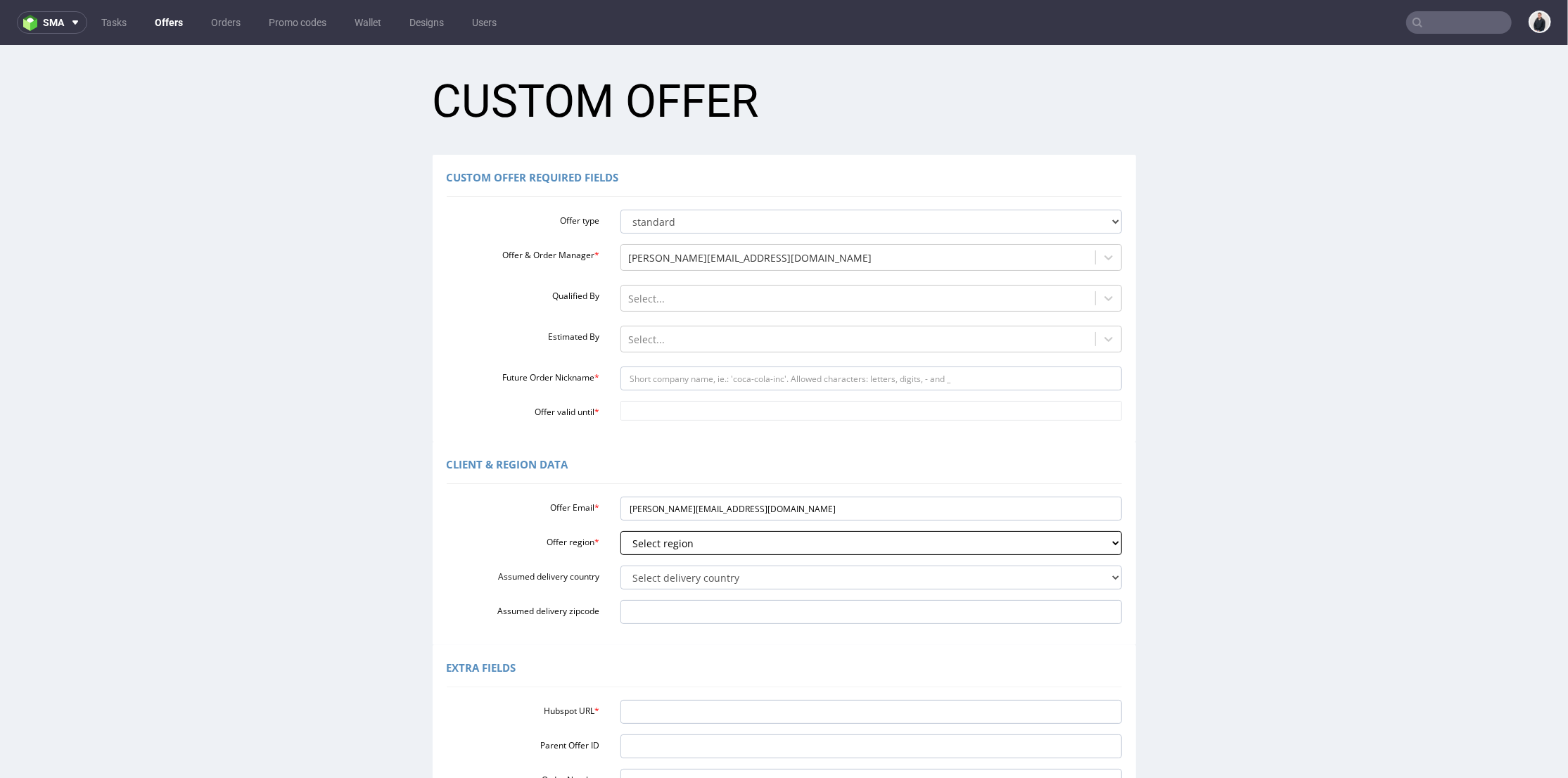
click at [662, 544] on select "Select region eu gb de pl fr it es" at bounding box center [872, 542] width 502 height 24
select select "eu"
click at [621, 530] on select "Select region eu gb de pl fr it es" at bounding box center [872, 542] width 502 height 24
click at [671, 572] on select "Select delivery country [GEOGRAPHIC_DATA] [GEOGRAPHIC_DATA] [GEOGRAPHIC_DATA] […" at bounding box center [872, 577] width 502 height 24
select select "20"
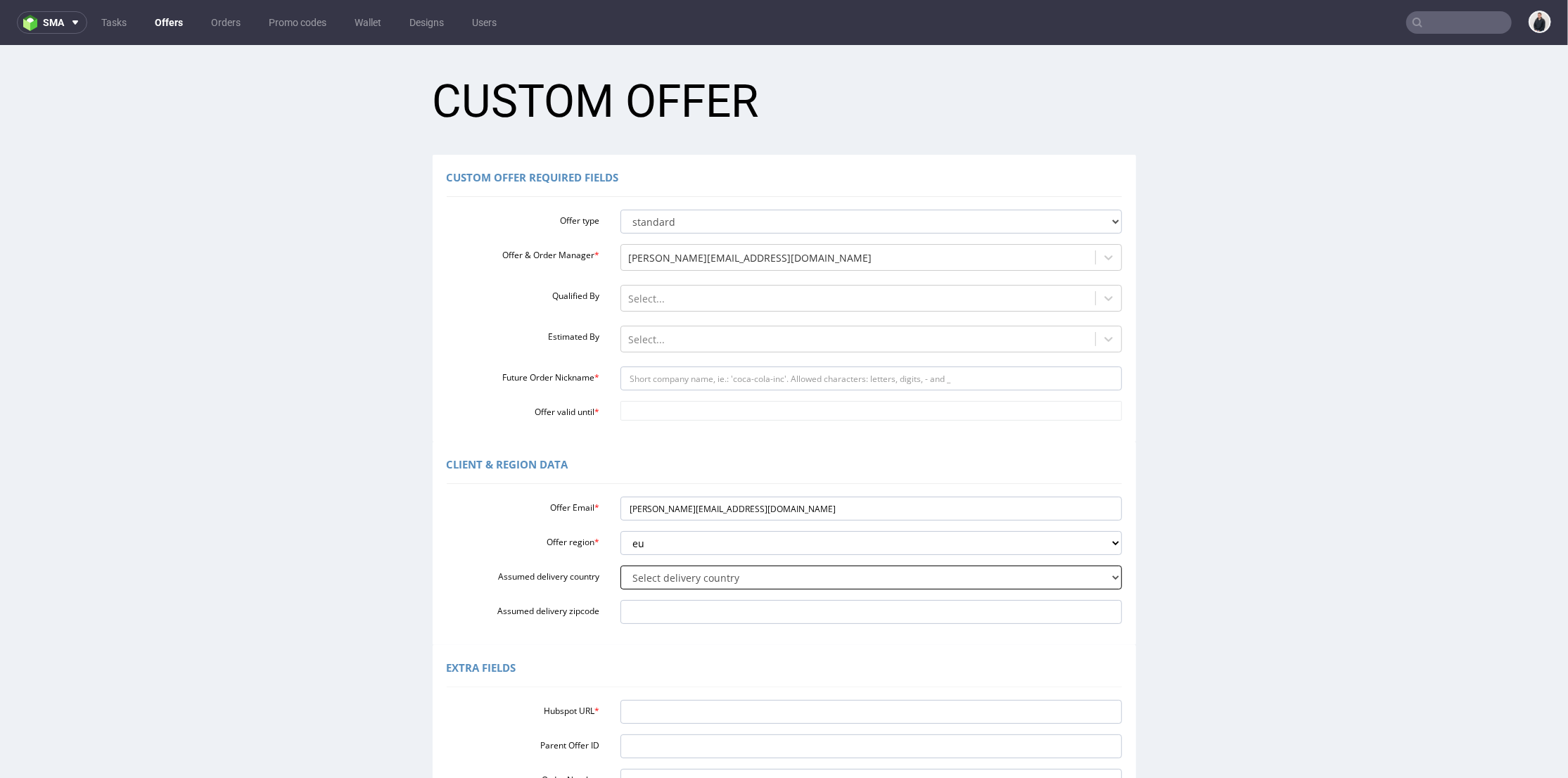
click at [621, 565] on select "Select delivery country [GEOGRAPHIC_DATA] [GEOGRAPHIC_DATA] [GEOGRAPHIC_DATA] […" at bounding box center [872, 577] width 502 height 24
click at [672, 383] on input "Future Order Nickname *" at bounding box center [872, 378] width 502 height 24
type input "merchery"
click at [749, 387] on td "11" at bounding box center [752, 389] width 21 height 21
type input "[DATE]"
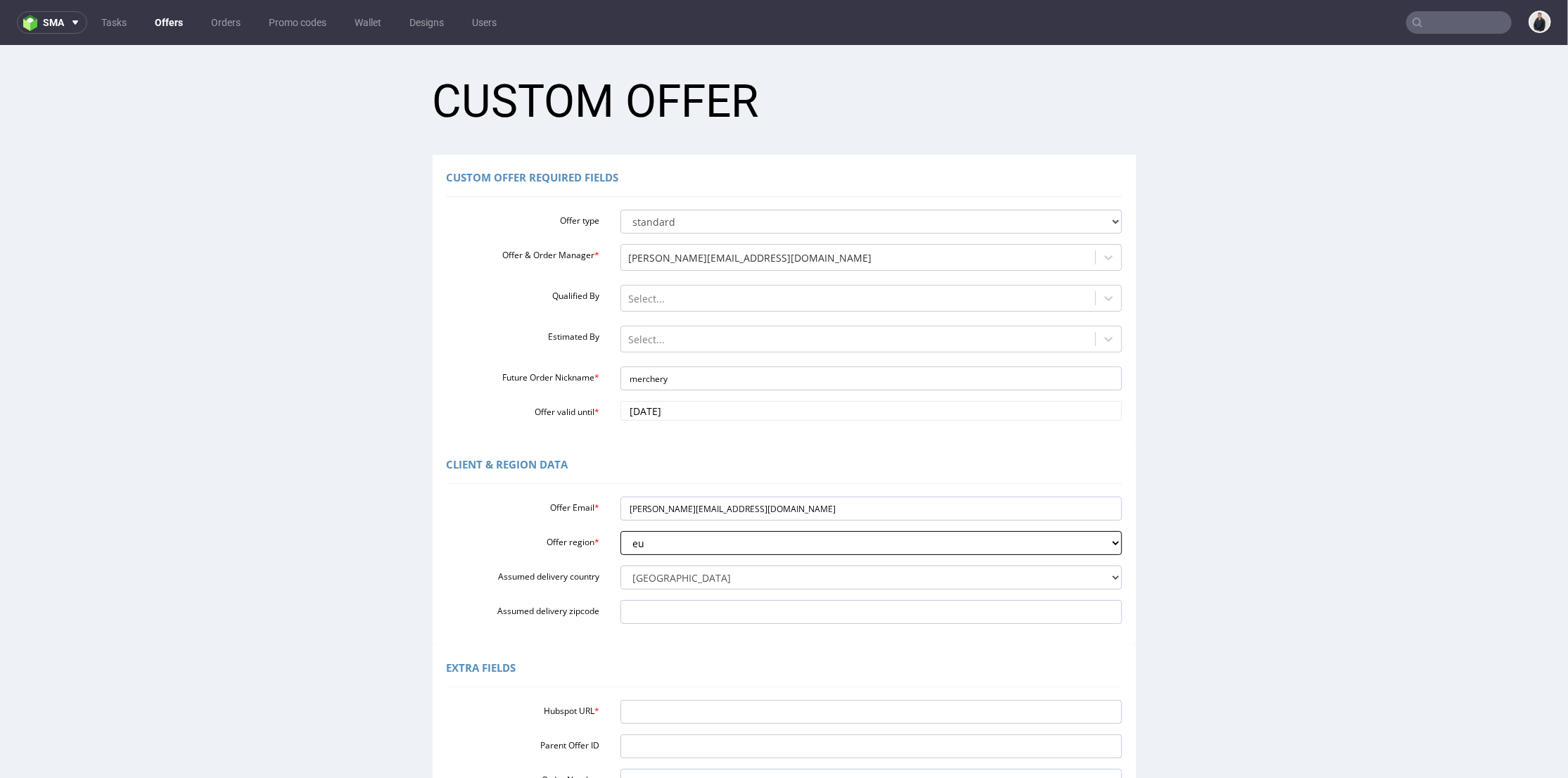
scroll to position [157, 0]
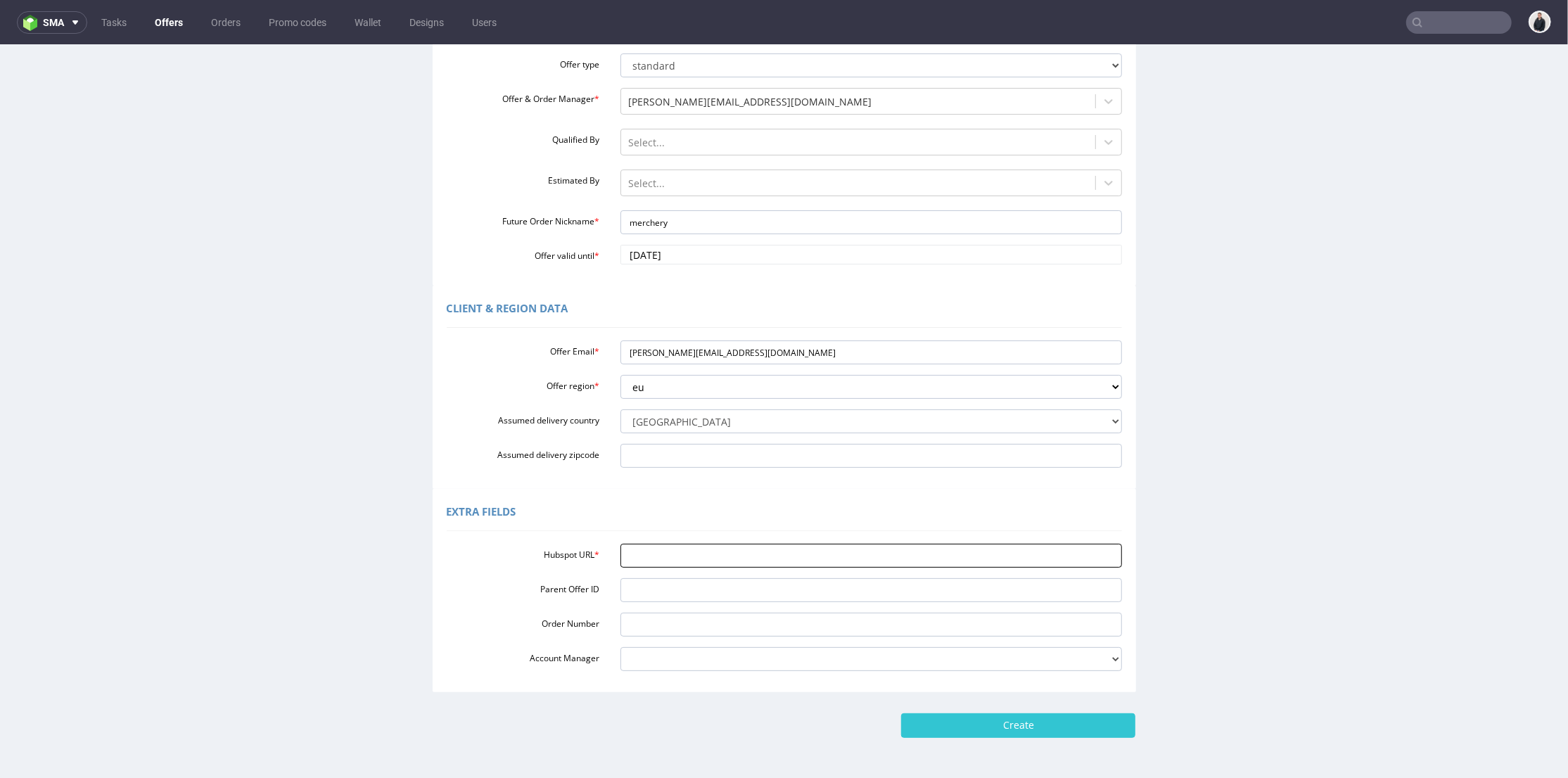
click at [747, 546] on input "Hubspot URL *" at bounding box center [872, 555] width 502 height 24
paste input "[URL][DOMAIN_NAME]"
type input "[URL][DOMAIN_NAME]"
click at [982, 726] on input "Create" at bounding box center [1019, 725] width 234 height 24
type input "Please wait..."
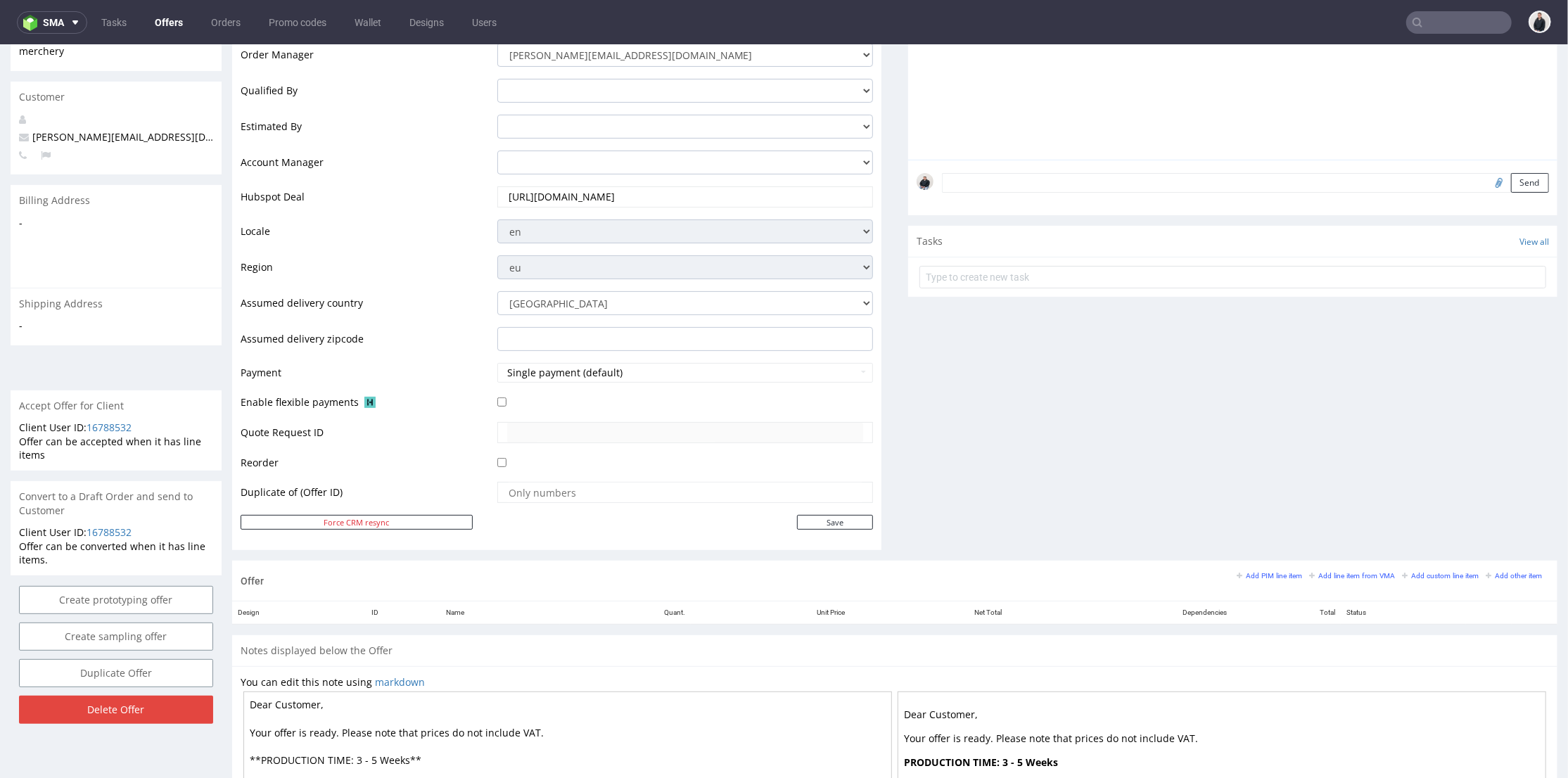
scroll to position [469, 0]
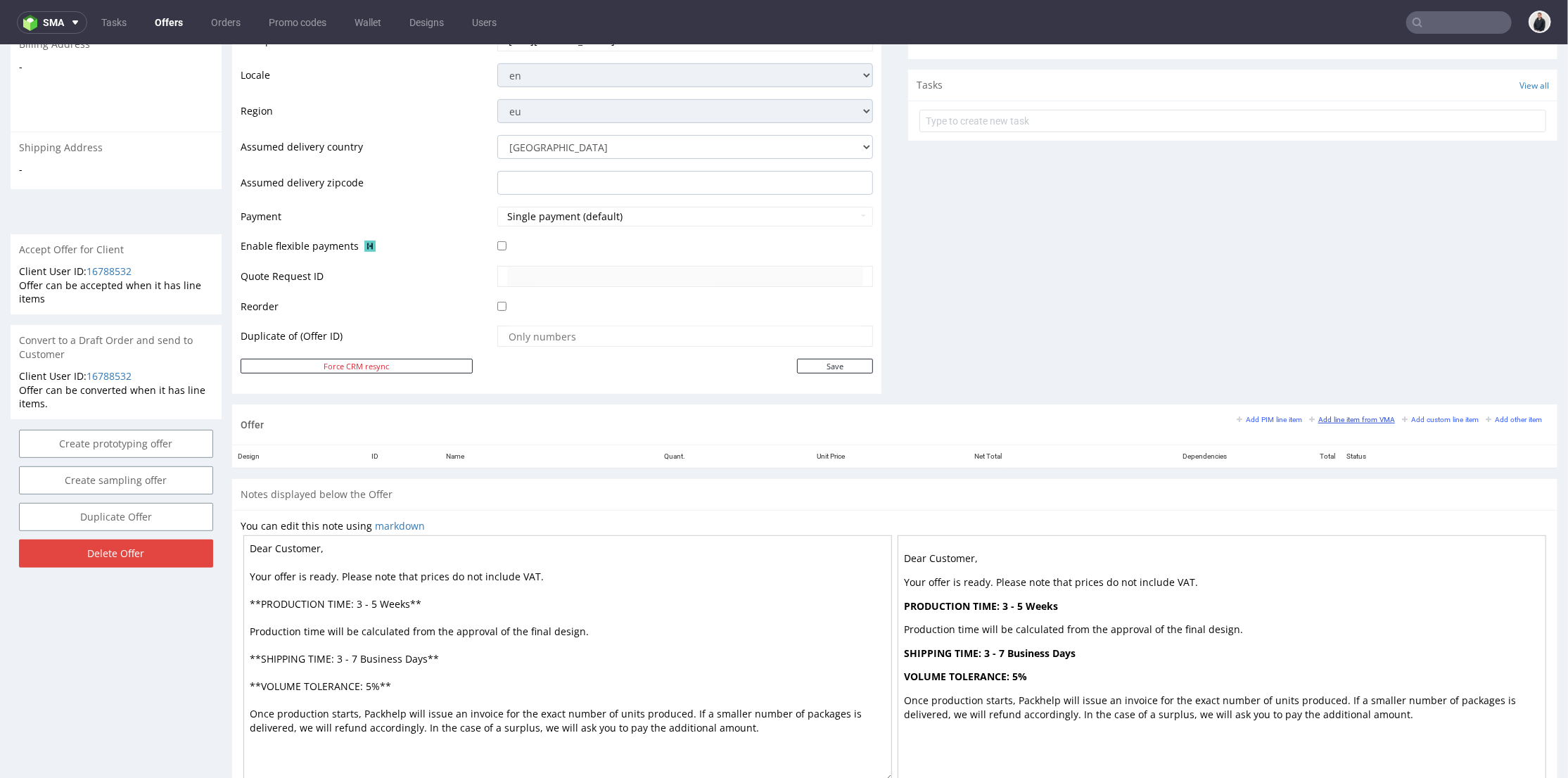
click at [1363, 418] on small "Add line item from VMA" at bounding box center [1352, 419] width 86 height 8
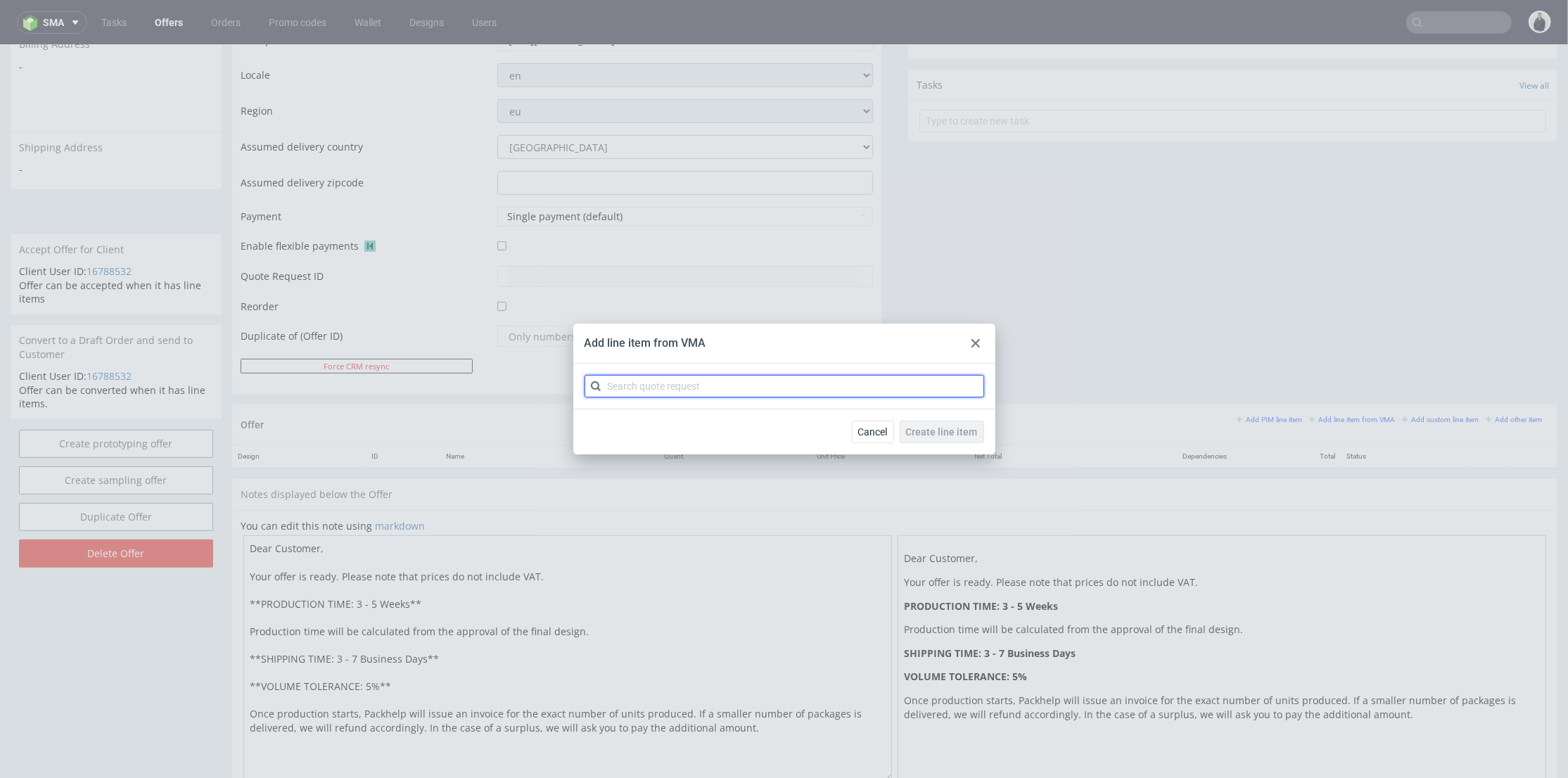
click at [688, 385] on input "text" at bounding box center [784, 386] width 400 height 23
type input "cbns"
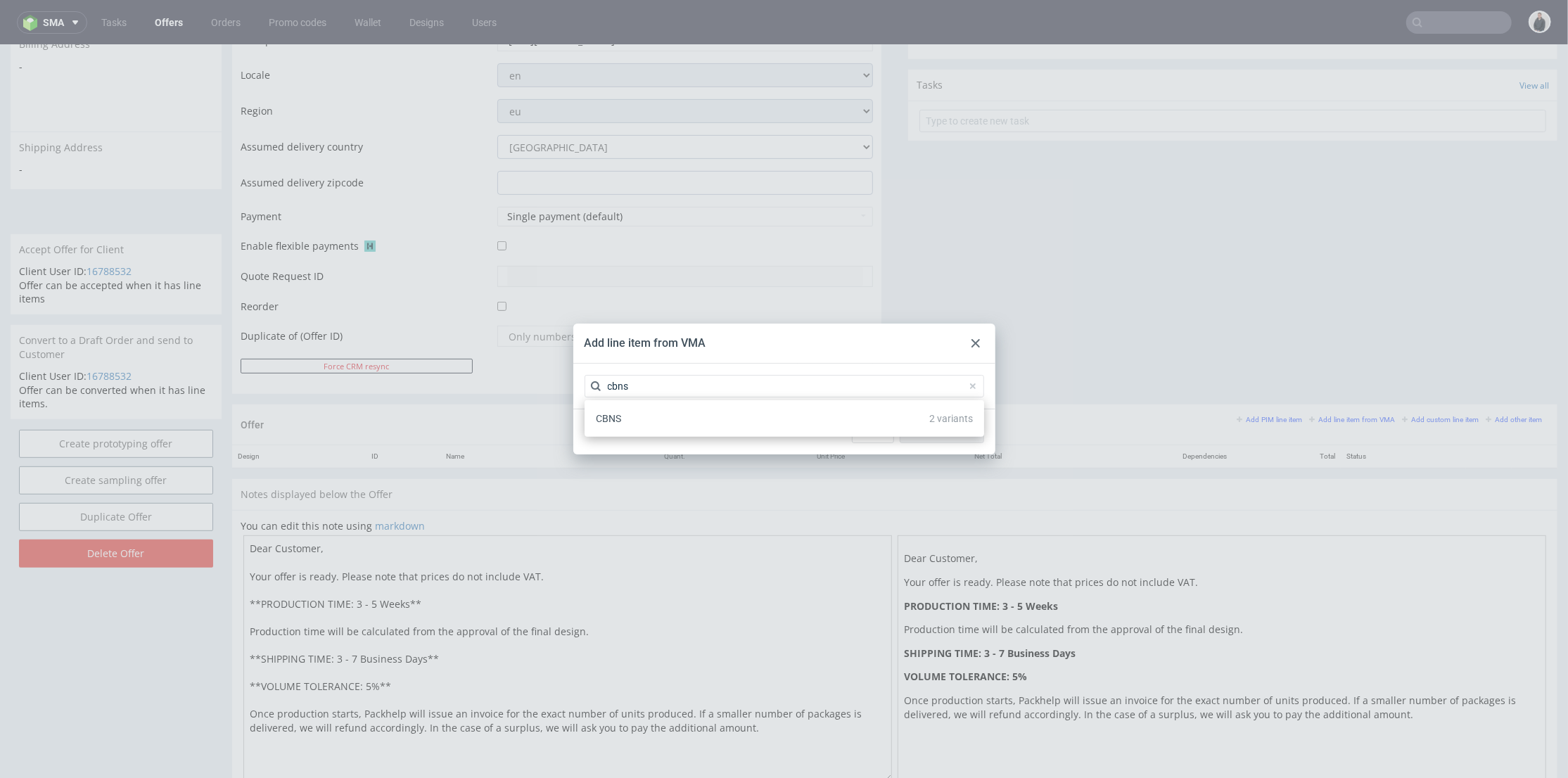
click at [682, 422] on div "CBNS 2 variants" at bounding box center [784, 418] width 389 height 25
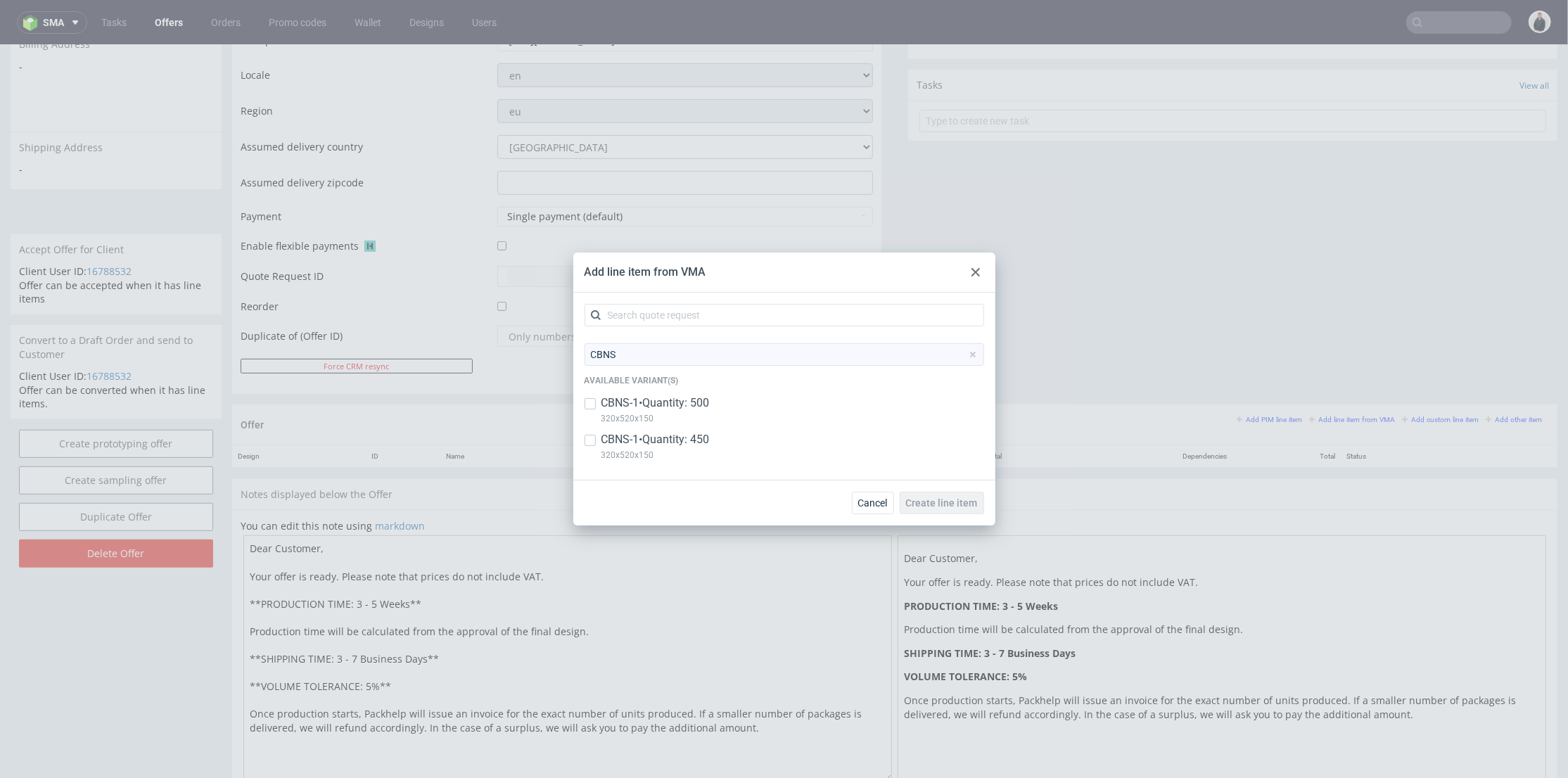
click at [686, 445] on p "CBNS-1 • Quantity: 450" at bounding box center [656, 440] width 109 height 16
checkbox input "true"
click at [965, 508] on span "Create line item" at bounding box center [942, 503] width 72 height 10
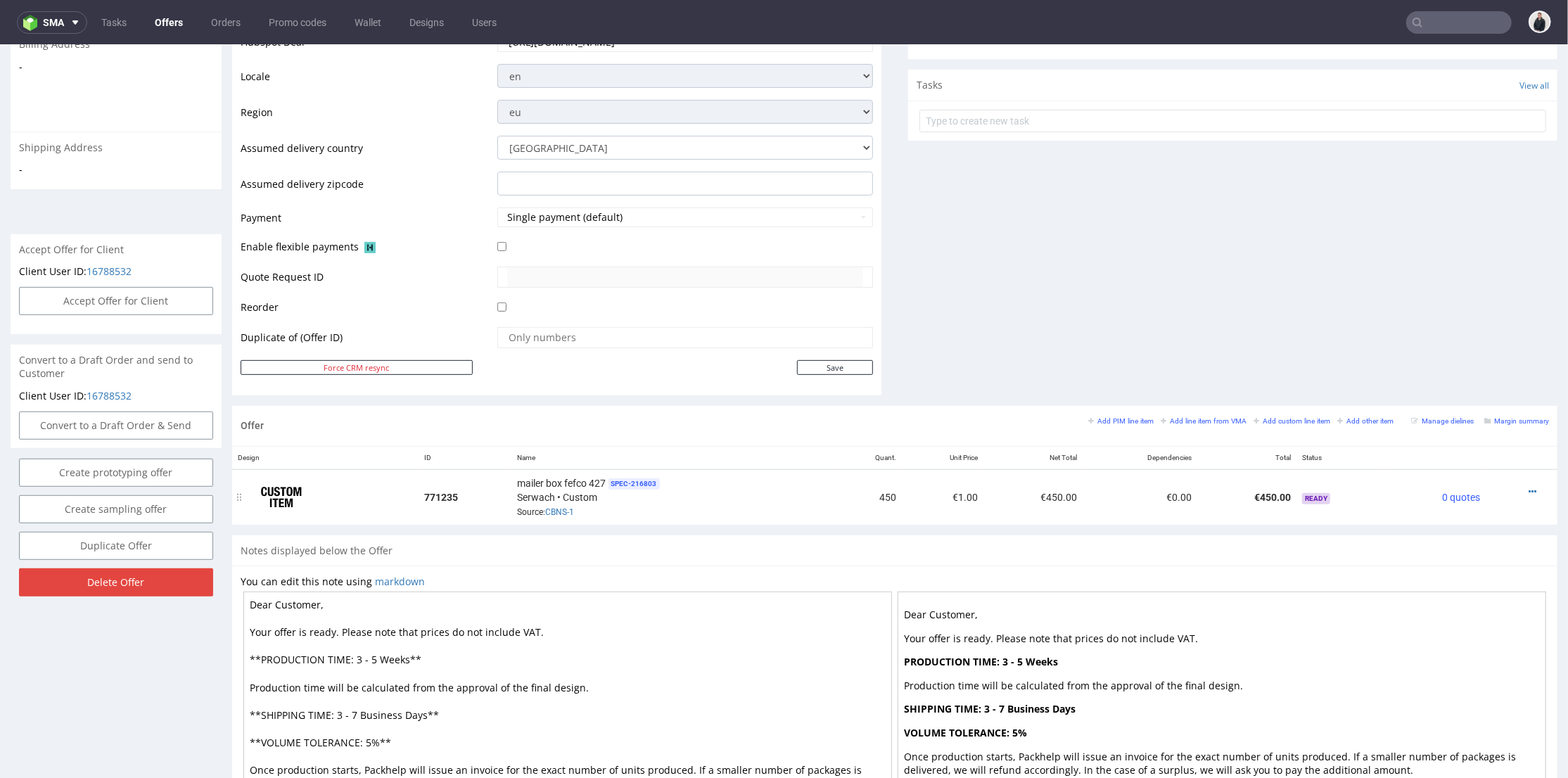
click at [1529, 486] on icon at bounding box center [1533, 491] width 8 height 10
drag, startPoint x: 1447, startPoint y: 336, endPoint x: 1171, endPoint y: 345, distance: 276.1
click at [1446, 336] on span "Edit item price" at bounding box center [1470, 335] width 113 height 14
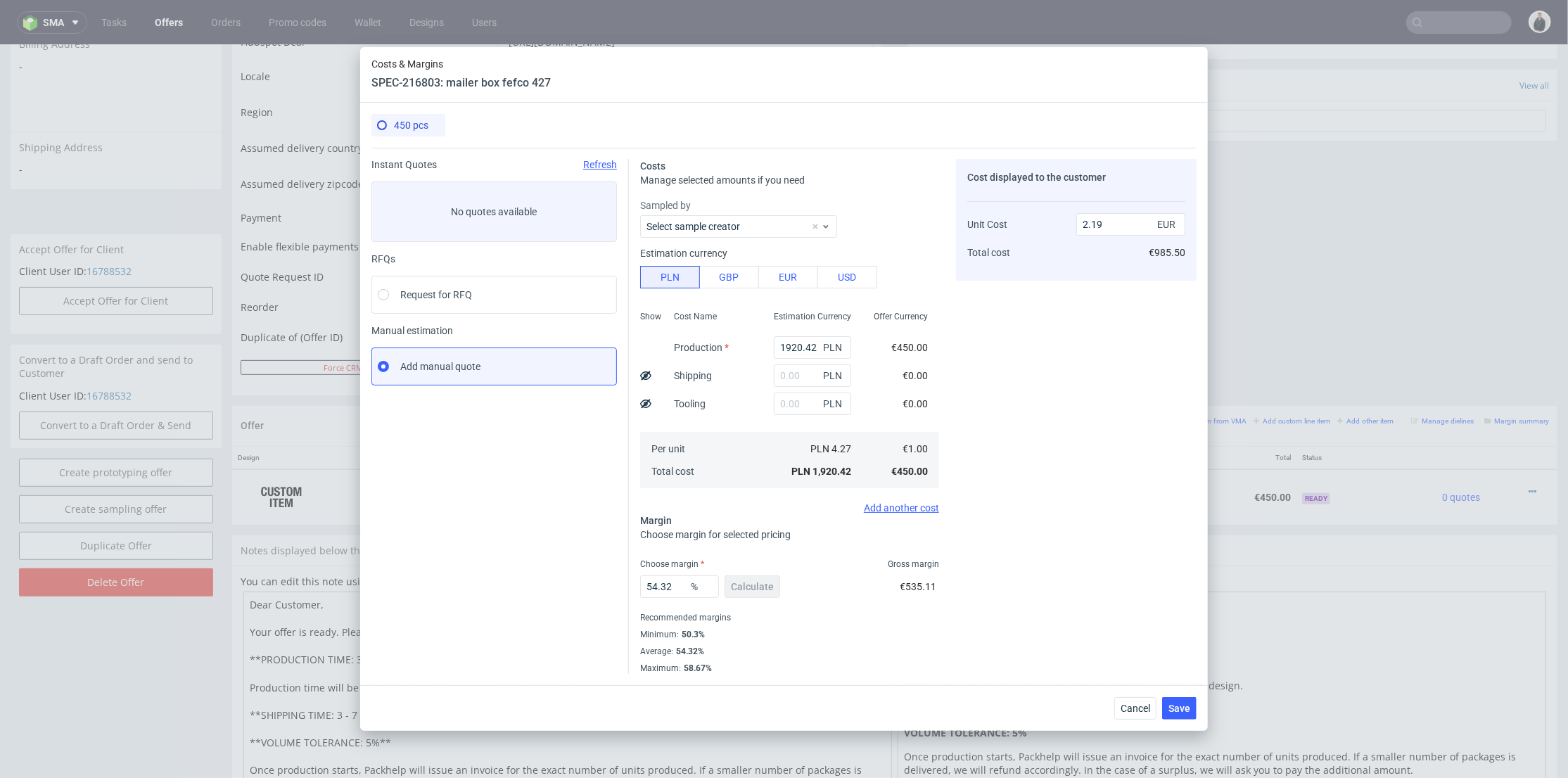
click at [805, 359] on div "1920.42 PLN" at bounding box center [812, 348] width 100 height 28
click at [800, 346] on input "1920.42" at bounding box center [813, 347] width 77 height 23
paste input "0499"
type input "10499"
type input "11.97"
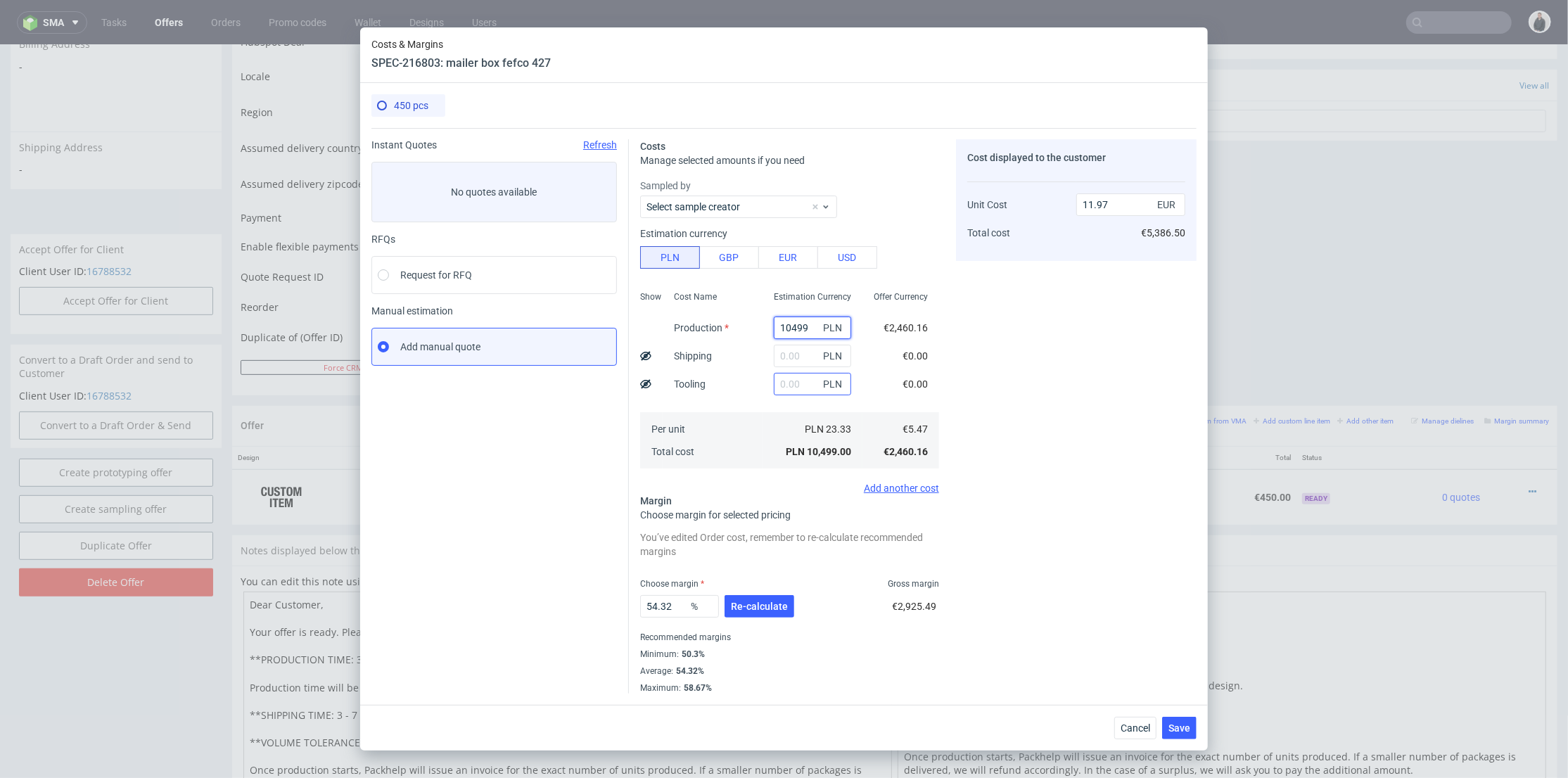
type input "10499"
click at [791, 383] on input "text" at bounding box center [813, 384] width 77 height 23
click at [795, 356] on input "text" at bounding box center [813, 356] width 77 height 23
type input "1000"
click at [774, 389] on input "text" at bounding box center [813, 384] width 77 height 23
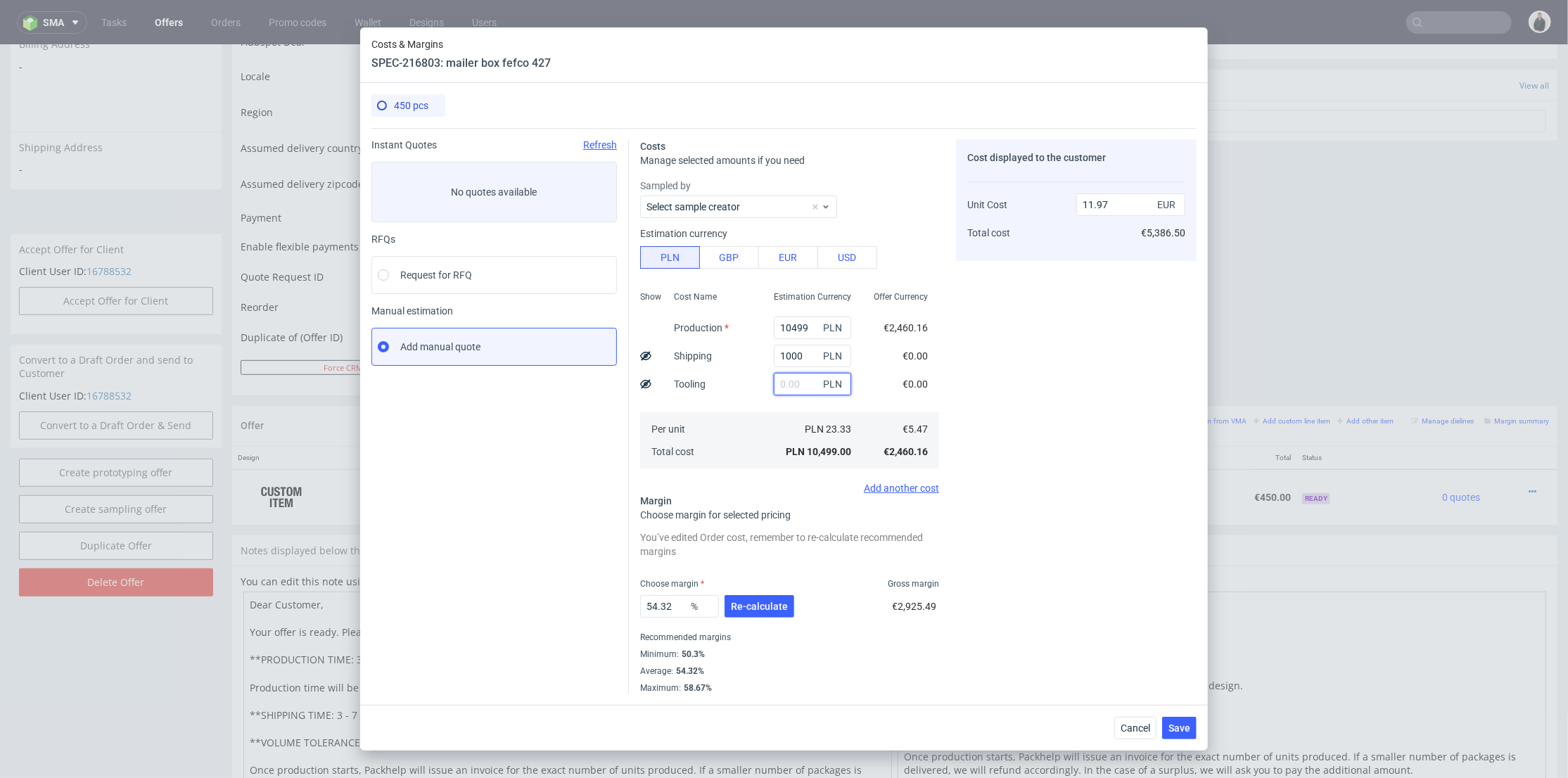
type input "13.11"
type input "2300"
drag, startPoint x: 735, startPoint y: 413, endPoint x: 736, endPoint y: 573, distance: 160.0
click at [735, 414] on div "Per unit Total cost" at bounding box center [712, 441] width 100 height 57
type input "15.73"
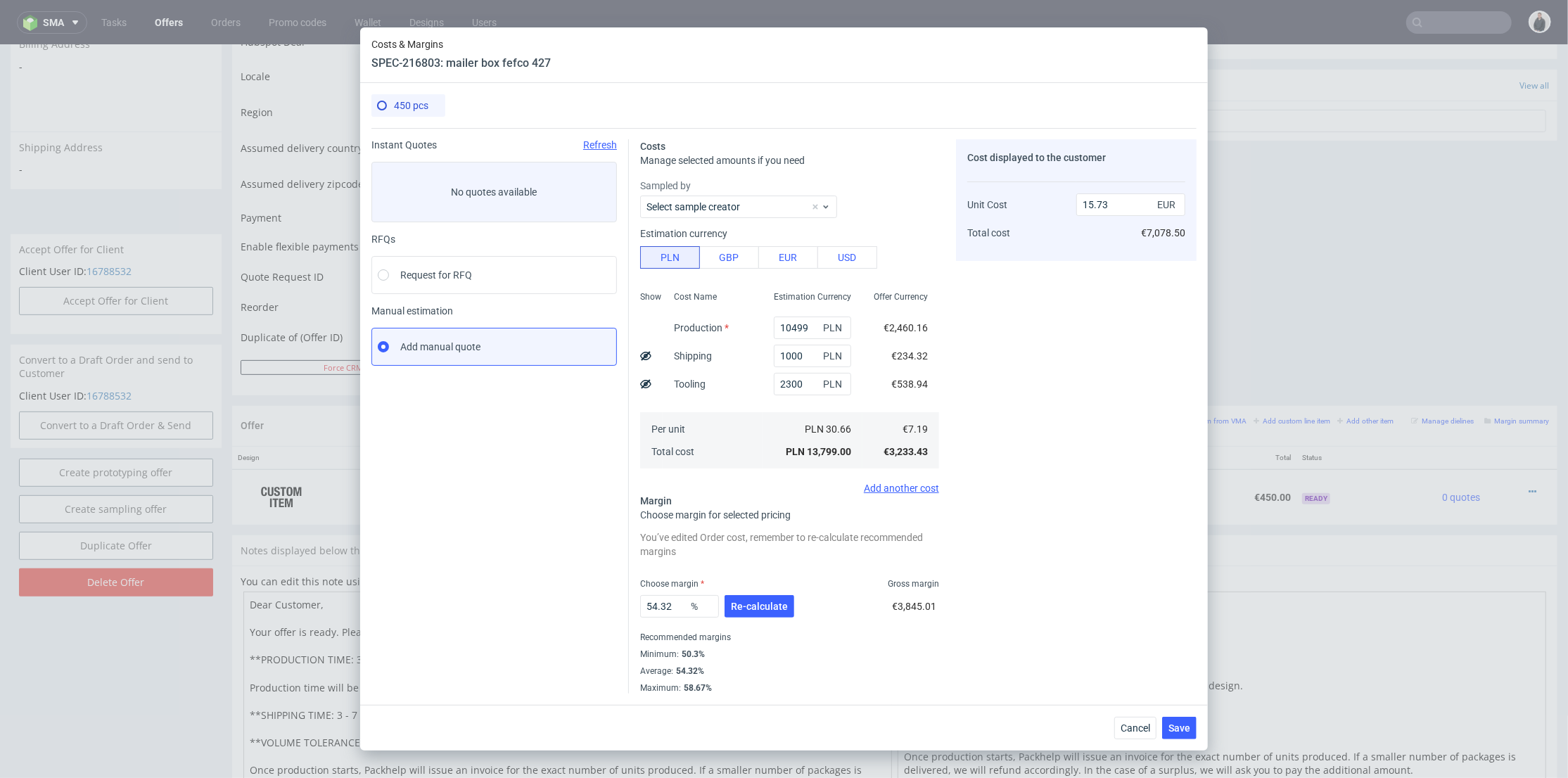
click at [743, 602] on span "Re-calculate" at bounding box center [759, 607] width 57 height 10
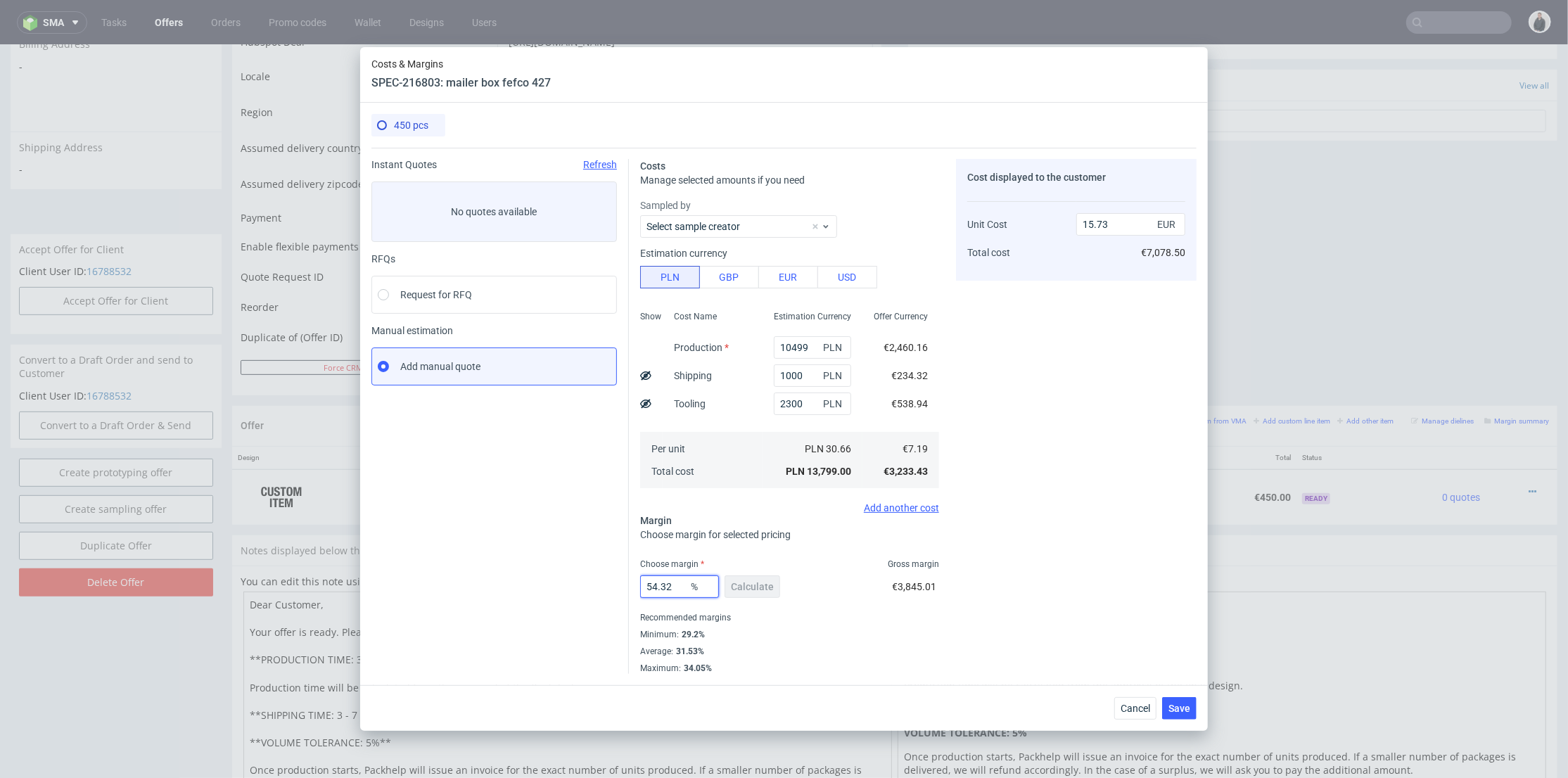
drag, startPoint x: 674, startPoint y: 592, endPoint x: 712, endPoint y: 540, distance: 64.4
click at [590, 585] on div "Instant Quotes Refresh No quotes available RFQs Request for RFQ Manual estimati…" at bounding box center [784, 411] width 825 height 526
type input "30"
click at [1034, 503] on div "Cost displayed to the customer Unit Cost Total cost 15.73 EUR €7,078.50" at bounding box center [1076, 416] width 241 height 515
type input "10.27"
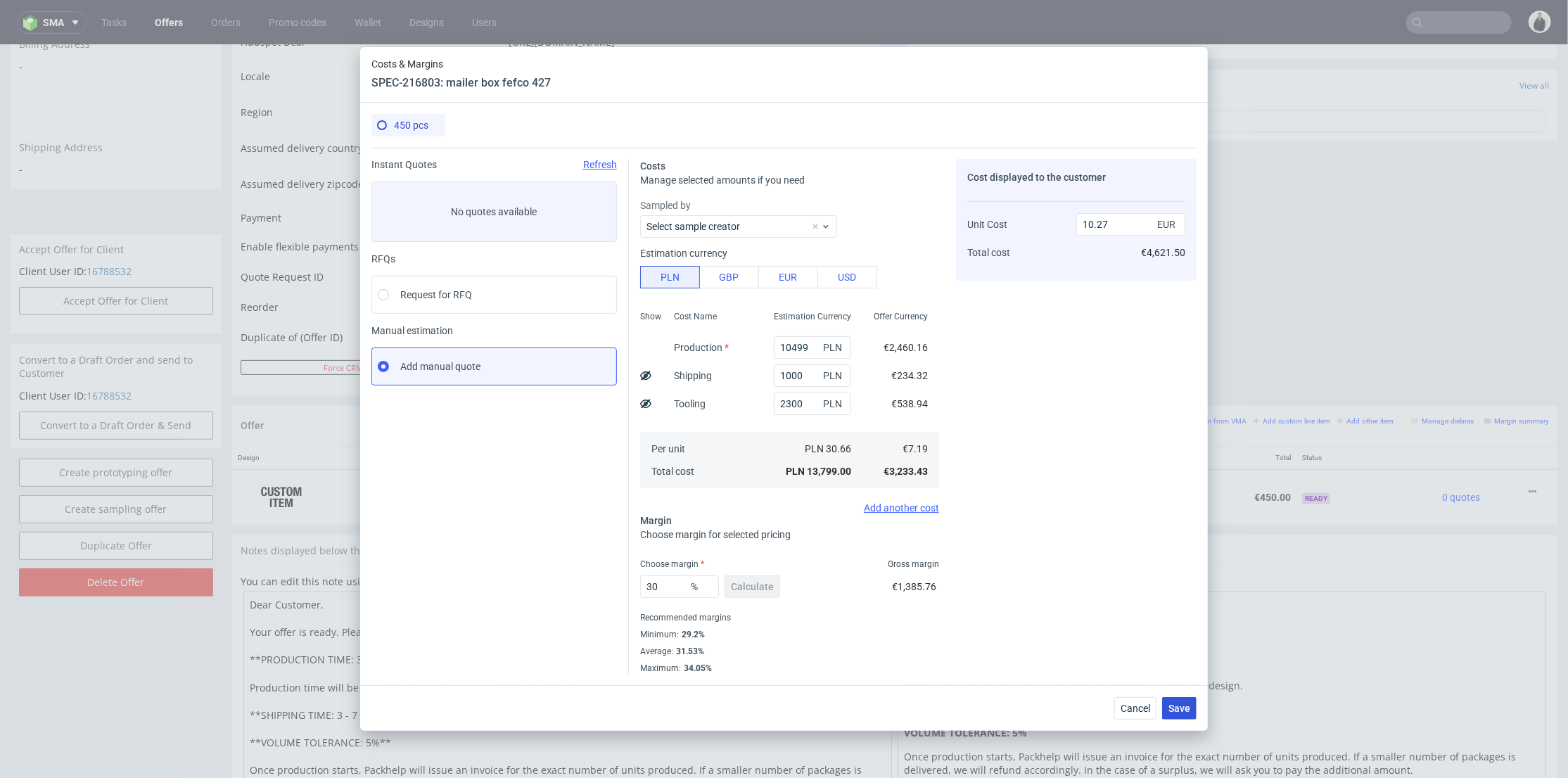
click at [1181, 707] on span "Save" at bounding box center [1179, 708] width 22 height 10
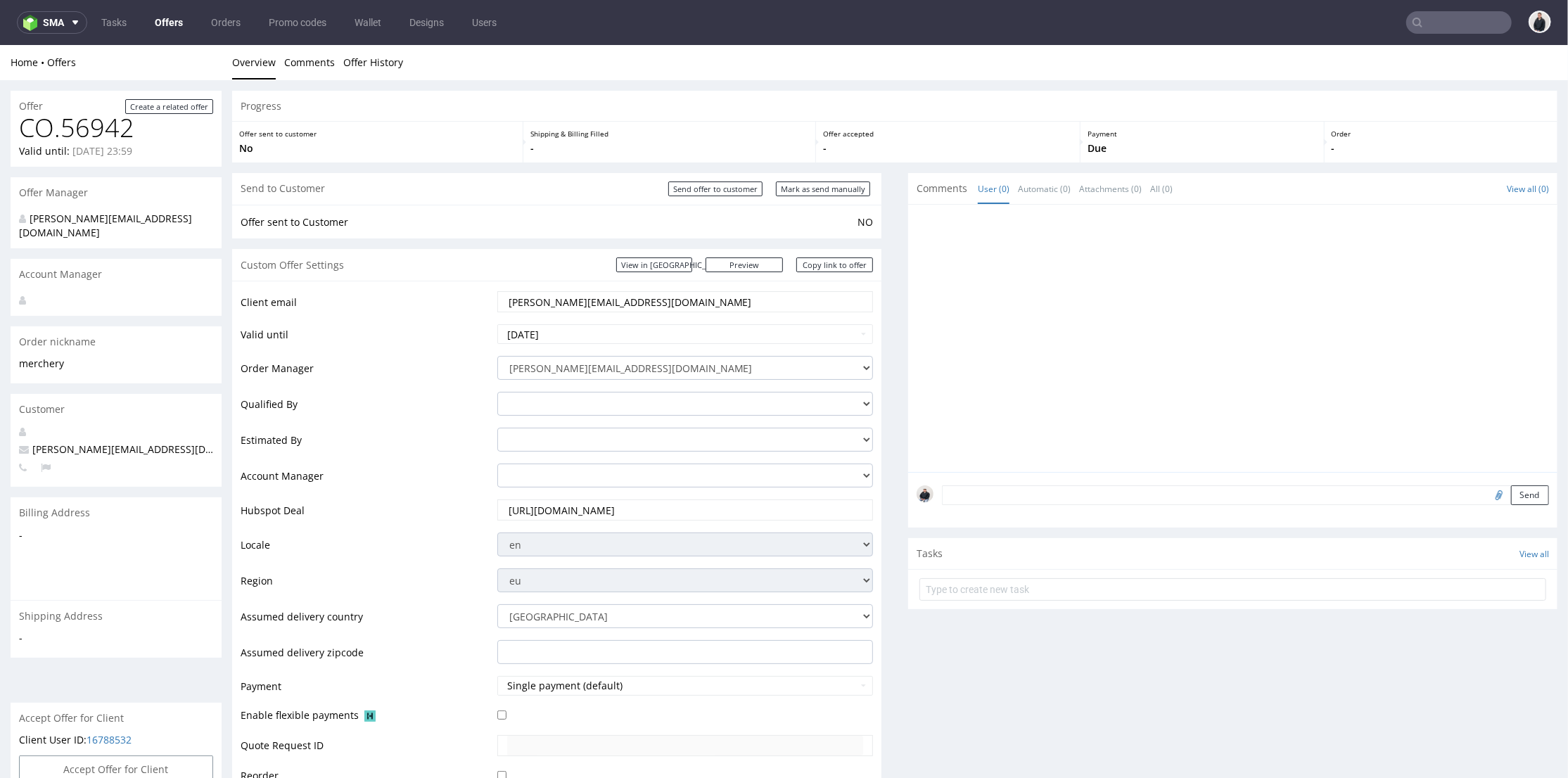
scroll to position [390, 0]
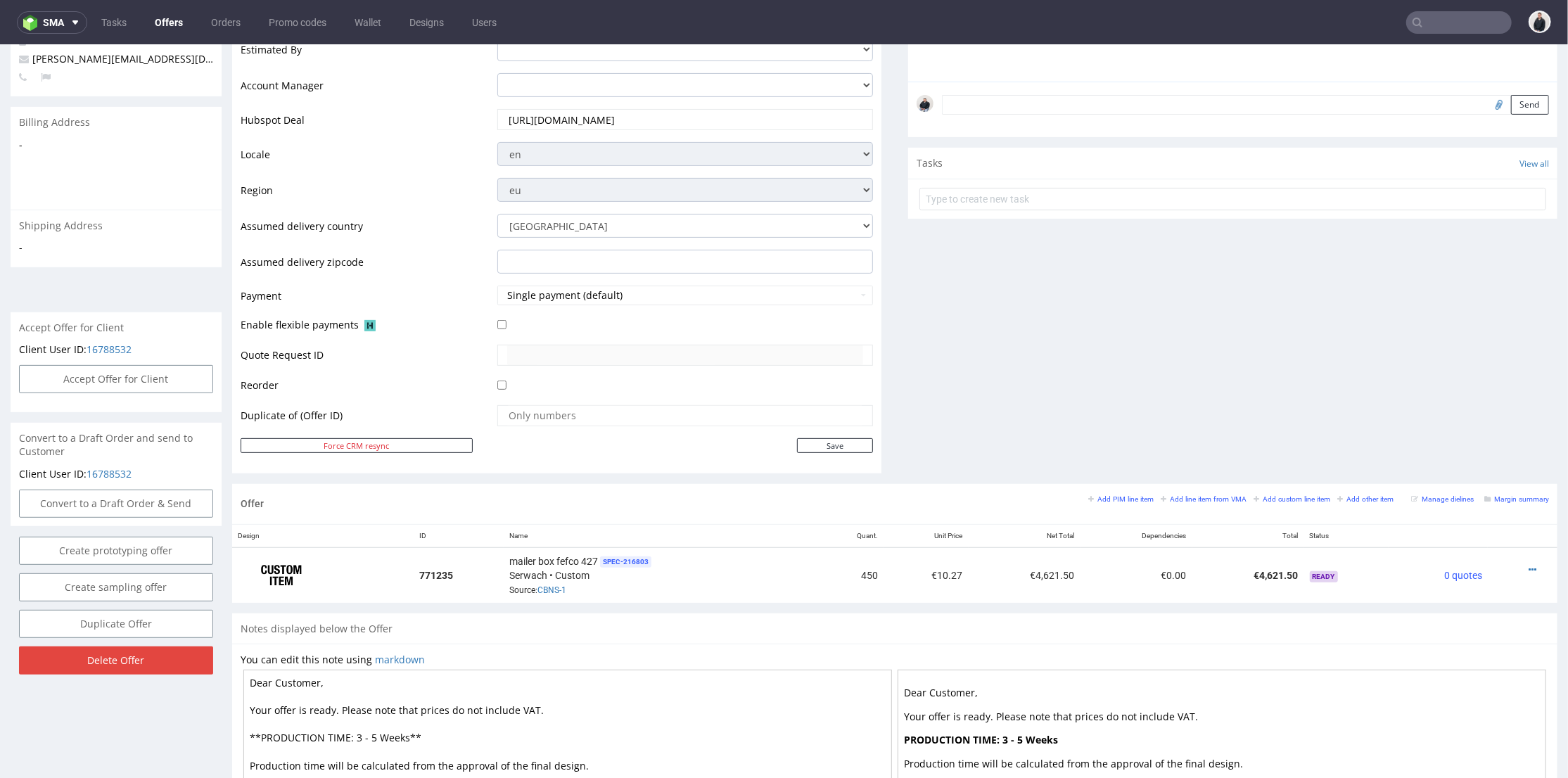
click at [925, 356] on div "Comments User (0) Automatic (0) Attachments (0) All (0) View all (0) Send Tasks…" at bounding box center [1232, 133] width 649 height 702
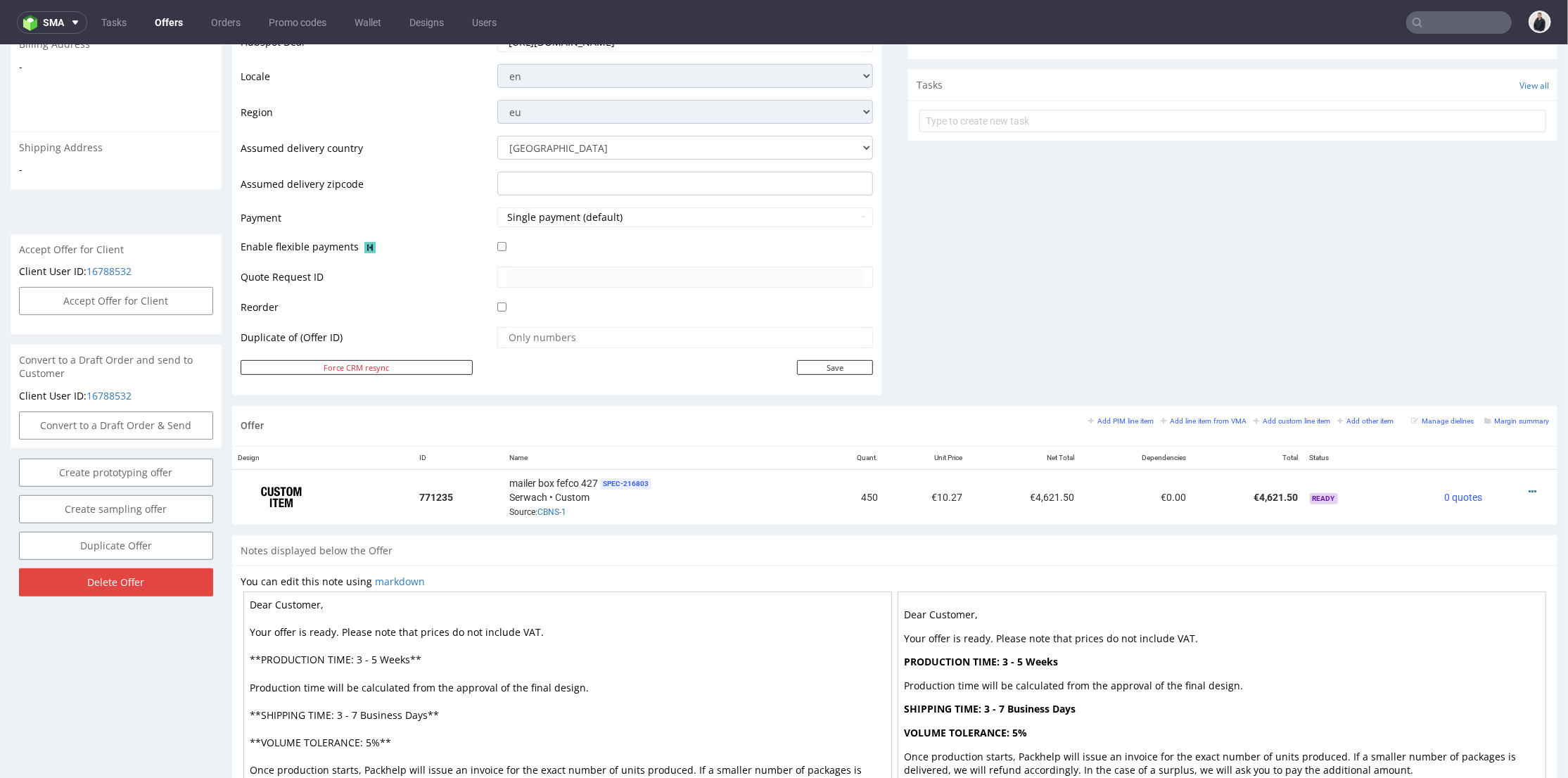
scroll to position [312, 0]
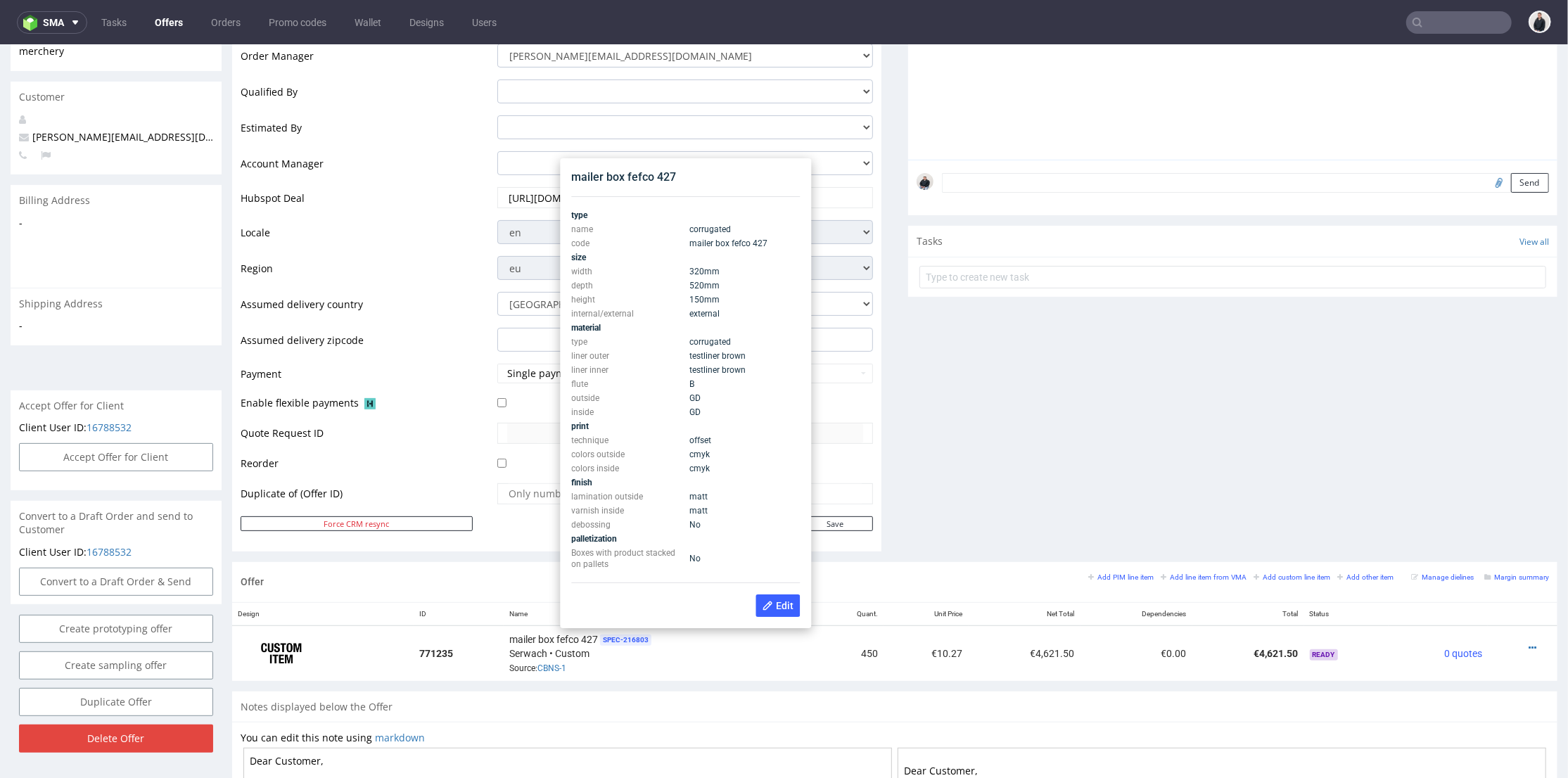
click at [988, 448] on div "Comments User (0) Automatic (0) Attachments (0) All (0) View all (0) Send Tasks…" at bounding box center [1232, 211] width 649 height 702
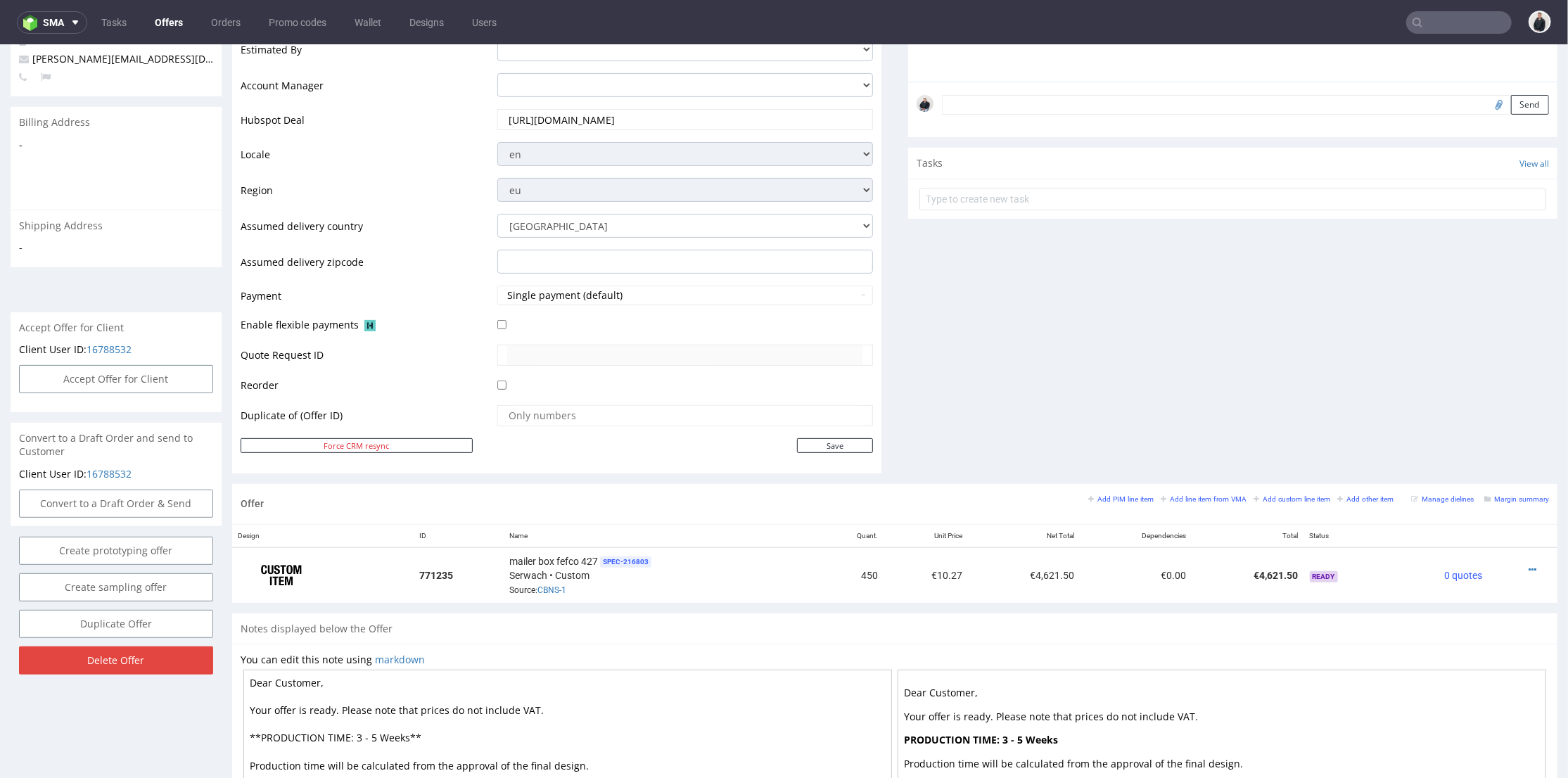
scroll to position [547, 0]
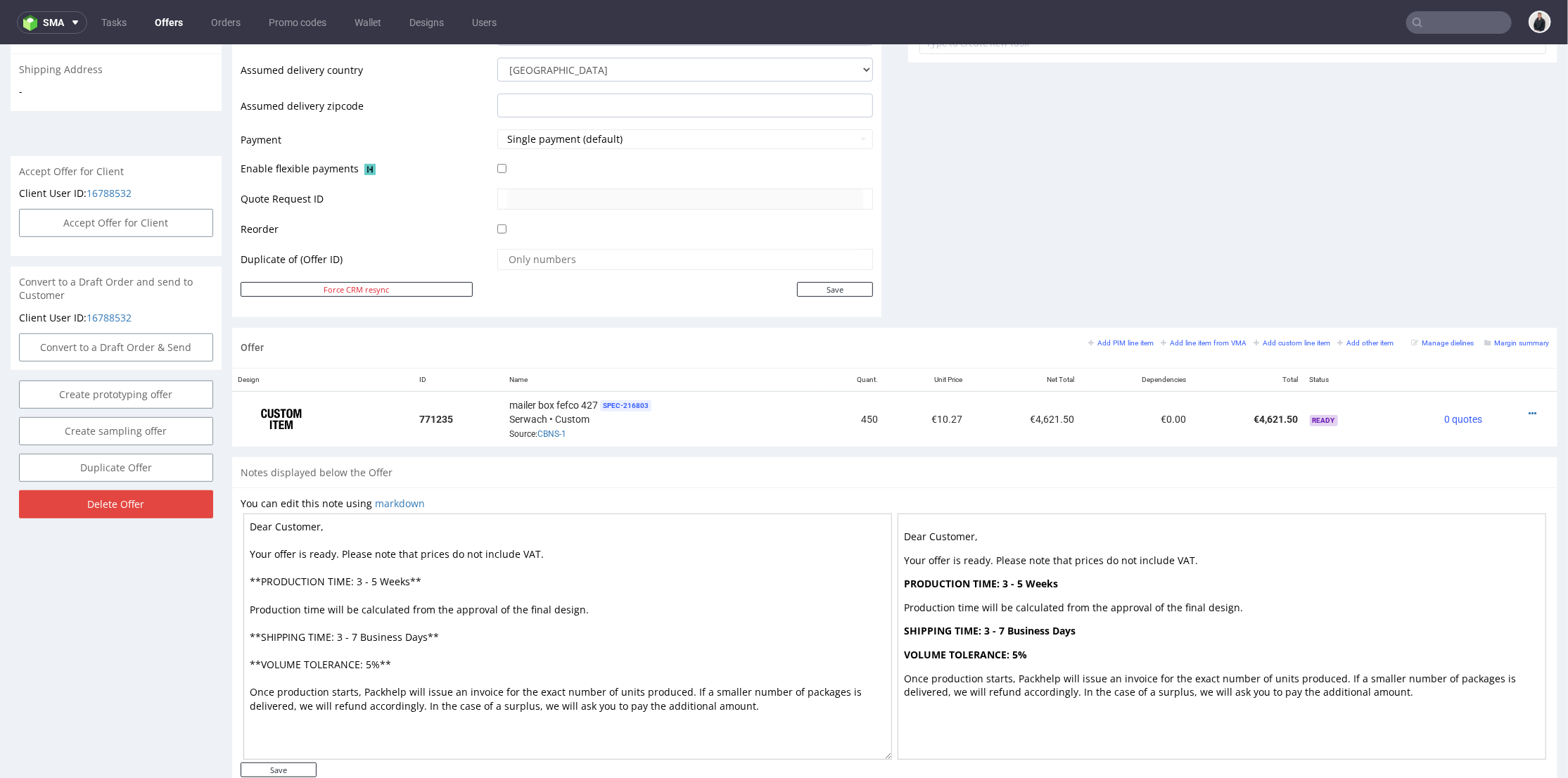
click at [369, 578] on textarea "Dear Customer, Your offer is ready. Please note that prices do not include VAT.…" at bounding box center [567, 636] width 649 height 246
click at [369, 577] on textarea "Dear Customer, Your offer is ready. Please note that prices do not include VAT.…" at bounding box center [567, 636] width 649 height 246
type textarea "Dear Customer, Your offer is ready. Please note that prices do not include VAT.…"
click at [305, 766] on input "Save" at bounding box center [279, 769] width 76 height 15
type input "In progress..."
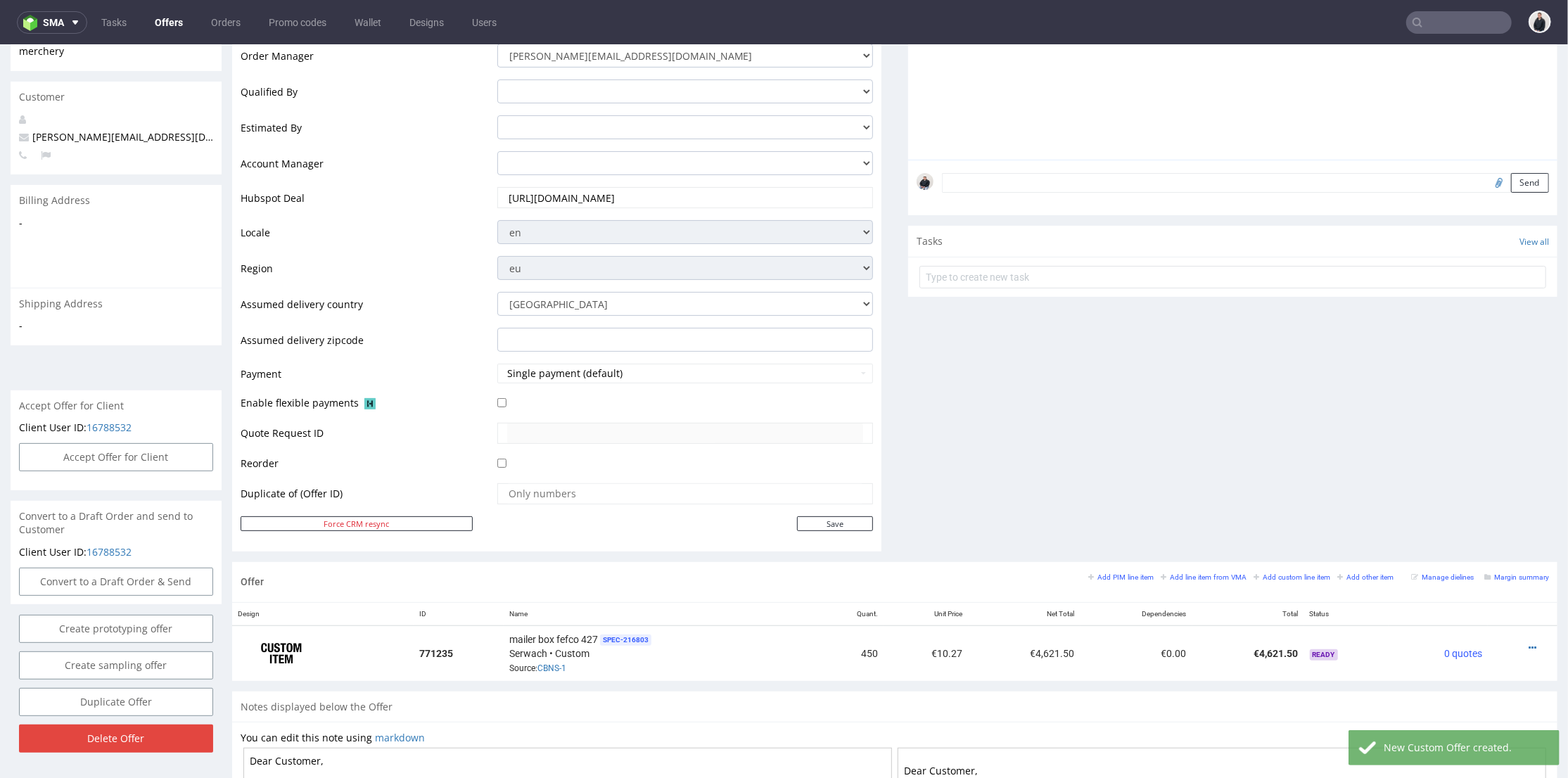
scroll to position [390, 0]
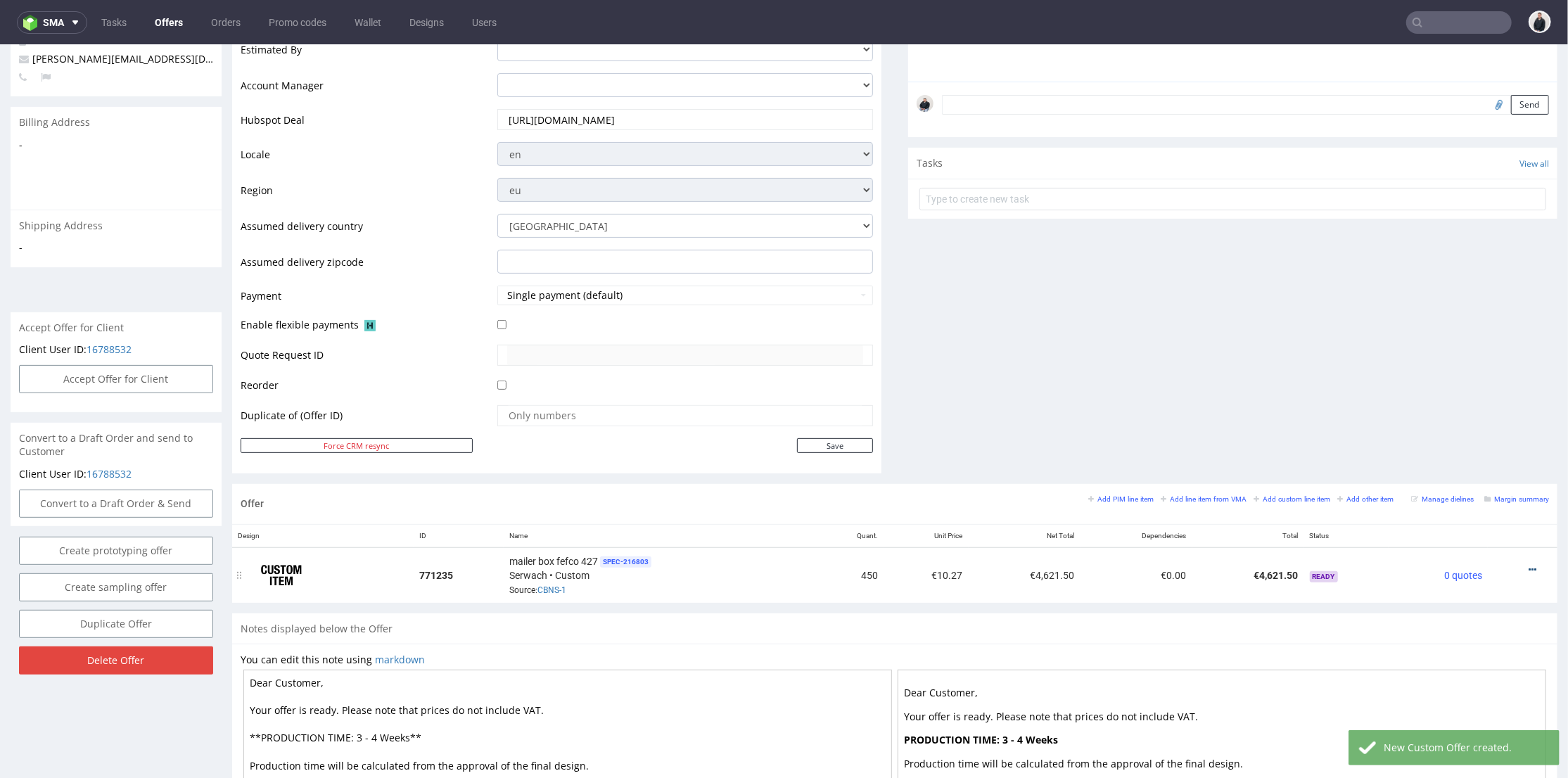
click at [1529, 569] on icon at bounding box center [1533, 569] width 8 height 10
click at [1470, 491] on span "Add quantity" at bounding box center [1470, 489] width 113 height 14
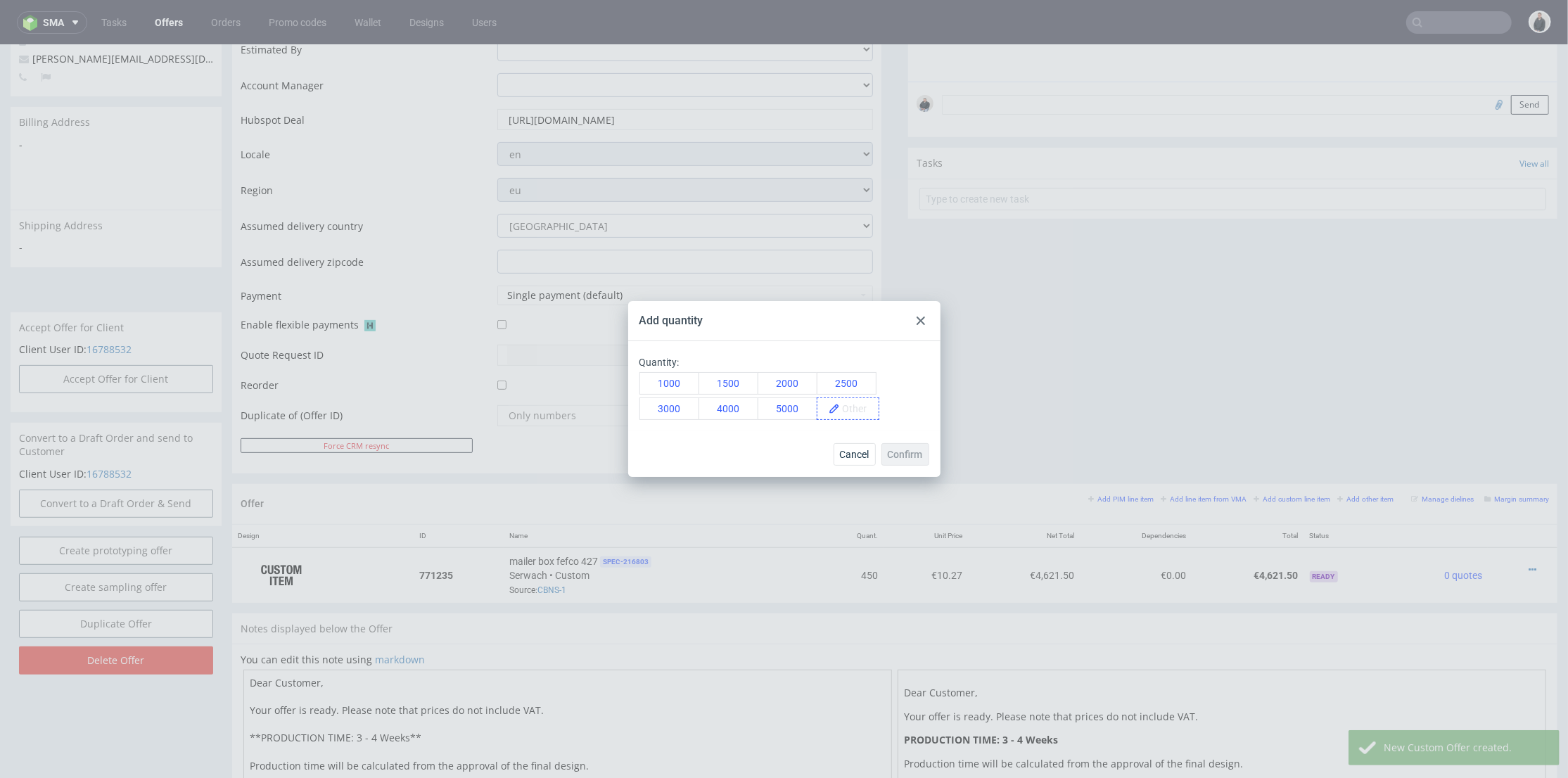
click at [861, 406] on span at bounding box center [859, 408] width 39 height 21
click at [857, 416] on span "500" at bounding box center [855, 408] width 31 height 21
click at [902, 444] on button "Confirm" at bounding box center [905, 454] width 48 height 23
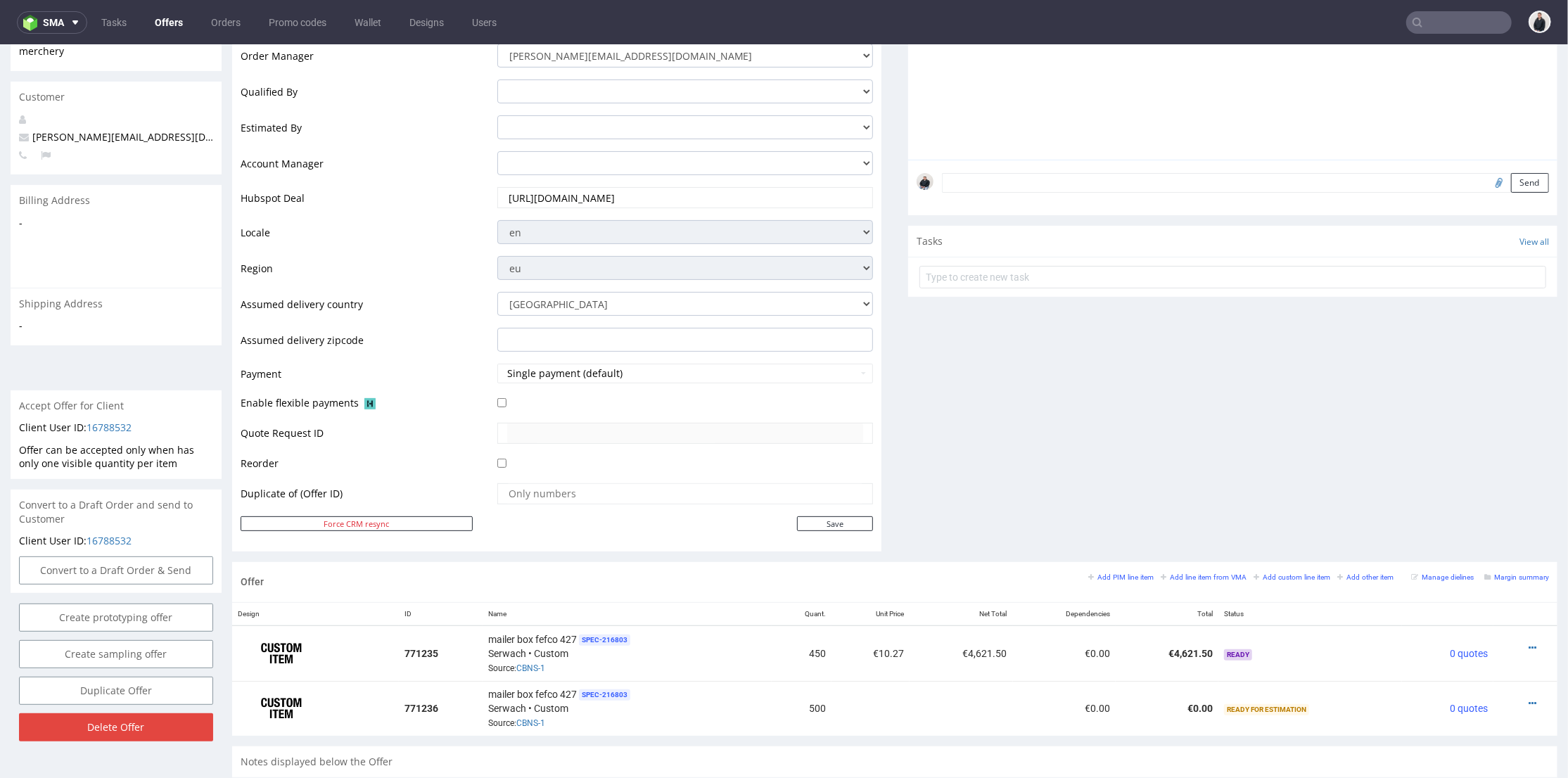
scroll to position [469, 0]
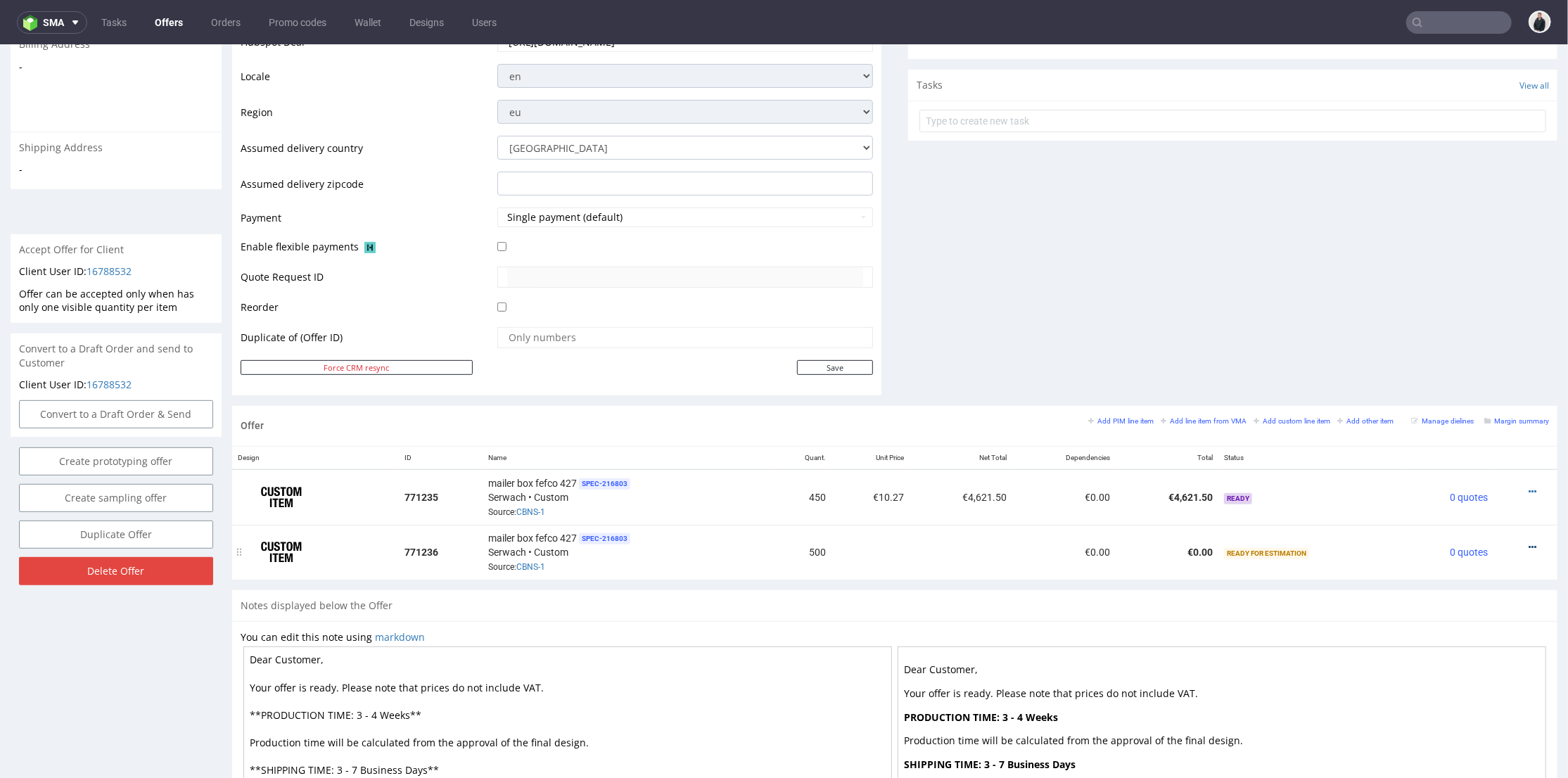
click at [1529, 542] on icon at bounding box center [1533, 547] width 8 height 10
click at [1473, 389] on span "Add cost manually" at bounding box center [1470, 389] width 113 height 14
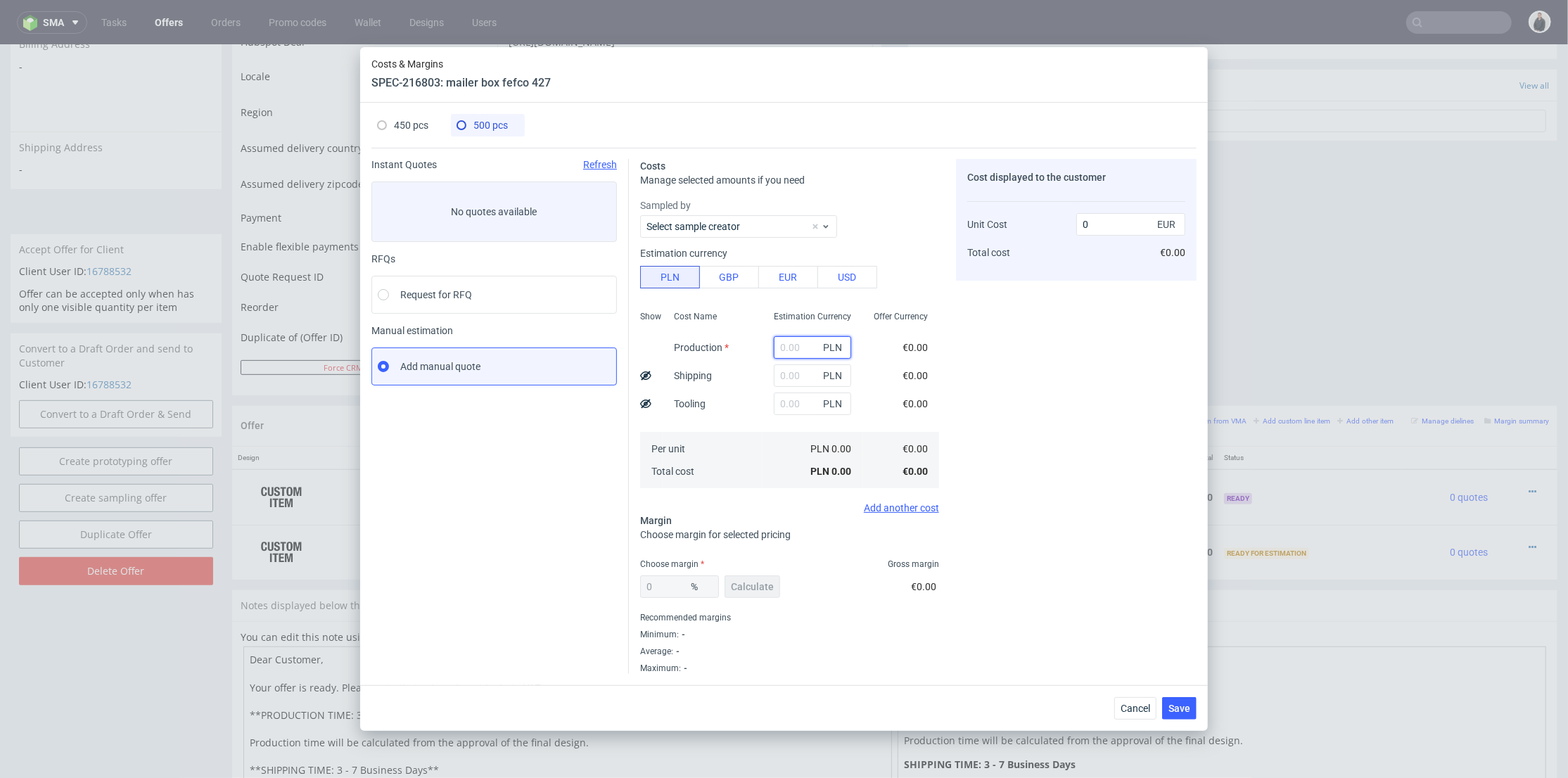
click at [795, 343] on input "text" at bounding box center [813, 347] width 77 height 23
paste input "11125"
type input "11125"
type input "5.21"
type input "11125"
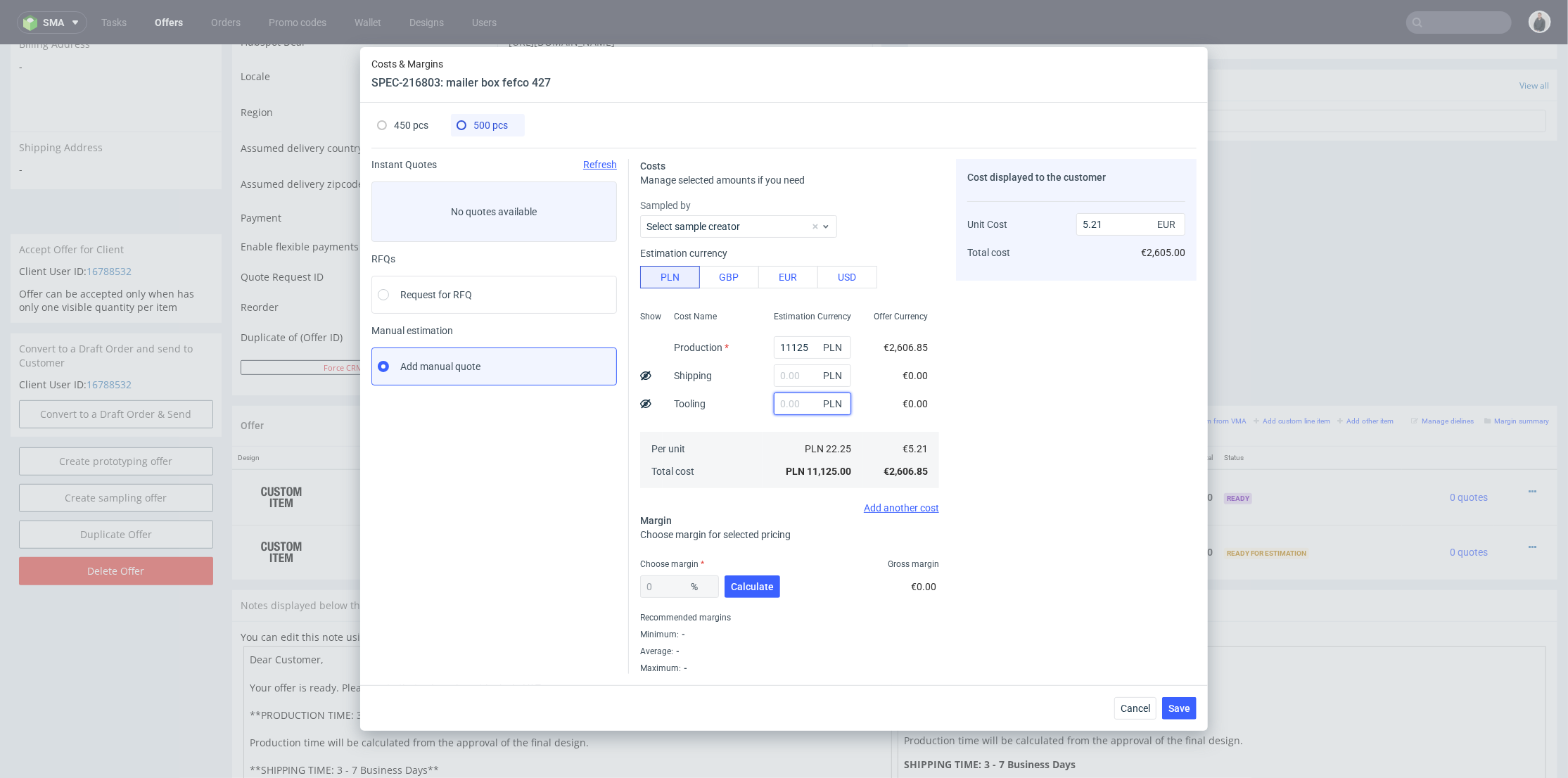
click at [788, 403] on input "text" at bounding box center [813, 404] width 77 height 23
type input "2300"
type input "6.29"
type input "2300"
click at [422, 124] on span "450 pcs" at bounding box center [411, 125] width 35 height 11
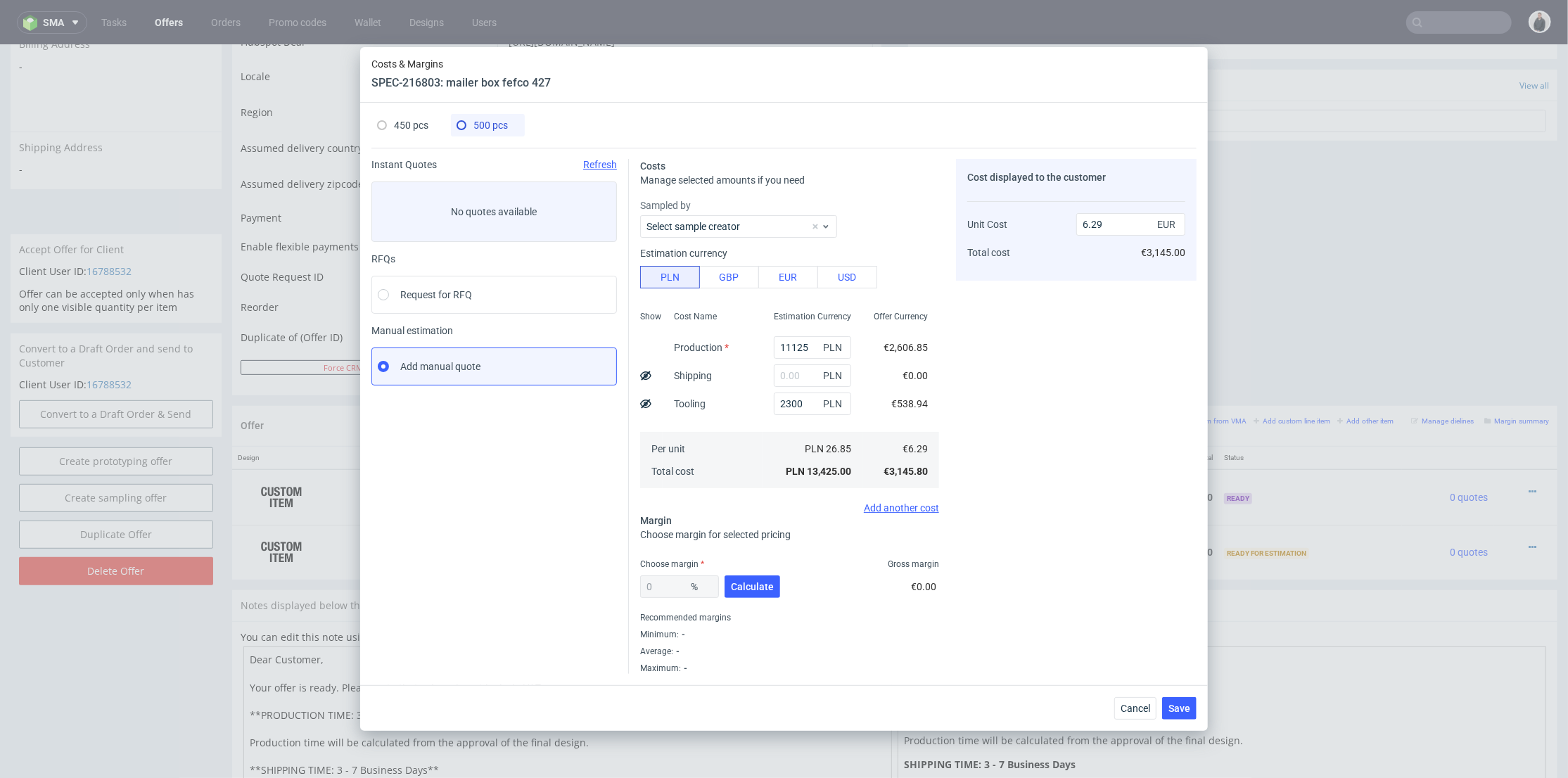
type input "10499"
type input "1000"
type input "30"
type input "10.27"
click at [487, 116] on div "500 pcs" at bounding box center [481, 125] width 51 height 23
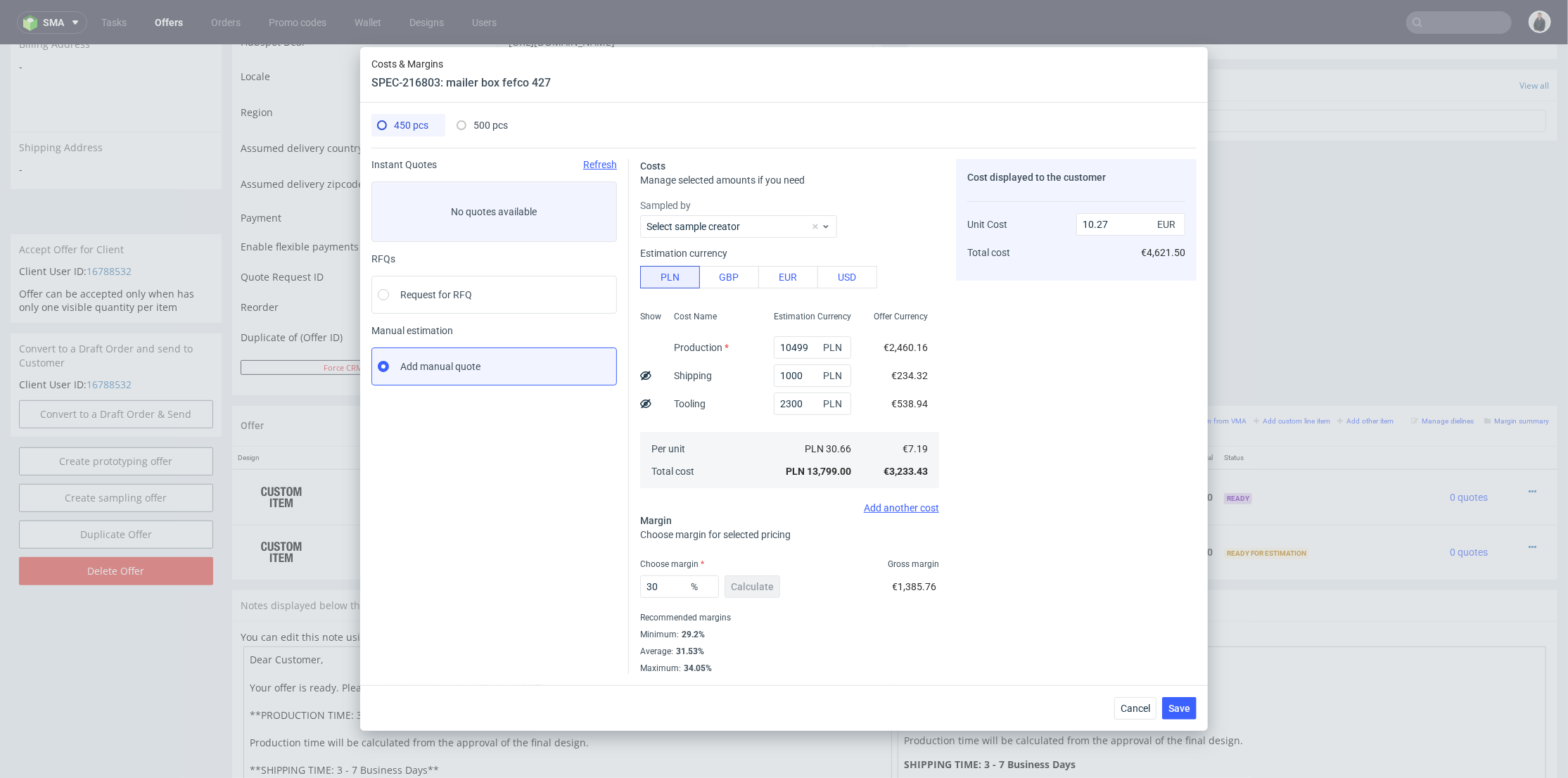
type input "11125"
type input "0"
type input "6.29"
click at [777, 376] on input "1" at bounding box center [813, 375] width 77 height 23
type input "1000"
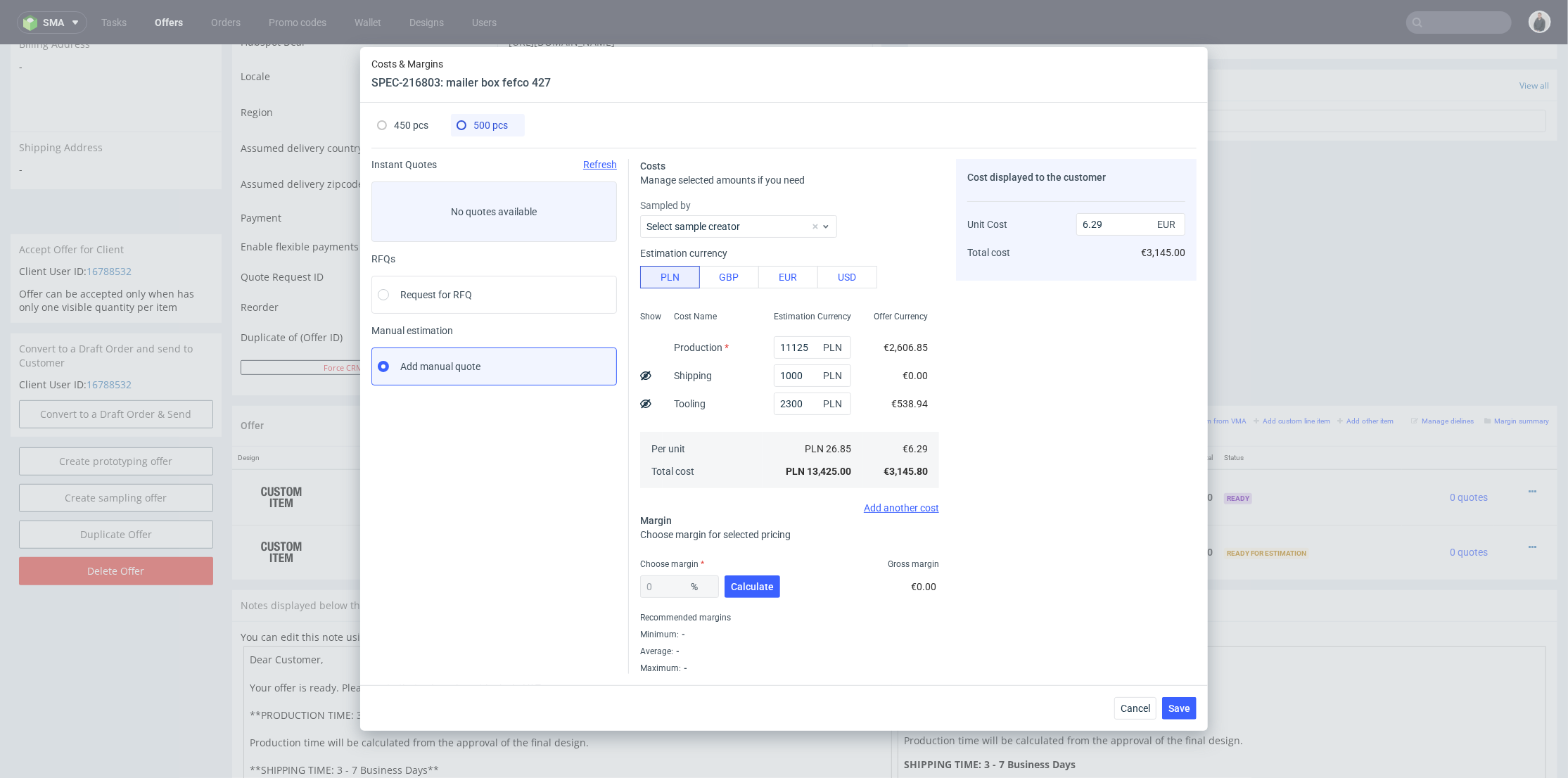
drag, startPoint x: 735, startPoint y: 385, endPoint x: 736, endPoint y: 404, distance: 19.0
click at [735, 385] on div "Cost Name Production Shipping Tooling Per unit Total cost" at bounding box center [712, 398] width 100 height 186
type input "6.76"
click at [749, 592] on button "Calculate" at bounding box center [752, 586] width 56 height 23
type input "31.24"
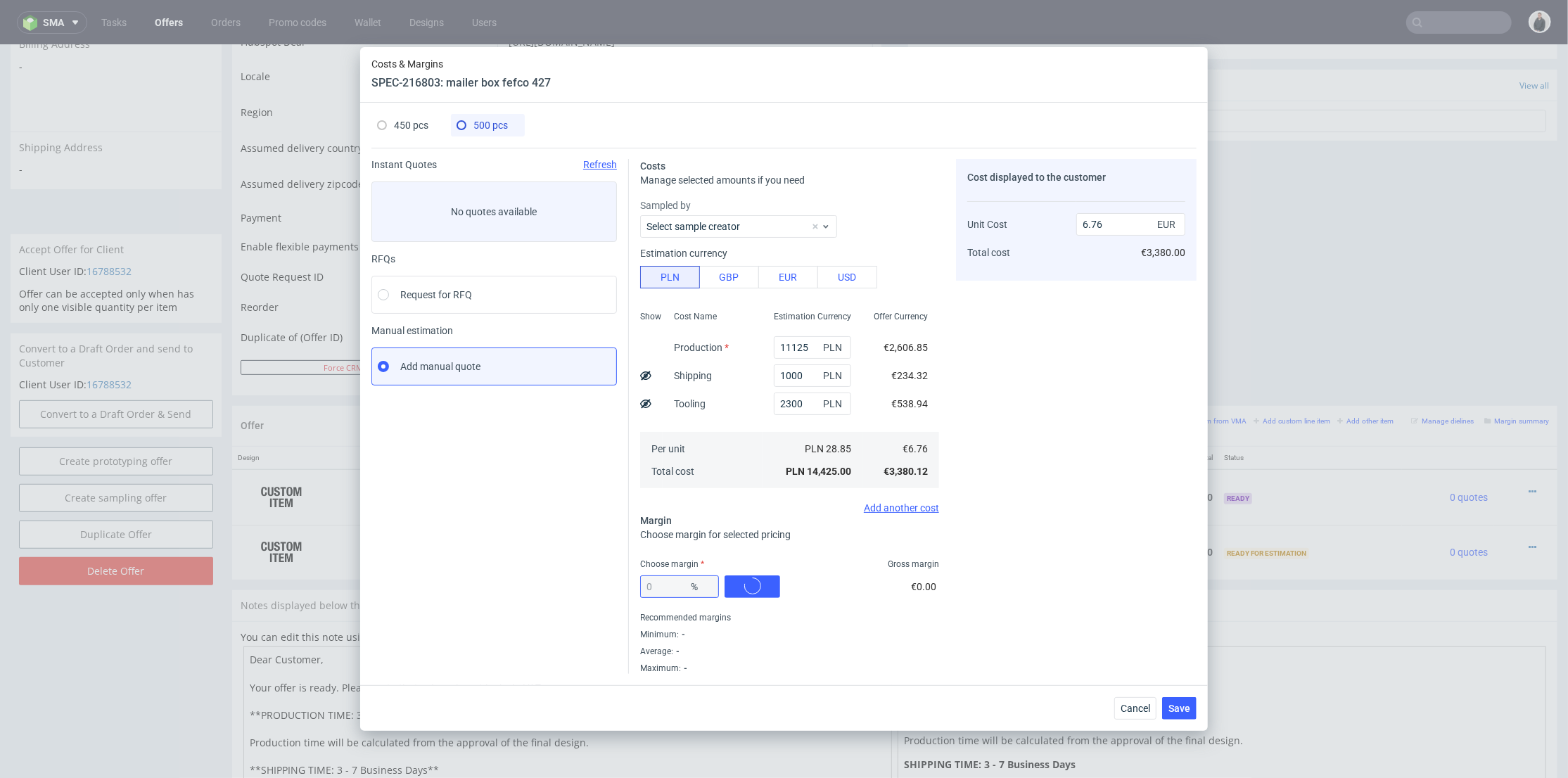
type input "9.84"
drag, startPoint x: 676, startPoint y: 582, endPoint x: 599, endPoint y: 578, distance: 77.1
click at [583, 580] on div "Instant Quotes Refresh No quotes available RFQs Request for RFQ Manual estimati…" at bounding box center [784, 411] width 825 height 526
type input "3"
type input "6.97"
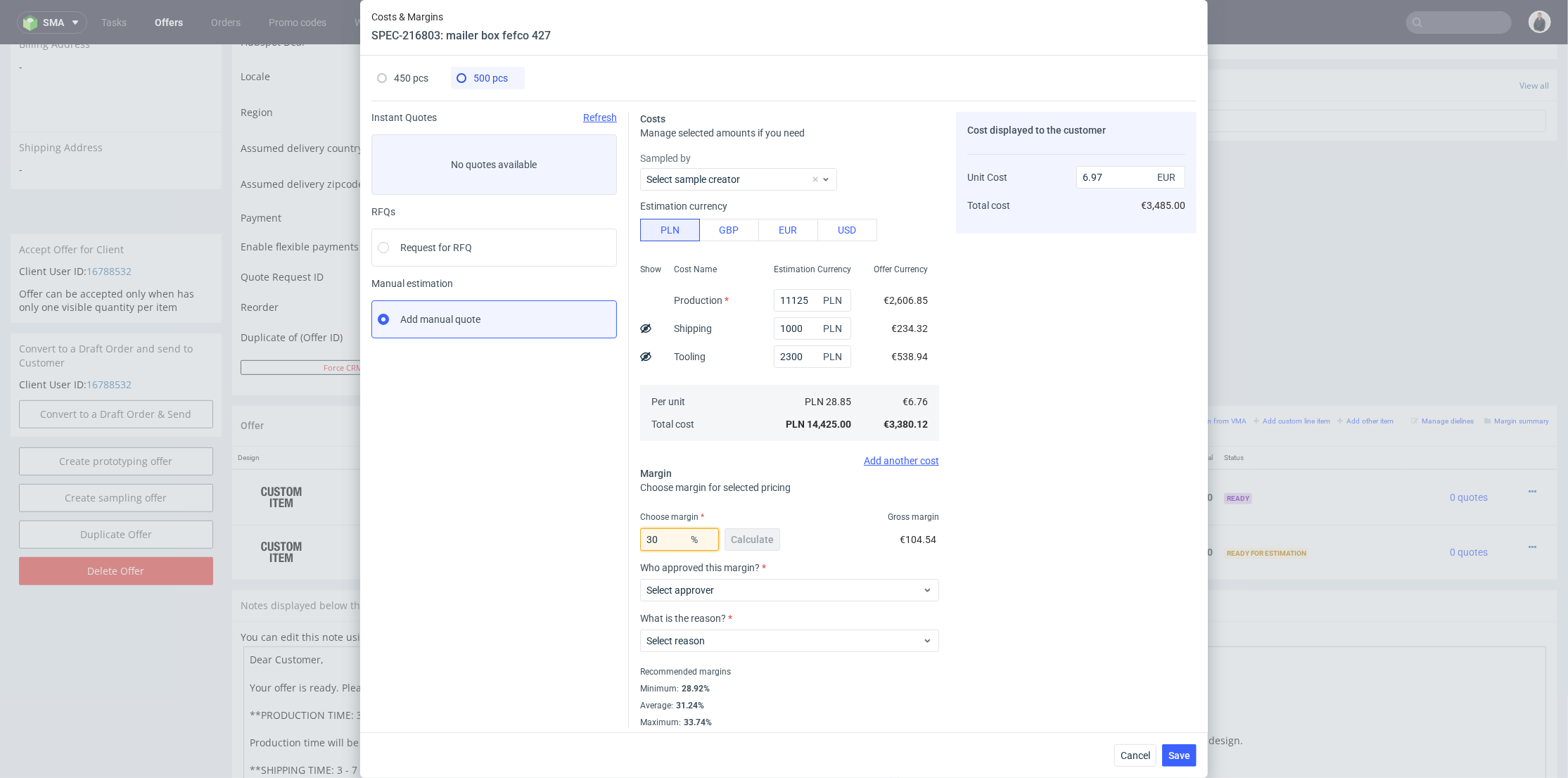
type input "30"
click at [1142, 416] on div "Cost displayed to the customer Unit Cost Total cost 6.97 EUR €3,485.00" at bounding box center [1076, 419] width 241 height 616
type input "9.66"
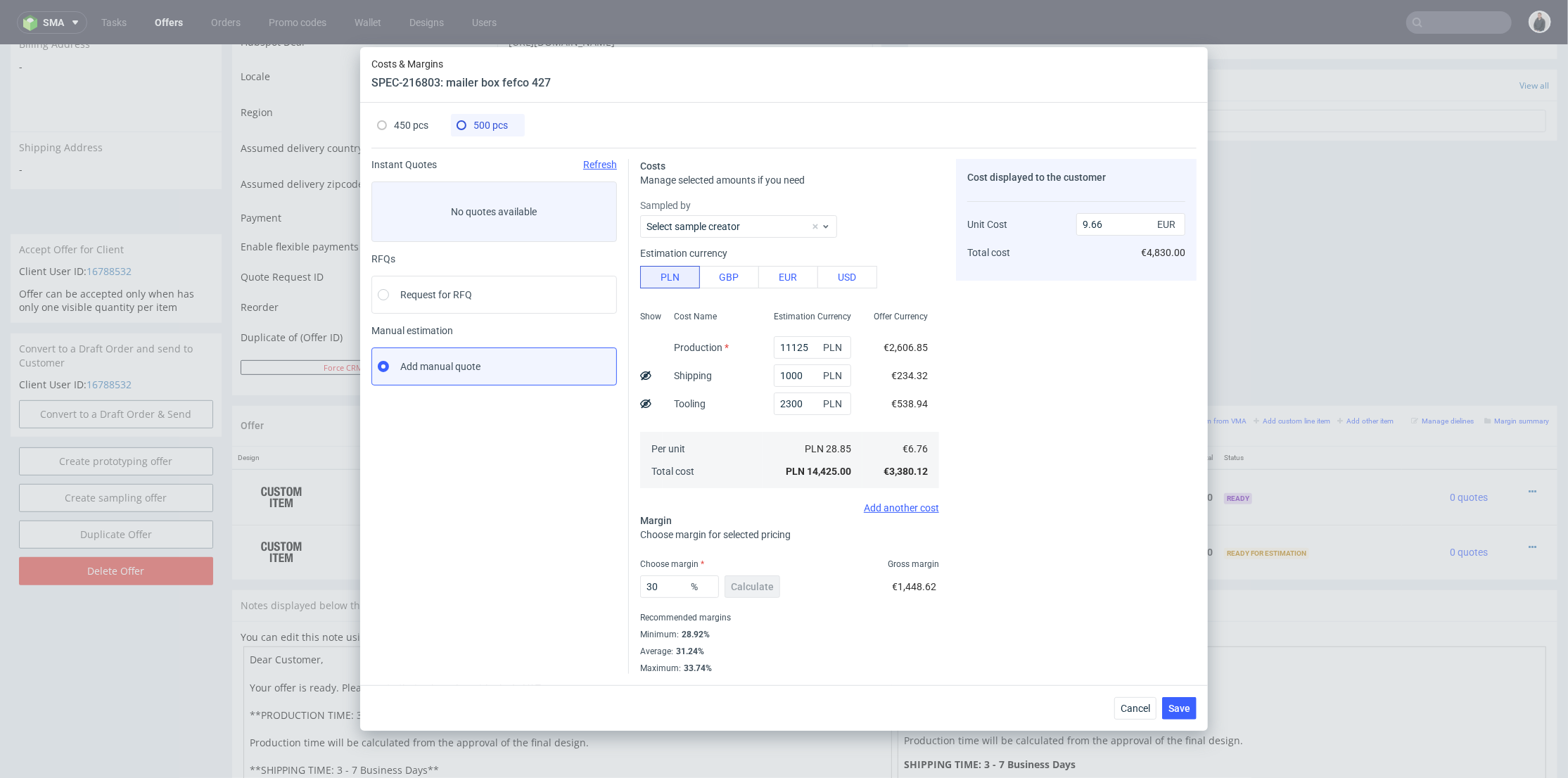
click at [424, 120] on span "450 pcs" at bounding box center [411, 125] width 35 height 11
type input "10499"
type input "10.27"
click at [481, 121] on span "500 pcs" at bounding box center [491, 125] width 35 height 11
type input "11125"
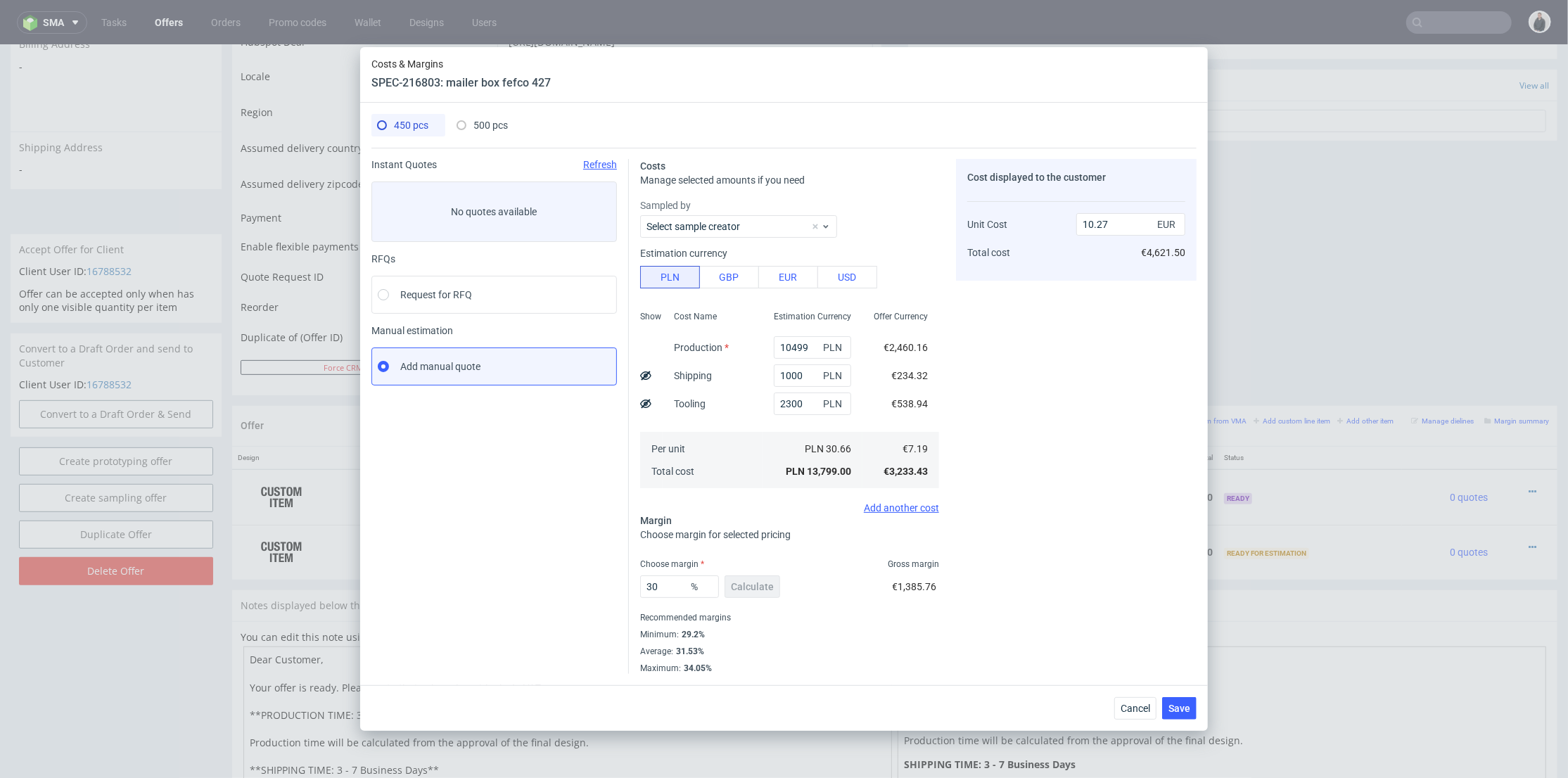
type input "9.66"
click at [410, 128] on span "450 pcs" at bounding box center [411, 125] width 35 height 11
type input "10499"
type input "10.27"
click at [487, 125] on span "500 pcs" at bounding box center [491, 125] width 35 height 11
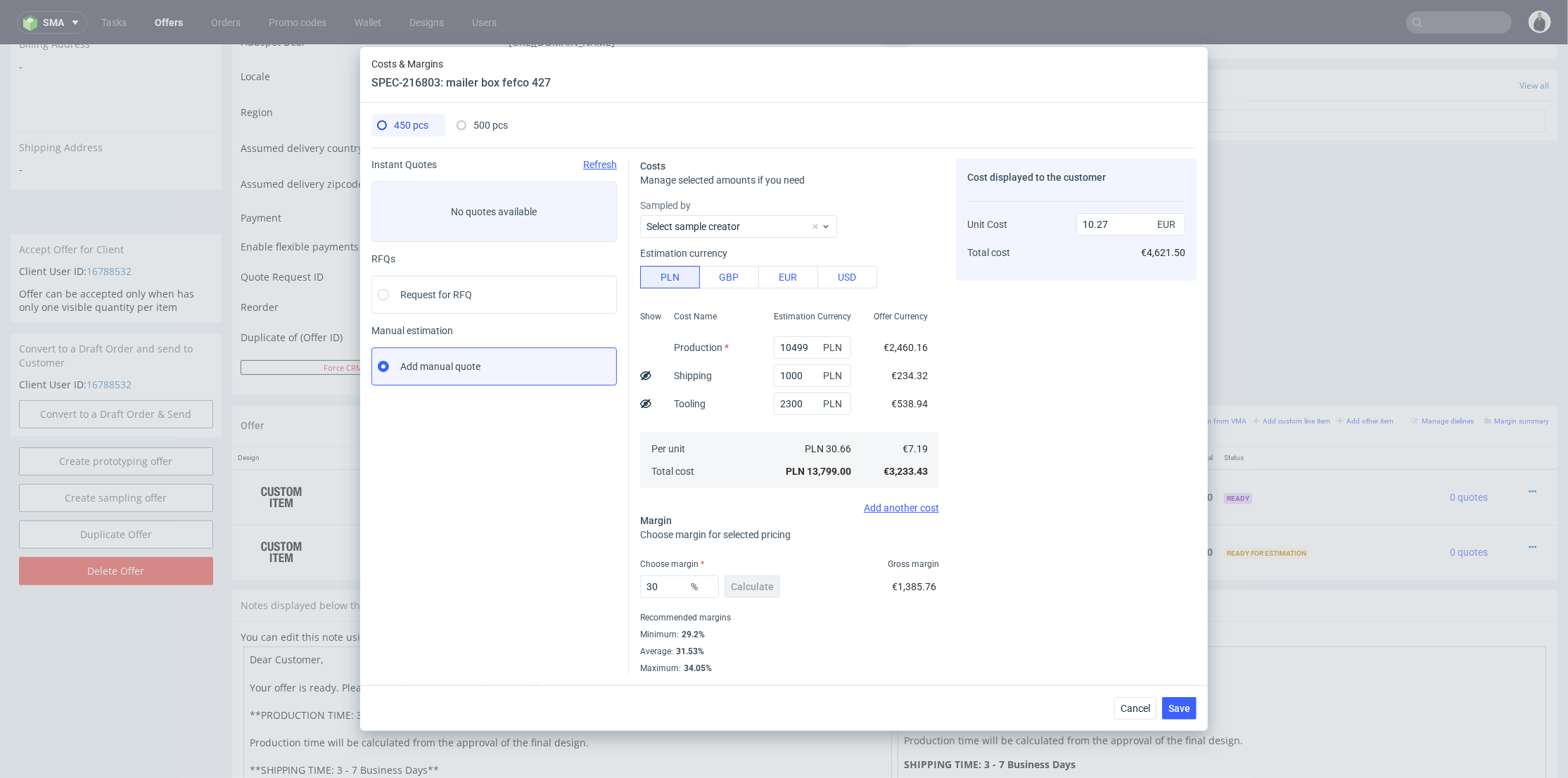
type input "11125"
type input "9.66"
drag, startPoint x: 664, startPoint y: 589, endPoint x: 762, endPoint y: 550, distance: 105.5
click at [623, 589] on div "Instant Quotes Refresh No quotes available RFQs Request for RFQ Manual estimati…" at bounding box center [784, 411] width 825 height 526
type input "29"
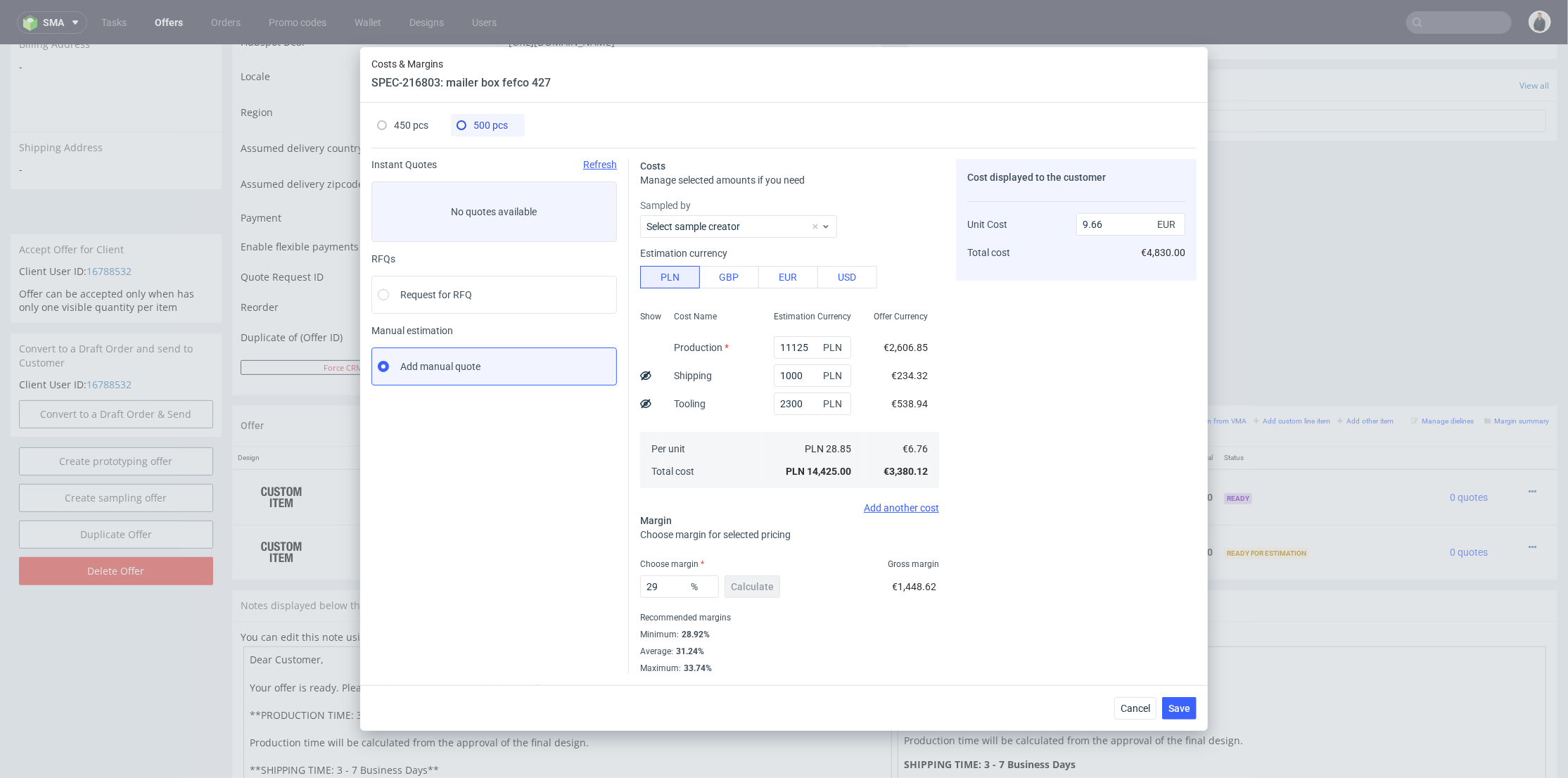
click at [1048, 476] on div "Cost displayed to the customer Unit Cost Total cost 9.66 EUR €4,830.00" at bounding box center [1076, 416] width 241 height 515
type input "9.52"
click at [409, 122] on span "450 pcs" at bounding box center [411, 125] width 35 height 11
type input "10499"
type input "30"
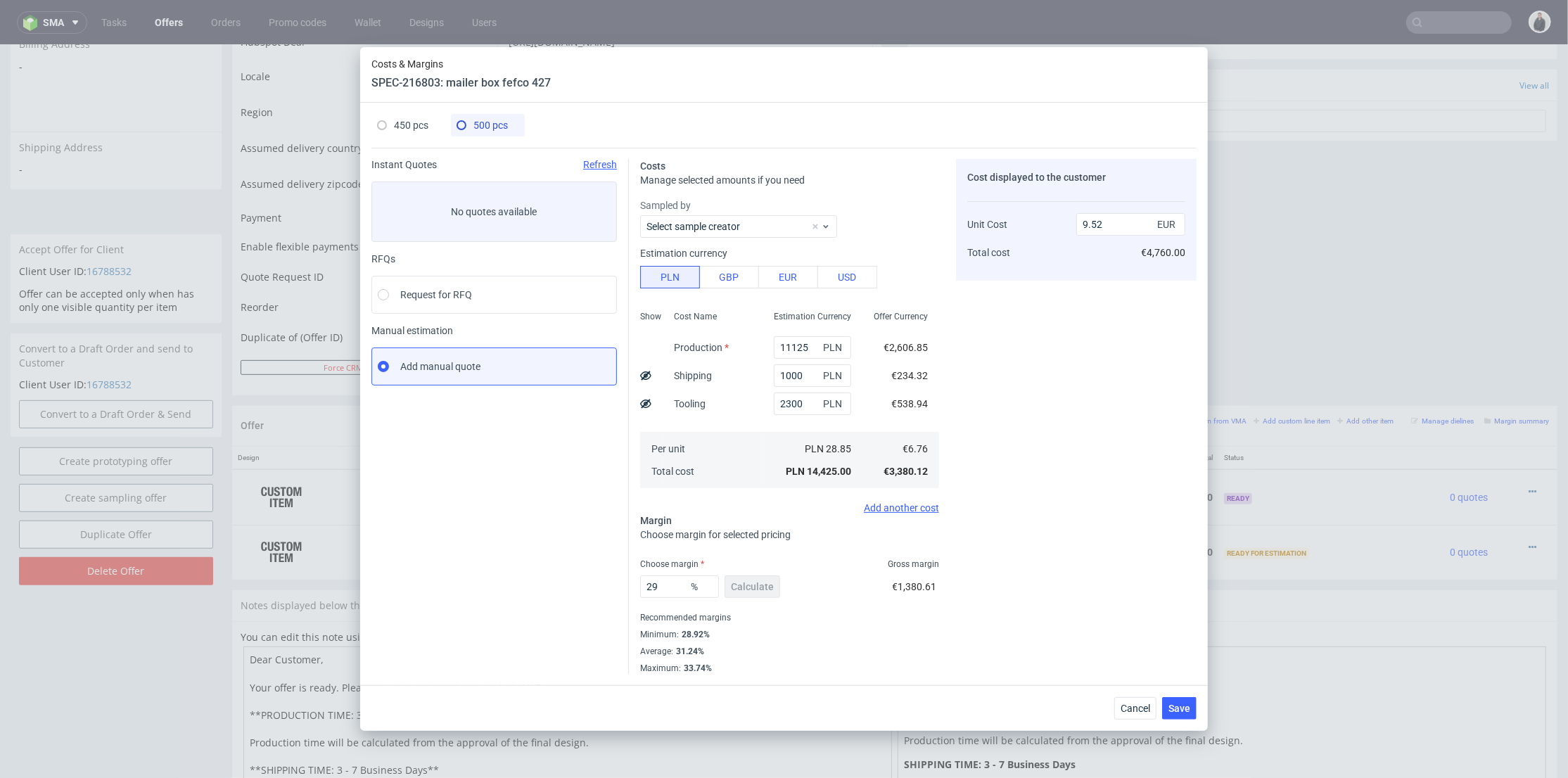
type input "10.27"
click at [493, 114] on div "500 pcs" at bounding box center [481, 125] width 51 height 23
type input "11125"
type input "29"
type input "9.52"
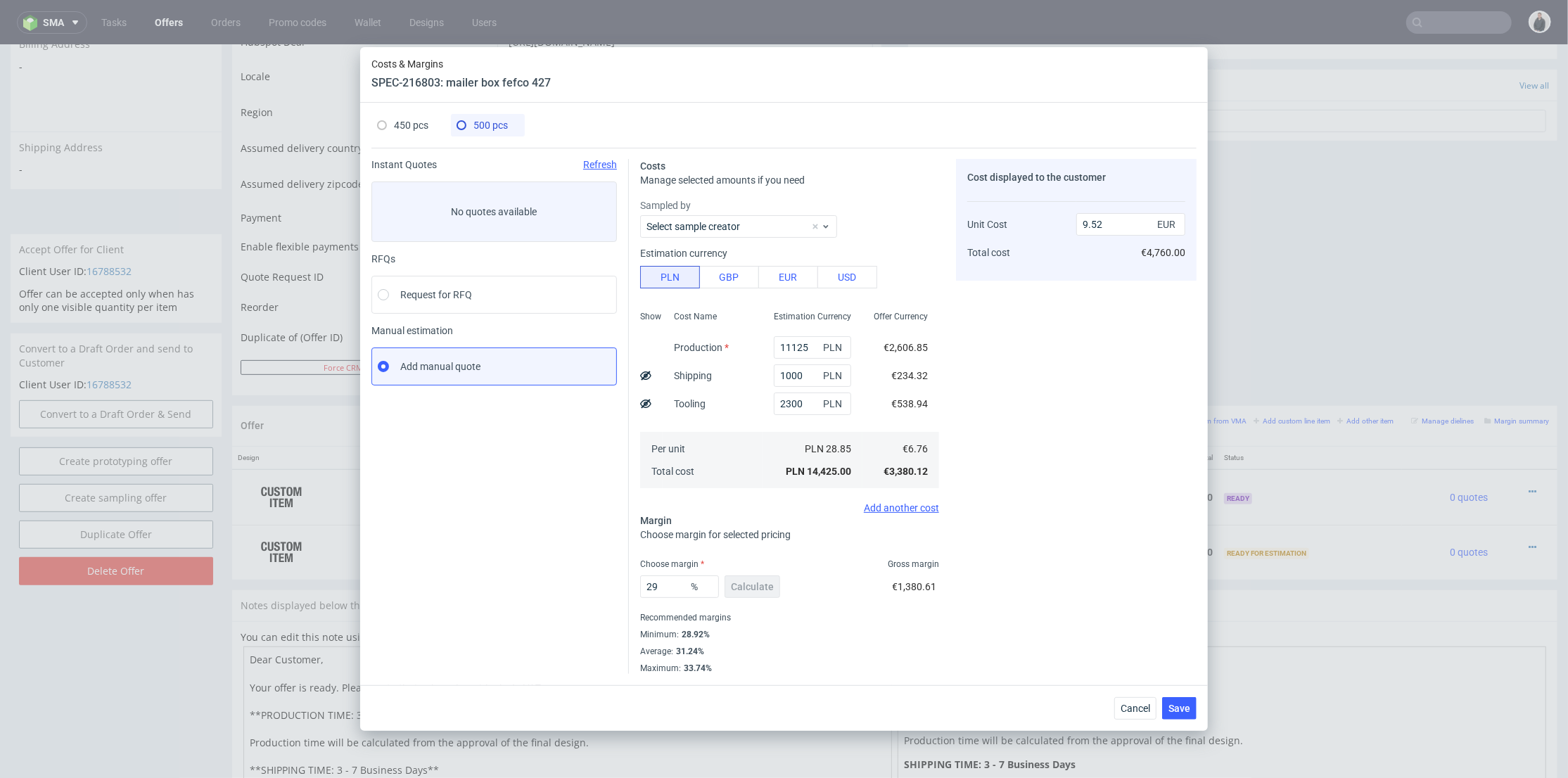
click at [418, 123] on span "450 pcs" at bounding box center [411, 125] width 35 height 11
type input "10499"
type input "30"
type input "10.27"
click at [489, 124] on span "500 pcs" at bounding box center [491, 125] width 35 height 11
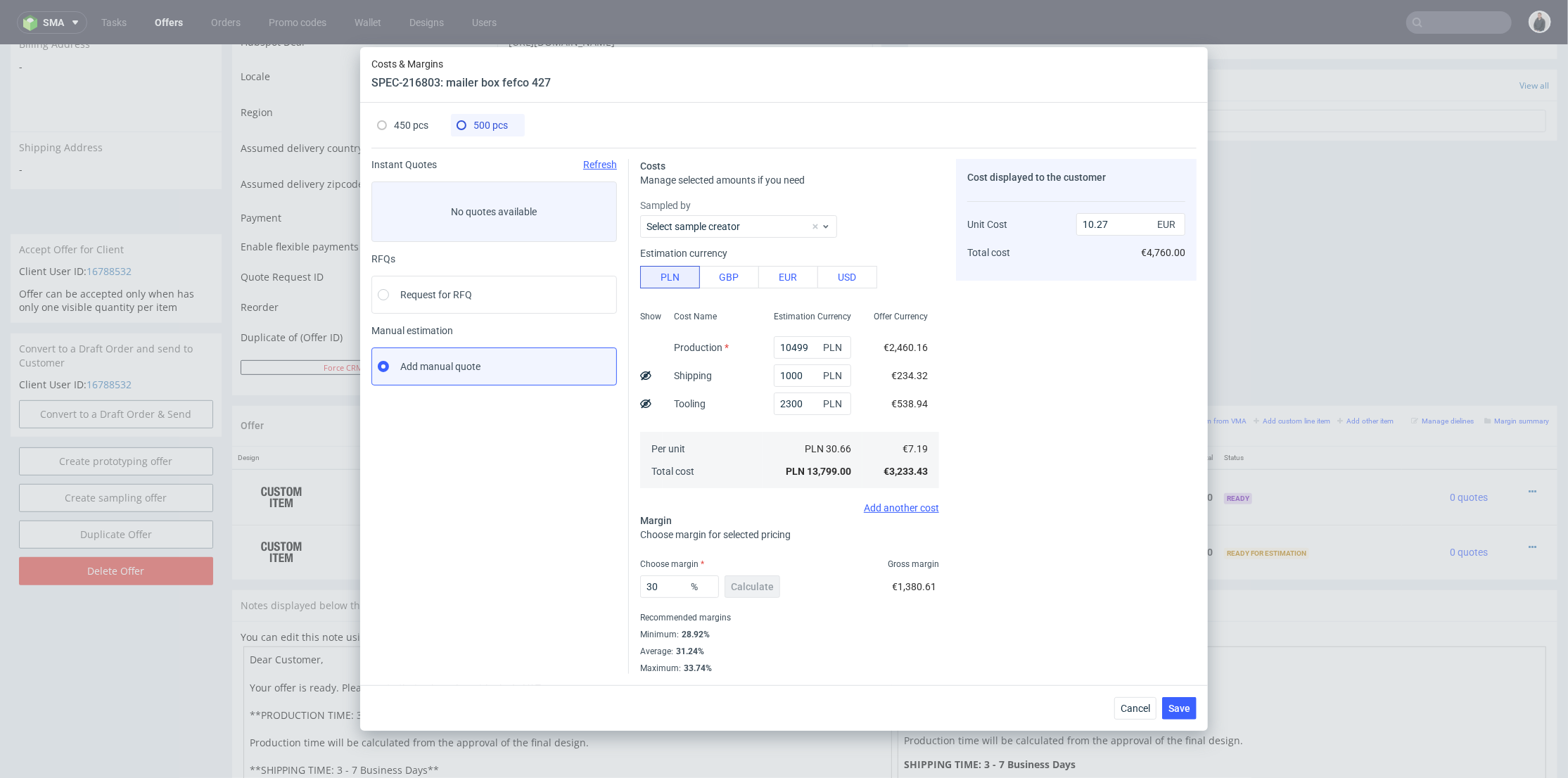
type input "11125"
type input "29"
type input "9.52"
click at [404, 124] on span "450 pcs" at bounding box center [411, 125] width 35 height 11
type input "10499"
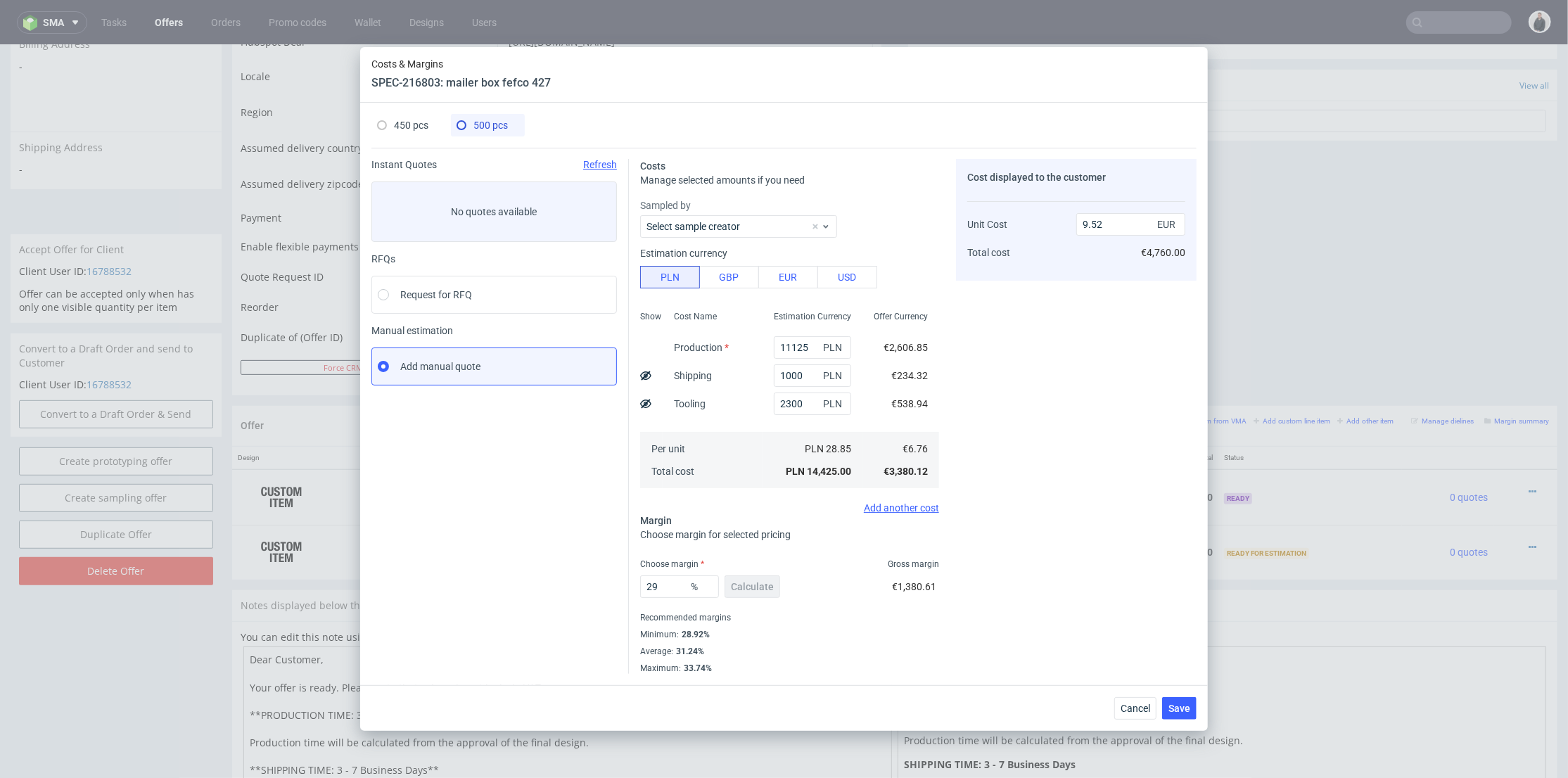
type input "30"
type input "10.27"
drag, startPoint x: 668, startPoint y: 590, endPoint x: 657, endPoint y: 588, distance: 11.2
click at [655, 589] on input "30" at bounding box center [680, 586] width 79 height 23
type input "30.5"
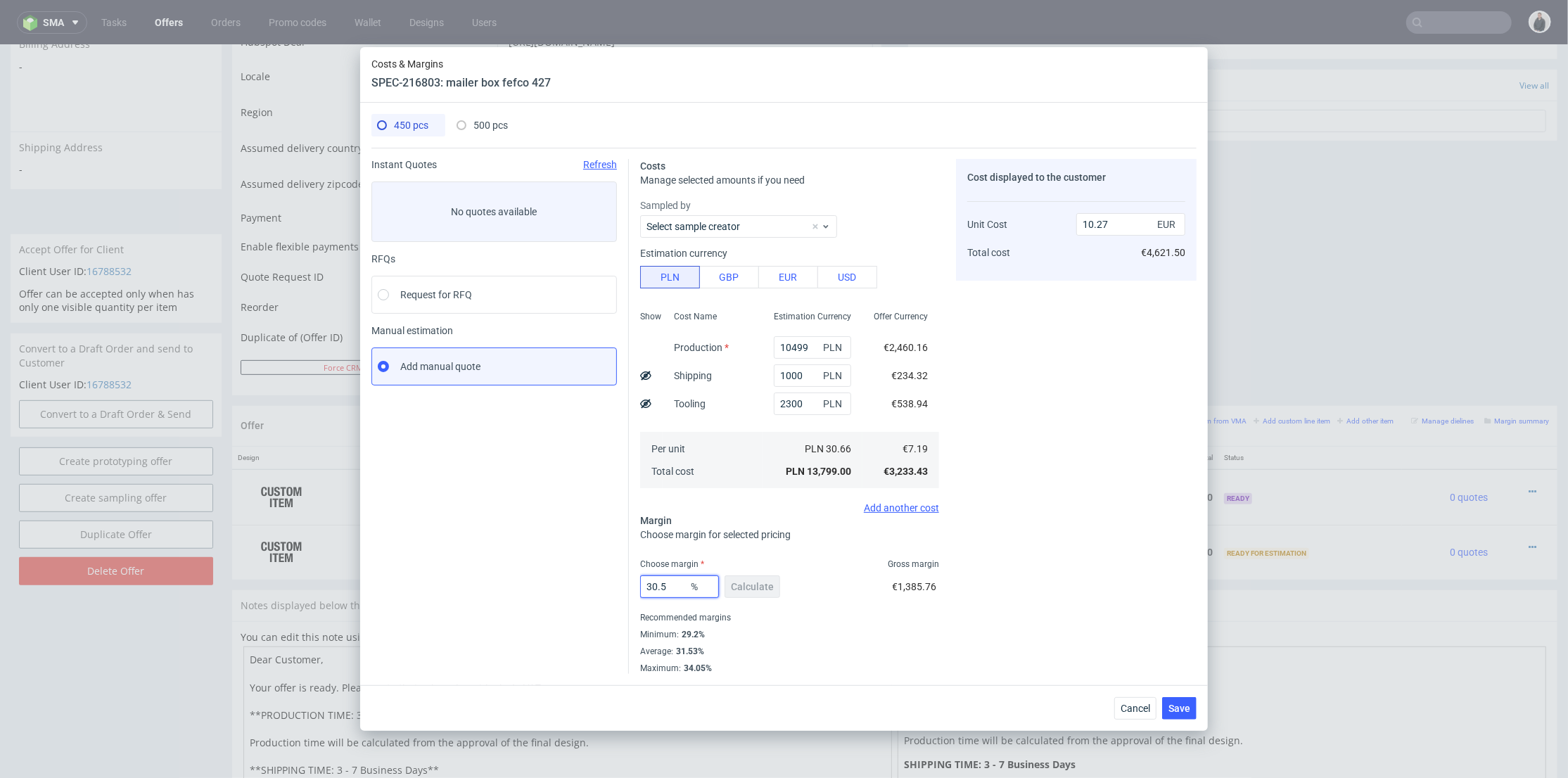
type input "10.34"
type input "30.5"
click at [1068, 509] on div "Cost displayed to the customer Unit Cost Total cost 10.34 EUR €4,653.00" at bounding box center [1076, 416] width 241 height 515
click at [1181, 708] on span "Save" at bounding box center [1179, 708] width 22 height 10
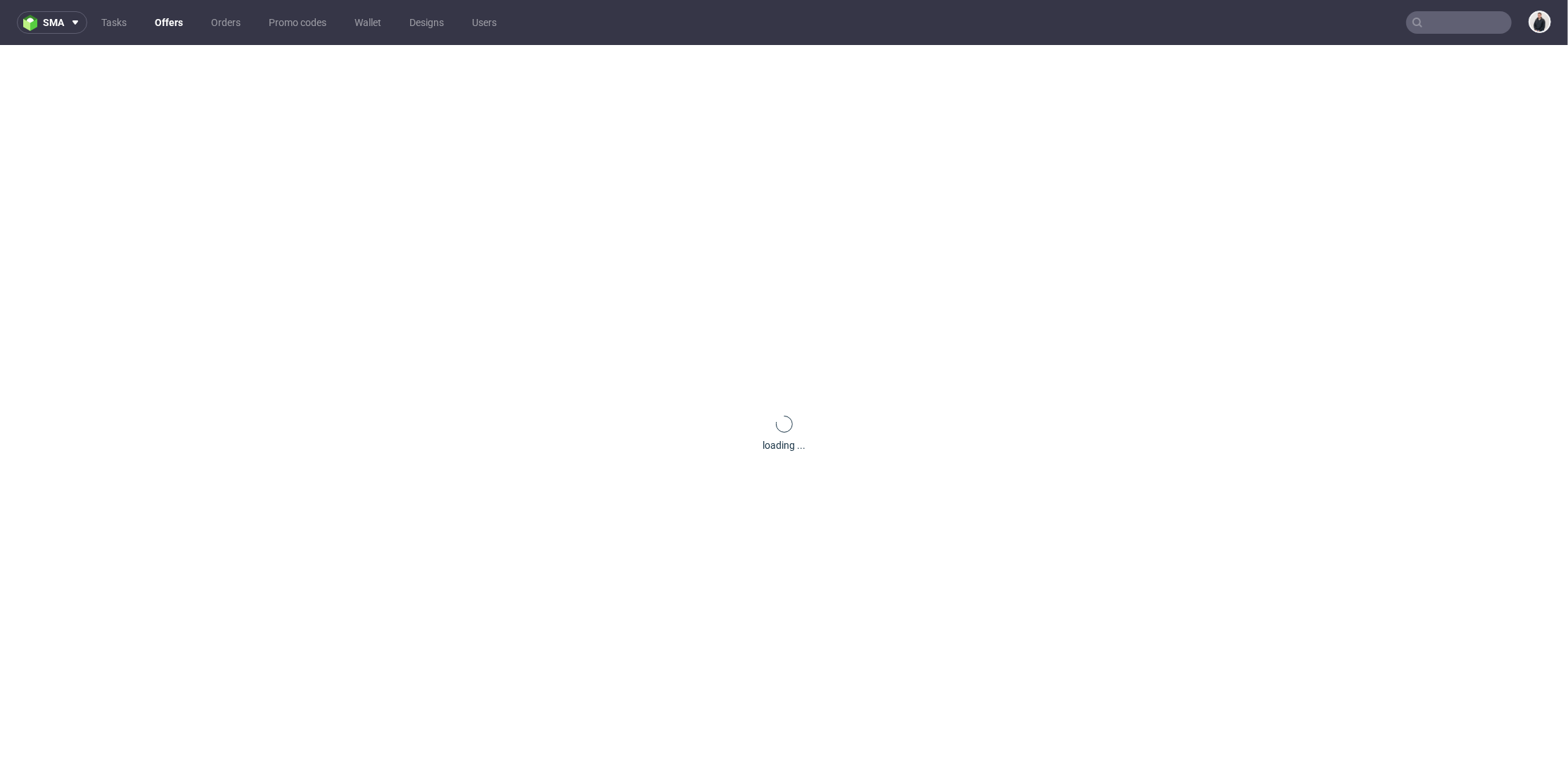
scroll to position [0, 0]
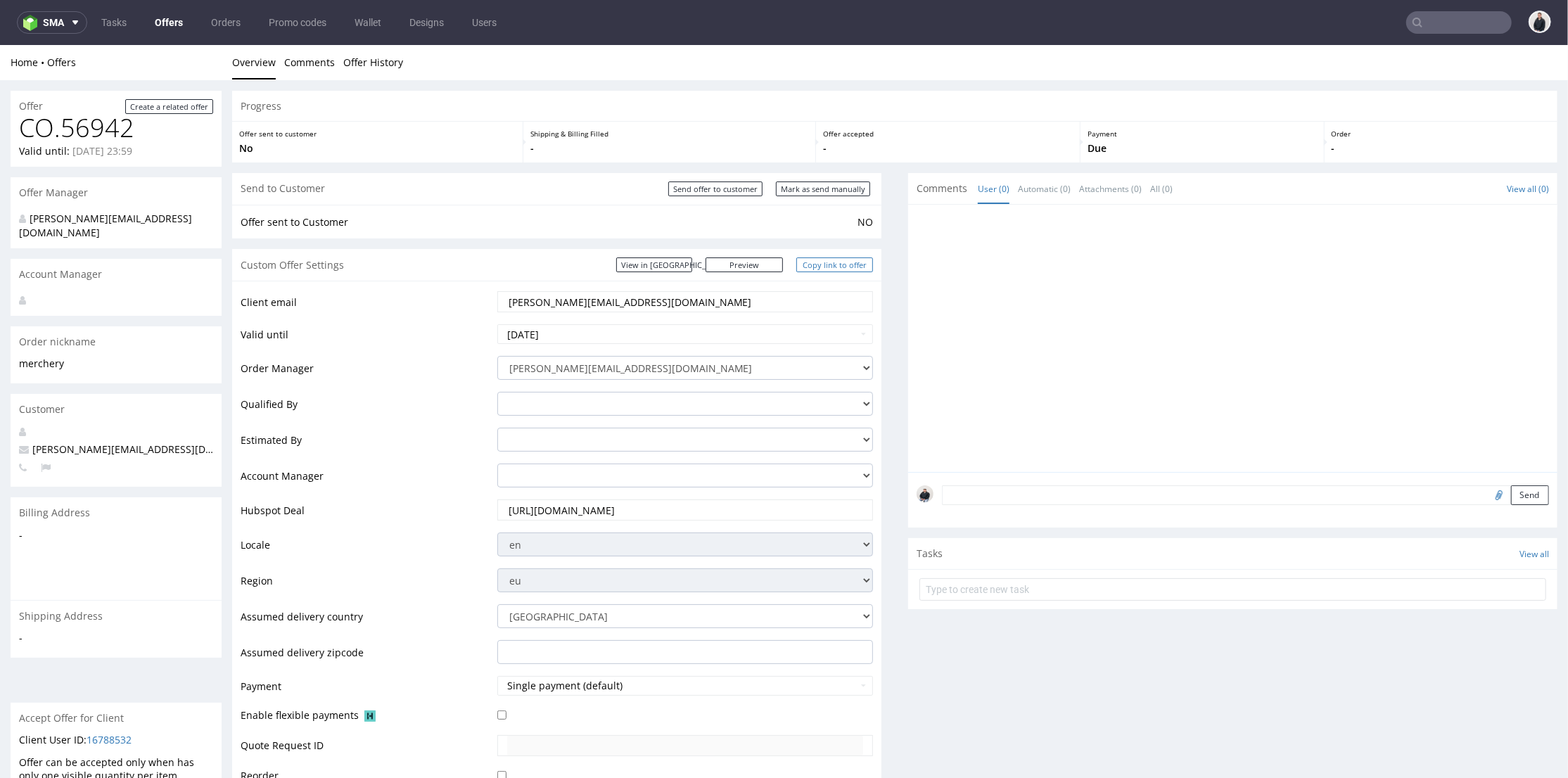
click at [818, 266] on link "Copy link to offer" at bounding box center [835, 264] width 77 height 15
click at [738, 186] on input "Send offer to customer" at bounding box center [716, 188] width 94 height 15
type input "In progress..."
